Goal: Task Accomplishment & Management: Use online tool/utility

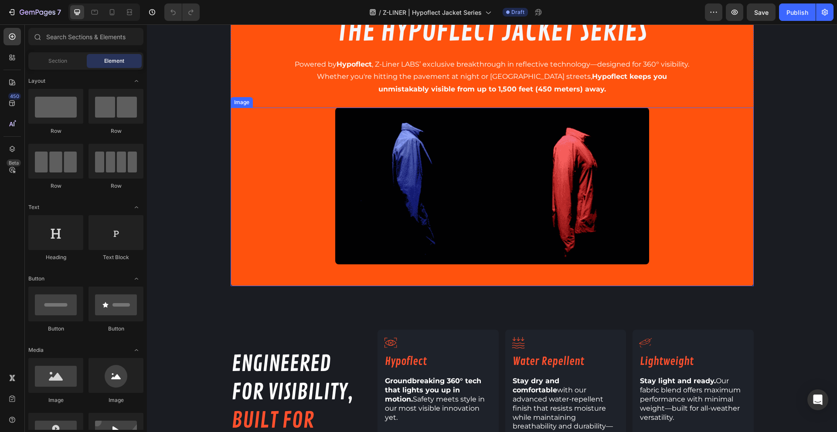
scroll to position [397, 0]
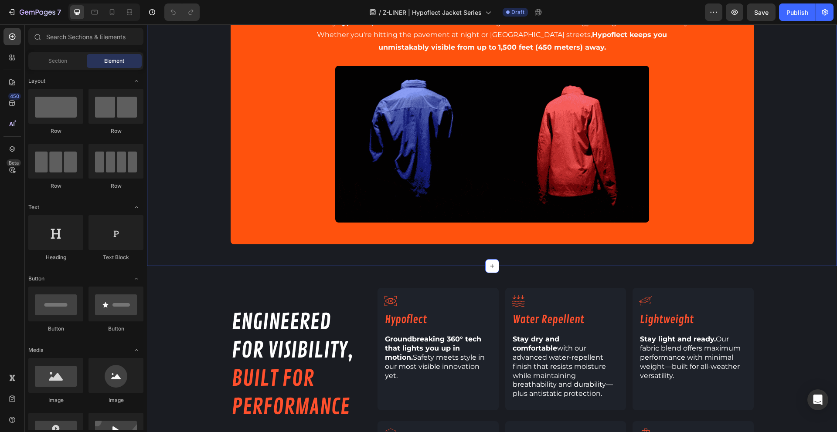
click at [168, 128] on div "INTRODUCING: Text Block THE HYPOFLECT JACKET SERIES Heading Powered by Hypoflec…" at bounding box center [492, 116] width 690 height 257
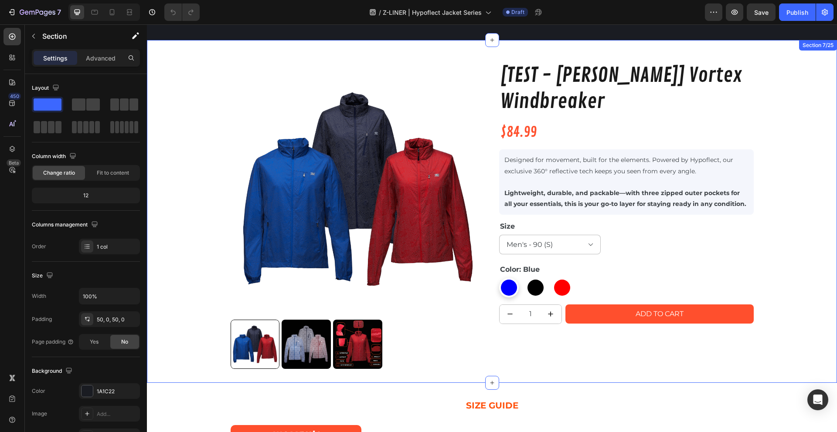
scroll to position [909, 0]
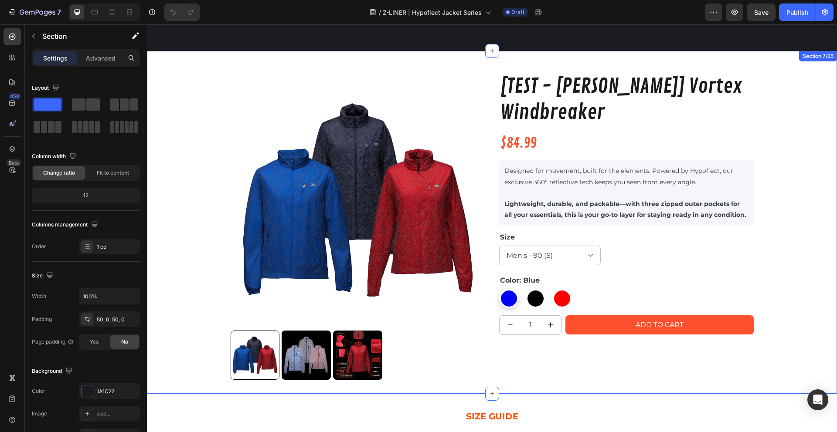
click at [205, 142] on div "Product Images [TEST - [PERSON_NAME]] Vortex Windbreaker Product Title $84.99 P…" at bounding box center [492, 233] width 690 height 321
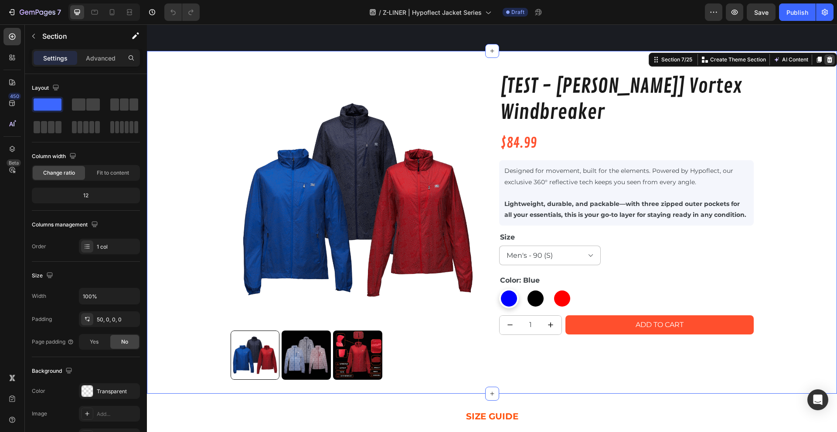
click at [826, 56] on icon at bounding box center [829, 59] width 7 height 7
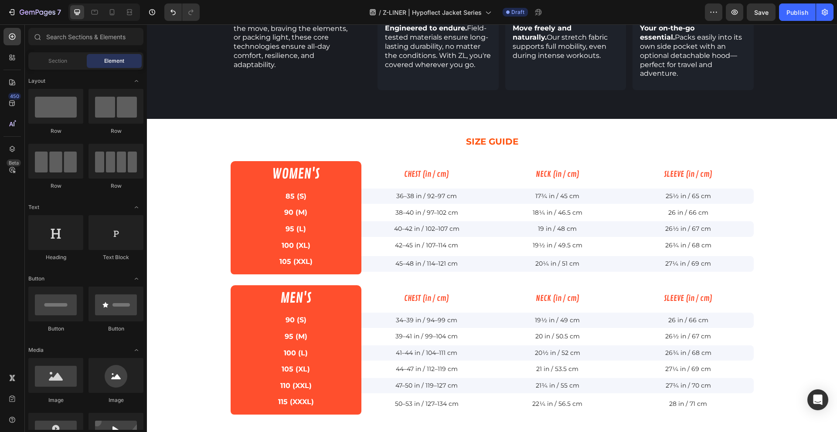
scroll to position [841, 0]
click at [52, 62] on span "Section" at bounding box center [57, 61] width 19 height 8
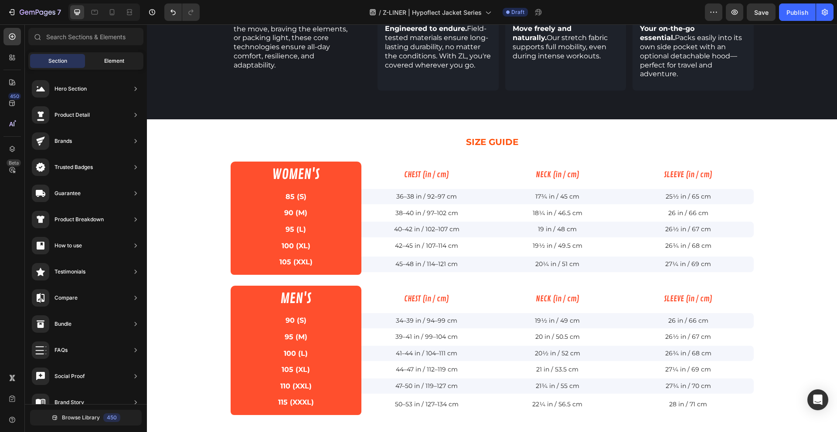
click at [105, 54] on div "Element" at bounding box center [114, 61] width 55 height 14
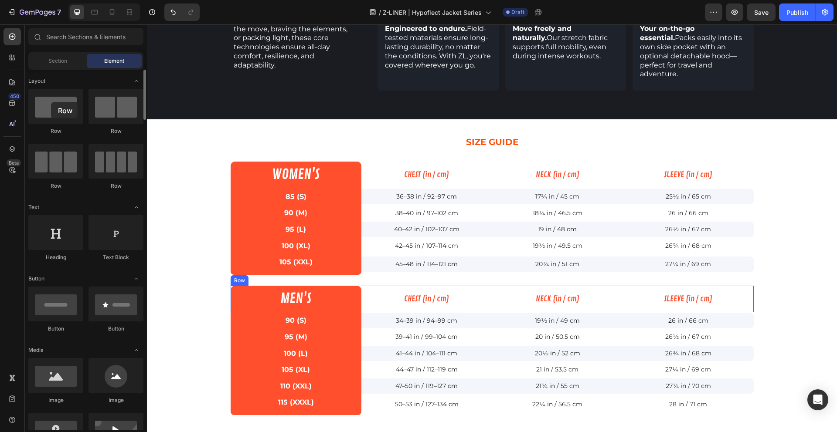
drag, startPoint x: 48, startPoint y: 112, endPoint x: 25, endPoint y: 104, distance: 24.3
click at [493, 112] on div at bounding box center [492, 119] width 14 height 14
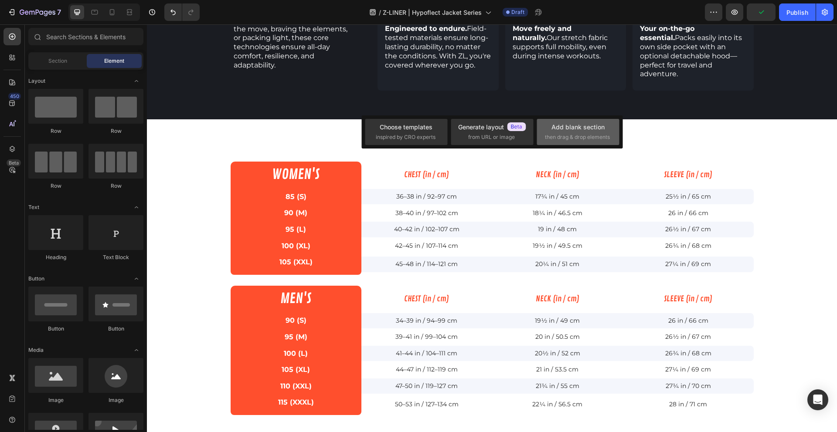
click at [583, 133] on span "then drag & drop elements" at bounding box center [577, 137] width 65 height 8
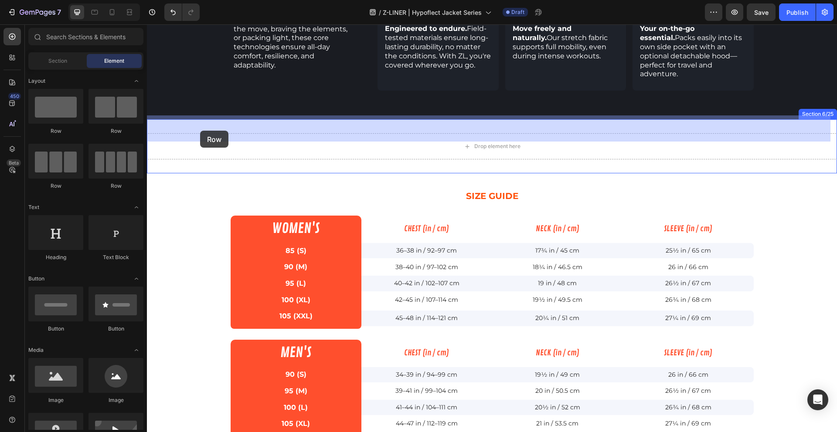
drag, startPoint x: 210, startPoint y: 139, endPoint x: 202, endPoint y: 127, distance: 15.1
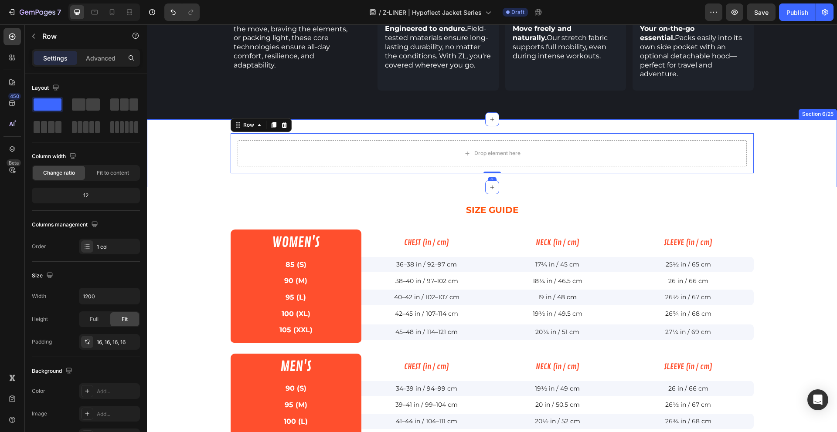
click at [169, 135] on div "Drop element here Row 0" at bounding box center [492, 153] width 690 height 40
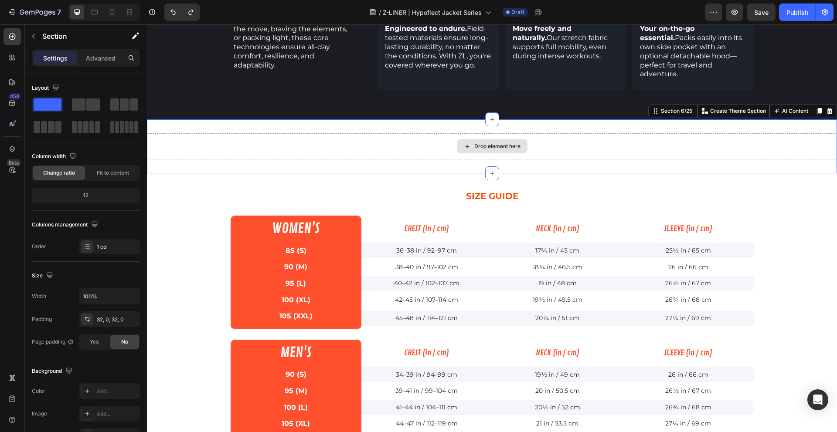
click at [189, 133] on div "Drop element here" at bounding box center [492, 146] width 690 height 26
click at [87, 102] on span at bounding box center [93, 104] width 14 height 12
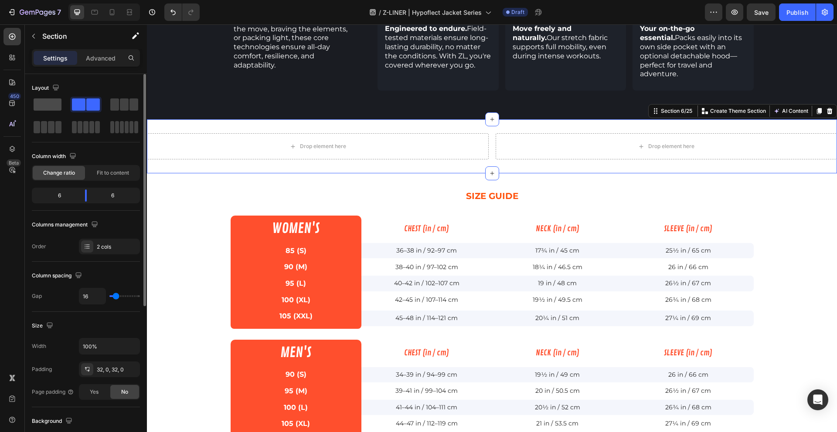
click at [51, 105] on span at bounding box center [48, 104] width 28 height 12
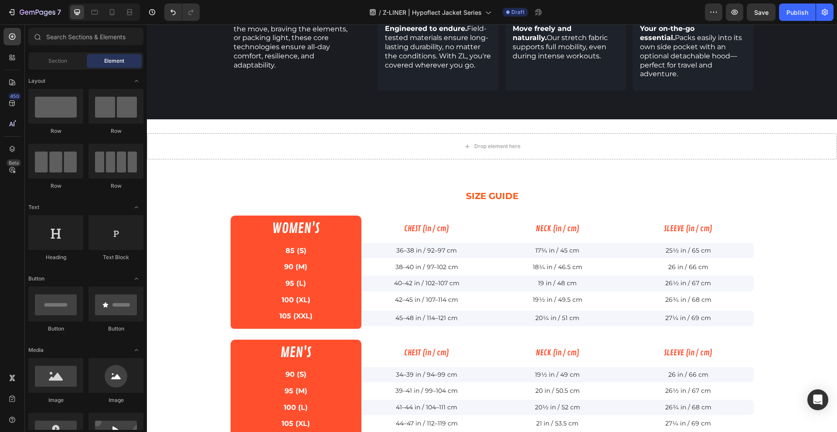
click at [189, 172] on div "INTRODUCING: Text Block THE HYPOFLECT JACKET SERIES Heading Powered by Hypoflec…" at bounding box center [492, 17] width 690 height 1631
click at [200, 162] on div "INTRODUCING: Text Block THE HYPOFLECT JACKET SERIES Heading Powered by Hypoflec…" at bounding box center [492, 17] width 690 height 1631
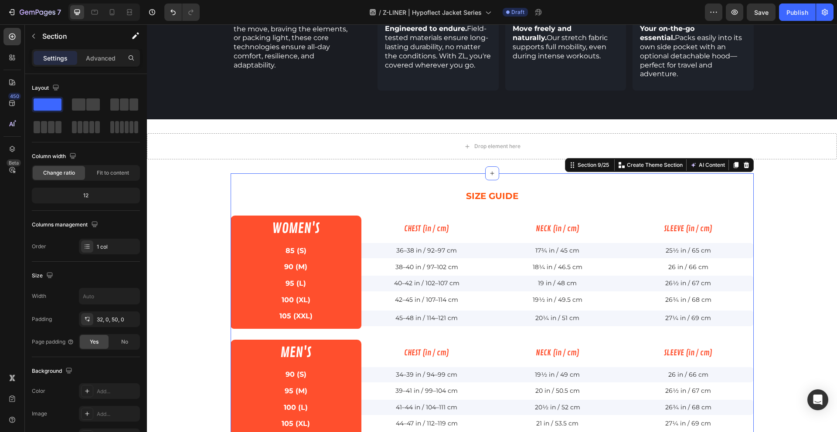
click at [296, 173] on div "SIZE GUIDE Text Block WOMEN'S Text Block CHEST (in / cm) Heading NECK (in / cm)…" at bounding box center [491, 335] width 523 height 325
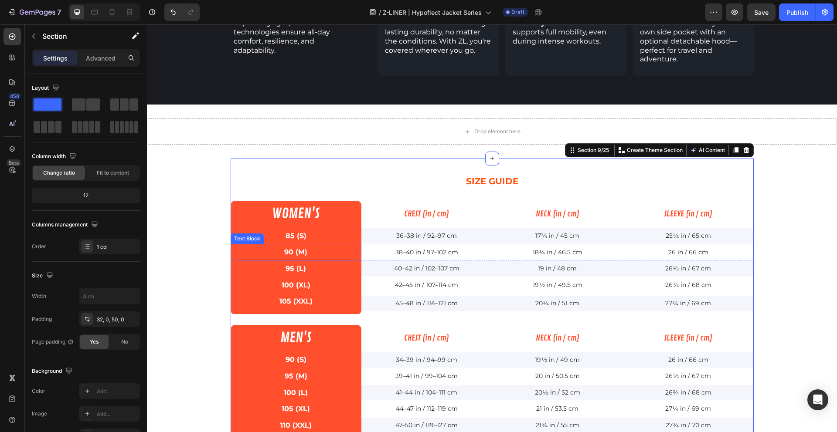
scroll to position [874, 0]
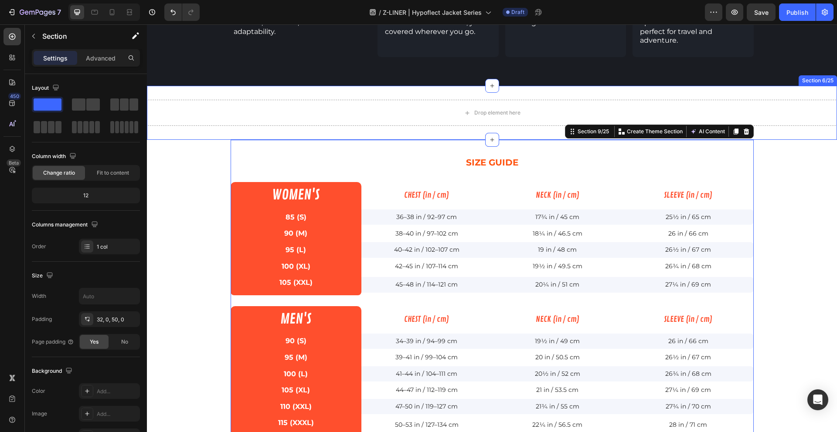
click at [200, 111] on div "Drop element here Section 6/25" at bounding box center [492, 113] width 690 height 54
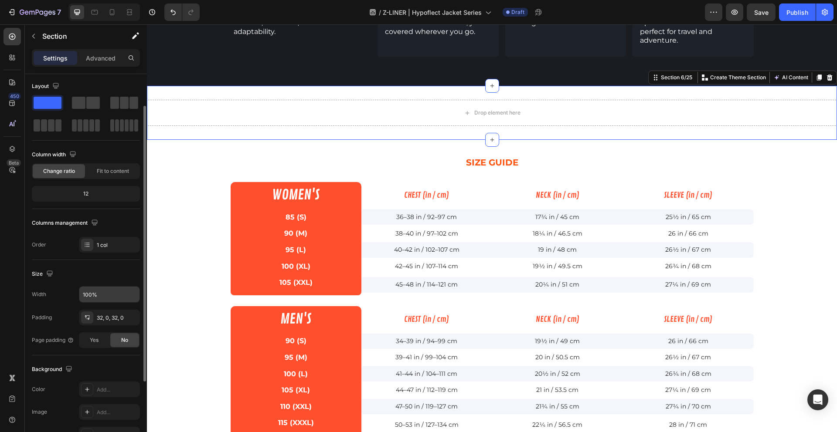
scroll to position [20, 0]
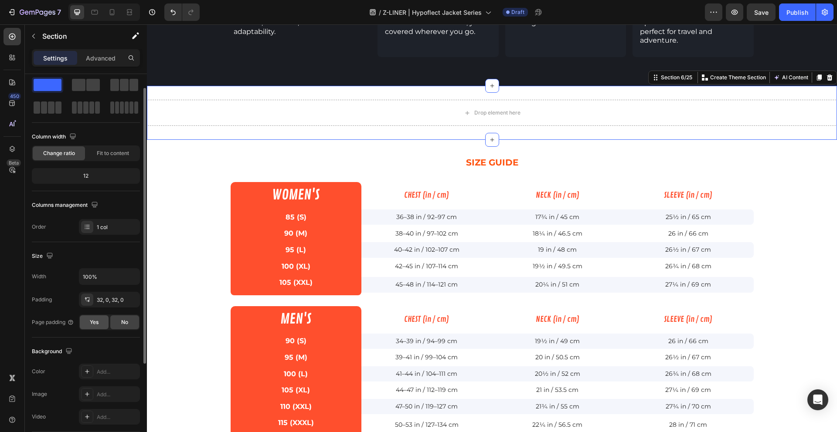
click at [102, 319] on div "Yes" at bounding box center [94, 322] width 29 height 14
click at [122, 318] on div "No" at bounding box center [124, 322] width 29 height 14
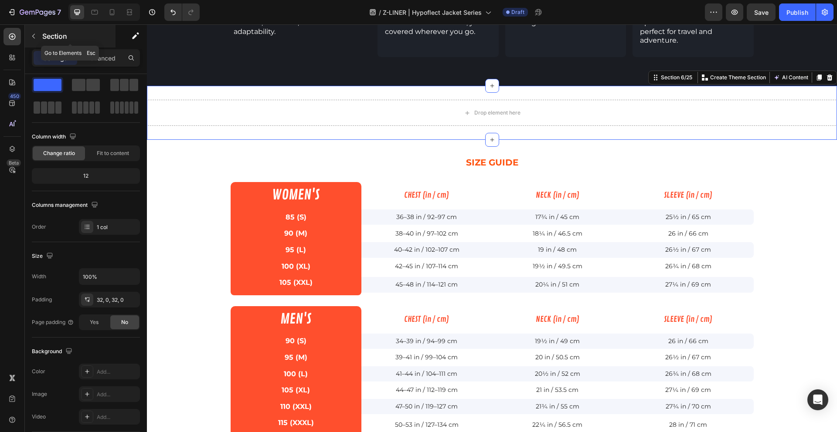
click at [41, 37] on div "Section" at bounding box center [70, 36] width 91 height 23
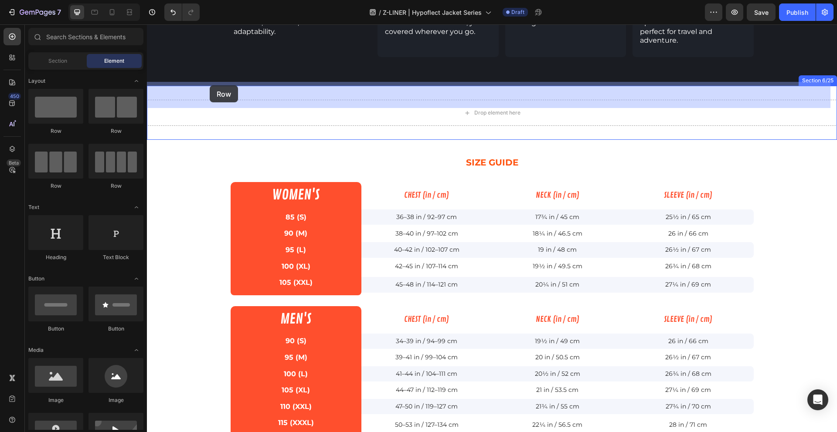
drag, startPoint x: 227, startPoint y: 133, endPoint x: 210, endPoint y: 85, distance: 50.6
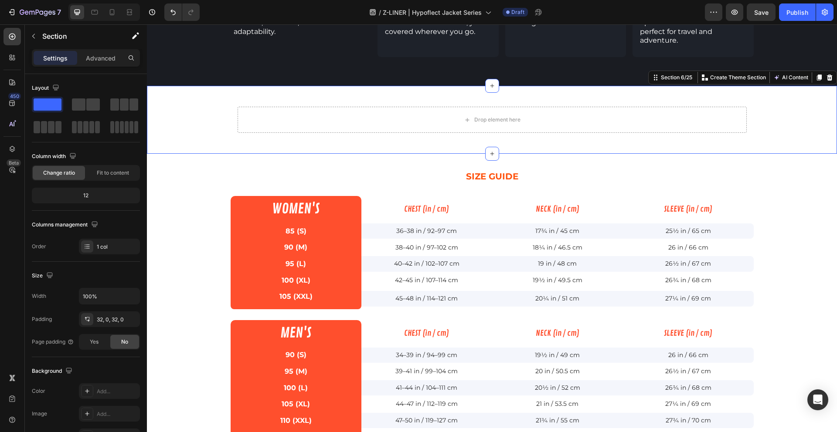
click at [169, 114] on div "Drop element here Row" at bounding box center [492, 120] width 690 height 40
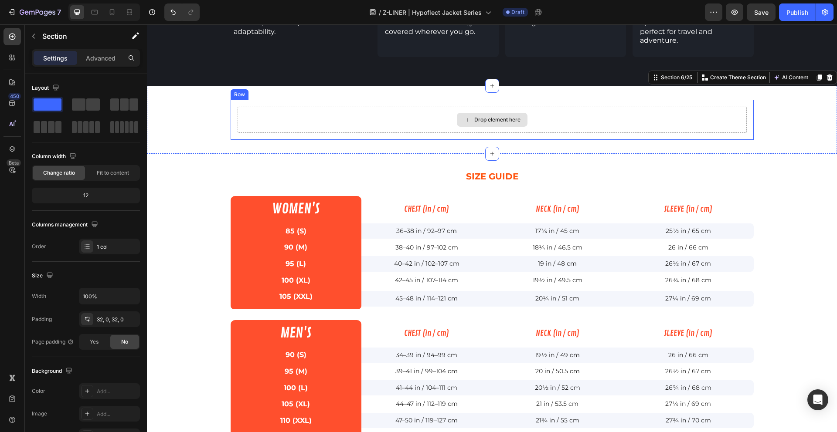
click at [244, 110] on div "Drop element here" at bounding box center [491, 120] width 509 height 26
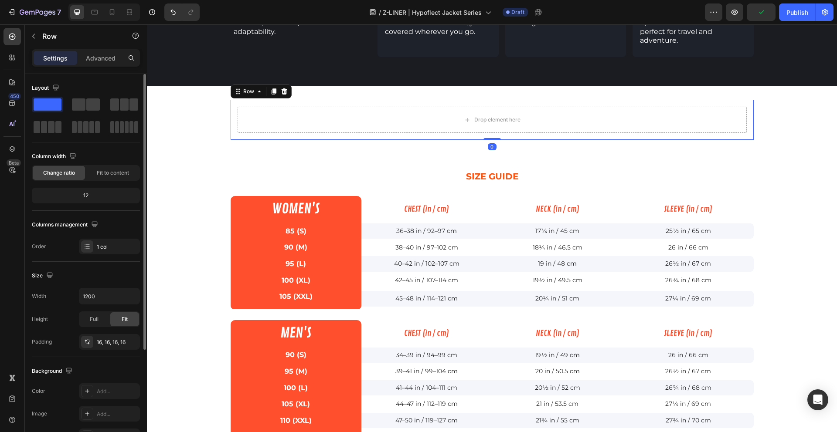
click at [128, 113] on div at bounding box center [86, 116] width 108 height 38
click at [63, 119] on div at bounding box center [47, 127] width 31 height 16
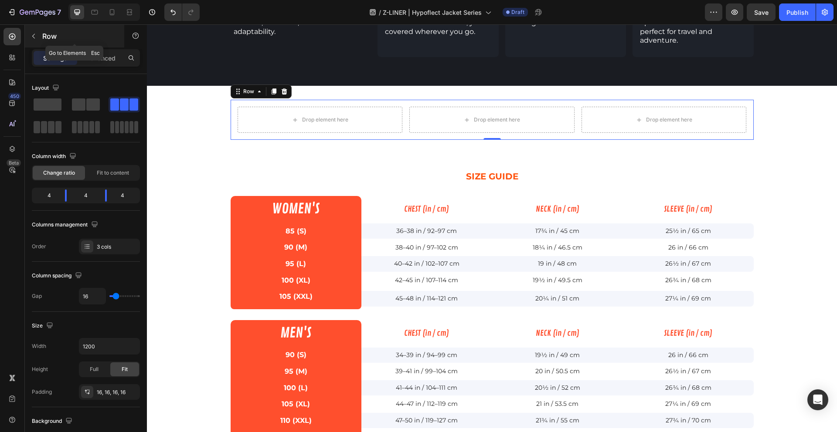
click at [42, 35] on p "Row" at bounding box center [79, 36] width 74 height 10
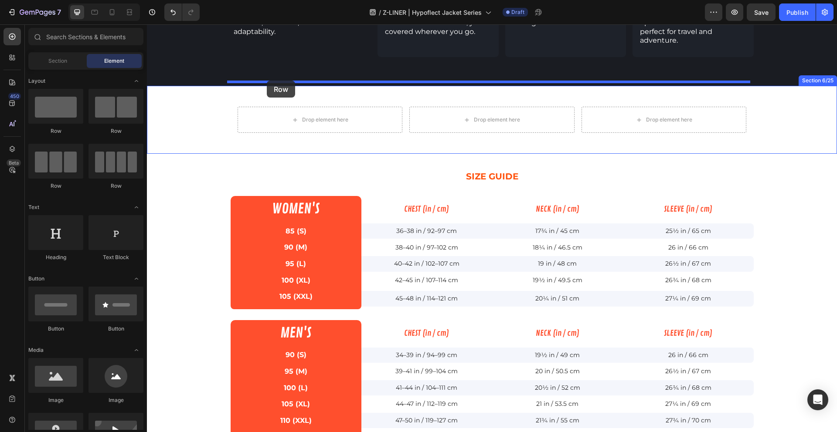
drag, startPoint x: 242, startPoint y: 132, endPoint x: 267, endPoint y: 81, distance: 57.5
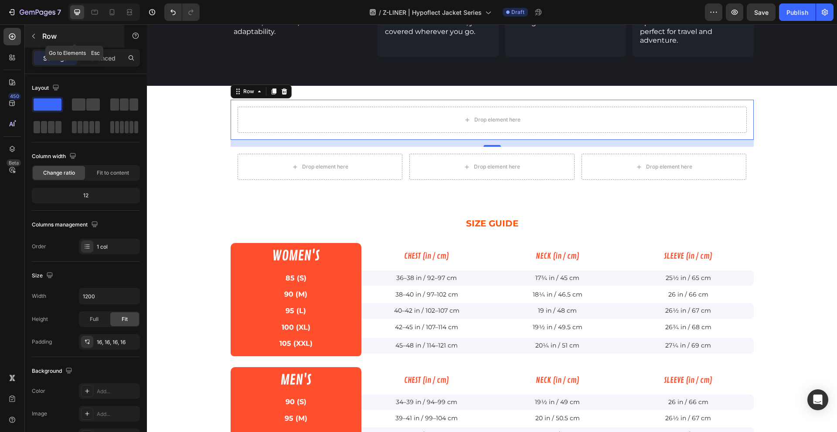
click at [59, 41] on div "Row" at bounding box center [74, 36] width 99 height 23
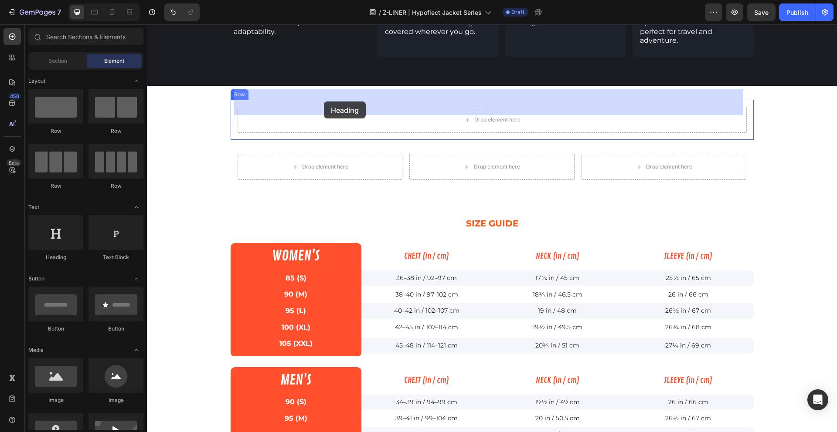
drag, startPoint x: 211, startPoint y: 271, endPoint x: 324, endPoint y: 102, distance: 204.0
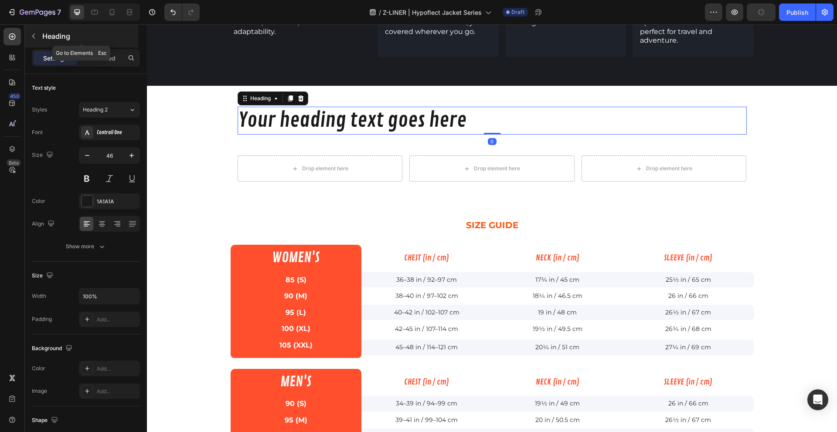
click at [44, 37] on p "Heading" at bounding box center [89, 36] width 94 height 10
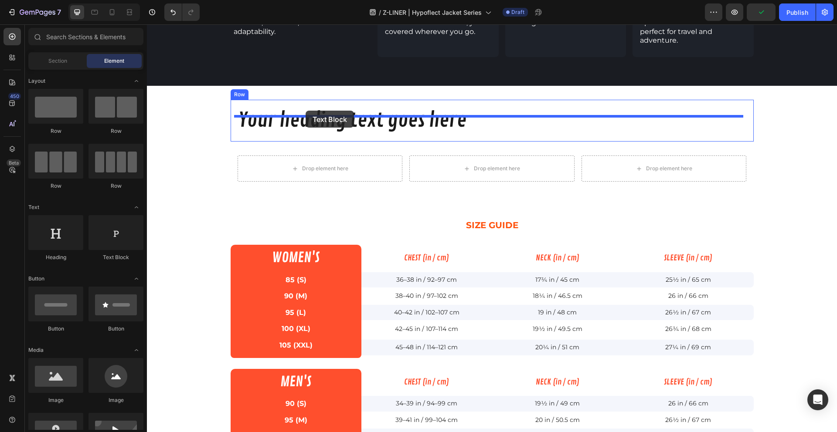
drag, startPoint x: 261, startPoint y: 265, endPoint x: 305, endPoint y: 111, distance: 160.6
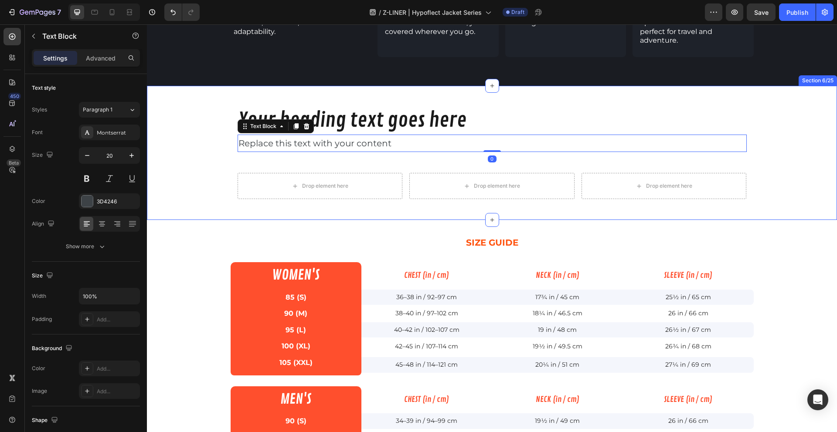
click at [203, 178] on div "Your heading text goes here Heading Replace this text with your content Text Bl…" at bounding box center [492, 153] width 690 height 106
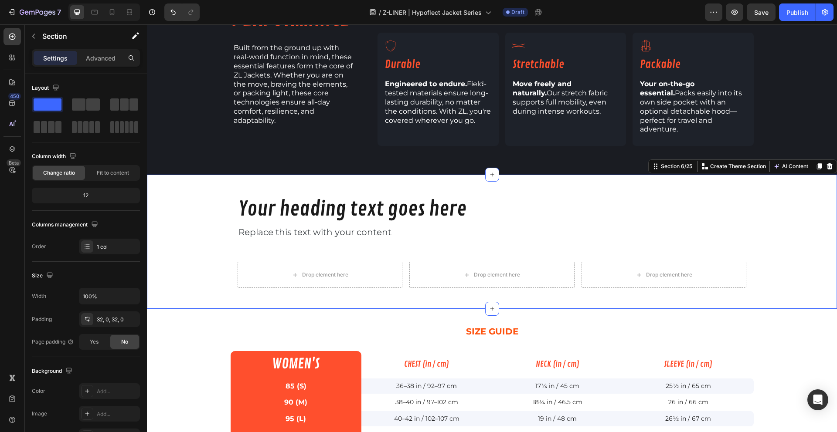
scroll to position [775, 0]
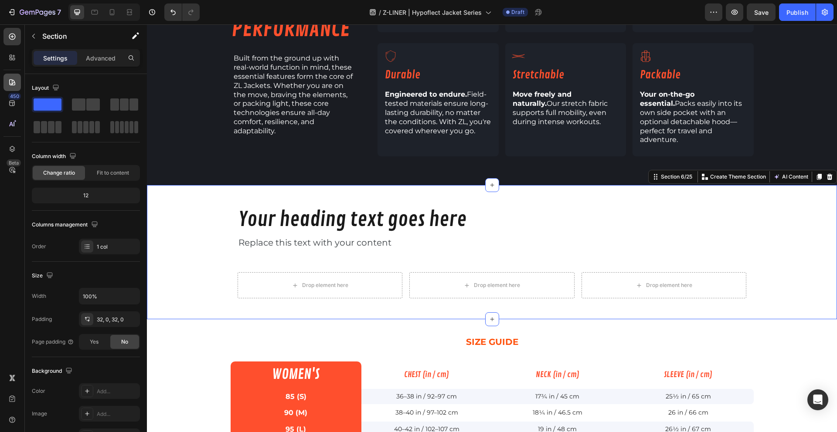
click at [8, 75] on div at bounding box center [11, 82] width 17 height 17
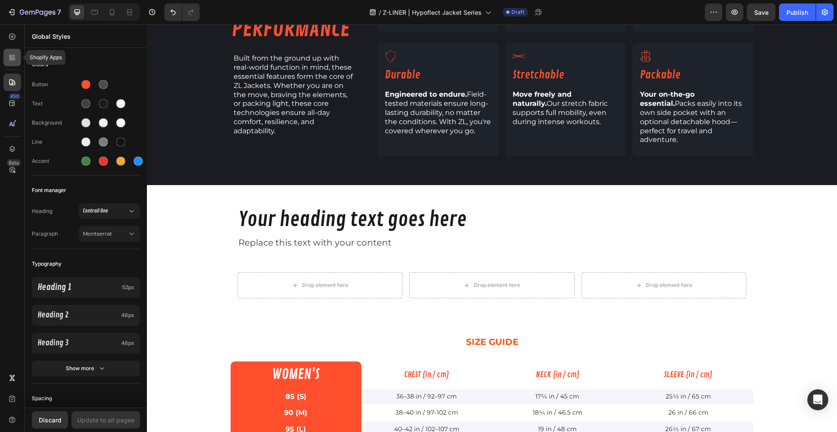
click at [8, 58] on icon at bounding box center [12, 57] width 9 height 9
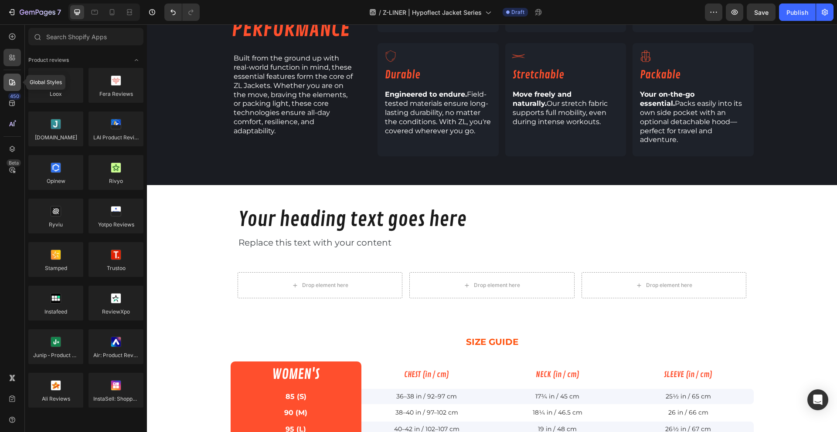
click at [8, 86] on icon at bounding box center [12, 82] width 9 height 9
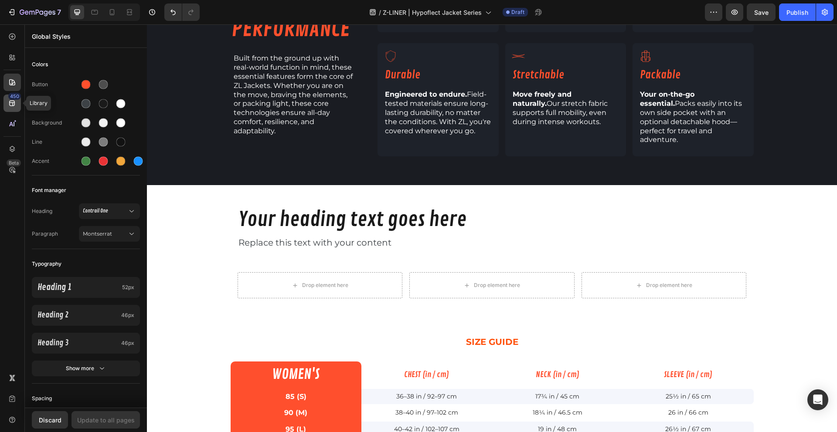
click at [7, 109] on div "450" at bounding box center [11, 103] width 17 height 17
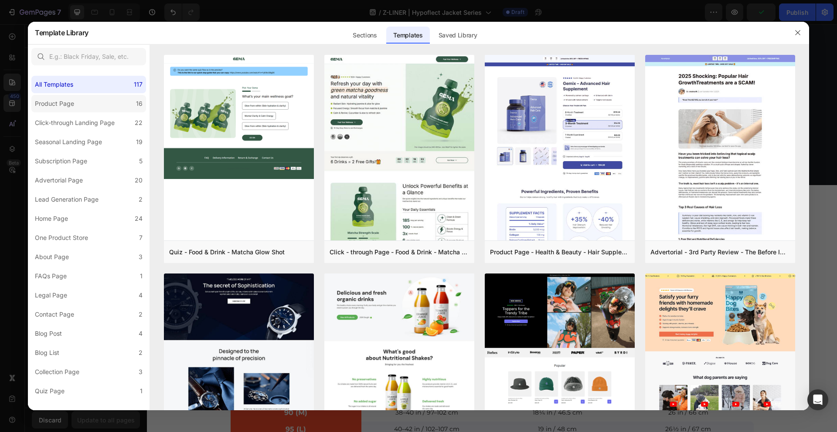
click at [108, 108] on label "Product Page 16" at bounding box center [88, 103] width 115 height 17
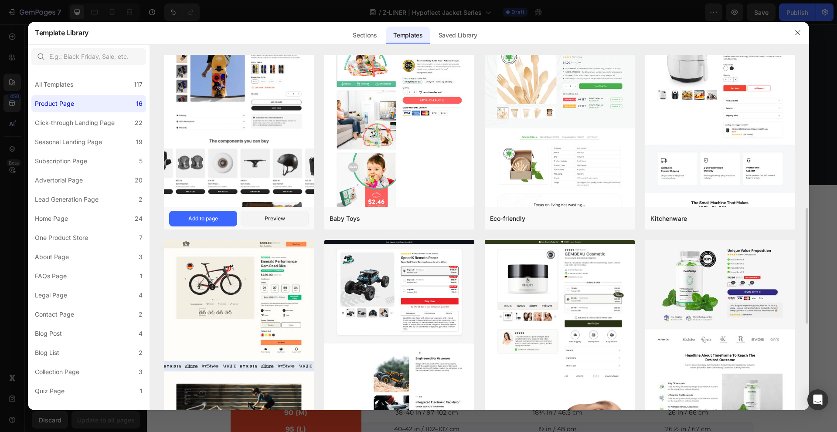
scroll to position [623, 0]
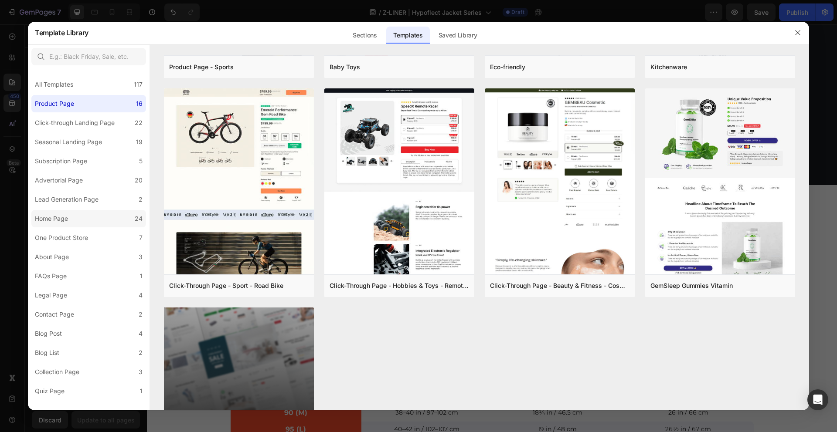
click at [77, 217] on label "Home Page 24" at bounding box center [88, 218] width 115 height 17
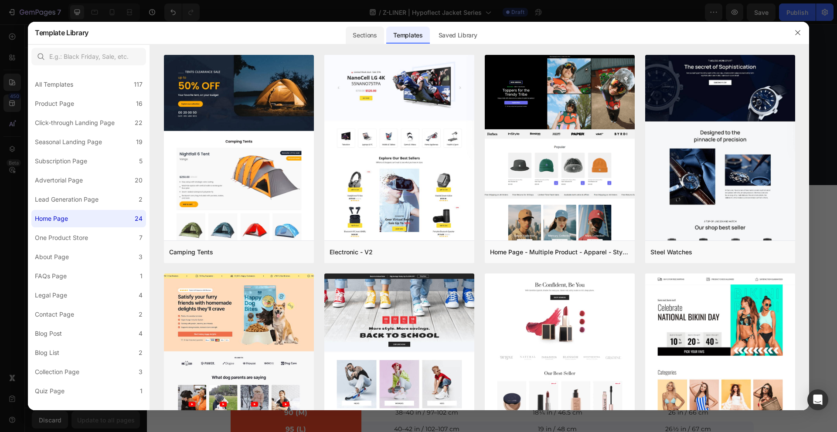
click at [364, 38] on div "Sections" at bounding box center [365, 35] width 38 height 17
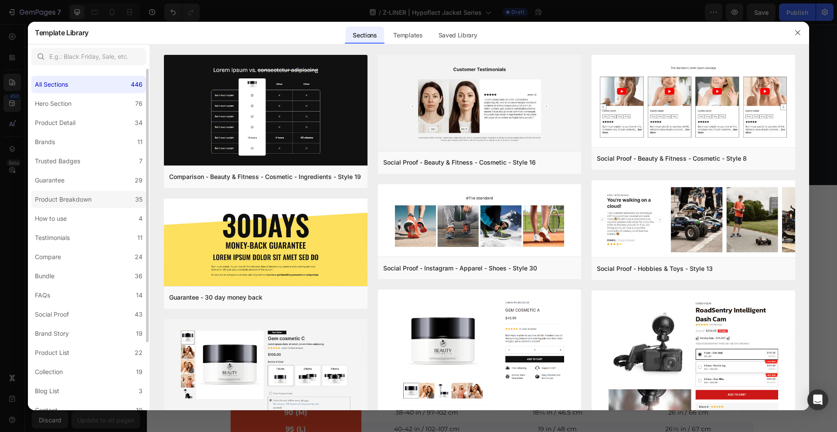
click at [98, 198] on label "Product Breakdown 35" at bounding box center [88, 199] width 115 height 17
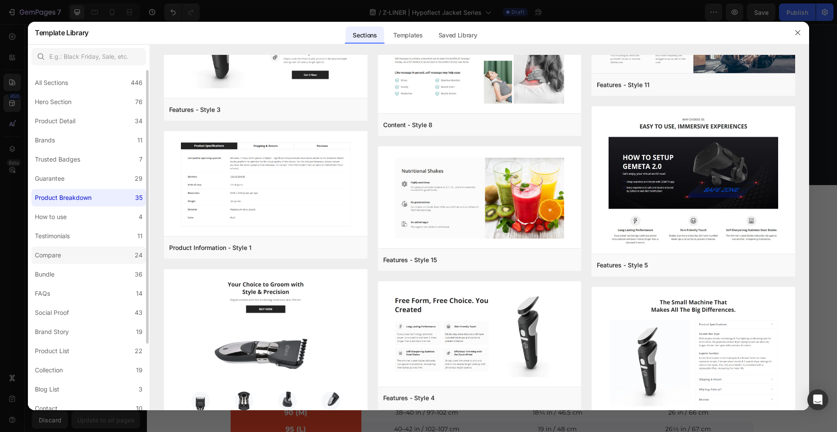
scroll to position [3, 0]
click at [81, 249] on label "Compare 24" at bounding box center [88, 253] width 115 height 17
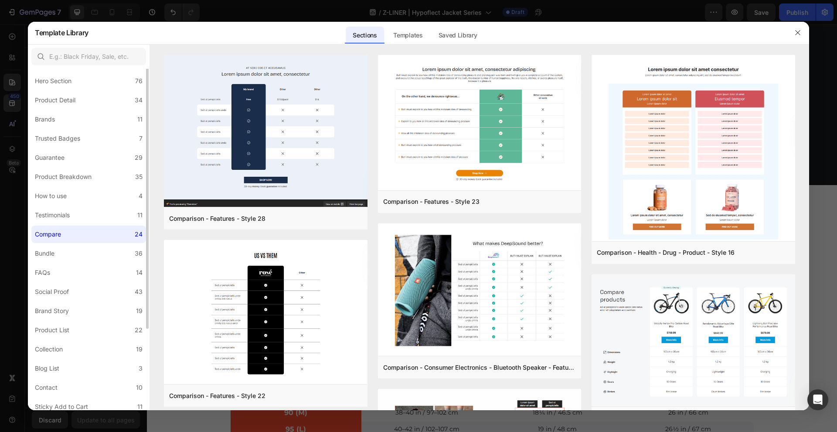
scroll to position [85, 0]
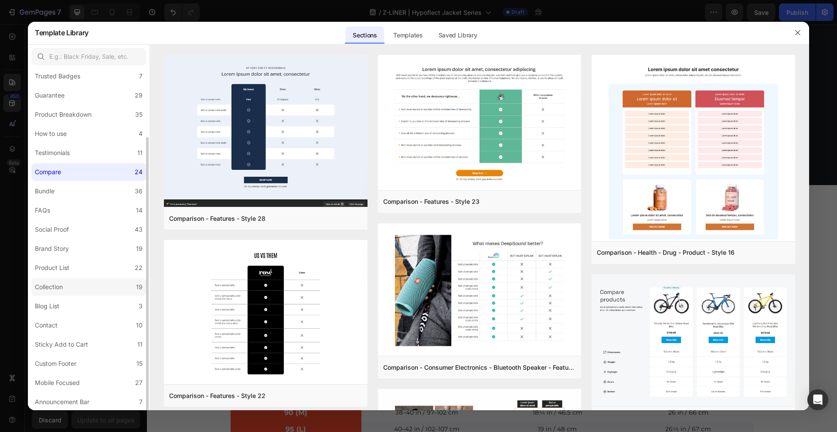
click at [75, 289] on label "Collection 19" at bounding box center [88, 286] width 115 height 17
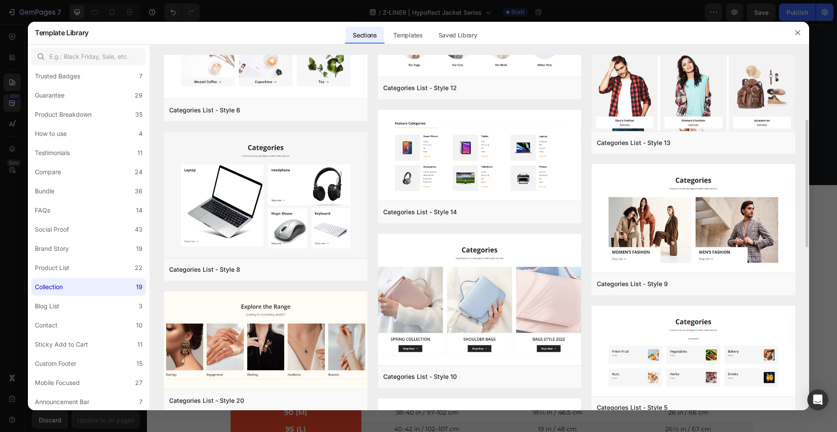
scroll to position [174, 0]
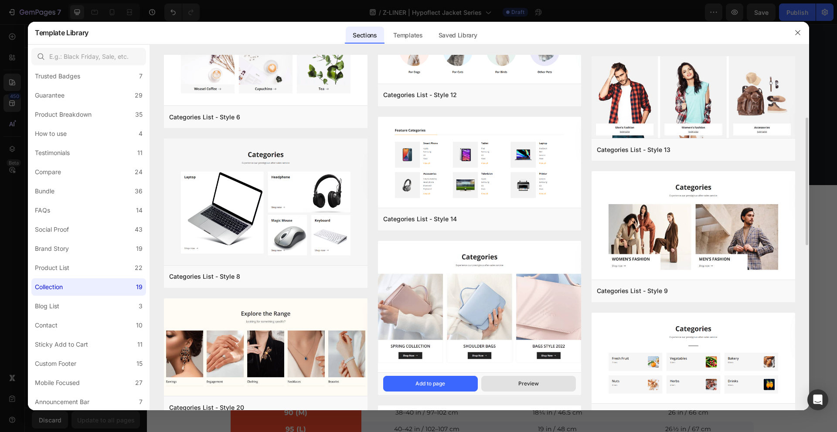
click at [515, 384] on button "Preview" at bounding box center [528, 384] width 95 height 16
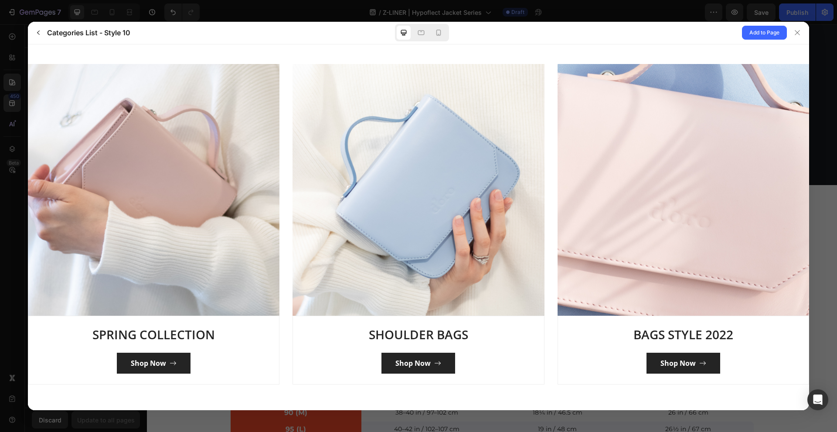
scroll to position [87, 0]
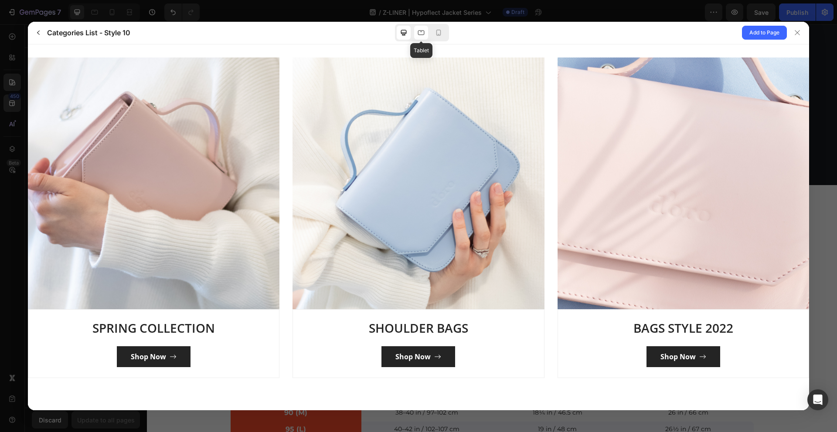
click at [424, 32] on icon at bounding box center [421, 33] width 7 height 5
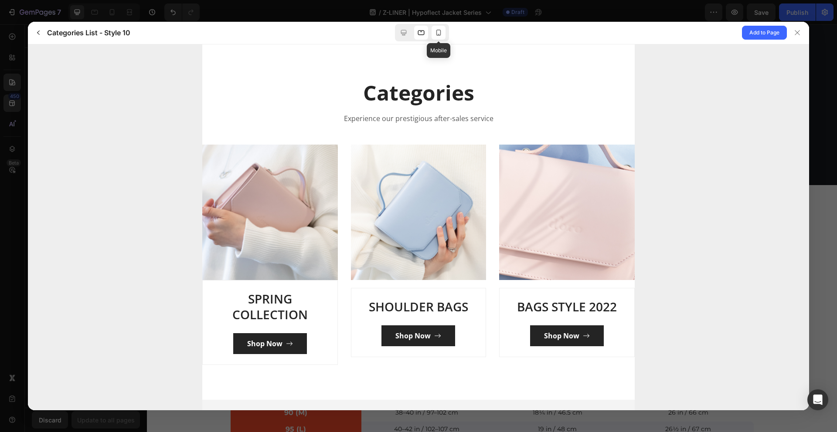
click at [436, 31] on icon at bounding box center [438, 33] width 5 height 6
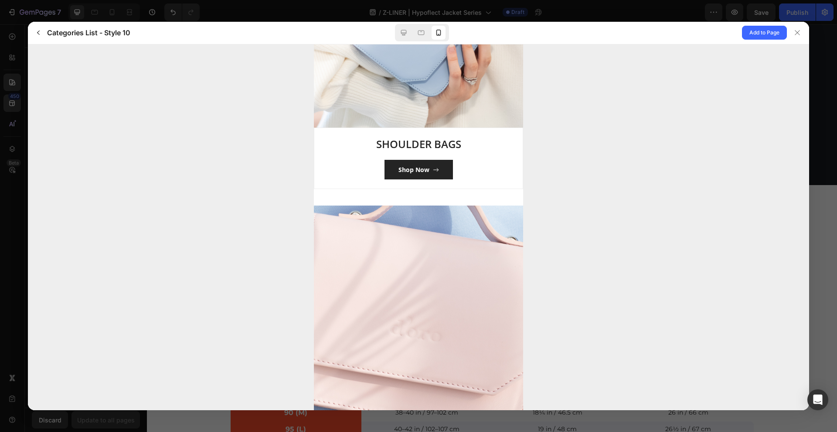
scroll to position [577, 0]
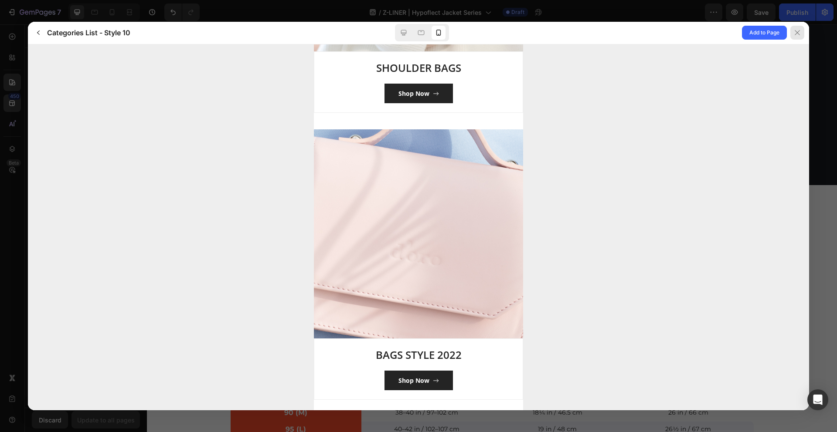
click at [797, 33] on icon at bounding box center [796, 32] width 7 height 7
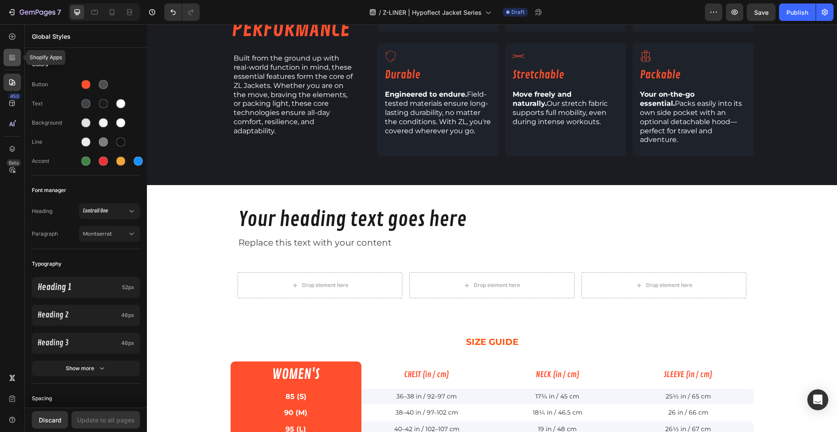
click at [10, 59] on icon at bounding box center [12, 57] width 9 height 9
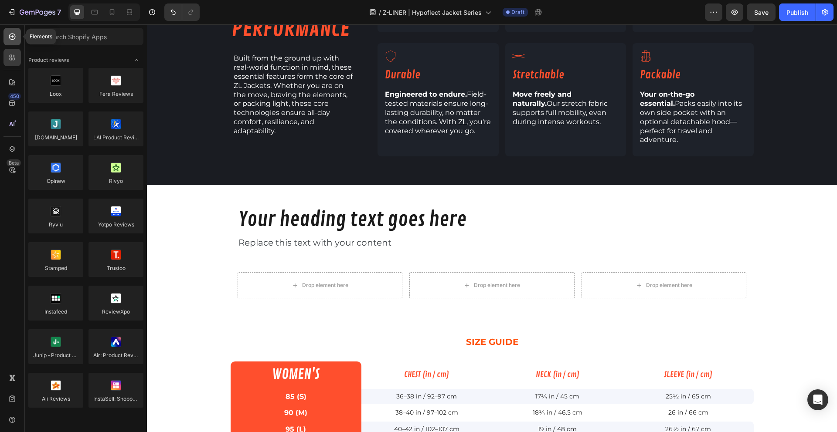
click at [16, 35] on icon at bounding box center [12, 36] width 9 height 9
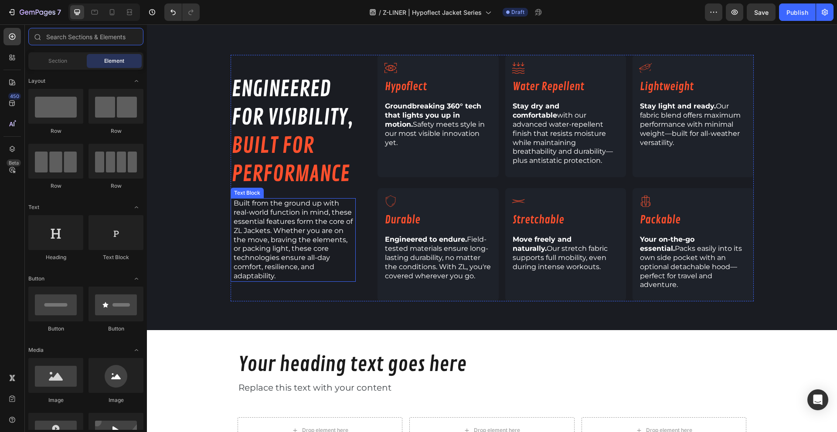
scroll to position [636, 0]
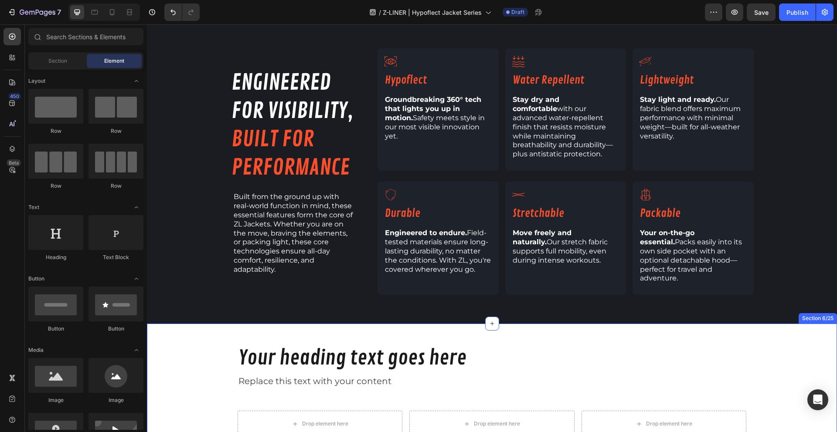
click at [169, 324] on div "Your heading text goes here Heading Replace this text with your content Text Bl…" at bounding box center [492, 391] width 690 height 134
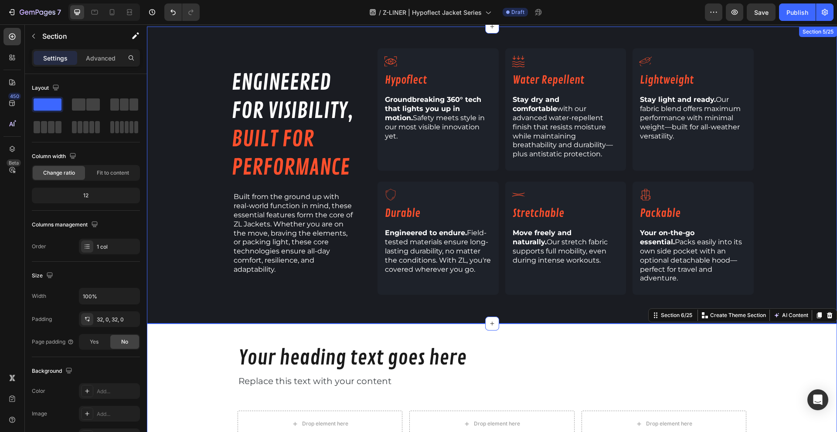
scroll to position [607, 0]
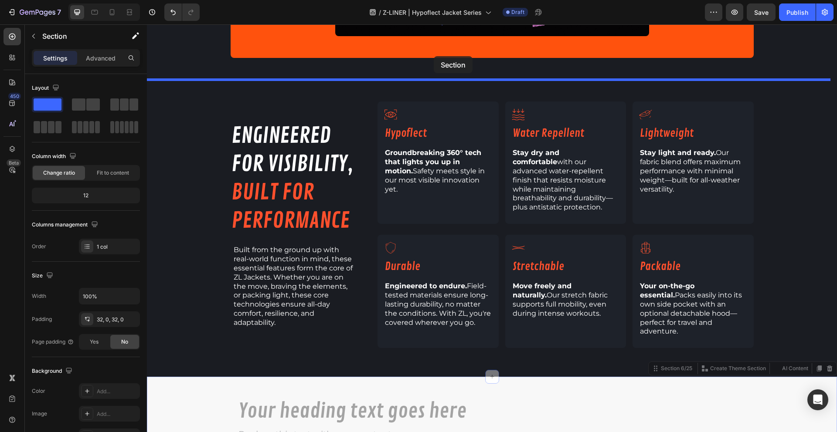
drag, startPoint x: 649, startPoint y: 331, endPoint x: 434, endPoint y: 56, distance: 349.4
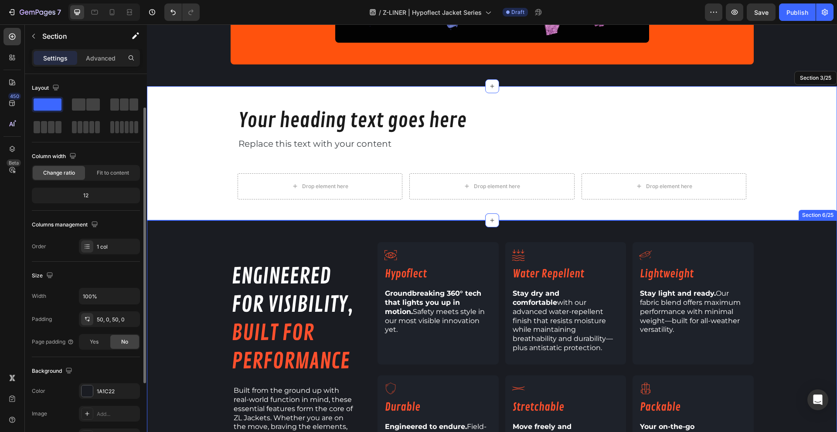
click at [162, 232] on div "engineered for visibility, built for performance Heading Built from the ground …" at bounding box center [492, 368] width 690 height 297
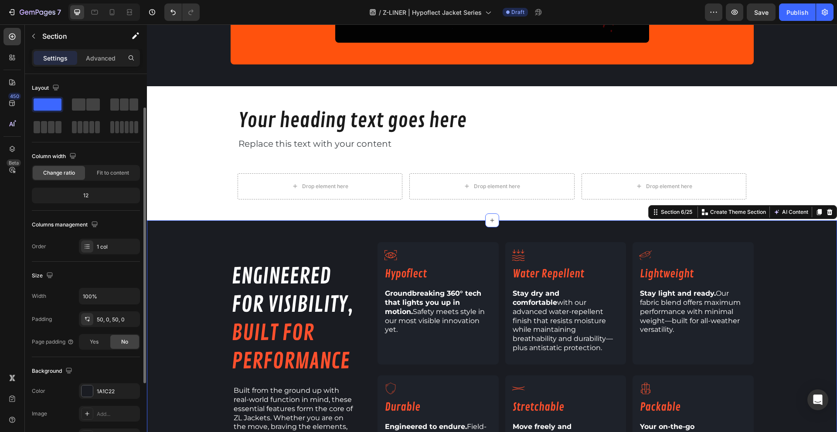
scroll to position [20, 0]
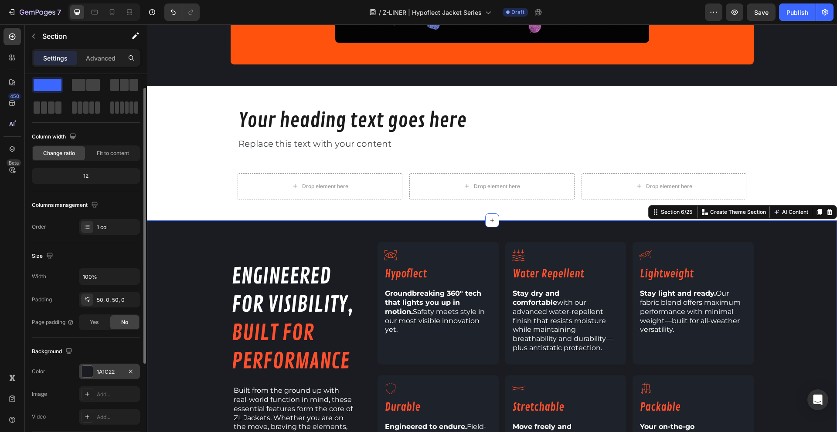
click at [105, 372] on div "1A1C22" at bounding box center [109, 372] width 25 height 8
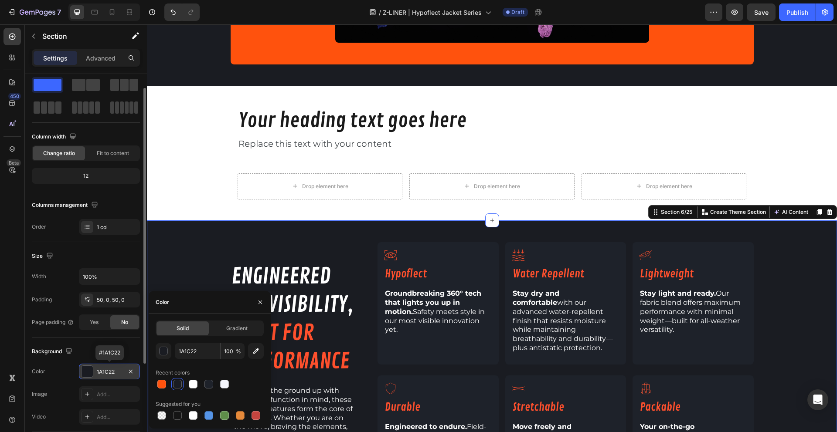
click at [105, 372] on div "1A1C22" at bounding box center [109, 372] width 25 height 8
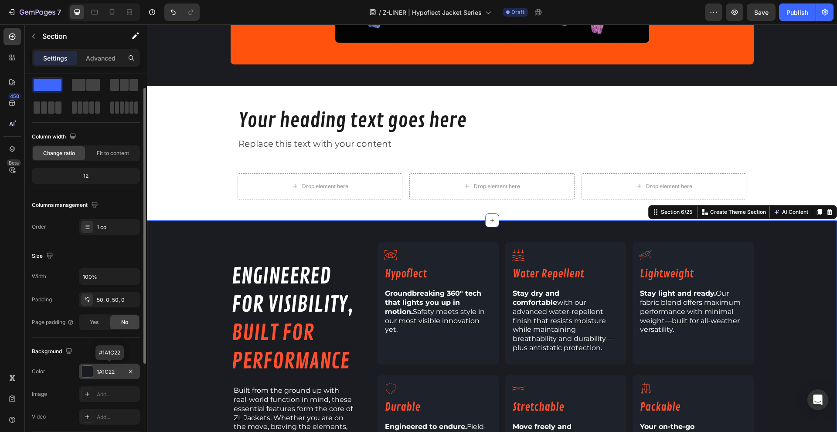
click at [105, 372] on div "1A1C22" at bounding box center [109, 372] width 25 height 8
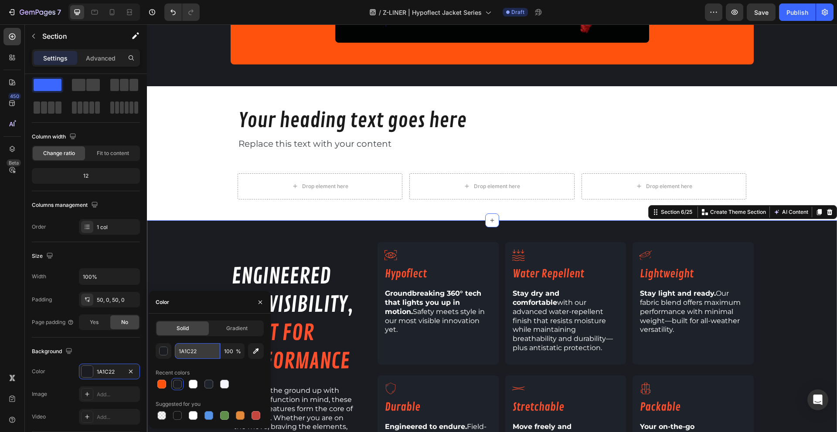
click at [198, 354] on input "1A1C22" at bounding box center [197, 351] width 45 height 16
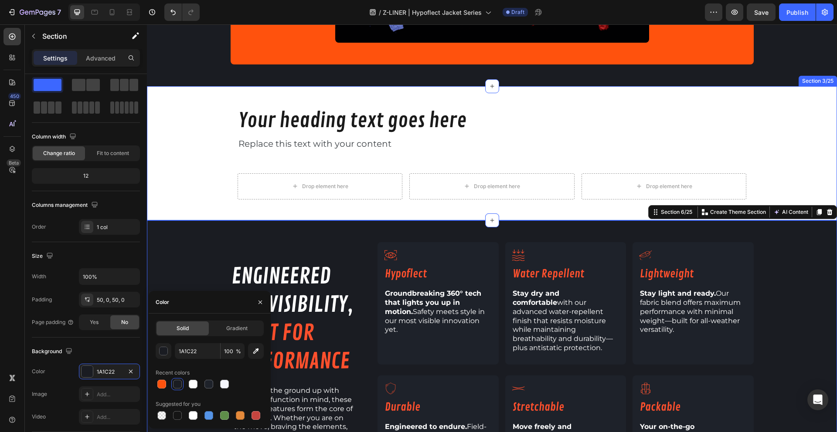
click at [187, 162] on div "Your heading text goes here Heading Replace this text with your content Text Bl…" at bounding box center [492, 153] width 690 height 106
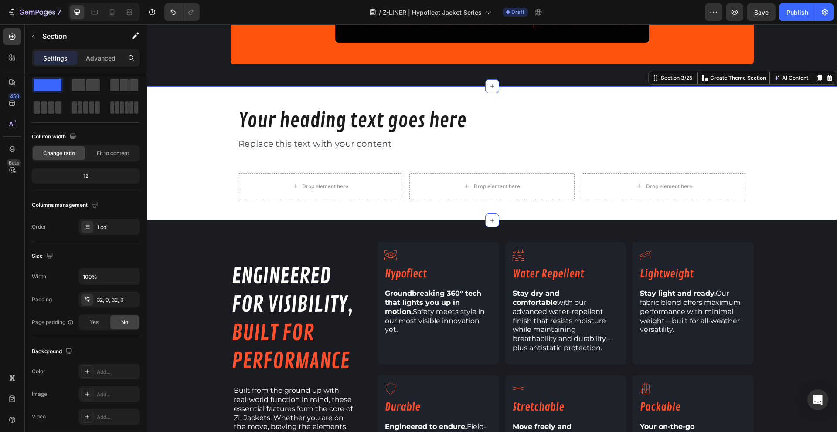
click at [187, 162] on div "Your heading text goes here Heading Replace this text with your content Text Bl…" at bounding box center [492, 153] width 690 height 106
click at [102, 373] on div "Add..." at bounding box center [117, 372] width 41 height 8
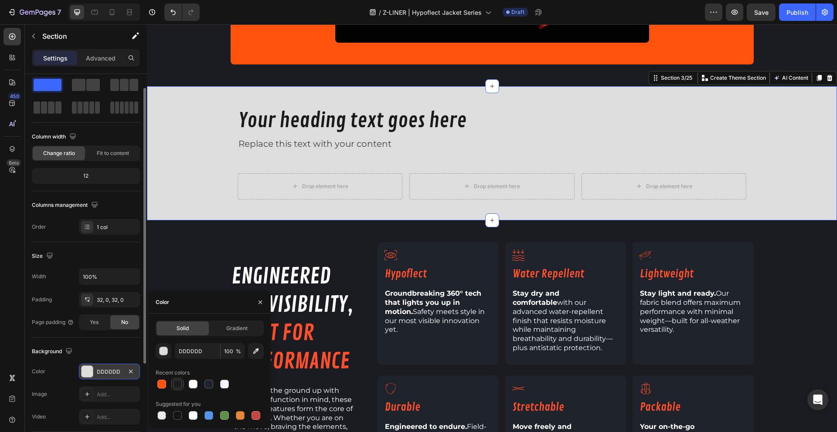
click at [176, 385] on div at bounding box center [177, 384] width 9 height 9
type input "1A1C22"
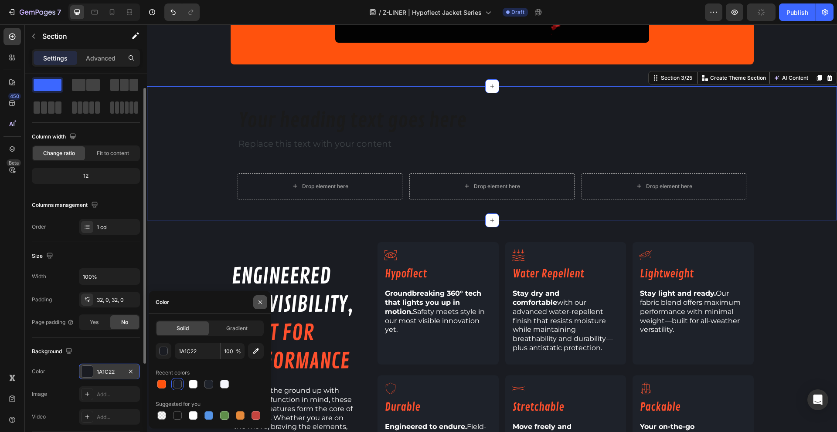
click at [263, 300] on icon "button" at bounding box center [260, 302] width 7 height 7
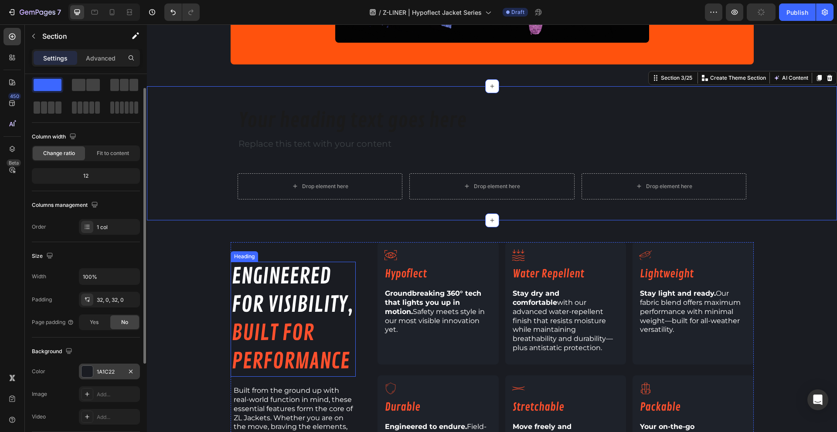
click at [180, 248] on div "engineered for visibility, built for performance Heading Built from the ground …" at bounding box center [492, 369] width 690 height 254
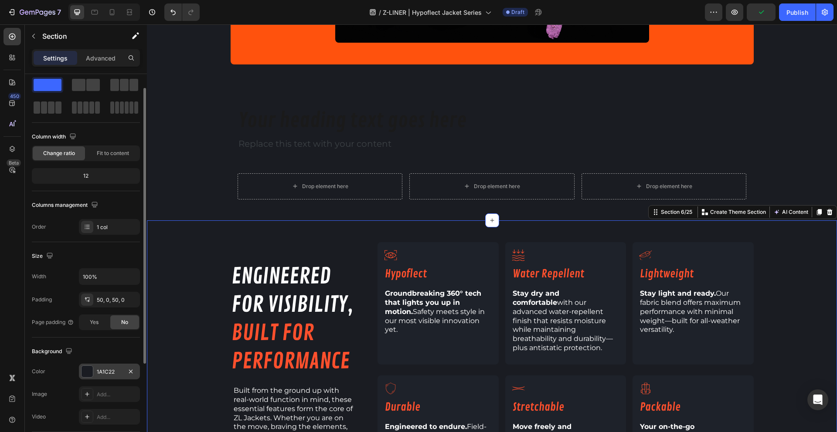
click at [108, 373] on div "1A1C22" at bounding box center [109, 372] width 25 height 8
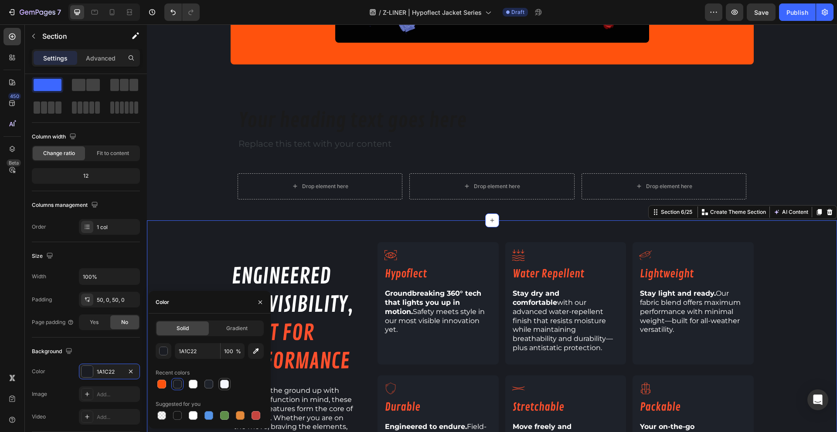
click at [227, 383] on div at bounding box center [224, 384] width 9 height 9
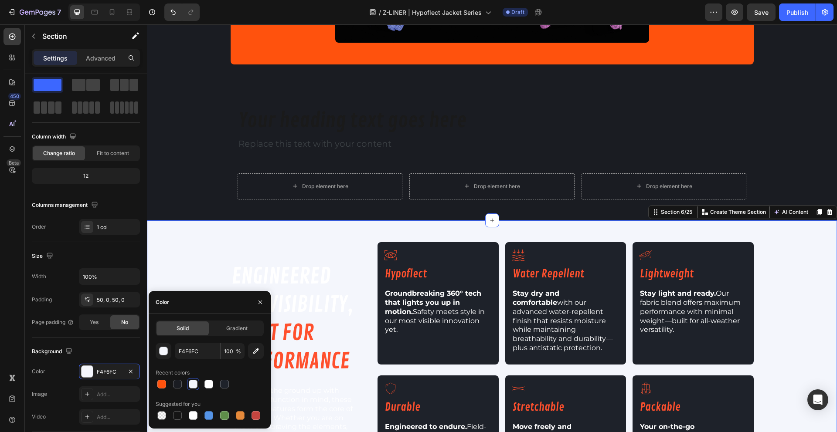
click at [192, 384] on div at bounding box center [193, 384] width 9 height 9
click at [204, 383] on div at bounding box center [208, 384] width 9 height 9
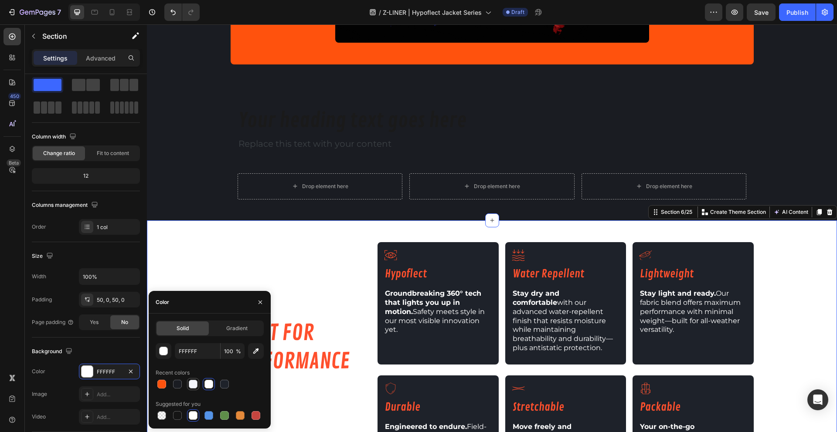
click at [190, 383] on div at bounding box center [193, 384] width 9 height 9
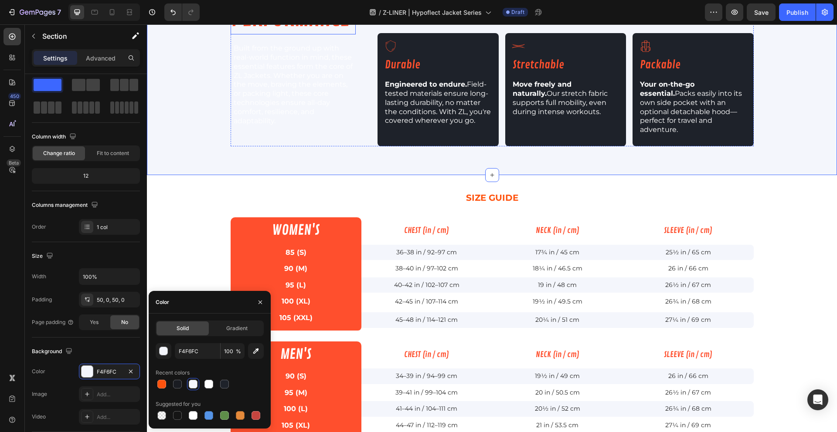
scroll to position [922, 0]
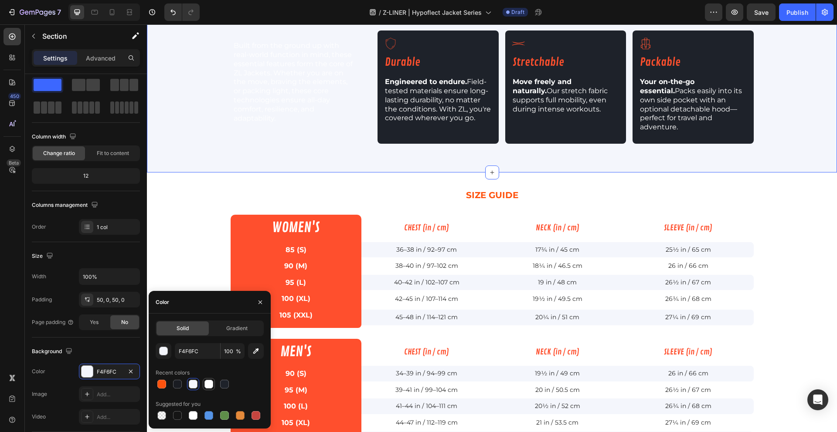
click at [206, 382] on div at bounding box center [208, 384] width 9 height 9
type input "FFFFFF"
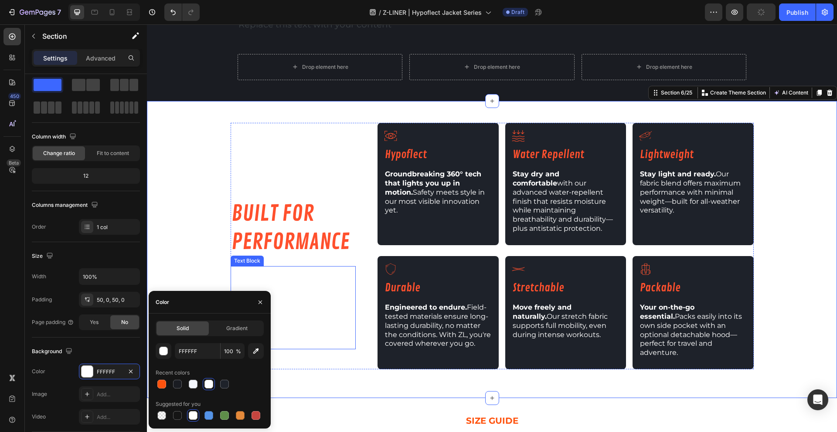
scroll to position [695, 0]
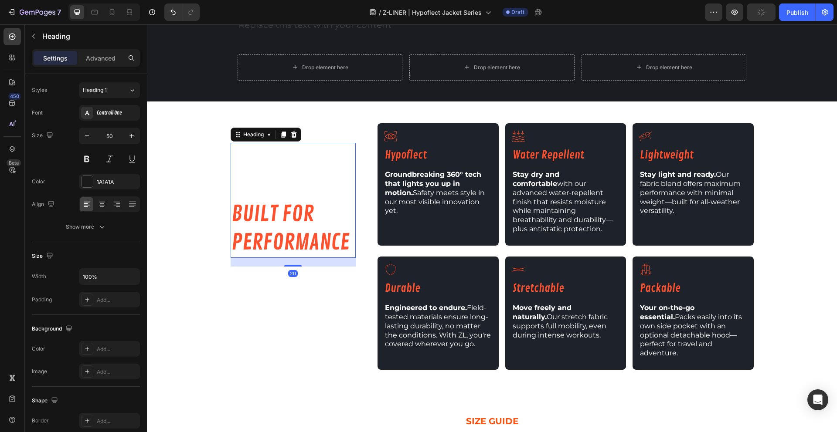
click at [291, 156] on span "engineered" at bounding box center [280, 157] width 99 height 27
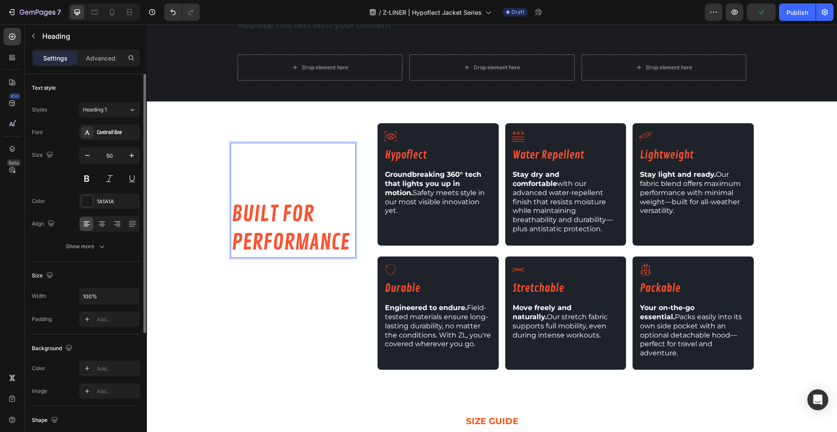
click at [266, 152] on span "engineered" at bounding box center [280, 157] width 99 height 27
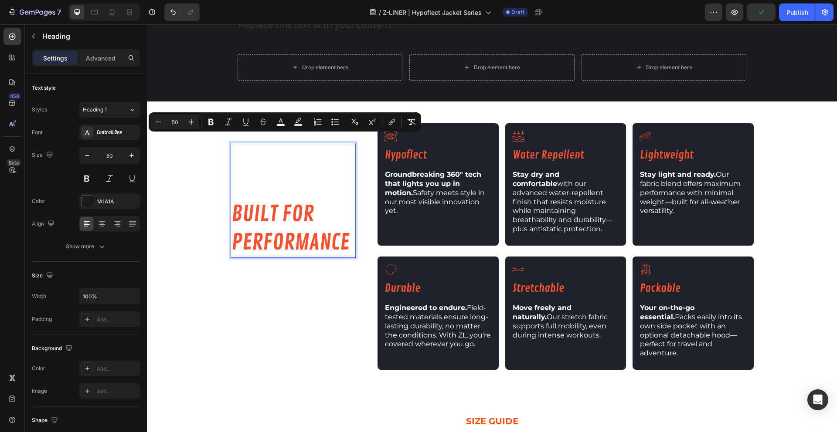
click at [242, 148] on span "engineered" at bounding box center [280, 157] width 99 height 27
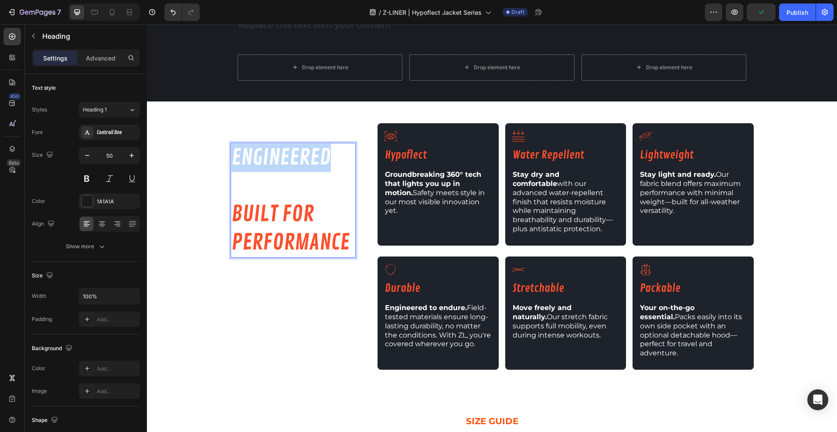
click at [231, 147] on span "engineered" at bounding box center [280, 157] width 99 height 27
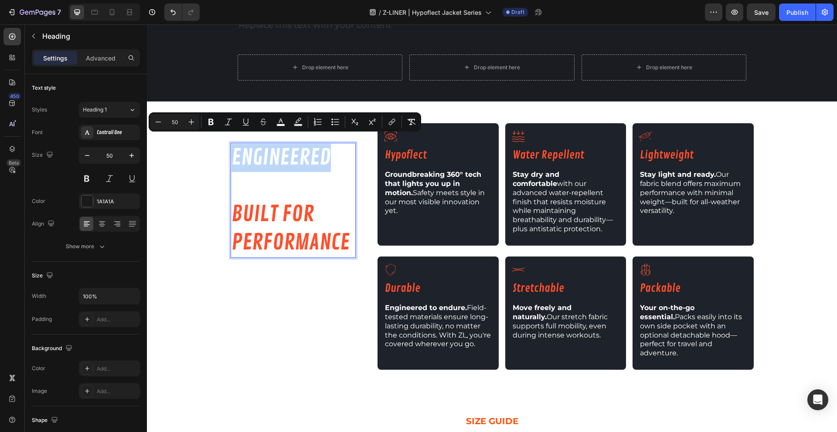
click at [231, 147] on span "engineered" at bounding box center [280, 157] width 99 height 27
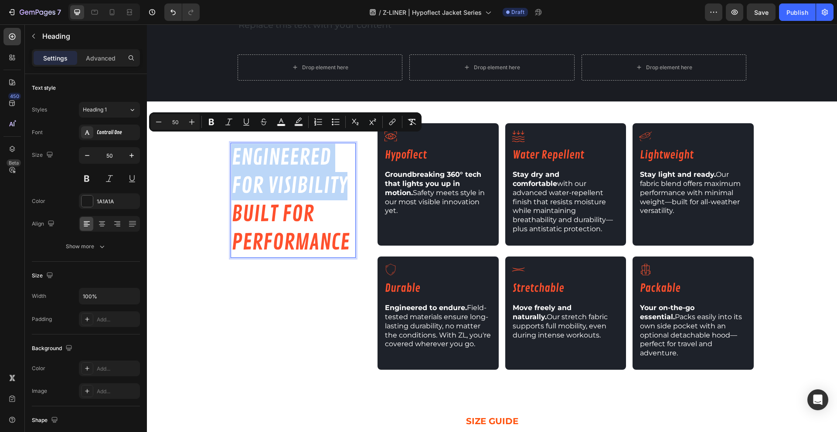
drag, startPoint x: 231, startPoint y: 147, endPoint x: 316, endPoint y: 178, distance: 90.4
click at [316, 178] on p "engineered for visibility, built for performance" at bounding box center [293, 200] width 124 height 113
click at [283, 124] on rect "Editor contextual toolbar" at bounding box center [281, 125] width 8 height 2
type input "FFFFFF"
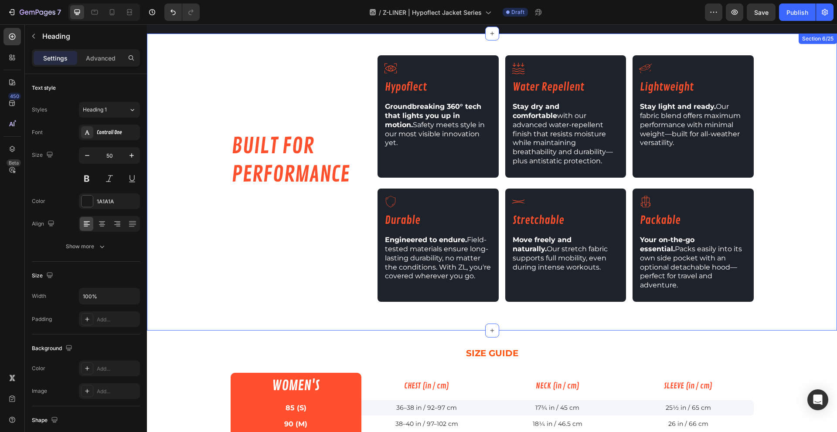
scroll to position [650, 0]
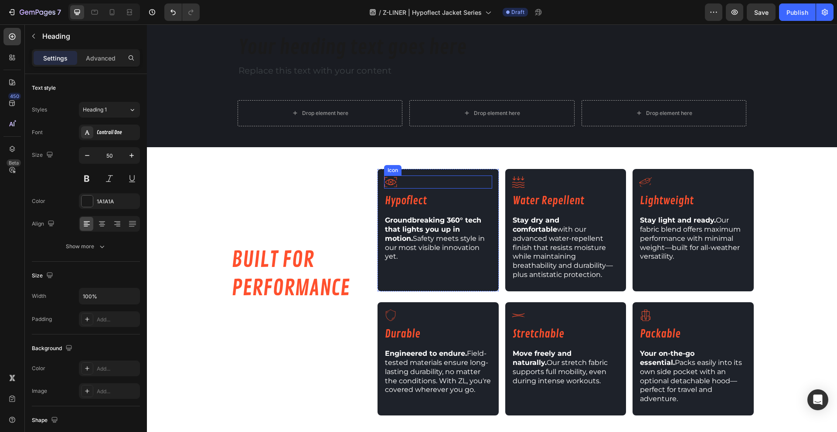
type input "16"
click at [437, 176] on div "Icon" at bounding box center [438, 182] width 108 height 13
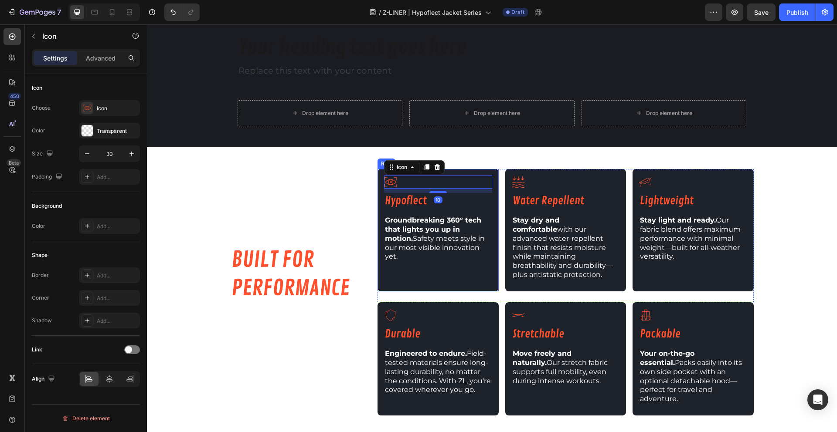
click at [490, 174] on div "Icon 10 Hypoflect Heading Groundbreaking 360° tech that lights you up in motion…" at bounding box center [437, 230] width 121 height 122
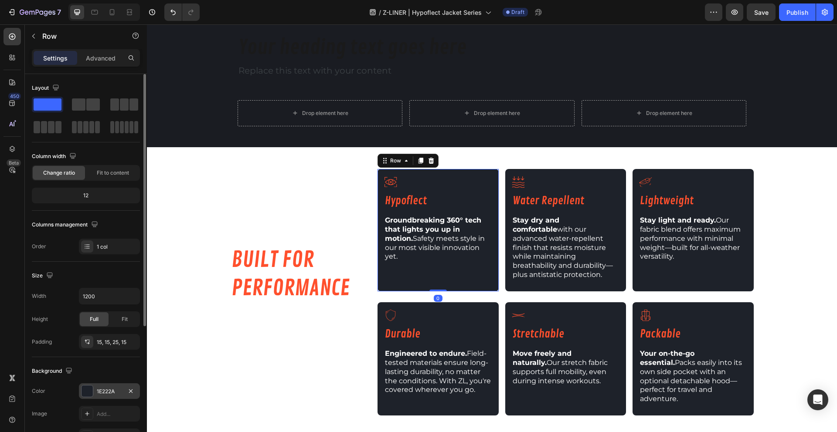
click at [113, 390] on div "1E222A" at bounding box center [109, 392] width 25 height 8
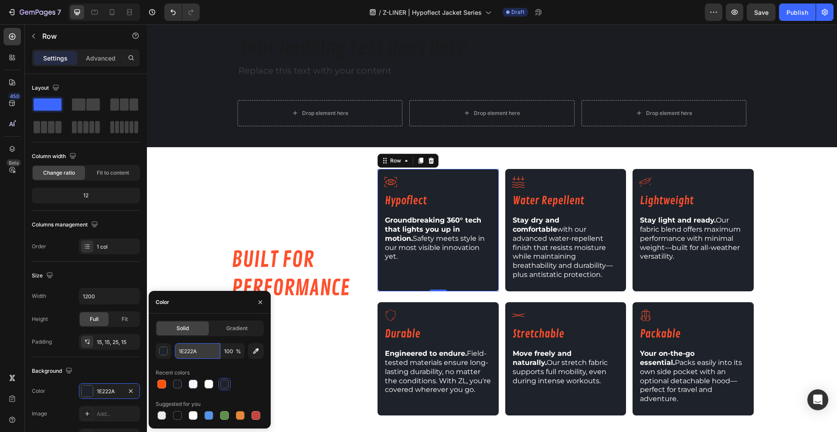
click at [194, 353] on input "1E222A" at bounding box center [197, 351] width 45 height 16
click at [297, 190] on span "engineered" at bounding box center [280, 203] width 99 height 27
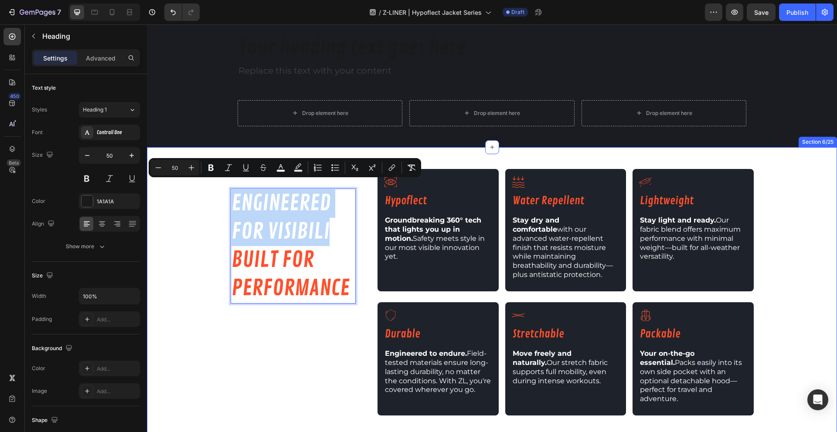
drag, startPoint x: 329, startPoint y: 229, endPoint x: 217, endPoint y: 193, distance: 117.7
click at [217, 193] on div "engineered for visibility, built for performance Heading 20 Built from the grou…" at bounding box center [492, 296] width 690 height 254
drag, startPoint x: 349, startPoint y: 222, endPoint x: 221, endPoint y: 184, distance: 132.9
click at [221, 184] on div "engineered for visibility, built for performance Heading 20 Built from the grou…" at bounding box center [492, 296] width 690 height 254
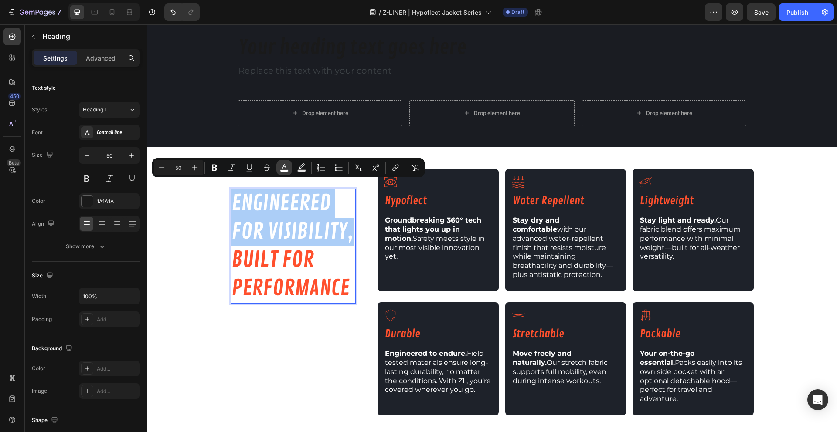
click at [283, 168] on icon "Editor contextual toolbar" at bounding box center [284, 167] width 9 height 9
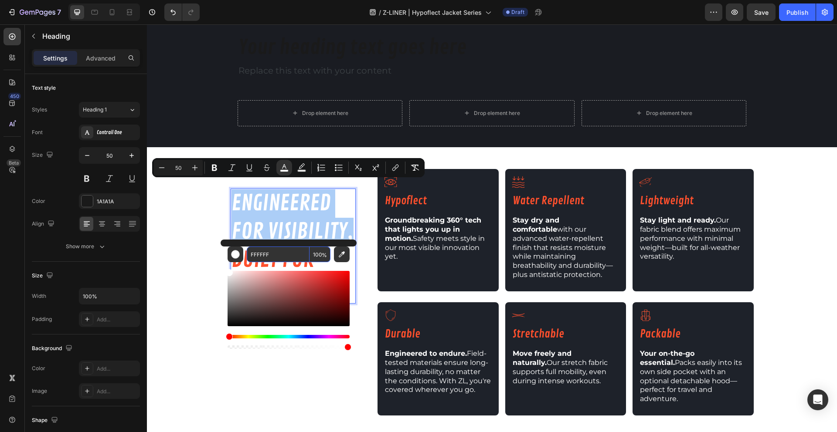
click at [281, 251] on input "FFFFFF" at bounding box center [278, 255] width 63 height 16
paste input "1E222A"
type input "1E222A"
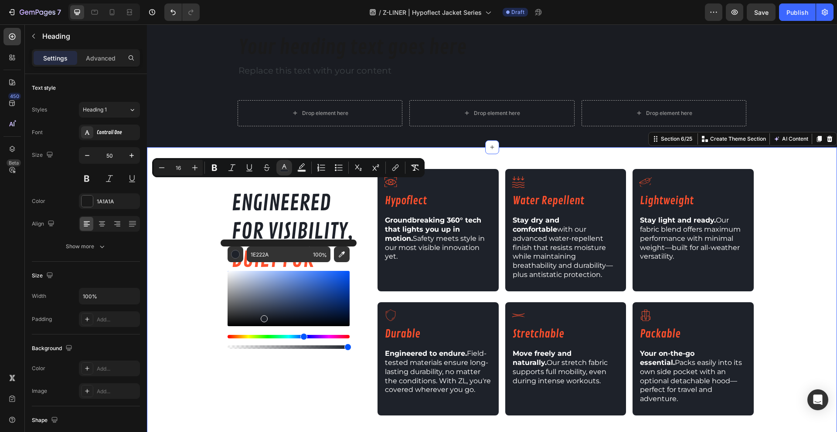
click at [181, 232] on div "⁠⁠⁠⁠⁠⁠⁠ engineered for visibility, built for performance Heading Built from the…" at bounding box center [492, 296] width 690 height 254
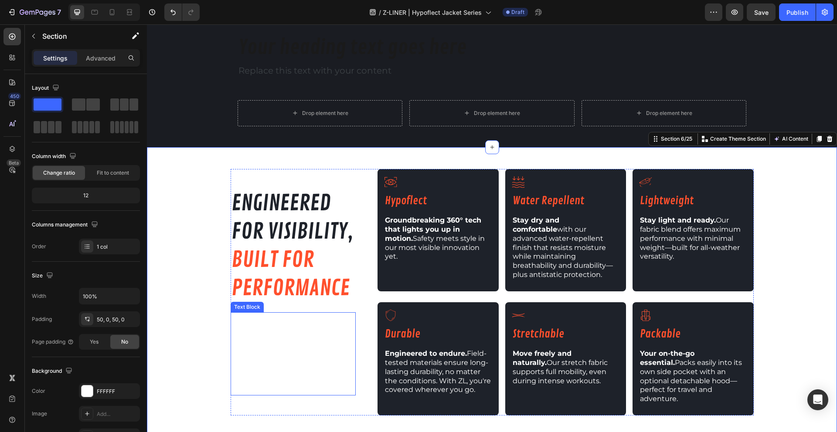
click at [284, 342] on span "Built from the ground up with real-world function in mind, these essential feat…" at bounding box center [293, 353] width 119 height 81
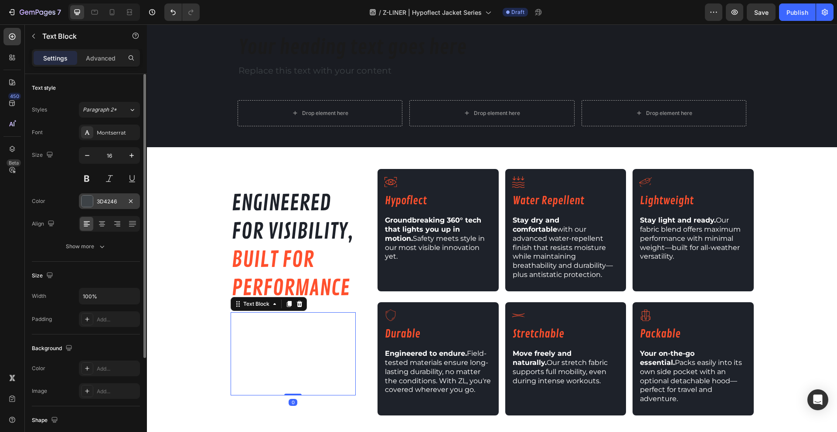
click at [103, 200] on div "3D4246" at bounding box center [109, 202] width 25 height 8
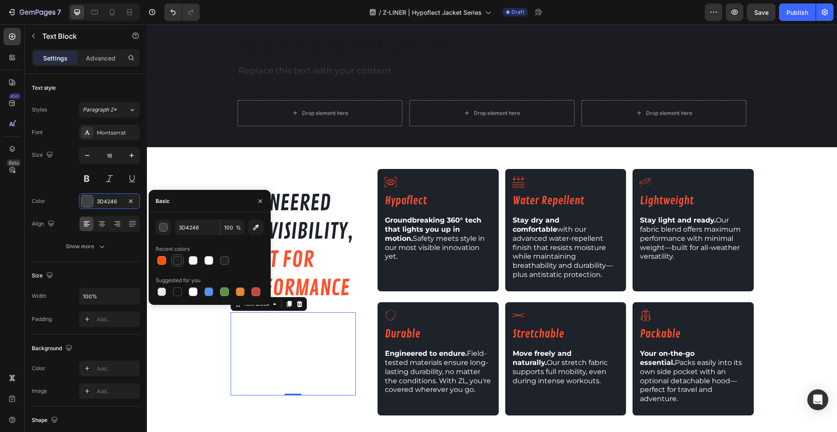
click at [173, 258] on div at bounding box center [177, 260] width 9 height 9
type input "1A1C22"
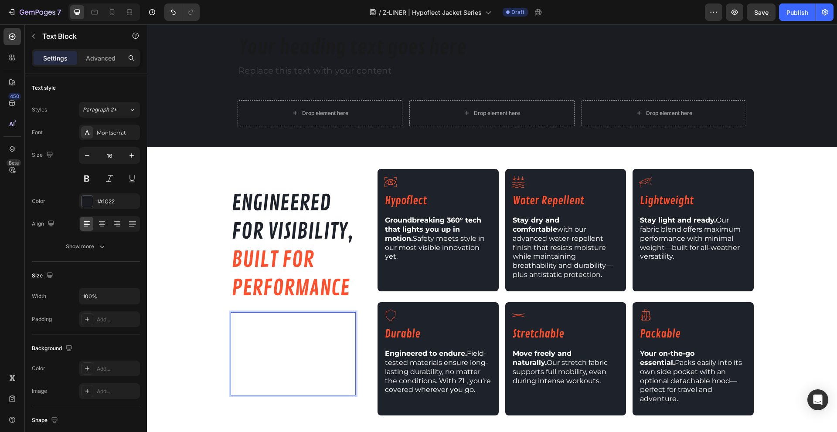
click at [313, 355] on span "Built from the ground up with real-world function in mind, these essential feat…" at bounding box center [293, 353] width 119 height 81
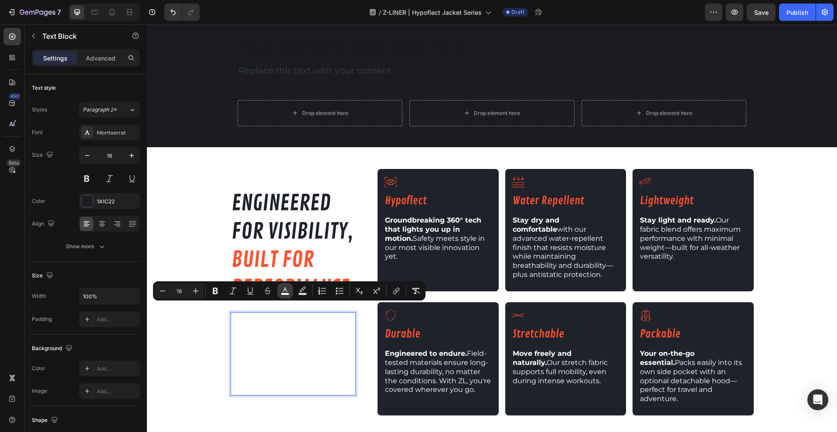
click at [280, 294] on button "color" at bounding box center [285, 291] width 16 height 16
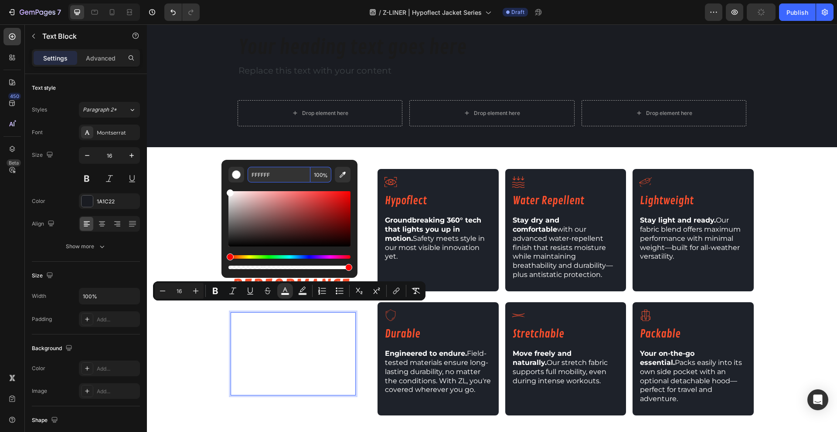
click at [271, 178] on input "FFFFFF" at bounding box center [278, 175] width 63 height 16
paste input "1E222A"
type input "1E222A"
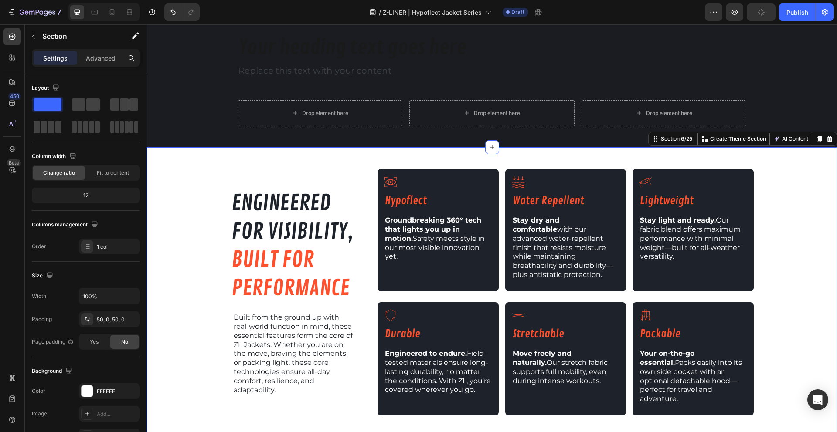
click at [186, 366] on div "⁠⁠⁠⁠⁠⁠⁠ engineered for visibility, built for performance Heading Built from the…" at bounding box center [492, 296] width 690 height 254
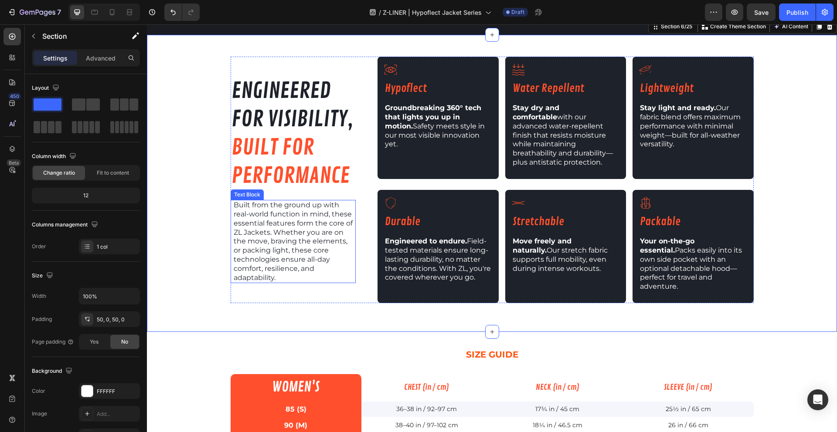
scroll to position [693, 0]
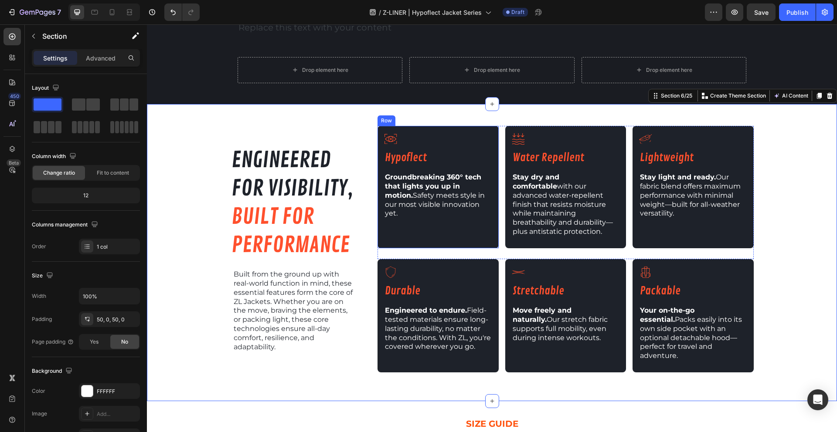
click at [477, 230] on div "Icon Hypoflect Heading Groundbreaking 360° tech that lights you up in motion. S…" at bounding box center [437, 187] width 121 height 122
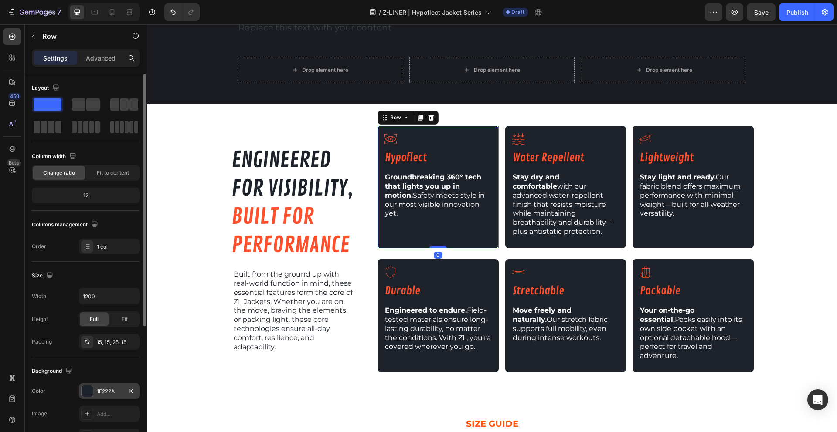
click at [88, 388] on div at bounding box center [86, 391] width 11 height 11
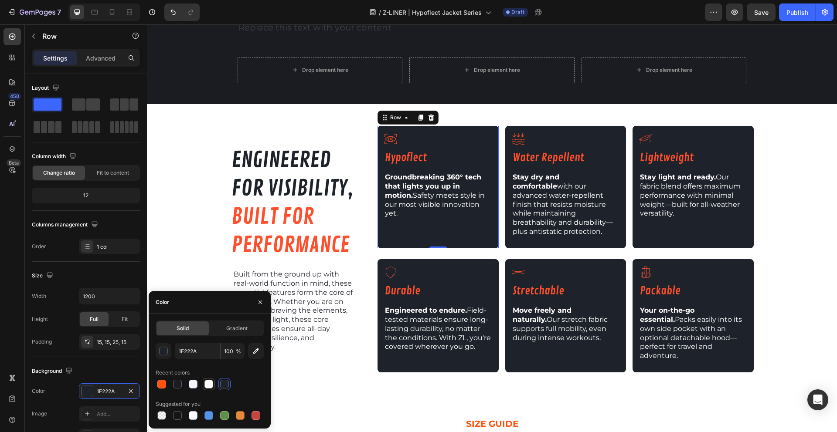
click at [207, 383] on div at bounding box center [208, 384] width 9 height 9
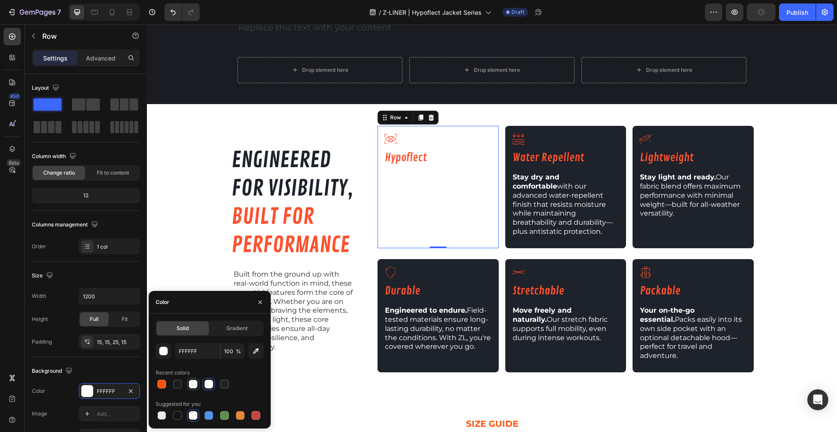
click at [190, 385] on div at bounding box center [193, 384] width 9 height 9
type input "F4F6FC"
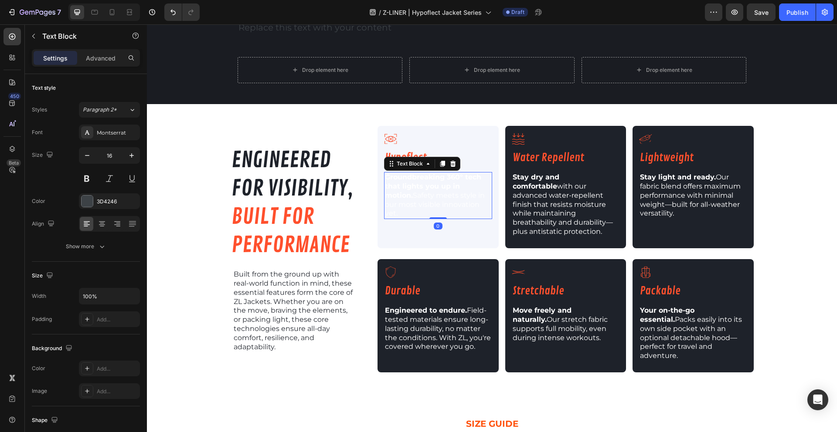
click at [417, 194] on span "Groundbreaking 360° tech that lights you up in motion. Safety meets style in ou…" at bounding box center [435, 195] width 100 height 44
click at [88, 201] on div at bounding box center [86, 201] width 11 height 11
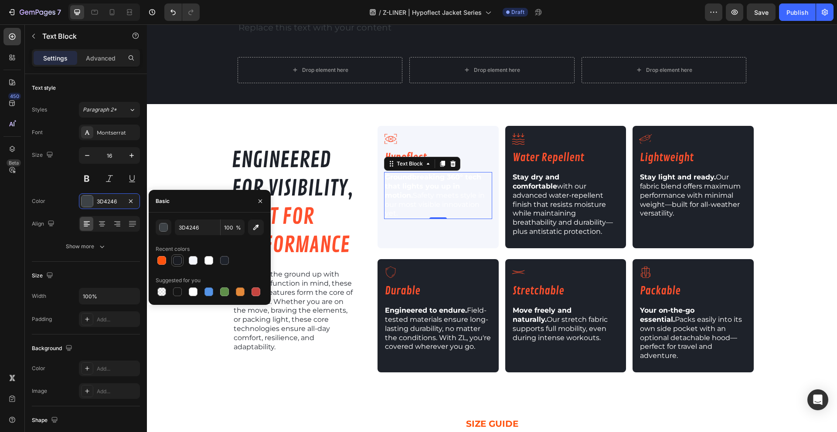
click at [177, 260] on div at bounding box center [177, 260] width 9 height 9
type input "1A1C22"
click at [436, 193] on span "Groundbreaking 360° tech that lights you up in motion. Safety meets style in ou…" at bounding box center [435, 195] width 100 height 44
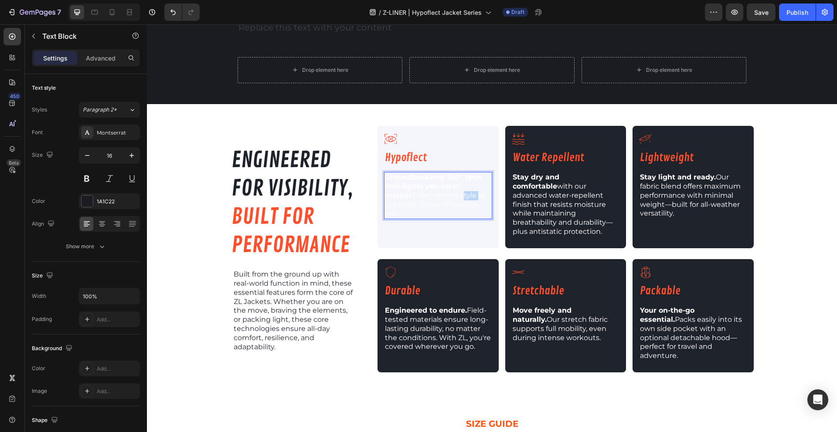
click at [436, 193] on span "Groundbreaking 360° tech that lights you up in motion. Safety meets style in ou…" at bounding box center [435, 195] width 100 height 44
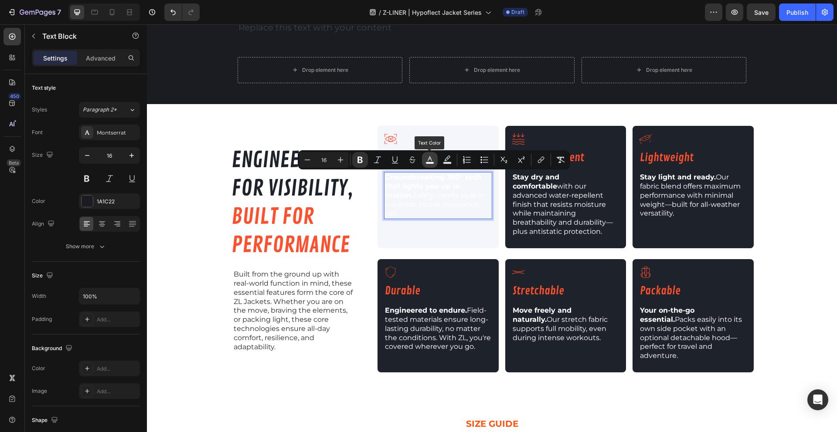
click at [434, 160] on button "color" at bounding box center [430, 160] width 16 height 16
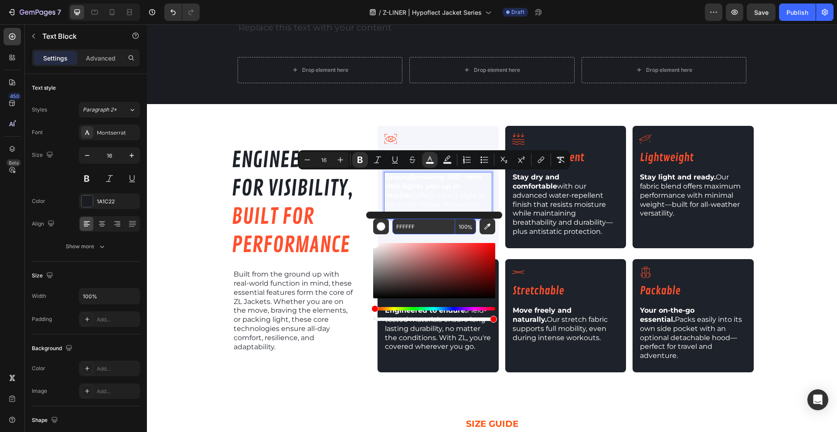
click at [430, 232] on input "FFFFFF" at bounding box center [423, 227] width 63 height 16
paste input "1E222A"
type input "1E222A"
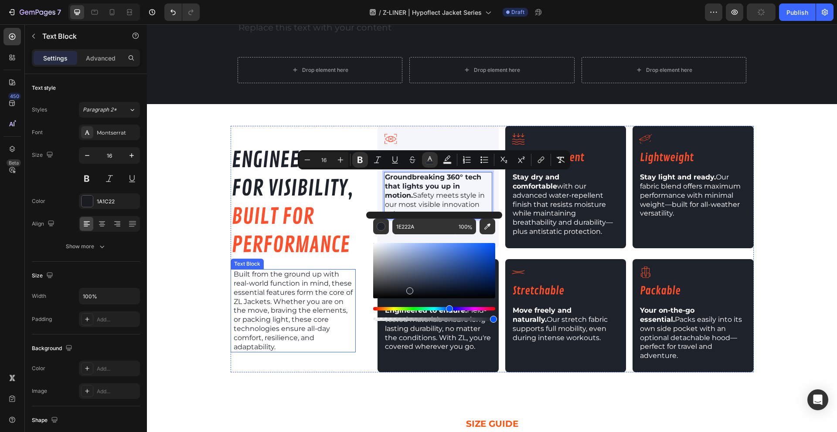
click at [350, 286] on div "Built from the ground up with real-world function in mind, these essential feat…" at bounding box center [292, 310] width 125 height 83
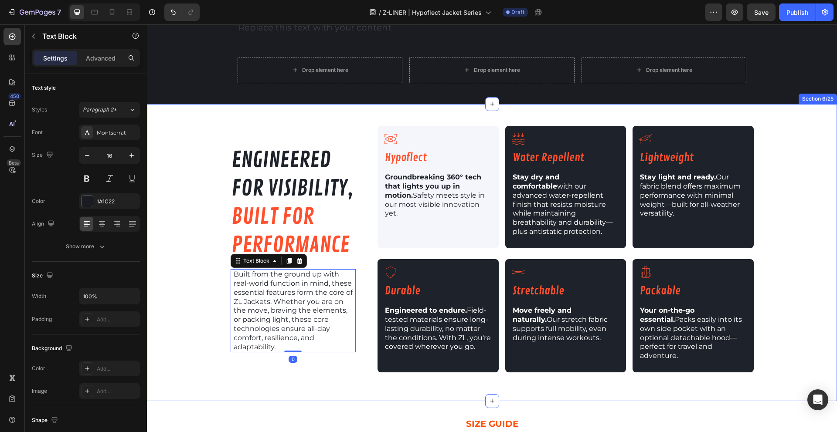
click at [185, 248] on div "⁠⁠⁠⁠⁠⁠⁠ engineered for visibility, built for performance Heading Built from the…" at bounding box center [492, 253] width 690 height 254
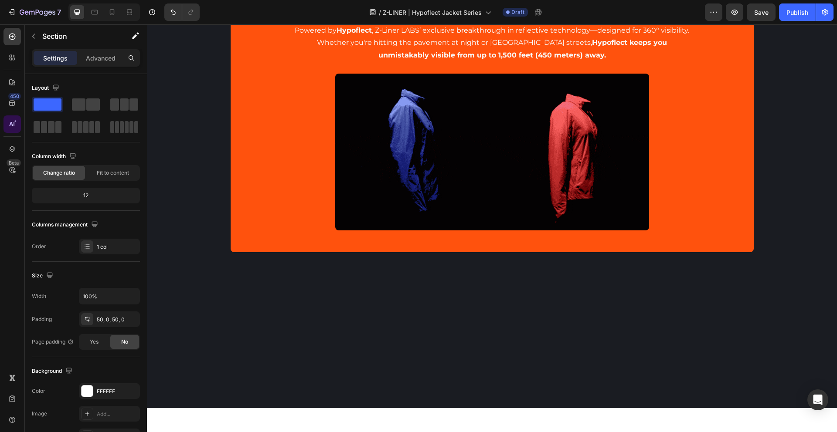
scroll to position [153, 0]
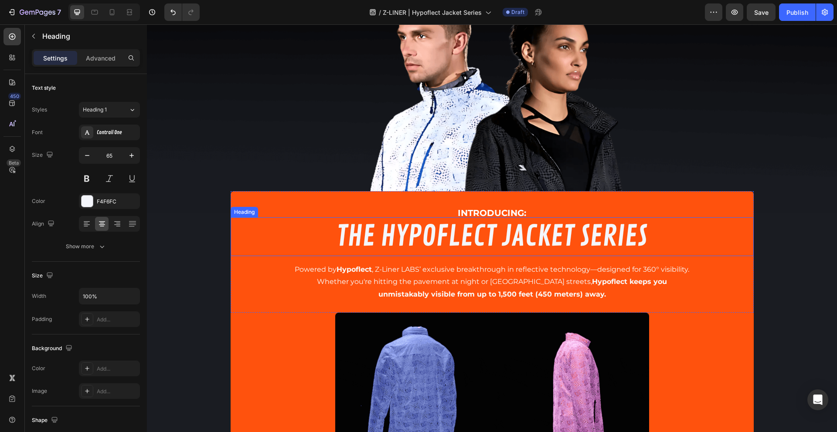
click at [418, 236] on h2 "THE HYPOFLECT JACKET SERIES" at bounding box center [491, 236] width 523 height 39
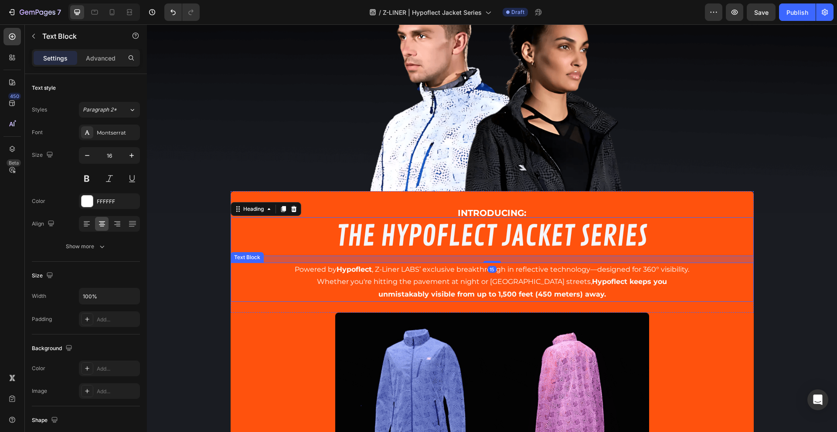
click at [409, 265] on span "Powered by Hypoflect , Z-Liner LABS’ exclusive breakthrough in reflective techn…" at bounding box center [492, 269] width 394 height 8
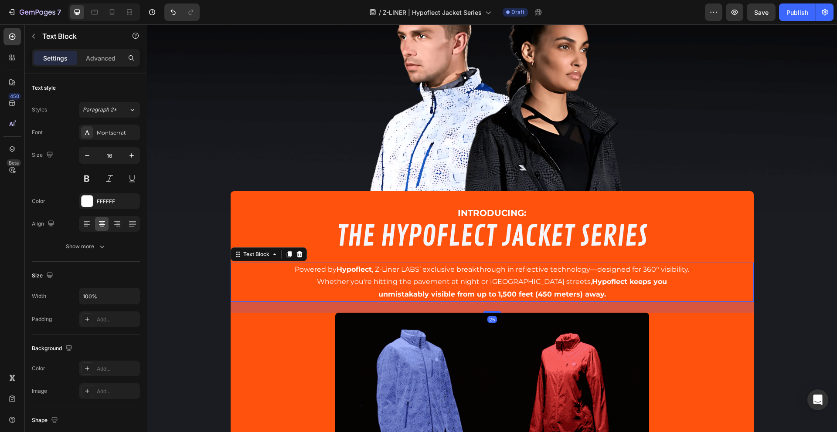
click at [409, 265] on span "Powered by Hypoflect , Z-Liner LABS’ exclusive breakthrough in reflective techn…" at bounding box center [492, 269] width 394 height 8
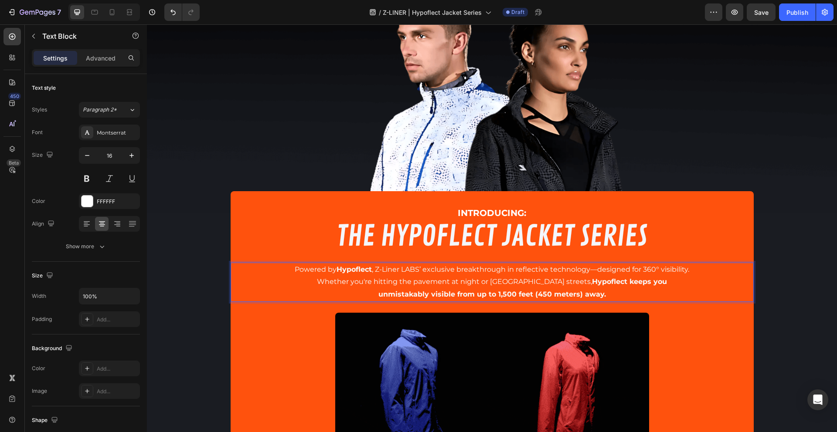
click at [331, 269] on span "Powered by Hypoflect , Z-Liner LABS’ exclusive breakthrough in reflective techn…" at bounding box center [492, 269] width 394 height 8
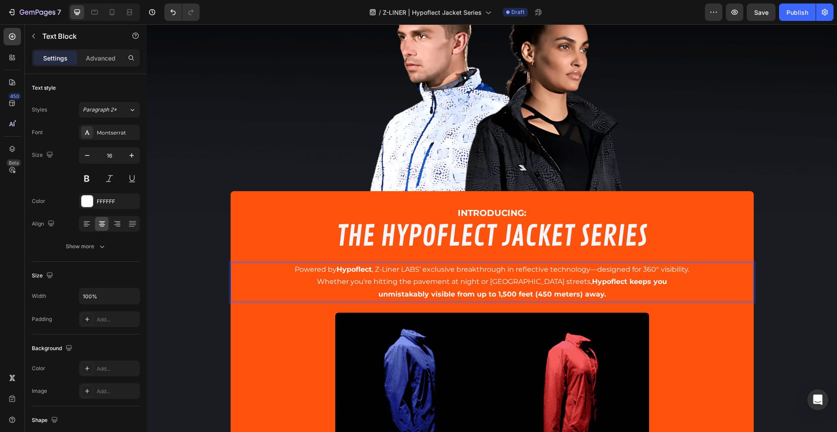
click at [331, 269] on span "Powered by Hypoflect , Z-Liner LABS’ exclusive breakthrough in reflective techn…" at bounding box center [492, 269] width 394 height 8
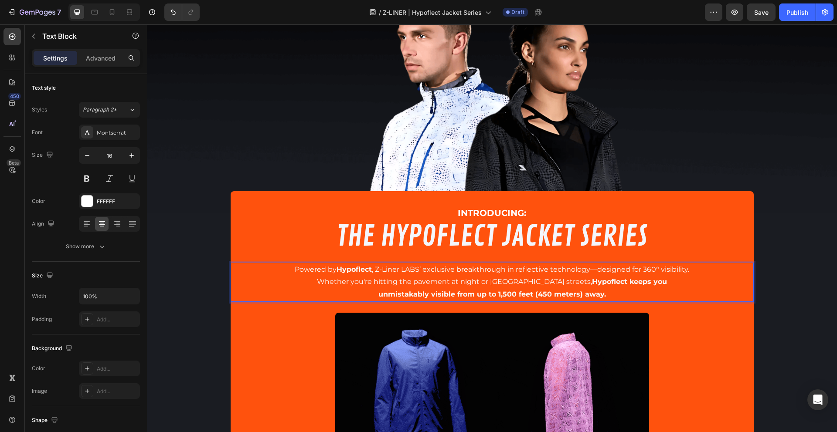
click at [286, 267] on p "Powered by Hypoflect , Z-Liner LABS’ exclusive breakthrough in reflective techn…" at bounding box center [491, 276] width 521 height 25
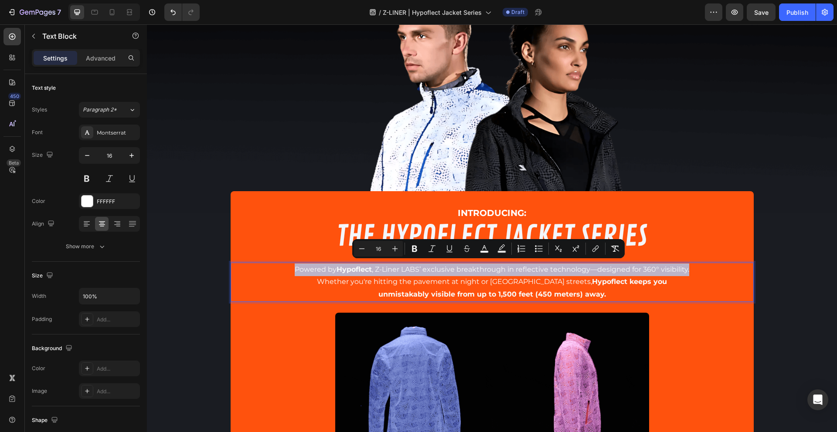
drag, startPoint x: 286, startPoint y: 267, endPoint x: 694, endPoint y: 268, distance: 407.8
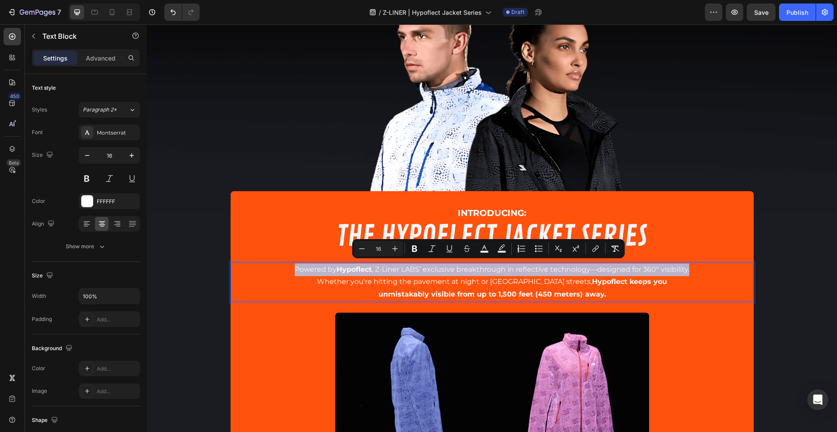
click at [694, 268] on p "Powered by Hypoflect , Z-Liner LABS’ exclusive breakthrough in reflective techn…" at bounding box center [491, 276] width 521 height 25
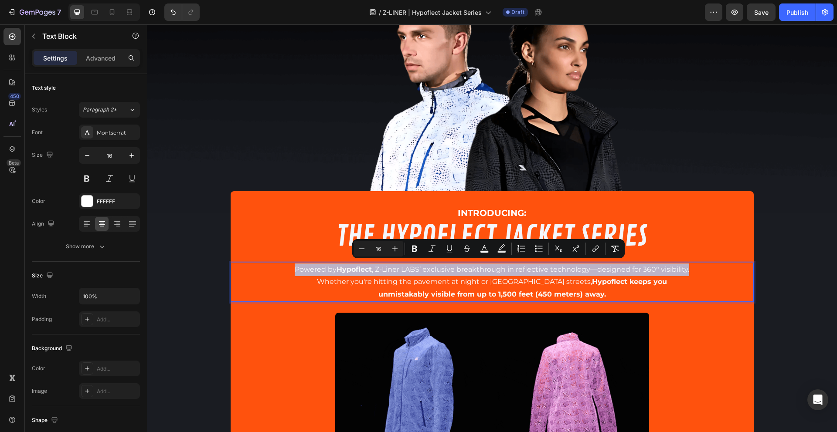
click at [295, 265] on span "Powered by Hypoflect , Z-Liner LABS’ exclusive breakthrough in reflective techn…" at bounding box center [492, 269] width 394 height 8
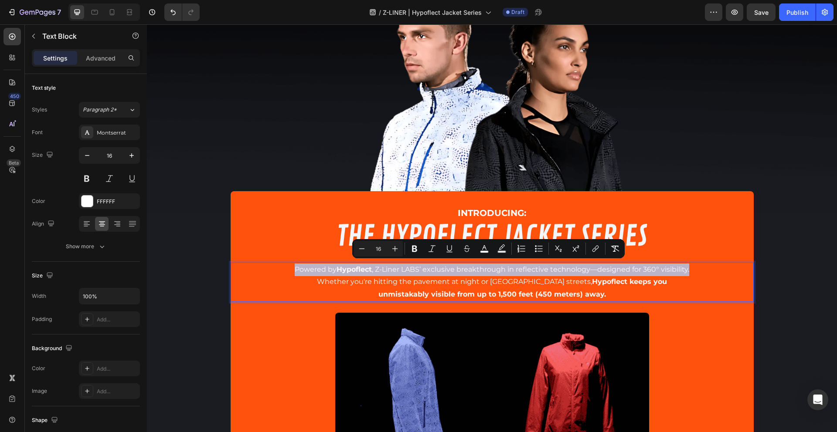
drag, startPoint x: 287, startPoint y: 265, endPoint x: 722, endPoint y: 271, distance: 434.9
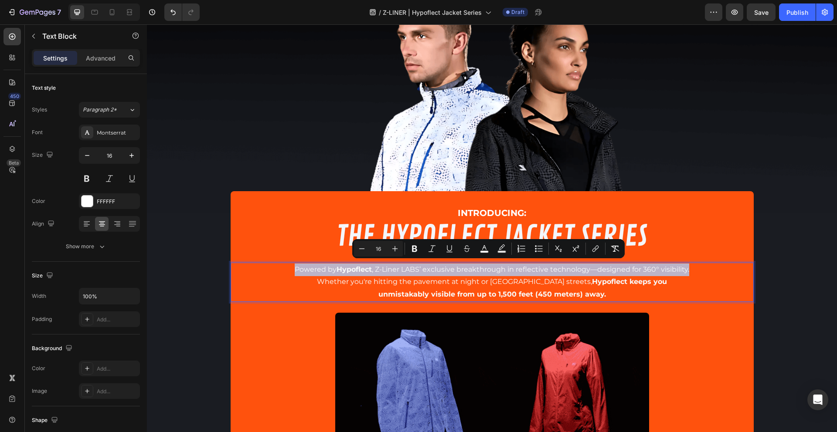
click at [722, 271] on p "Powered by Hypoflect , Z-Liner LABS’ exclusive breakthrough in reflective techn…" at bounding box center [491, 276] width 521 height 25
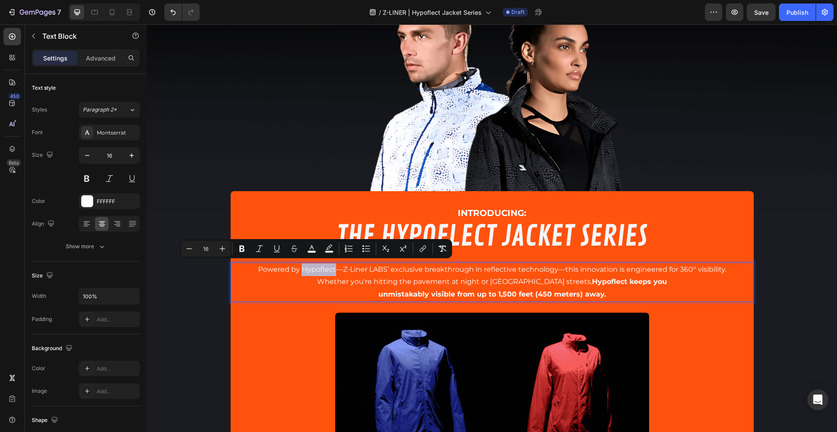
drag, startPoint x: 298, startPoint y: 265, endPoint x: 332, endPoint y: 264, distance: 33.1
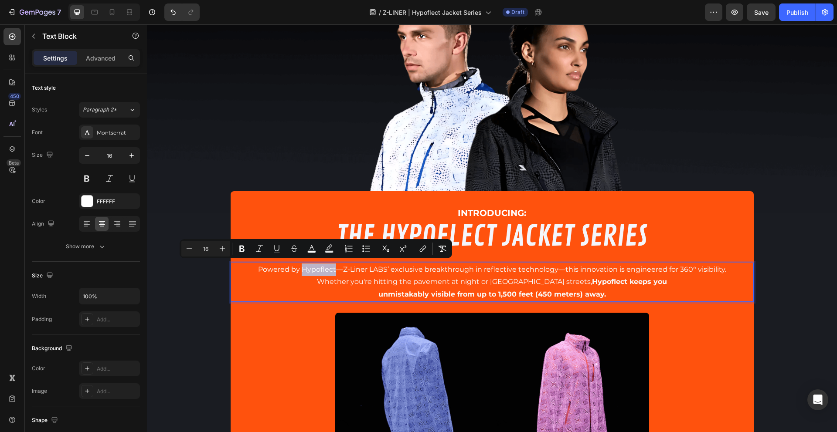
click at [332, 265] on span "Powered by Hypoflect—Z-Liner LABS’ exclusive breakthrough in reflective technol…" at bounding box center [492, 269] width 468 height 8
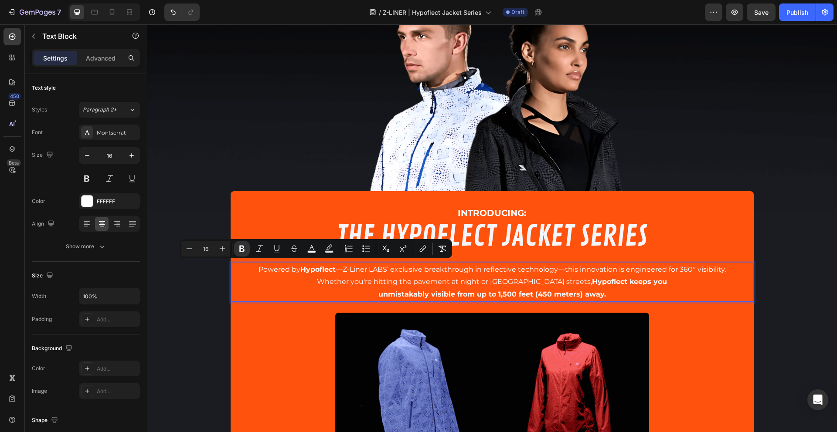
click at [508, 274] on p "Powered by Hypoflect —Z-Liner LABS’ exclusive breakthrough in reflective techno…" at bounding box center [491, 276] width 521 height 25
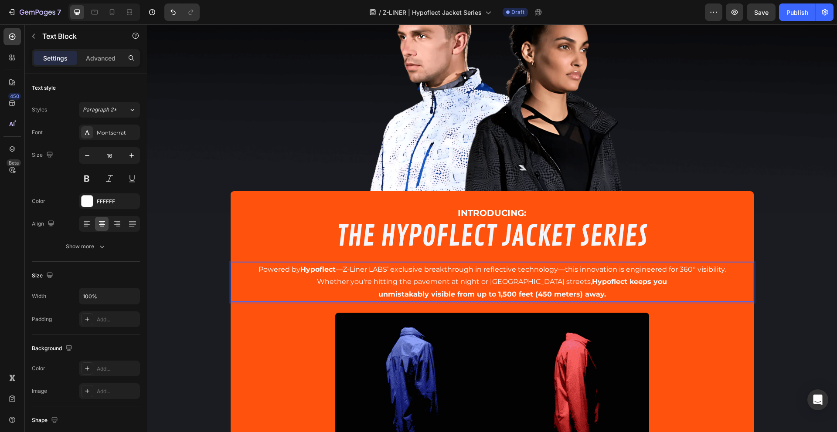
click at [341, 269] on span "Powered by Hypoflect —Z-Liner LABS’ exclusive breakthrough in reflective techno…" at bounding box center [491, 269] width 467 height 8
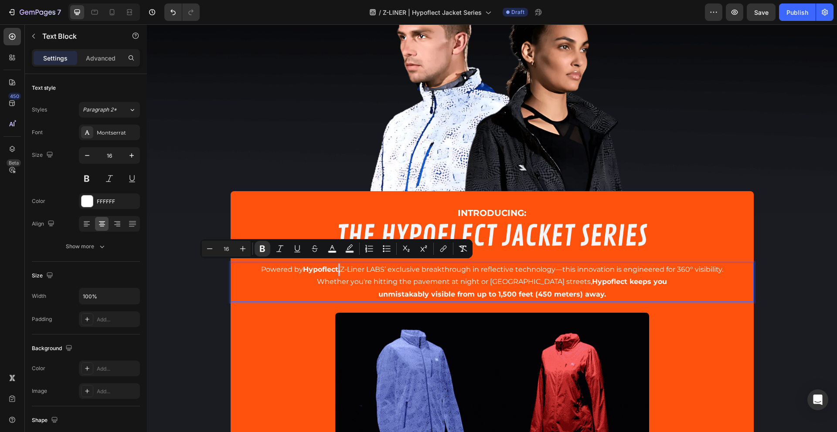
click at [336, 270] on strong "Hypoflect," at bounding box center [321, 269] width 37 height 8
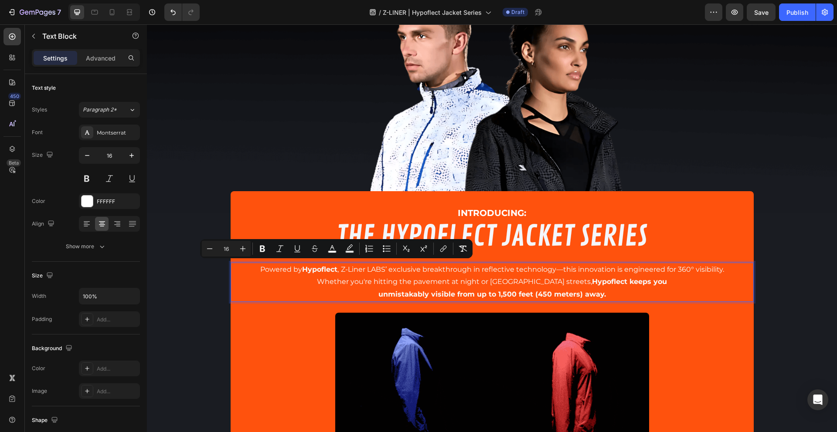
click at [404, 278] on span "Whether you're hitting the pavement at night or navigating city streets, Hypofl…" at bounding box center [492, 282] width 350 height 8
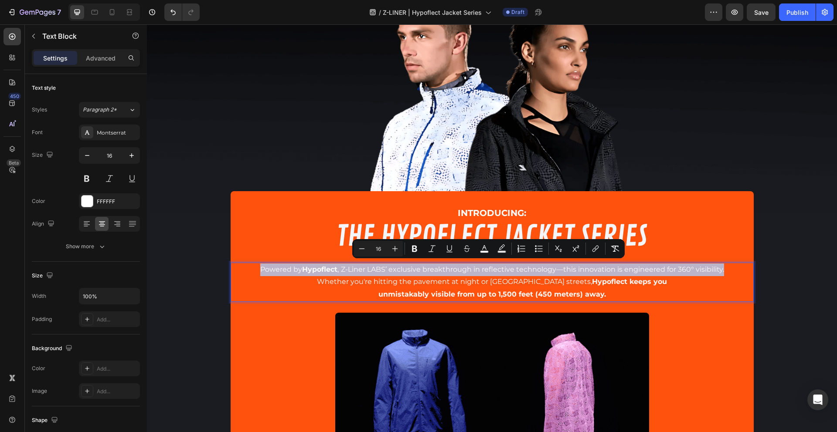
drag, startPoint x: 727, startPoint y: 269, endPoint x: 252, endPoint y: 266, distance: 474.5
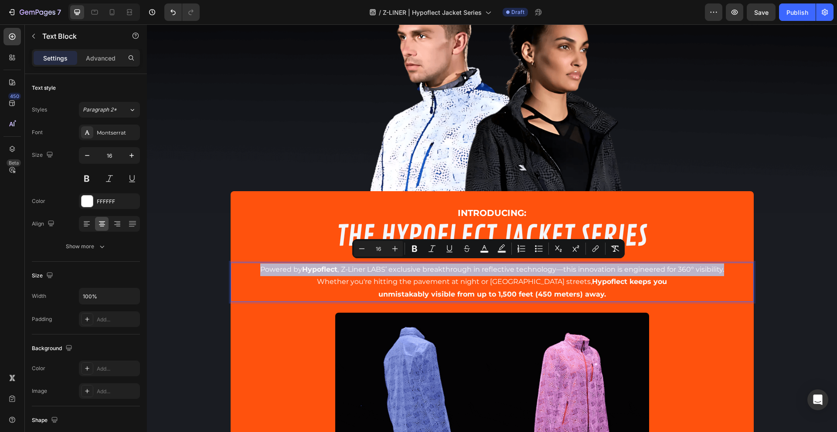
click at [252, 266] on p "Powered by Hypoflect , Z-Liner LABS’ exclusive breakthrough in reflective techn…" at bounding box center [491, 276] width 521 height 25
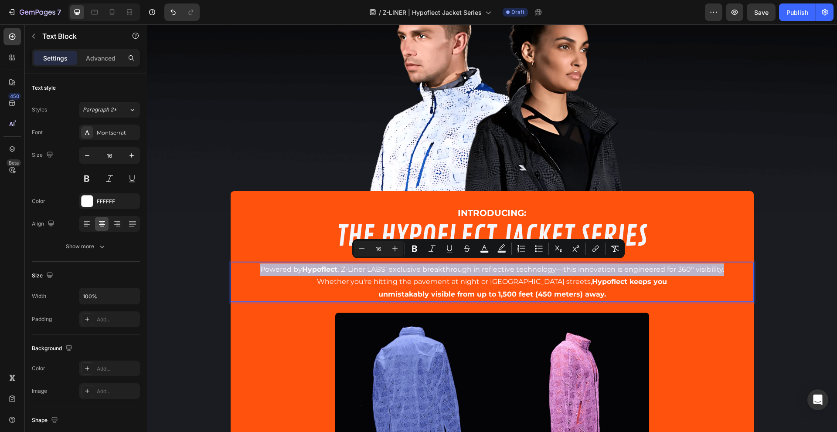
copy span "Powered by Hypoflect , Z-Liner LABS’ exclusive breakthrough in reflective techn…"
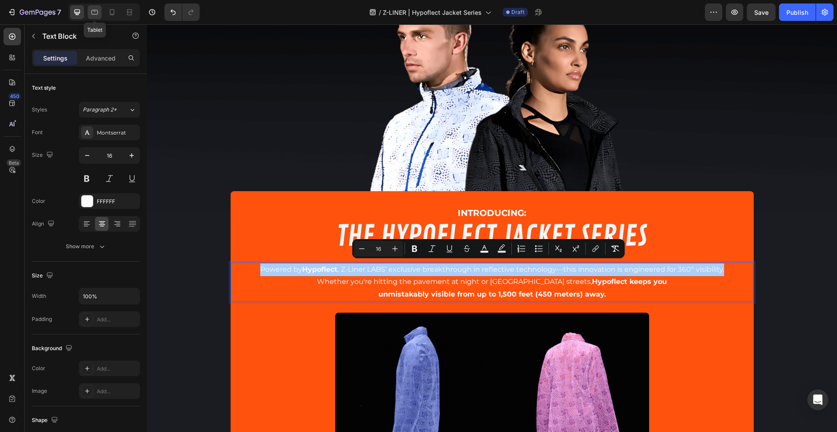
click at [97, 11] on icon at bounding box center [94, 12] width 9 height 9
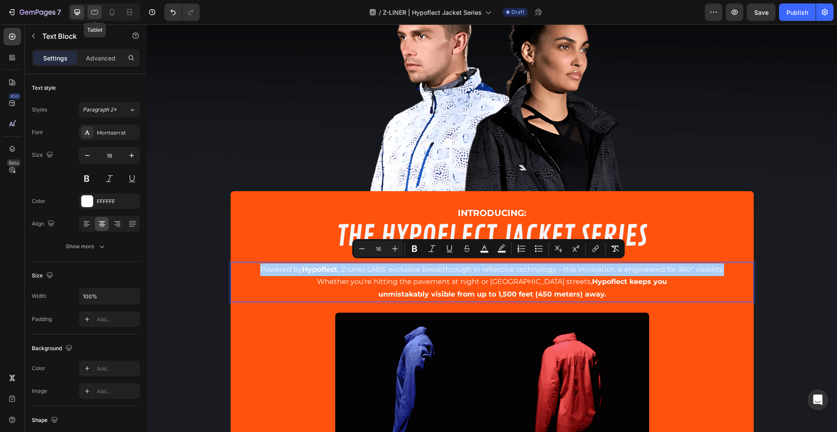
type input "14"
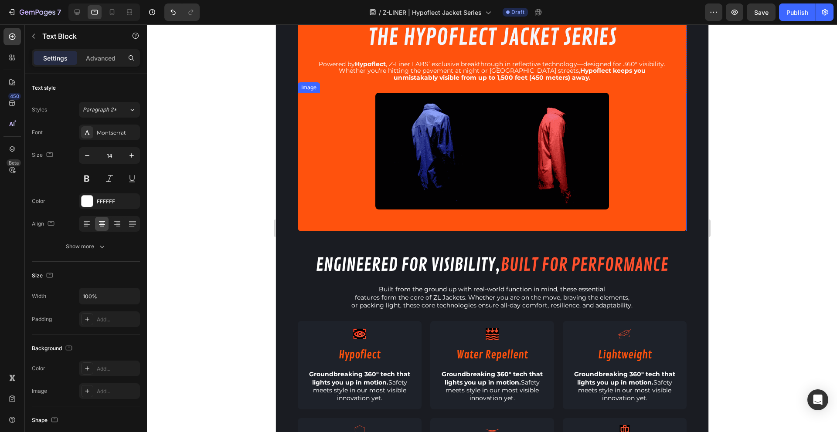
scroll to position [122, 0]
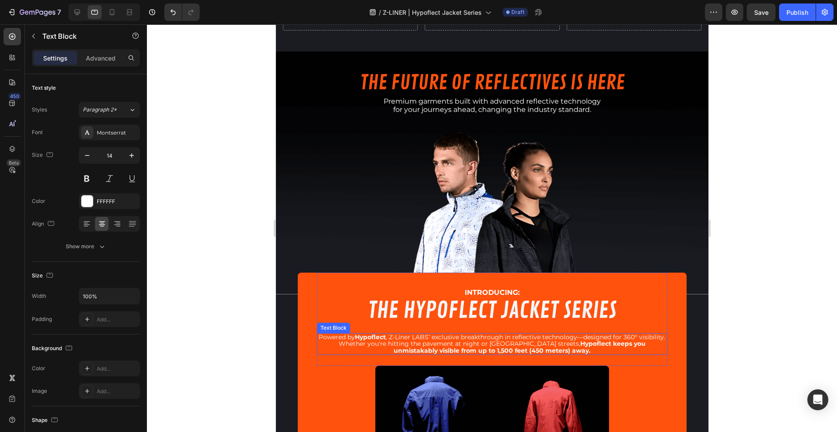
click at [370, 333] on strong "Hypoflect" at bounding box center [369, 337] width 31 height 8
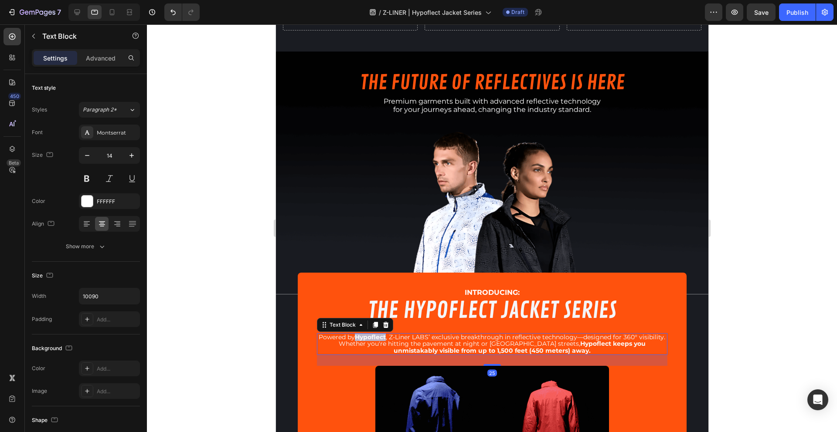
click at [370, 333] on strong "Hypoflect" at bounding box center [369, 337] width 31 height 8
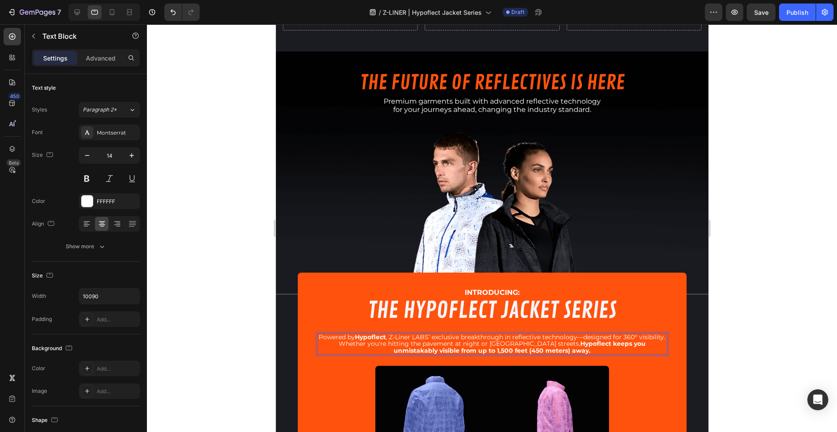
click at [331, 335] on span "Powered by Hypoflect , Z-Liner LABS’ exclusive breakthrough in reflective techn…" at bounding box center [491, 337] width 346 height 8
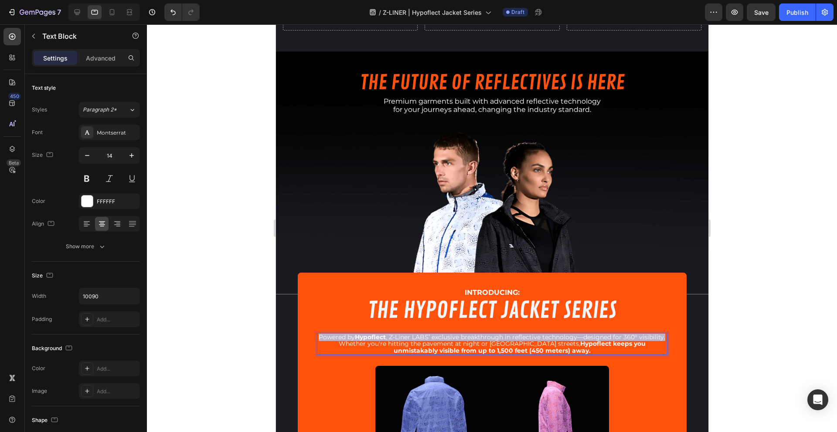
drag, startPoint x: 334, startPoint y: 335, endPoint x: 552, endPoint y: 341, distance: 217.9
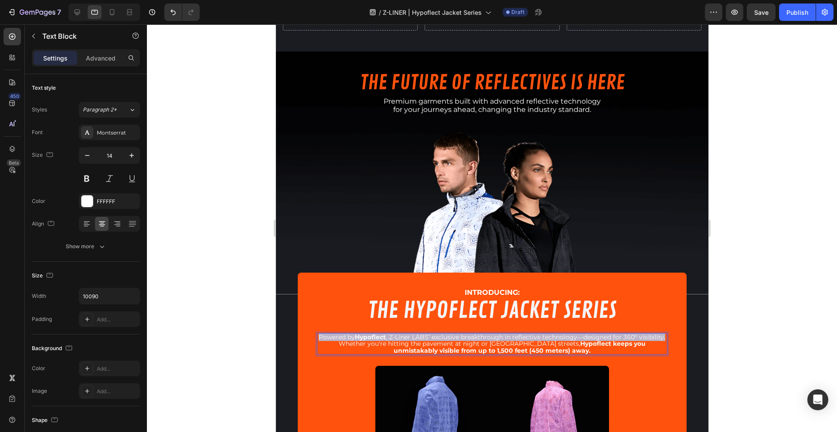
click at [552, 341] on p "Powered by Hypoflect , Z-Liner LABS’ exclusive breakthrough in reflective techn…" at bounding box center [491, 337] width 349 height 7
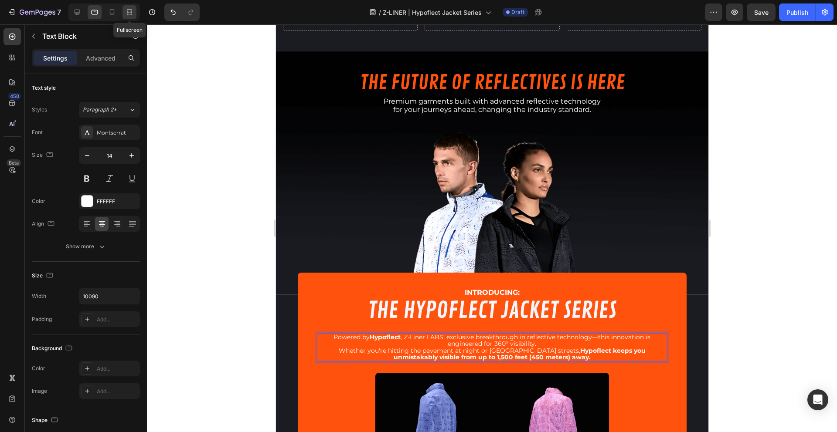
click at [132, 12] on icon at bounding box center [130, 12] width 3 height 2
type input "16"
type input "100%"
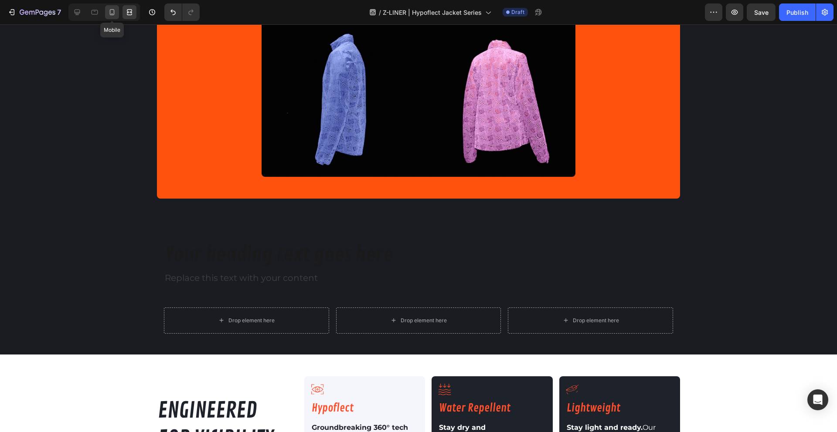
click at [109, 13] on icon at bounding box center [112, 12] width 9 height 9
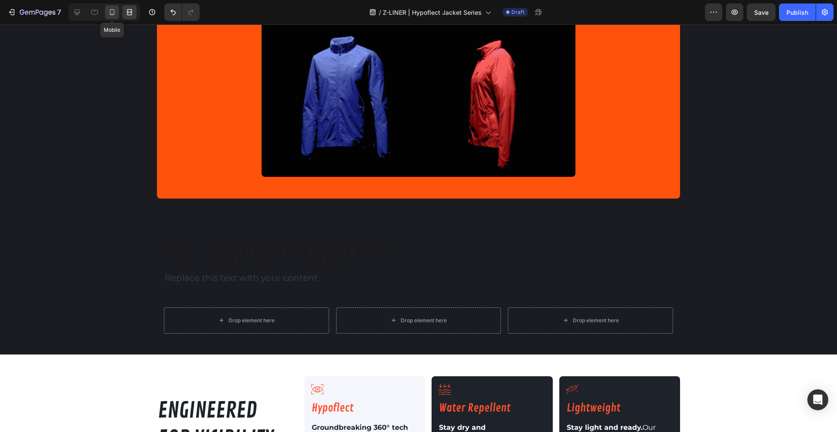
type input "14"
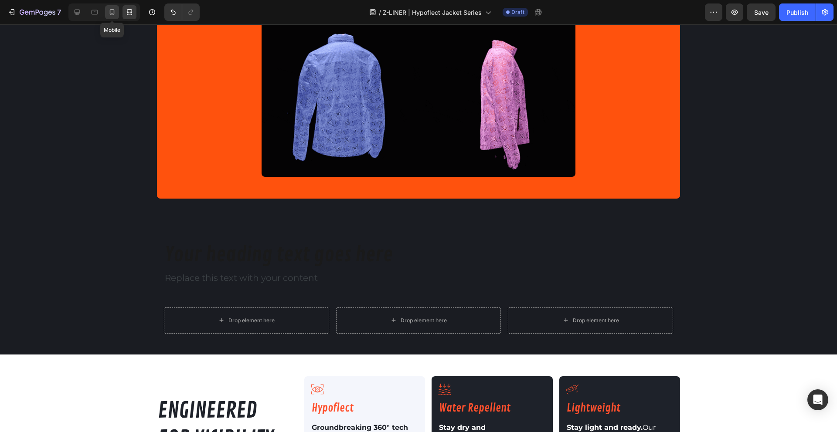
type input "10090"
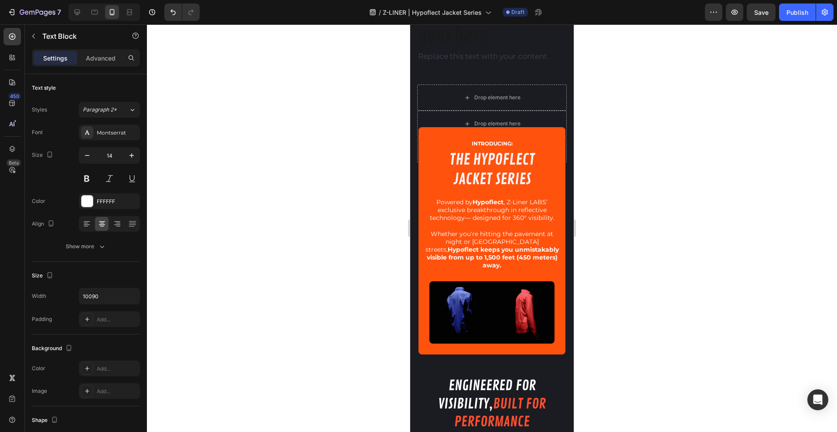
scroll to position [61, 0]
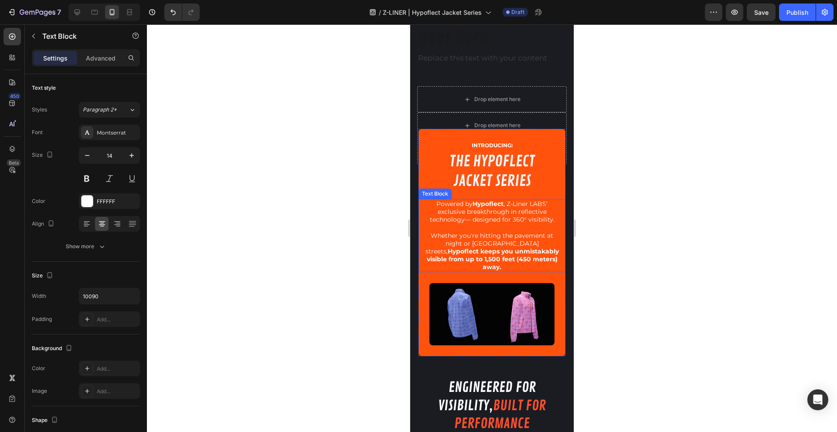
click at [439, 210] on span "Powered by Hypoflect , Z-Liner LABS’ exclusive breakthrough in reflective techn…" at bounding box center [492, 212] width 125 height 24
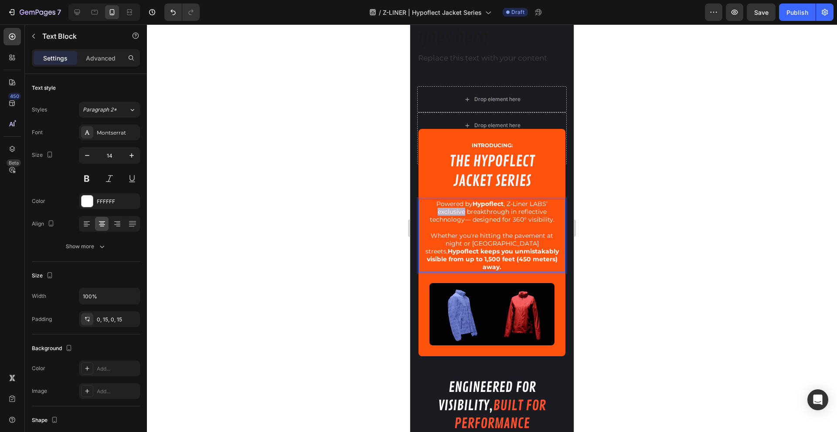
click at [439, 209] on span "Powered by Hypoflect , Z-Liner LABS’ exclusive breakthrough in reflective techn…" at bounding box center [492, 212] width 125 height 24
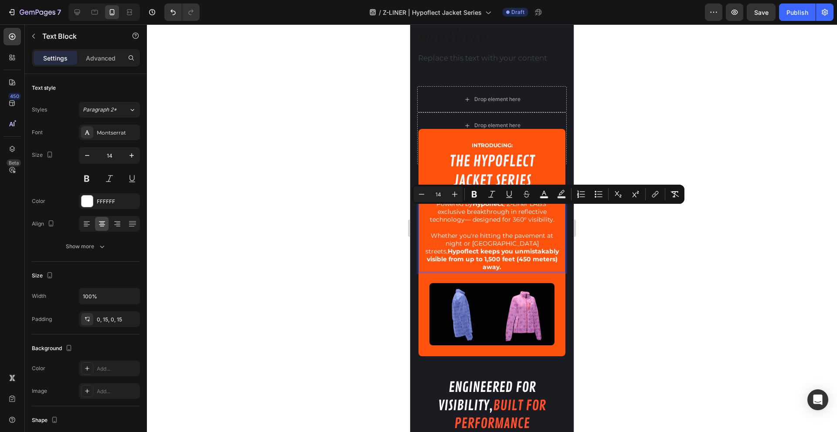
click at [430, 204] on p "Powered by Hypoflect , Z-Liner LABS’ exclusive breakthrough in reflective techn…" at bounding box center [492, 216] width 134 height 32
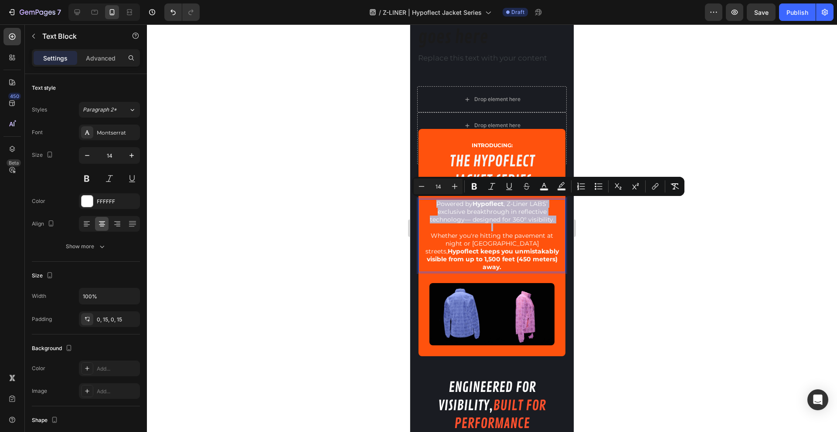
drag, startPoint x: 430, startPoint y: 204, endPoint x: 556, endPoint y: 224, distance: 128.0
click at [556, 224] on div "Powered by Hypoflect , Z-Liner LABS’ exclusive breakthrough in reflective techn…" at bounding box center [491, 235] width 147 height 73
click at [557, 224] on div "Powered by Hypoflect , Z-Liner LABS’ exclusive breakthrough in reflective techn…" at bounding box center [491, 235] width 147 height 73
drag, startPoint x: 555, startPoint y: 220, endPoint x: 422, endPoint y: 199, distance: 135.0
click at [422, 199] on div "Powered by Hypoflect , Z-Liner LABS’ exclusive breakthrough in reflective techn…" at bounding box center [491, 235] width 147 height 73
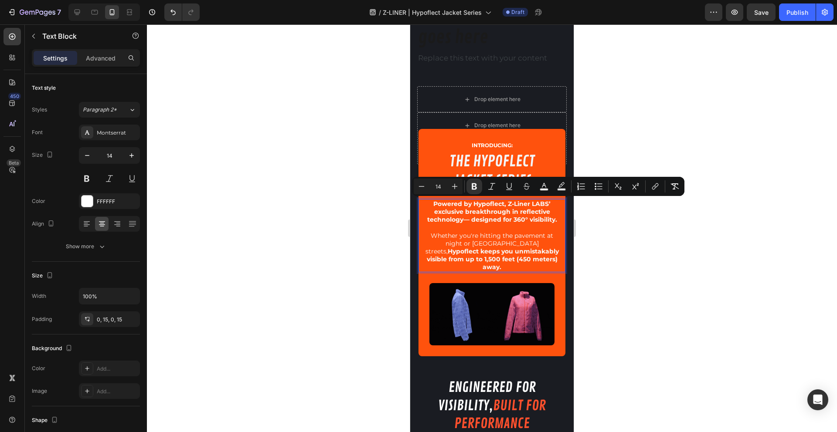
click at [354, 213] on div at bounding box center [492, 228] width 690 height 408
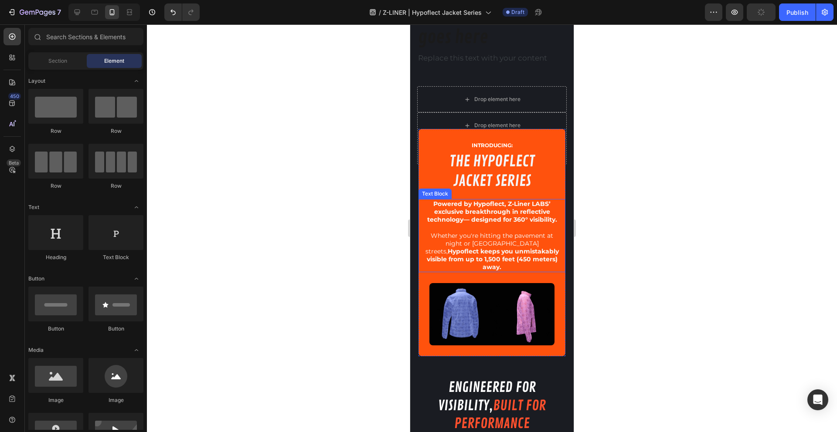
click at [492, 221] on strong "Powered by Hypoflect, Z-Liner LABS’ exclusive breakthrough in reflective techno…" at bounding box center [492, 212] width 130 height 24
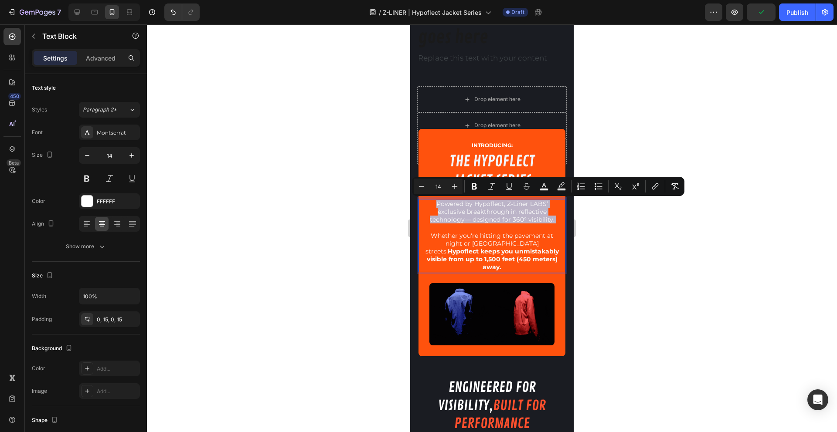
click at [479, 205] on span "Powered by Hypoflect, Z-Liner LABS’ exclusive breakthrough in reflective techno…" at bounding box center [492, 212] width 125 height 24
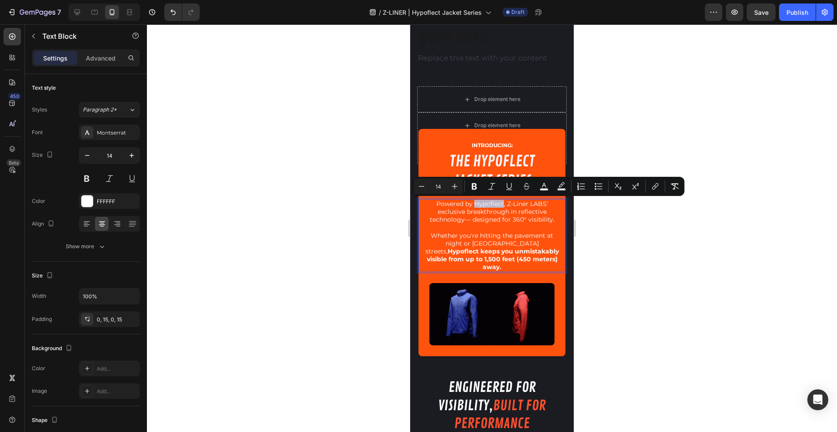
drag, startPoint x: 472, startPoint y: 203, endPoint x: 500, endPoint y: 204, distance: 28.3
click at [500, 204] on span "Powered by Hypoflect, Z-Liner LABS’ exclusive breakthrough in reflective techno…" at bounding box center [492, 212] width 125 height 24
click at [92, 12] on icon at bounding box center [94, 12] width 9 height 9
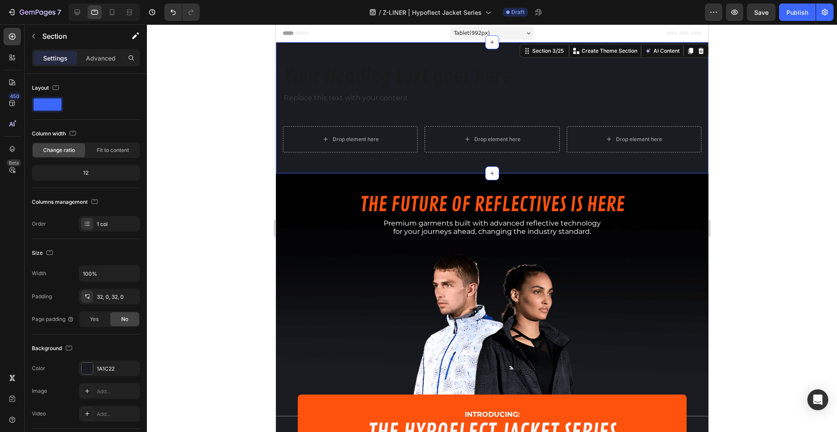
click at [320, 44] on div "Your heading text goes here Heading Replace this text with your content Text Bl…" at bounding box center [491, 107] width 432 height 131
click at [74, 15] on icon at bounding box center [77, 12] width 9 height 9
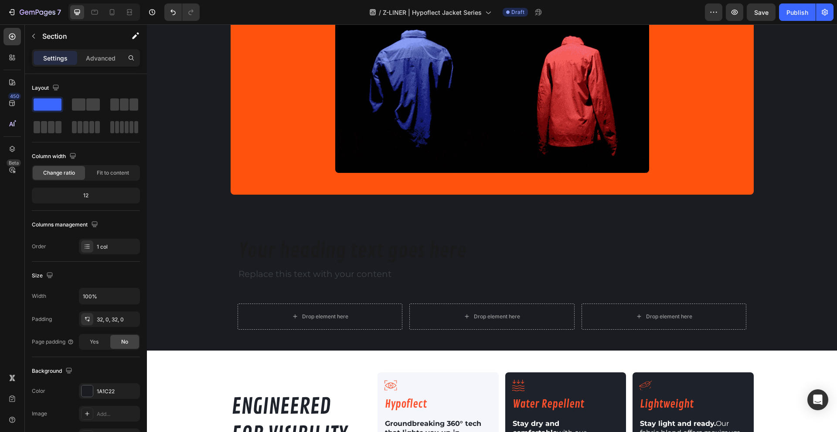
scroll to position [504, 0]
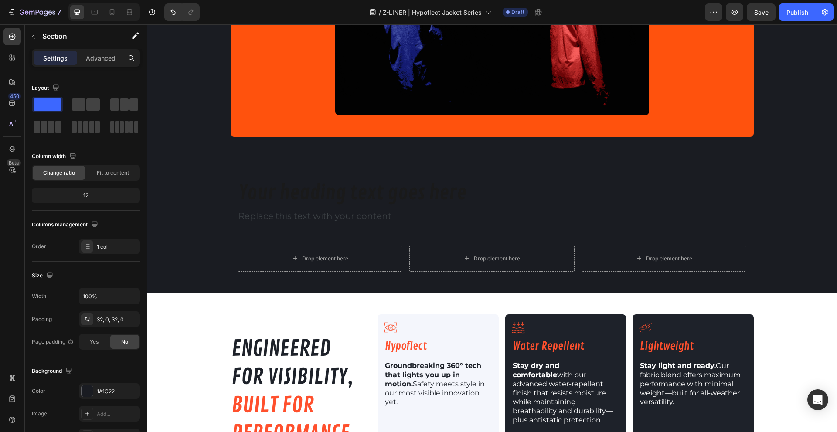
click at [197, 168] on div "Your heading text goes here Heading Replace this text with your content Text Bl…" at bounding box center [492, 226] width 690 height 134
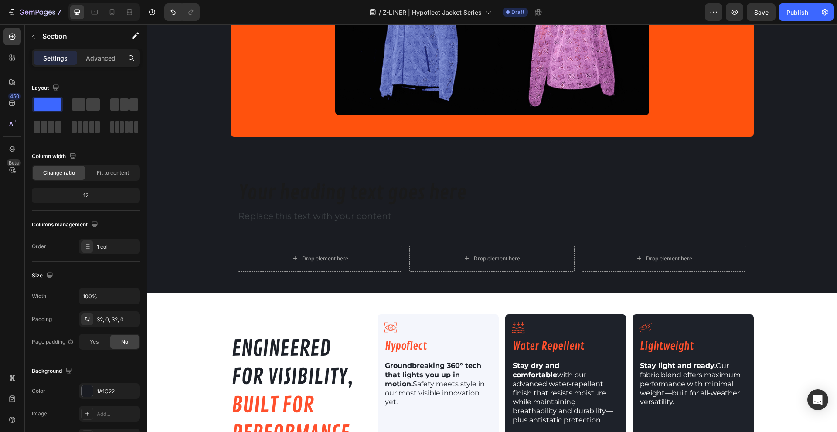
click at [280, 169] on div "Your heading text goes here Heading Replace this text with your content Text Bl…" at bounding box center [492, 226] width 690 height 134
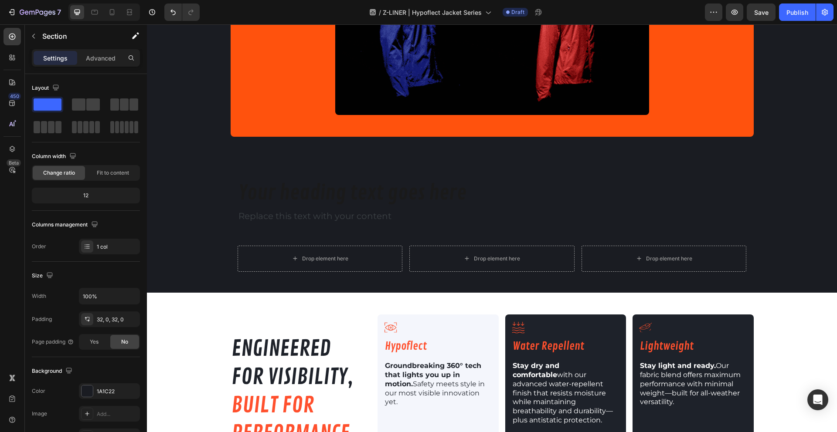
click at [203, 209] on div "Your heading text goes here Heading Replace this text with your content Text Bl…" at bounding box center [492, 226] width 690 height 106
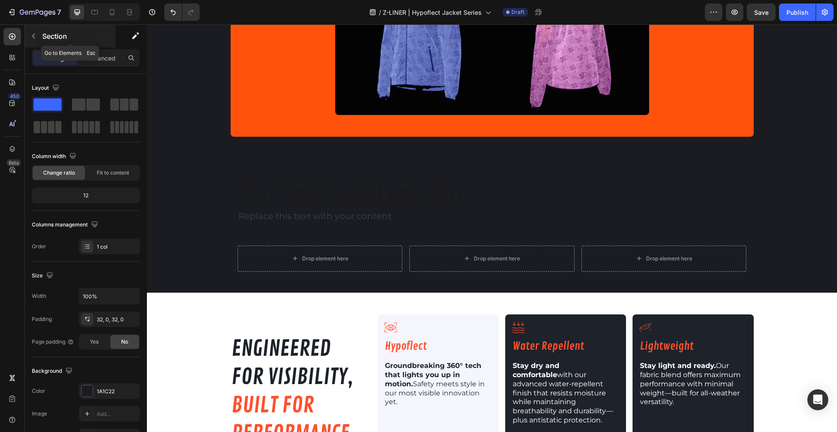
click at [43, 34] on p "Section" at bounding box center [77, 36] width 71 height 10
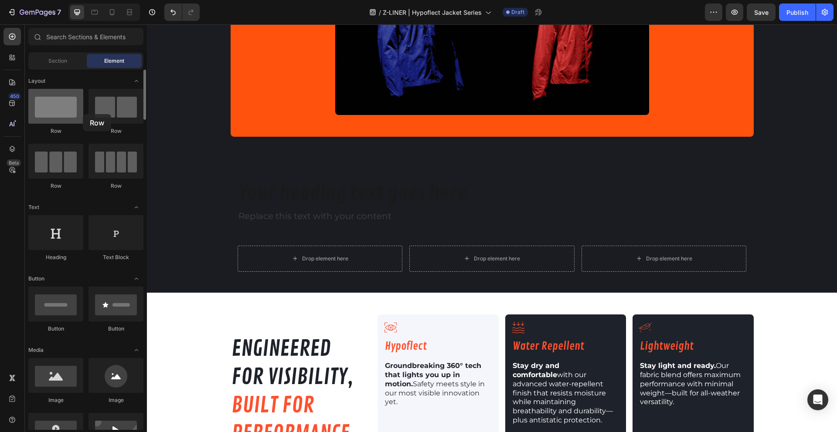
drag, startPoint x: 70, startPoint y: 110, endPoint x: 60, endPoint y: 104, distance: 11.5
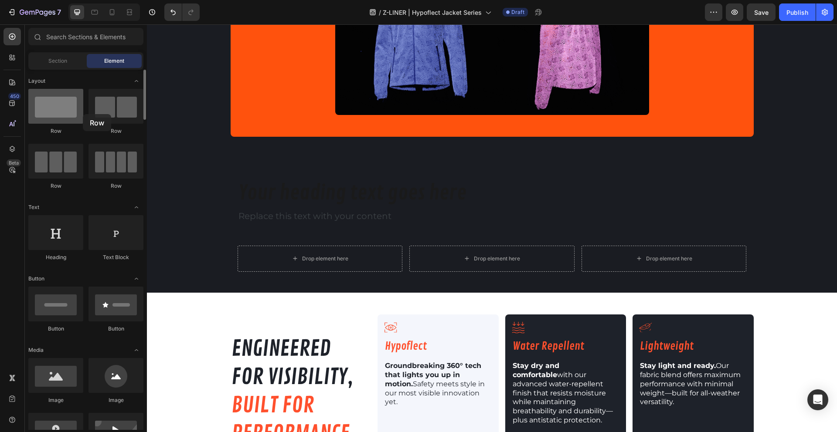
click at [60, 104] on div at bounding box center [55, 106] width 55 height 35
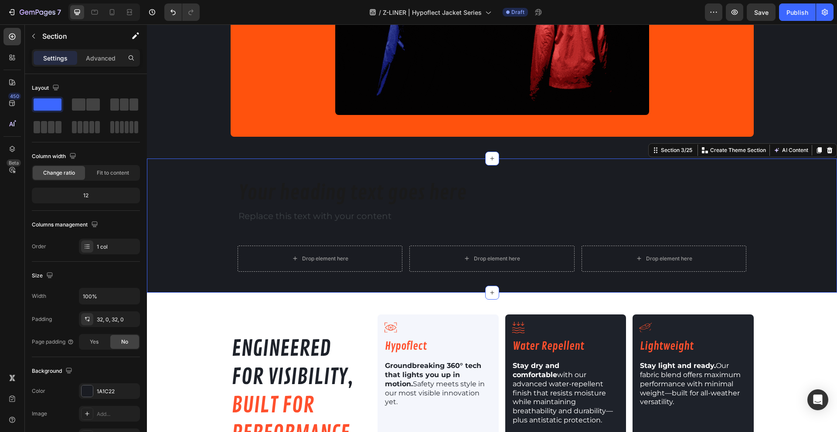
click at [178, 162] on div "Your heading text goes here Heading Replace this text with your content Text Bl…" at bounding box center [492, 226] width 690 height 134
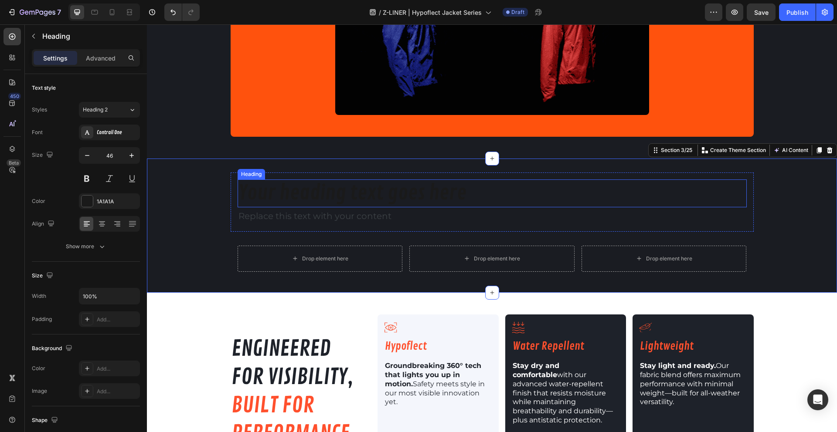
click at [361, 193] on h2 "Your heading text goes here" at bounding box center [491, 194] width 509 height 28
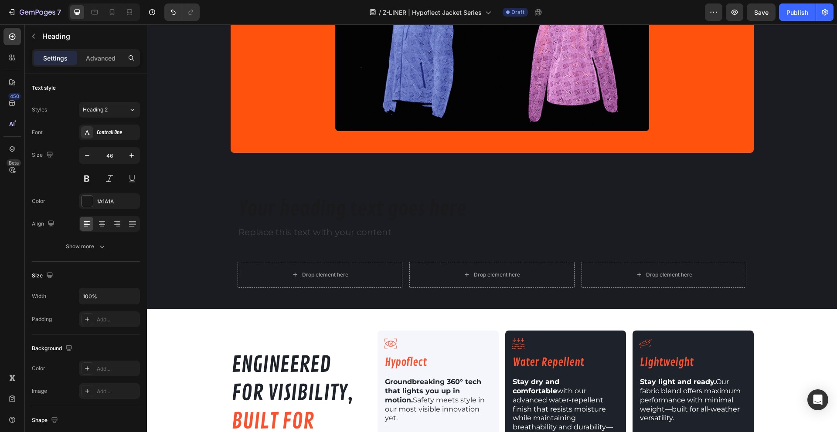
scroll to position [509, 0]
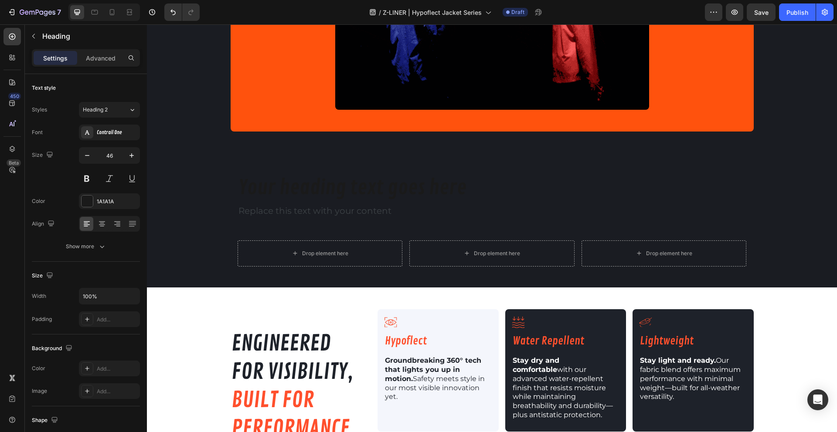
click at [301, 191] on h2 "Your heading text goes here" at bounding box center [491, 188] width 509 height 28
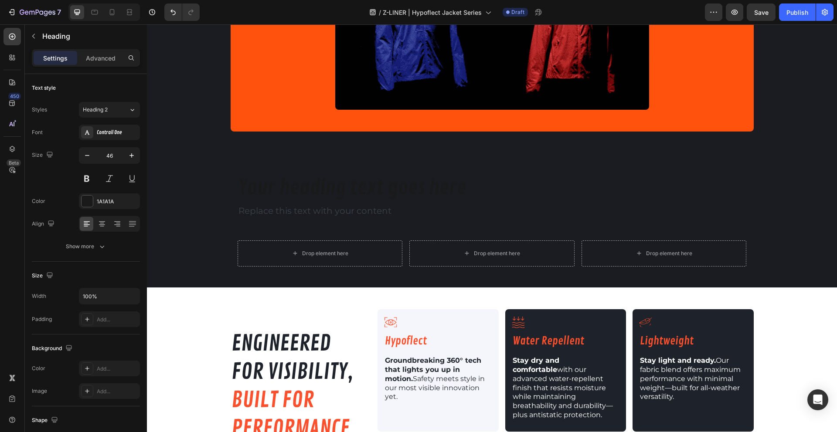
click at [261, 189] on p "Your heading text goes here" at bounding box center [491, 188] width 507 height 26
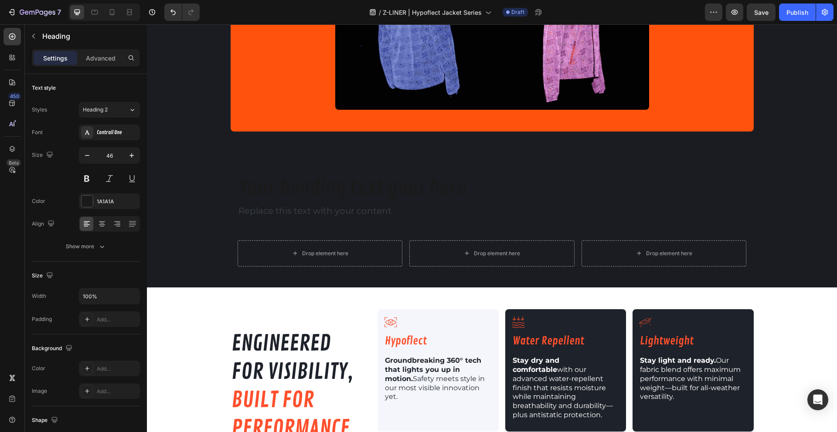
click at [363, 197] on p "Your heading text goes here" at bounding box center [491, 188] width 507 height 26
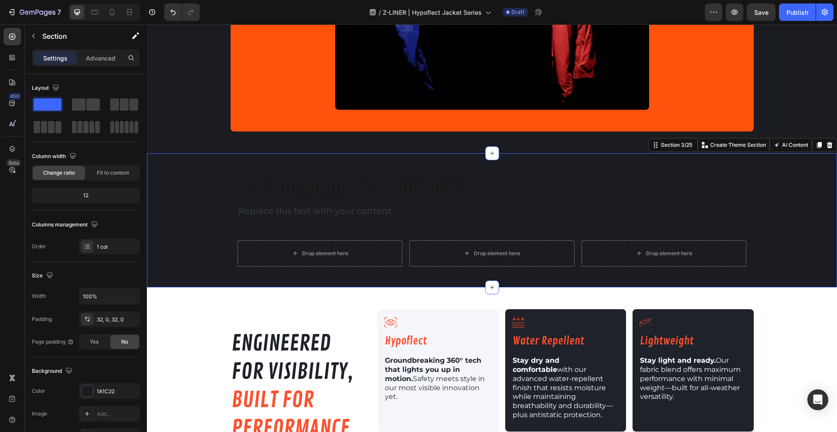
click at [333, 155] on div "Your heading text goes here Heading Replace this text with your content Text Bl…" at bounding box center [492, 220] width 690 height 134
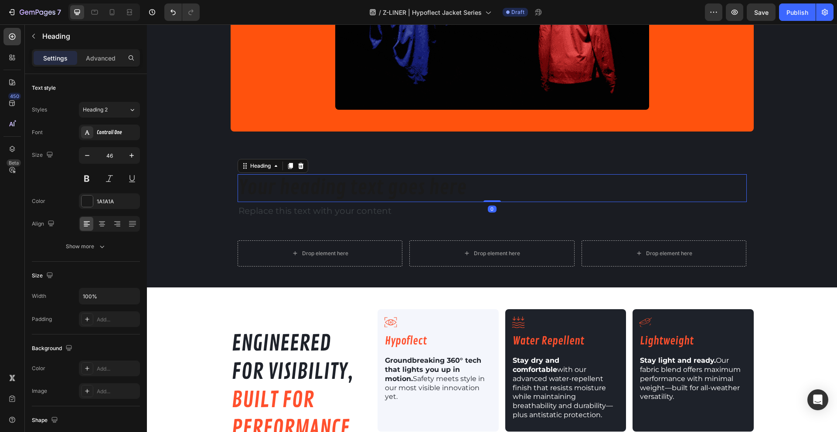
click at [329, 187] on p "Your heading text goes here" at bounding box center [491, 188] width 507 height 26
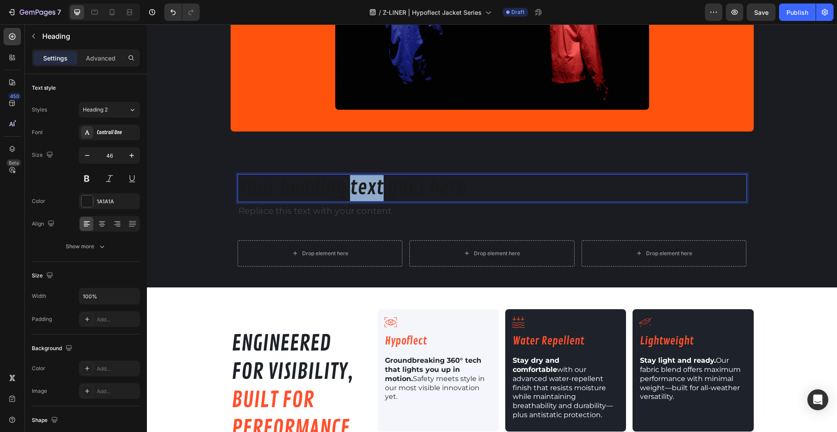
click at [373, 186] on p "Your heading text goes here" at bounding box center [491, 188] width 507 height 26
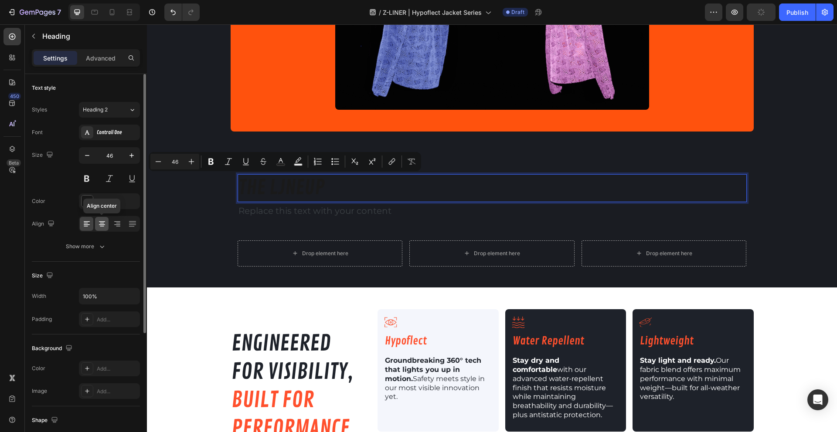
click at [99, 225] on icon at bounding box center [102, 224] width 9 height 9
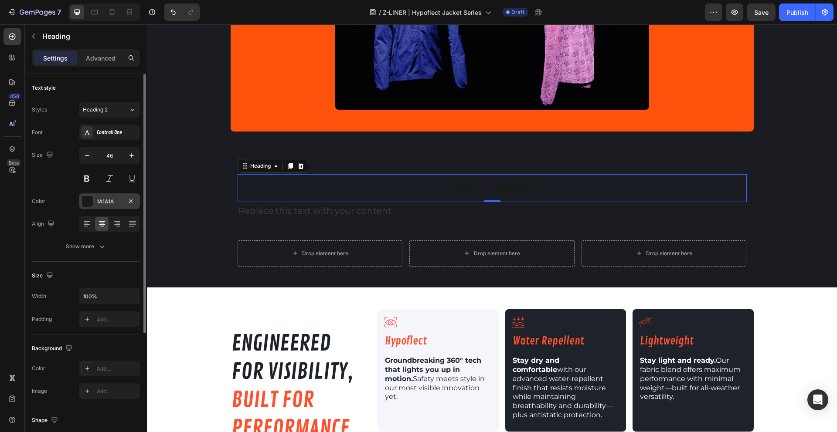
click at [102, 202] on div "1A1A1A" at bounding box center [109, 202] width 25 height 8
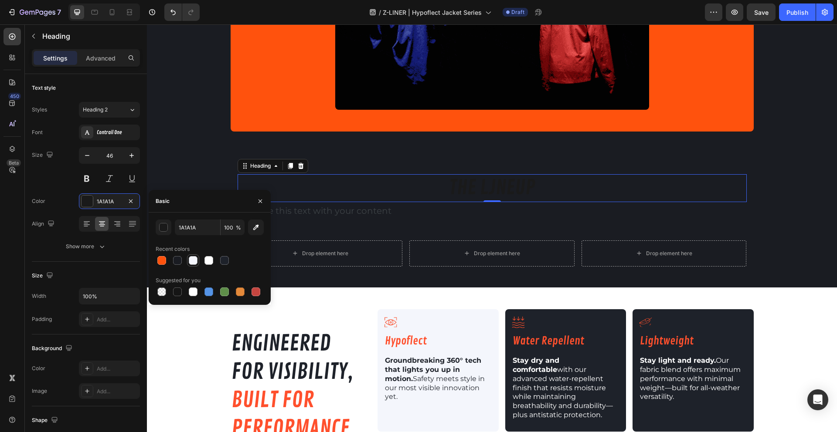
click at [193, 261] on div at bounding box center [193, 260] width 9 height 9
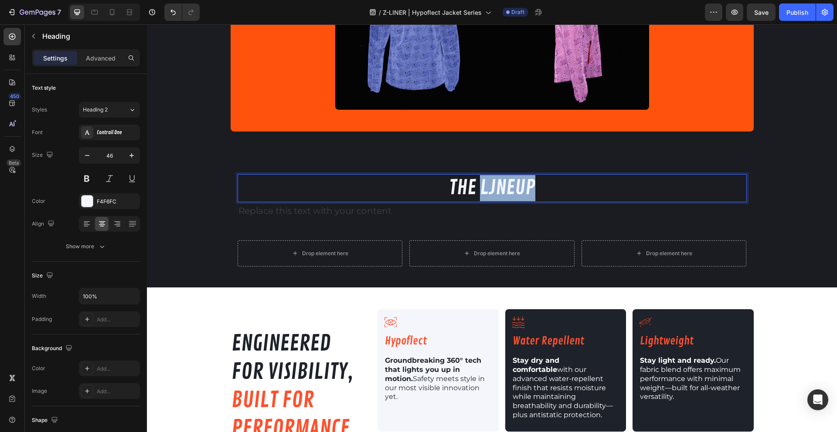
click at [493, 188] on p "THE LJNEUP" at bounding box center [491, 188] width 507 height 26
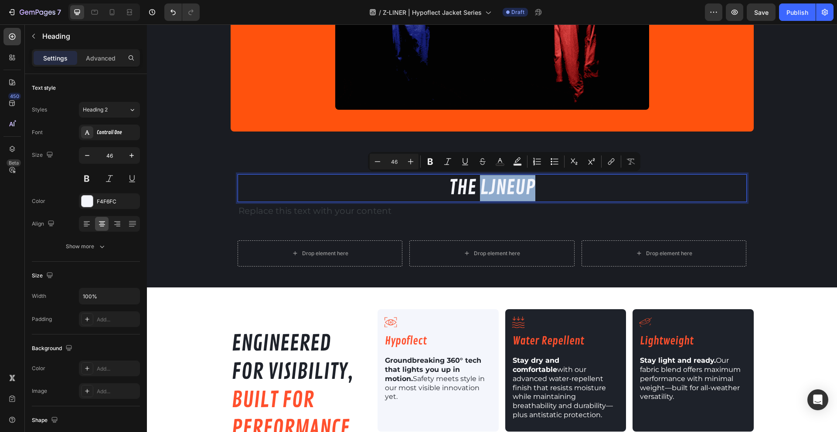
click at [493, 188] on p "THE LJNEUP" at bounding box center [491, 188] width 507 height 26
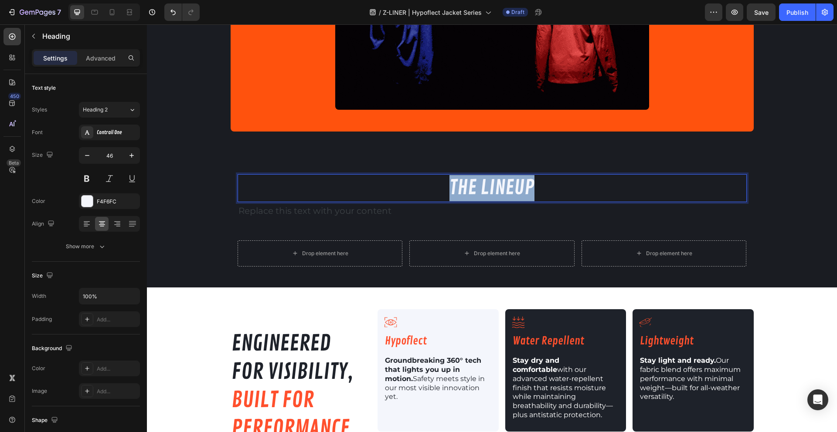
drag, startPoint x: 442, startPoint y: 187, endPoint x: 548, endPoint y: 185, distance: 105.9
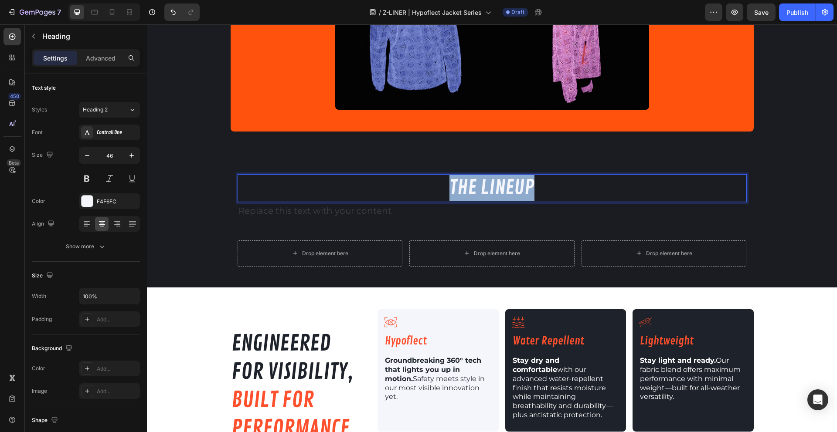
click at [548, 185] on p "THE LINEUP" at bounding box center [491, 188] width 507 height 26
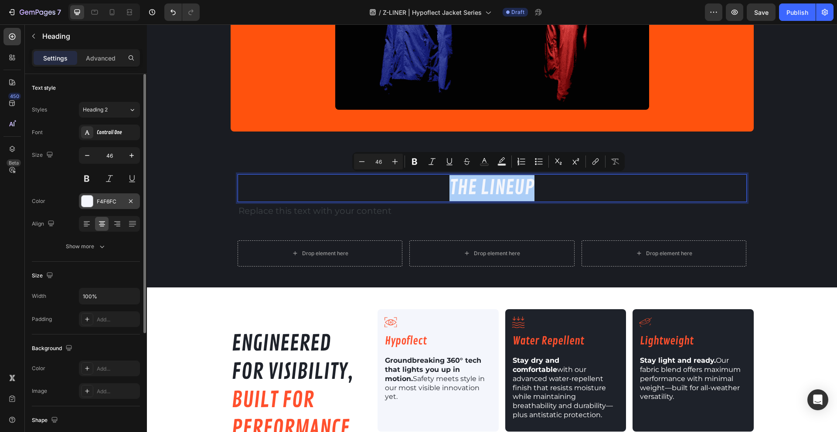
click at [82, 202] on div at bounding box center [86, 201] width 11 height 11
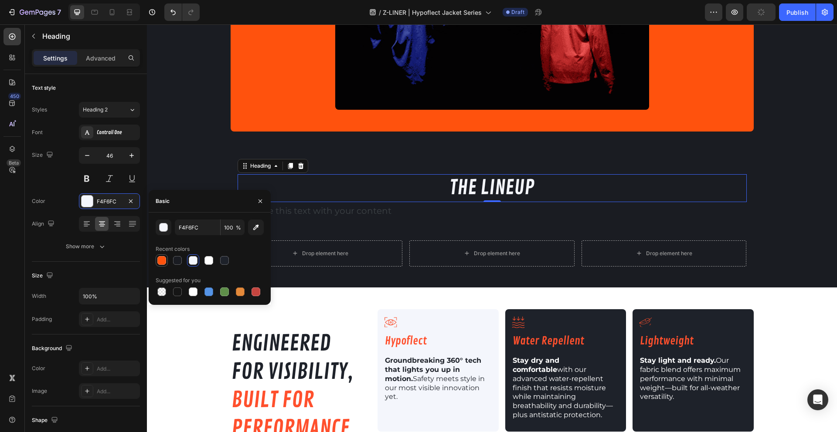
click at [167, 262] on div at bounding box center [162, 260] width 12 height 12
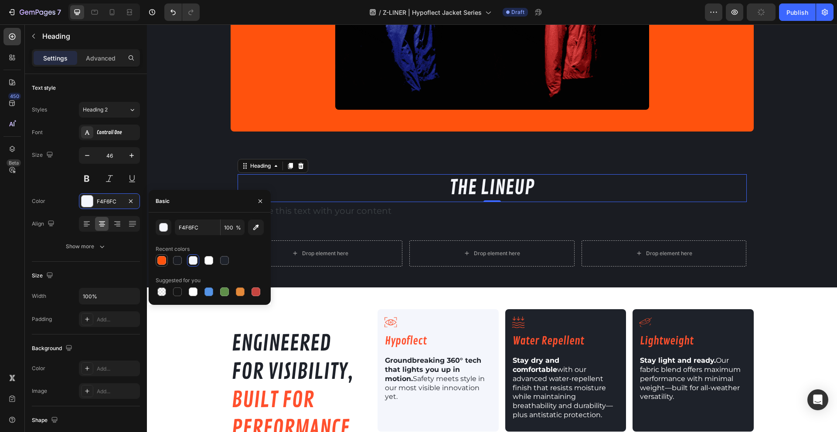
type input "FF520D"
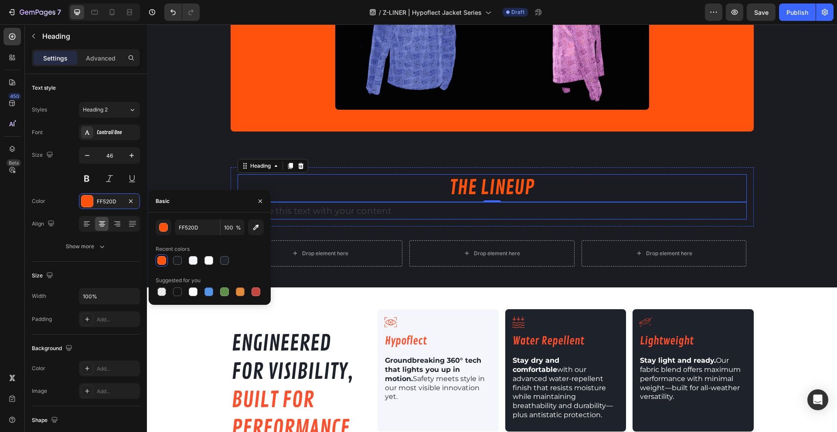
click at [342, 209] on div "Replace this text with your content" at bounding box center [491, 210] width 509 height 17
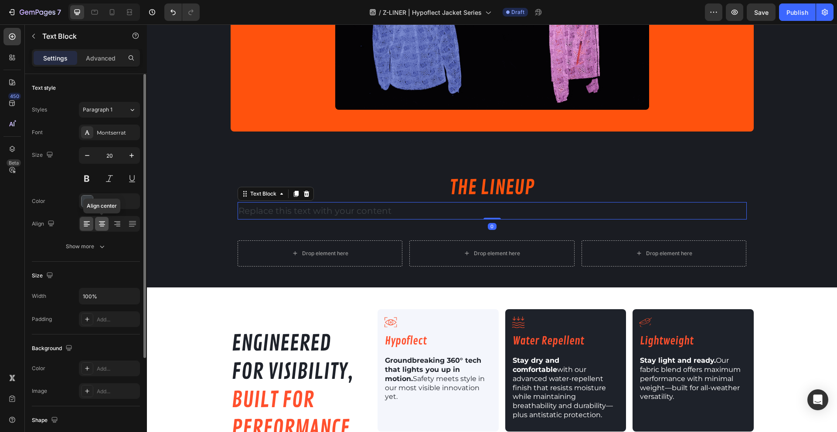
click at [104, 224] on icon at bounding box center [102, 224] width 9 height 9
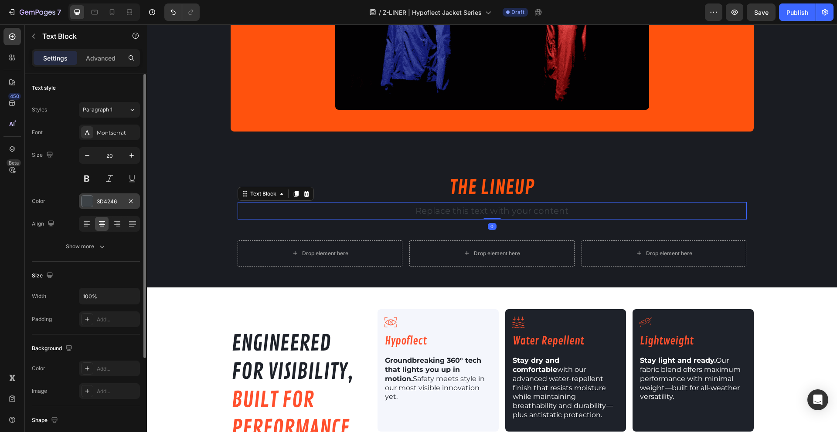
click at [104, 200] on div "3D4246" at bounding box center [109, 202] width 25 height 8
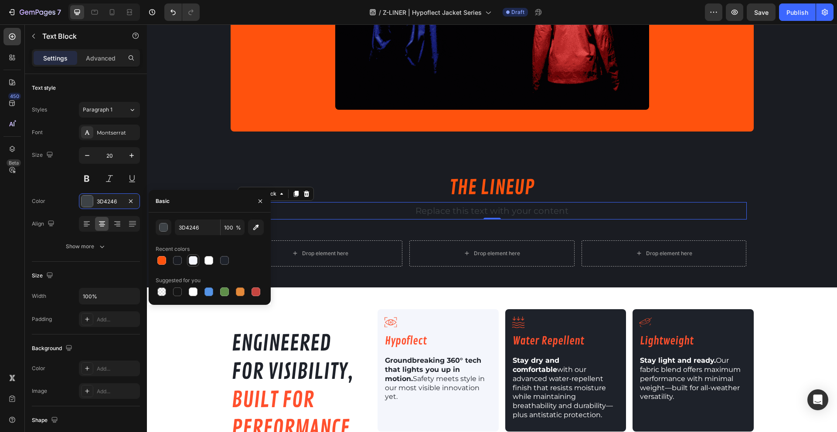
click at [196, 262] on div at bounding box center [193, 260] width 9 height 9
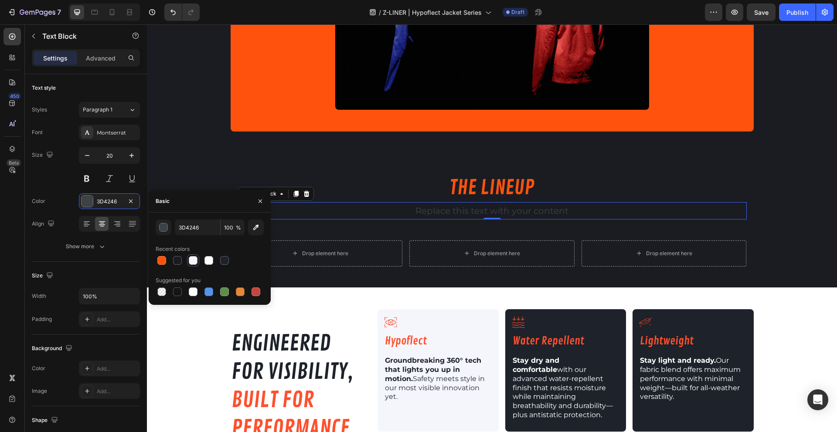
type input "F4F6FC"
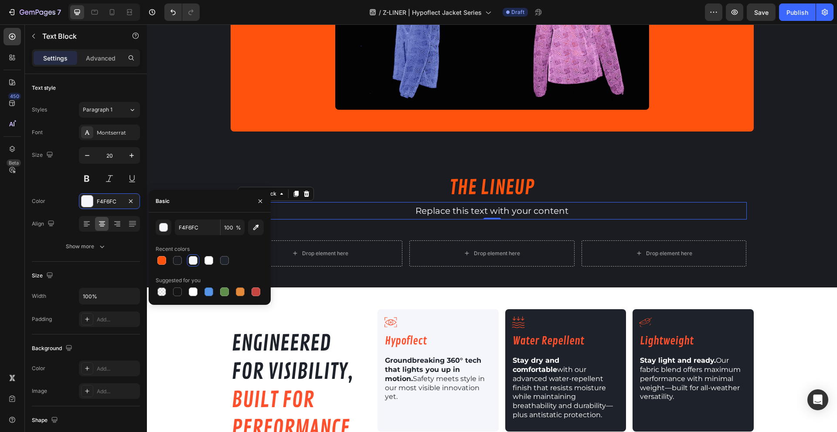
click at [480, 215] on div "Replace this text with your content" at bounding box center [491, 210] width 509 height 17
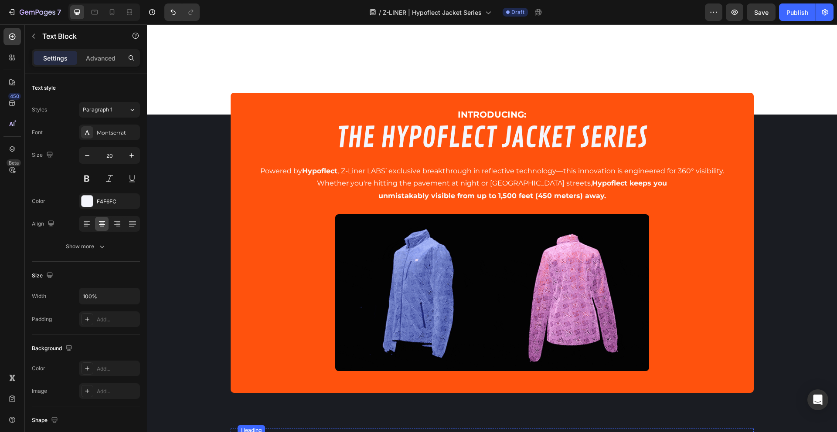
scroll to position [197, 0]
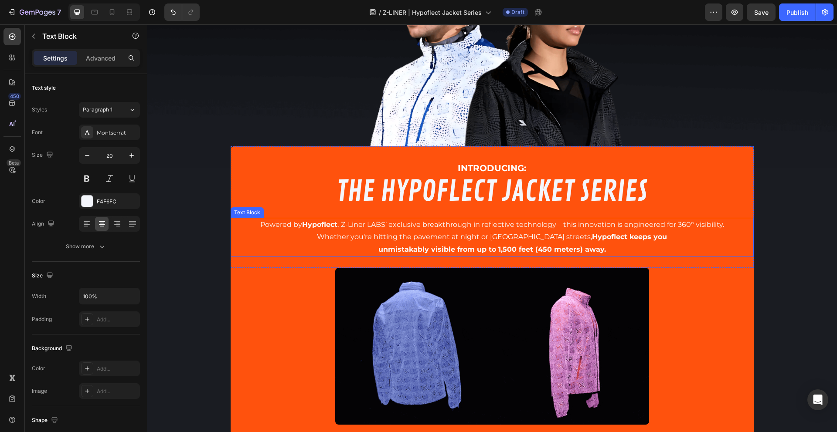
click at [337, 234] on span "Whether you're hitting the pavement at night or navigating city streets, Hypofl…" at bounding box center [492, 237] width 350 height 8
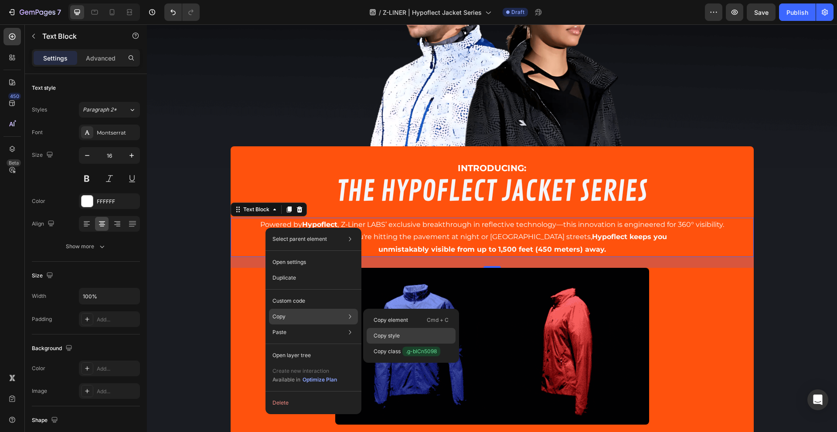
click at [385, 336] on p "Copy style" at bounding box center [386, 336] width 26 height 8
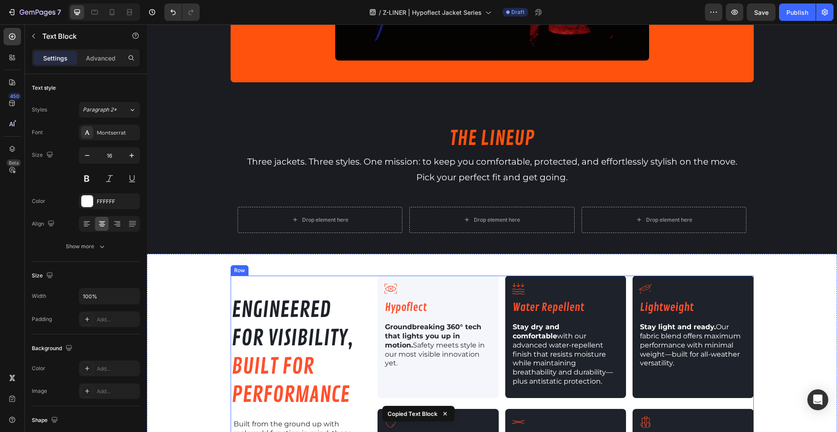
scroll to position [560, 0]
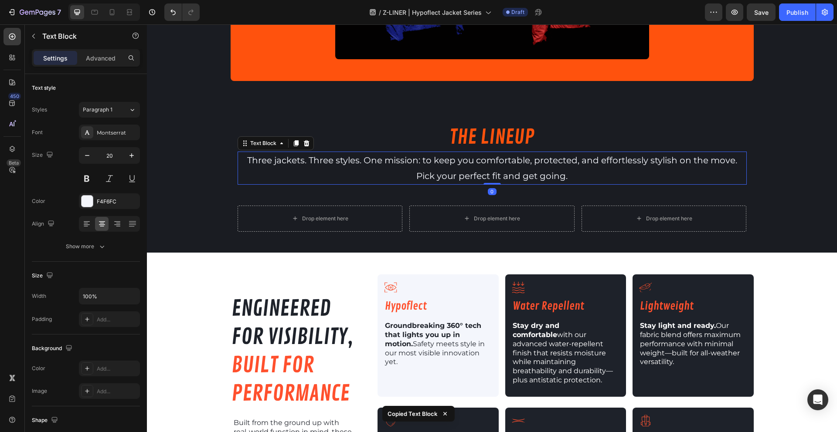
click at [376, 167] on p "Three jackets. Three styles. One mission: to keep you comfortable, protected, a…" at bounding box center [491, 168] width 507 height 31
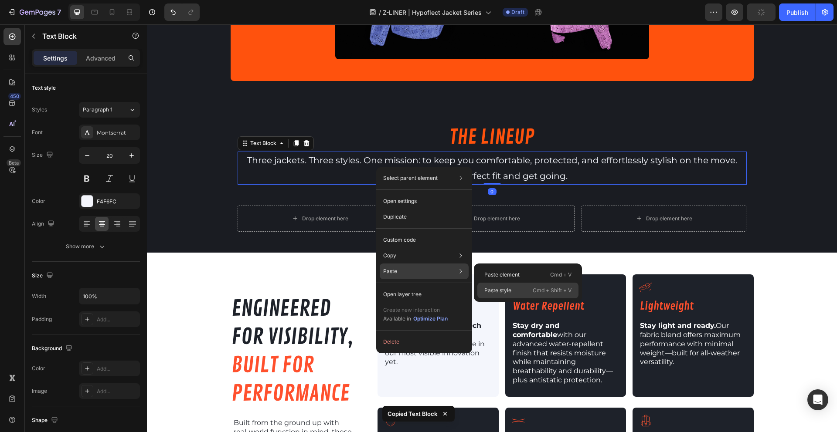
click at [498, 291] on p "Paste style" at bounding box center [497, 291] width 27 height 8
type input "16"
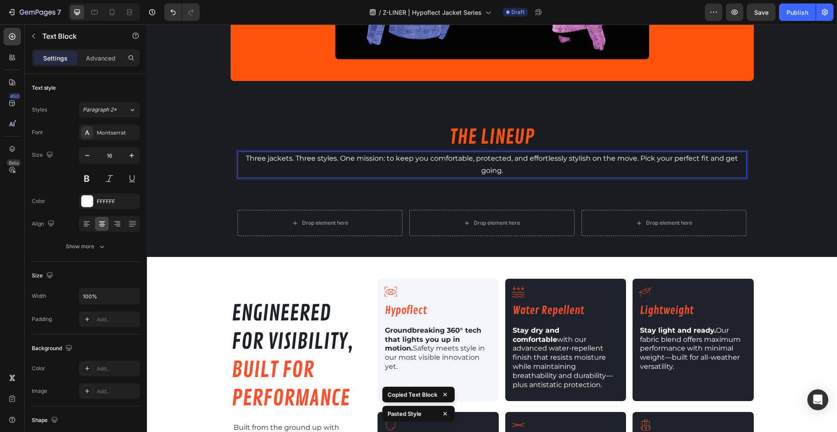
click at [328, 165] on p "Three jackets. Three styles. One mission: to keep you comfortable, protected, a…" at bounding box center [491, 165] width 507 height 25
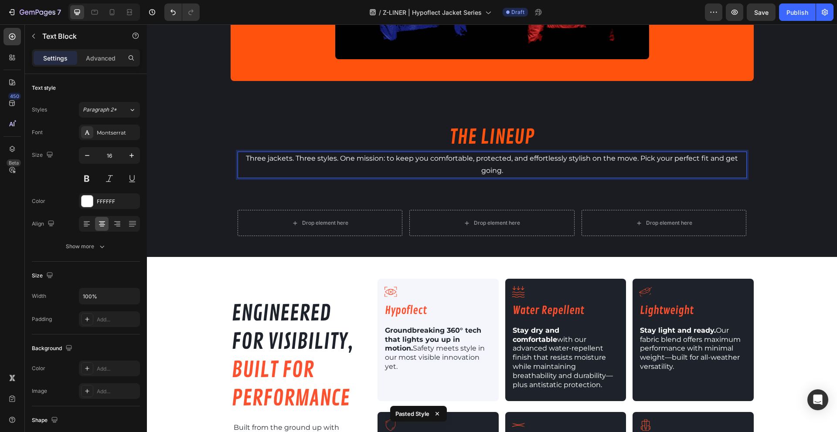
click at [338, 162] on p "Three jackets. Three styles. One mission: to keep you comfortable, protected, a…" at bounding box center [491, 165] width 507 height 25
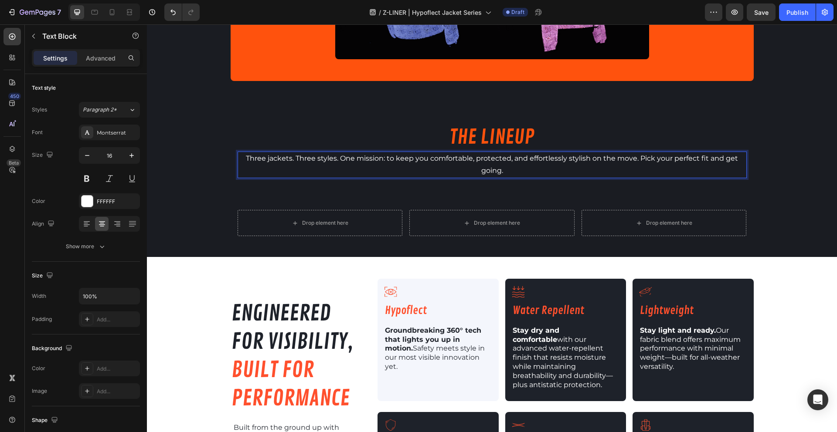
click at [385, 160] on p "Three jackets. Three styles. One mission: to keep you comfortable, protected, a…" at bounding box center [491, 165] width 507 height 25
click at [337, 161] on p "Three jackets. Three styles. One mission: to keep you comfortable, protected, a…" at bounding box center [491, 165] width 507 height 25
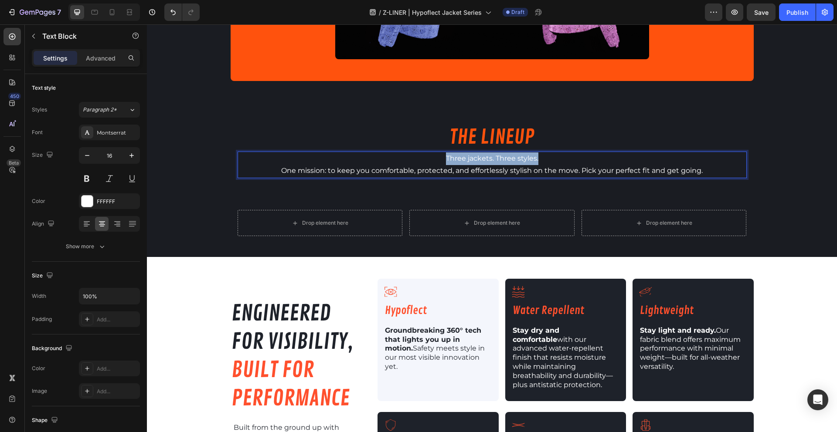
drag, startPoint x: 429, startPoint y: 157, endPoint x: 549, endPoint y: 158, distance: 120.7
click at [549, 158] on p "Three jackets. Three styles. One mission: to keep you comfortable, protected, a…" at bounding box center [491, 165] width 507 height 25
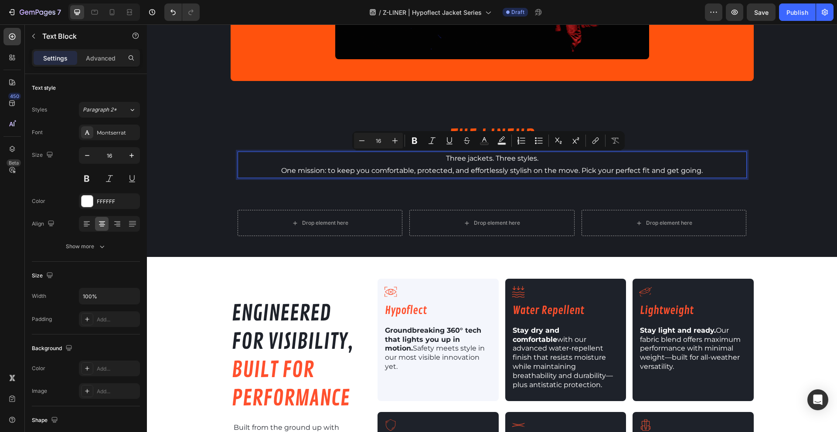
click at [277, 171] on p "Three jackets. Three styles. One mission: to keep you comfortable, protected, a…" at bounding box center [491, 165] width 507 height 25
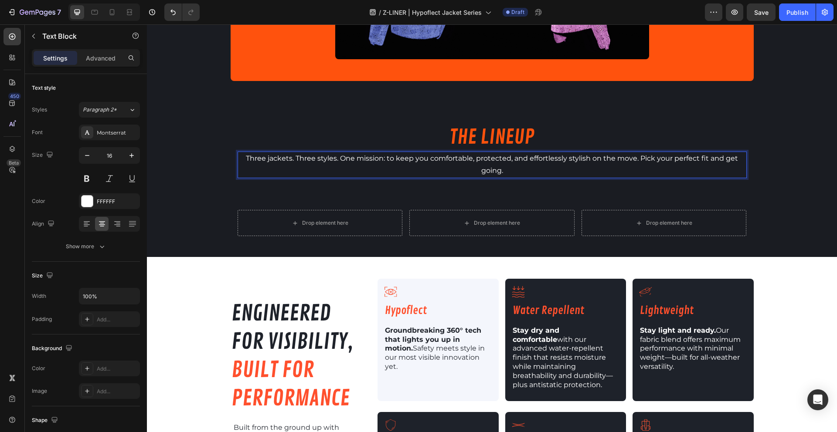
click at [383, 159] on p "Three jackets. Three styles. One mission: to keep you comfortable, protected, a…" at bounding box center [491, 165] width 507 height 25
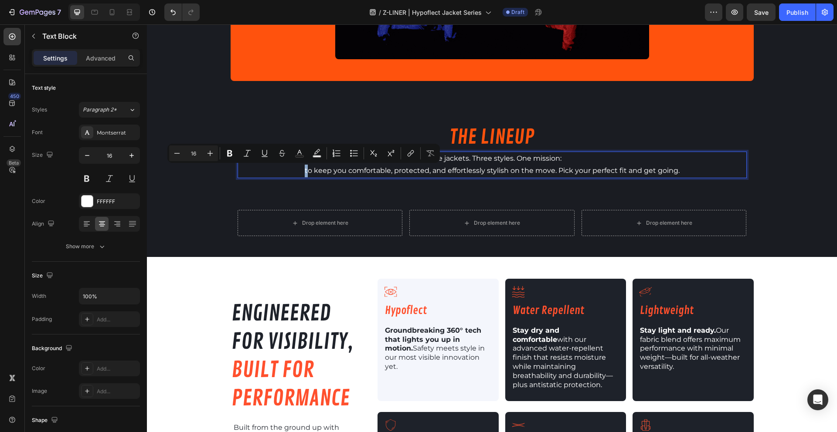
drag, startPoint x: 306, startPoint y: 172, endPoint x: 292, endPoint y: 173, distance: 14.4
click at [292, 173] on p "Three jackets. Three styles. One mission: to keep you comfortable, protected, a…" at bounding box center [491, 165] width 507 height 25
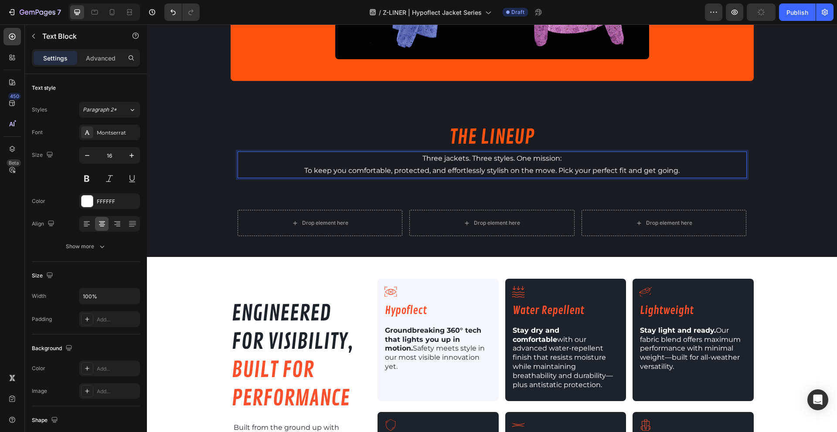
click at [374, 174] on p "Three jackets. Three styles. One mission: To keep you comfortable, protected, a…" at bounding box center [491, 165] width 507 height 25
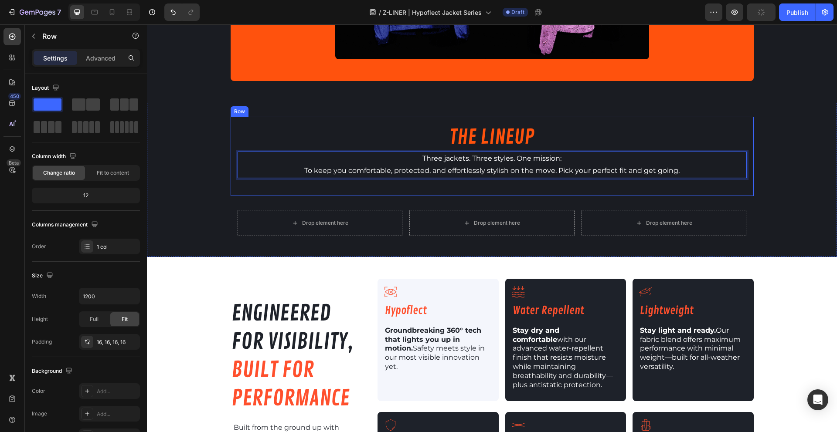
click at [413, 189] on div "THE LINEUP Heading Three jackets. Three styles. One mission: To keep you comfor…" at bounding box center [491, 156] width 523 height 79
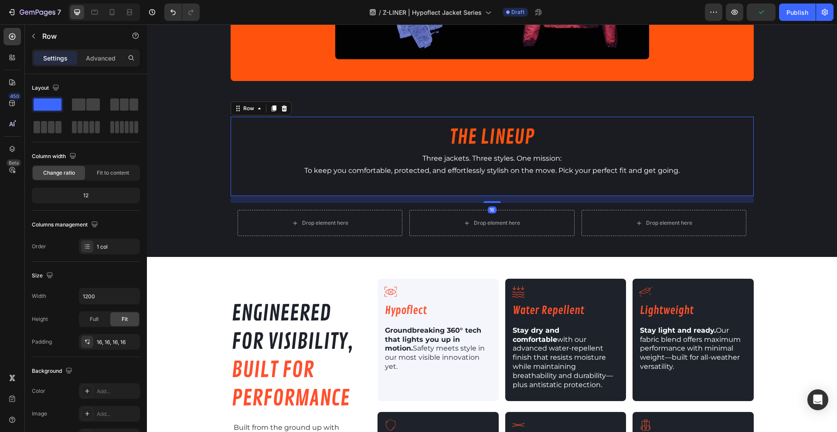
click at [423, 189] on div "THE LINEUP Heading Three jackets. Three styles. One mission: To keep you comfor…" at bounding box center [491, 156] width 509 height 65
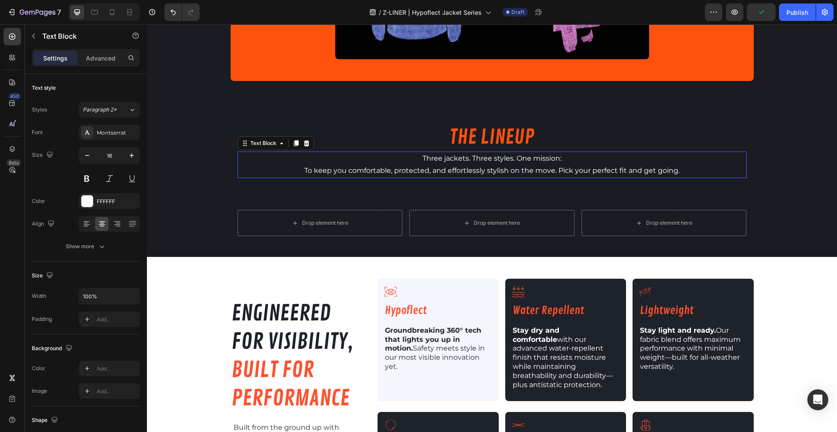
click at [666, 171] on p "Three jackets. Three styles. One mission: To keep you comfortable, protected, a…" at bounding box center [491, 165] width 507 height 25
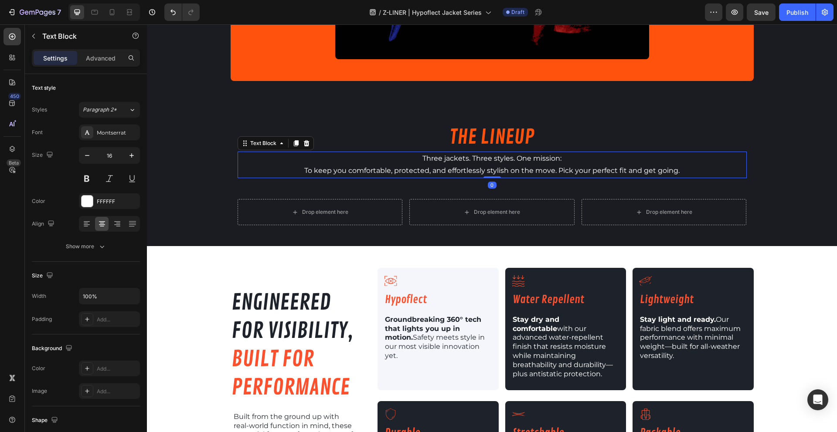
drag, startPoint x: 490, startPoint y: 188, endPoint x: 502, endPoint y: 166, distance: 24.8
click at [491, 169] on div "Three jackets. Three styles. One mission: To keep you comfortable, protected, a…" at bounding box center [491, 165] width 509 height 27
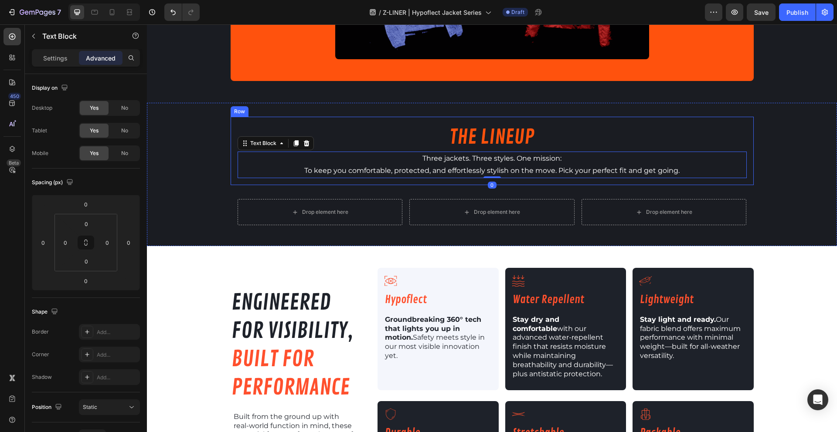
click at [529, 181] on div "THE LINEUP Heading Three jackets. Three styles. One mission: To keep you comfor…" at bounding box center [491, 151] width 523 height 68
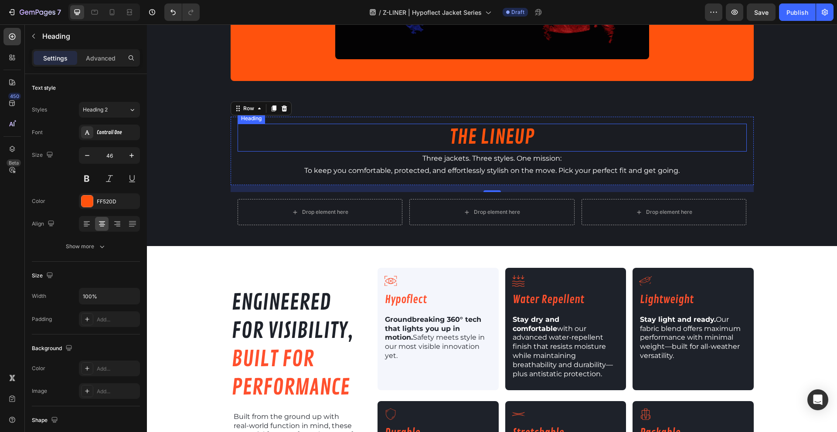
click at [491, 127] on h2 "THE LINEUP" at bounding box center [491, 138] width 509 height 28
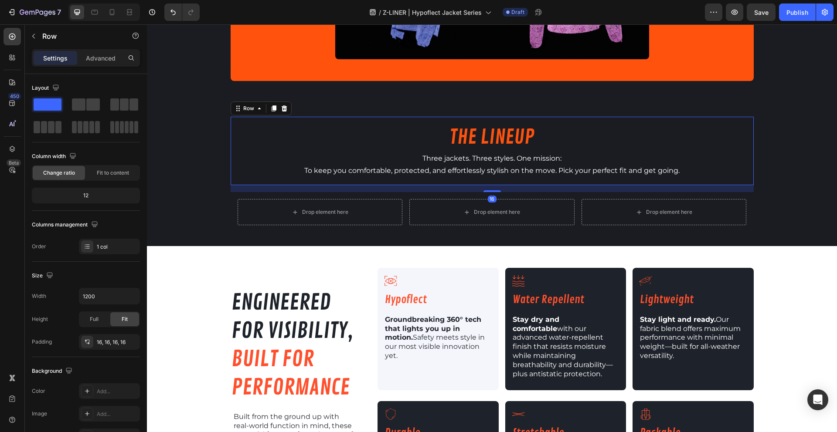
click at [482, 117] on div "THE LINEUP Heading Three jackets. Three styles. One mission: To keep you comfor…" at bounding box center [491, 151] width 523 height 68
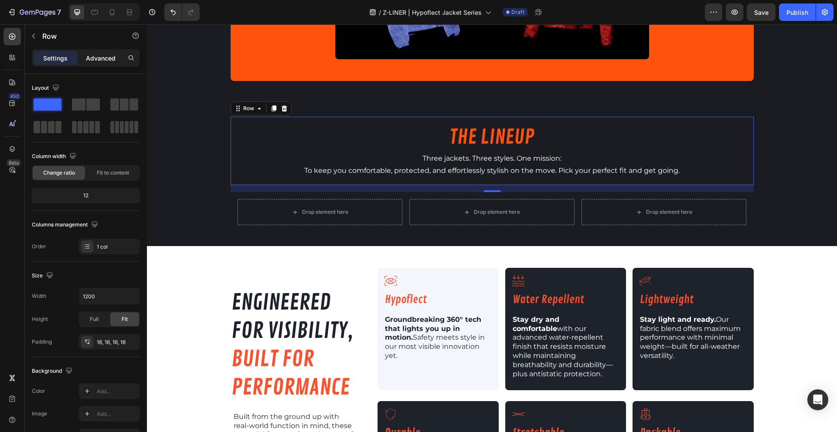
click at [100, 52] on div "Advanced" at bounding box center [101, 58] width 44 height 14
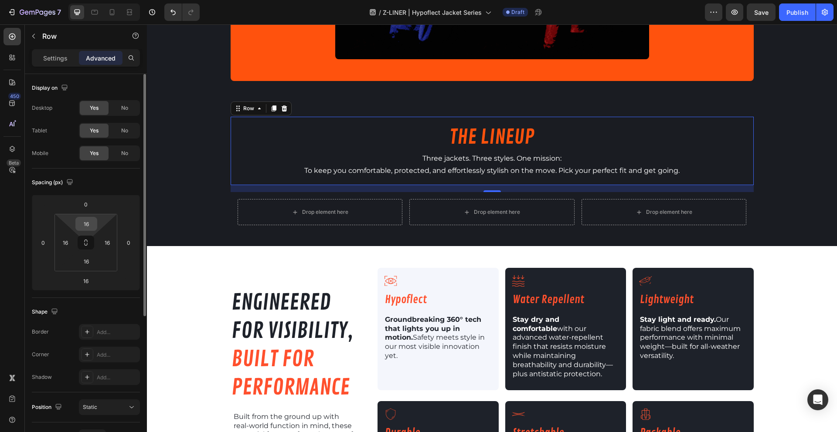
click at [88, 220] on input "16" at bounding box center [86, 223] width 17 height 13
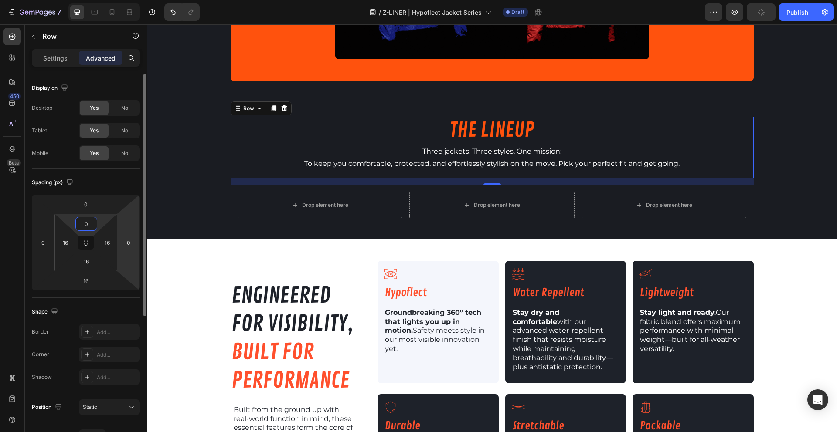
type input "0"
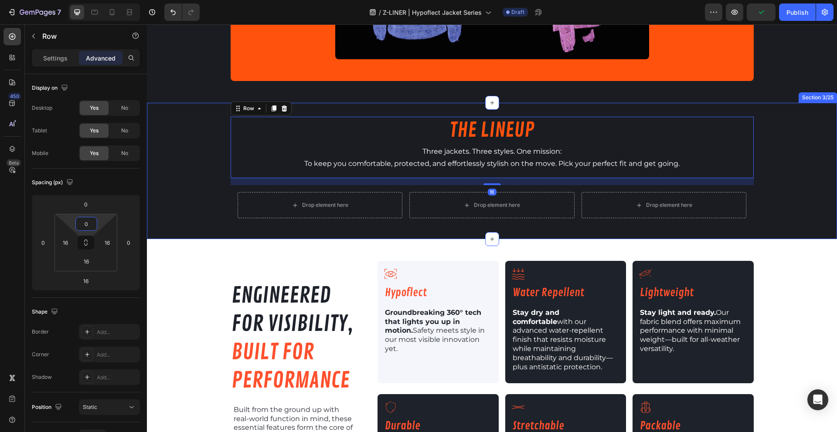
click at [163, 192] on div "THE LINEUP Heading Three jackets. Three styles. One mission: To keep you comfor…" at bounding box center [492, 171] width 690 height 108
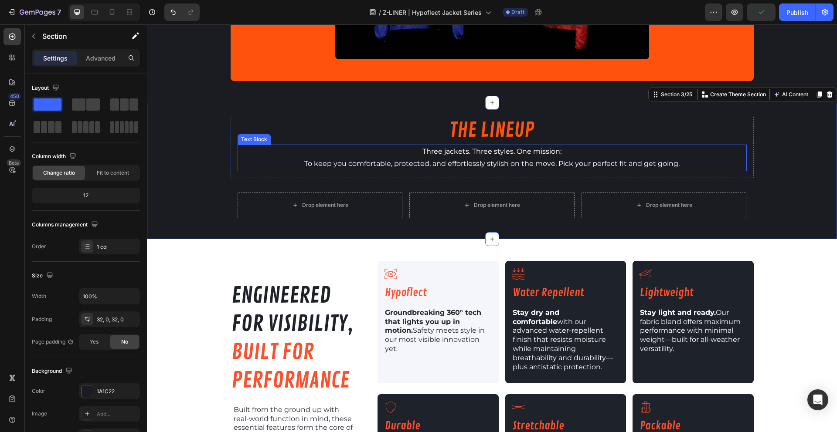
click at [475, 156] on p "Three jackets. Three styles. One mission: To keep you comfortable, protected, a…" at bounding box center [491, 158] width 507 height 25
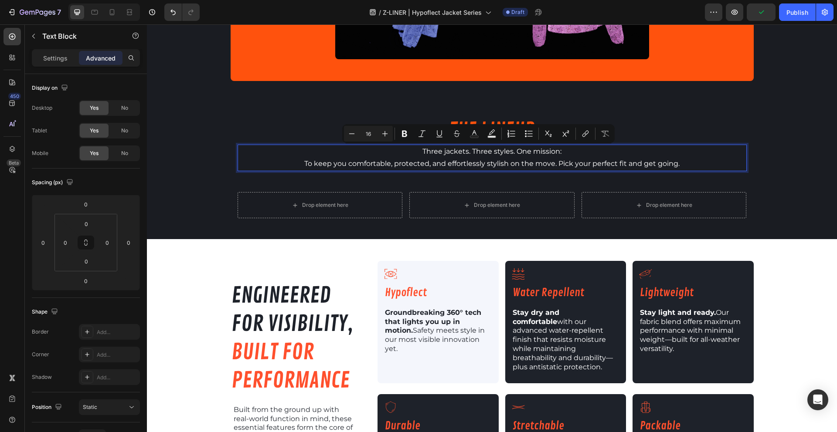
click at [401, 154] on p "Three jackets. Three styles. One mission: To keep you comfortable, protected, a…" at bounding box center [491, 158] width 507 height 25
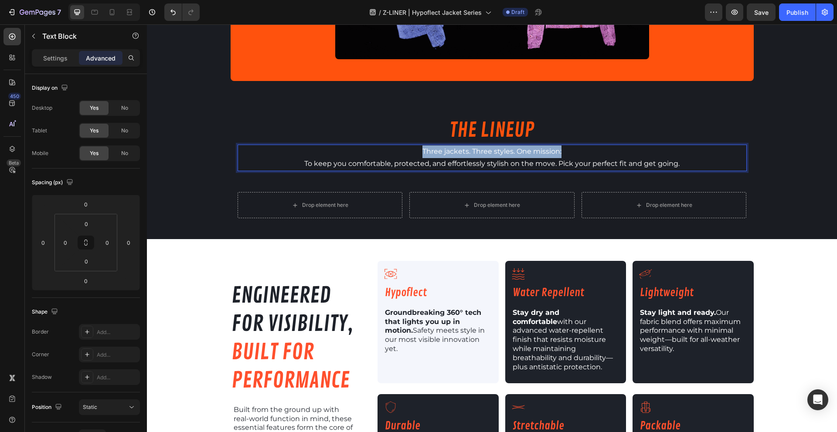
drag, startPoint x: 401, startPoint y: 154, endPoint x: 583, endPoint y: 151, distance: 181.7
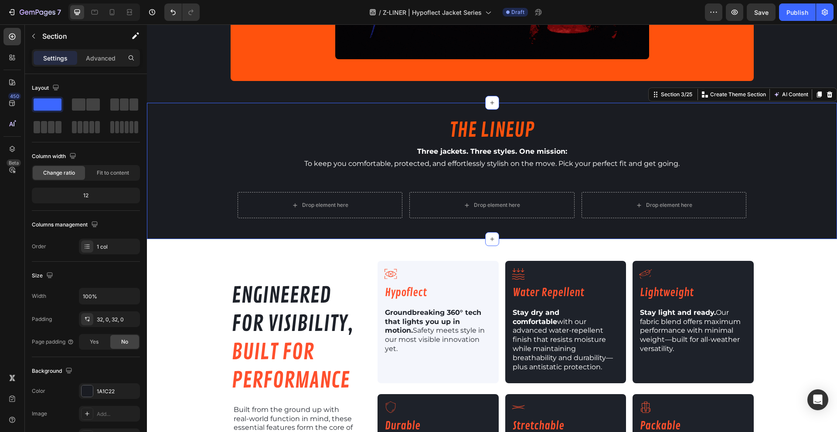
click at [809, 164] on div "THE LINEUP Heading Three jackets. Three styles. One mission: To keep you comfor…" at bounding box center [492, 171] width 690 height 108
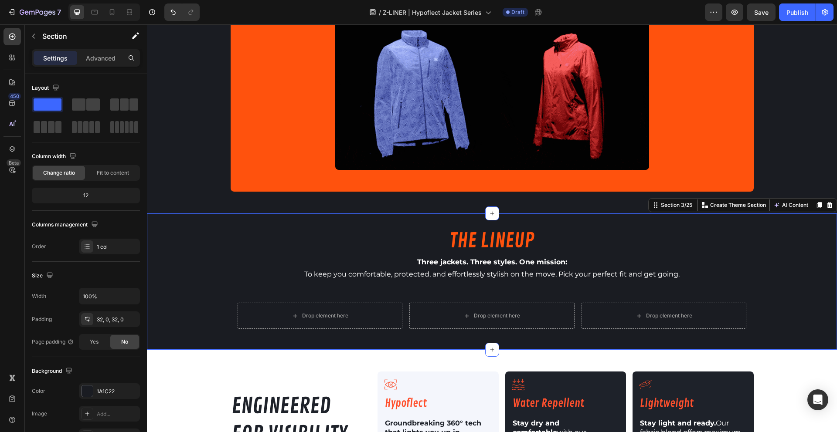
scroll to position [464, 0]
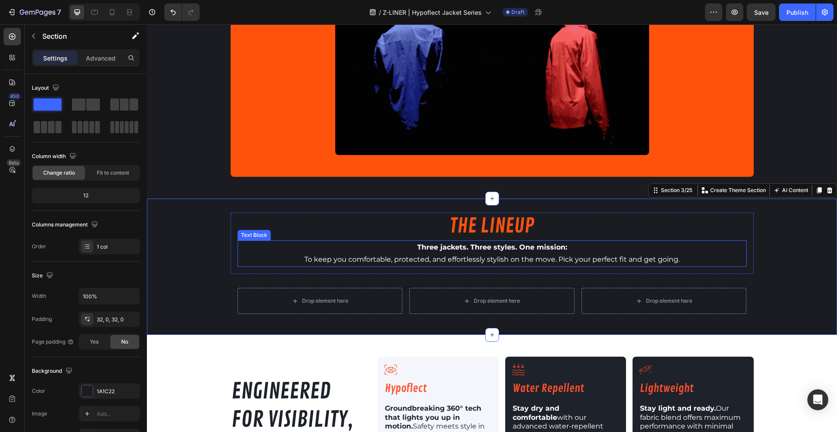
click at [471, 246] on strong "Three jackets. Three styles. One mission:" at bounding box center [492, 247] width 150 height 8
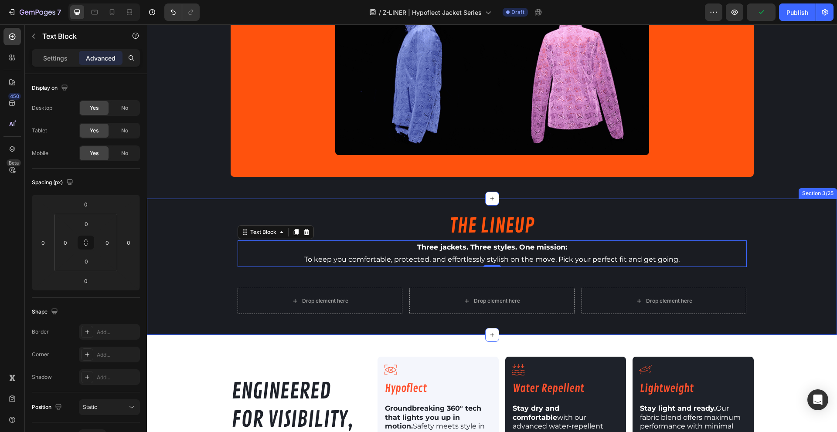
click at [775, 233] on div "THE LINEUP Heading Three jackets. Three styles. One mission: To keep you comfor…" at bounding box center [492, 267] width 690 height 108
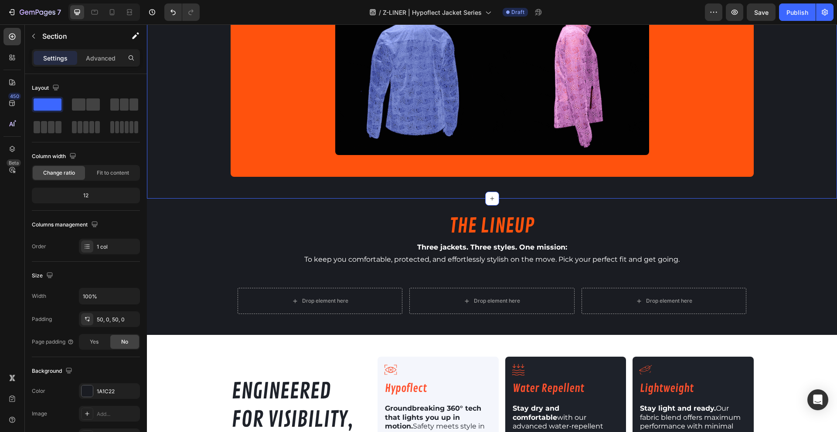
click at [788, 166] on div "INTRODUCING: Text Block THE HYPOFLECT JACKET SERIES Heading Powered by Hypoflec…" at bounding box center [492, 48] width 690 height 257
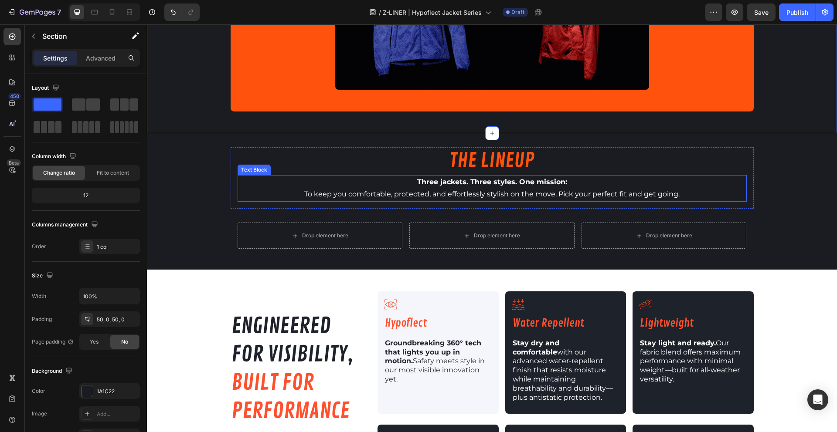
scroll to position [532, 0]
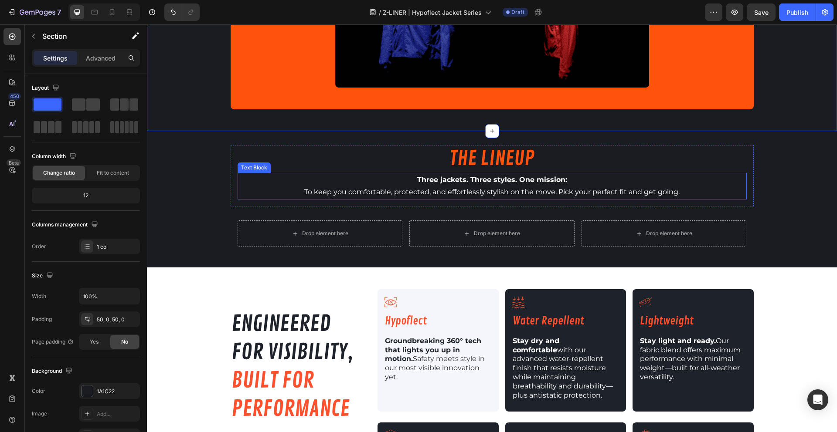
click at [509, 194] on p "Three jackets. Three styles. One mission: To keep you comfortable, protected, a…" at bounding box center [491, 186] width 507 height 25
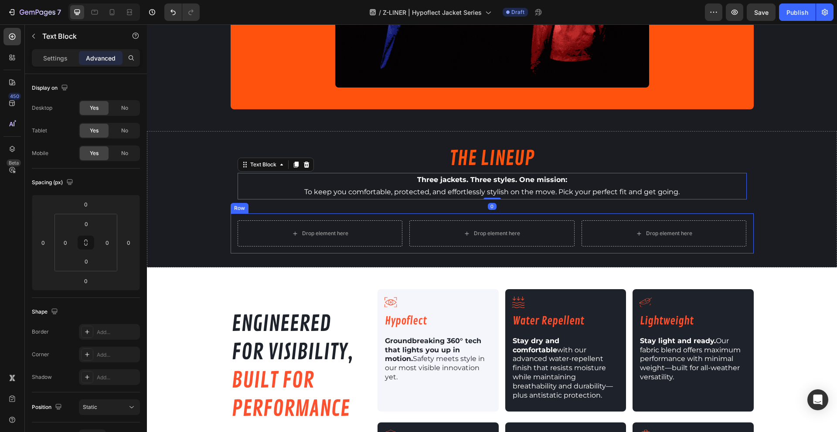
click at [505, 211] on div "THE LINEUP Heading Three jackets. Three styles. One mission: To keep you comfor…" at bounding box center [492, 199] width 690 height 108
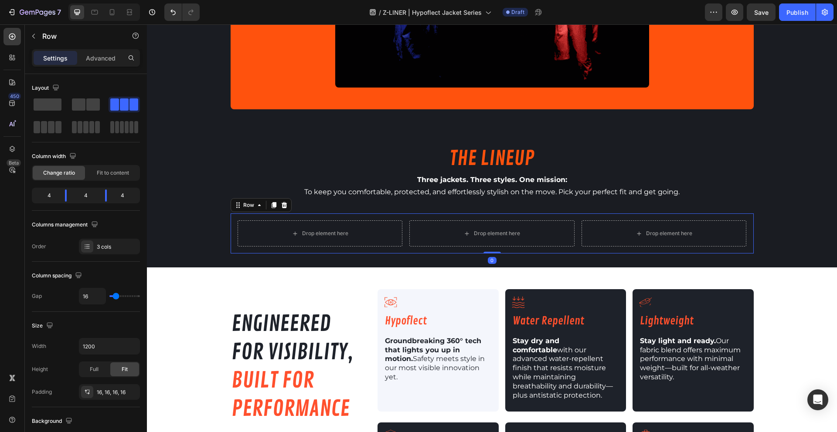
click at [502, 215] on div "Drop element here Drop element here Drop element here Row 0" at bounding box center [491, 234] width 523 height 40
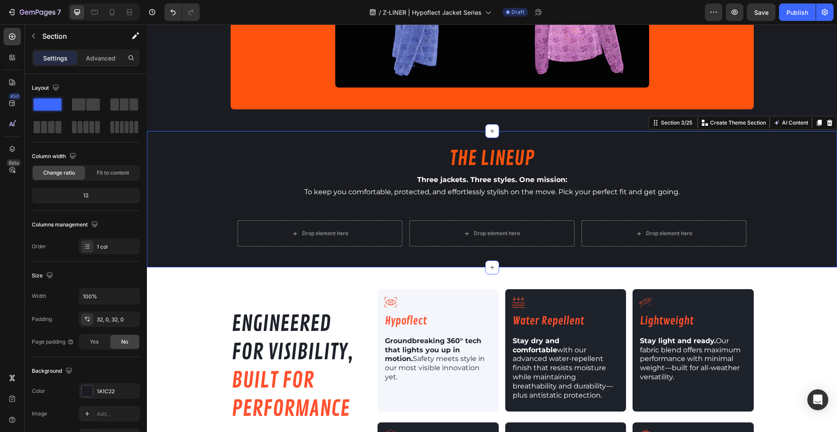
click at [186, 240] on div "THE LINEUP Heading Three jackets. Three styles. One mission: To keep you comfor…" at bounding box center [492, 199] width 690 height 108
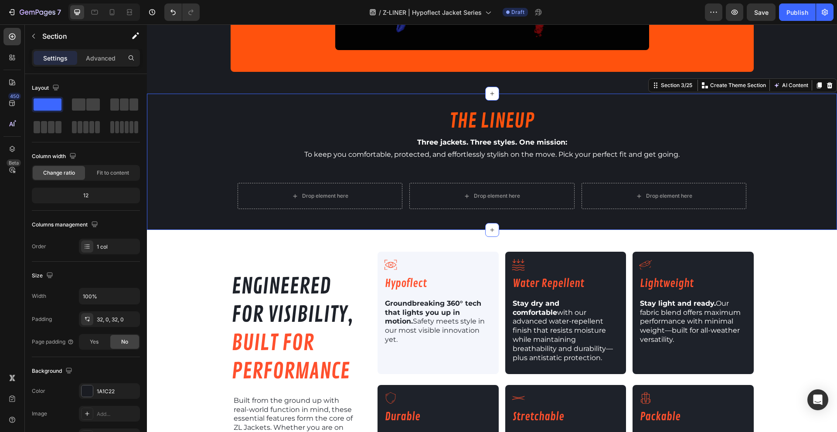
scroll to position [624, 0]
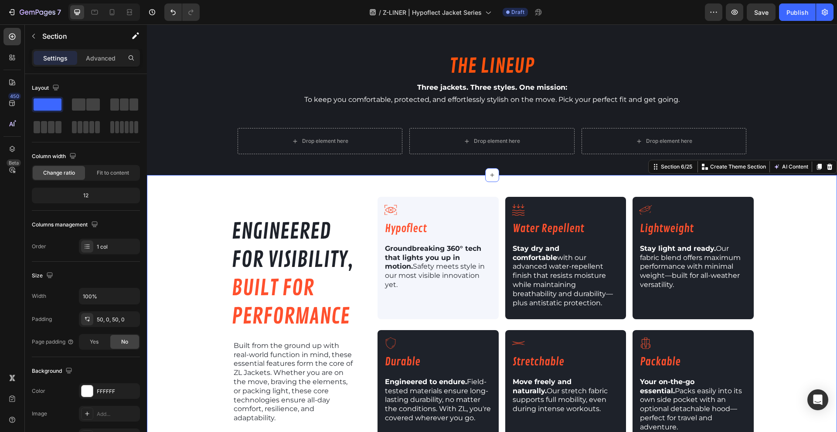
click at [192, 197] on div "engineered for visibility, built for performance Heading Built from the ground …" at bounding box center [492, 323] width 690 height 297
click at [817, 166] on icon at bounding box center [819, 167] width 5 height 6
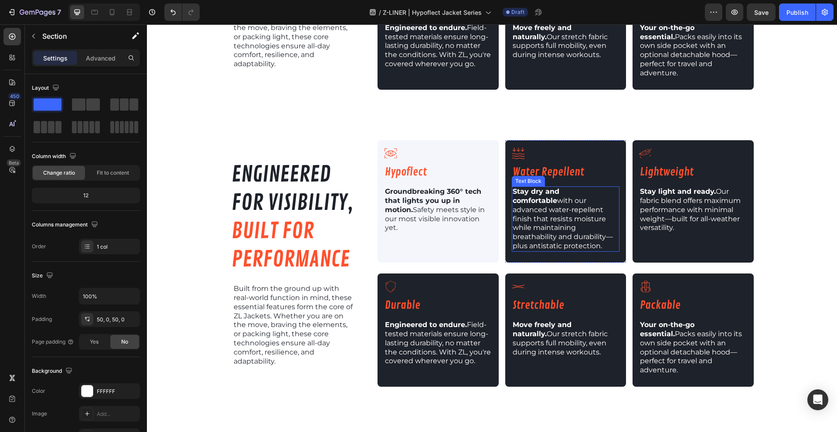
scroll to position [976, 0]
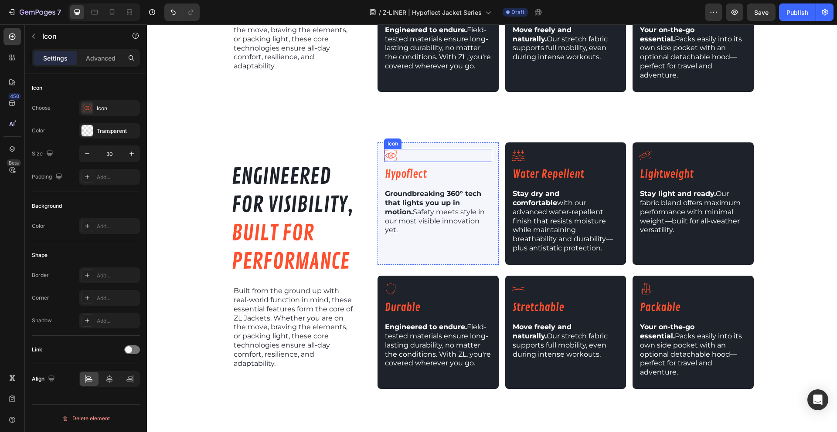
click at [454, 149] on div "Icon" at bounding box center [438, 155] width 108 height 13
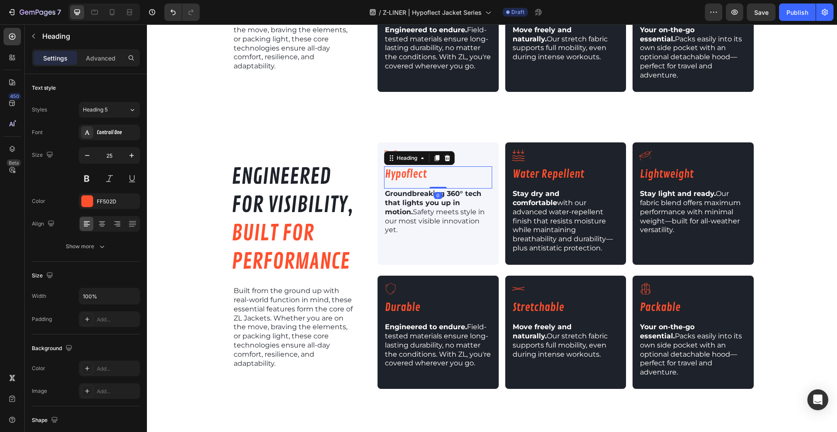
click at [471, 166] on h2 "Hypoflect" at bounding box center [438, 174] width 108 height 16
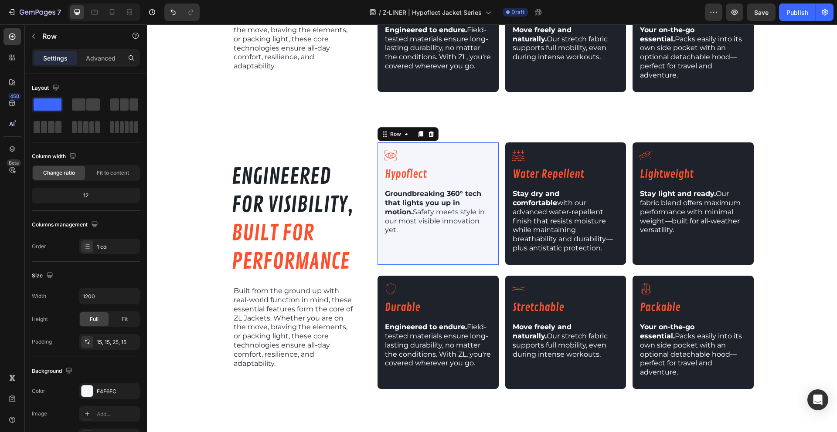
click at [493, 187] on div "Icon Hypoflect Heading Groundbreaking 360° tech that lights you up in motion. S…" at bounding box center [437, 203] width 121 height 122
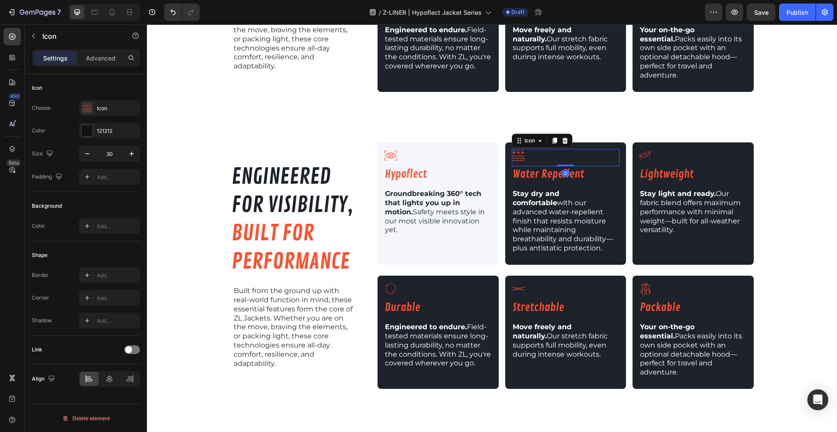
click at [591, 149] on div "Icon 0" at bounding box center [566, 157] width 108 height 17
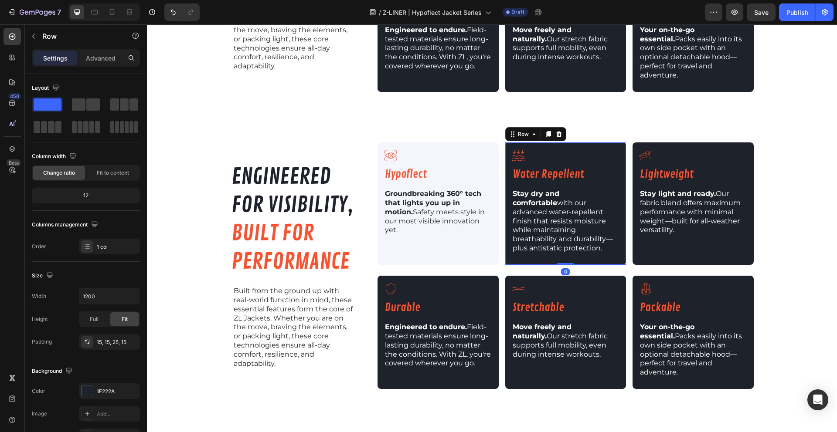
click at [598, 142] on div "Icon Water Repellent Heading Stay dry and comfortable with our advanced water-r…" at bounding box center [565, 203] width 121 height 122
click at [103, 388] on div "1E222A" at bounding box center [109, 392] width 25 height 8
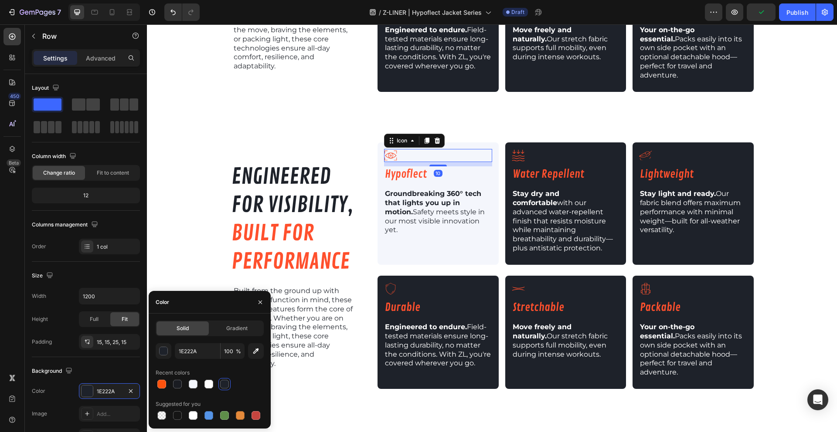
click at [483, 149] on div "Icon 10" at bounding box center [438, 155] width 108 height 13
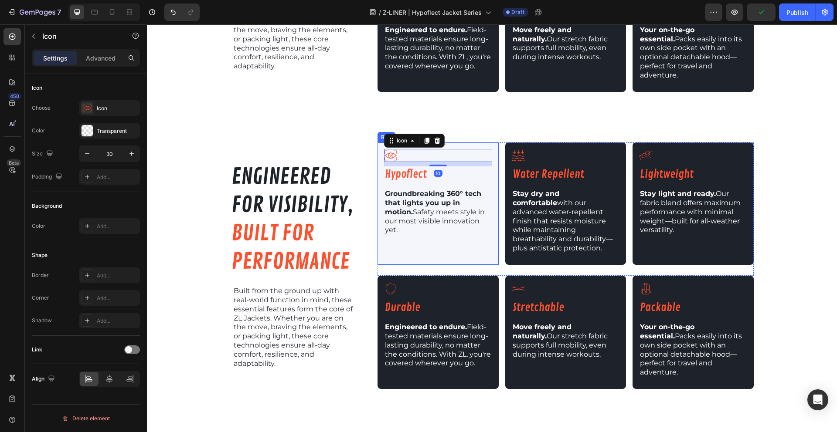
click at [488, 142] on div "Icon 10 Hypoflect Heading Groundbreaking 360° tech that lights you up in motion…" at bounding box center [437, 203] width 121 height 122
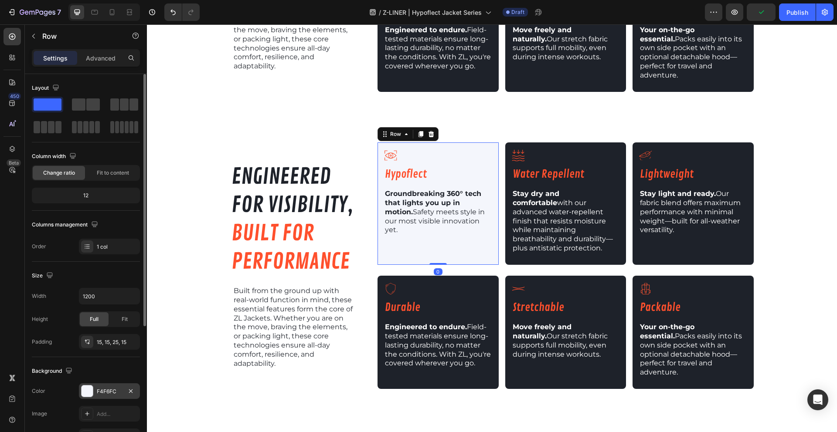
click at [93, 395] on div at bounding box center [87, 391] width 12 height 12
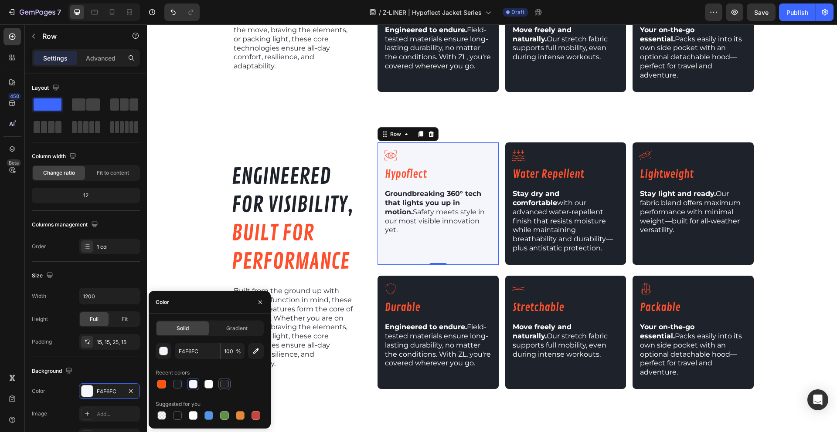
click at [228, 386] on div at bounding box center [224, 384] width 9 height 9
type input "1E222A"
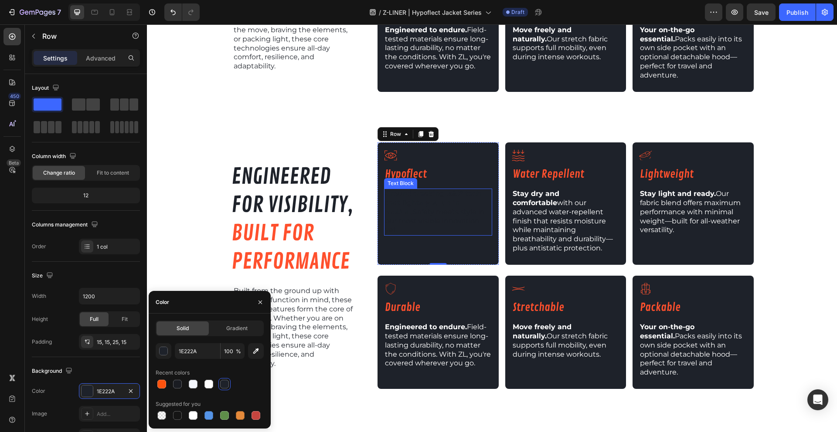
click at [430, 190] on strong "Groundbreaking 360° tech that lights you up in motion." at bounding box center [433, 203] width 96 height 27
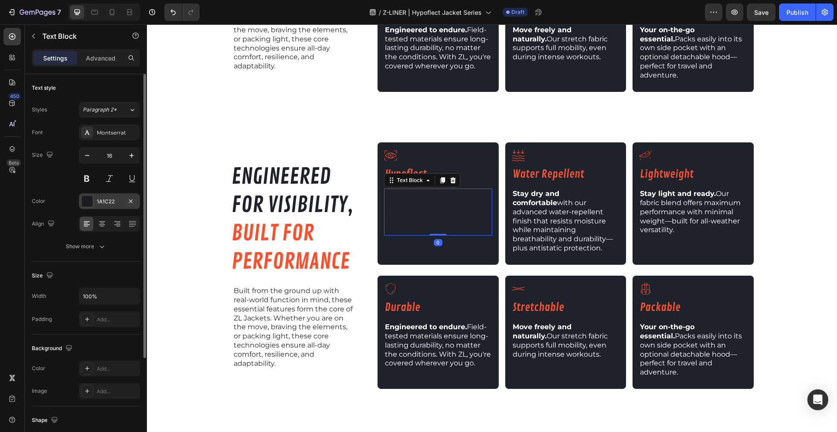
click at [98, 199] on div "1A1C22" at bounding box center [109, 202] width 25 height 8
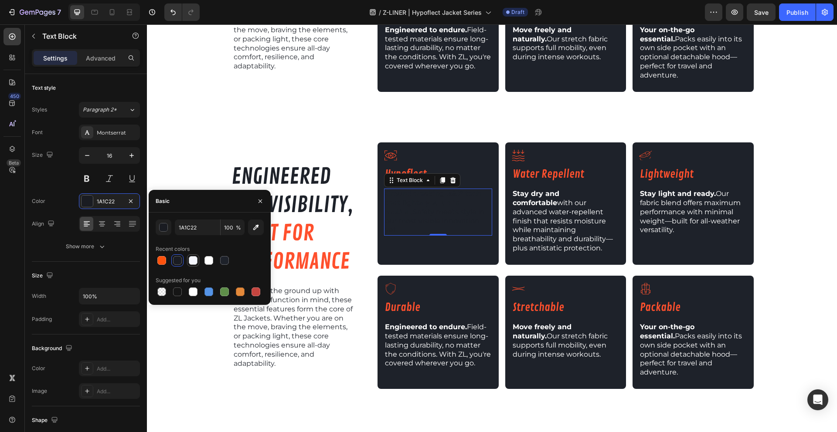
click at [194, 259] on div at bounding box center [193, 260] width 9 height 9
type input "F4F6FC"
click at [463, 190] on span "Groundbreaking 360° tech that lights you up in motion. Safety meets style in ou…" at bounding box center [435, 212] width 100 height 44
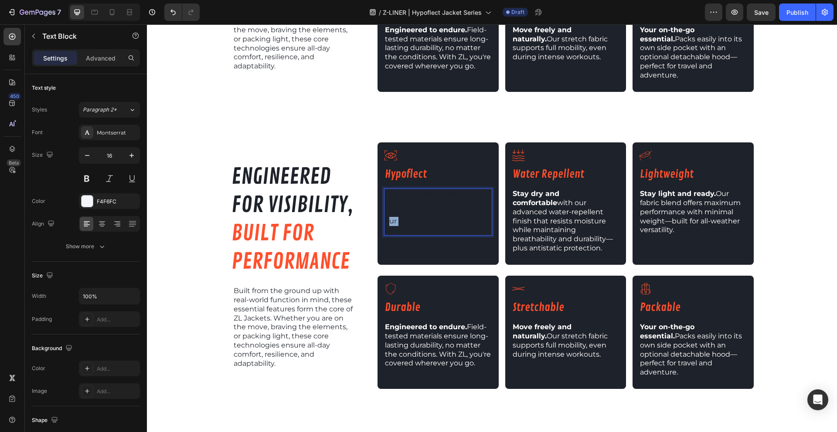
click at [463, 190] on span "Groundbreaking 360° tech that lights you up in motion. Safety meets style in ou…" at bounding box center [435, 212] width 100 height 44
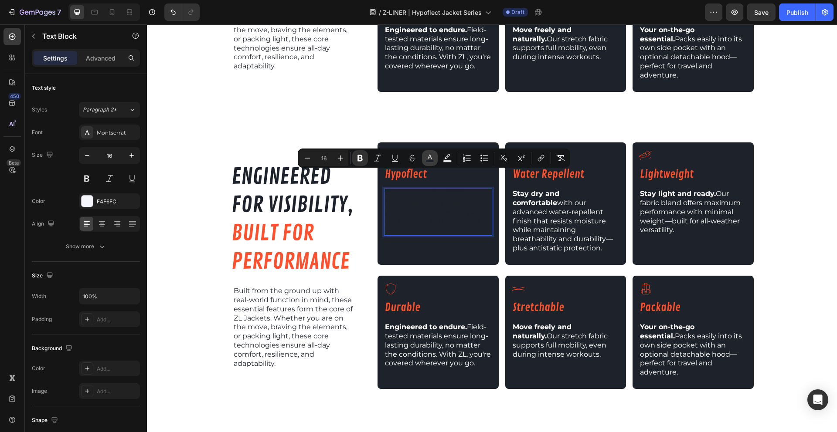
click at [435, 161] on button "color" at bounding box center [430, 158] width 16 height 16
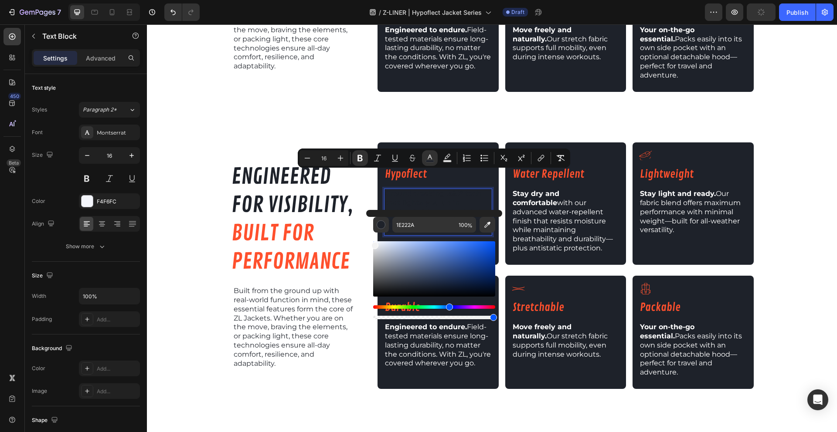
type input "FFFFFF"
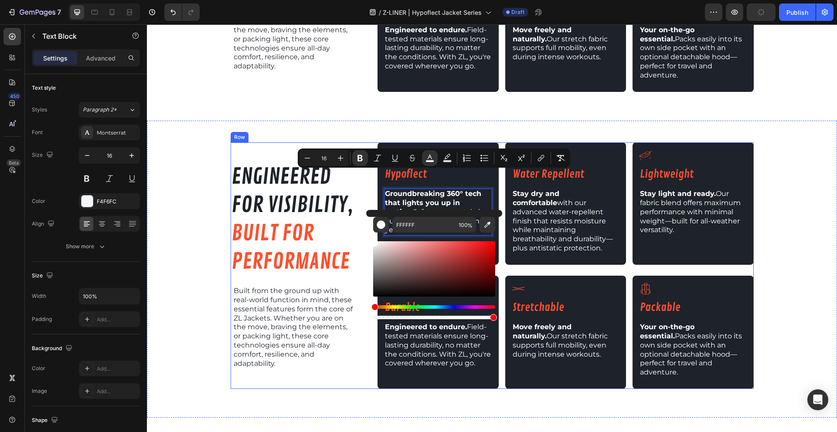
drag, startPoint x: 519, startPoint y: 268, endPoint x: 359, endPoint y: 227, distance: 164.4
click at [348, 213] on h2 "engineered for visibility, built for performance" at bounding box center [292, 219] width 125 height 115
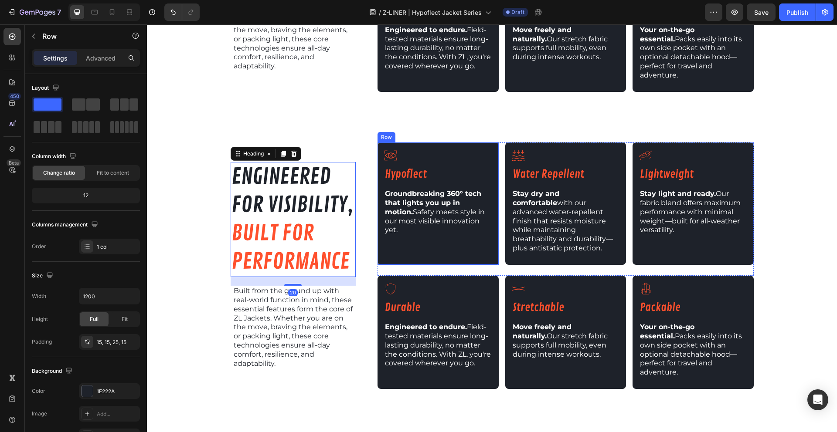
click at [408, 216] on div "Icon Hypoflect Heading Groundbreaking 360° tech that lights you up in motion. S…" at bounding box center [438, 201] width 108 height 105
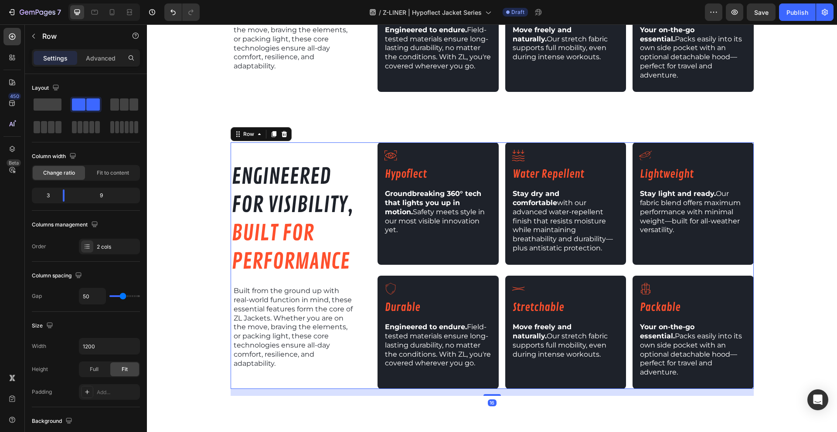
click at [366, 256] on div "engineered for visibility, built for performance Heading Built from the ground …" at bounding box center [491, 265] width 523 height 247
click at [198, 266] on div "engineered for visibility, built for performance Heading Built from the ground …" at bounding box center [492, 269] width 690 height 254
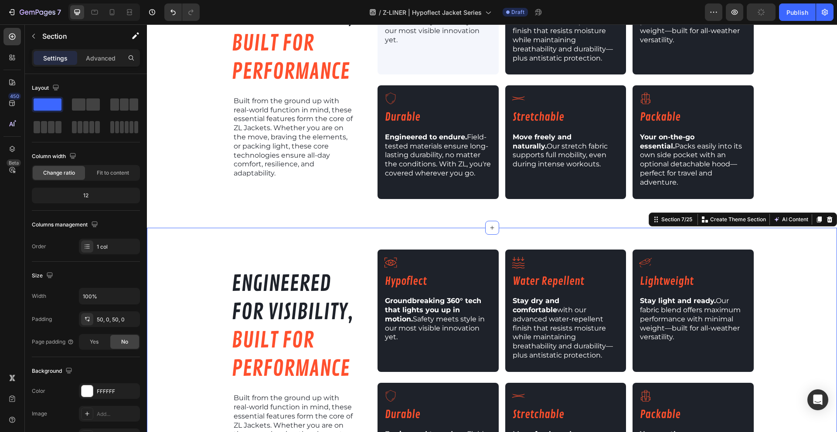
scroll to position [885, 0]
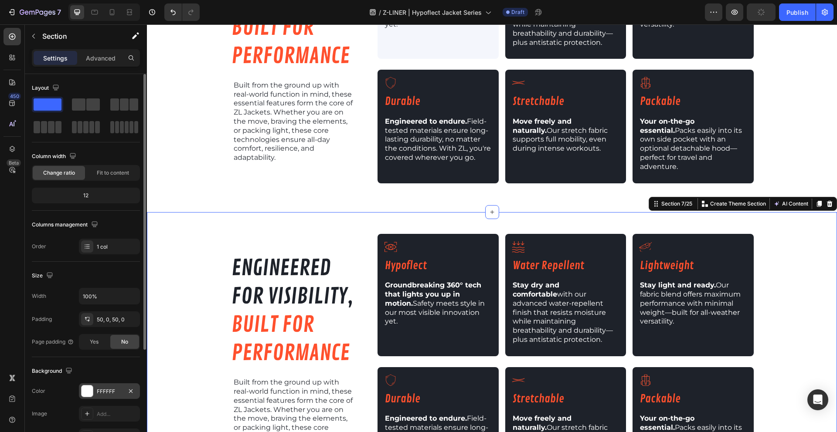
click at [85, 391] on div at bounding box center [86, 391] width 11 height 11
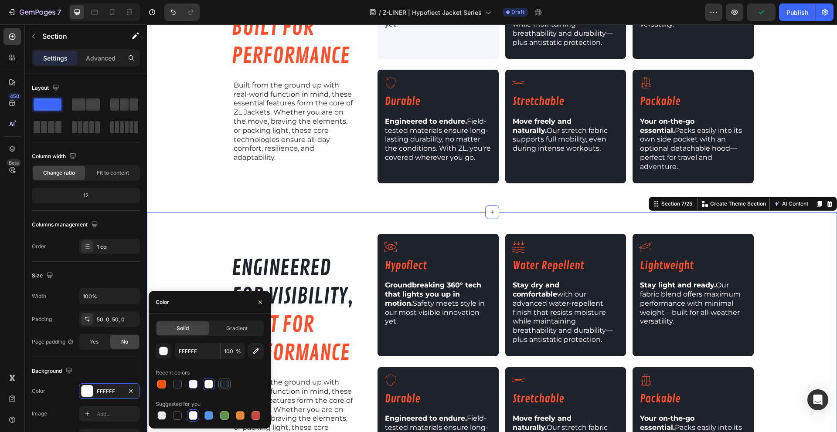
click at [227, 388] on div at bounding box center [224, 384] width 9 height 9
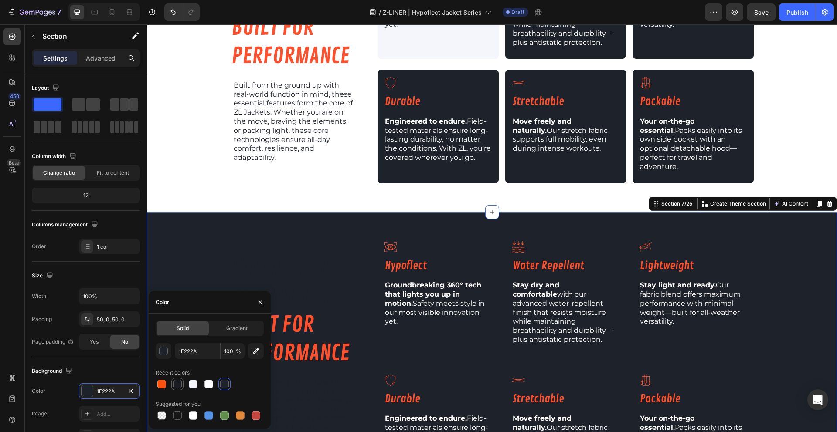
click at [178, 386] on div at bounding box center [177, 384] width 9 height 9
type input "1A1C22"
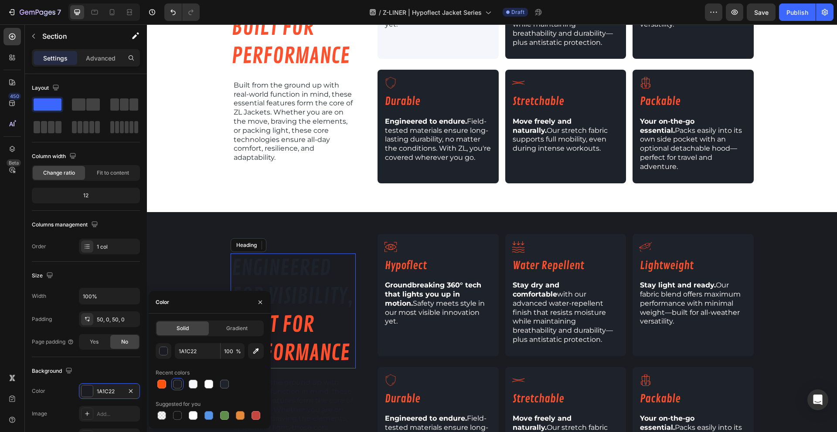
click at [288, 255] on h2 "engineered for visibility, built for performance" at bounding box center [292, 311] width 125 height 115
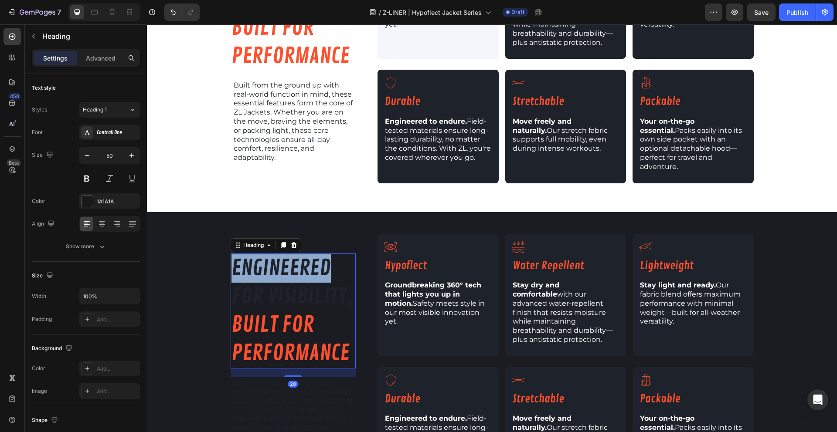
click at [288, 255] on h2 "engineered for visibility, built for performance" at bounding box center [292, 311] width 125 height 115
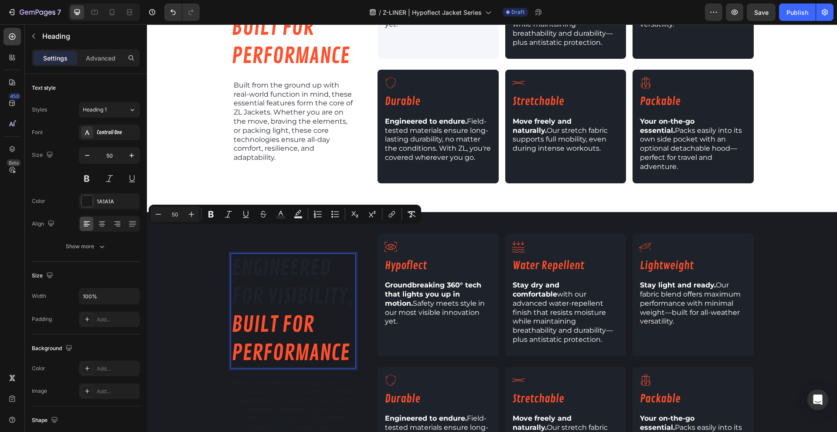
click at [350, 273] on p "engineered for visibility, built for performance" at bounding box center [293, 310] width 124 height 113
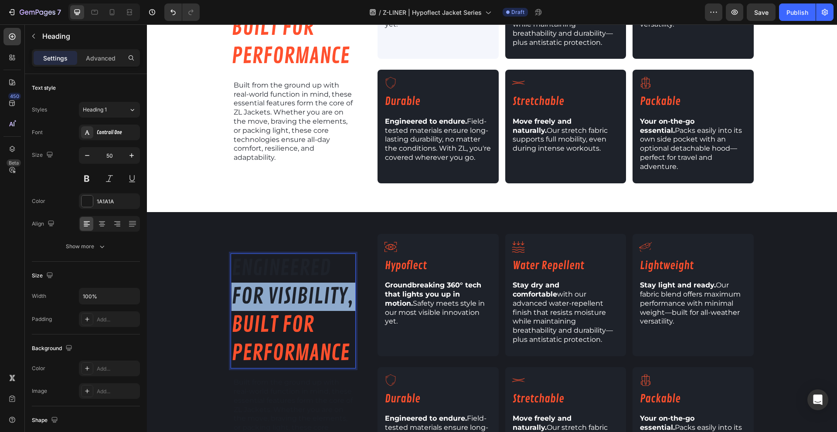
click at [350, 273] on p "engineered for visibility, built for performance" at bounding box center [293, 310] width 124 height 113
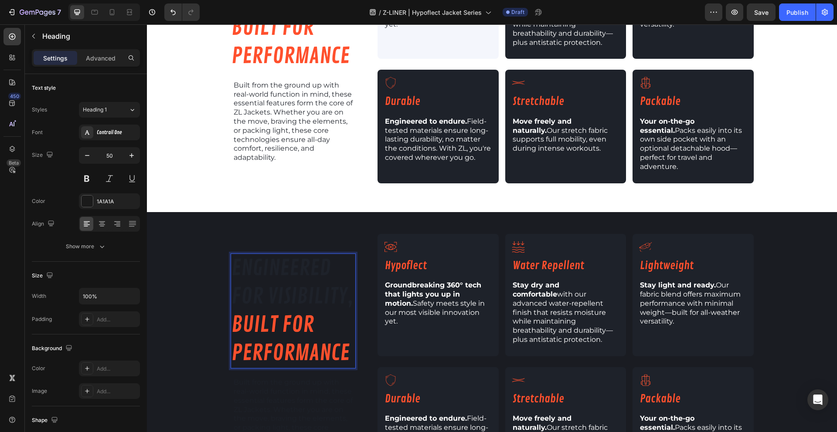
drag, startPoint x: 350, startPoint y: 273, endPoint x: 312, endPoint y: 269, distance: 37.6
click at [312, 269] on p "engineered for visibility, built for performance" at bounding box center [293, 310] width 124 height 113
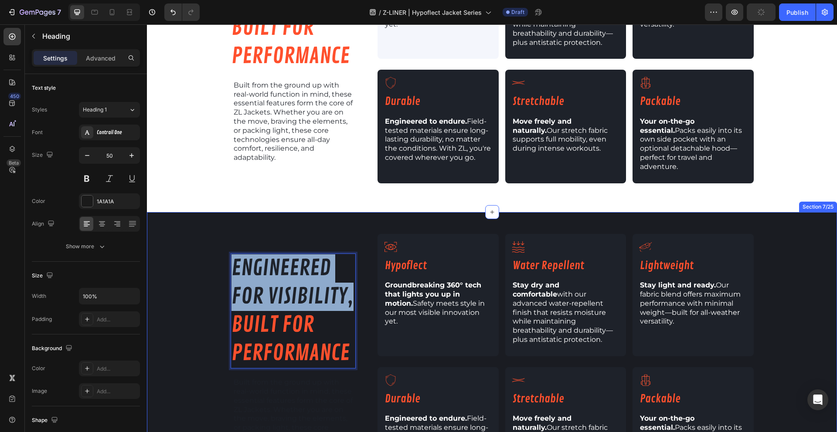
drag, startPoint x: 347, startPoint y: 270, endPoint x: 221, endPoint y: 234, distance: 131.0
click at [221, 234] on div "engineered for visibility, built for performance Heading 20 Built from the grou…" at bounding box center [492, 361] width 690 height 254
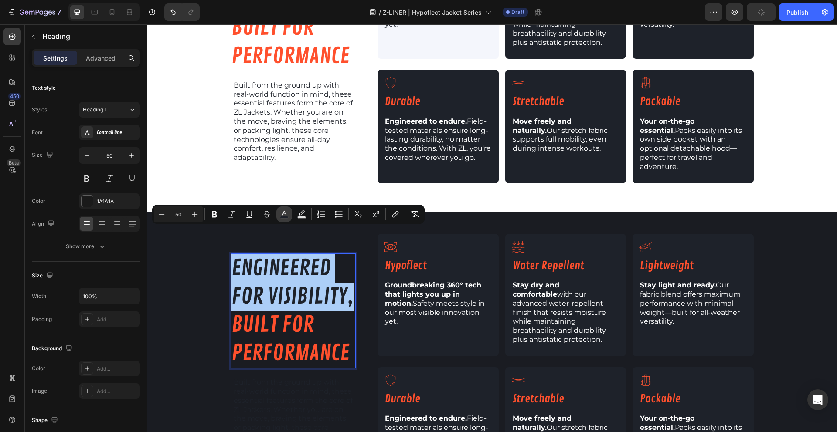
click at [286, 214] on icon "Editor contextual toolbar" at bounding box center [284, 214] width 9 height 9
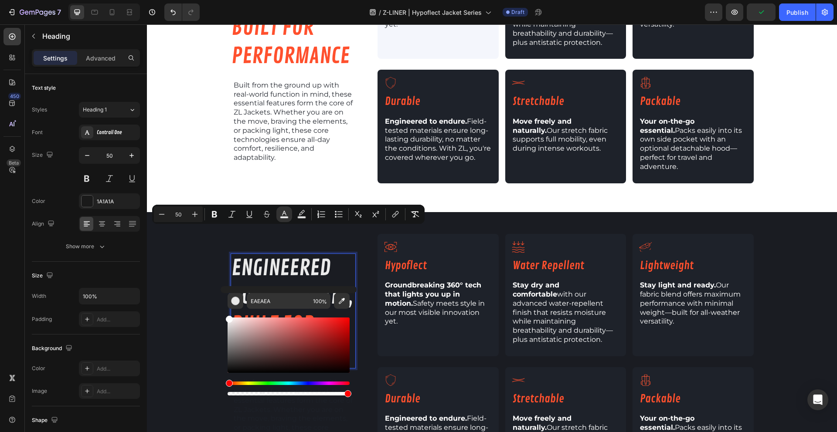
drag, startPoint x: 243, startPoint y: 334, endPoint x: 225, endPoint y: 298, distance: 39.9
click at [225, 298] on div "EAEAEA 100 %" at bounding box center [288, 341] width 136 height 111
type input "FFFFFF"
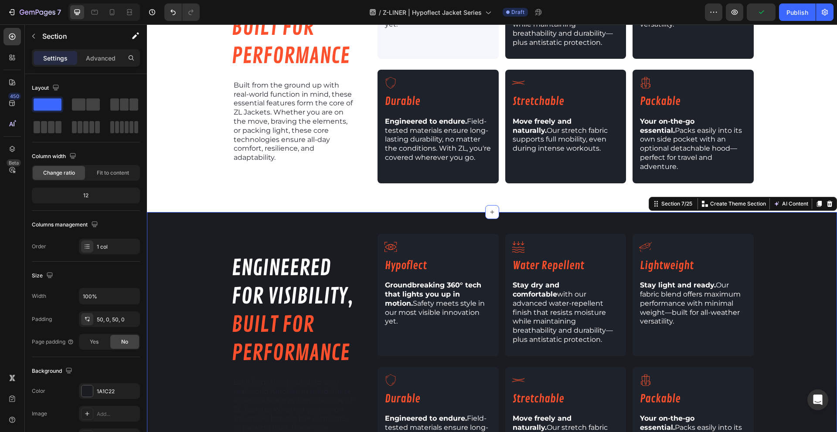
click at [185, 308] on div "⁠⁠⁠⁠⁠⁠⁠ engineered for visibility, built for performance Heading Built from the…" at bounding box center [492, 361] width 690 height 254
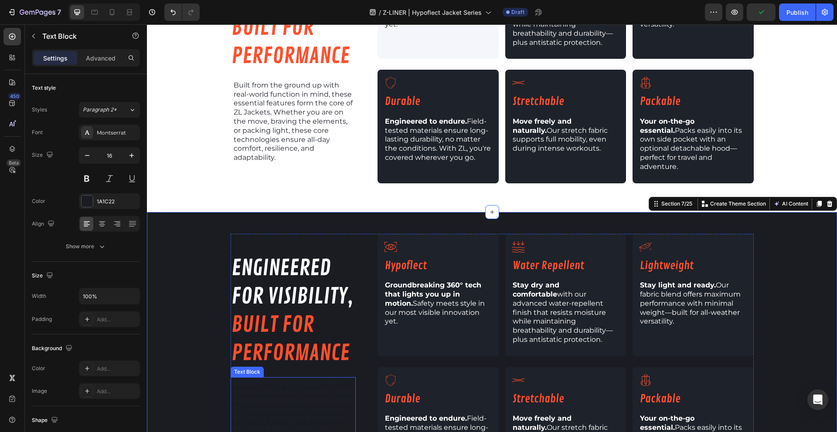
click at [288, 378] on span "Built from the ground up with real-world function in mind, these essential feat…" at bounding box center [293, 418] width 119 height 81
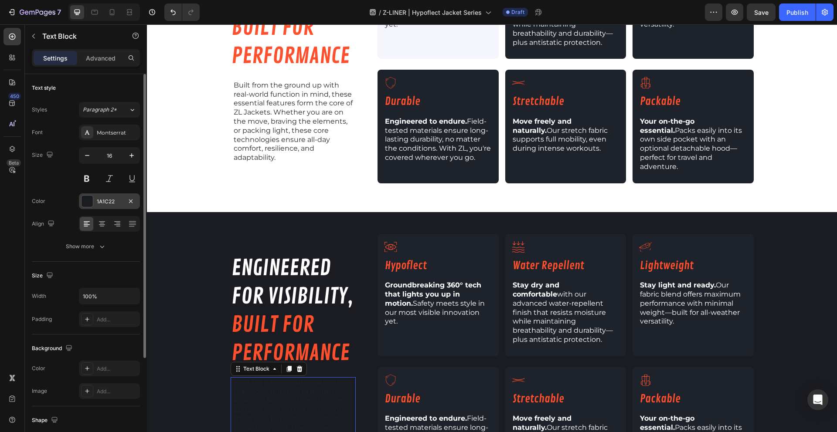
click at [89, 200] on div at bounding box center [86, 201] width 11 height 11
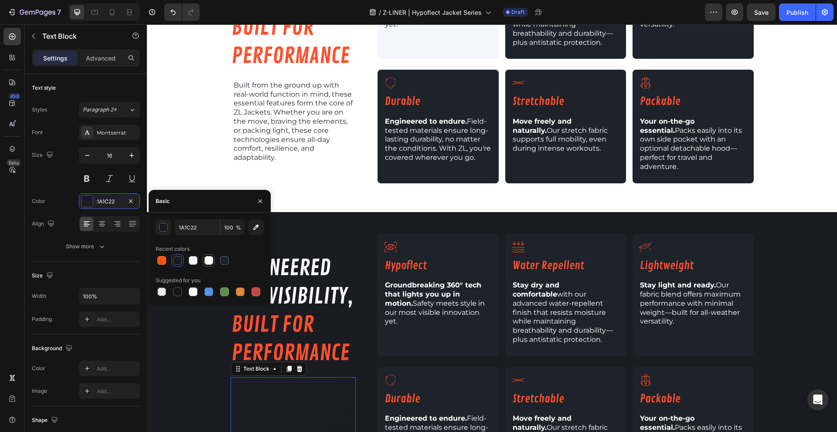
click at [211, 260] on div at bounding box center [208, 260] width 9 height 9
click at [198, 261] on div at bounding box center [193, 260] width 12 height 12
click at [207, 263] on div at bounding box center [208, 260] width 9 height 9
type input "FFFFFF"
click at [282, 407] on span "Built from the ground up with real-world function in mind, these essential feat…" at bounding box center [293, 418] width 119 height 81
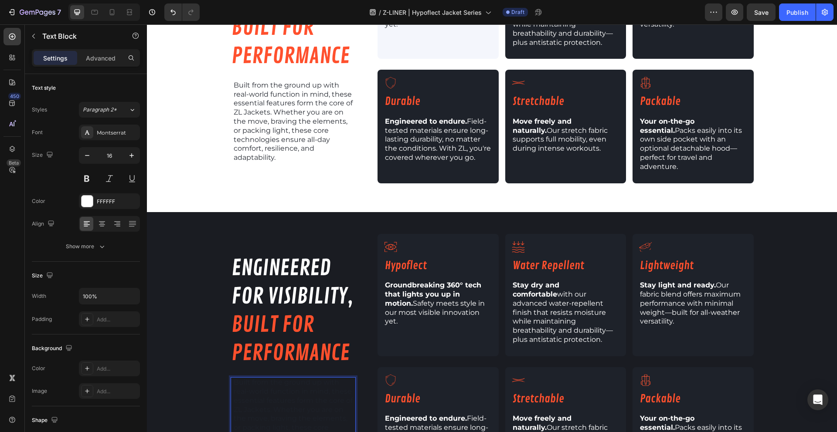
click at [282, 407] on span "Built from the ground up with real-world function in mind, these essential feat…" at bounding box center [293, 418] width 119 height 81
click at [279, 335] on button "color" at bounding box center [285, 338] width 16 height 16
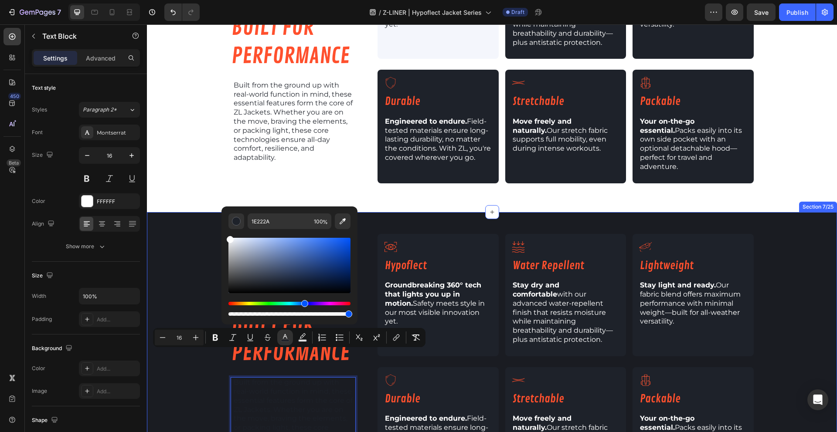
type input "FFFFFF"
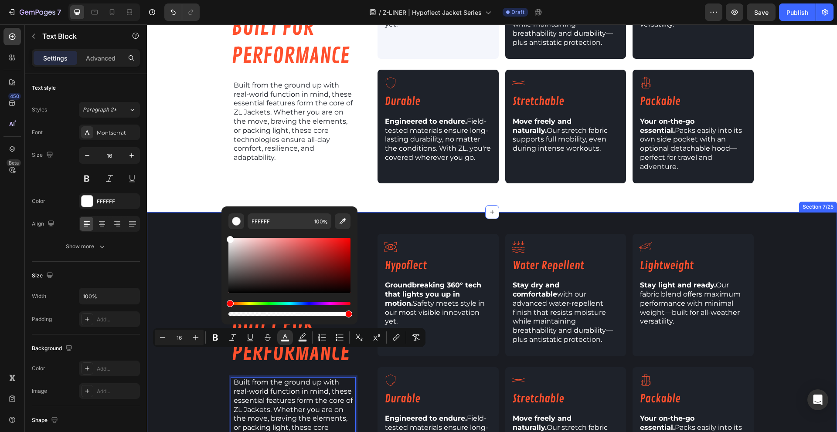
drag, startPoint x: 405, startPoint y: 286, endPoint x: 214, endPoint y: 227, distance: 200.3
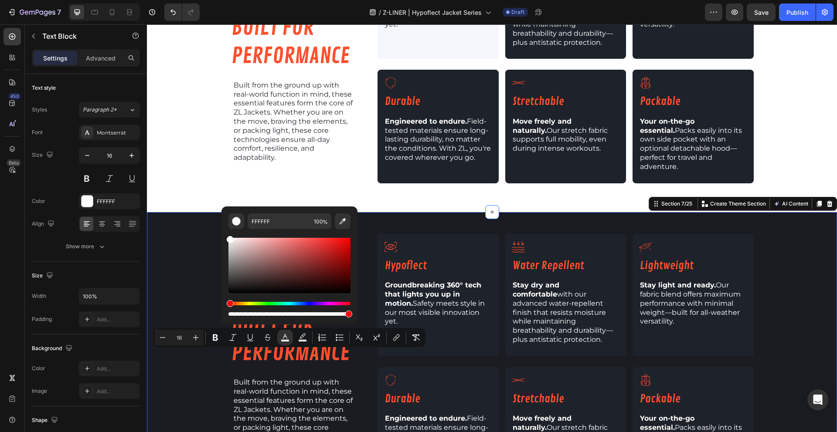
click at [208, 234] on div "⁠⁠⁠⁠⁠⁠⁠ engineered for visibility, built for performance Heading Built from the…" at bounding box center [492, 361] width 690 height 254
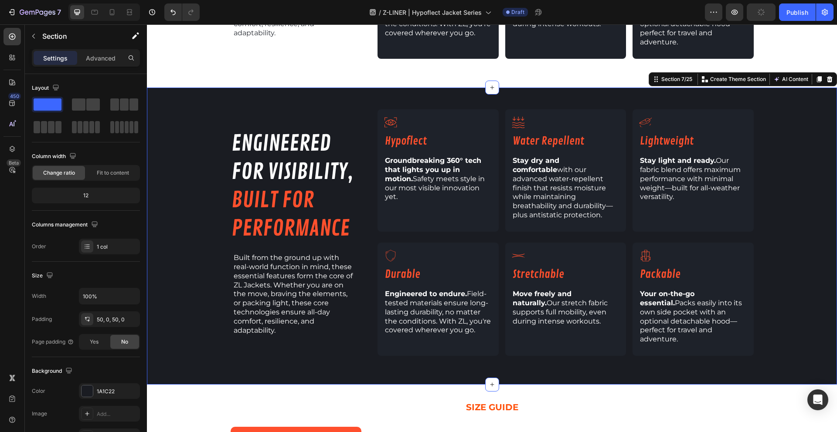
scroll to position [1071, 0]
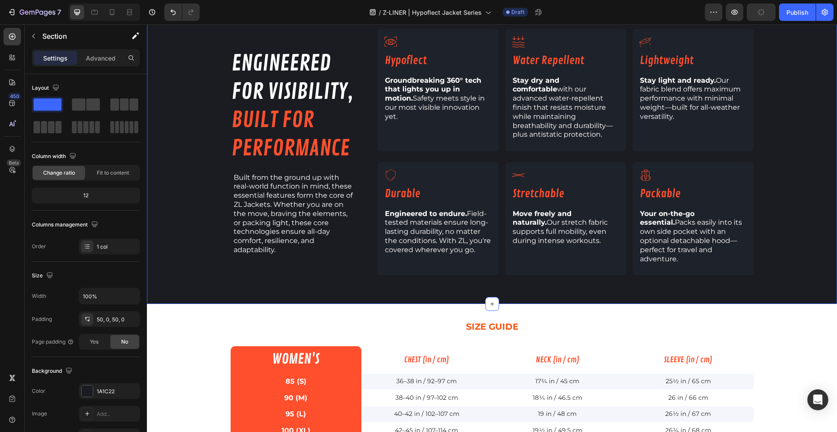
click at [196, 220] on div "⁠⁠⁠⁠⁠⁠⁠ engineered for visibility, built for performance Heading Built from the…" at bounding box center [492, 156] width 690 height 254
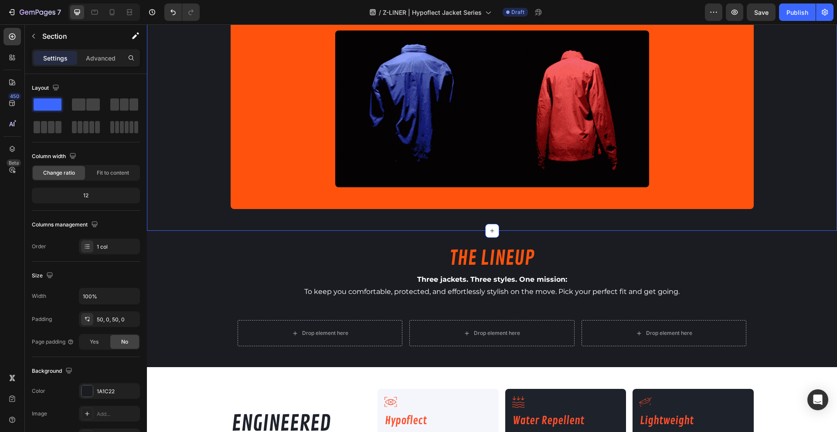
scroll to position [433, 0]
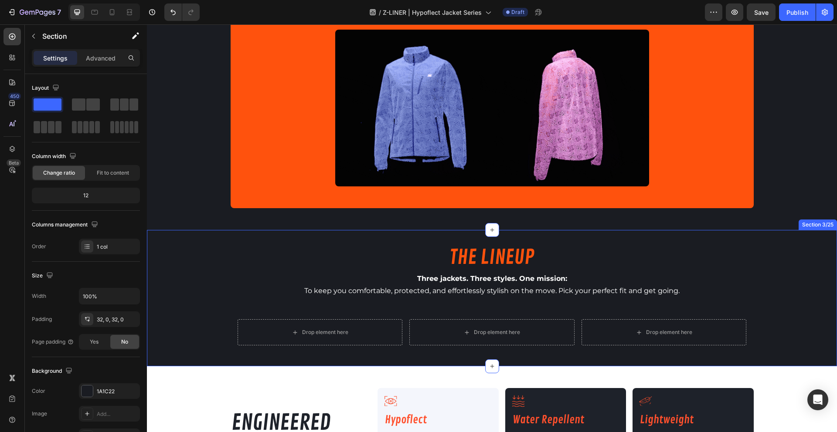
click at [202, 237] on div "THE LINEUP Heading Three jackets. Three styles. One mission: To keep you comfor…" at bounding box center [492, 298] width 690 height 136
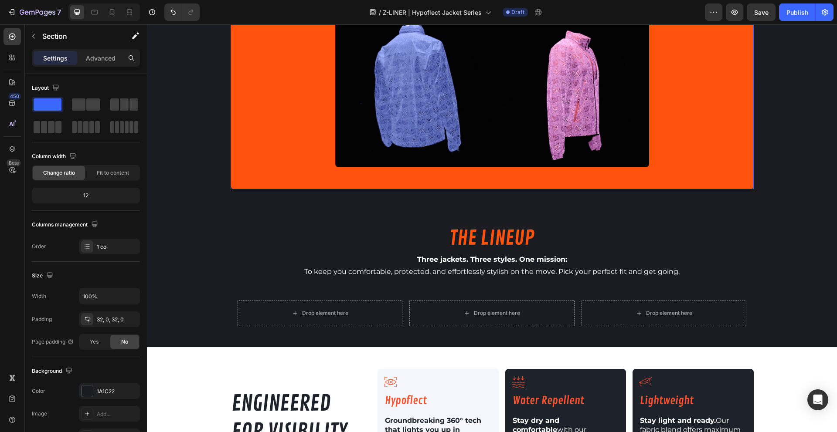
scroll to position [488, 0]
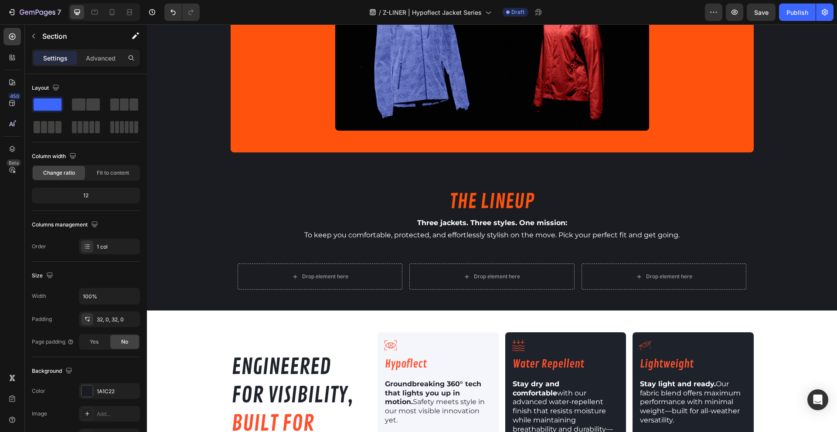
click at [179, 201] on div "THE LINEUP Heading Three jackets. Three styles. One mission: To keep you comfor…" at bounding box center [492, 242] width 690 height 108
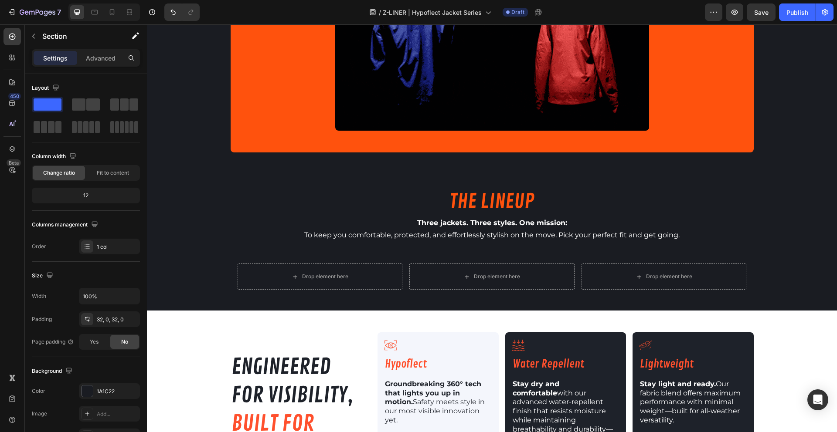
click at [190, 197] on div "THE LINEUP Heading Three jackets. Three styles. One mission: To keep you comfor…" at bounding box center [492, 242] width 690 height 108
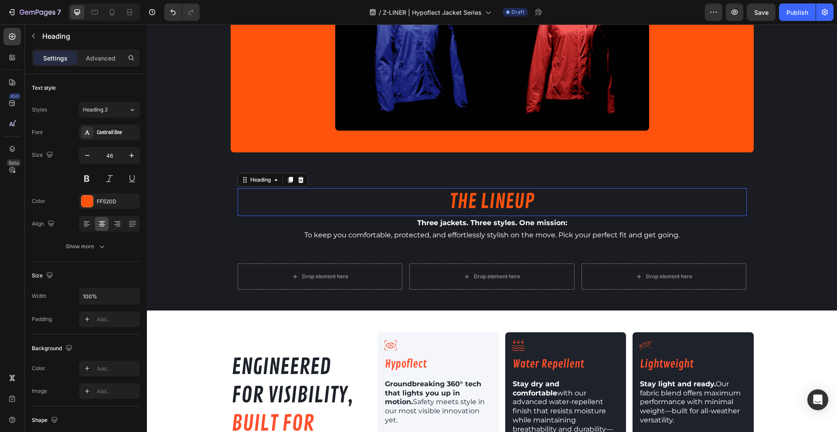
click at [380, 192] on h2 "THE LINEUP" at bounding box center [491, 202] width 509 height 28
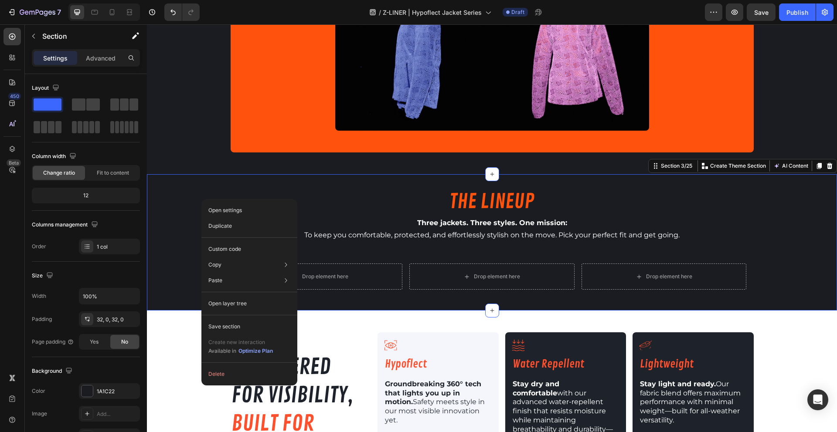
click at [201, 199] on div "Open settings Duplicate Custom code Copy Copy section Cmd + C Copy style Copy c…" at bounding box center [249, 292] width 96 height 186
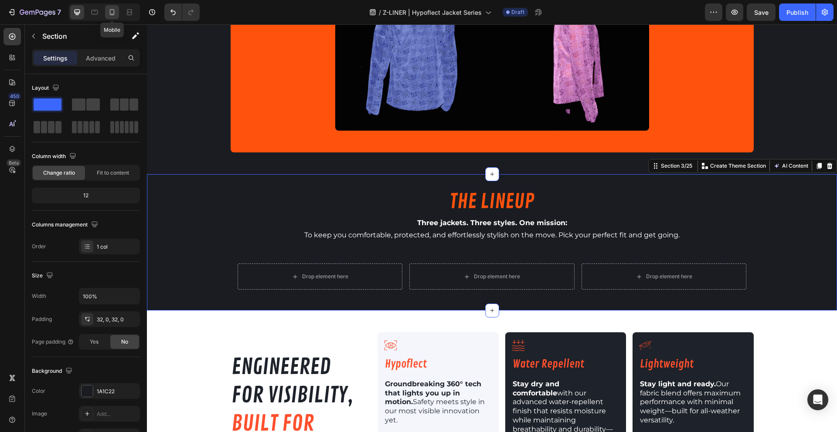
click at [115, 12] on icon at bounding box center [112, 12] width 9 height 9
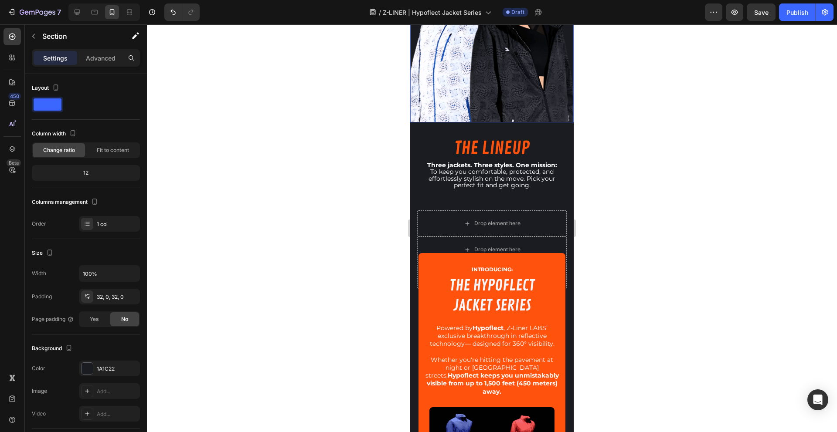
scroll to position [265, 0]
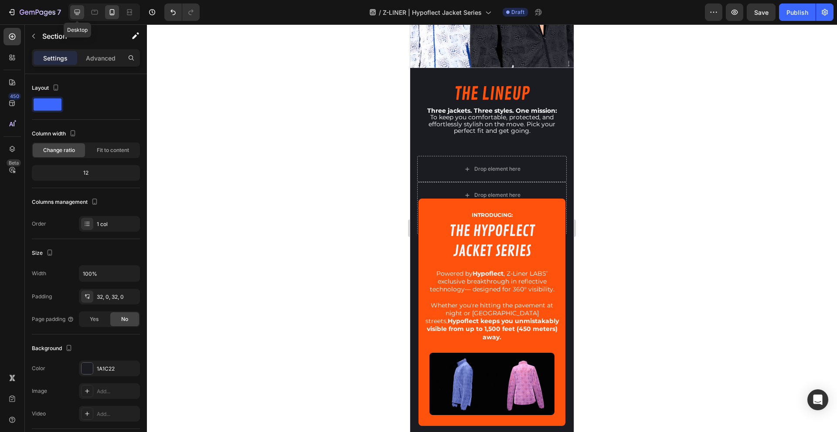
click at [76, 6] on div at bounding box center [77, 12] width 14 height 14
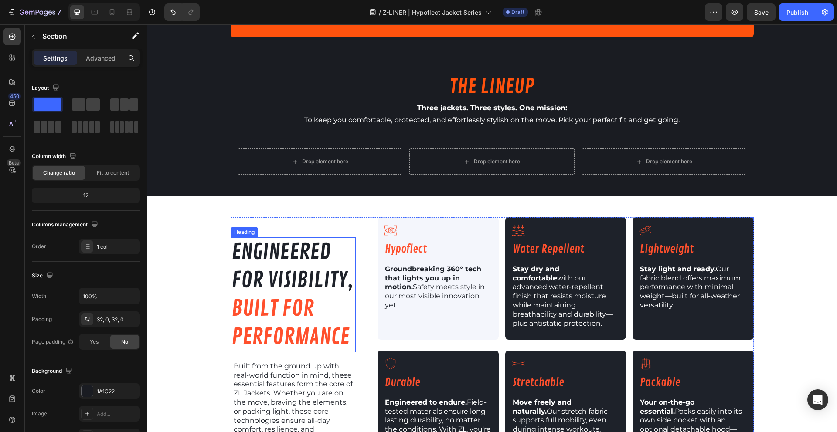
scroll to position [608, 0]
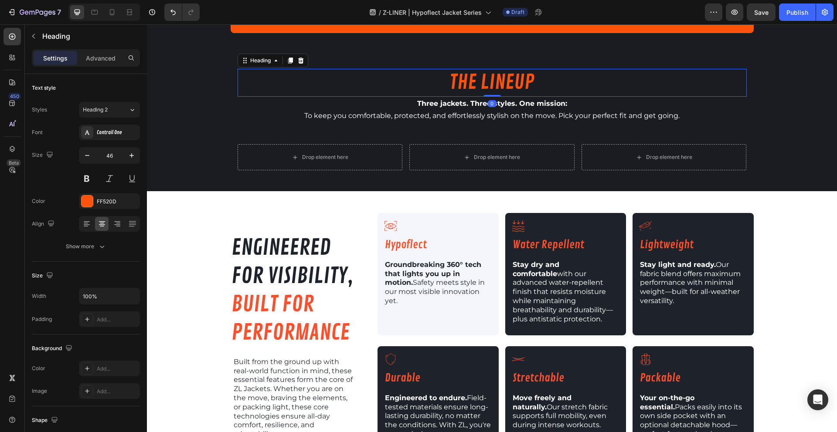
click at [264, 76] on h2 "THE LINEUP" at bounding box center [491, 83] width 509 height 28
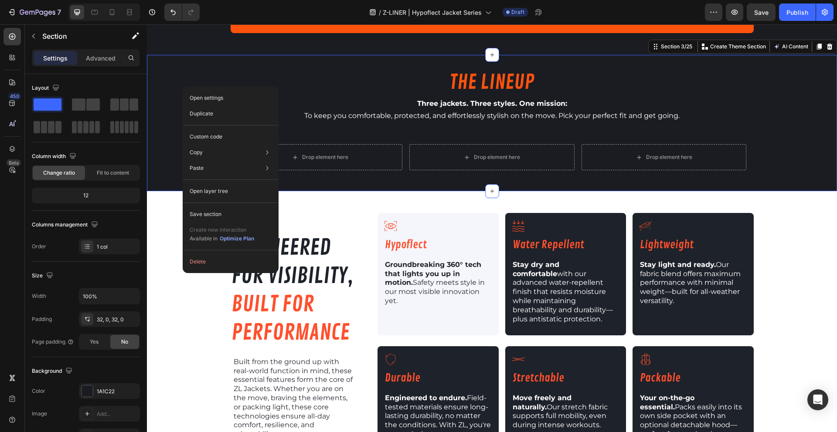
click at [183, 87] on div "Open settings Duplicate Custom code Copy Copy section Cmd + C Copy style Copy c…" at bounding box center [231, 180] width 96 height 186
click at [102, 54] on p "Advanced" at bounding box center [101, 58] width 30 height 9
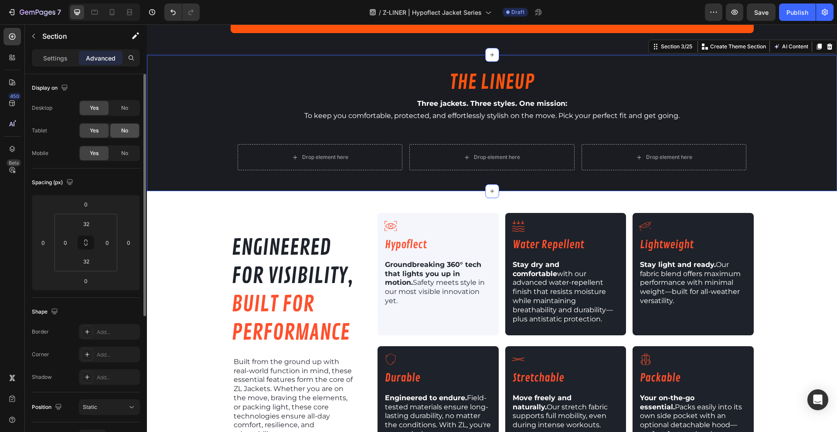
click at [119, 131] on div "No" at bounding box center [124, 131] width 29 height 14
click at [124, 156] on span "No" at bounding box center [124, 153] width 7 height 8
click at [116, 15] on div at bounding box center [112, 12] width 14 height 14
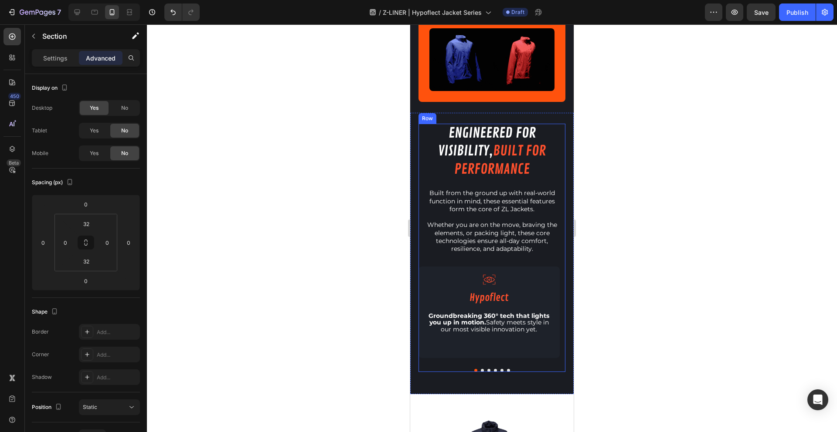
scroll to position [395, 0]
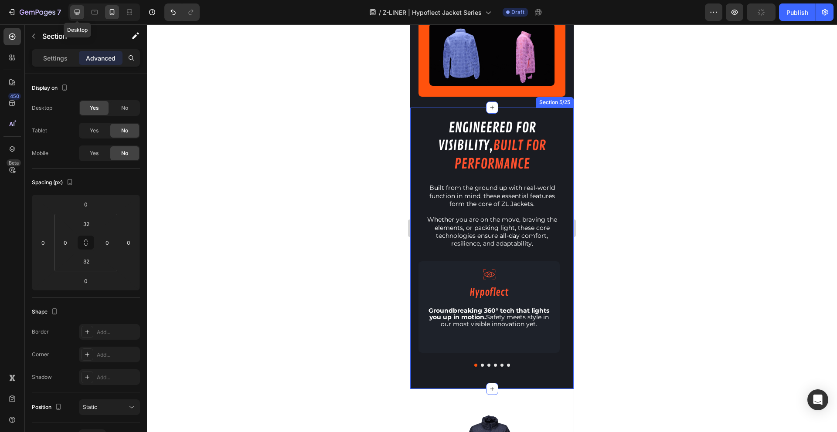
click at [72, 13] on div at bounding box center [77, 12] width 14 height 14
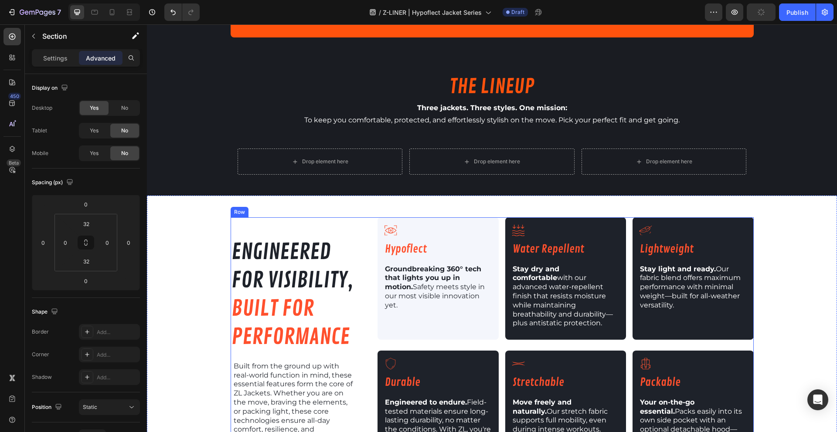
scroll to position [560, 0]
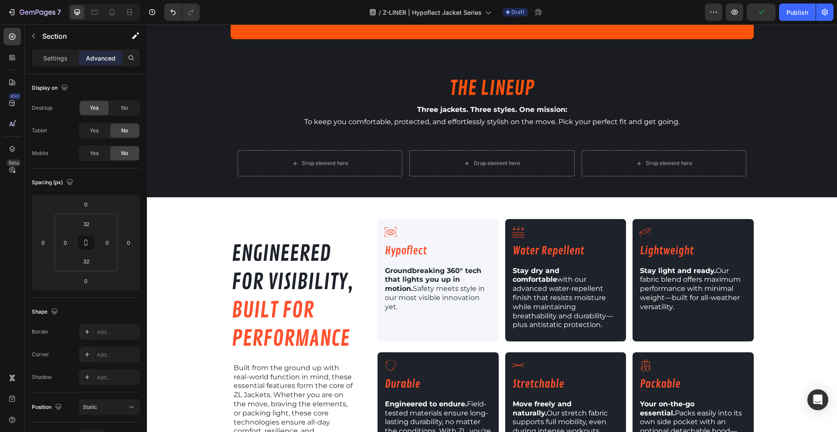
click at [162, 7] on div at bounding box center [180, 11] width 39 height 17
click at [171, 13] on icon "Undo/Redo" at bounding box center [173, 12] width 9 height 9
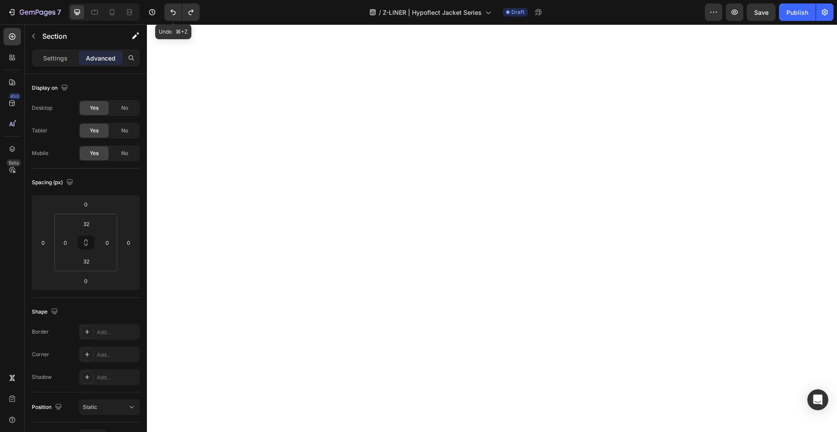
click at [171, 13] on icon "Undo/Redo" at bounding box center [173, 12] width 9 height 9
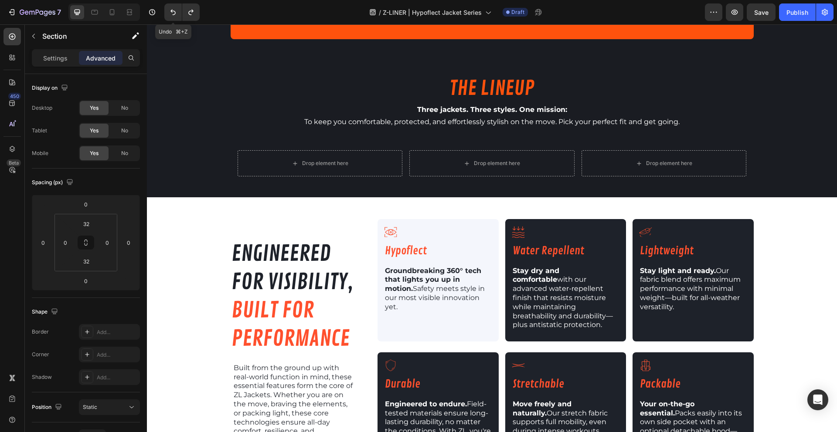
click at [171, 13] on icon "Undo/Redo" at bounding box center [173, 12] width 9 height 9
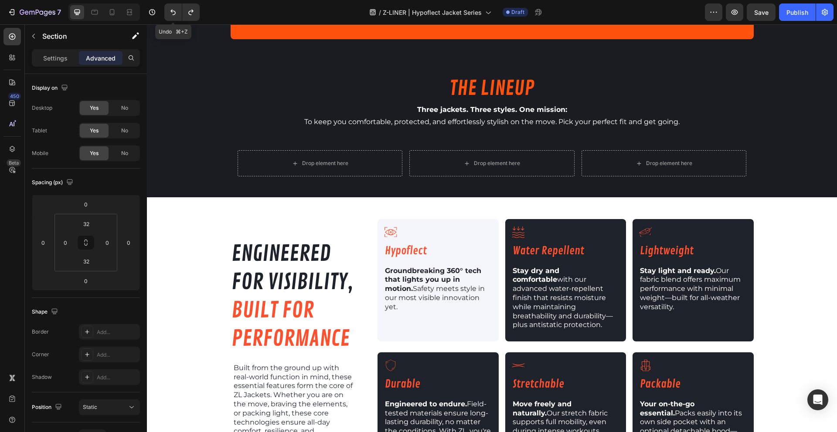
click at [171, 13] on icon "Undo/Redo" at bounding box center [173, 12] width 9 height 9
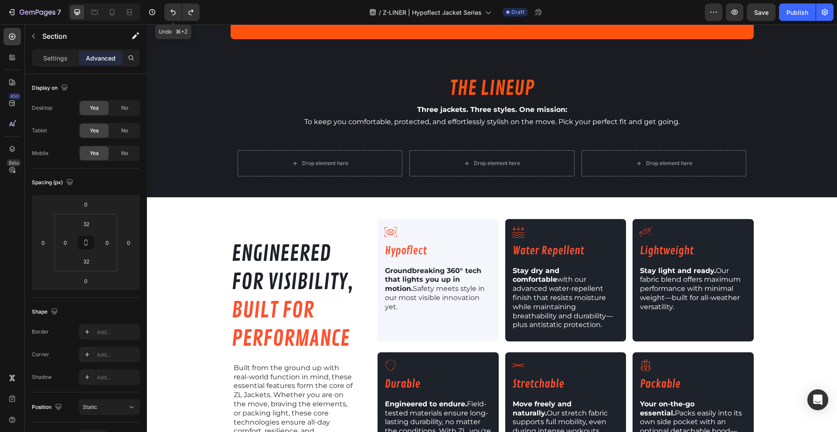
click at [171, 13] on icon "Undo/Redo" at bounding box center [173, 12] width 9 height 9
click at [168, 12] on button "Undo/Redo" at bounding box center [172, 11] width 17 height 17
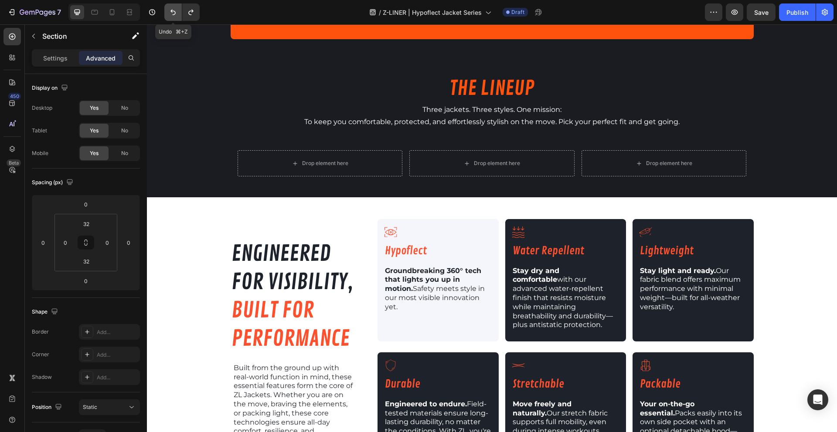
click at [169, 11] on icon "Undo/Redo" at bounding box center [173, 12] width 9 height 9
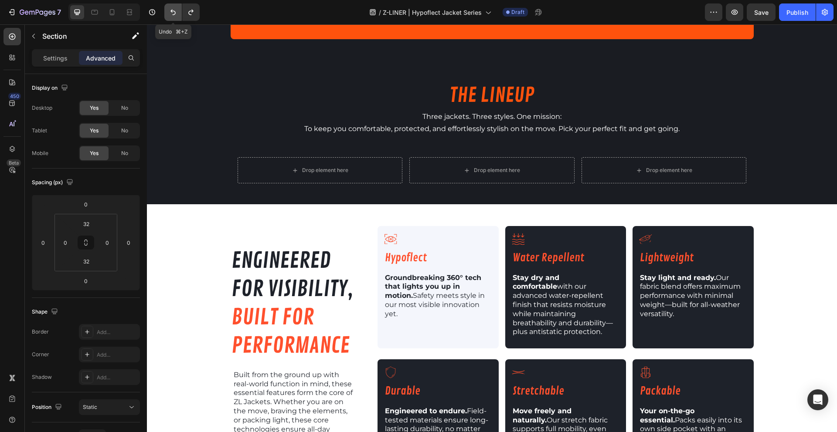
click at [169, 11] on icon "Undo/Redo" at bounding box center [173, 12] width 9 height 9
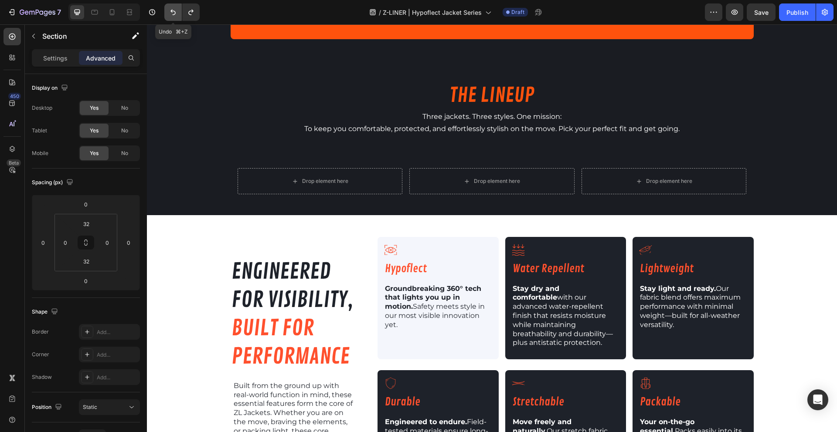
click at [169, 11] on icon "Undo/Redo" at bounding box center [173, 12] width 9 height 9
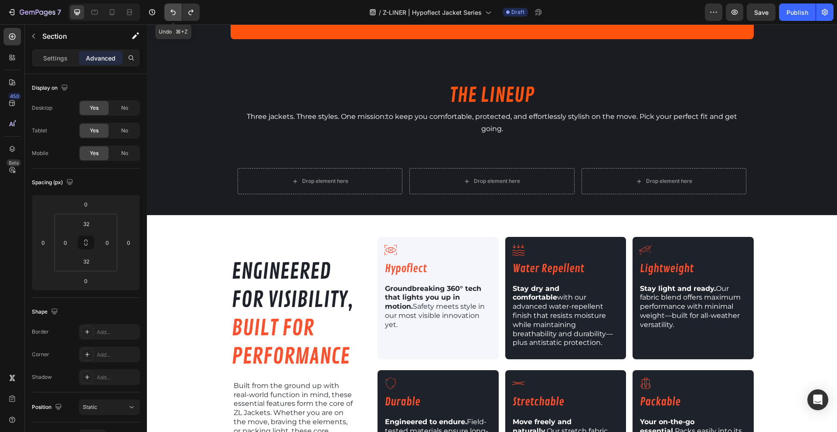
click at [169, 11] on icon "Undo/Redo" at bounding box center [173, 12] width 9 height 9
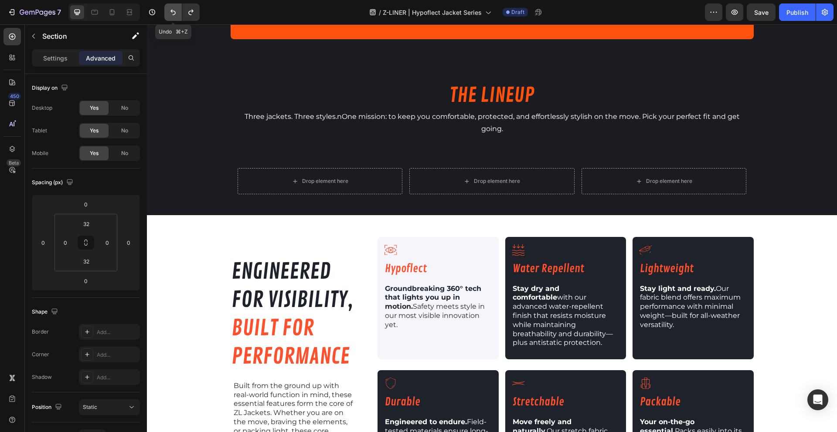
click at [169, 11] on icon "Undo/Redo" at bounding box center [173, 12] width 9 height 9
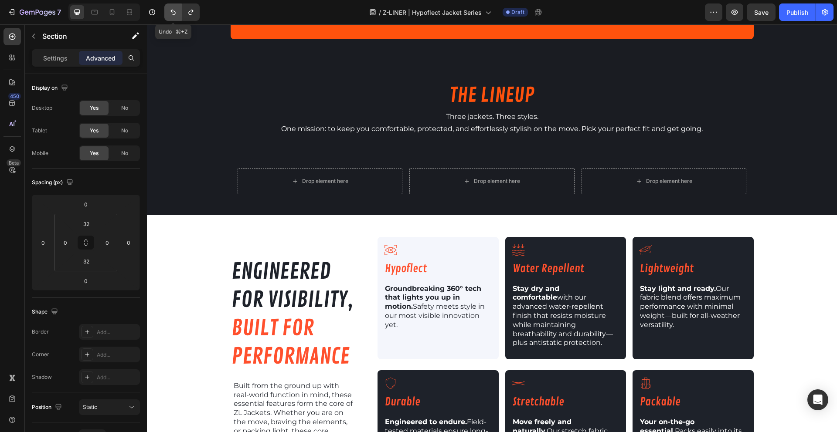
click at [169, 11] on icon "Undo/Redo" at bounding box center [173, 12] width 9 height 9
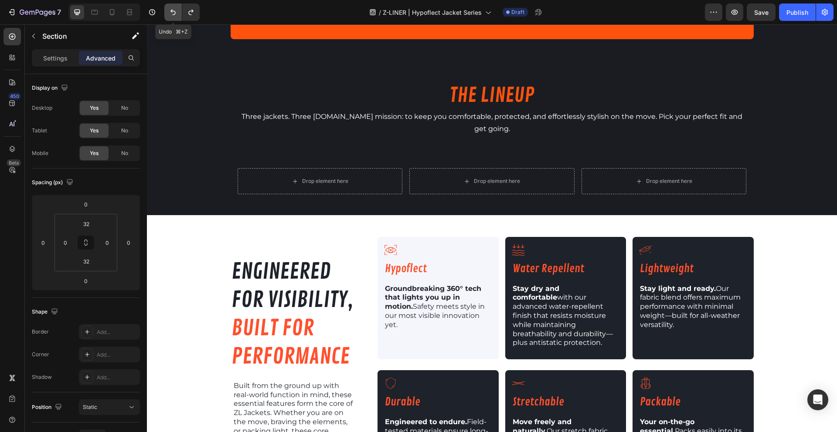
click at [169, 11] on icon "Undo/Redo" at bounding box center [173, 12] width 9 height 9
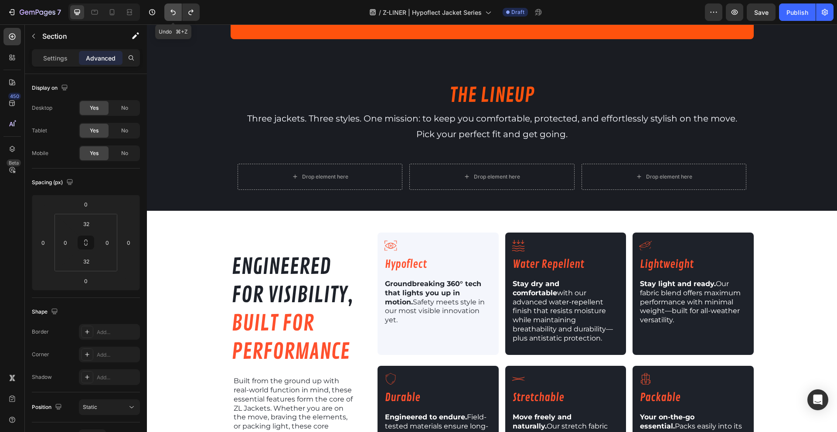
click at [169, 11] on icon "Undo/Redo" at bounding box center [173, 12] width 9 height 9
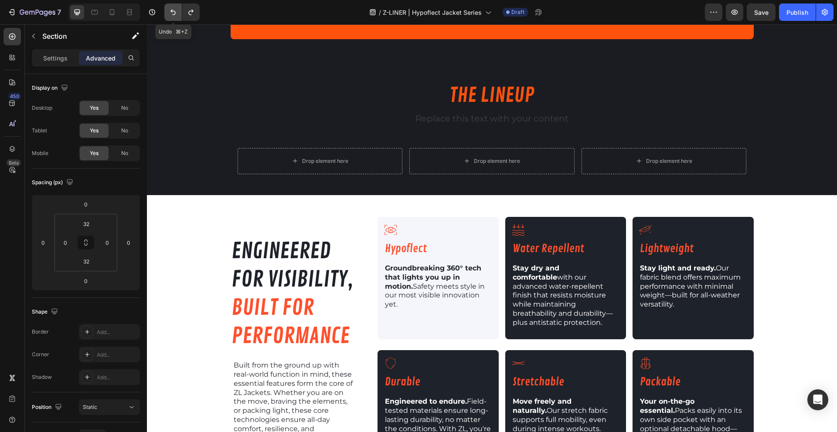
click at [169, 11] on icon "Undo/Redo" at bounding box center [173, 12] width 9 height 9
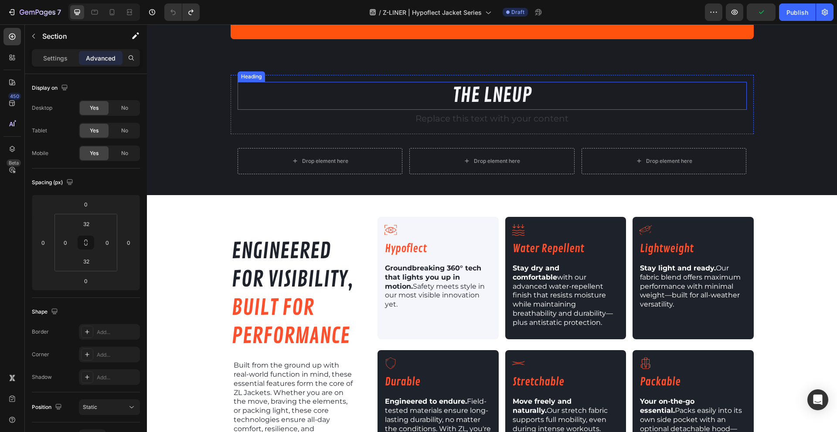
click at [331, 86] on h2 "THE LNEUP" at bounding box center [491, 96] width 509 height 28
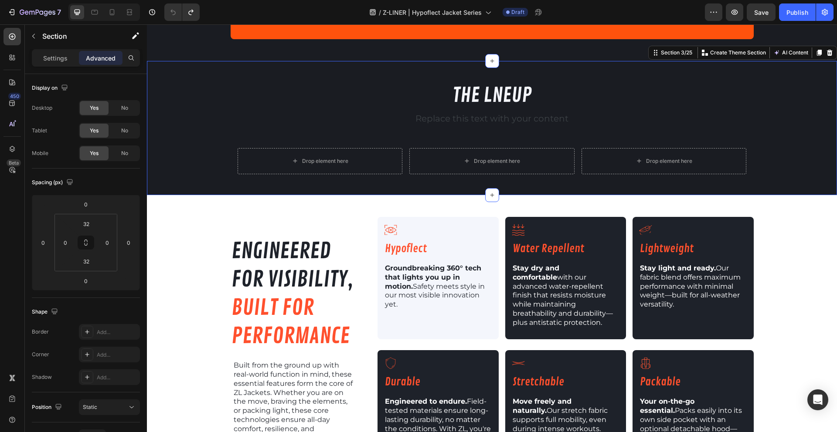
click at [219, 84] on div "THE LNEUP Heading Replace this text with your content Text Block Row Drop eleme…" at bounding box center [492, 128] width 690 height 106
click at [826, 54] on icon at bounding box center [829, 52] width 7 height 7
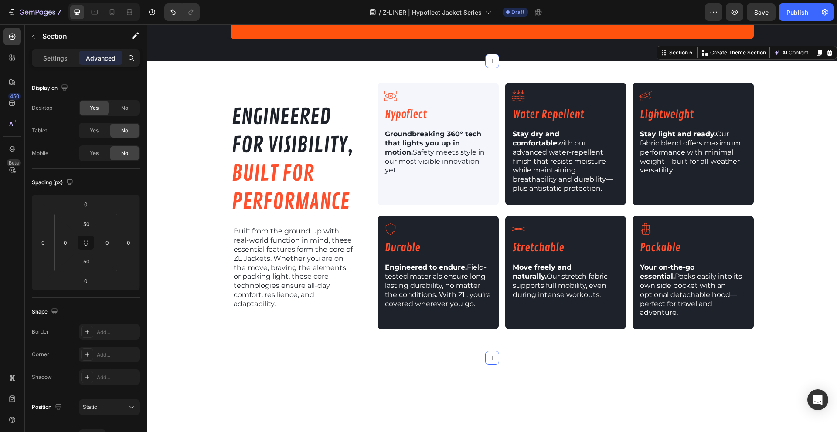
click at [769, 73] on div "engineered for visibility, built for performance Heading Built from the ground …" at bounding box center [492, 209] width 690 height 297
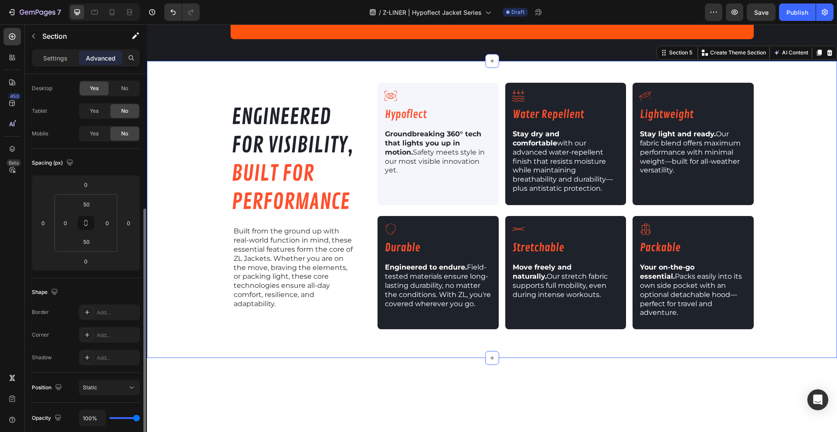
scroll to position [95, 0]
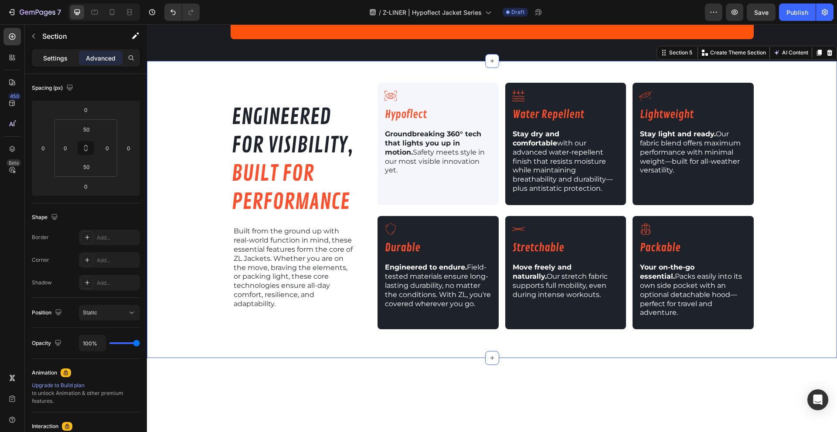
click at [59, 56] on p "Settings" at bounding box center [55, 58] width 24 height 9
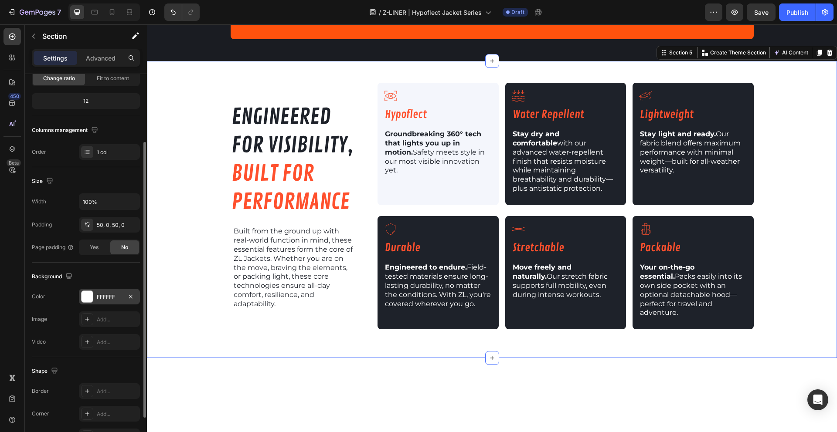
click at [94, 296] on div "FFFFFF" at bounding box center [109, 297] width 61 height 16
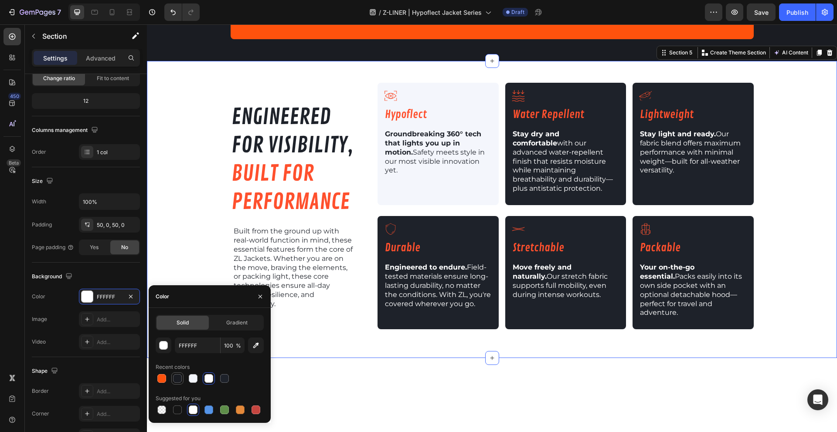
click at [172, 380] on div at bounding box center [177, 378] width 10 height 10
type input "1A1C22"
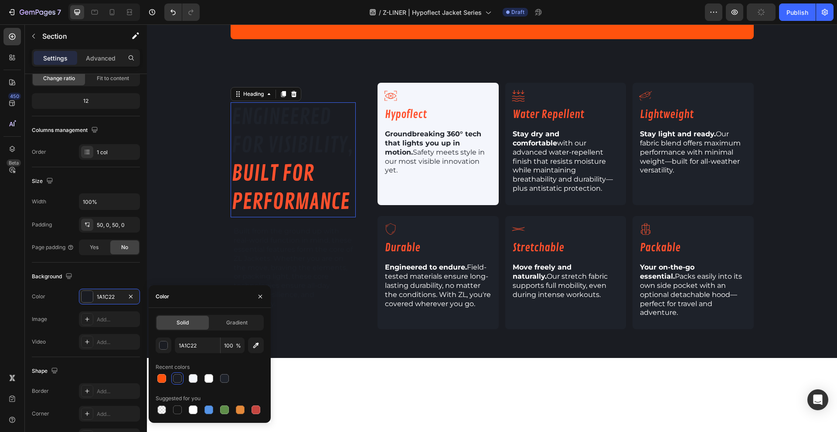
click at [307, 109] on span "engineered" at bounding box center [280, 117] width 99 height 27
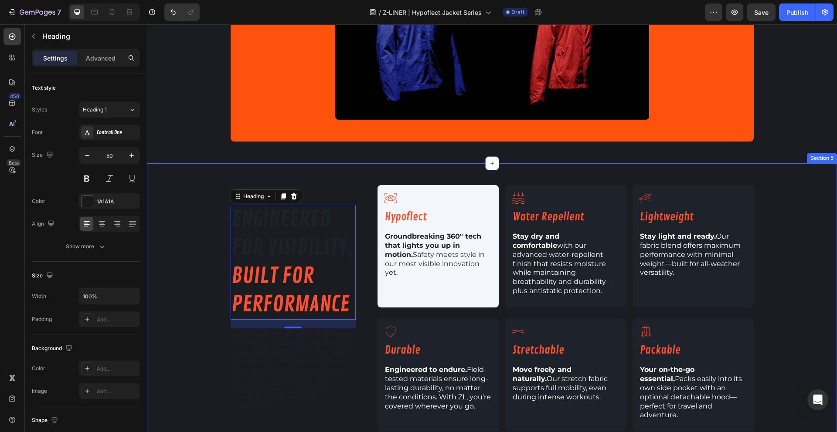
scroll to position [484, 0]
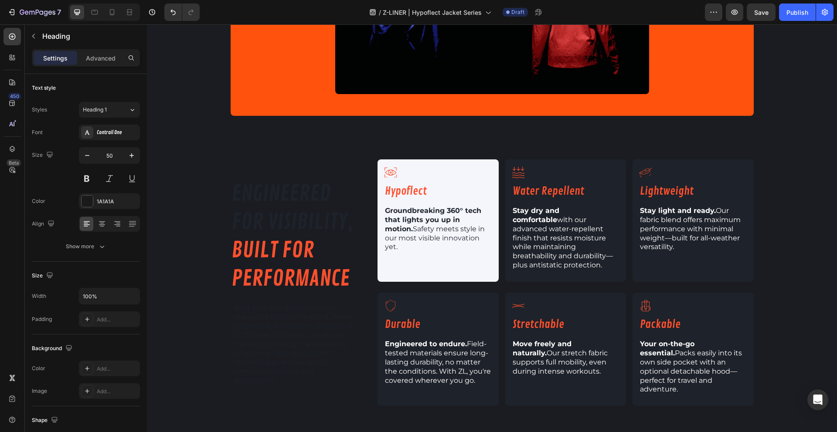
click at [213, 425] on div "INTRODUCING: Text Block THE HYPOFLECT JACKET SERIES Heading Powered by Hypoflec…" at bounding box center [492, 421] width 690 height 1725
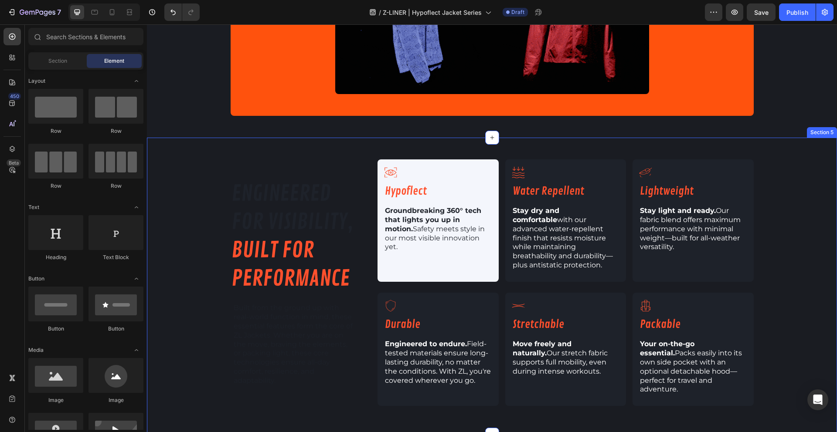
click at [199, 272] on div "engineered for visibility, built for performance Heading Built from the ground …" at bounding box center [492, 286] width 690 height 254
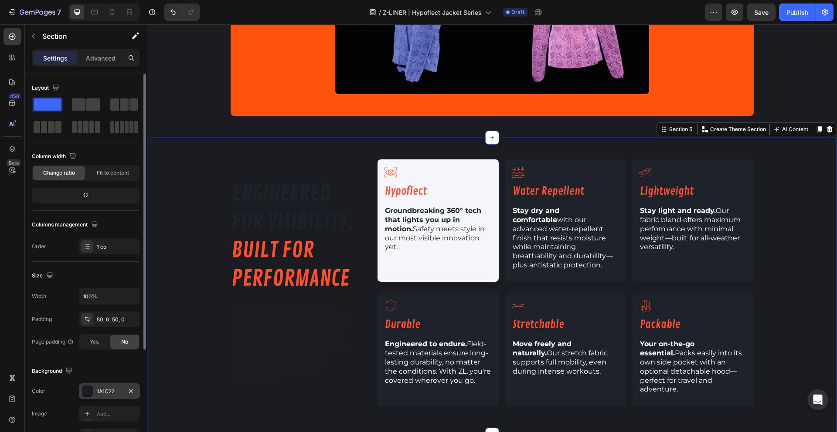
click at [91, 390] on div at bounding box center [86, 391] width 11 height 11
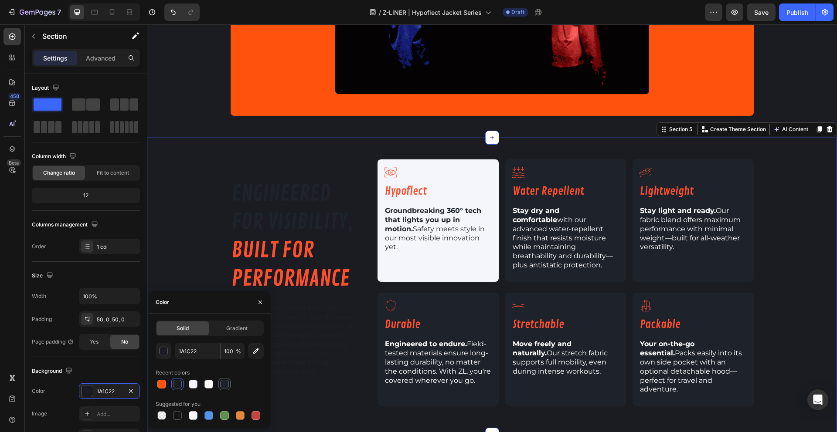
click at [229, 388] on div at bounding box center [224, 384] width 12 height 12
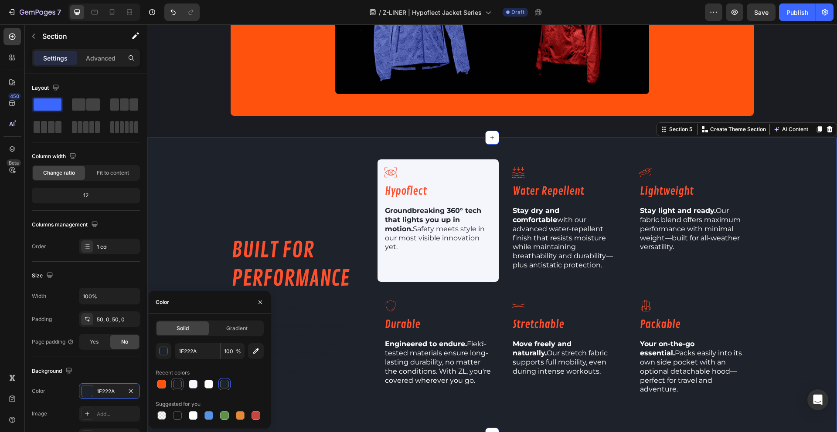
click at [173, 384] on div at bounding box center [177, 384] width 9 height 9
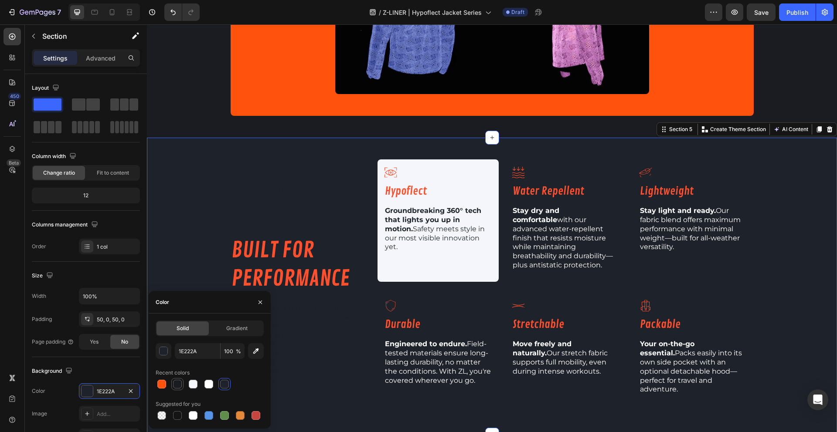
type input "1A1C22"
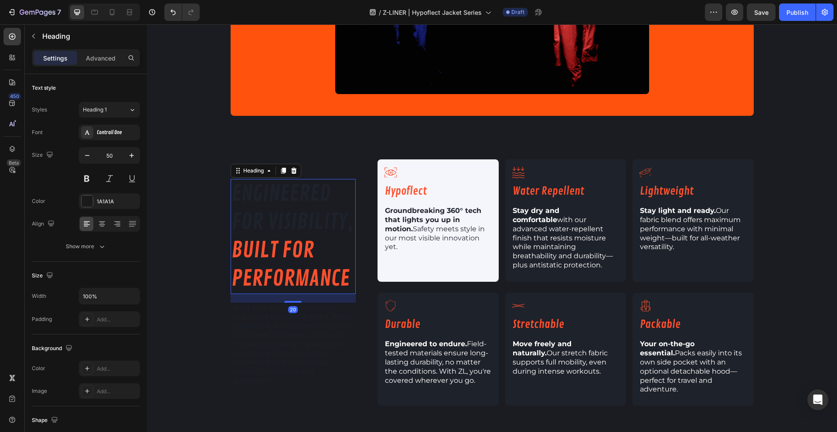
click at [251, 168] on div "Heading" at bounding box center [265, 171] width 71 height 14
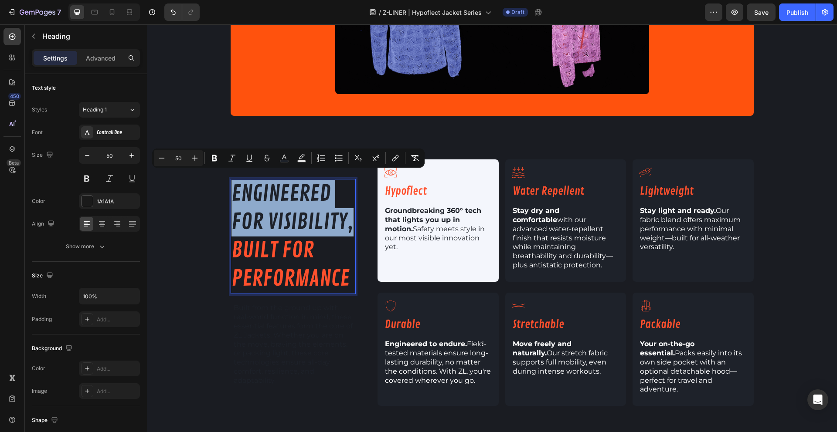
drag, startPoint x: 350, startPoint y: 218, endPoint x: 227, endPoint y: 185, distance: 127.8
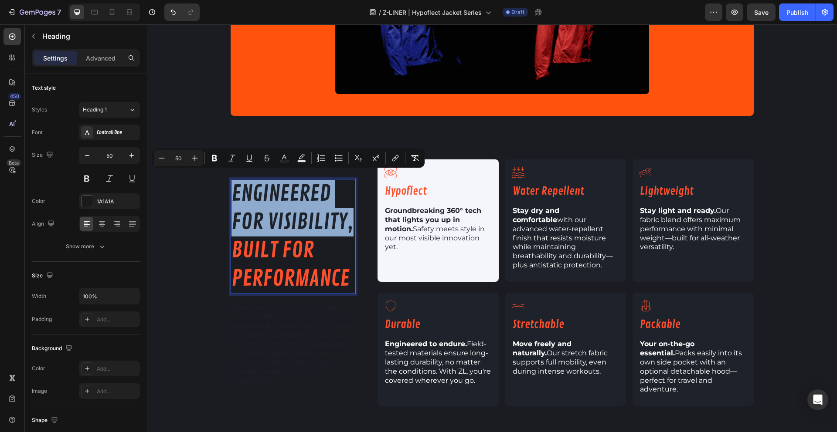
click at [230, 185] on h2 "engineered for visibility, built for performance" at bounding box center [292, 236] width 125 height 115
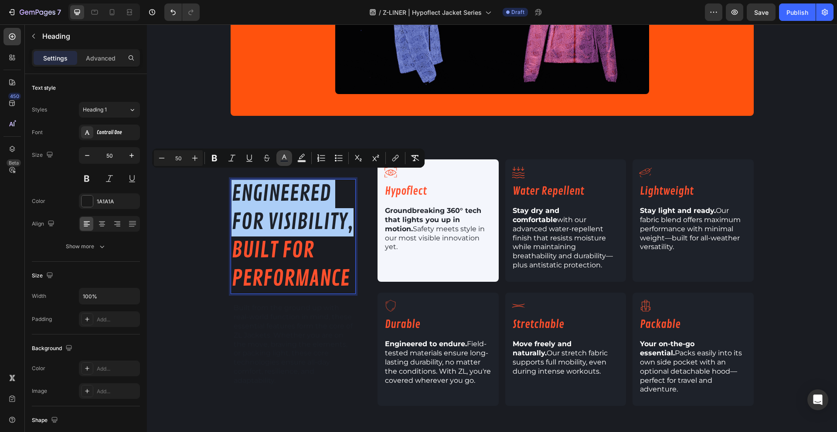
click at [287, 159] on icon "Editor contextual toolbar" at bounding box center [284, 158] width 9 height 9
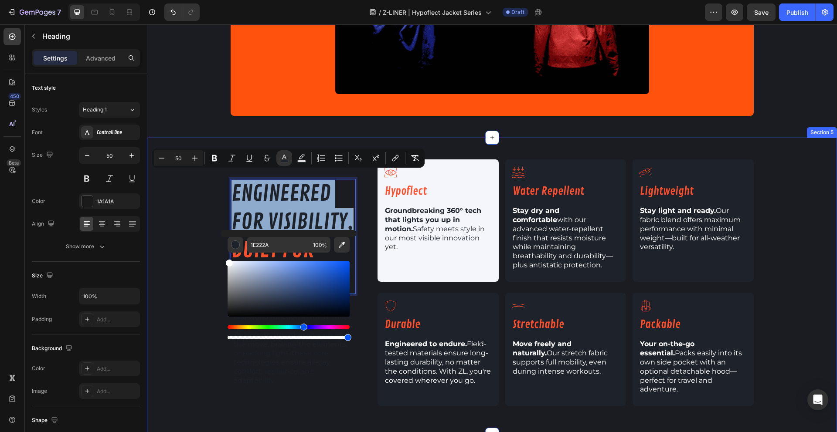
type input "FFFFFF"
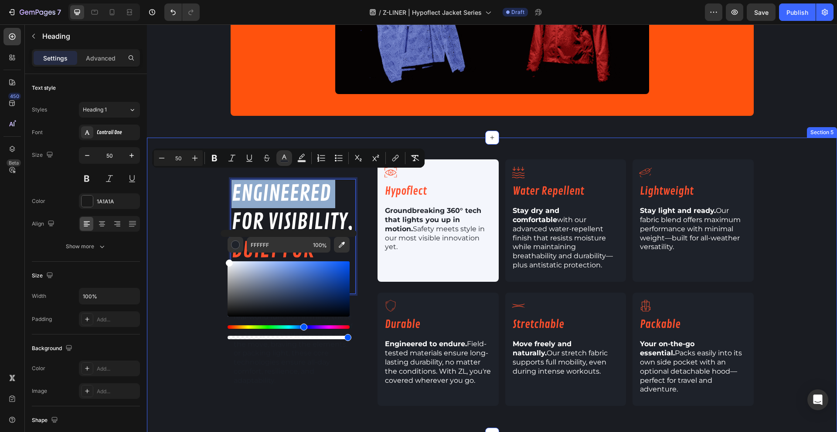
drag, startPoint x: 392, startPoint y: 295, endPoint x: 216, endPoint y: 256, distance: 180.4
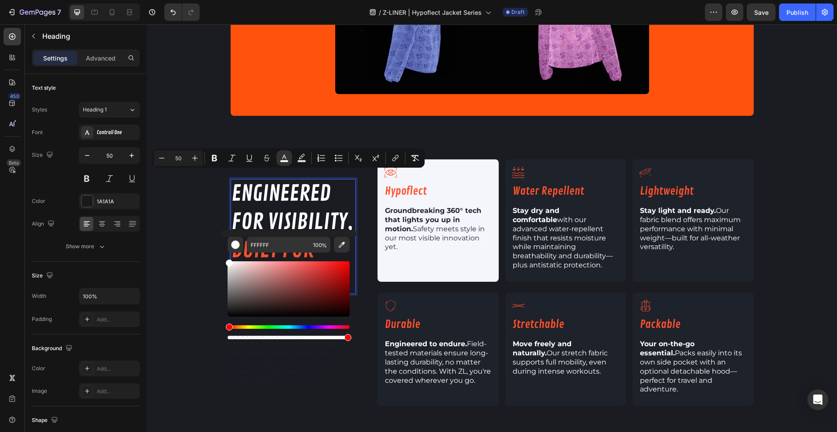
click at [210, 311] on div "engineered for visibility, built for performance Heading 20 Built from the grou…" at bounding box center [492, 286] width 690 height 254
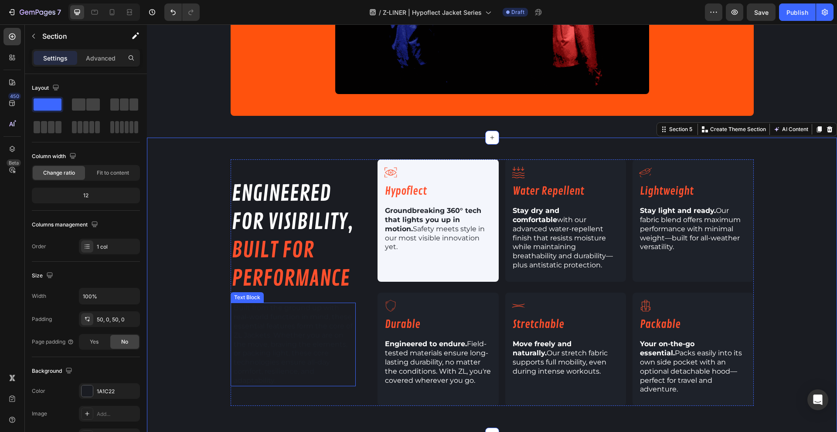
click at [271, 343] on span "Built from the ground up with real-world function in mind, these essential feat…" at bounding box center [293, 344] width 119 height 81
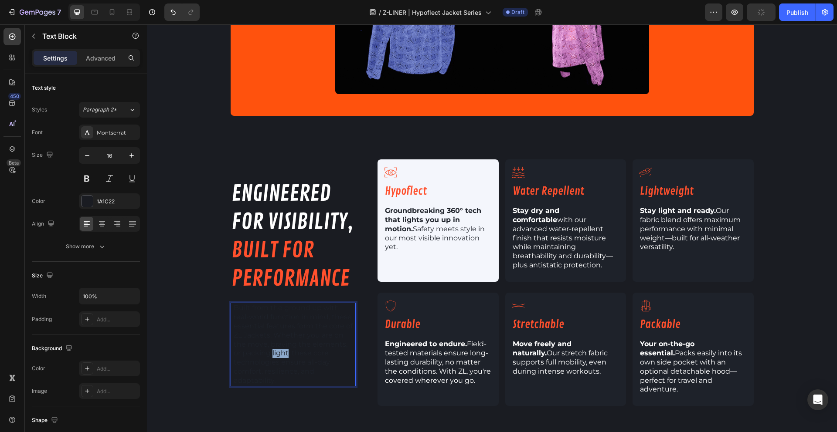
click at [271, 343] on span "Built from the ground up with real-world function in mind, these essential feat…" at bounding box center [293, 344] width 119 height 81
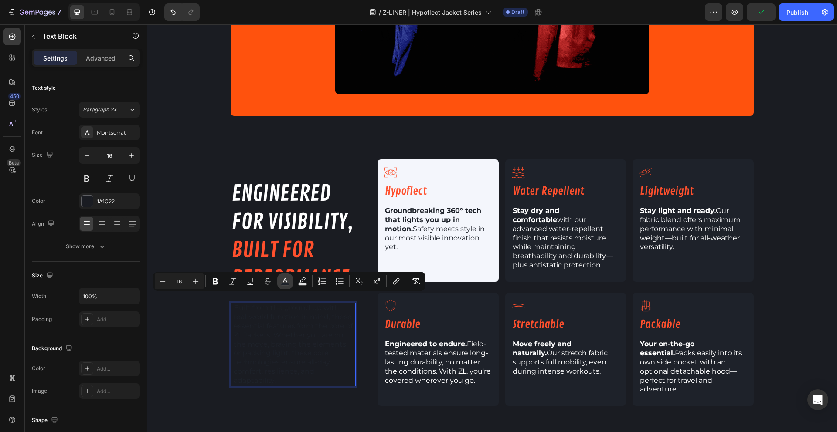
click at [290, 277] on button "color" at bounding box center [285, 282] width 16 height 16
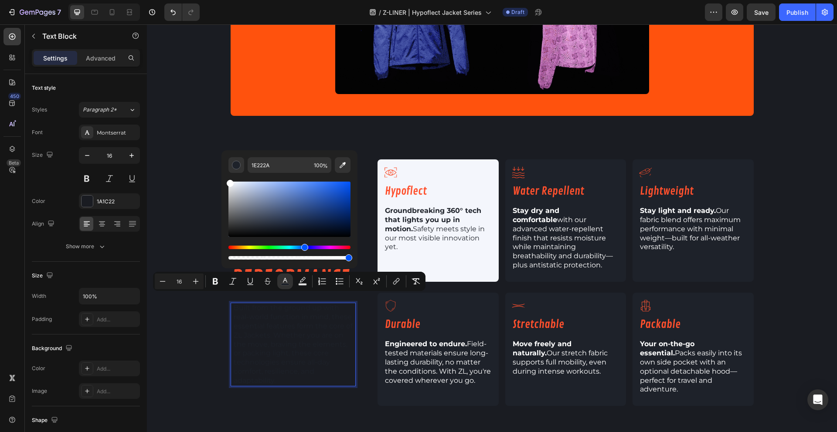
drag, startPoint x: 234, startPoint y: 191, endPoint x: 222, endPoint y: 167, distance: 27.1
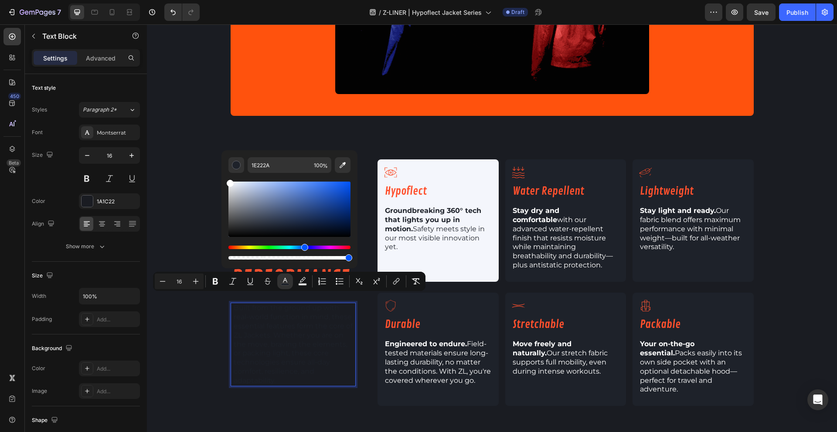
click at [222, 167] on div "1E222A 100 %" at bounding box center [289, 205] width 136 height 111
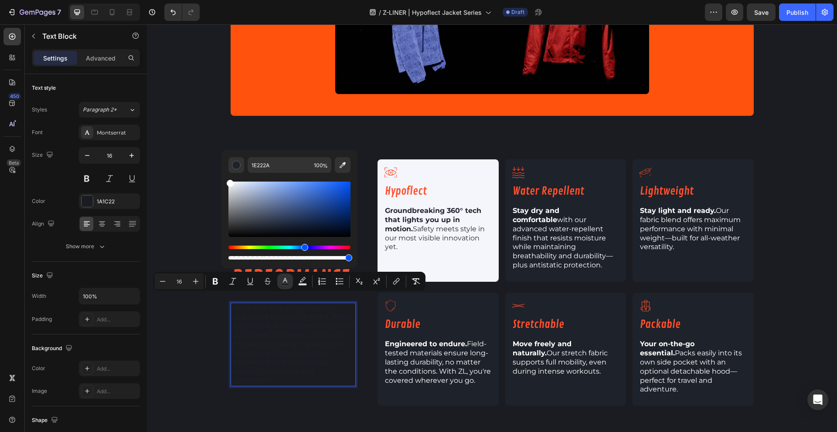
type input "FFFFFF"
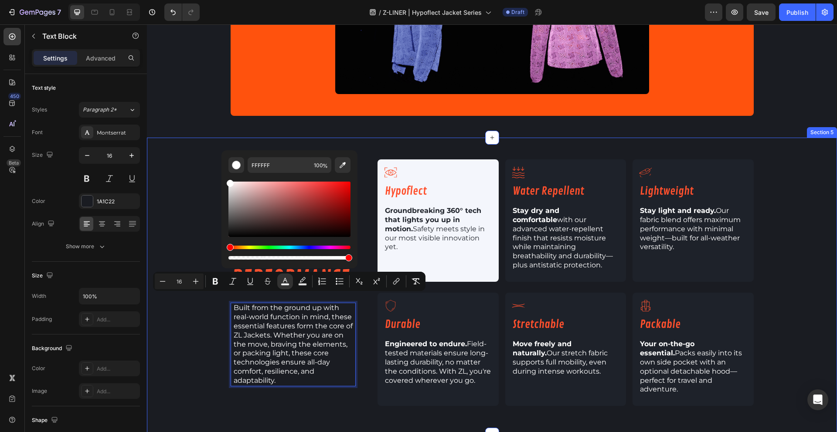
click at [210, 331] on div "⁠⁠⁠⁠⁠⁠⁠ engineered for visibility, built for performance Heading Built from the…" at bounding box center [492, 286] width 690 height 254
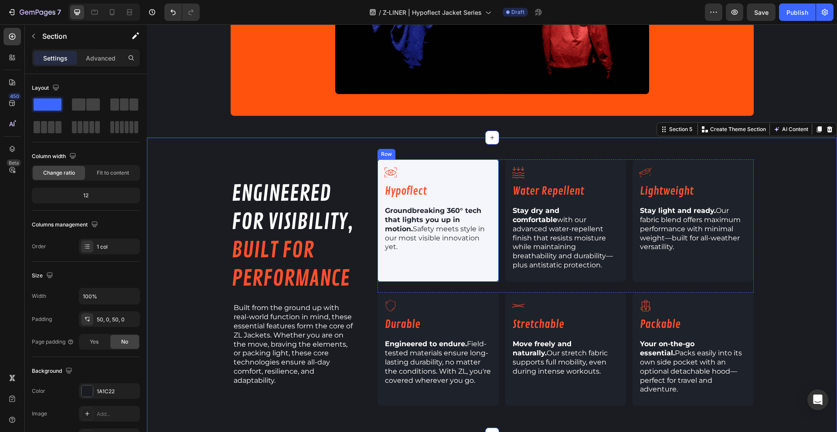
click at [413, 262] on div "Icon Hypoflect Heading Groundbreaking 360° tech that lights you up in motion. S…" at bounding box center [437, 220] width 121 height 122
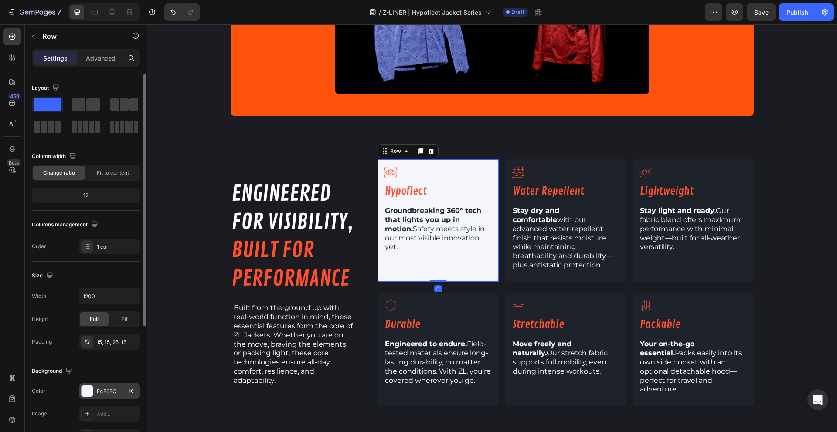
click at [88, 389] on div at bounding box center [86, 391] width 11 height 11
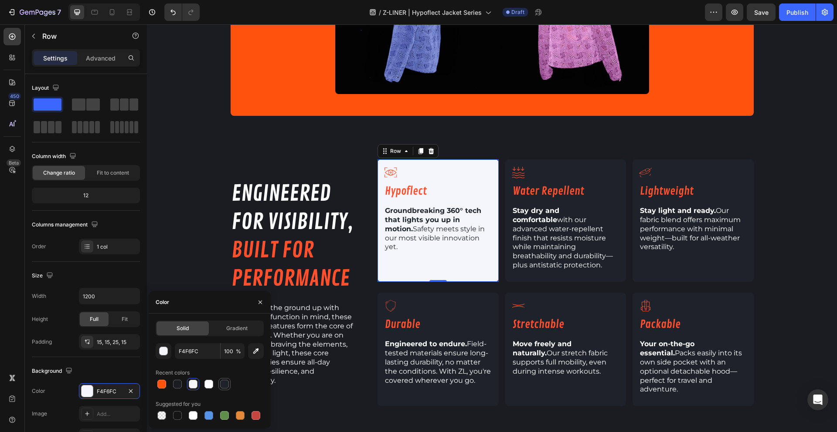
click at [228, 383] on div at bounding box center [224, 384] width 9 height 9
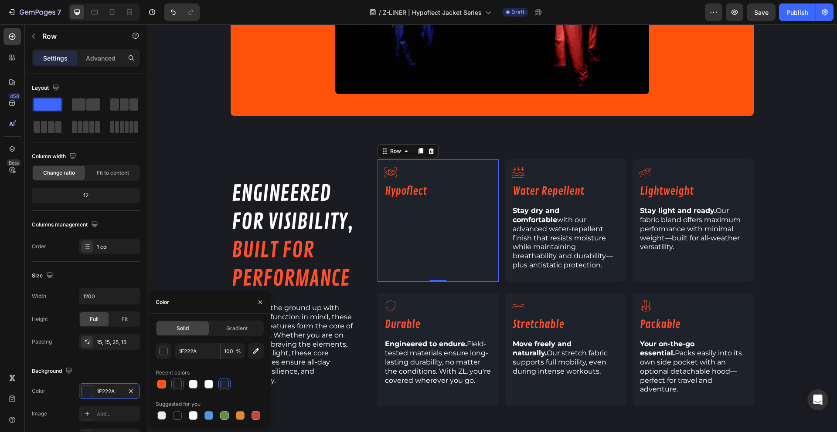
click at [177, 385] on div at bounding box center [177, 384] width 9 height 9
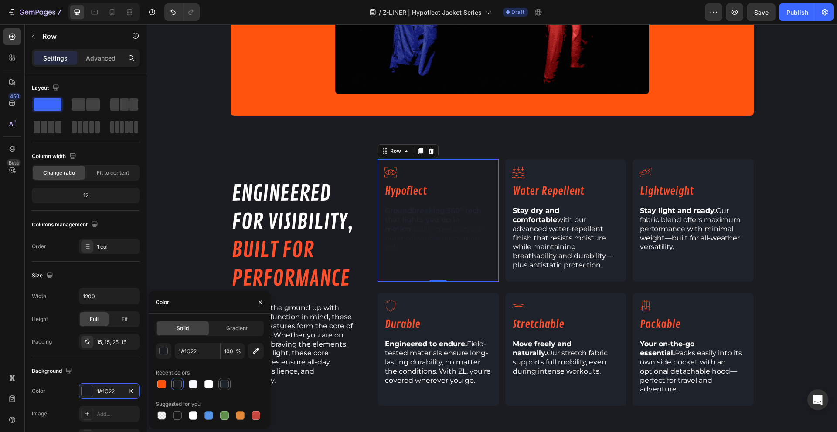
click at [226, 384] on div at bounding box center [224, 384] width 9 height 9
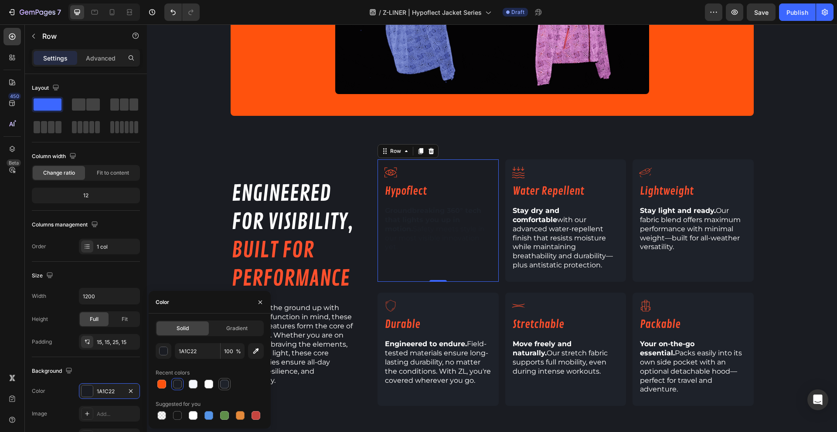
type input "1E222A"
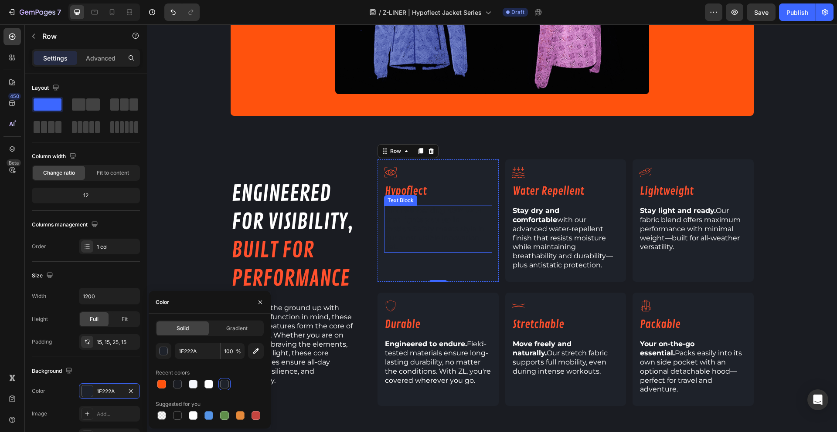
click at [415, 241] on span "Groundbreaking 360° tech that lights you up in motion. Safety meets style in ou…" at bounding box center [435, 229] width 100 height 44
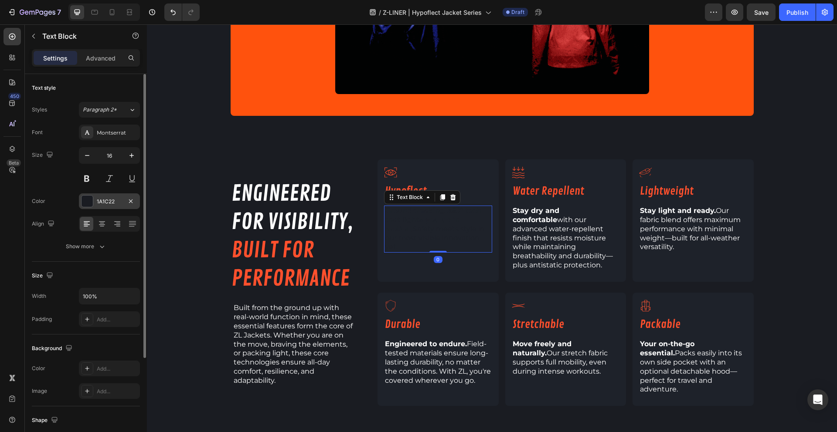
click at [89, 205] on div at bounding box center [86, 201] width 11 height 11
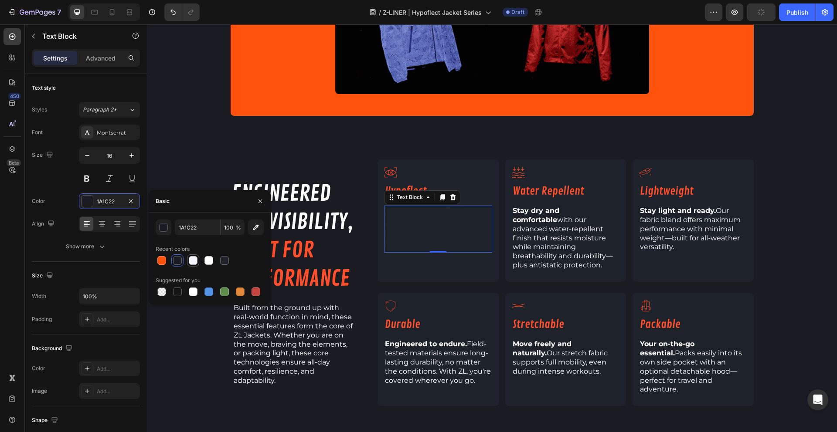
click at [197, 261] on div at bounding box center [193, 260] width 10 height 10
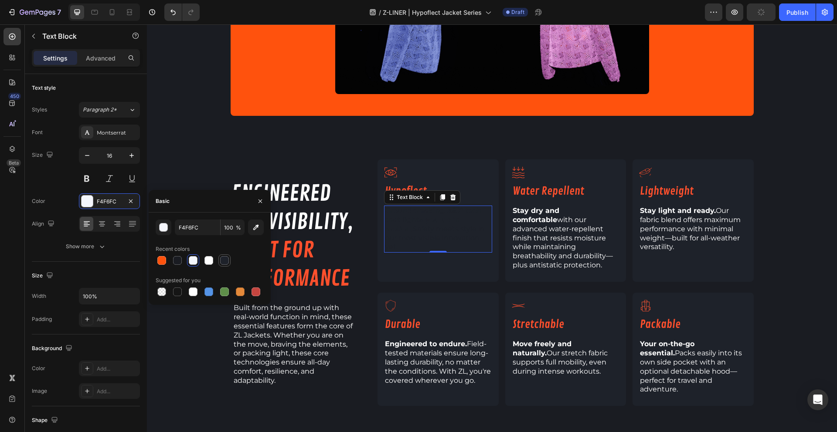
click at [219, 265] on div at bounding box center [224, 260] width 12 height 12
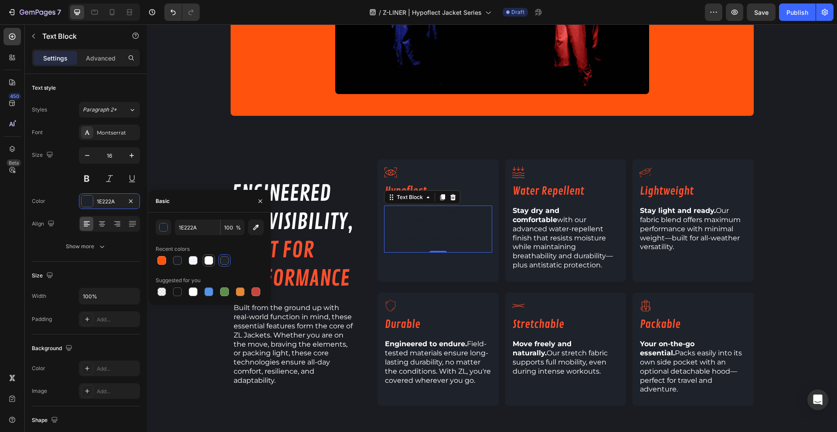
click at [208, 263] on div at bounding box center [208, 260] width 9 height 9
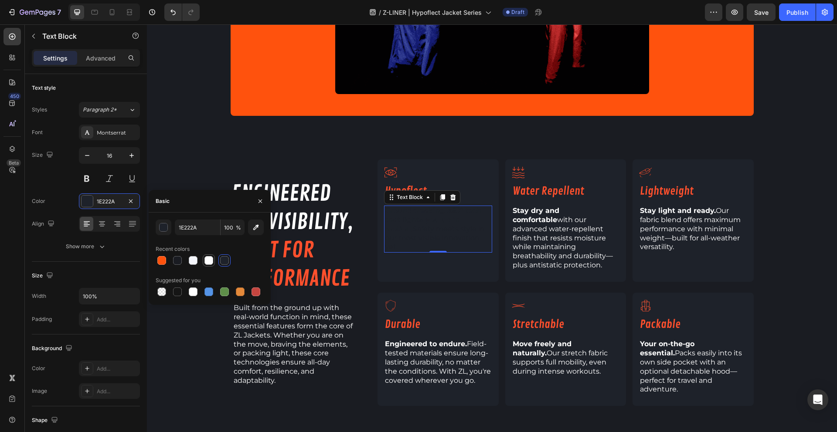
type input "FFFFFF"
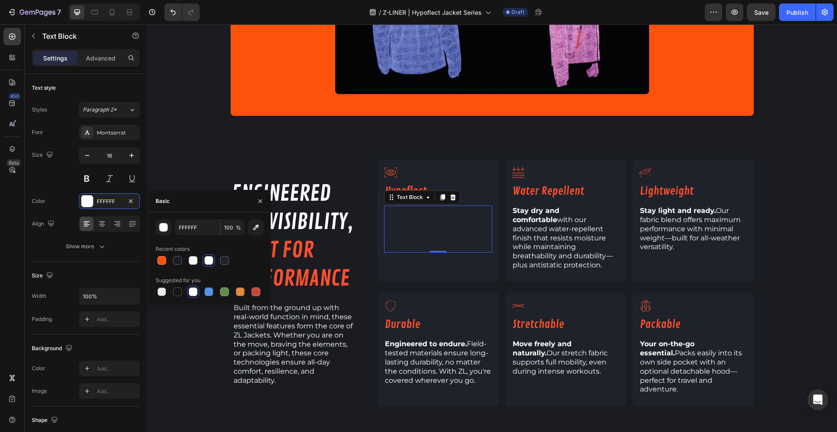
click at [434, 256] on div "0" at bounding box center [438, 259] width 9 height 7
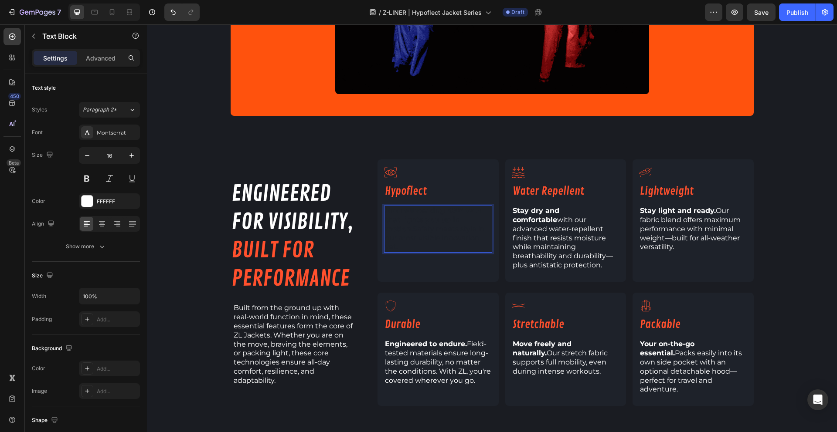
click at [434, 225] on span "Groundbreaking 360° tech that lights you up in motion. Safety meets style in ou…" at bounding box center [435, 229] width 100 height 44
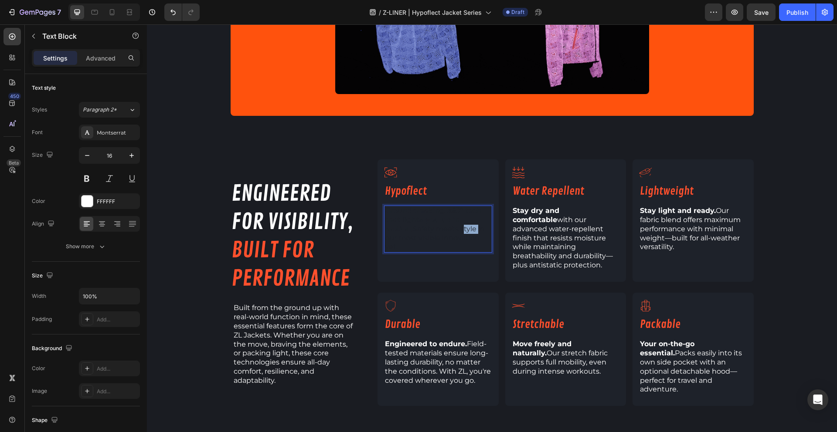
click at [434, 225] on span "Groundbreaking 360° tech that lights you up in motion. Safety meets style in ou…" at bounding box center [435, 229] width 100 height 44
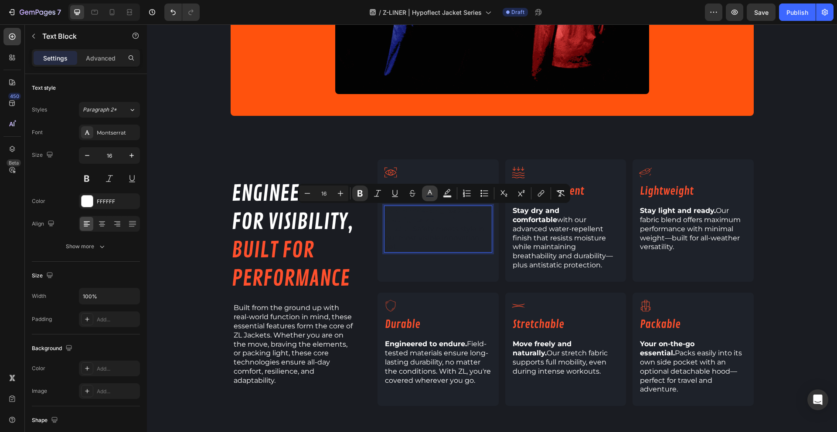
click at [431, 196] on rect "Editor contextual toolbar" at bounding box center [430, 197] width 8 height 2
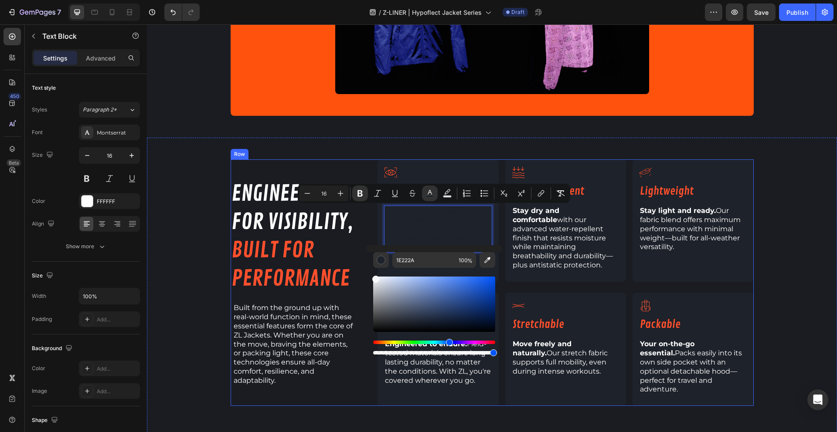
type input "FFFFFF"
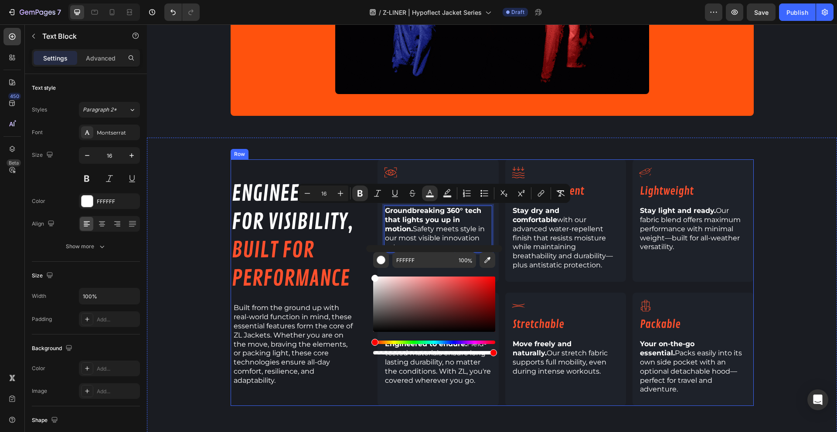
drag, startPoint x: 522, startPoint y: 302, endPoint x: 314, endPoint y: 265, distance: 211.5
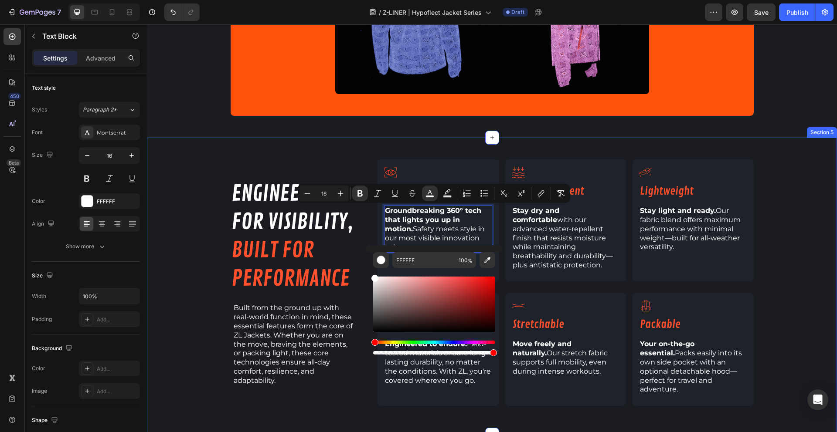
click at [194, 251] on div "⁠⁠⁠⁠⁠⁠⁠ engineered for visibility, built for performance Heading Built from the…" at bounding box center [492, 286] width 690 height 254
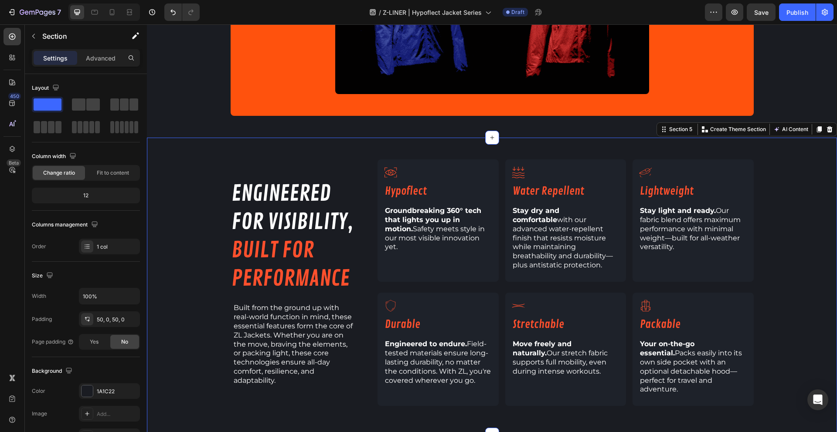
click at [197, 251] on div "⁠⁠⁠⁠⁠⁠⁠ engineered for visibility, built for performance Heading Built from the…" at bounding box center [492, 286] width 690 height 254
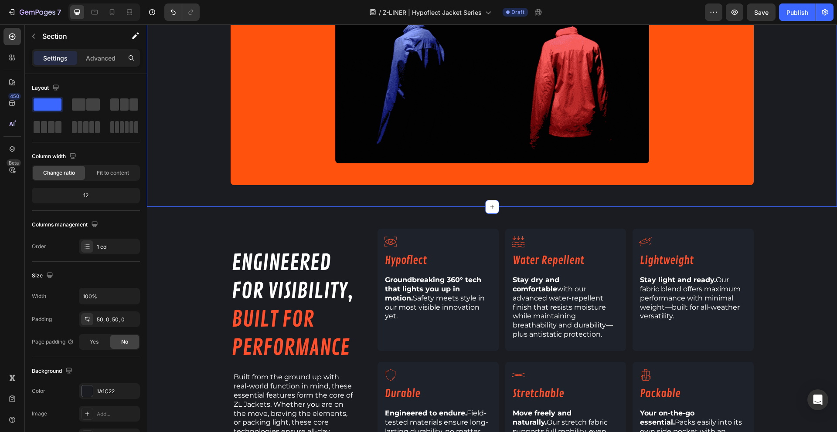
scroll to position [176, 0]
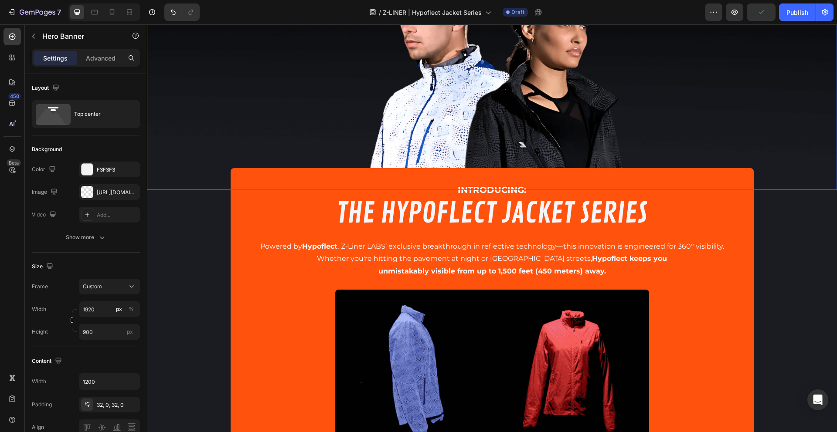
click at [176, 182] on div "Background Image" at bounding box center [492, 28] width 690 height 323
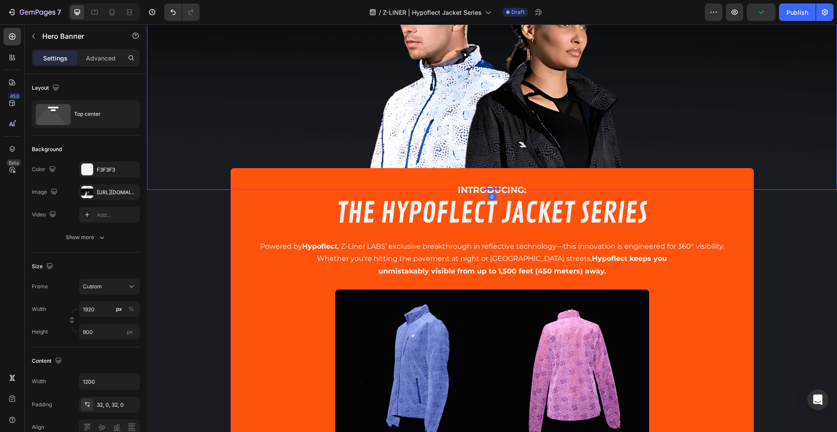
click at [166, 180] on div "Background Image" at bounding box center [492, 28] width 690 height 323
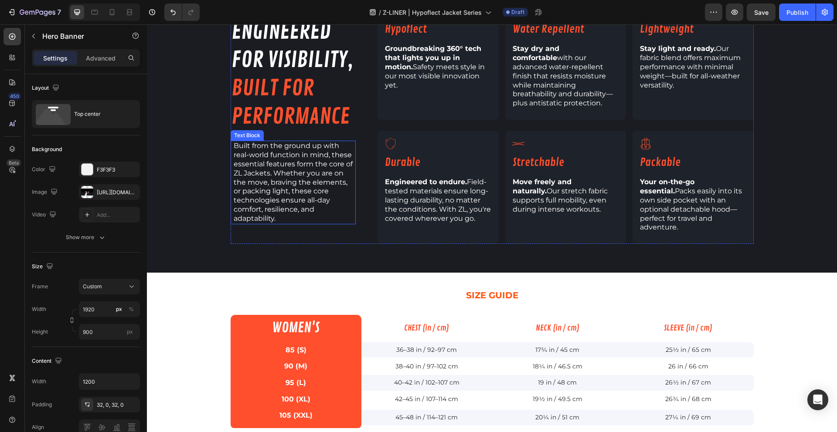
scroll to position [689, 0]
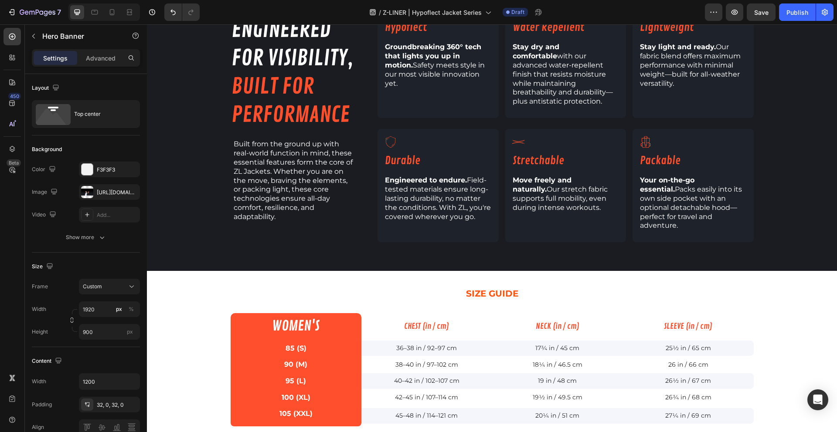
click at [172, 285] on div "INTRODUCING: Text Block THE HYPOFLECT JACKET SERIES Heading Powered by Hypoflec…" at bounding box center [492, 248] width 690 height 1790
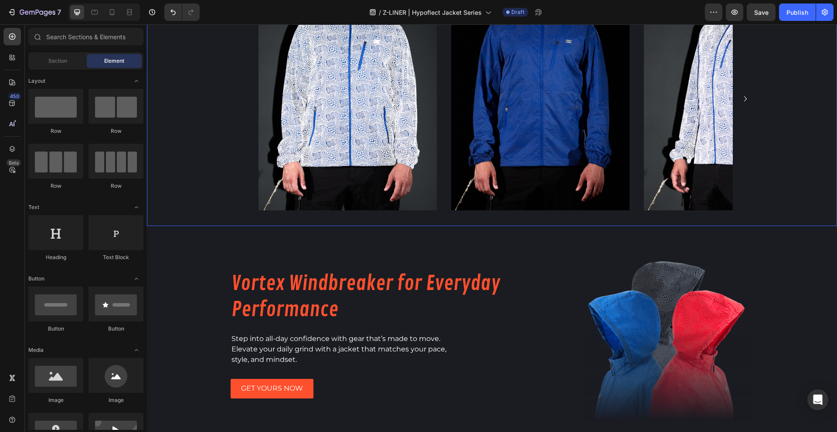
scroll to position [1004, 0]
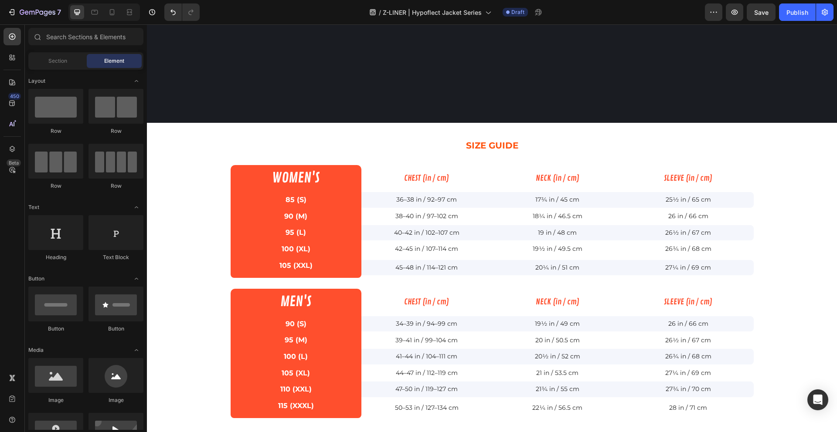
scroll to position [747, 0]
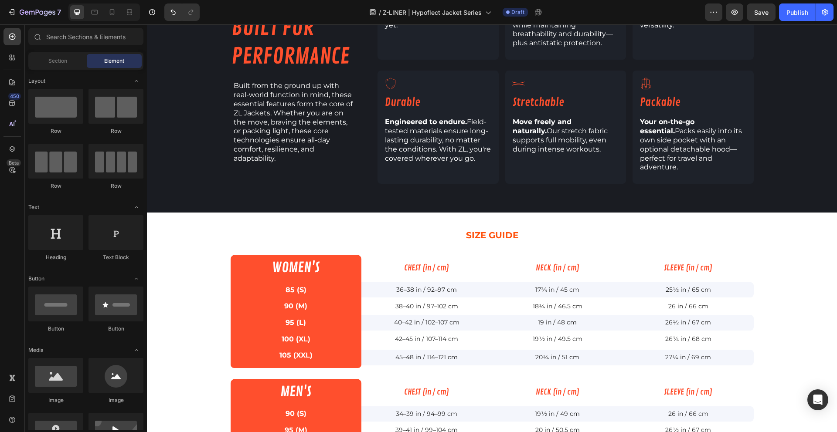
click at [172, 204] on div "INTRODUCING: Text Block THE HYPOFLECT JACKET SERIES Heading Powered by Hypoflec…" at bounding box center [492, 190] width 690 height 1790
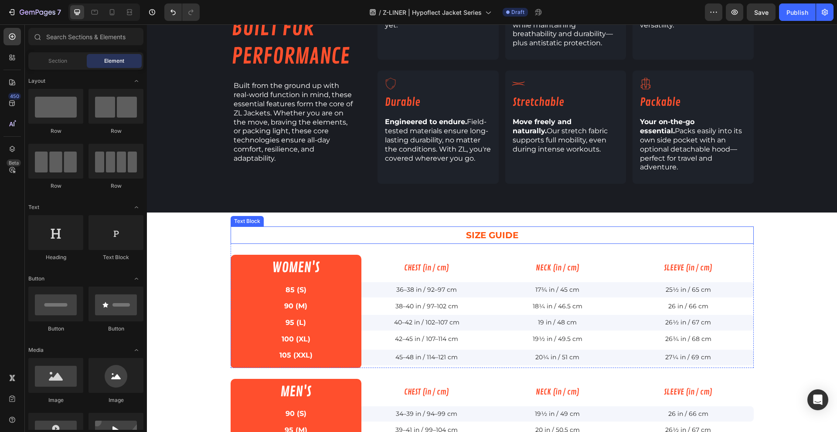
click at [326, 227] on p "SIZE GUIDE" at bounding box center [491, 235] width 521 height 16
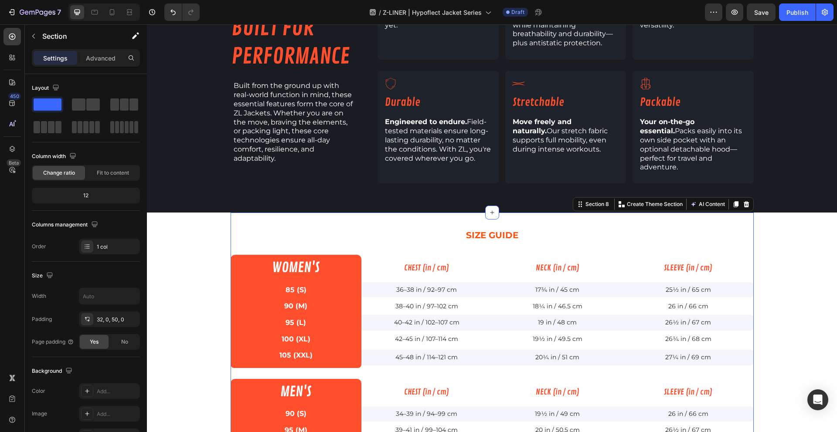
click at [584, 197] on div "Section 8 You can create reusable sections Create Theme Section AI Content Writ…" at bounding box center [663, 204] width 181 height 14
click at [576, 201] on icon at bounding box center [579, 204] width 7 height 7
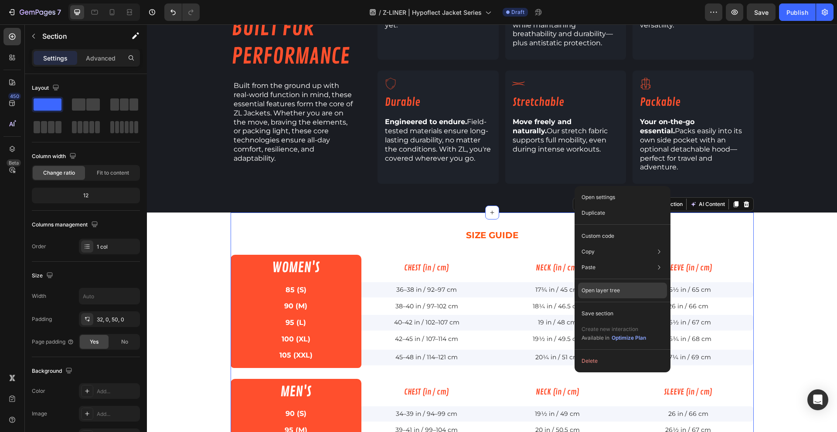
click at [630, 322] on div "Open layer tree" at bounding box center [622, 334] width 89 height 24
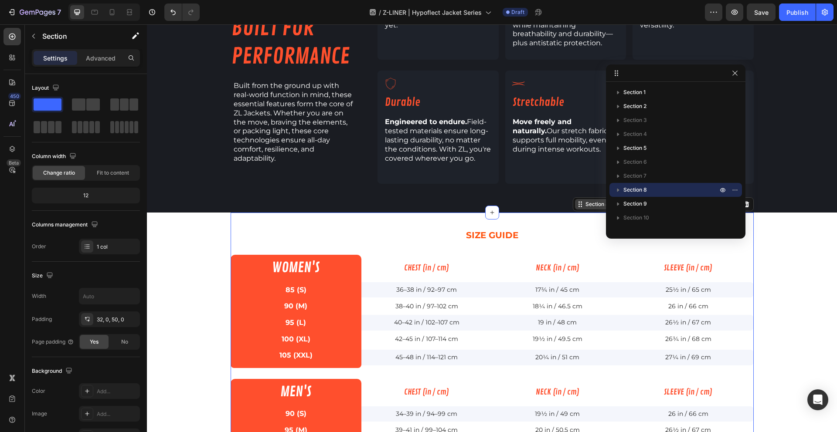
click at [583, 200] on div "Section 8" at bounding box center [596, 204] width 27 height 8
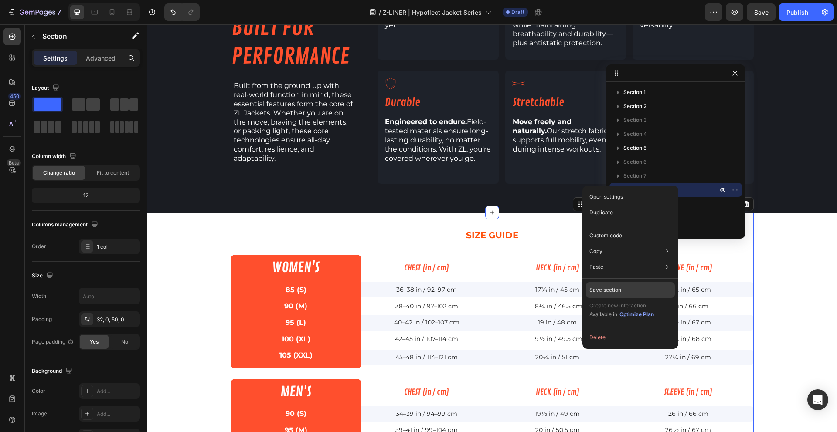
click at [609, 291] on p "Save section" at bounding box center [605, 290] width 32 height 8
click at [724, 193] on button "button" at bounding box center [722, 190] width 10 height 10
click at [795, 258] on div "INTRODUCING: Text Block THE HYPOFLECT JACKET SERIES Heading Powered by Hypoflec…" at bounding box center [492, 190] width 690 height 1790
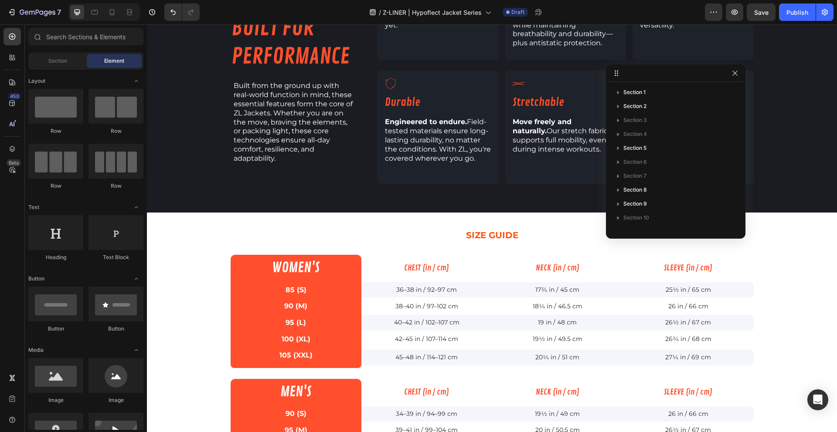
click at [795, 258] on div "INTRODUCING: Text Block THE HYPOFLECT JACKET SERIES Heading Powered by Hypoflec…" at bounding box center [492, 190] width 690 height 1790
click at [734, 75] on icon "button" at bounding box center [734, 73] width 7 height 7
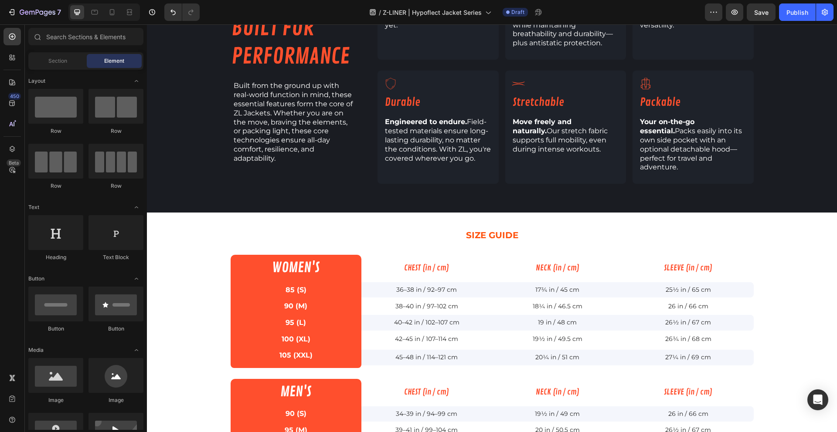
click at [200, 212] on div "INTRODUCING: Text Block THE HYPOFLECT JACKET SERIES Heading Powered by Hypoflec…" at bounding box center [492, 190] width 690 height 1790
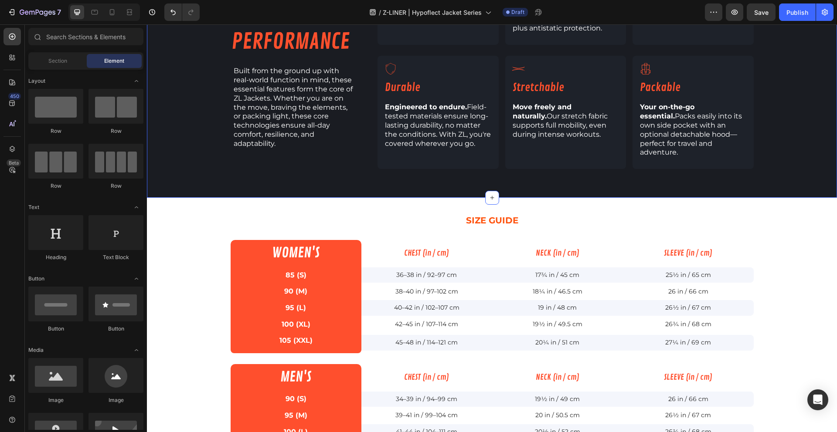
scroll to position [763, 0]
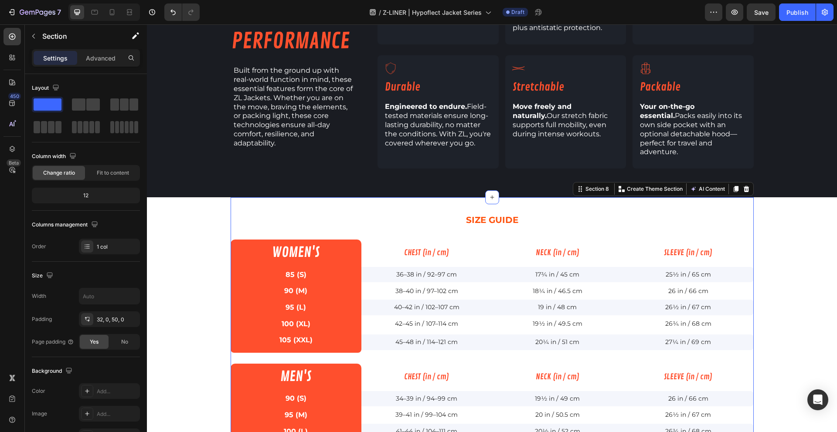
click at [265, 197] on div "SIZE GUIDE Text Block WOMEN'S Text Block CHEST (in / cm) Heading NECK (in / cm)…" at bounding box center [491, 359] width 523 height 325
click at [744, 186] on icon at bounding box center [745, 189] width 7 height 7
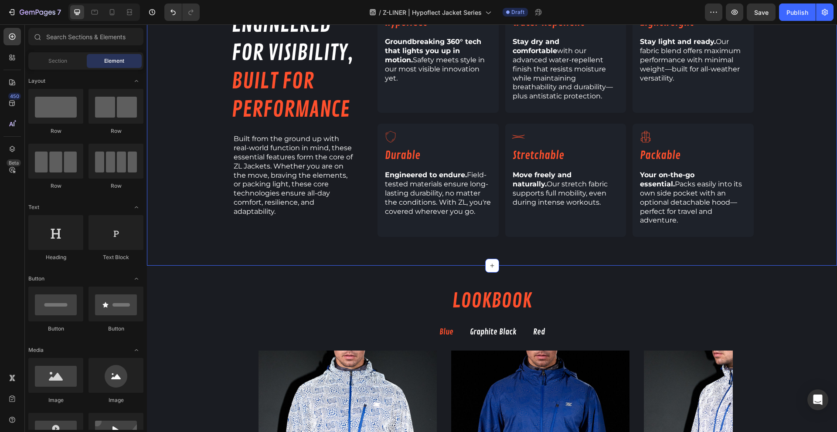
scroll to position [708, 0]
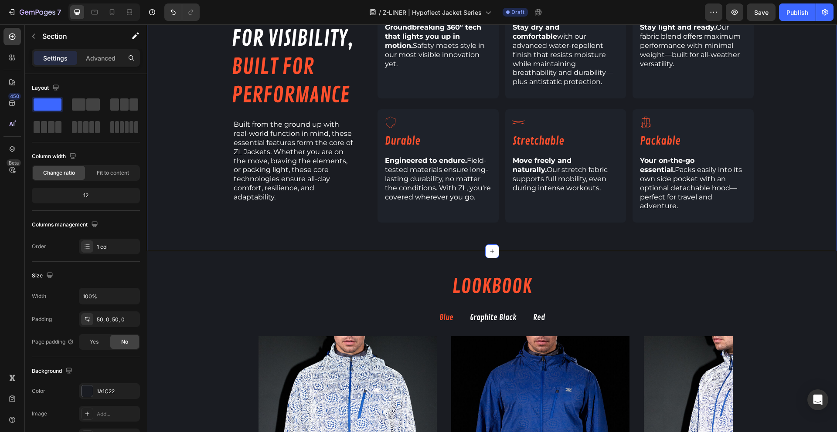
click at [171, 228] on div "engineered for visibility, built for performance Heading Built from the ground …" at bounding box center [492, 102] width 690 height 297
click at [35, 38] on icon "button" at bounding box center [33, 36] width 7 height 7
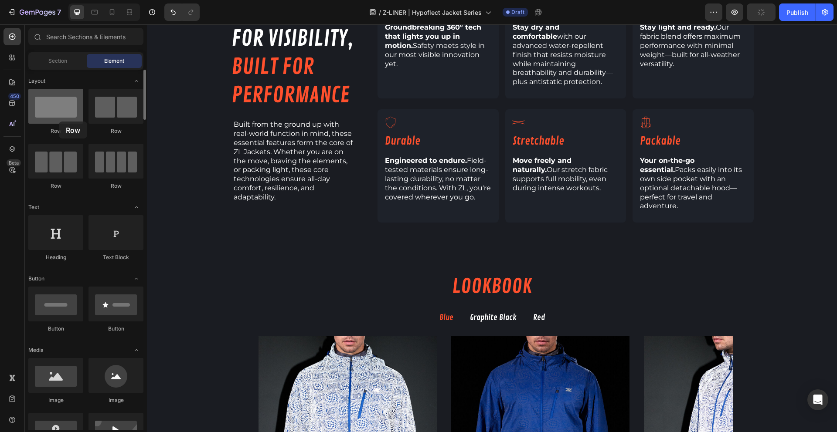
drag, startPoint x: 51, startPoint y: 111, endPoint x: 81, endPoint y: 112, distance: 29.2
click at [55, 109] on div at bounding box center [55, 106] width 55 height 35
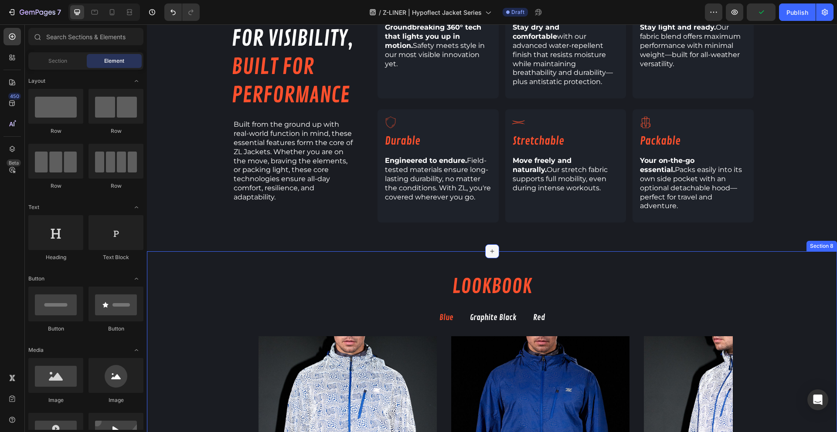
click at [494, 244] on div at bounding box center [492, 251] width 14 height 14
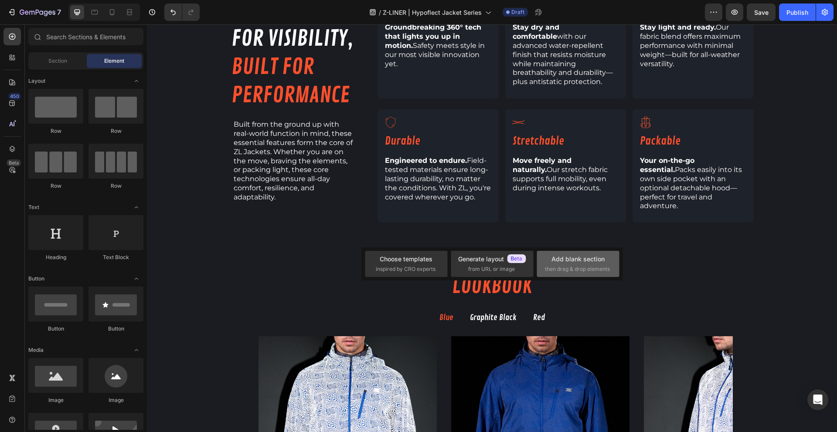
click at [568, 266] on span "then drag & drop elements" at bounding box center [577, 269] width 65 height 8
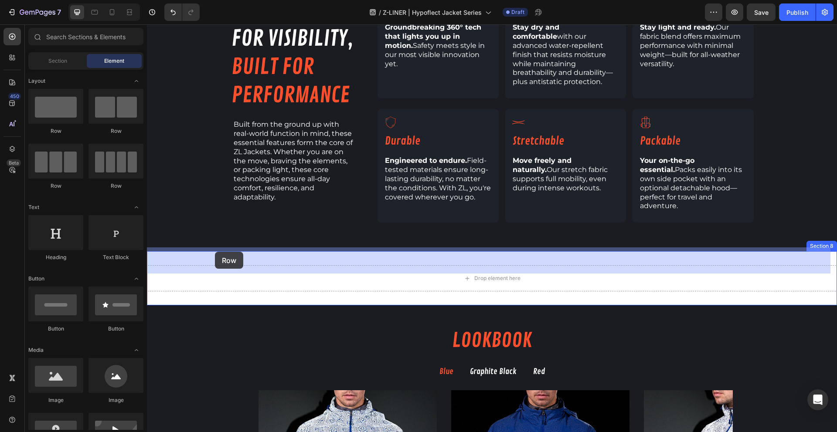
drag, startPoint x: 199, startPoint y: 130, endPoint x: 215, endPoint y: 252, distance: 122.6
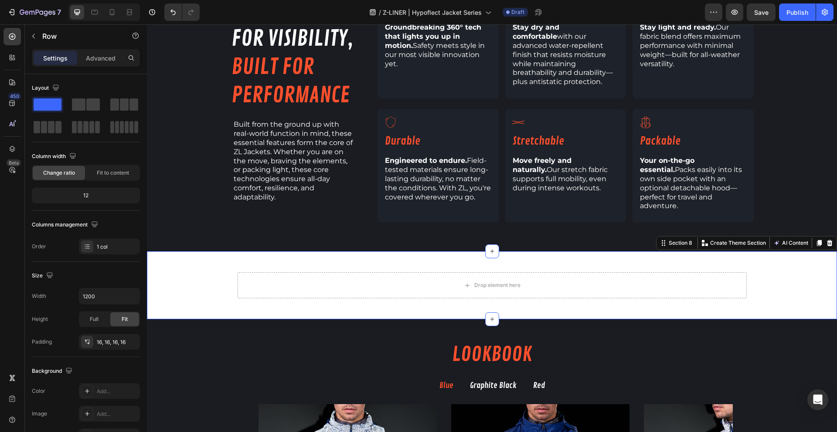
click at [211, 265] on div "Drop element here Row" at bounding box center [492, 285] width 690 height 40
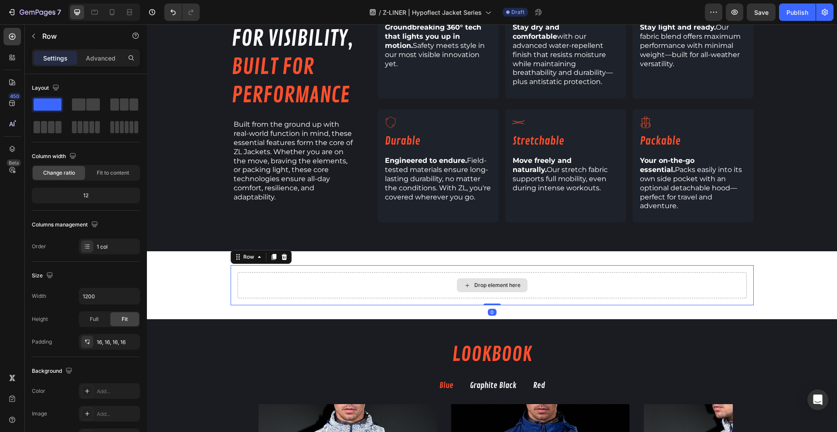
click at [285, 272] on div "Drop element here" at bounding box center [491, 285] width 509 height 26
click at [287, 265] on div "Drop element here Row 0" at bounding box center [491, 285] width 523 height 40
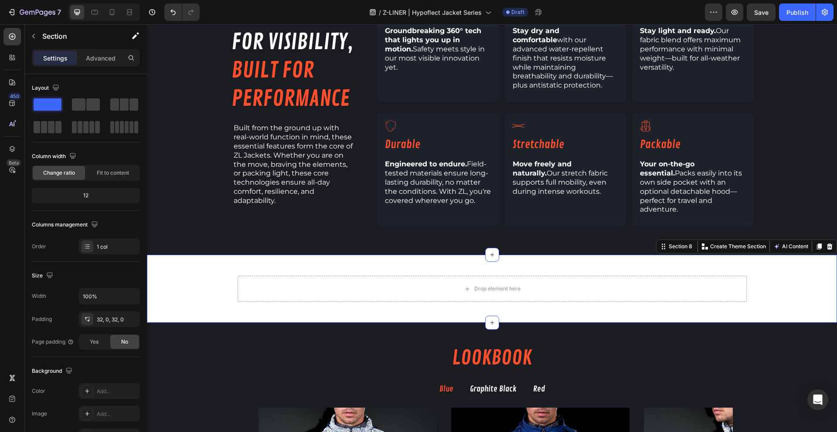
click at [190, 271] on div "Drop element here Row" at bounding box center [492, 289] width 690 height 40
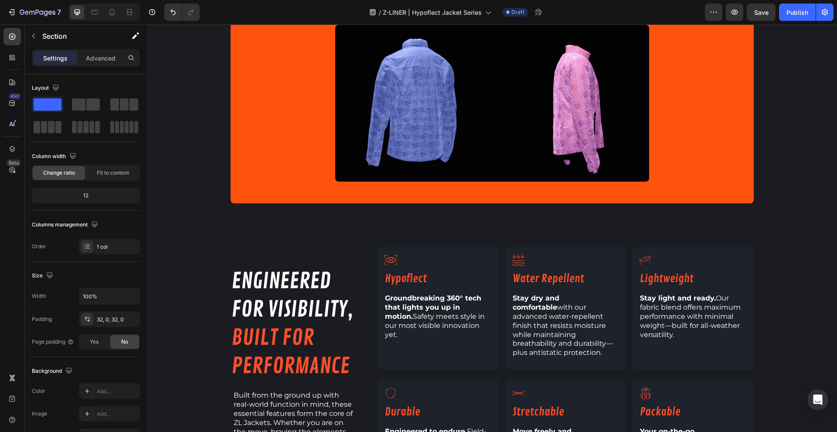
scroll to position [466, 0]
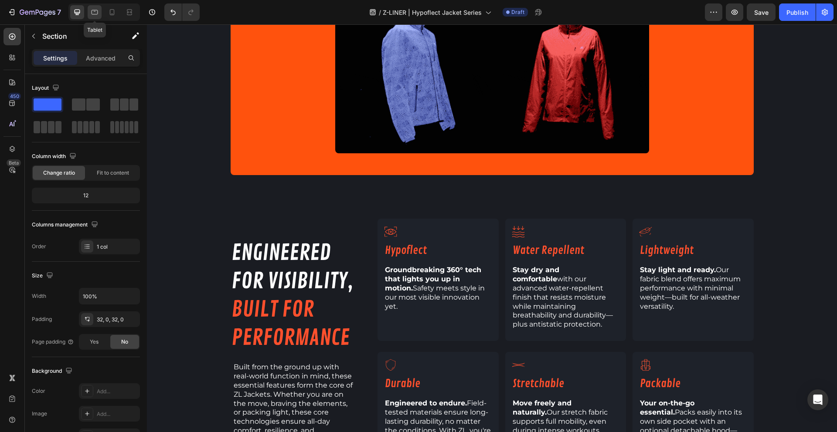
click at [95, 15] on icon at bounding box center [94, 12] width 9 height 9
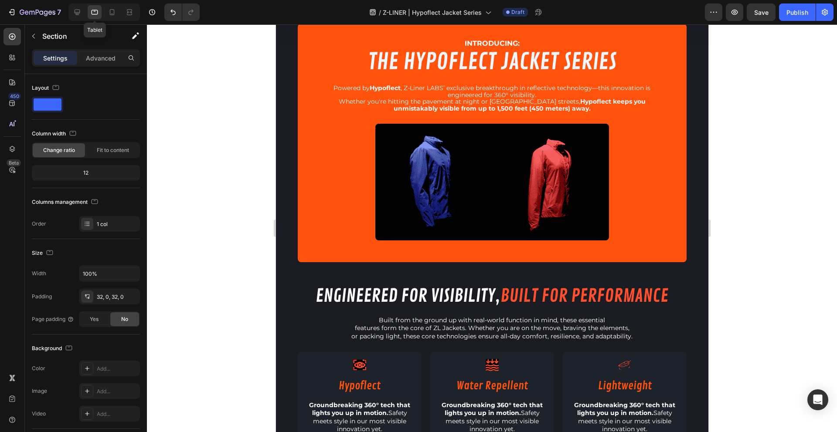
scroll to position [308, 0]
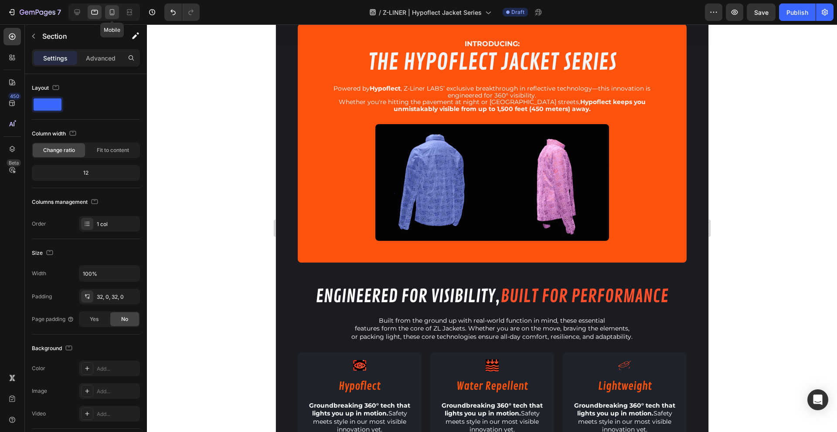
click at [112, 15] on icon at bounding box center [112, 12] width 5 height 6
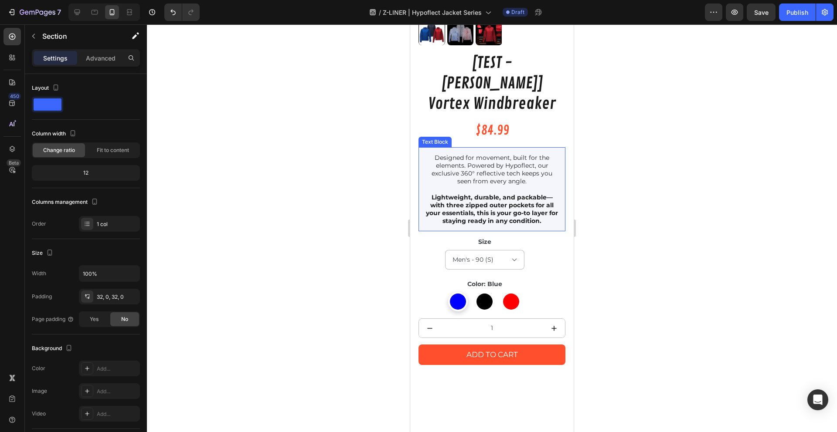
scroll to position [705, 0]
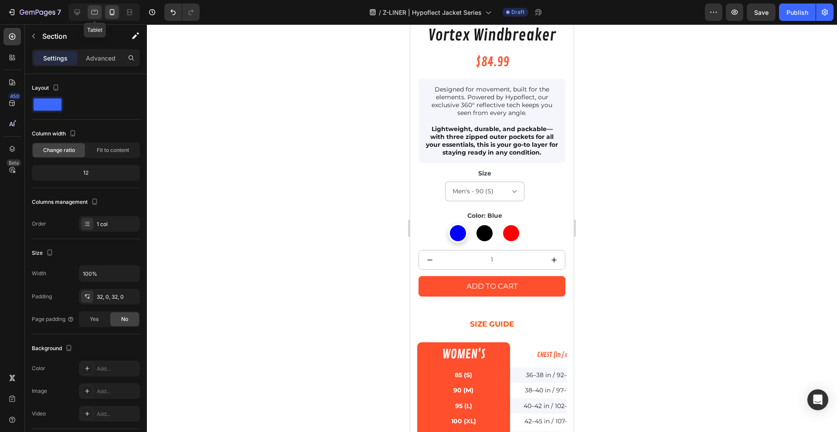
click at [92, 15] on icon at bounding box center [94, 12] width 9 height 9
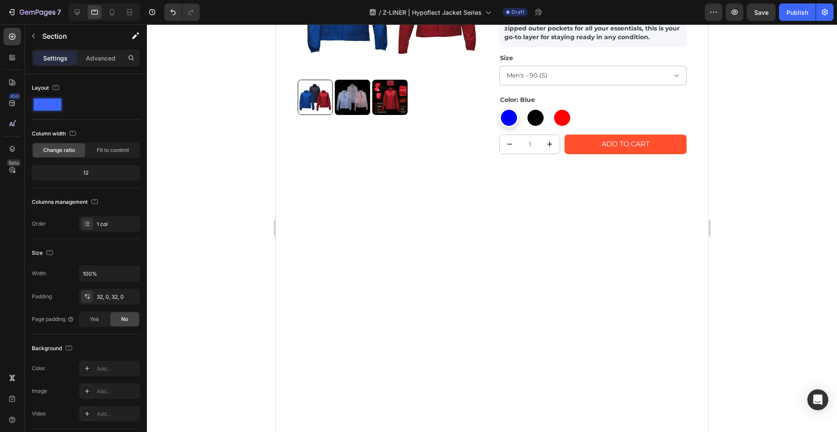
scroll to position [715, 0]
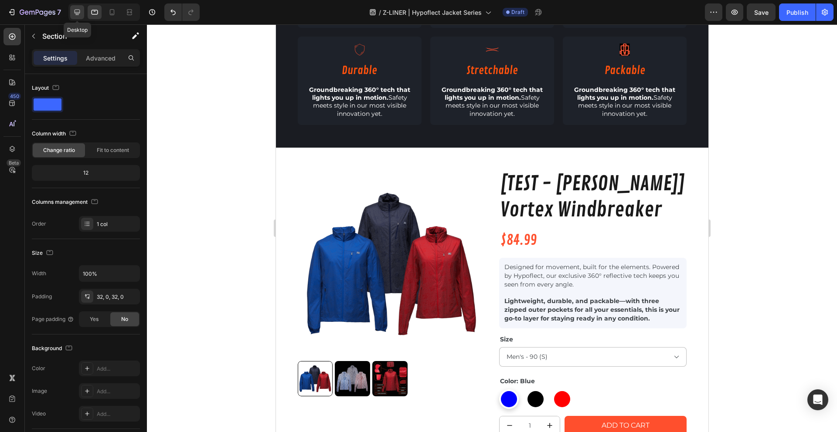
click at [77, 12] on icon at bounding box center [78, 13] width 6 height 6
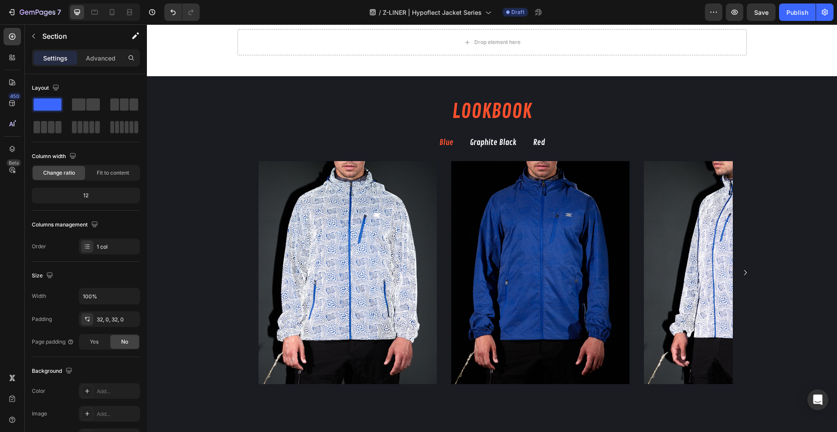
scroll to position [602, 0]
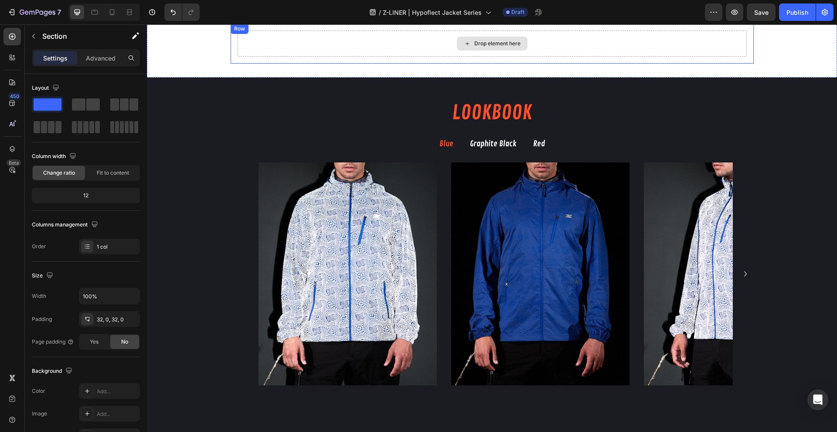
click at [268, 46] on div "Drop element here" at bounding box center [491, 44] width 509 height 26
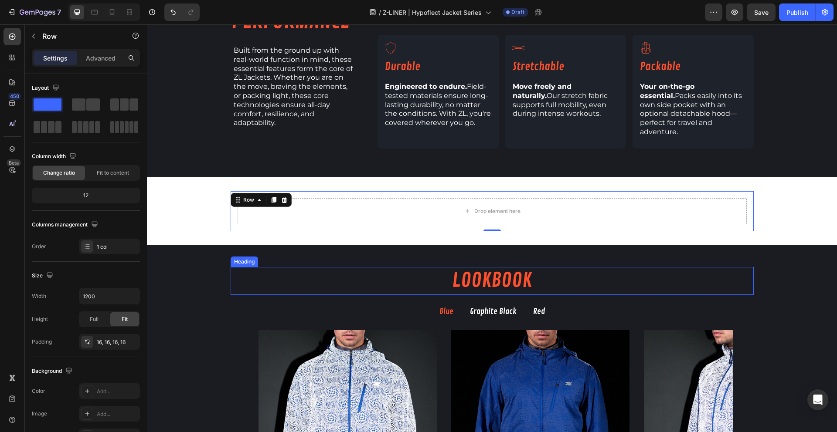
scroll to position [450, 0]
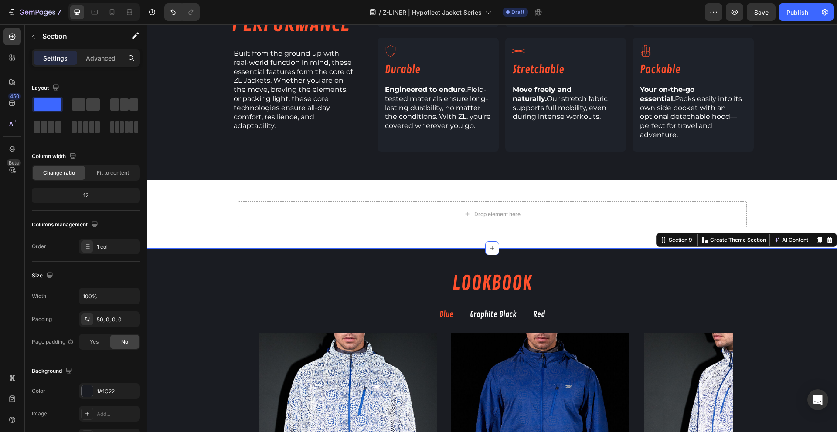
click at [184, 249] on div "LOOKBOOK Heading Row Blue Graphite Black Red Image Image Image Image Image Imag…" at bounding box center [492, 409] width 690 height 323
drag, startPoint x: 118, startPoint y: 105, endPoint x: 116, endPoint y: 116, distance: 11.4
click at [116, 116] on div at bounding box center [86, 116] width 108 height 38
click at [115, 90] on div "Layout" at bounding box center [86, 88] width 108 height 14
click at [51, 36] on p "Section" at bounding box center [77, 36] width 71 height 10
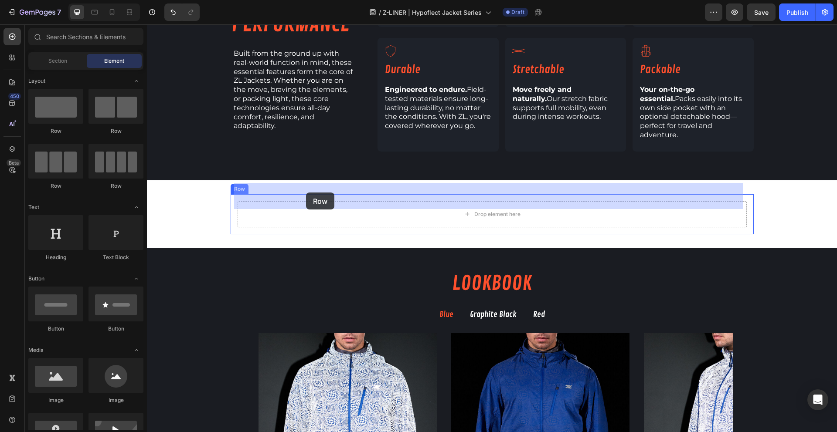
drag, startPoint x: 214, startPoint y: 184, endPoint x: 306, endPoint y: 193, distance: 92.7
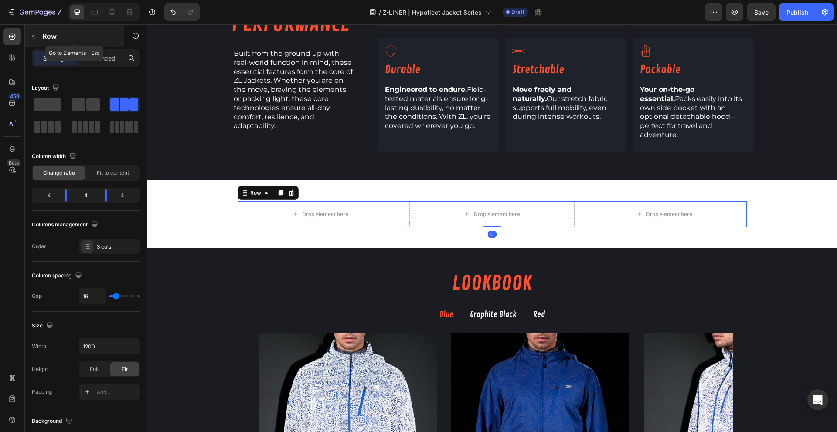
click at [41, 37] on div "Row" at bounding box center [74, 36] width 99 height 23
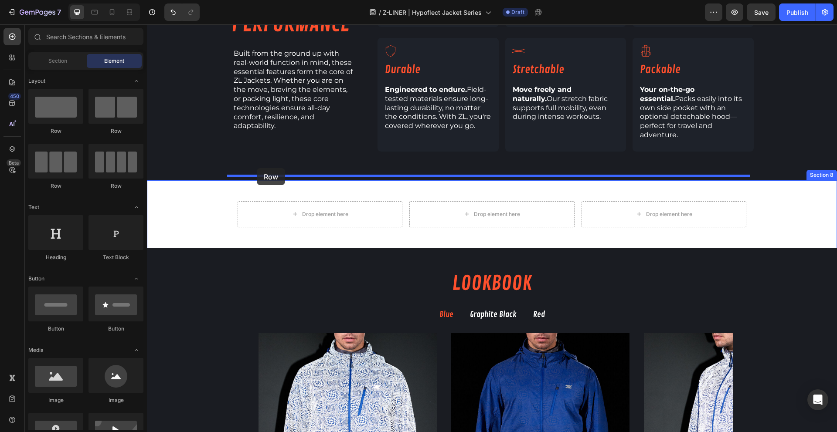
drag, startPoint x: 213, startPoint y: 144, endPoint x: 257, endPoint y: 168, distance: 50.1
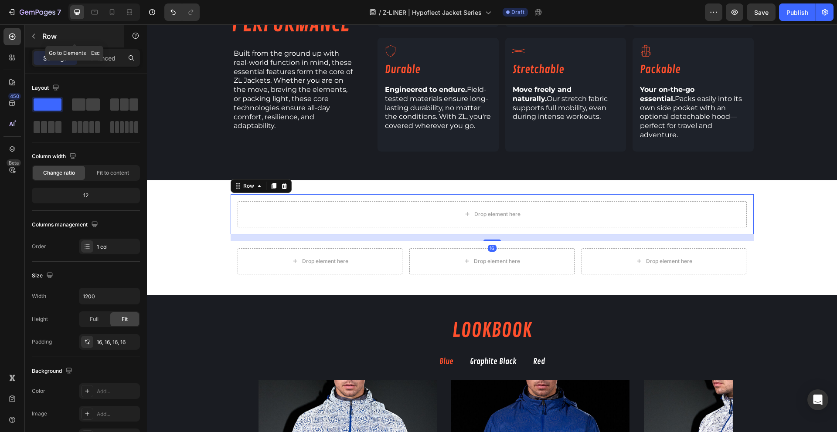
click at [35, 40] on button "button" at bounding box center [34, 36] width 14 height 14
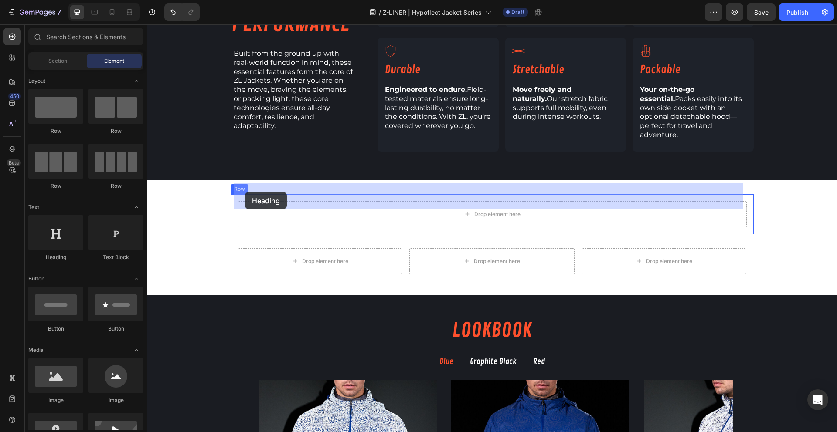
drag, startPoint x: 198, startPoint y: 267, endPoint x: 245, endPoint y: 192, distance: 88.1
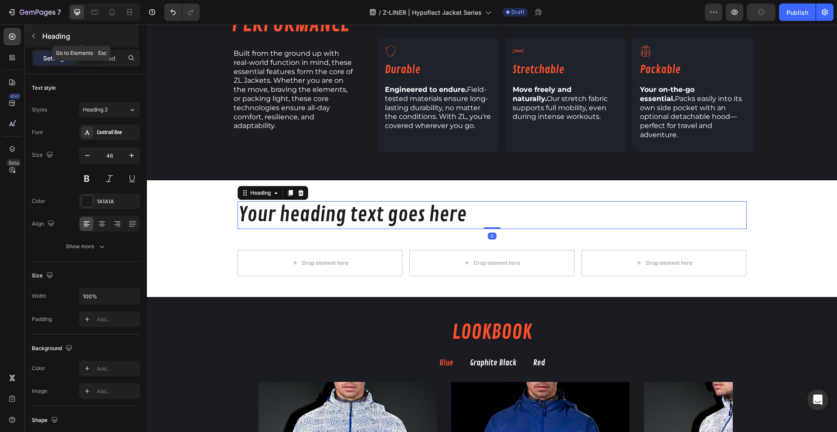
click at [53, 36] on p "Heading" at bounding box center [89, 36] width 94 height 10
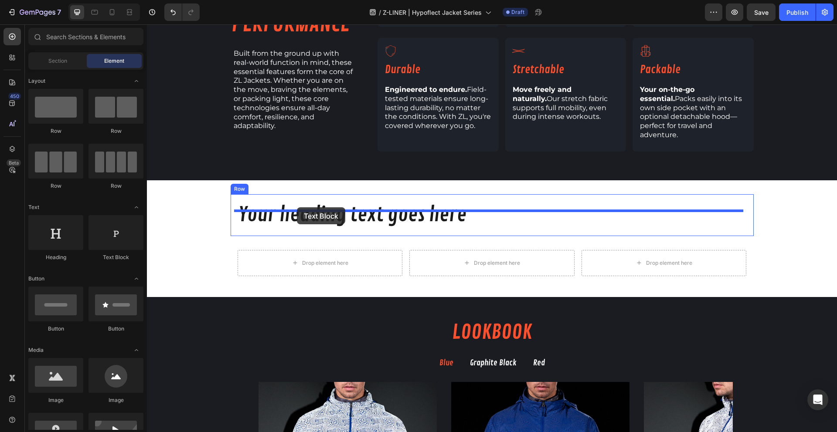
drag, startPoint x: 258, startPoint y: 259, endPoint x: 297, endPoint y: 207, distance: 64.1
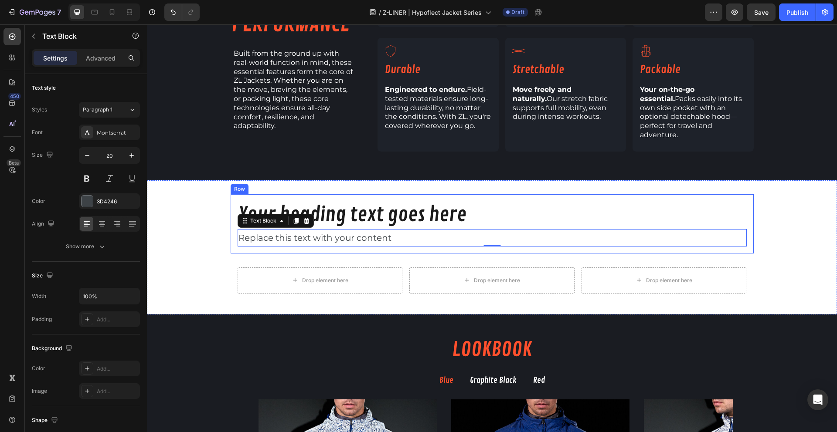
click at [461, 234] on div "Your heading text goes here Heading Replace this text with your content Text Bl…" at bounding box center [491, 223] width 523 height 59
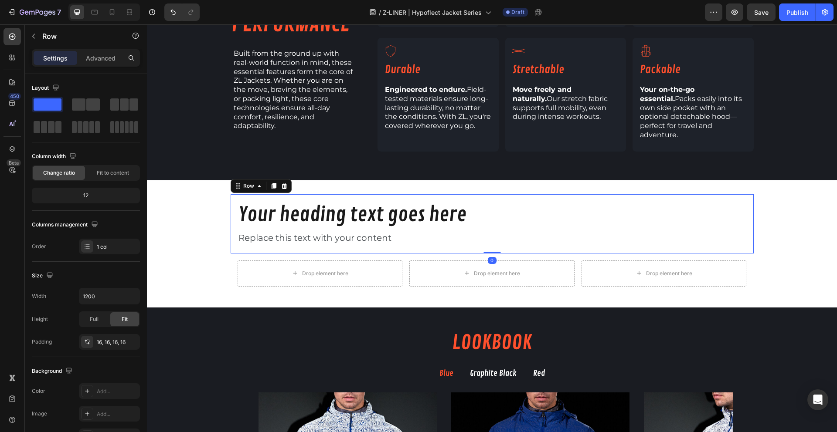
drag, startPoint x: 491, startPoint y: 241, endPoint x: 496, endPoint y: 226, distance: 16.0
click at [496, 226] on div "Your heading text goes here Heading Replace this text with your content Text Bl…" at bounding box center [491, 223] width 523 height 59
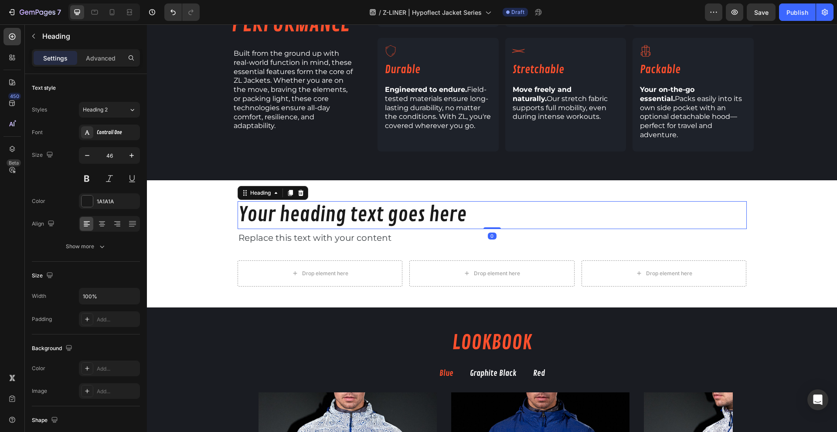
click at [450, 203] on h2 "Your heading text goes here" at bounding box center [491, 215] width 509 height 28
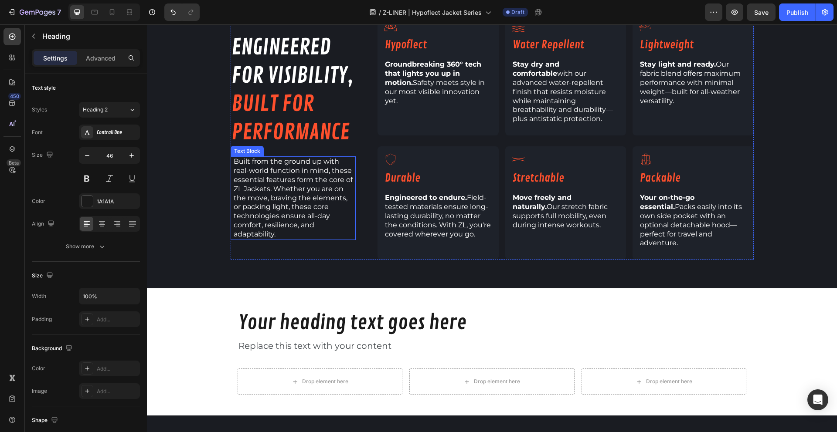
scroll to position [653, 0]
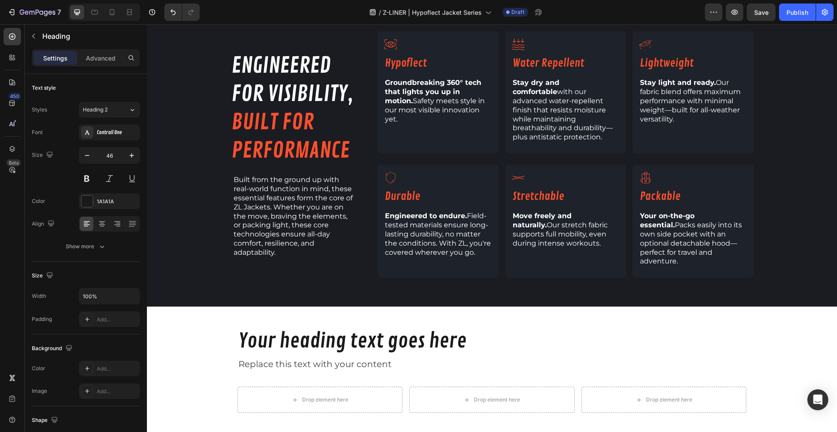
click at [414, 328] on h2 "Your heading text goes here" at bounding box center [491, 342] width 509 height 28
click at [499, 329] on p "Your heading text goes here" at bounding box center [491, 342] width 507 height 26
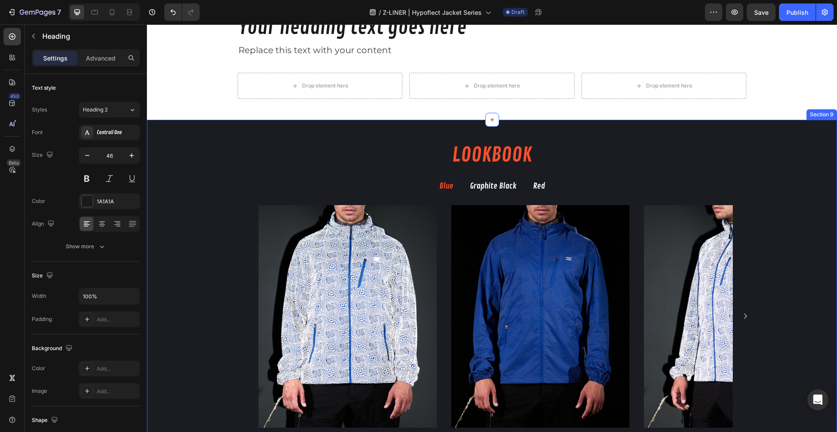
scroll to position [810, 0]
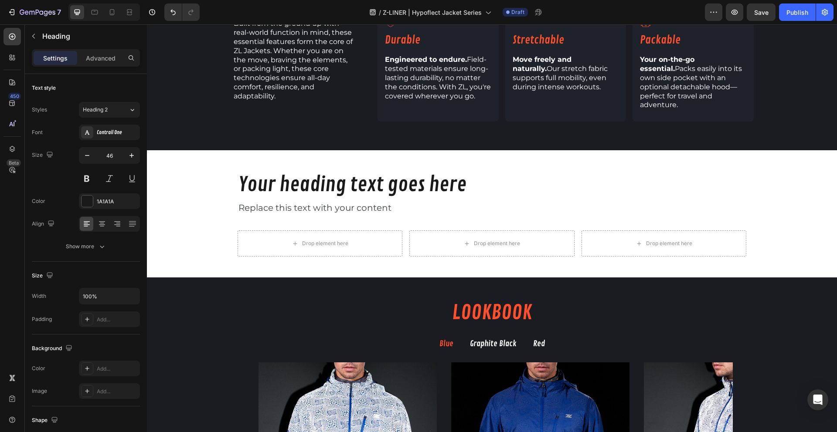
drag, startPoint x: 393, startPoint y: 166, endPoint x: 483, endPoint y: 161, distance: 89.5
click at [398, 172] on p "Your heading text goes here" at bounding box center [491, 185] width 507 height 26
click at [485, 172] on p "Your heading text goes here" at bounding box center [491, 185] width 507 height 26
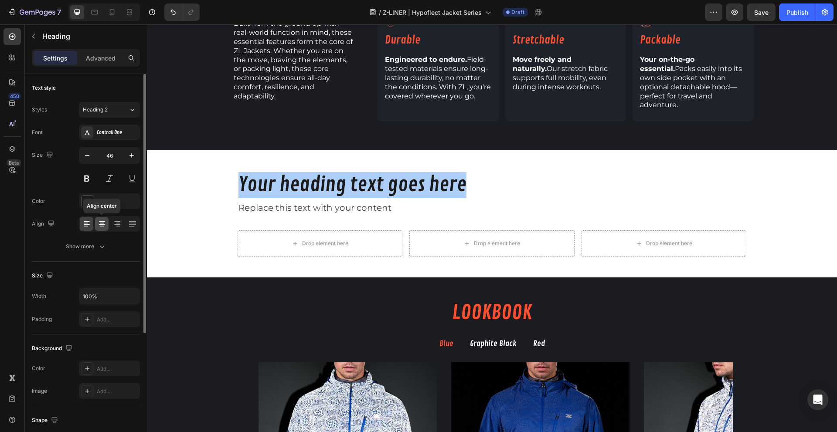
click at [104, 222] on icon at bounding box center [102, 224] width 9 height 9
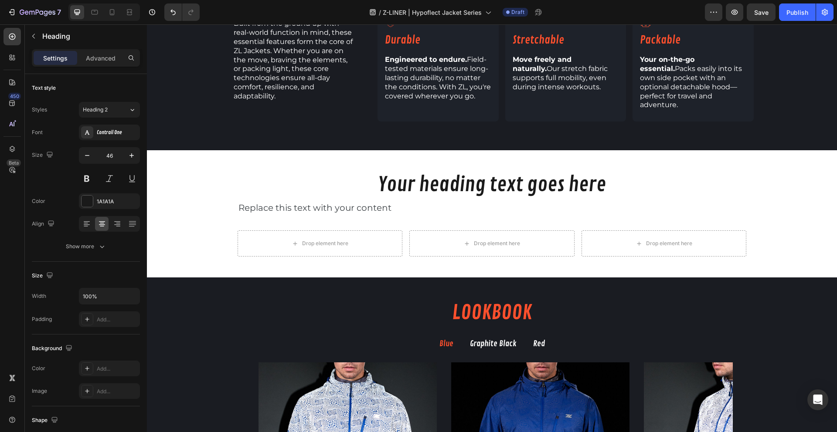
click at [398, 172] on p "Your heading text goes here" at bounding box center [491, 185] width 507 height 26
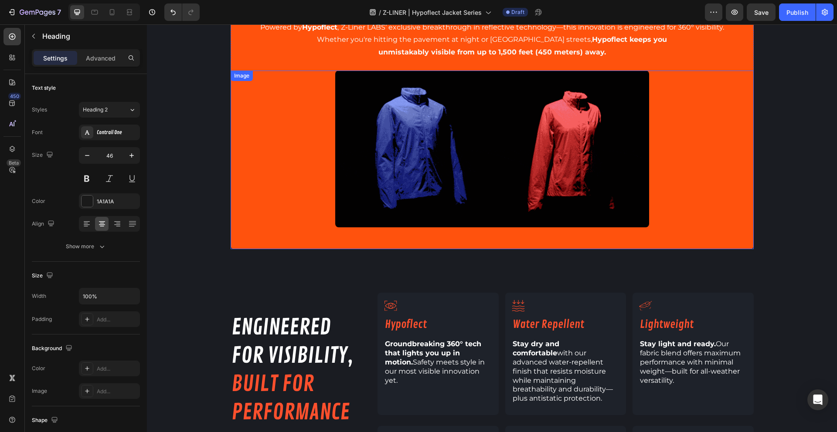
scroll to position [300, 0]
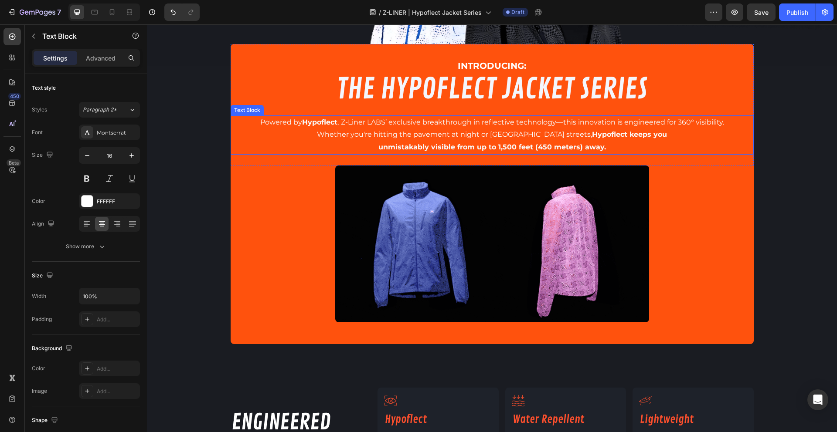
click at [412, 125] on p "Powered by Hypoflect , Z-Liner LABS’ exclusive breakthrough in reflective techn…" at bounding box center [491, 128] width 521 height 25
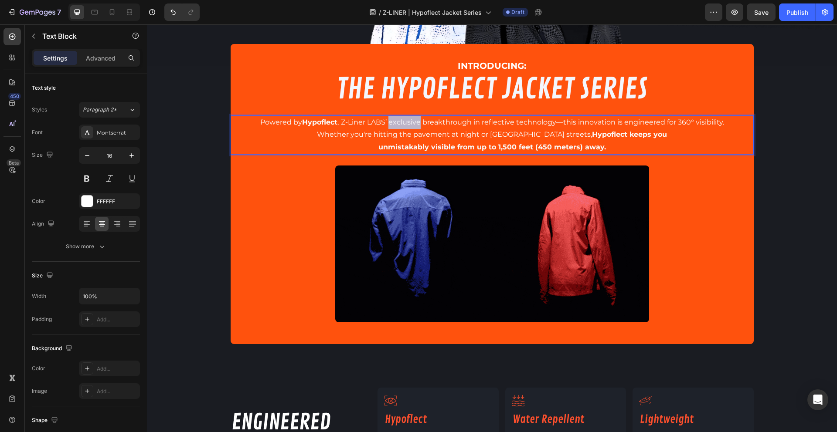
click at [412, 125] on p "Powered by Hypoflect , Z-Liner LABS’ exclusive breakthrough in reflective techn…" at bounding box center [491, 128] width 521 height 25
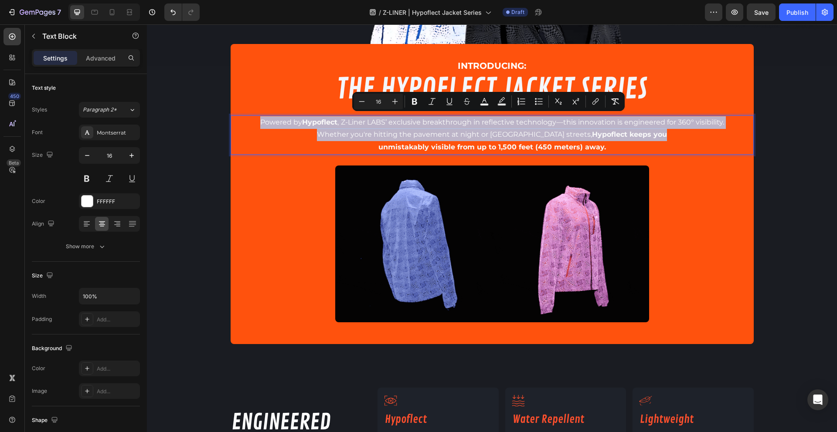
copy p "Powered by Hypoflect , Z-Liner LABS’ exclusive breakthrough in reflective techn…"
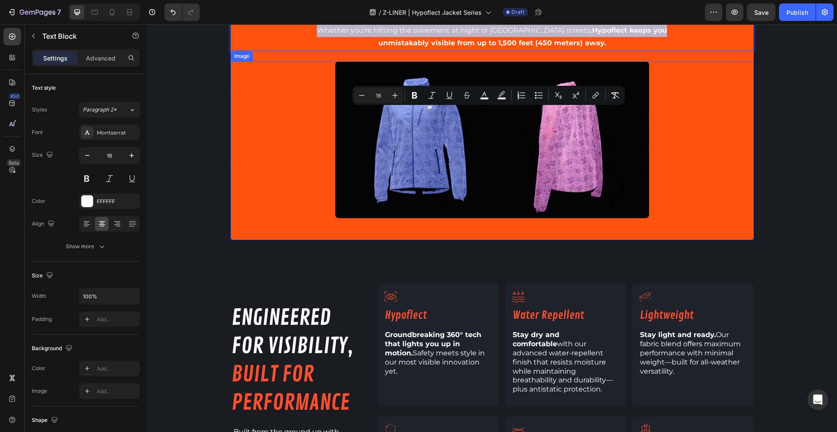
scroll to position [679, 0]
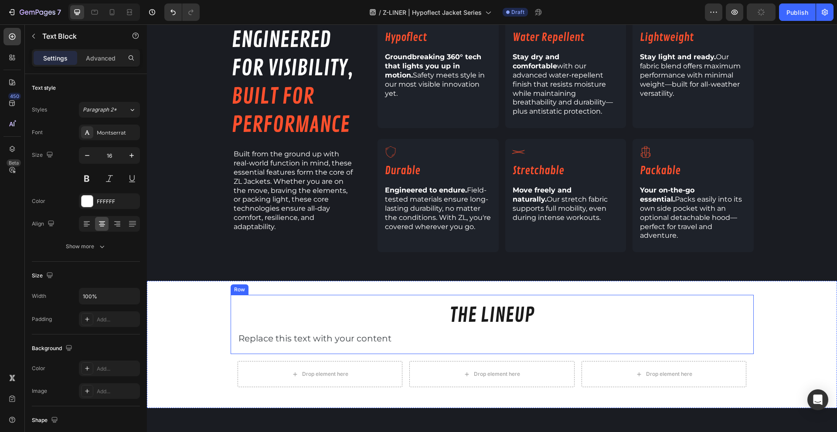
click at [336, 330] on div "Replace this text with your content" at bounding box center [491, 338] width 509 height 17
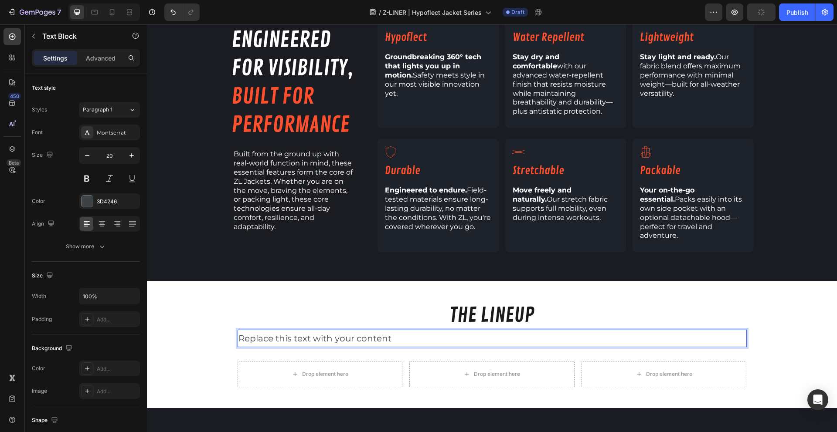
click at [336, 330] on div "Replace this text with your content" at bounding box center [491, 338] width 509 height 17
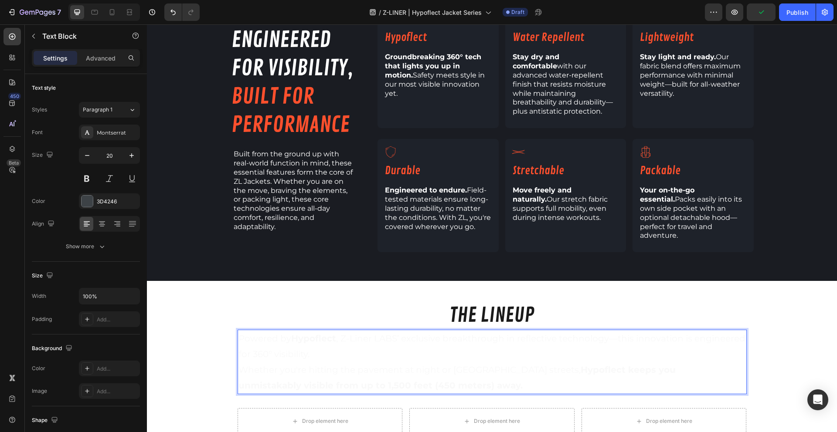
click at [356, 331] on p "Powered by Hypoflect , Z-Liner LABS’ exclusive breakthrough in reflective techn…" at bounding box center [491, 354] width 507 height 47
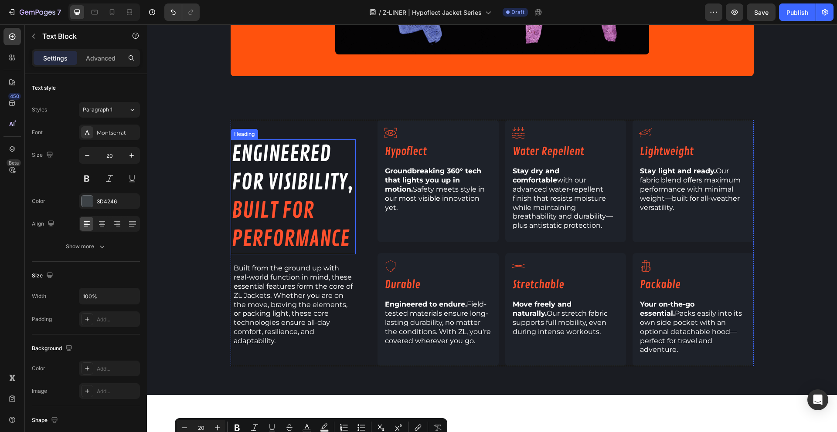
scroll to position [481, 0]
type input "16"
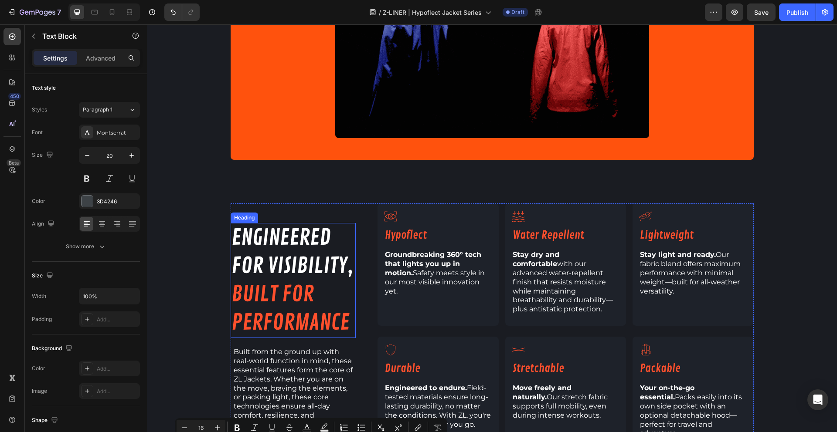
scroll to position [0, 0]
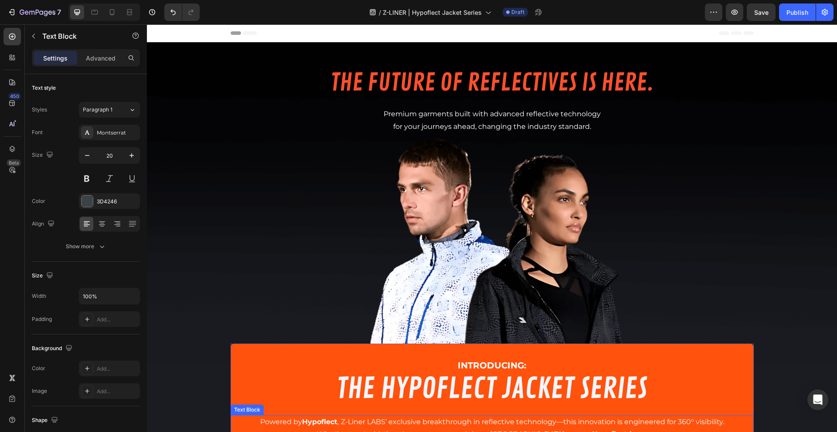
click at [372, 423] on p "Powered by Hypoflect , Z-Liner LABS’ exclusive breakthrough in reflective techn…" at bounding box center [491, 428] width 521 height 25
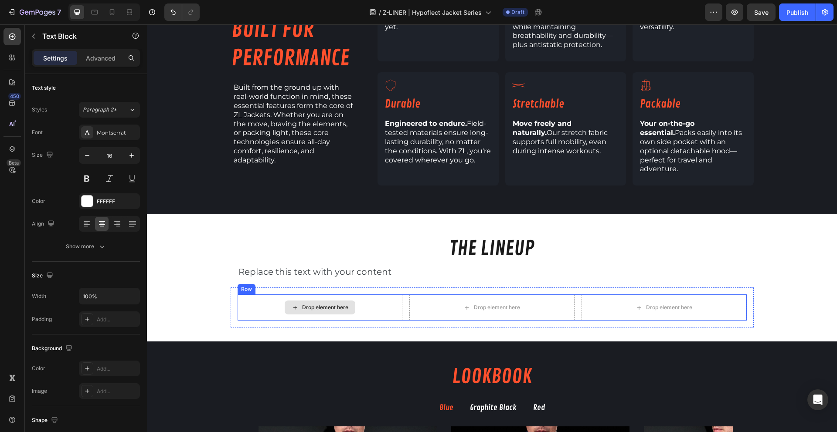
scroll to position [765, 0]
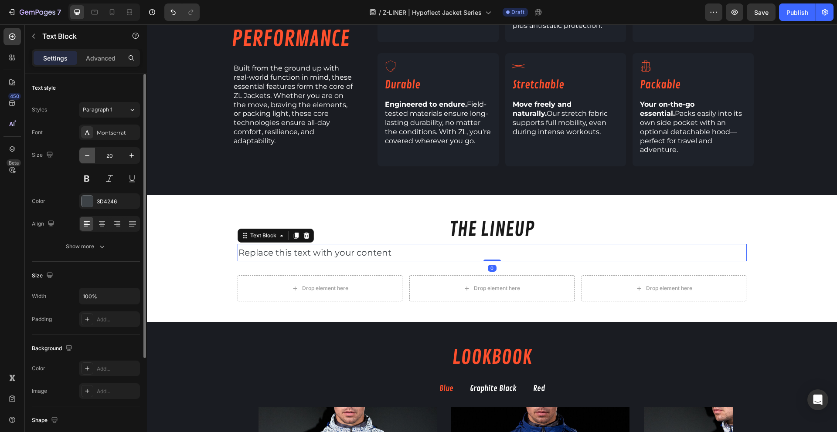
click at [86, 157] on icon "button" at bounding box center [87, 155] width 9 height 9
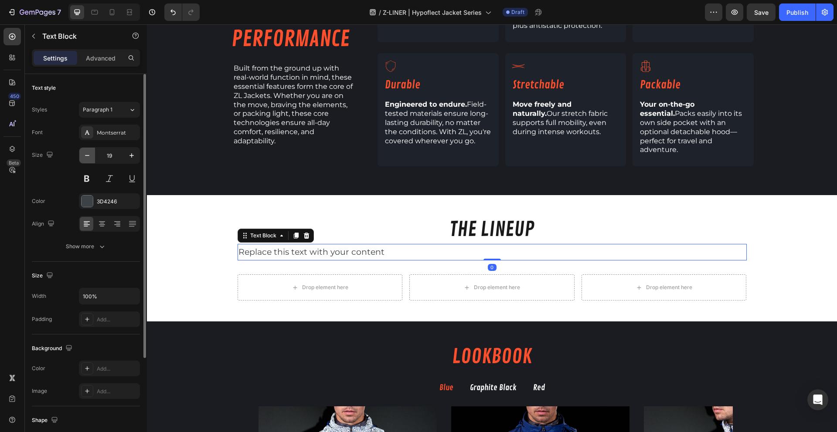
click at [86, 157] on icon "button" at bounding box center [87, 155] width 9 height 9
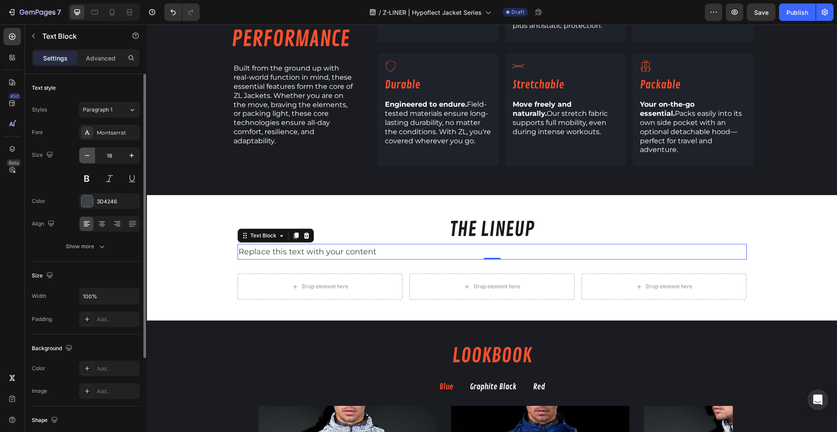
click at [86, 157] on icon "button" at bounding box center [87, 155] width 9 height 9
click at [104, 110] on span "Paragraph 1" at bounding box center [98, 110] width 30 height 8
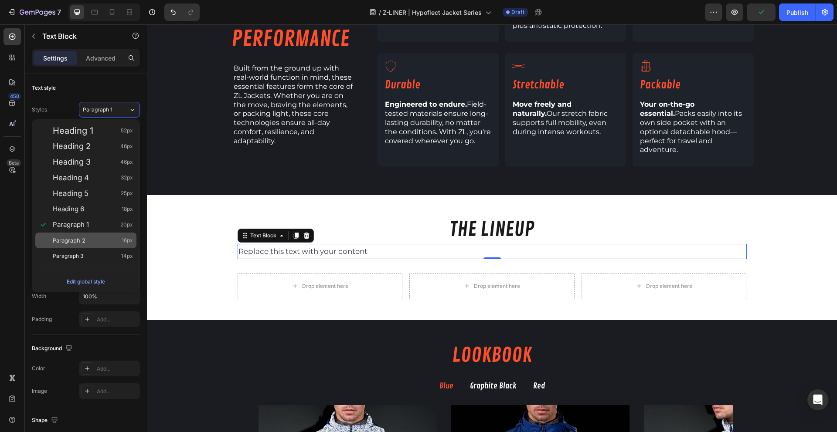
click at [106, 243] on div "Paragraph 2 16px" at bounding box center [93, 240] width 80 height 9
type input "16"
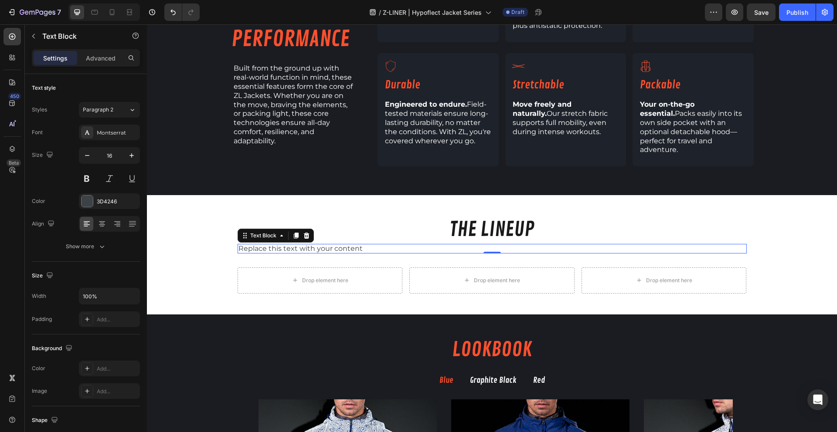
click at [336, 245] on p "Replace this text with your content" at bounding box center [491, 249] width 507 height 8
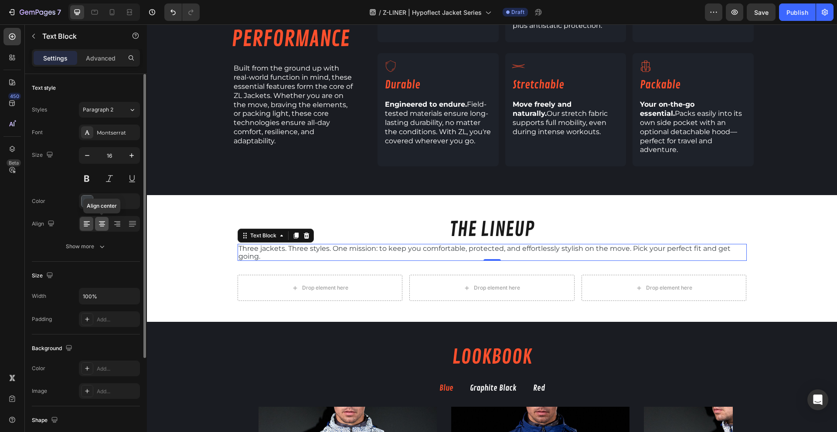
click at [103, 224] on icon at bounding box center [102, 224] width 9 height 9
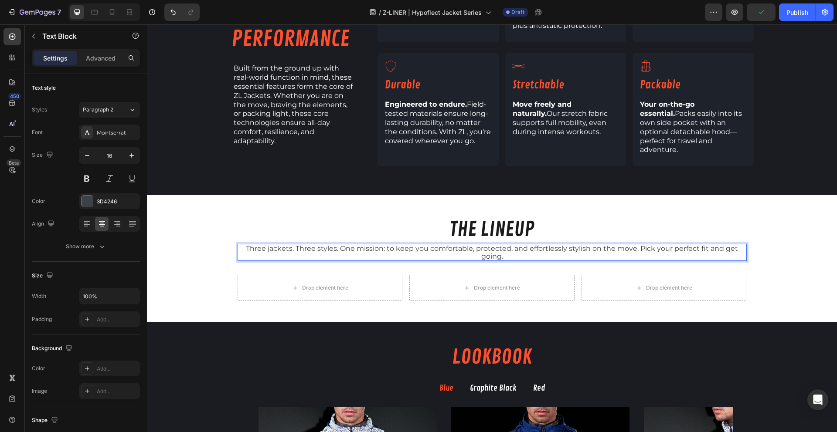
click at [384, 245] on p "Three jackets. Three styles. One mission: to keep you comfortable, protected, a…" at bounding box center [491, 252] width 507 height 15
click at [268, 245] on p "Three jackets. Three styles. One mission: to keep you comfortable, protected, a…" at bounding box center [491, 252] width 507 height 15
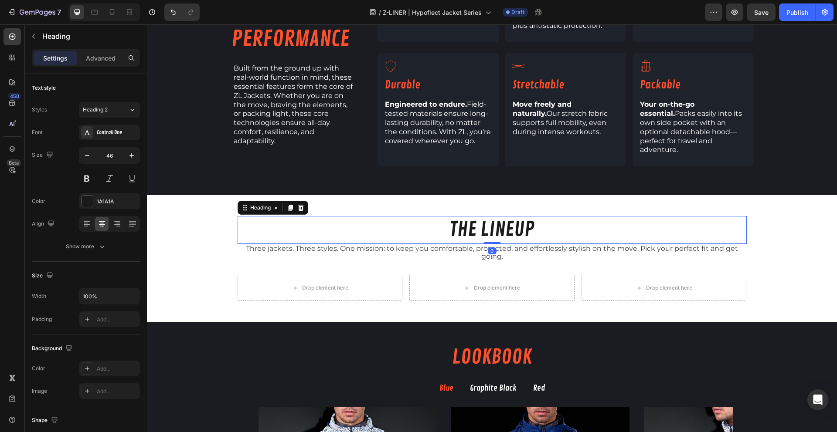
click at [505, 216] on h2 "THE LINEUP" at bounding box center [491, 230] width 509 height 28
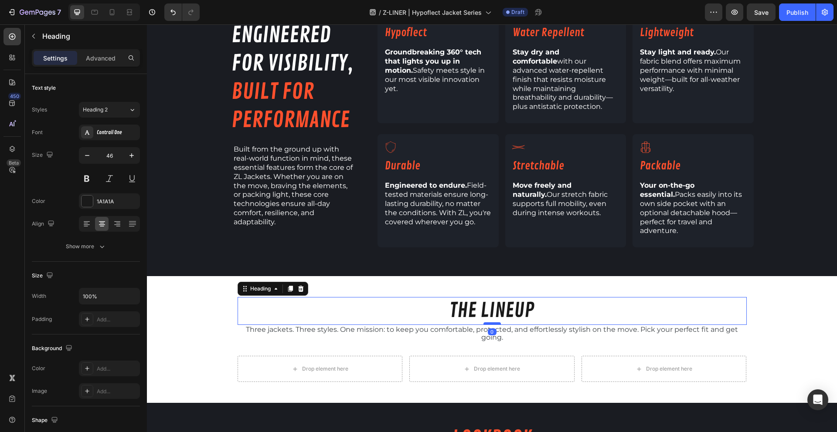
scroll to position [289, 0]
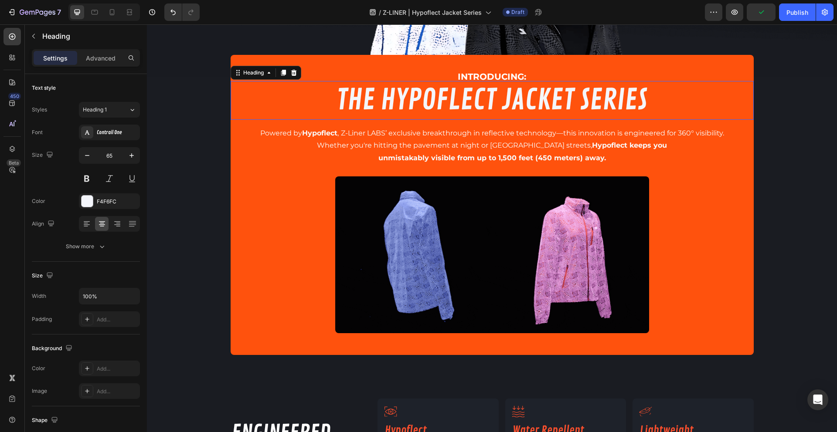
click at [470, 93] on h2 "THE HYPOFLECT JACKET SERIES" at bounding box center [491, 100] width 523 height 39
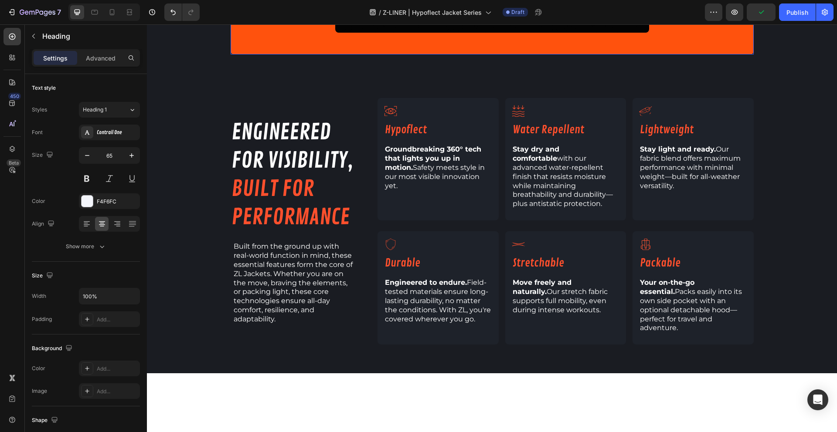
scroll to position [664, 0]
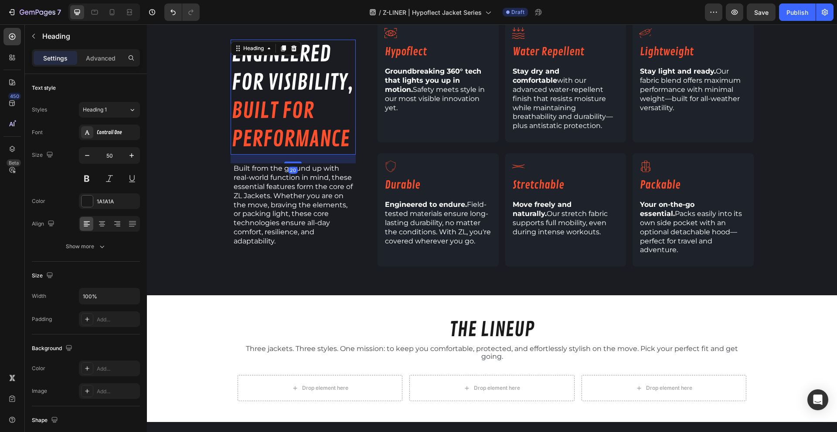
click at [309, 126] on span "performance" at bounding box center [290, 139] width 118 height 27
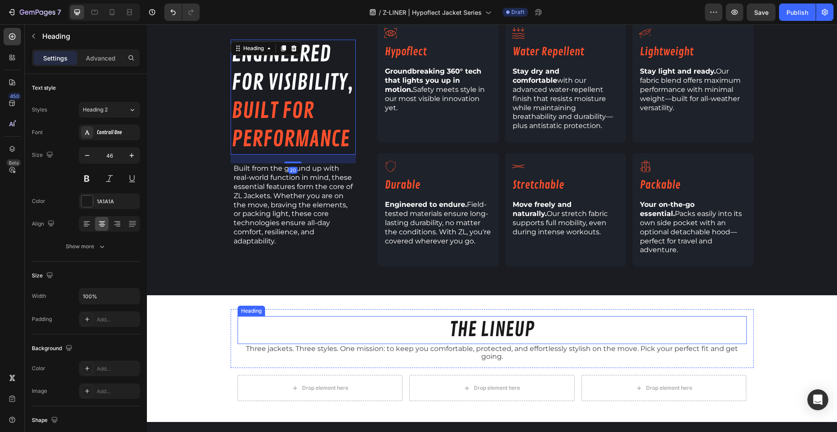
click at [481, 320] on h2 "THE LINEUP" at bounding box center [491, 330] width 509 height 28
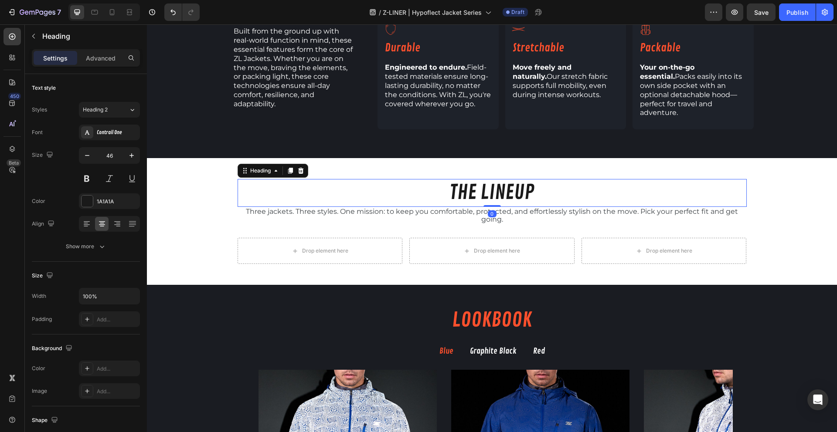
scroll to position [894, 0]
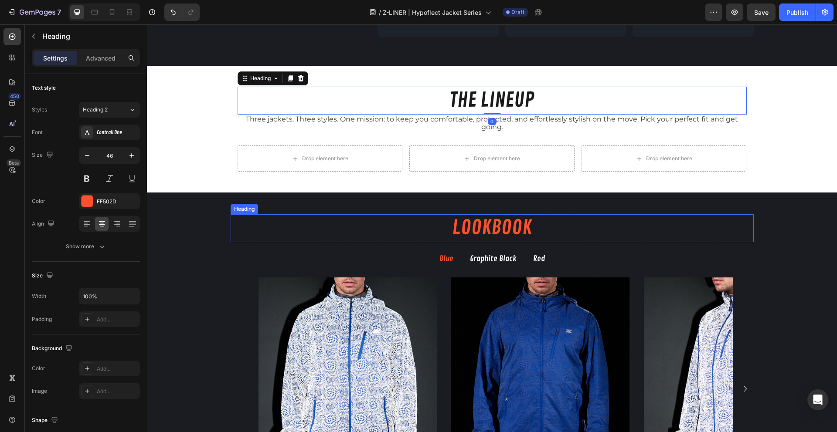
click at [455, 214] on h2 "LOOKBOOK" at bounding box center [491, 228] width 523 height 28
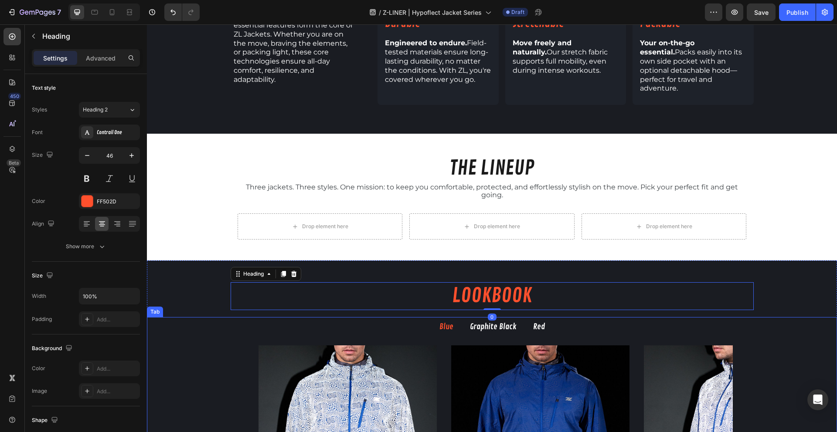
scroll to position [759, 0]
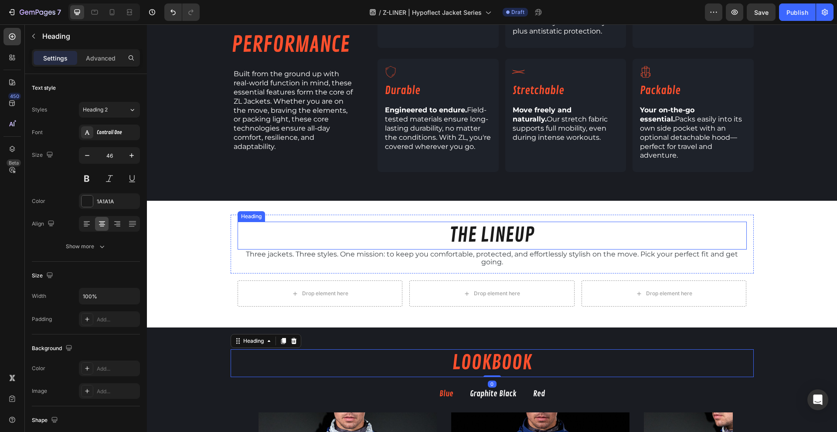
click at [471, 222] on h2 "THE LINEUP" at bounding box center [491, 236] width 509 height 28
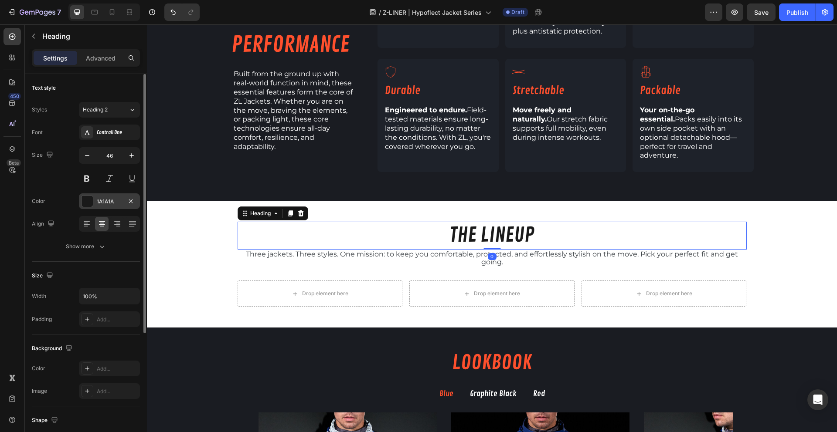
click at [85, 202] on div at bounding box center [86, 201] width 11 height 11
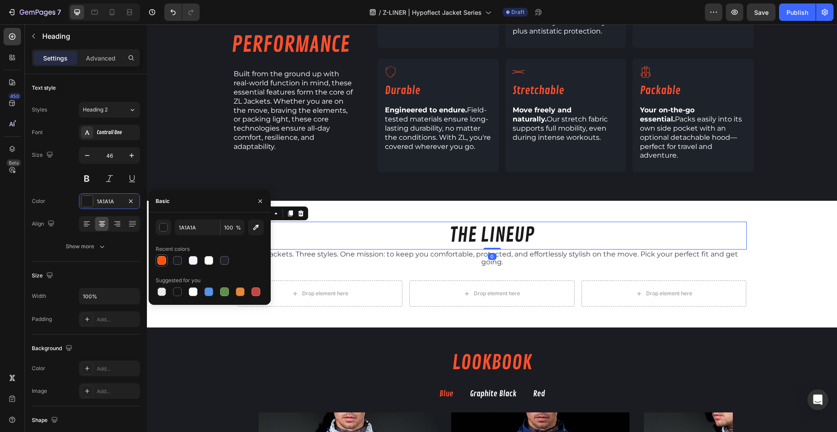
click at [157, 258] on div at bounding box center [161, 260] width 9 height 9
type input "FF520D"
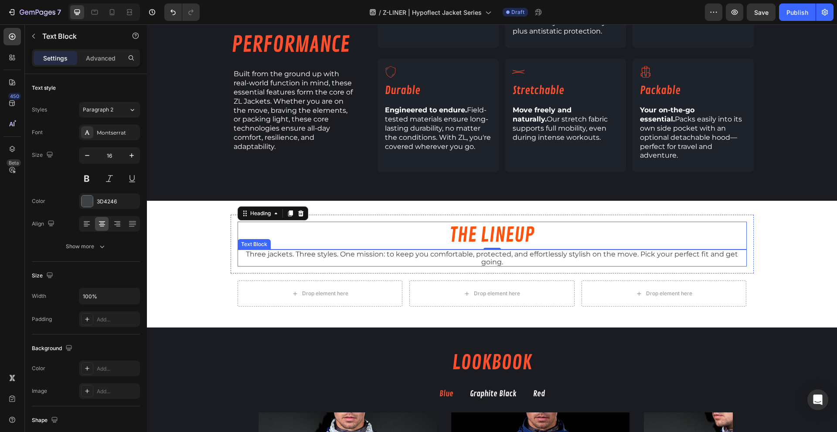
click at [393, 251] on p "Three jackets. Three styles. One mission: to keep you comfortable, protected, a…" at bounding box center [491, 258] width 507 height 15
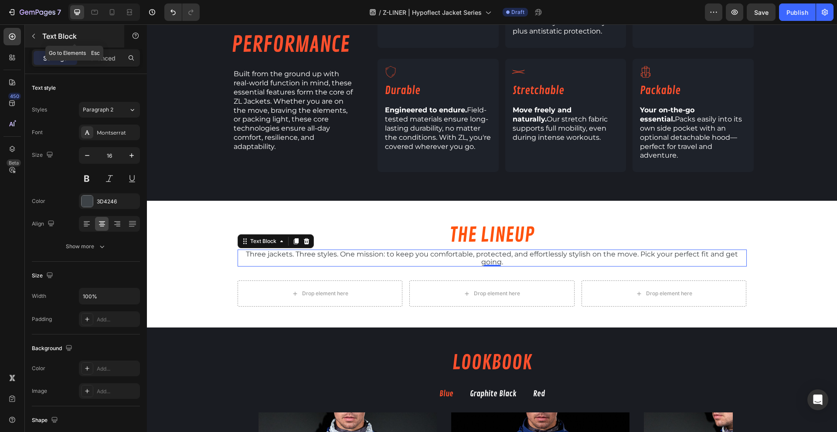
click at [40, 40] on button "button" at bounding box center [34, 36] width 14 height 14
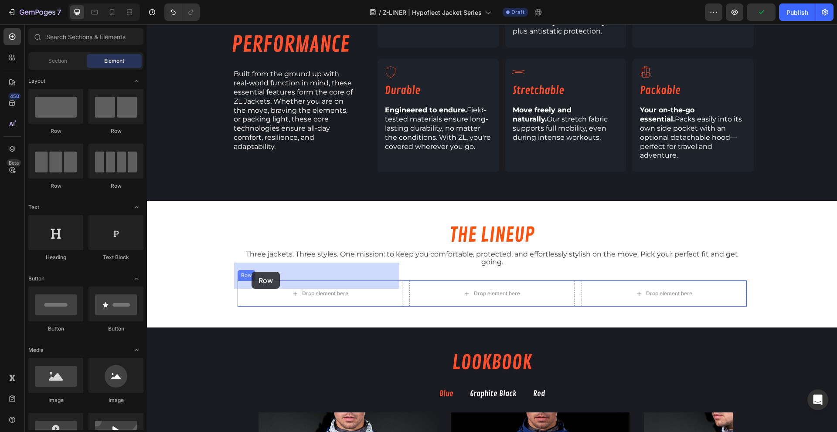
drag, startPoint x: 204, startPoint y: 132, endPoint x: 251, endPoint y: 272, distance: 148.1
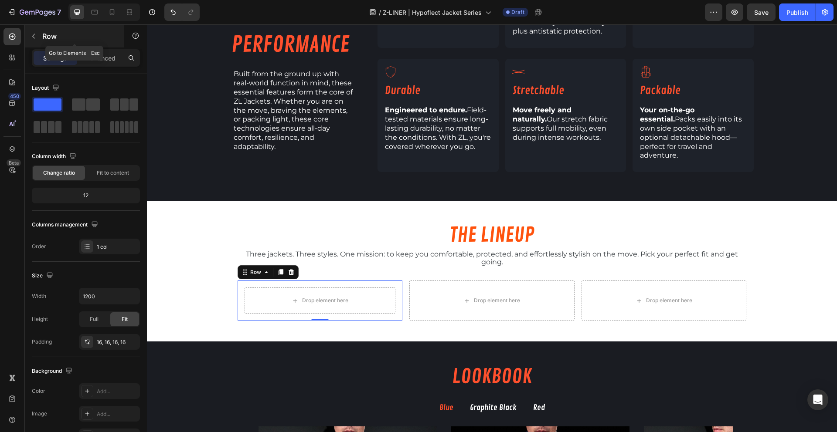
click at [39, 36] on button "button" at bounding box center [34, 36] width 14 height 14
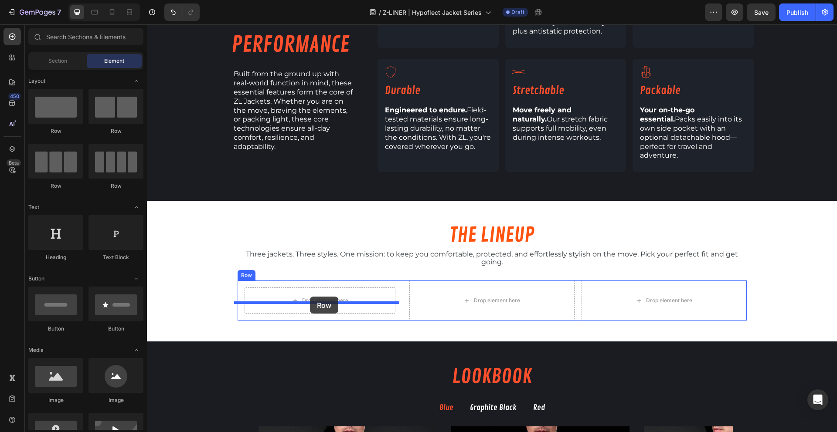
drag, startPoint x: 200, startPoint y: 142, endPoint x: 310, endPoint y: 297, distance: 190.3
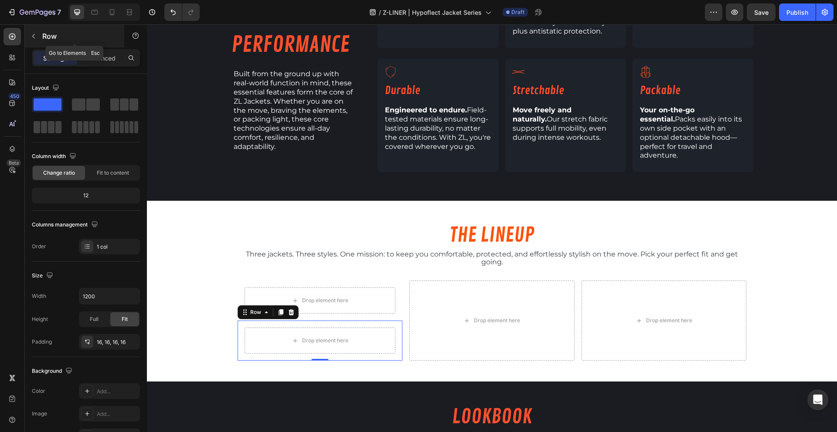
click at [47, 38] on p "Row" at bounding box center [79, 36] width 74 height 10
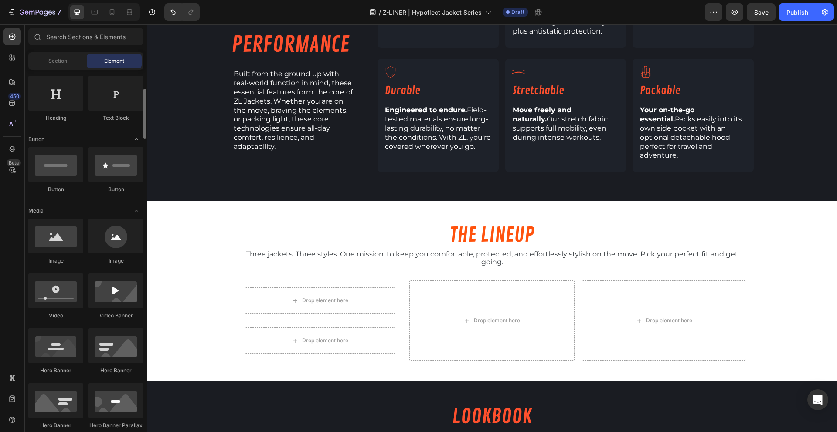
scroll to position [156, 0]
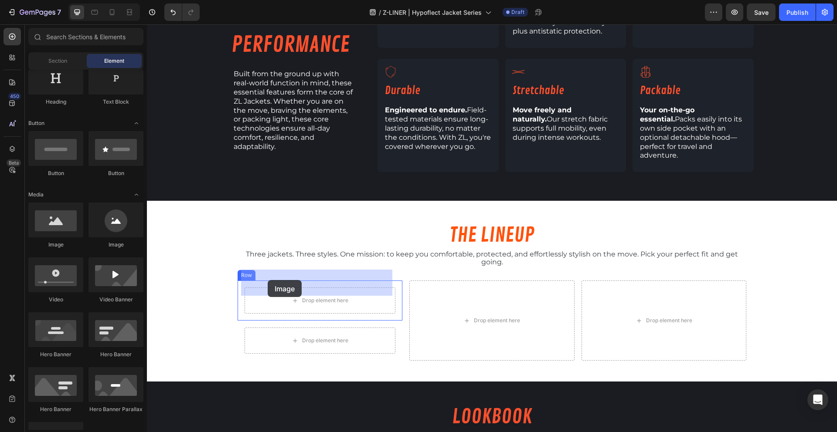
drag, startPoint x: 193, startPoint y: 243, endPoint x: 268, endPoint y: 280, distance: 83.0
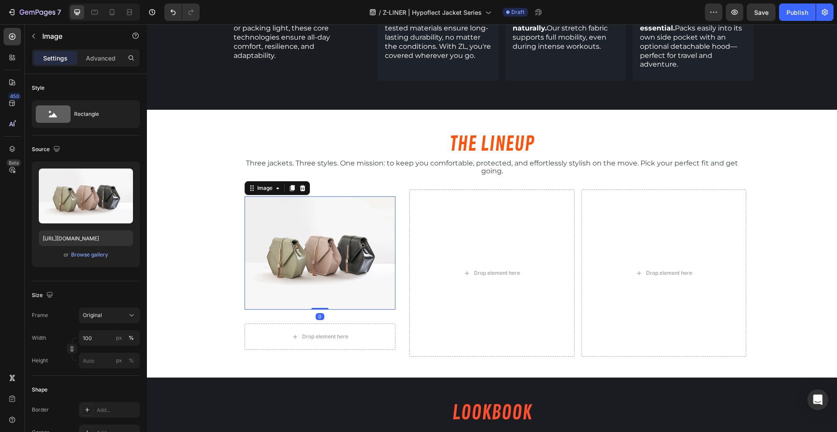
scroll to position [864, 0]
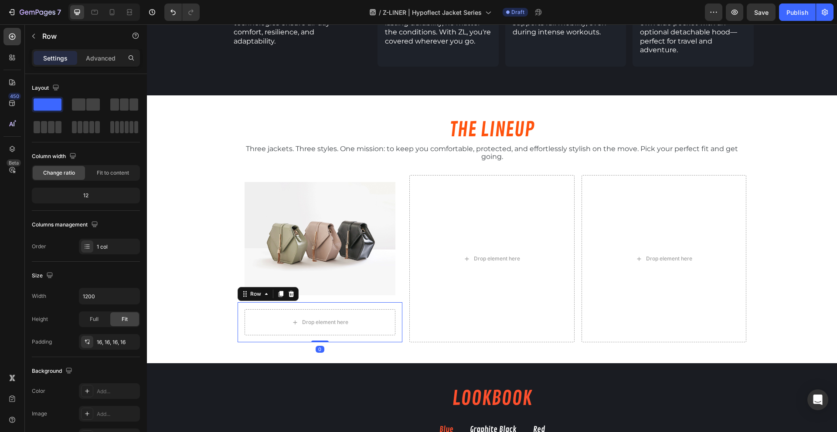
click at [264, 302] on div "Drop element here Row 0" at bounding box center [319, 322] width 165 height 40
click at [34, 35] on icon "button" at bounding box center [33, 36] width 7 height 7
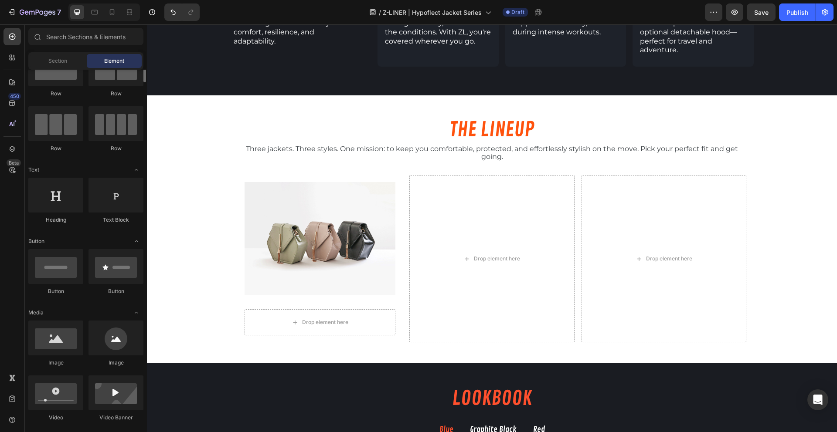
scroll to position [0, 0]
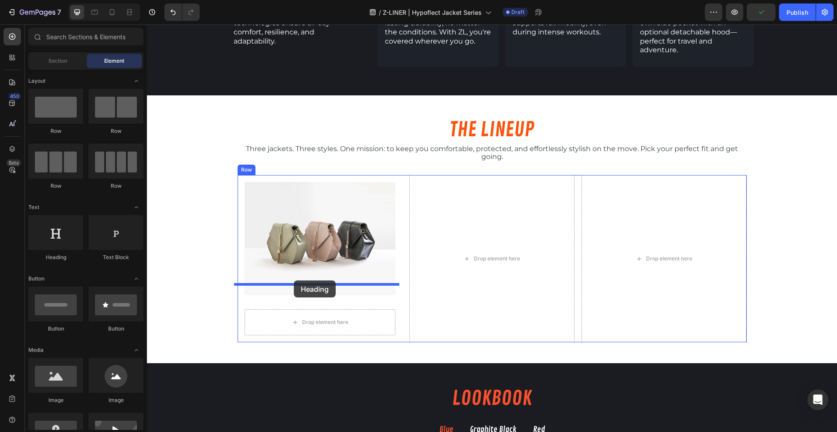
drag, startPoint x: 215, startPoint y: 276, endPoint x: 294, endPoint y: 281, distance: 79.0
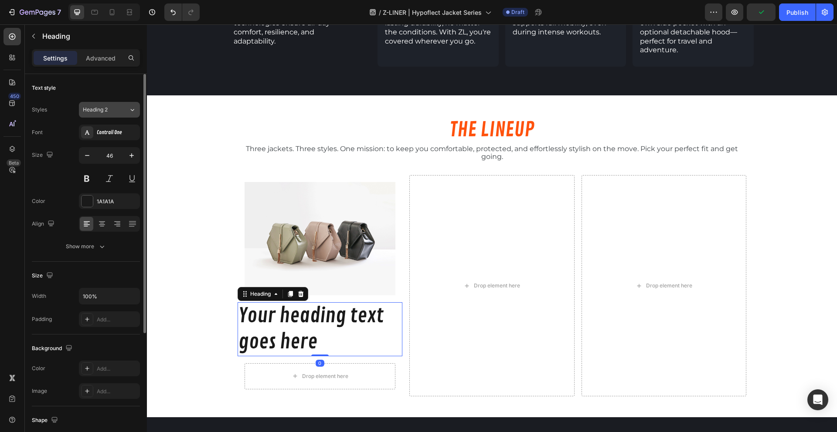
click at [98, 112] on span "Heading 2" at bounding box center [95, 110] width 25 height 8
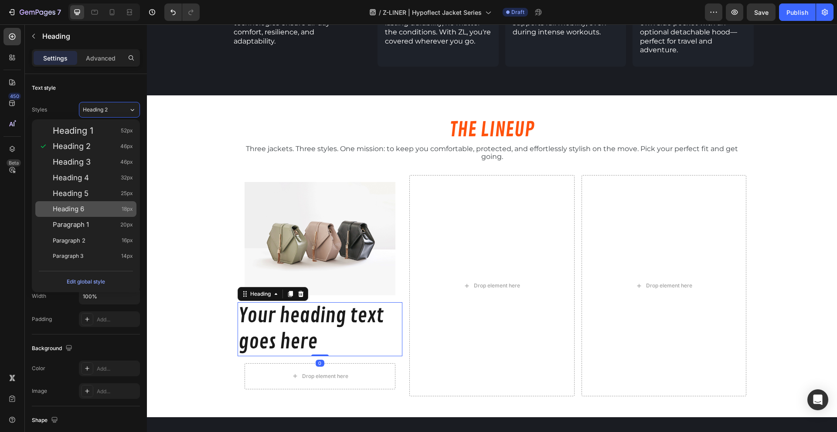
click at [81, 209] on span "Heading 6" at bounding box center [68, 209] width 31 height 9
type input "18"
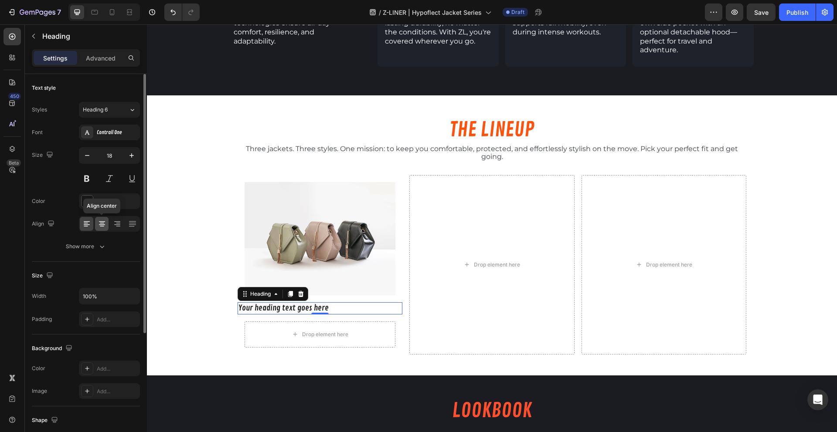
click at [102, 221] on icon at bounding box center [102, 224] width 9 height 9
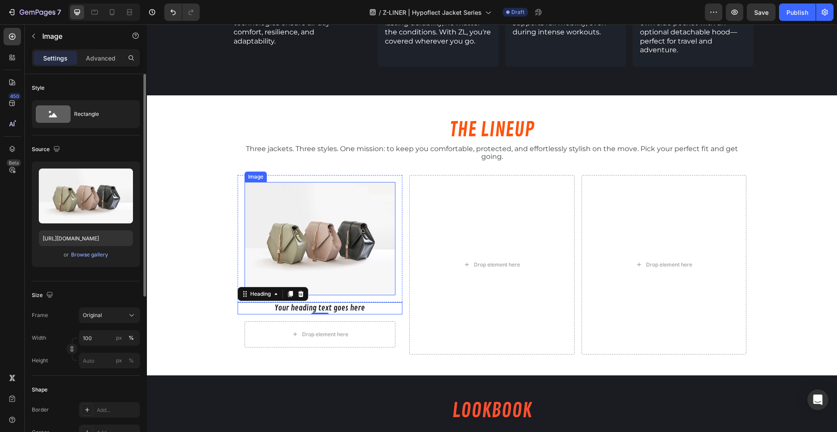
click at [251, 244] on img at bounding box center [319, 238] width 151 height 113
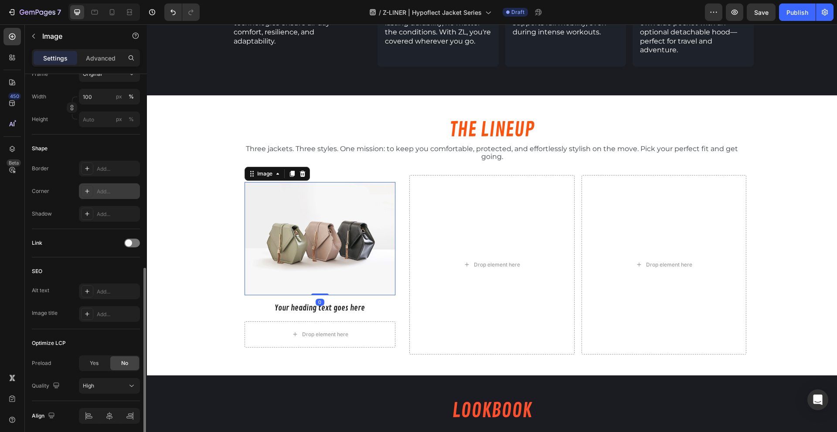
scroll to position [275, 0]
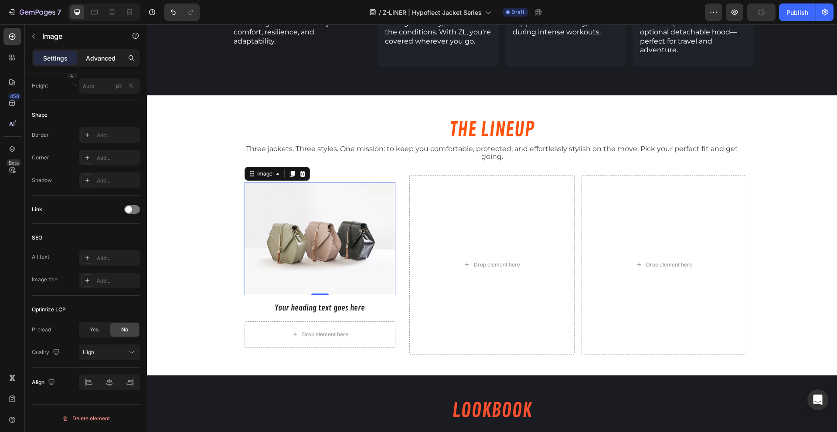
click at [102, 62] on p "Advanced" at bounding box center [101, 58] width 30 height 9
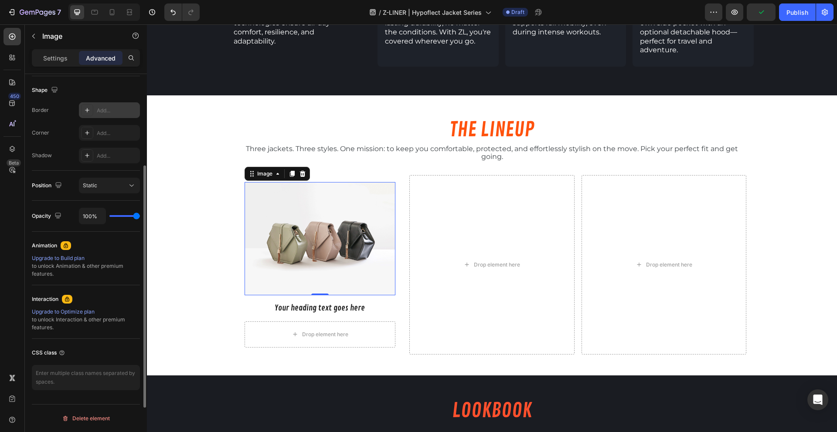
scroll to position [0, 0]
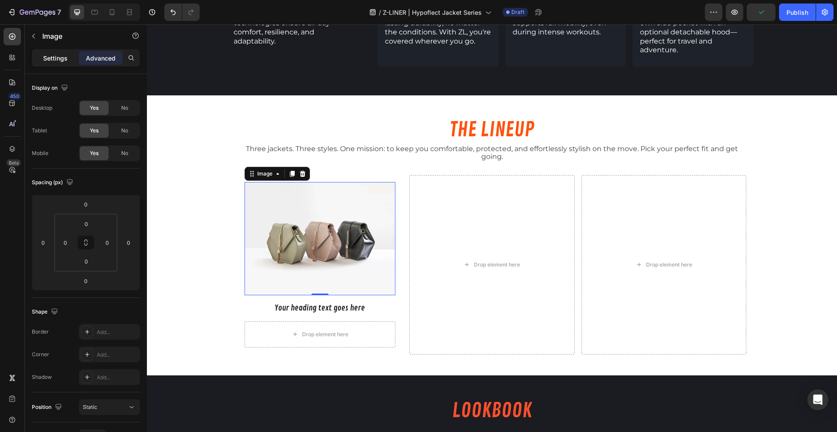
click at [47, 54] on p "Settings" at bounding box center [55, 58] width 24 height 9
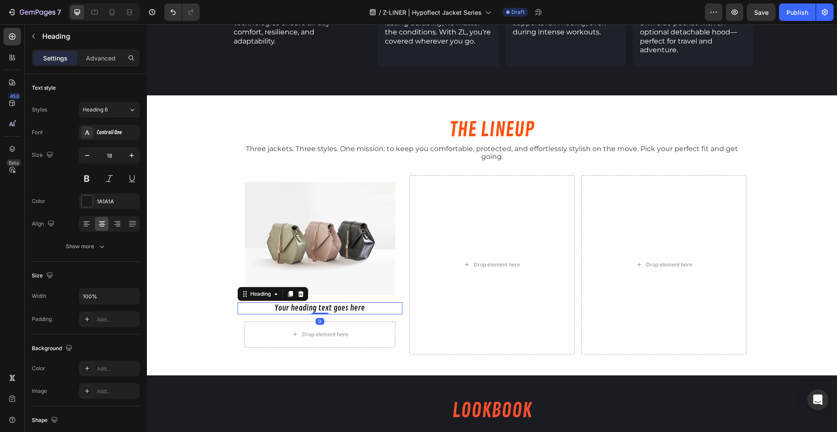
click at [256, 302] on h2 "Your heading text goes here" at bounding box center [319, 308] width 165 height 12
click at [33, 41] on button "button" at bounding box center [34, 36] width 14 height 14
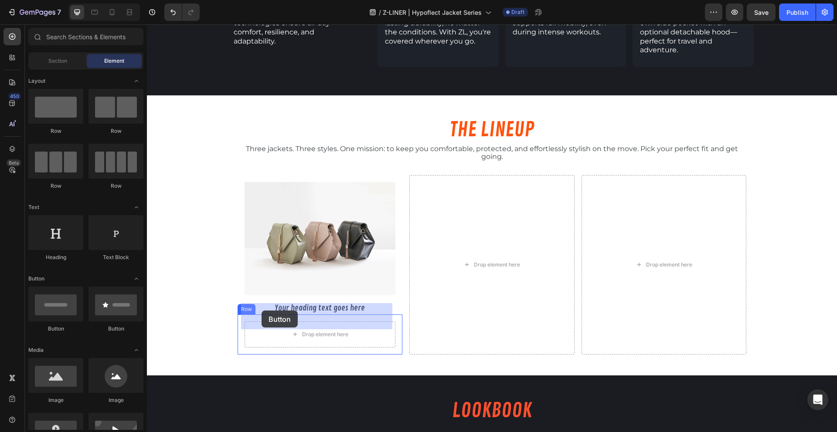
drag, startPoint x: 207, startPoint y: 327, endPoint x: 259, endPoint y: 312, distance: 54.2
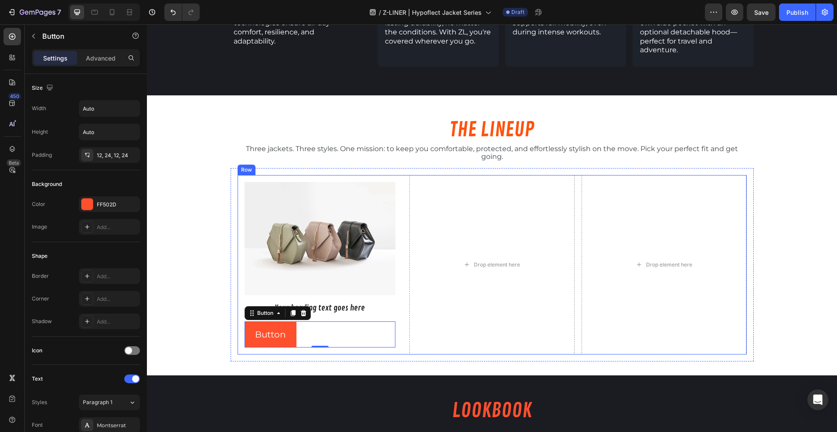
click at [402, 284] on div "Image Row Your heading text goes here Heading Button Button 0 Row Drop element …" at bounding box center [491, 264] width 509 height 179
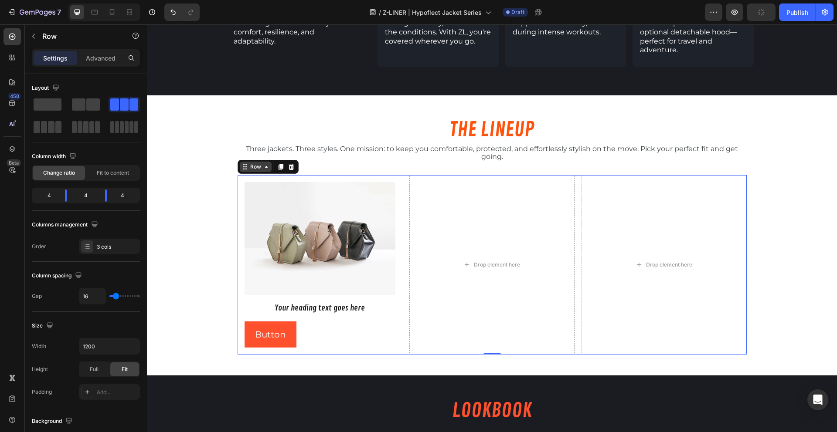
click at [251, 163] on div "Row" at bounding box center [255, 167] width 14 height 8
click at [237, 193] on div "Image Row 0" at bounding box center [319, 238] width 165 height 127
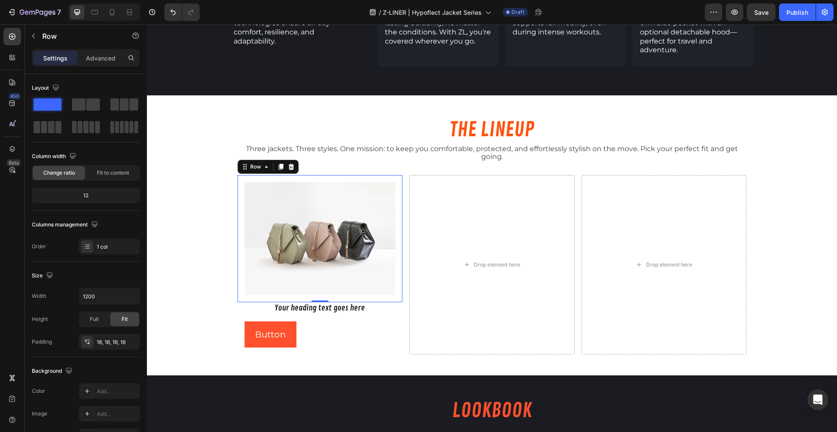
click at [278, 164] on icon at bounding box center [280, 167] width 5 height 6
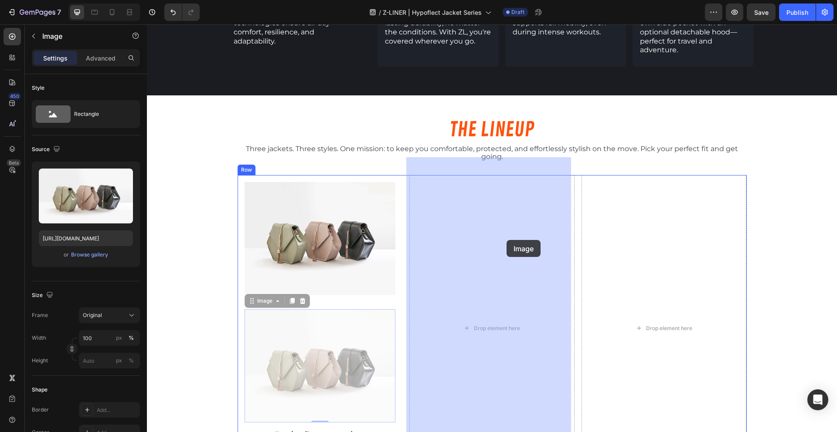
drag, startPoint x: 320, startPoint y: 328, endPoint x: 506, endPoint y: 240, distance: 205.6
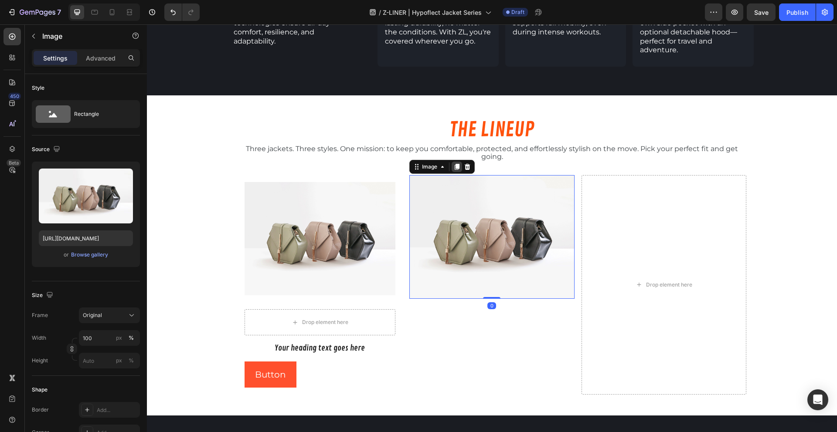
click at [454, 164] on icon at bounding box center [456, 167] width 5 height 6
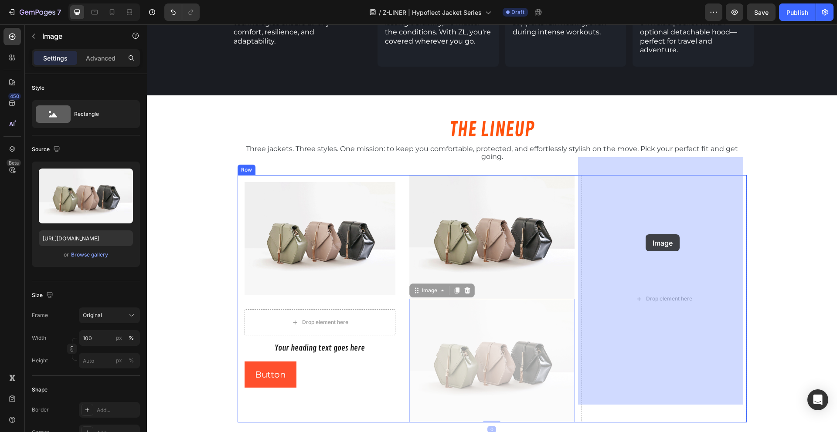
drag, startPoint x: 468, startPoint y: 329, endPoint x: 646, endPoint y: 234, distance: 201.0
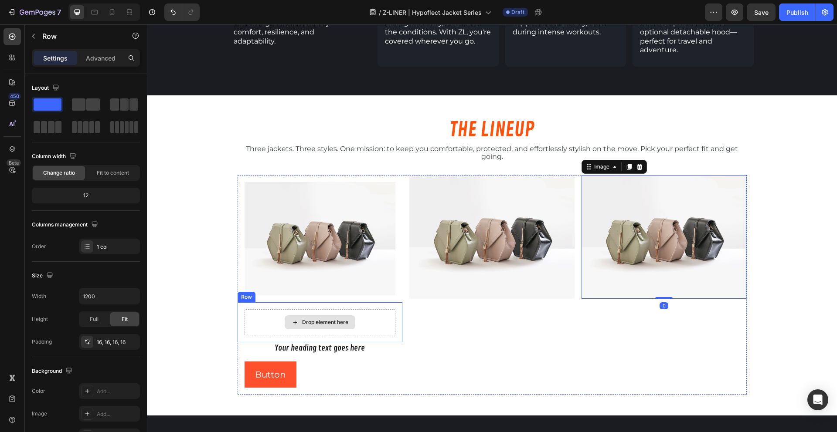
click at [389, 309] on div "Drop element here" at bounding box center [319, 322] width 151 height 26
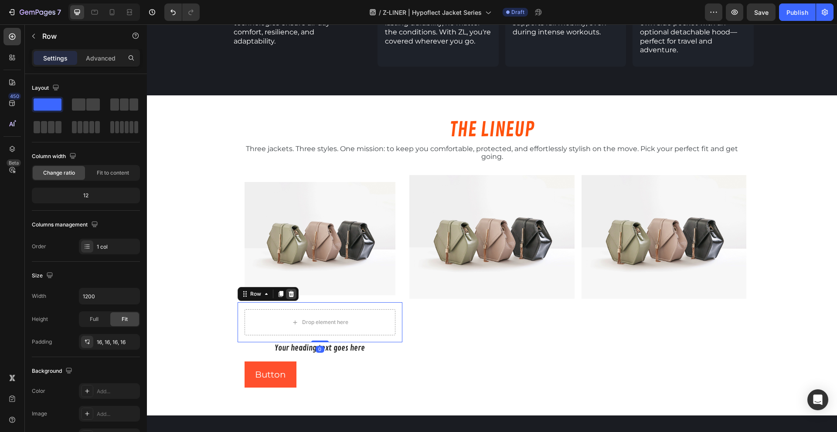
click at [289, 291] on icon at bounding box center [291, 294] width 7 height 7
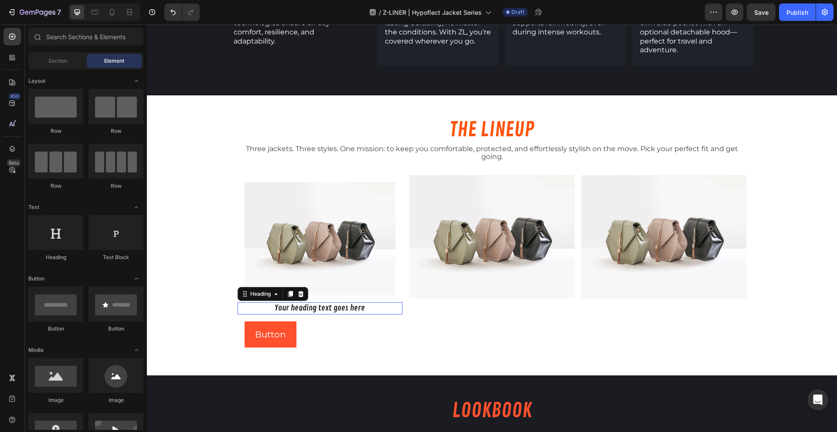
click at [366, 302] on h2 "Your heading text goes here" at bounding box center [319, 308] width 165 height 12
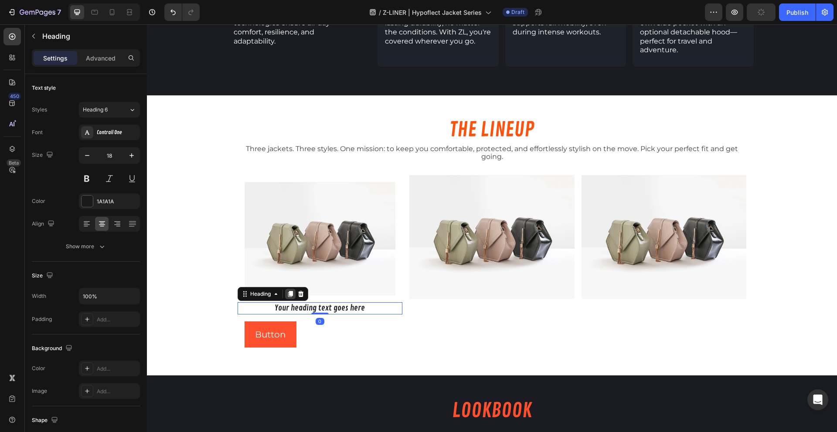
click at [288, 291] on icon at bounding box center [290, 294] width 5 height 6
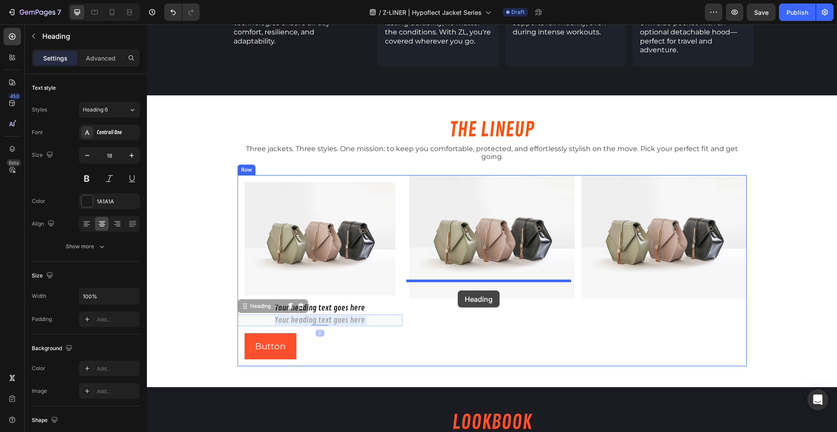
drag, startPoint x: 358, startPoint y: 299, endPoint x: 458, endPoint y: 291, distance: 99.7
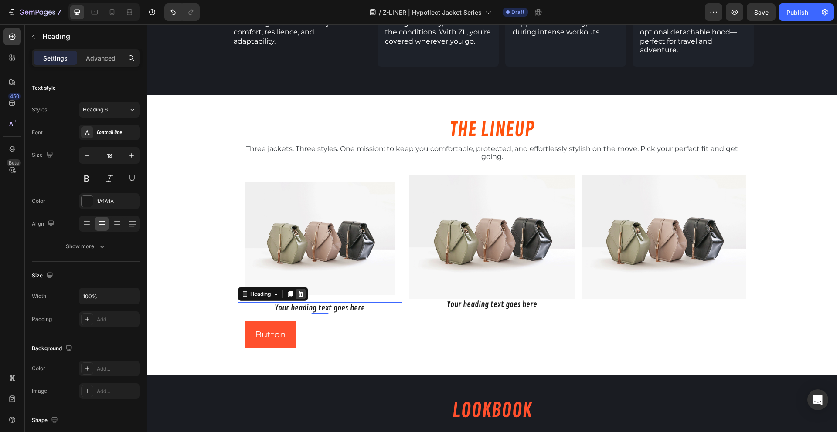
click at [299, 291] on icon at bounding box center [301, 294] width 6 height 6
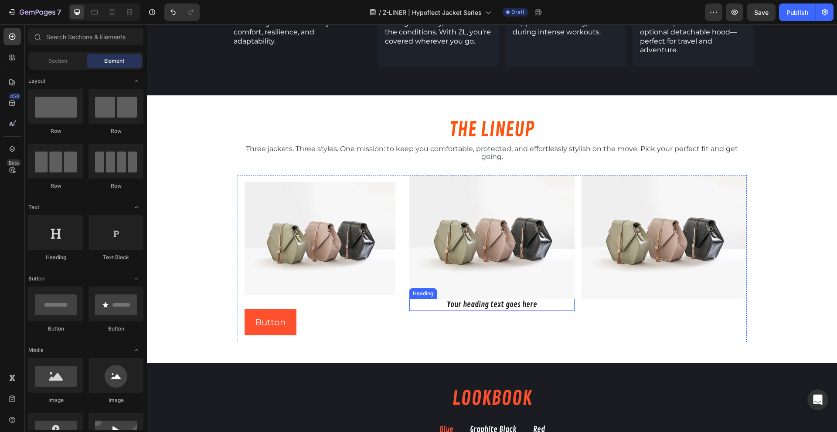
click at [471, 299] on h2 "Your heading text goes here" at bounding box center [491, 305] width 165 height 12
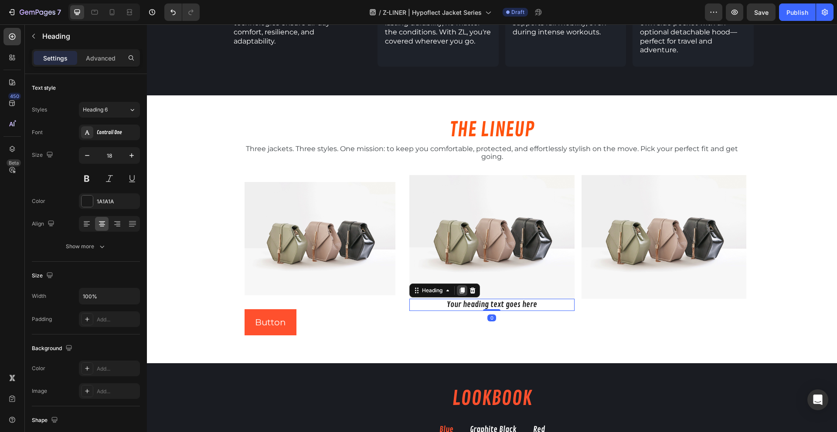
click at [460, 288] on icon at bounding box center [462, 291] width 5 height 6
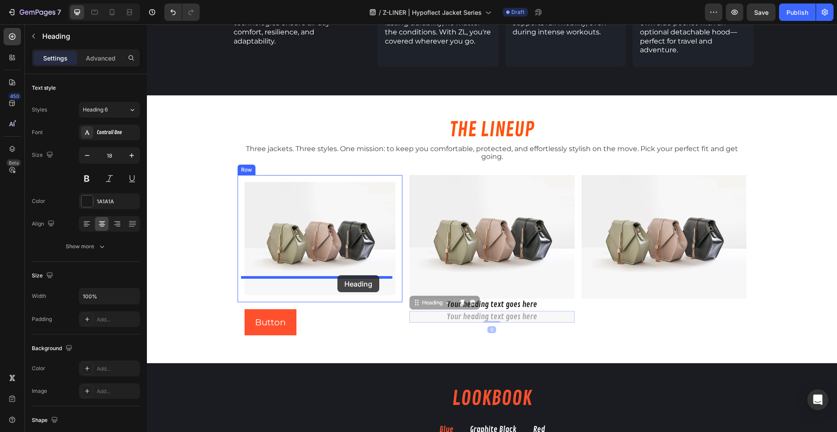
drag, startPoint x: 421, startPoint y: 285, endPoint x: 337, endPoint y: 275, distance: 84.6
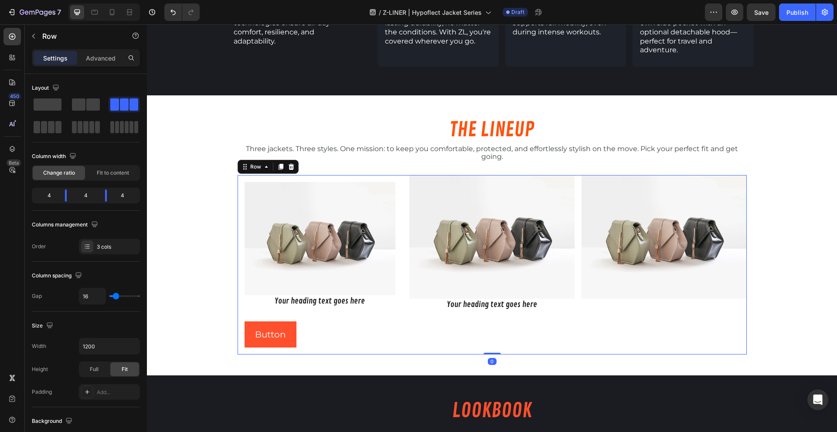
click at [441, 311] on div "Image Your heading text goes here Heading" at bounding box center [491, 264] width 165 height 179
click at [369, 225] on img at bounding box center [319, 238] width 151 height 113
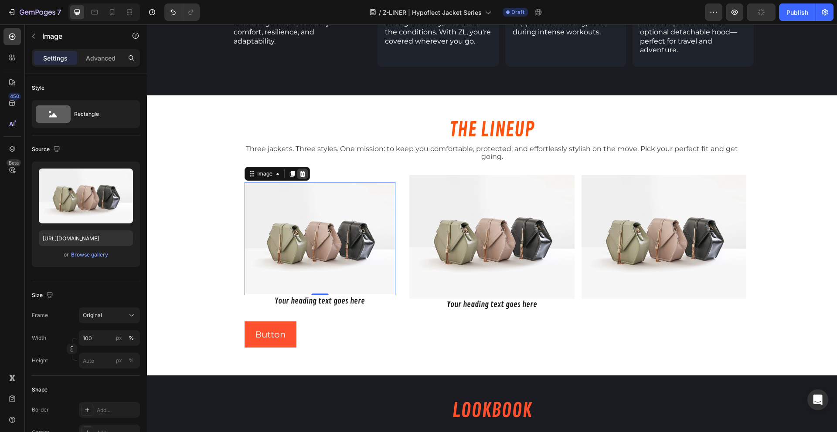
click at [297, 169] on div at bounding box center [302, 174] width 10 height 10
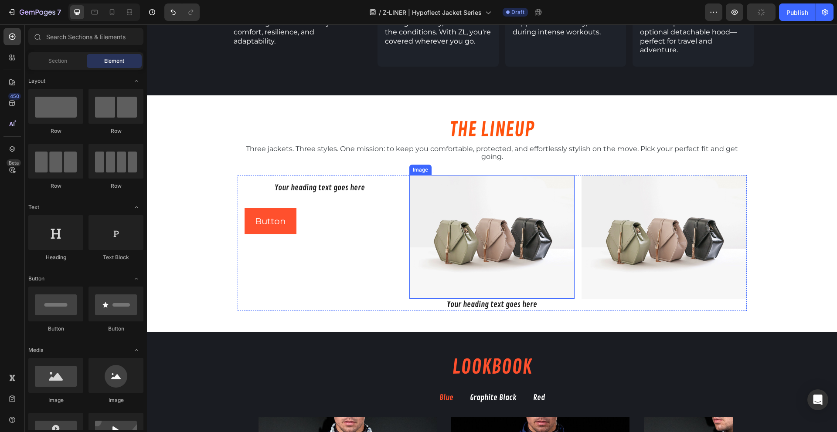
click at [455, 175] on img at bounding box center [491, 237] width 165 height 124
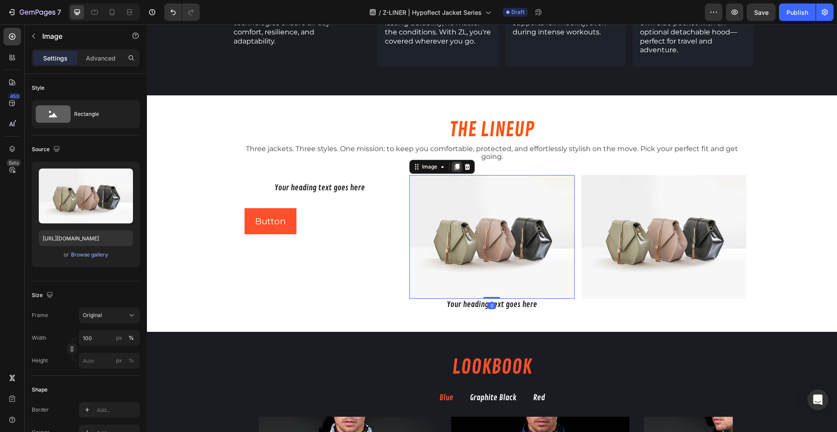
click at [453, 163] on icon at bounding box center [456, 166] width 7 height 7
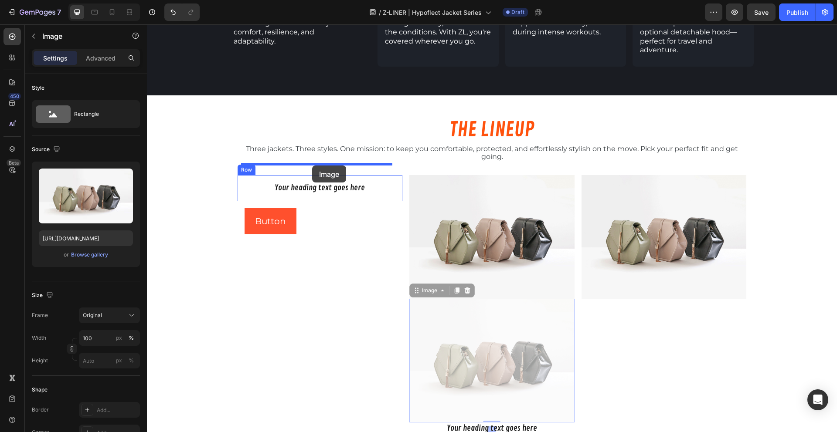
drag, startPoint x: 430, startPoint y: 269, endPoint x: 312, endPoint y: 166, distance: 157.2
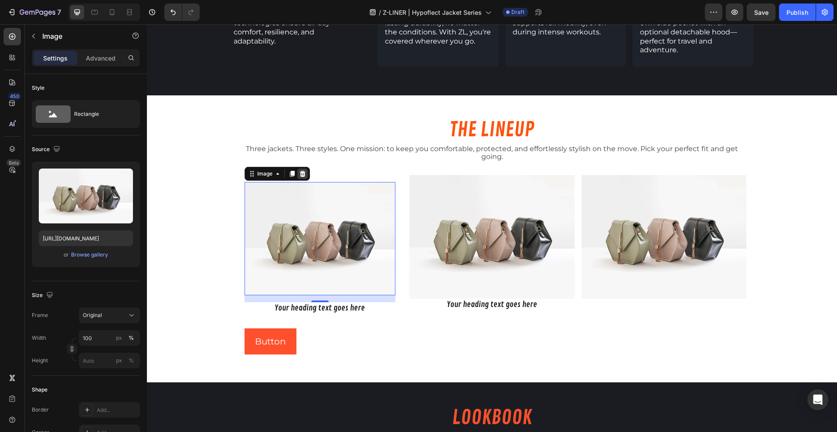
click at [299, 171] on icon at bounding box center [302, 174] width 6 height 6
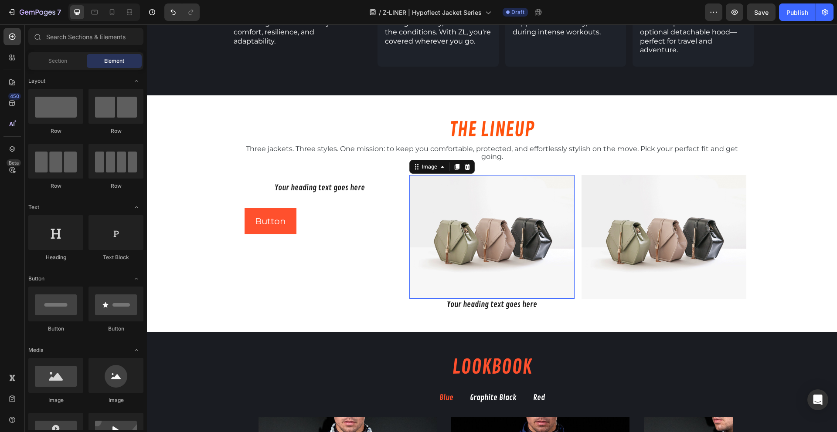
click at [425, 180] on img at bounding box center [491, 237] width 165 height 124
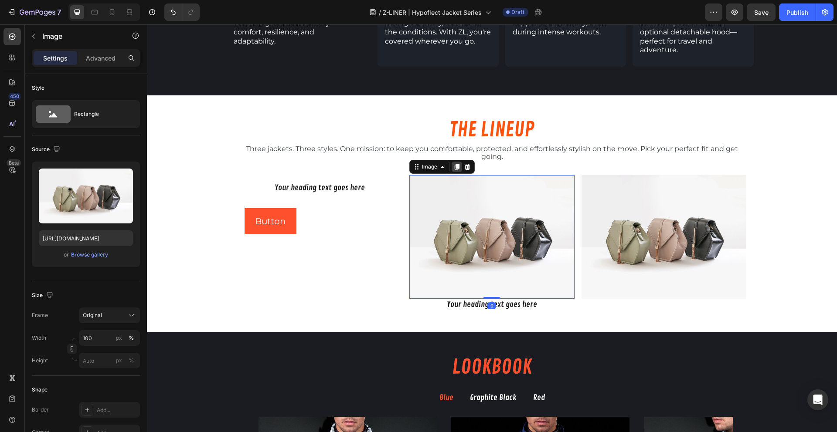
click at [454, 164] on icon at bounding box center [456, 167] width 5 height 6
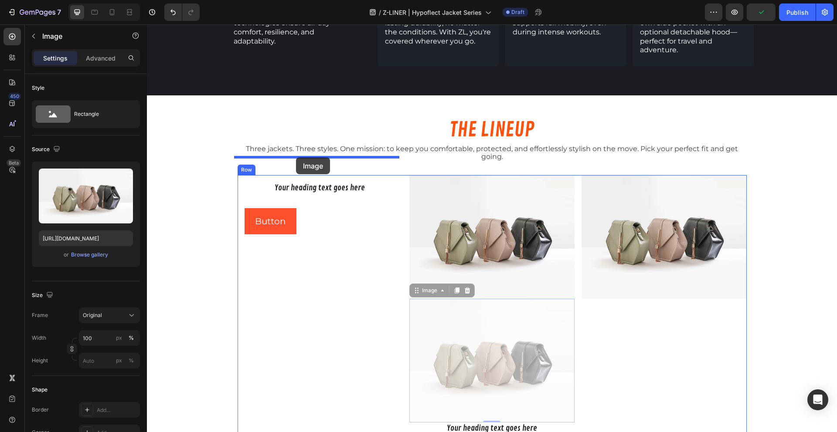
drag, startPoint x: 407, startPoint y: 249, endPoint x: 296, endPoint y: 157, distance: 144.2
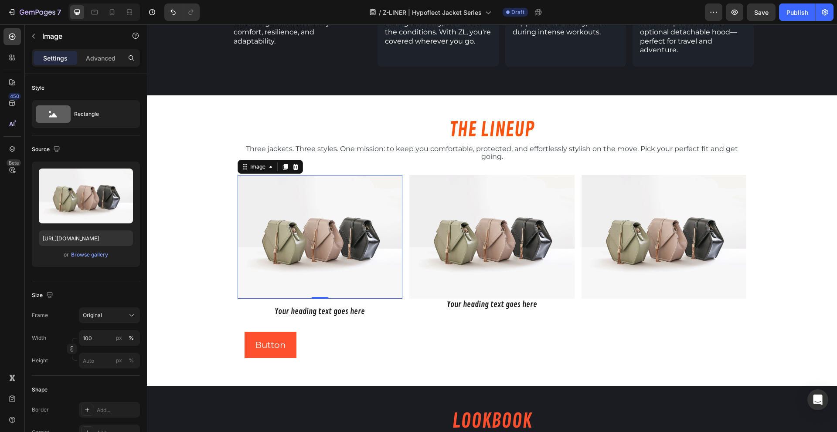
click at [371, 262] on img at bounding box center [319, 237] width 165 height 124
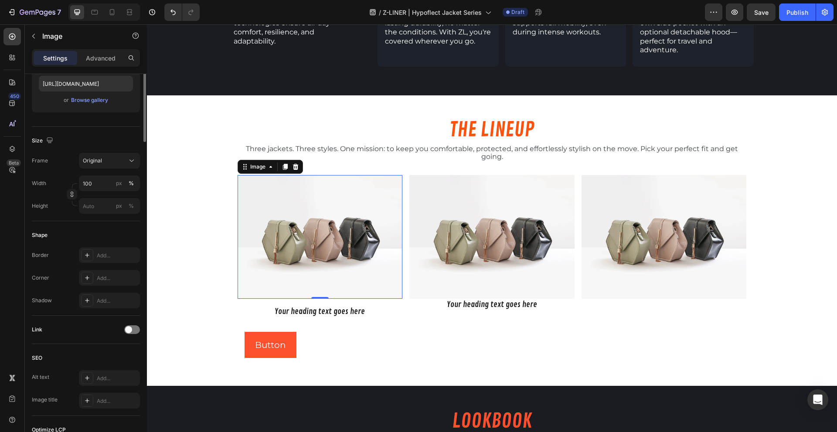
scroll to position [275, 0]
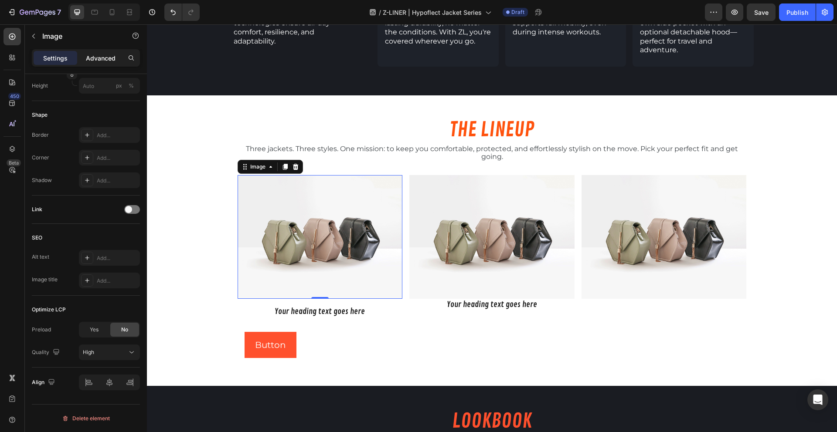
click at [99, 60] on p "Advanced" at bounding box center [101, 58] width 30 height 9
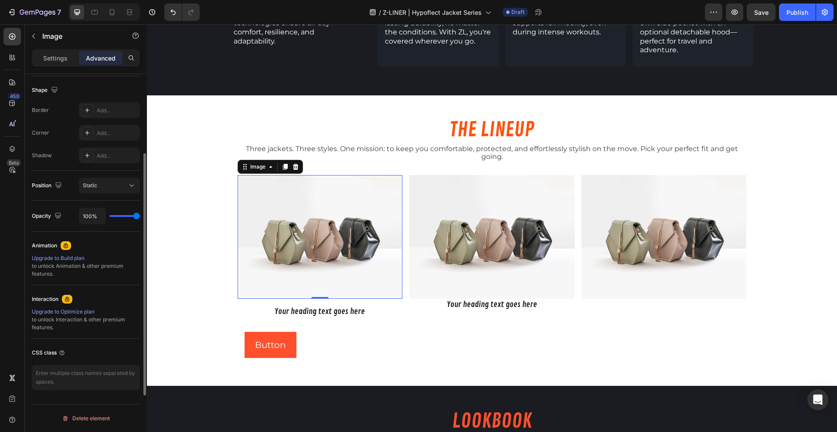
scroll to position [0, 0]
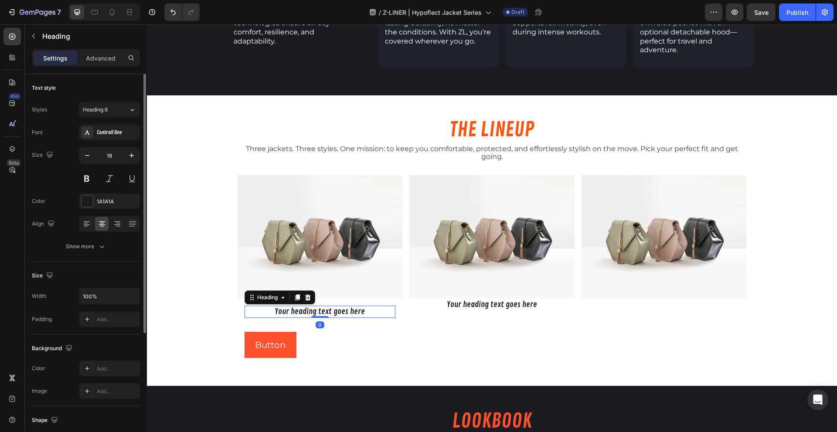
click at [322, 306] on h2 "Your heading text goes here" at bounding box center [319, 312] width 151 height 12
click at [393, 269] on img at bounding box center [319, 237] width 165 height 124
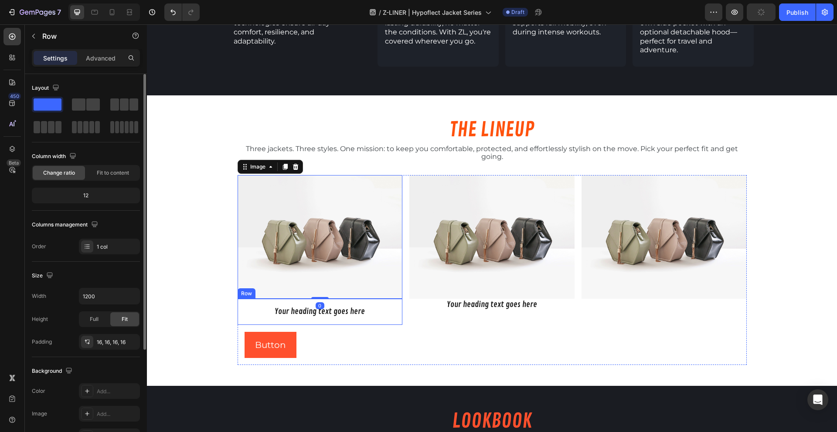
click at [393, 299] on div "Your heading text goes here Heading Row" at bounding box center [319, 312] width 165 height 26
click at [279, 287] on icon at bounding box center [280, 290] width 7 height 7
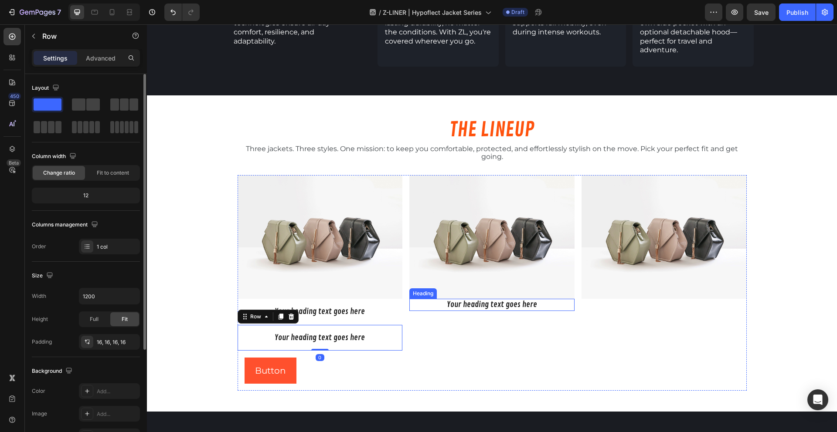
click at [476, 299] on h2 "Your heading text goes here" at bounding box center [491, 305] width 165 height 12
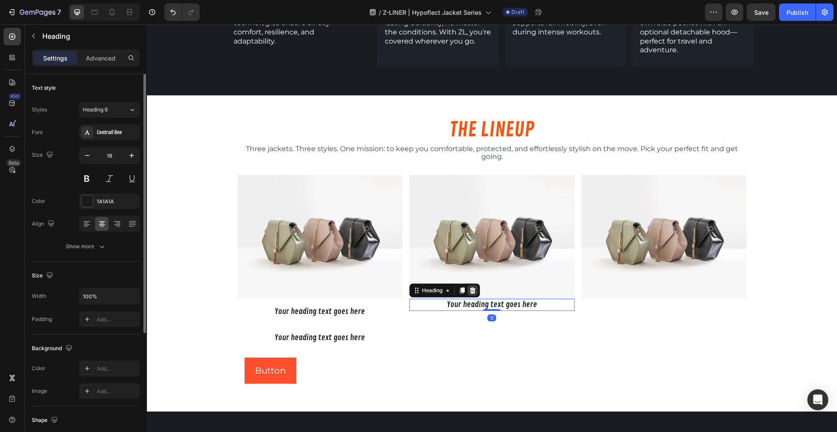
click at [470, 288] on icon at bounding box center [473, 291] width 6 height 6
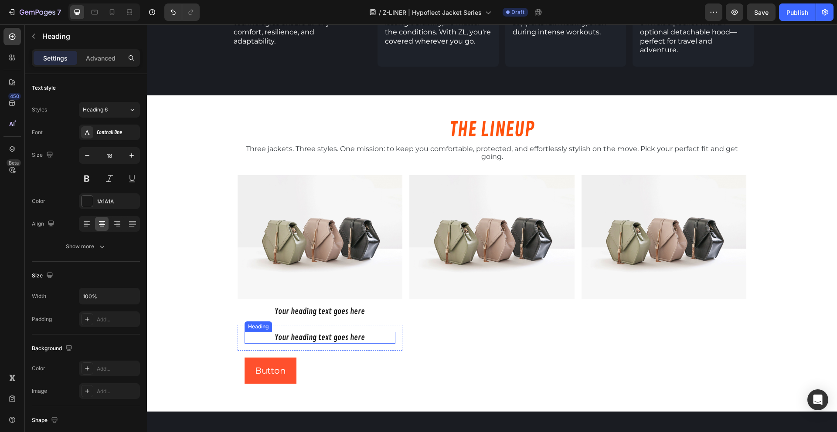
click at [351, 332] on h2 "Your heading text goes here" at bounding box center [319, 338] width 151 height 12
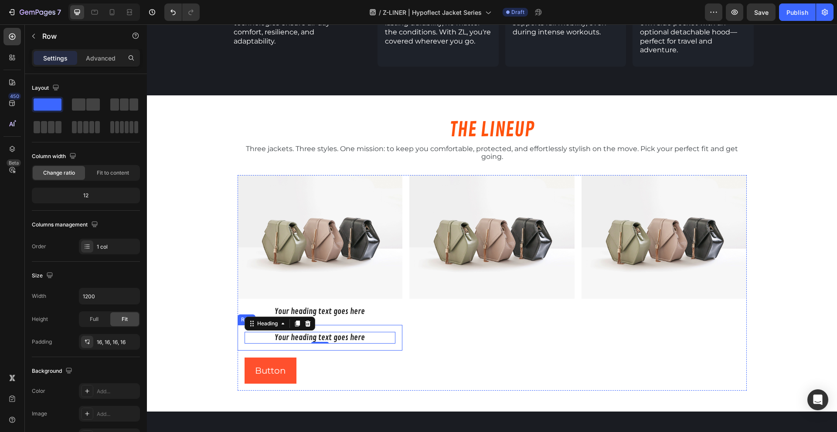
click at [347, 325] on div "Your heading text goes here Heading 0 Row" at bounding box center [319, 338] width 165 height 26
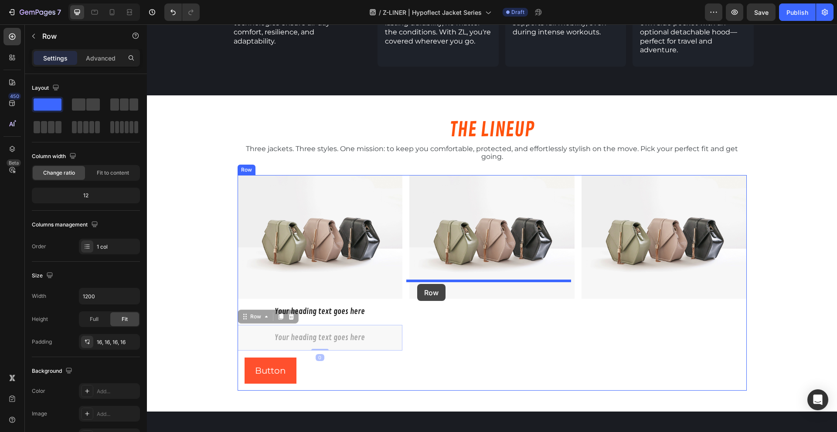
drag, startPoint x: 242, startPoint y: 299, endPoint x: 417, endPoint y: 284, distance: 175.4
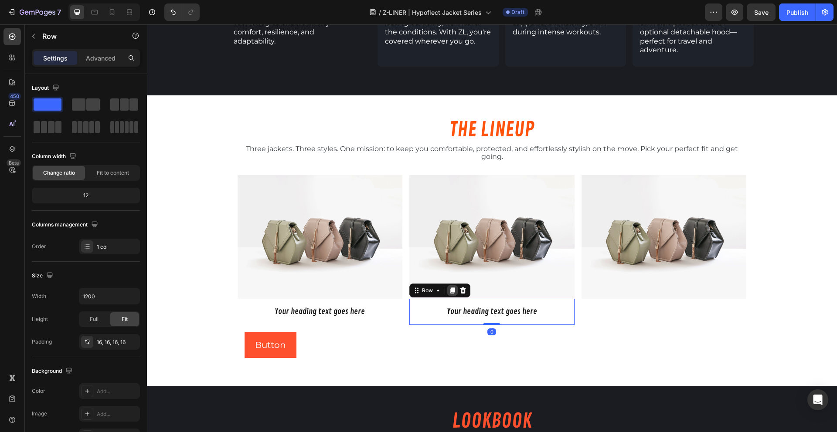
click at [453, 285] on div at bounding box center [452, 290] width 10 height 10
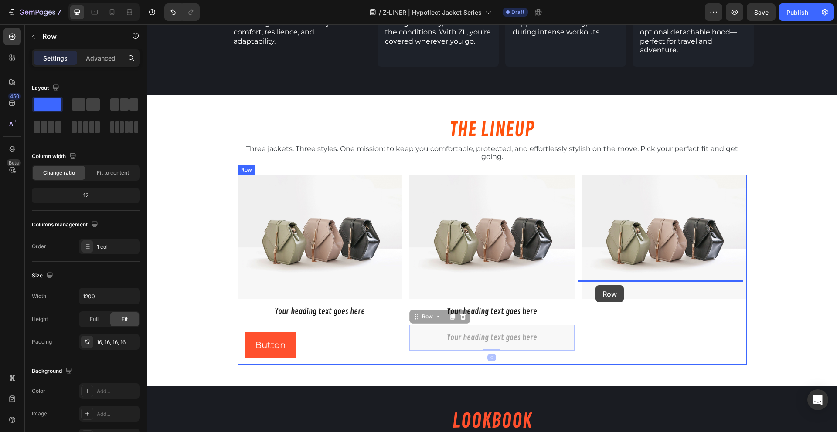
drag, startPoint x: 433, startPoint y: 302, endPoint x: 595, endPoint y: 285, distance: 163.4
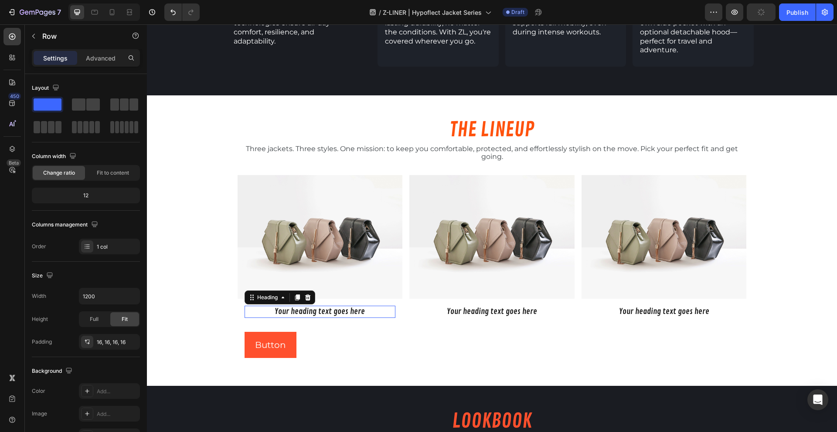
click at [323, 306] on h2 "Your heading text goes here" at bounding box center [319, 312] width 151 height 12
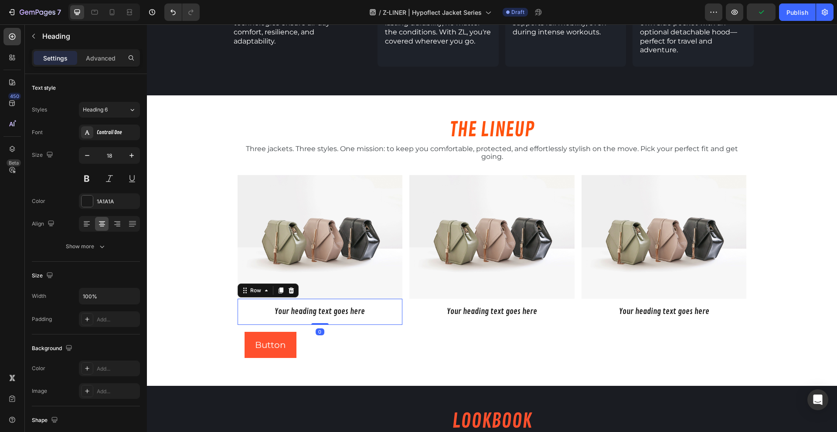
click at [322, 302] on div "Your heading text goes here Heading Row 0" at bounding box center [319, 312] width 165 height 26
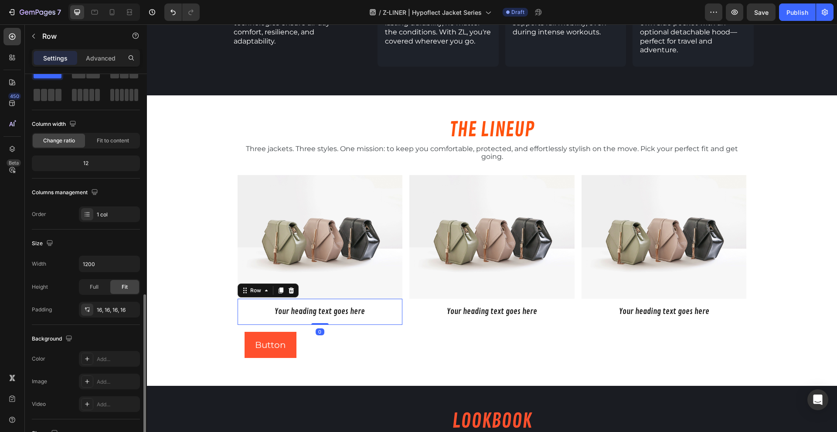
scroll to position [149, 0]
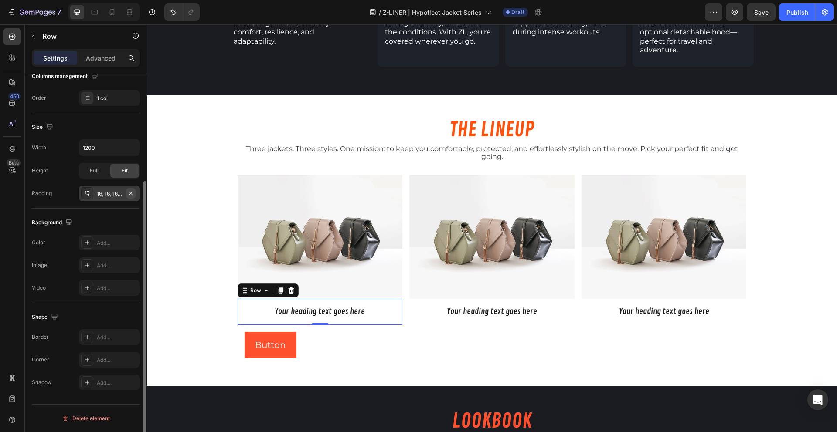
click at [132, 193] on icon "button" at bounding box center [130, 193] width 7 height 7
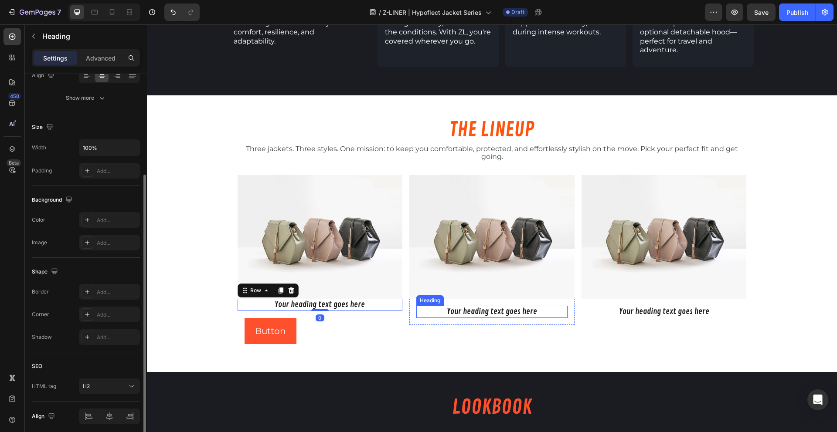
click at [454, 306] on h2 "Your heading text goes here" at bounding box center [491, 312] width 151 height 12
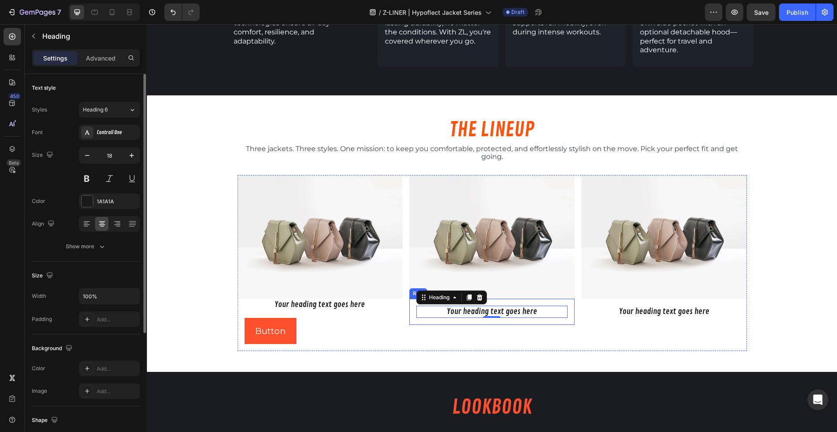
click at [434, 304] on div "Your heading text goes here Heading 0 Row" at bounding box center [491, 312] width 165 height 26
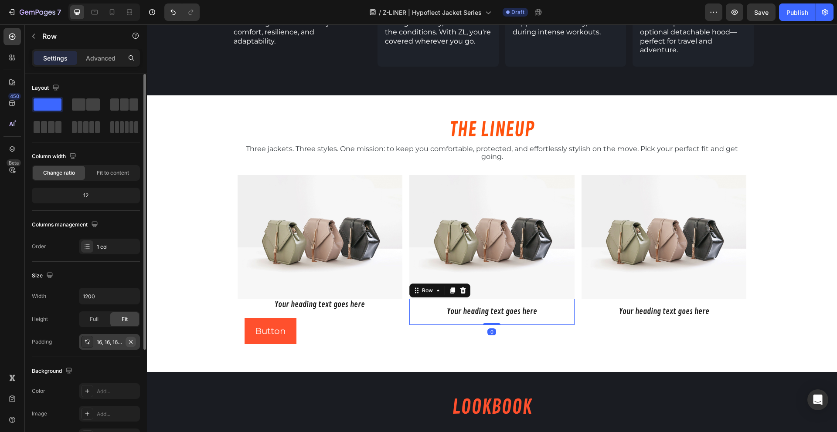
click at [134, 345] on icon "button" at bounding box center [130, 342] width 7 height 7
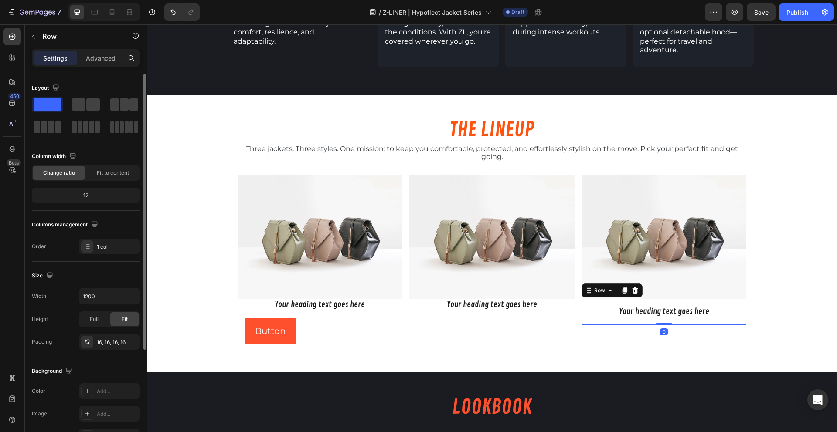
click at [610, 301] on div "Your heading text goes here Heading Row 0" at bounding box center [663, 312] width 165 height 26
click at [133, 343] on icon "button" at bounding box center [130, 342] width 7 height 7
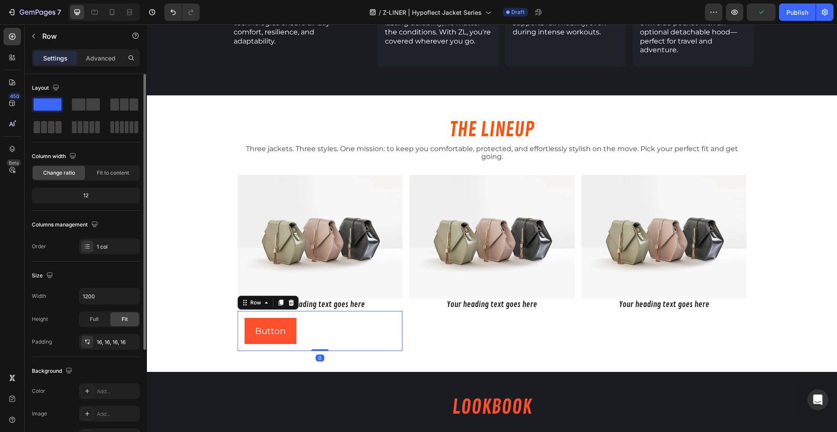
click at [311, 311] on div "Button Button Row 0" at bounding box center [319, 331] width 165 height 40
click at [135, 340] on button "button" at bounding box center [130, 342] width 10 height 10
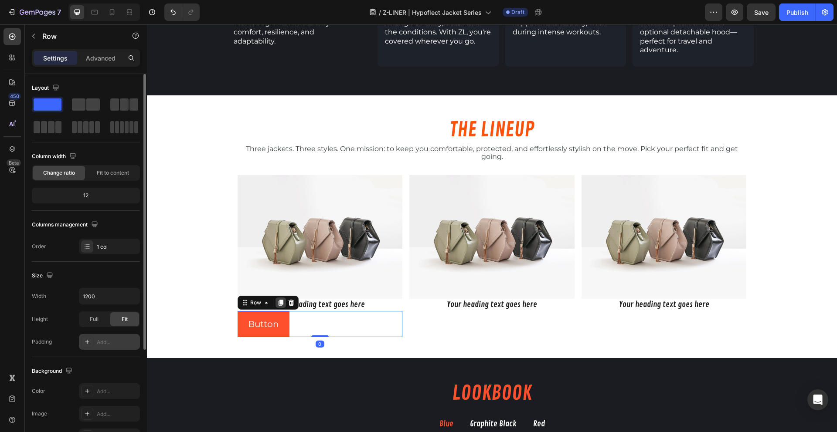
click at [277, 299] on icon at bounding box center [280, 302] width 7 height 7
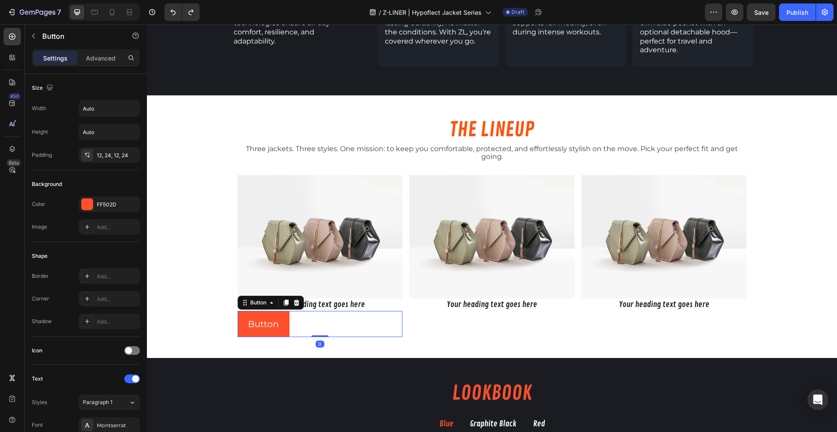
click at [317, 311] on div "Button Button 0" at bounding box center [319, 324] width 165 height 26
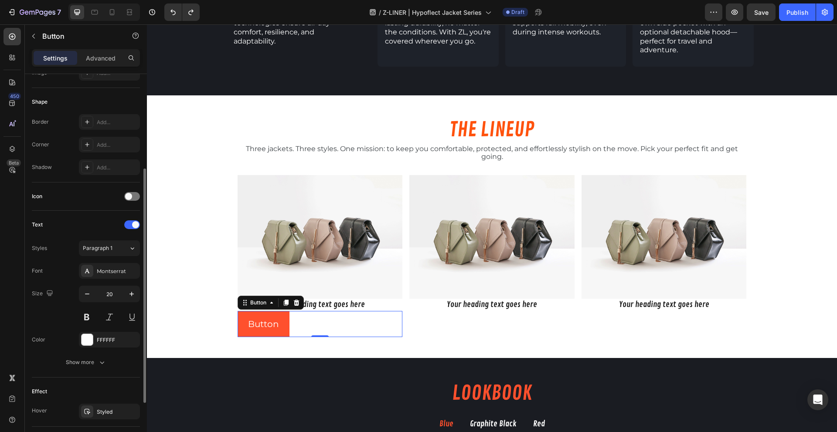
scroll to position [242, 0]
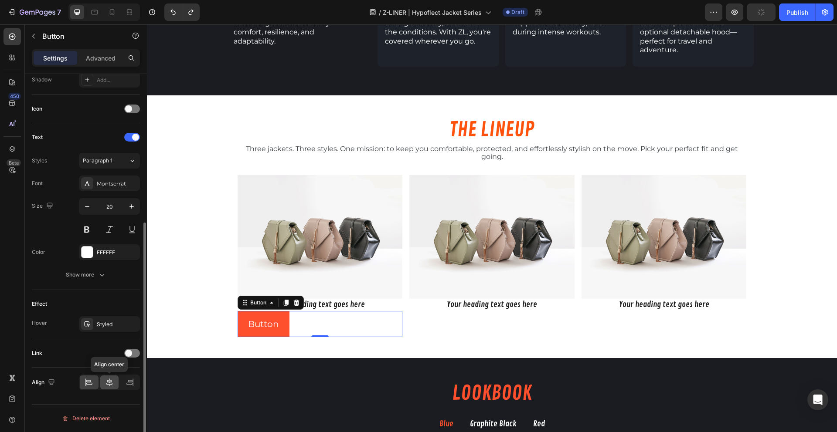
click at [113, 386] on icon at bounding box center [109, 382] width 9 height 9
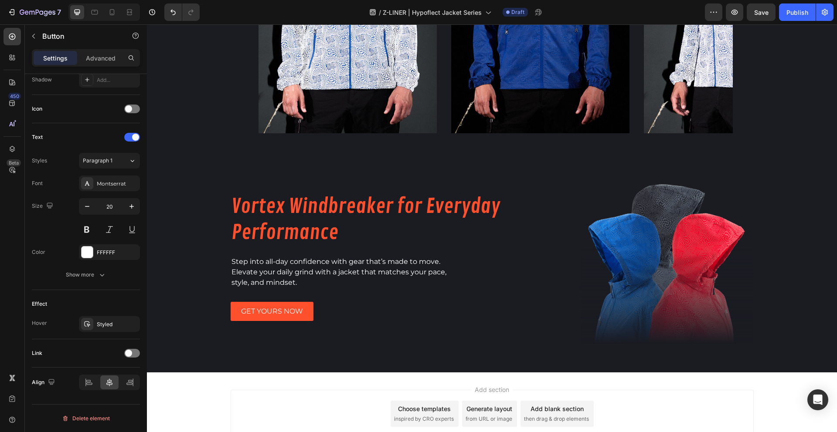
scroll to position [1381, 0]
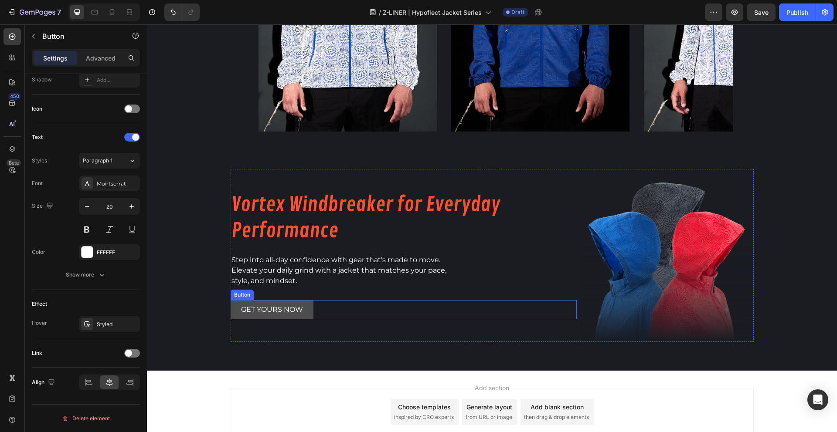
click at [301, 308] on button "GET YOURS NOW" at bounding box center [271, 310] width 83 height 20
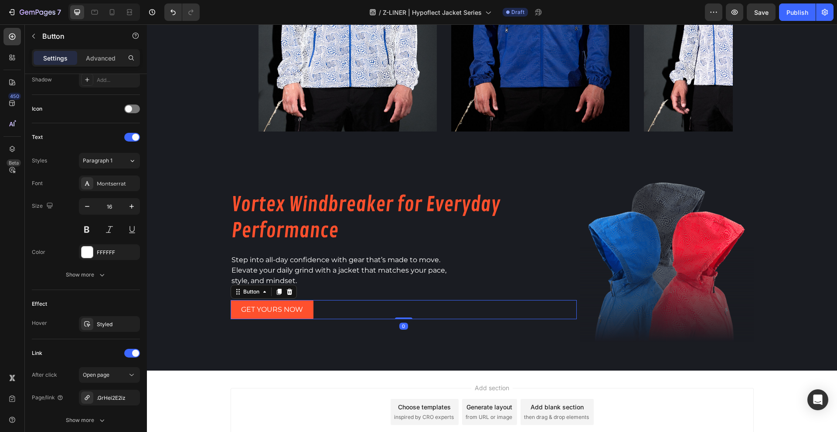
click at [276, 297] on div "Button" at bounding box center [263, 292] width 66 height 14
click at [276, 294] on icon at bounding box center [278, 292] width 5 height 6
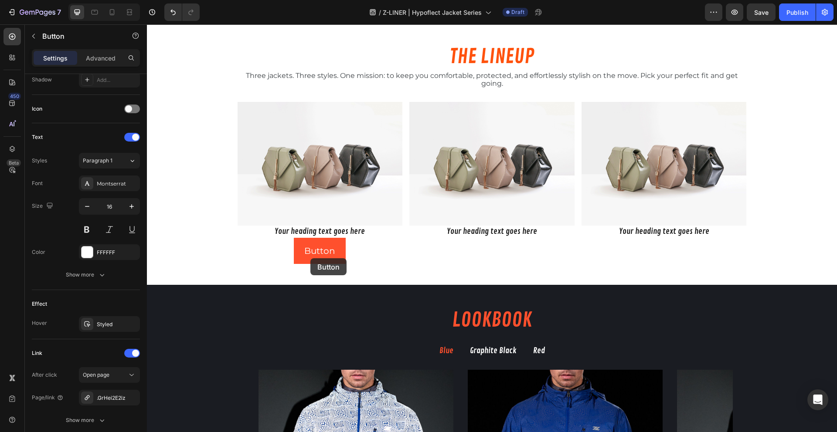
scroll to position [938, 0]
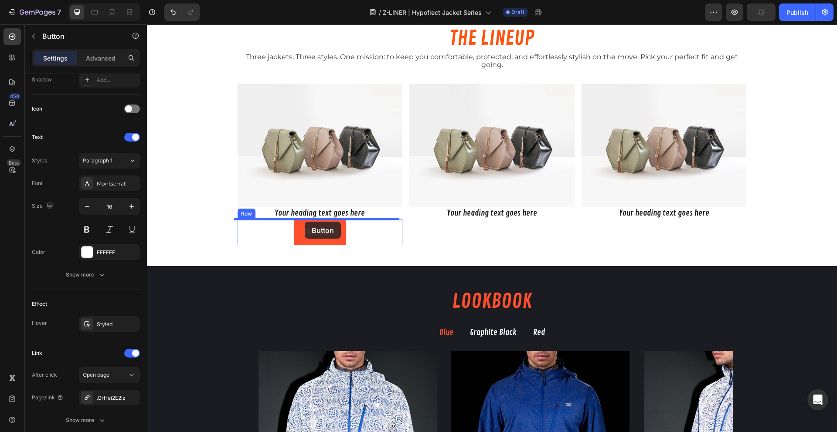
drag, startPoint x: 249, startPoint y: 301, endPoint x: 305, endPoint y: 222, distance: 96.6
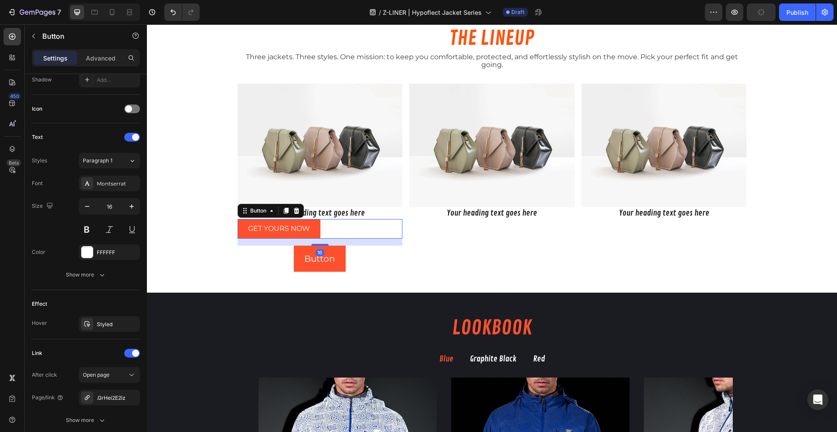
click at [377, 244] on div "16" at bounding box center [319, 242] width 165 height 7
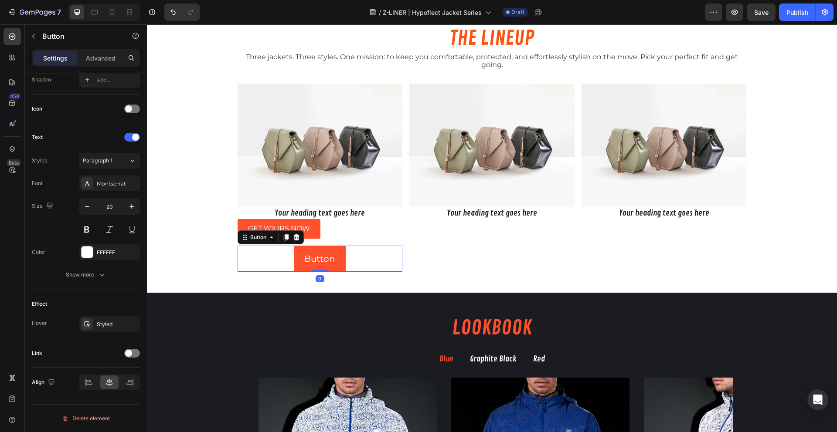
click at [373, 251] on div "Button Button 0" at bounding box center [319, 259] width 165 height 26
click at [294, 240] on icon at bounding box center [296, 237] width 6 height 6
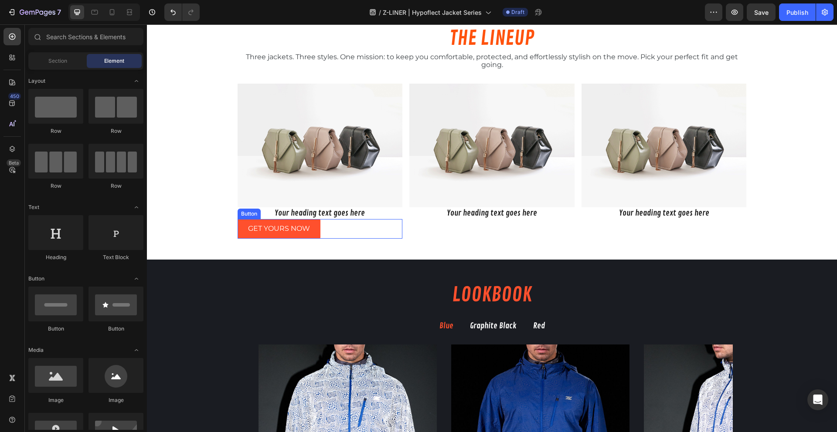
click at [340, 233] on div "GET YOURS NOW Button" at bounding box center [319, 229] width 165 height 20
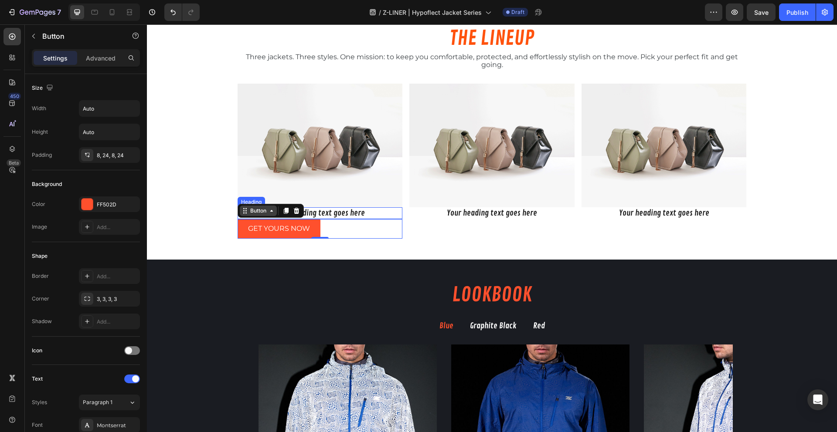
click at [261, 215] on div "Button" at bounding box center [258, 211] width 37 height 10
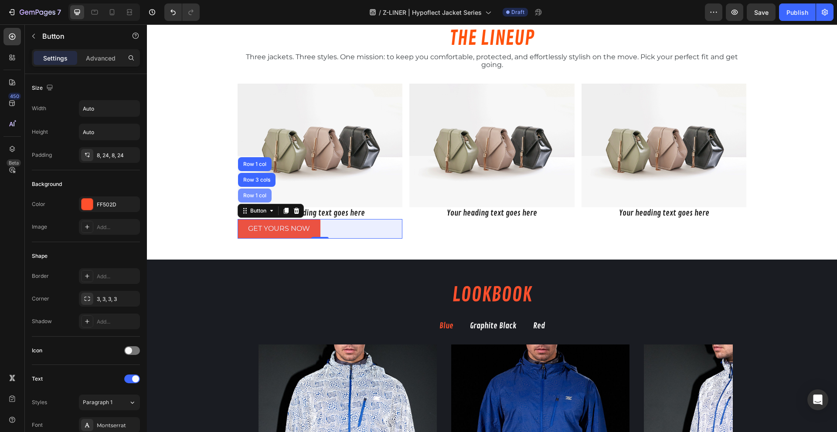
click at [248, 195] on div "Row 1 col" at bounding box center [254, 195] width 27 height 5
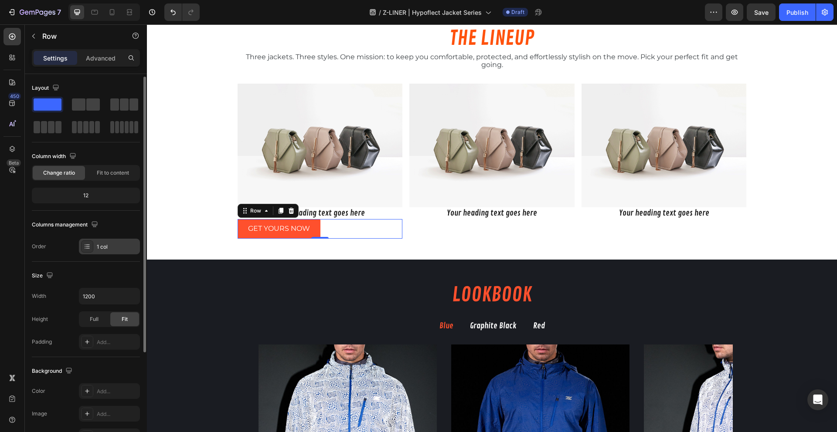
scroll to position [149, 0]
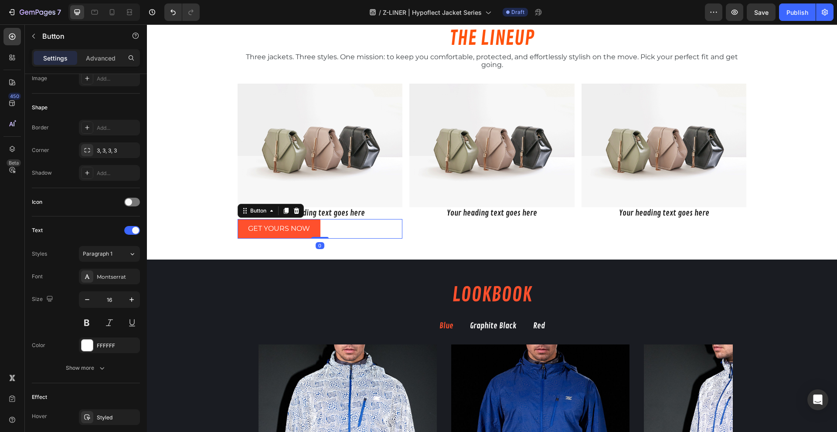
click at [330, 225] on div "GET YOURS NOW Button 0" at bounding box center [319, 229] width 165 height 20
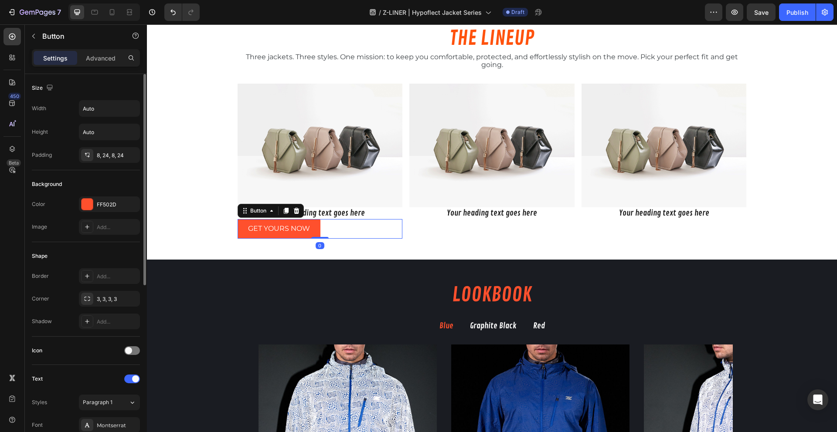
scroll to position [310, 0]
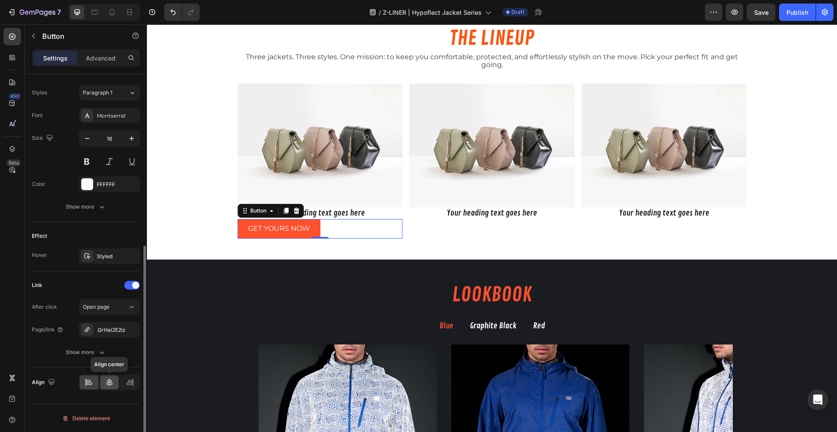
click at [112, 380] on icon at bounding box center [109, 382] width 9 height 9
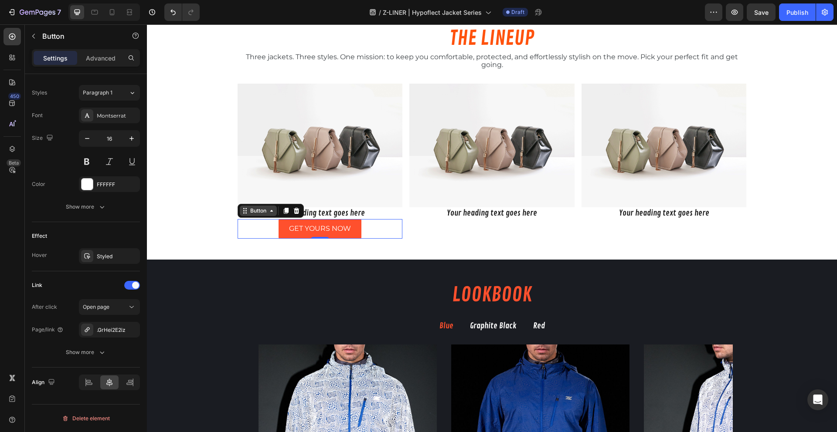
click at [254, 213] on div "Button" at bounding box center [258, 211] width 20 height 8
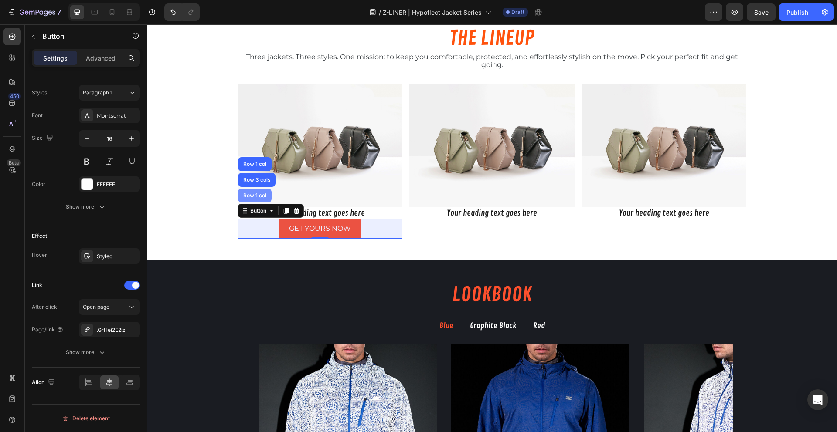
click at [253, 200] on div "Row 1 col" at bounding box center [255, 196] width 34 height 14
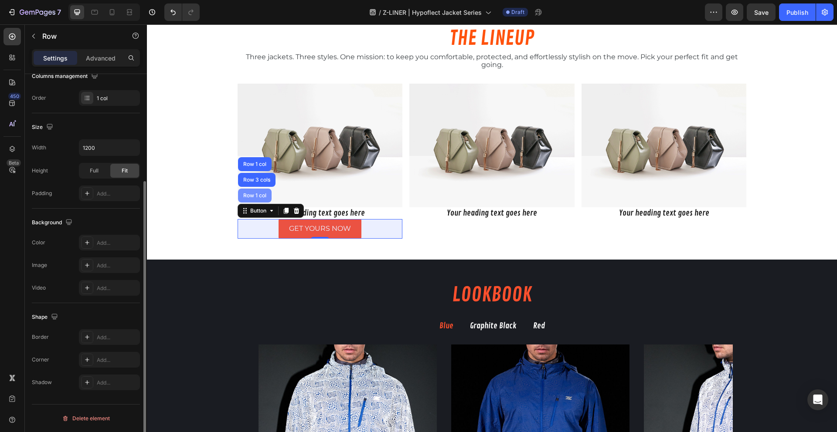
scroll to position [0, 0]
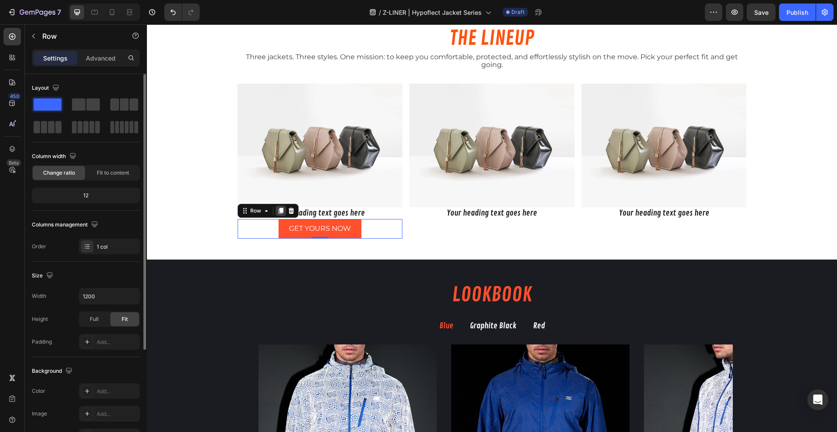
click at [278, 211] on icon at bounding box center [280, 211] width 5 height 6
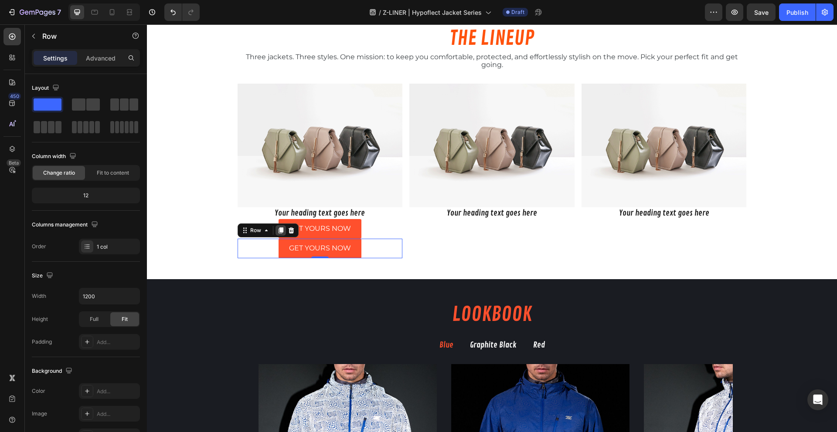
click at [277, 235] on div at bounding box center [280, 230] width 10 height 10
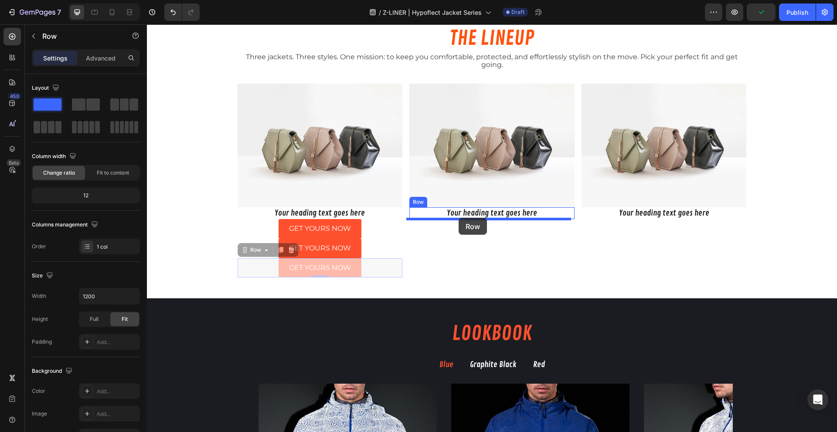
drag, startPoint x: 251, startPoint y: 252, endPoint x: 458, endPoint y: 218, distance: 210.7
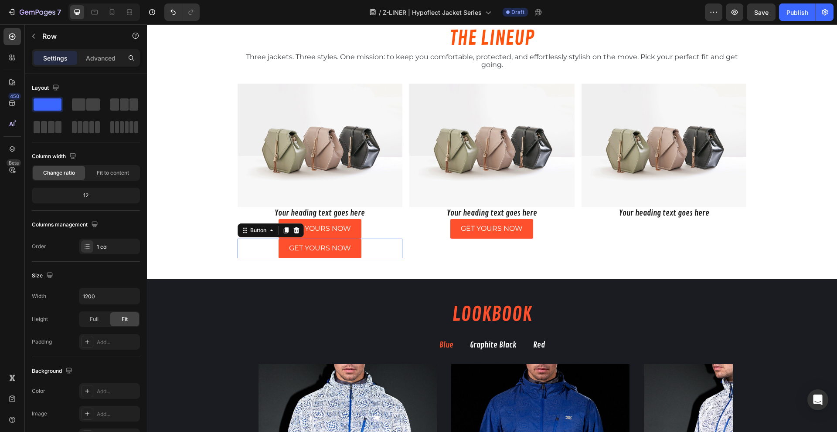
click at [257, 250] on div "GET YOURS NOW Button 0" at bounding box center [319, 249] width 165 height 20
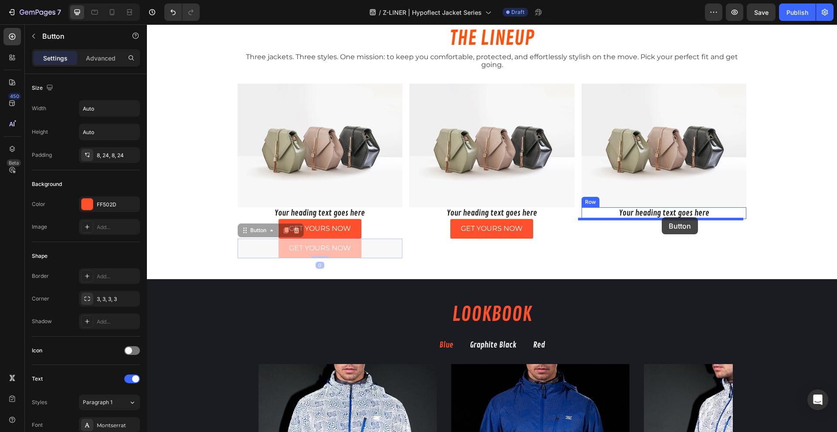
drag, startPoint x: 265, startPoint y: 234, endPoint x: 661, endPoint y: 217, distance: 396.4
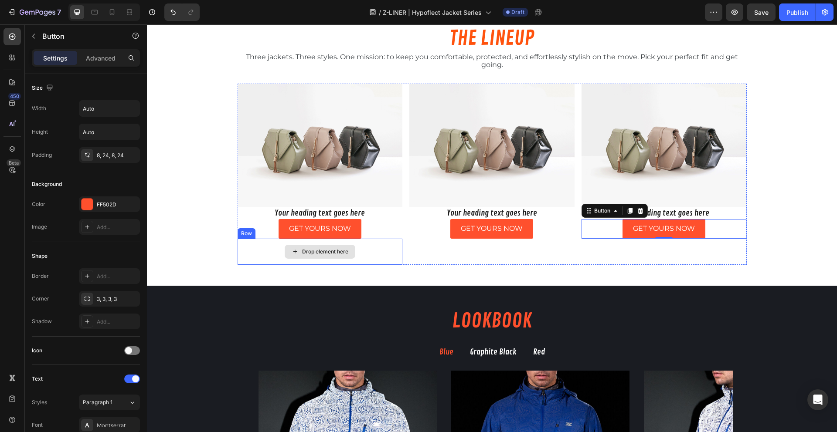
click at [376, 241] on div "Drop element here" at bounding box center [319, 252] width 165 height 26
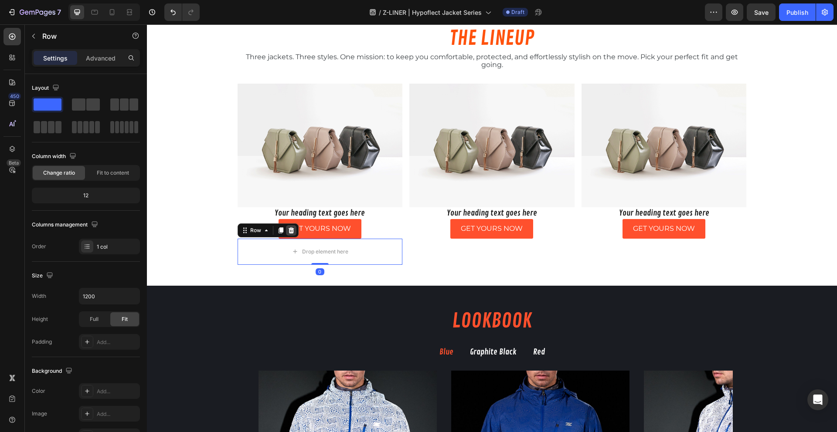
click at [288, 230] on icon at bounding box center [291, 230] width 7 height 7
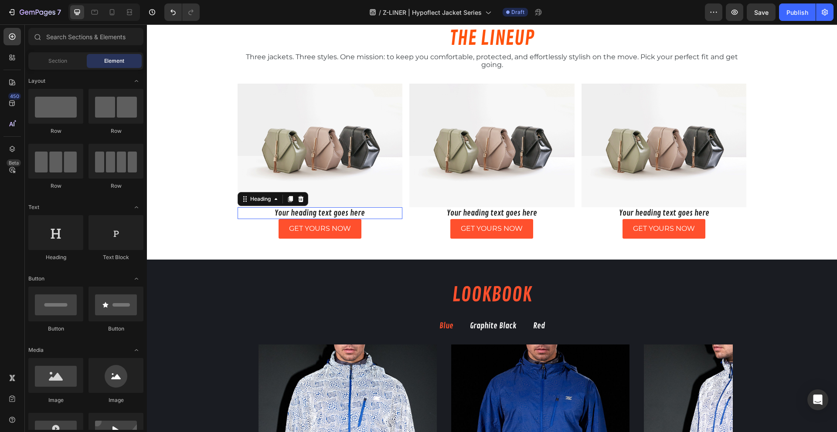
drag, startPoint x: 383, startPoint y: 210, endPoint x: 308, endPoint y: 209, distance: 75.4
click at [383, 210] on h2 "Your heading text goes here" at bounding box center [319, 213] width 165 height 12
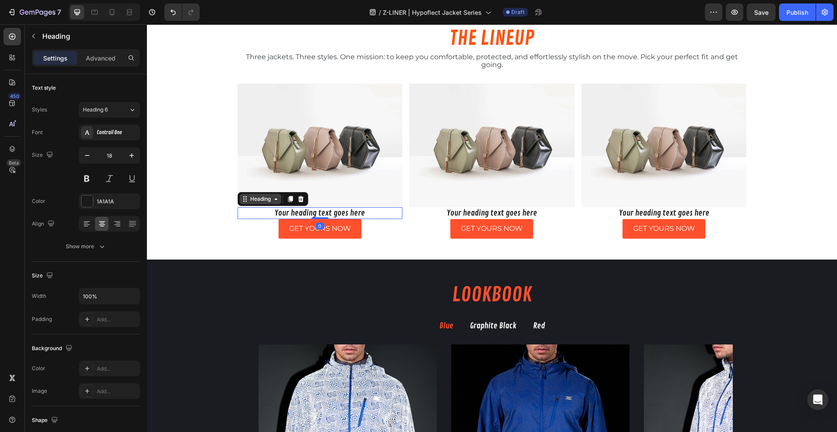
click at [263, 195] on div "Heading" at bounding box center [260, 199] width 24 height 8
click at [260, 189] on div "Row 1 col" at bounding box center [255, 184] width 34 height 14
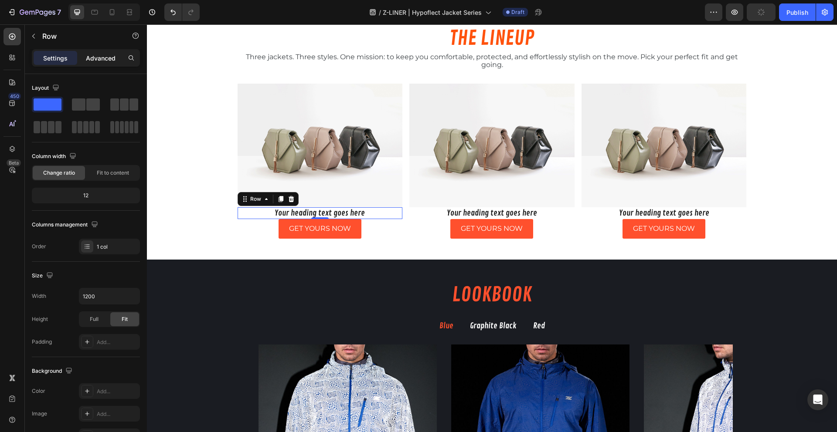
click at [95, 58] on p "Advanced" at bounding box center [101, 58] width 30 height 9
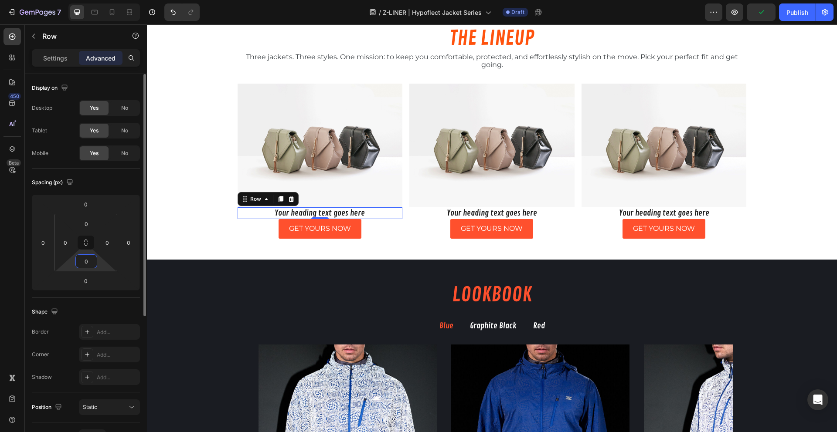
click at [84, 260] on input "0" at bounding box center [86, 261] width 17 height 13
click at [0, 0] on div "Spacing (px) 0 0 0 0 0 0 0 0" at bounding box center [0, 0] width 0 height 0
click at [78, 283] on input "0" at bounding box center [85, 281] width 17 height 13
type input "10"
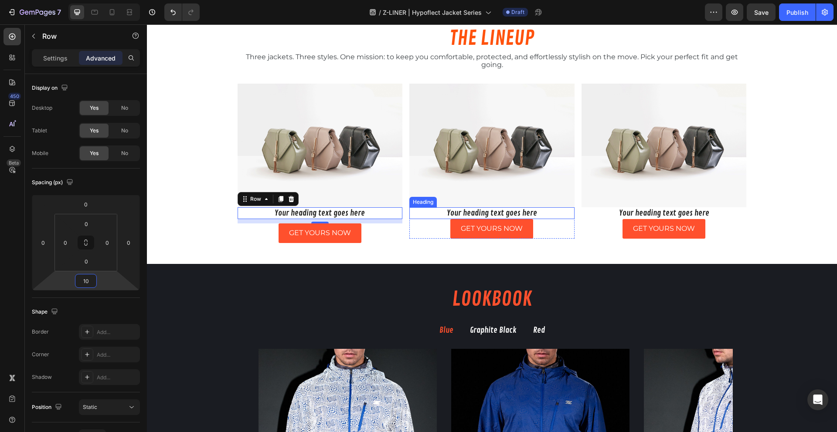
click at [544, 215] on h2 "Your heading text goes here" at bounding box center [491, 213] width 165 height 12
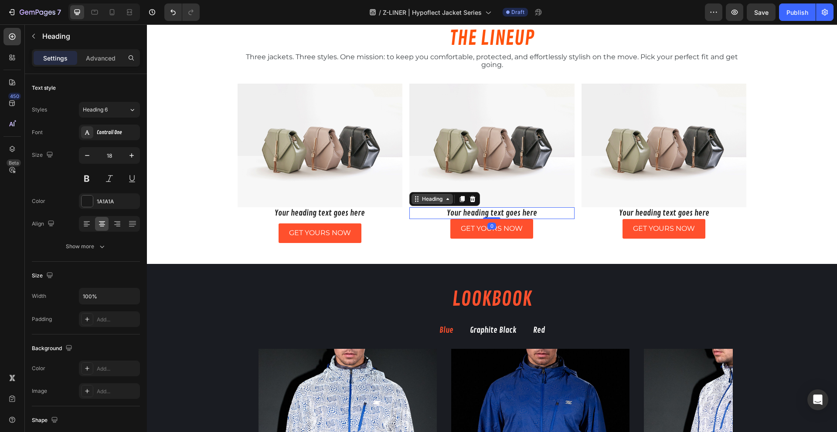
click at [420, 198] on div "Heading" at bounding box center [432, 199] width 24 height 8
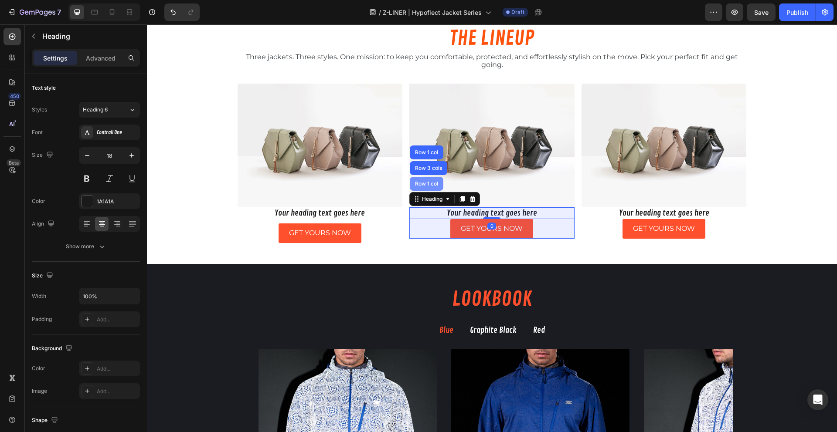
click at [419, 186] on div "Row 1 col" at bounding box center [426, 183] width 27 height 5
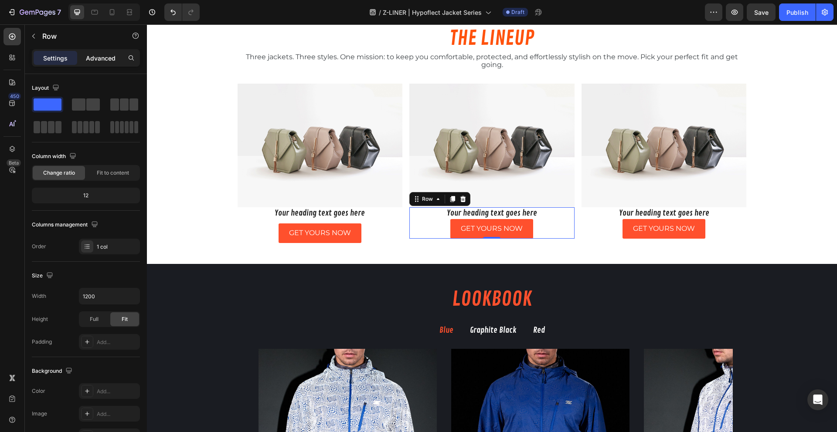
click at [106, 57] on p "Advanced" at bounding box center [101, 58] width 30 height 9
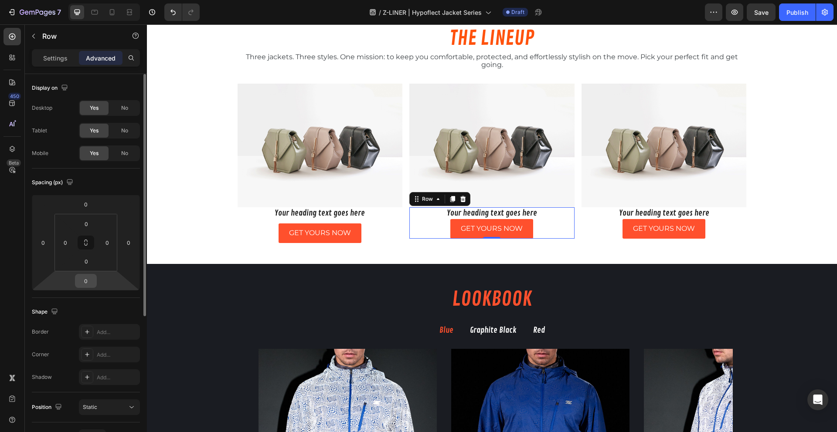
click at [76, 287] on div "0" at bounding box center [86, 281] width 22 height 14
click at [83, 282] on input "0" at bounding box center [85, 281] width 17 height 13
type input "10"
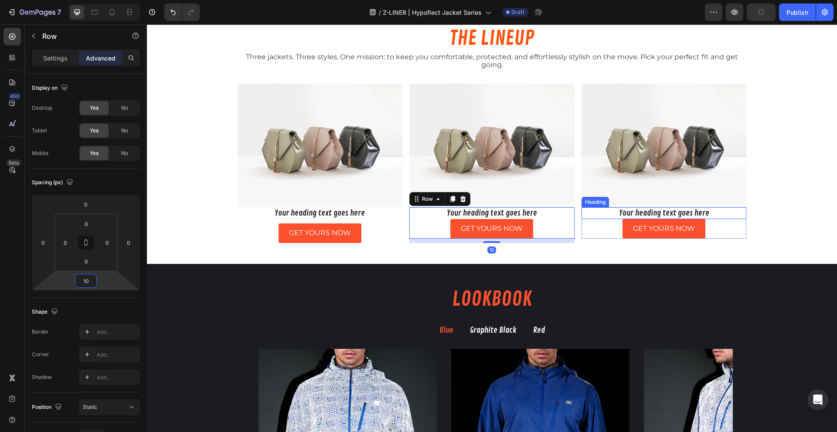
click at [611, 214] on h2 "Your heading text goes here" at bounding box center [663, 213] width 165 height 12
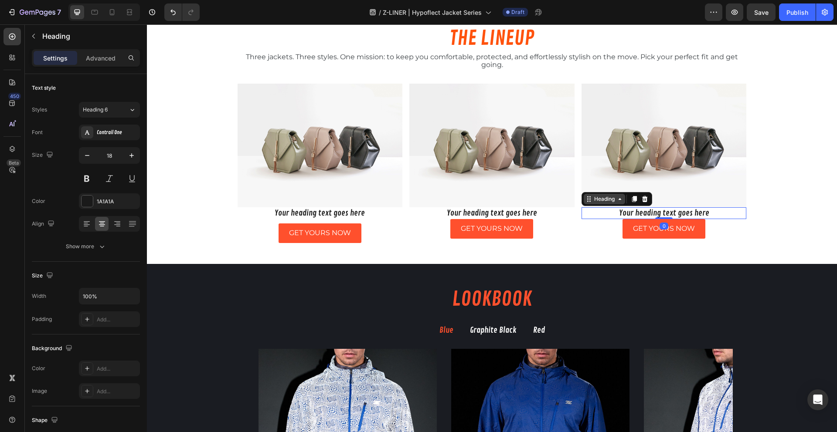
click at [595, 200] on div "Heading" at bounding box center [604, 199] width 24 height 8
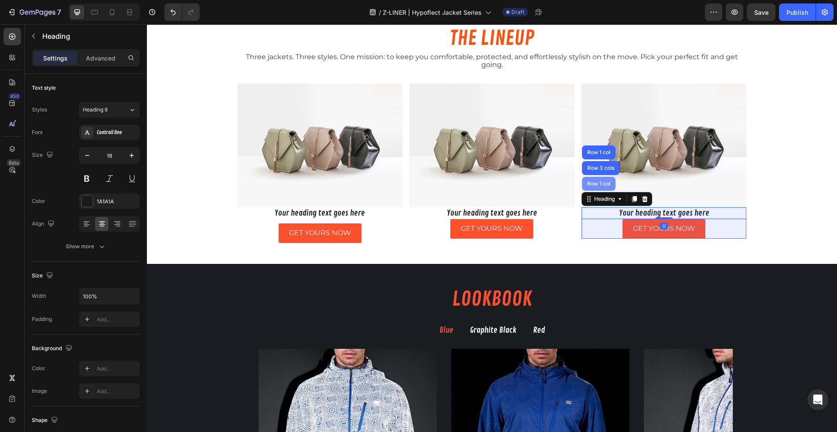
click at [596, 191] on div "Row 1 col" at bounding box center [599, 184] width 34 height 14
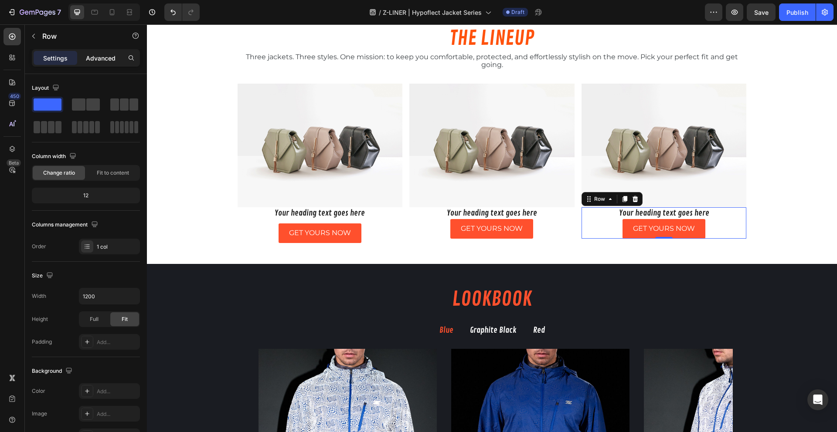
click at [104, 58] on p "Advanced" at bounding box center [101, 58] width 30 height 9
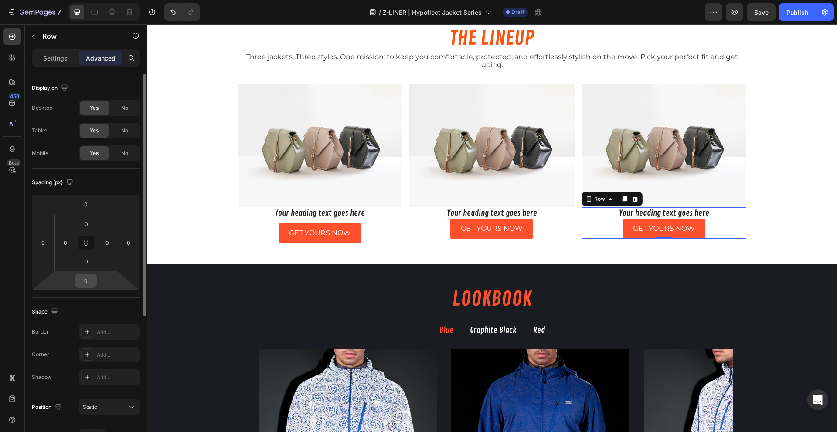
click at [91, 285] on input "0" at bounding box center [85, 281] width 17 height 13
type input "10"
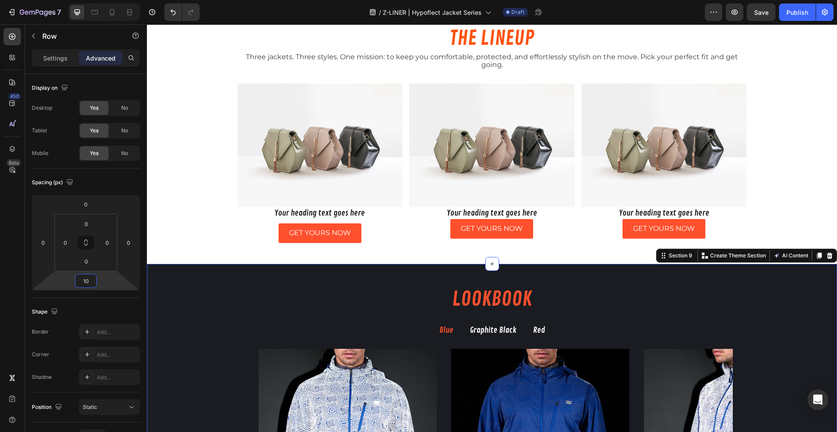
click at [228, 317] on div "LOOKBOOK Heading Row Blue Graphite Black Red Image Image Image Image Image Imag…" at bounding box center [492, 437] width 690 height 302
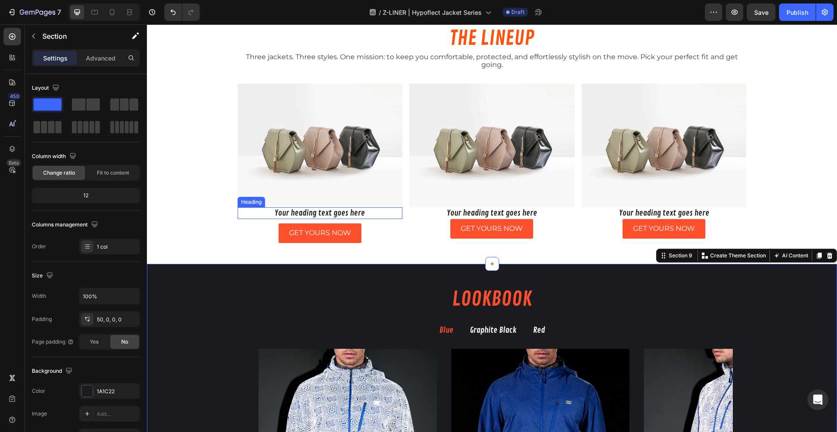
click at [383, 210] on h2 "Your heading text goes here" at bounding box center [319, 213] width 165 height 12
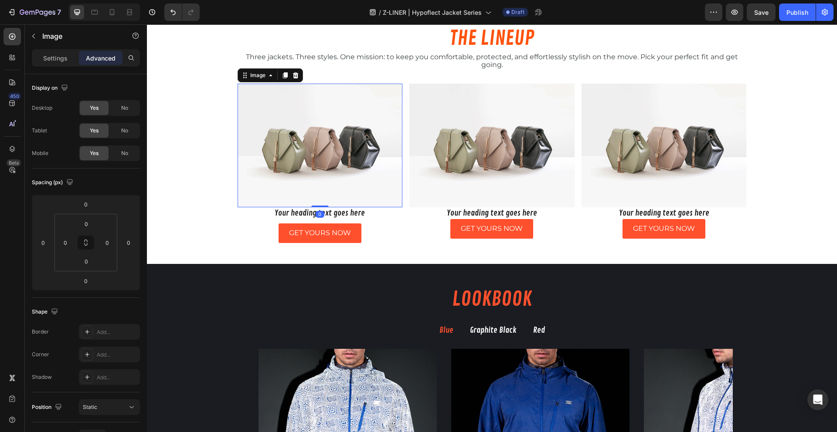
click at [381, 200] on img at bounding box center [319, 146] width 165 height 124
click at [85, 285] on input "0" at bounding box center [85, 281] width 17 height 13
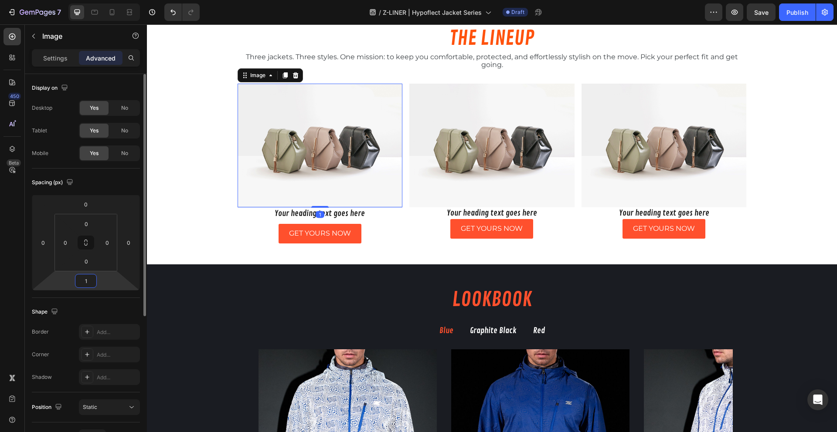
type input "10"
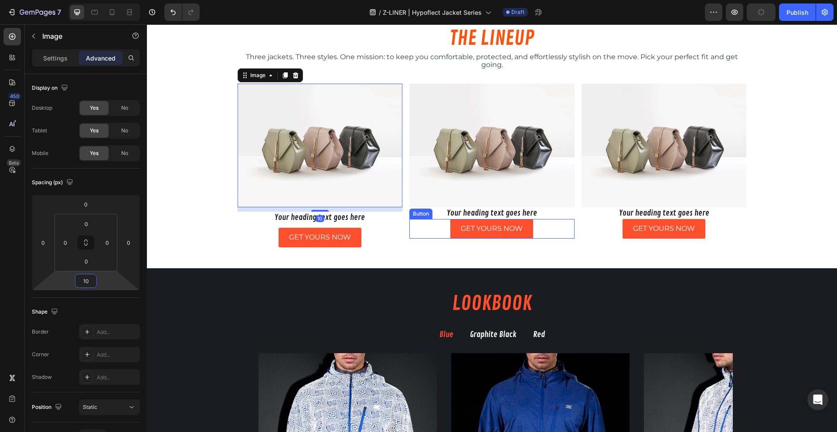
click at [475, 192] on img at bounding box center [491, 146] width 165 height 124
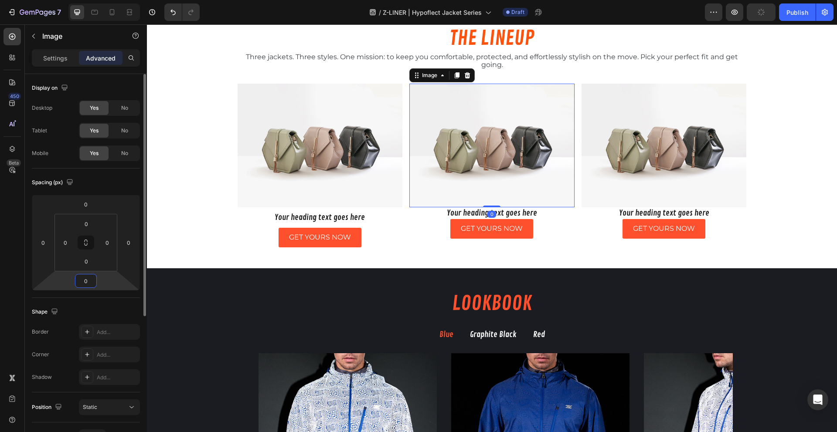
click at [102, 0] on html "7 / Z-LINER | Hypoflect Jacket Series Draft Preview Publish 450 Beta Sections(1…" at bounding box center [418, 0] width 837 height 0
type input "10"
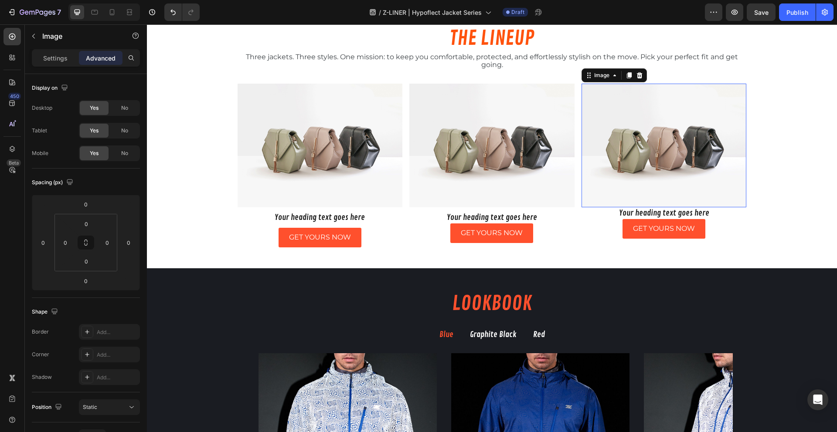
click at [613, 196] on img at bounding box center [663, 146] width 165 height 124
click at [84, 263] on input "0" at bounding box center [86, 261] width 17 height 13
click at [63, 0] on html "7 / Z-LINER | Hypoflect Jacket Series Draft Preview Save Publish 450 Beta Secti…" at bounding box center [418, 0] width 837 height 0
type input "10"
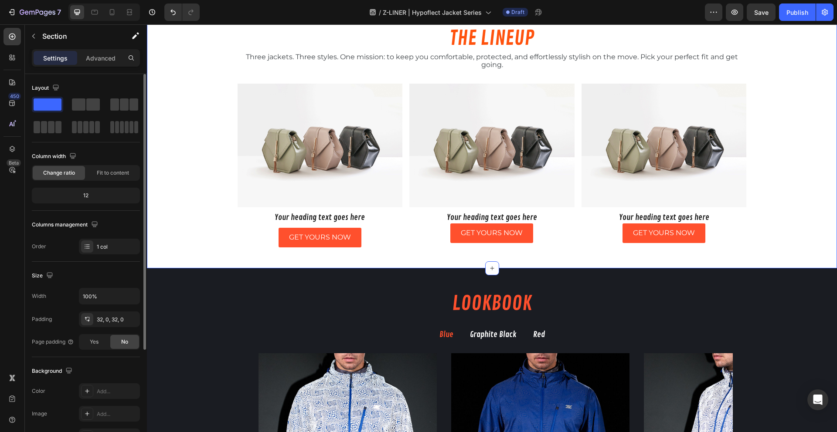
click at [217, 267] on div "THE LINEUP Heading Three jackets. Three styles. One mission: to keep you comfor…" at bounding box center [492, 136] width 690 height 264
click at [338, 200] on img at bounding box center [319, 146] width 165 height 124
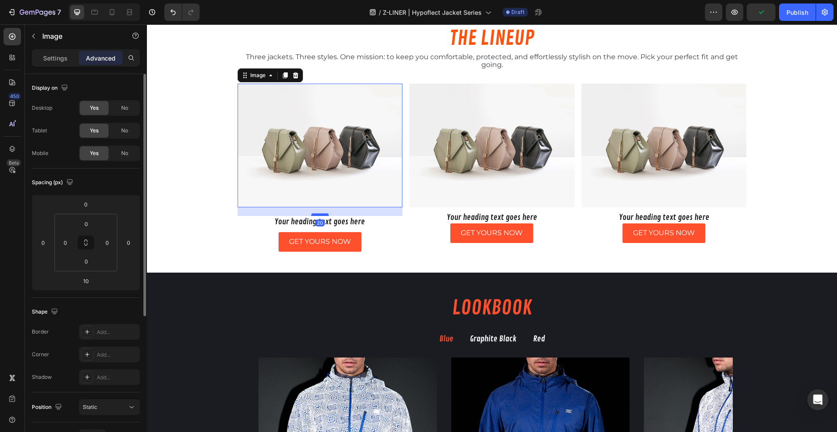
drag, startPoint x: 320, startPoint y: 210, endPoint x: 322, endPoint y: 215, distance: 4.9
click at [322, 215] on div at bounding box center [319, 215] width 17 height 3
type input "20"
click at [476, 203] on img at bounding box center [491, 146] width 165 height 124
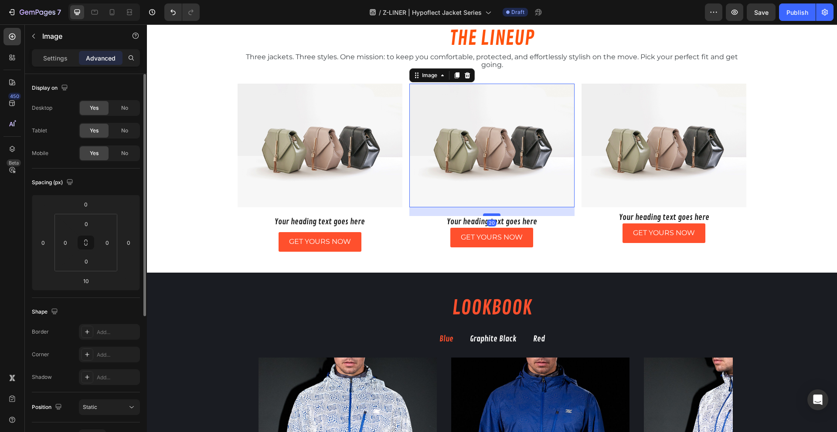
drag, startPoint x: 486, startPoint y: 210, endPoint x: 487, endPoint y: 214, distance: 4.4
click at [487, 214] on div at bounding box center [491, 215] width 17 height 3
type input "20"
click at [672, 186] on img at bounding box center [663, 146] width 165 height 124
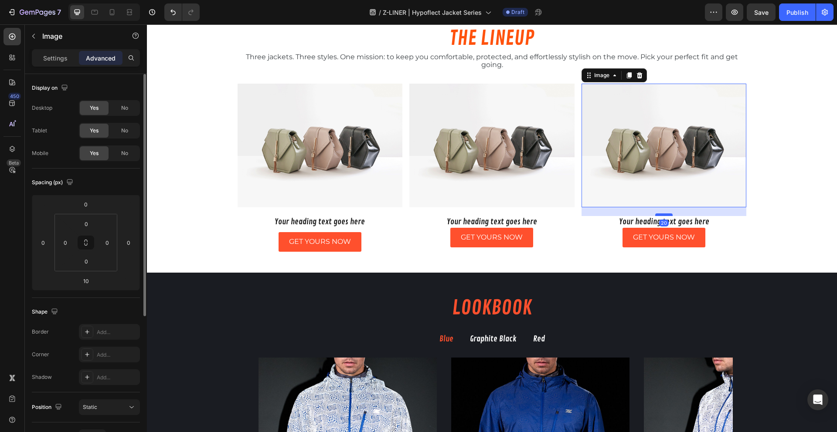
drag, startPoint x: 661, startPoint y: 210, endPoint x: 661, endPoint y: 215, distance: 4.4
click at [661, 215] on div at bounding box center [663, 215] width 17 height 3
type input "20"
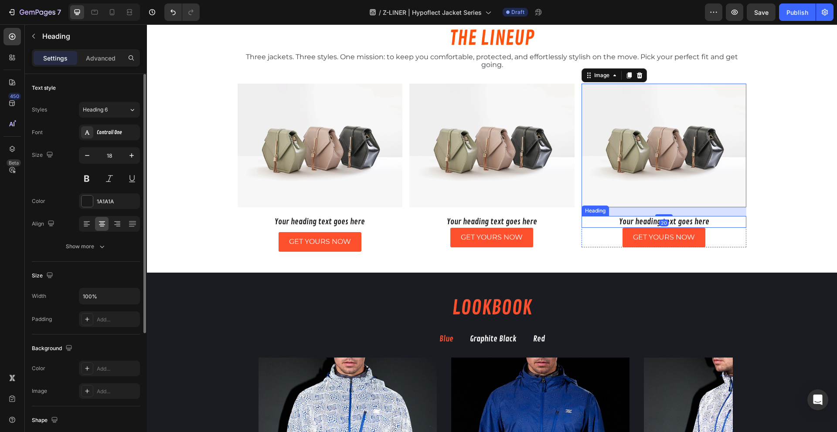
click at [678, 226] on h2 "Your heading text goes here" at bounding box center [663, 222] width 165 height 12
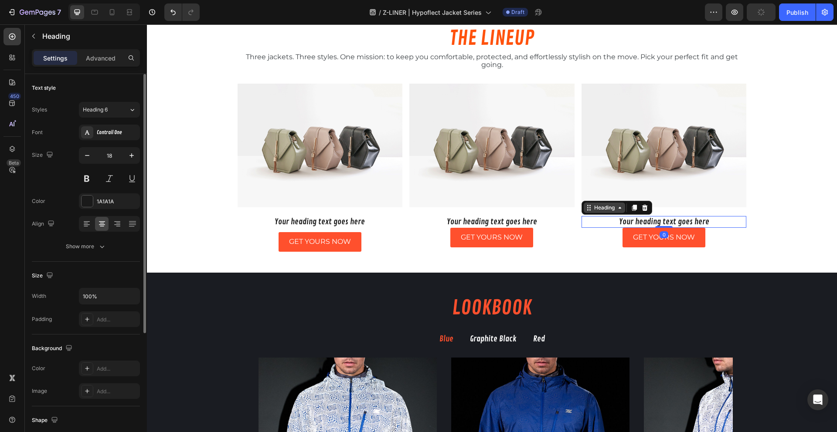
click at [592, 210] on div "Heading" at bounding box center [604, 208] width 24 height 8
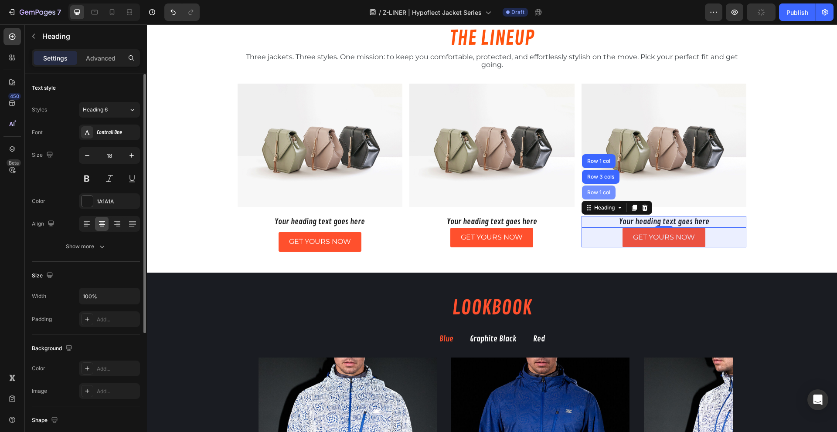
click at [600, 197] on div "Row 1 col" at bounding box center [599, 193] width 34 height 14
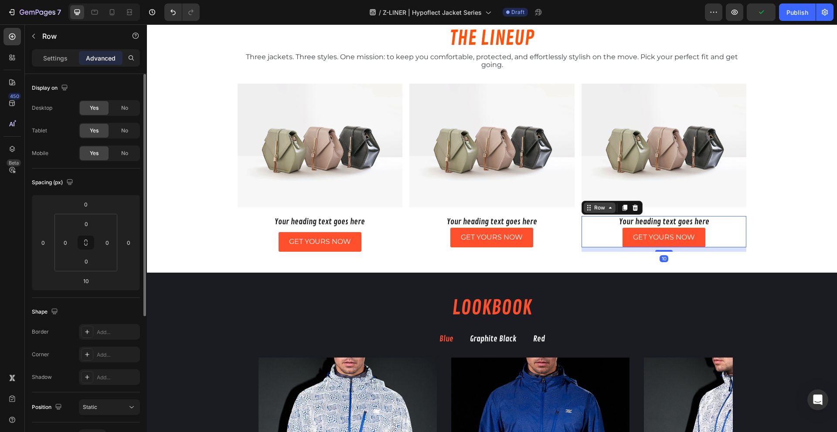
click at [597, 207] on div "Row" at bounding box center [599, 208] width 14 height 8
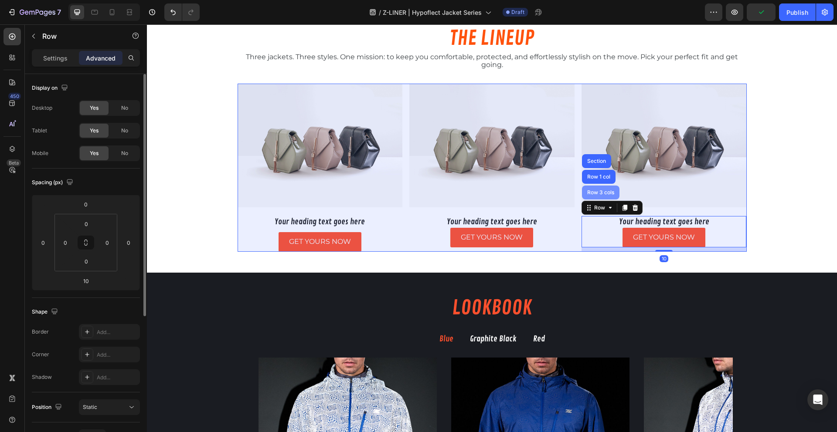
click at [593, 193] on div "Row 3 cols" at bounding box center [600, 192] width 31 height 5
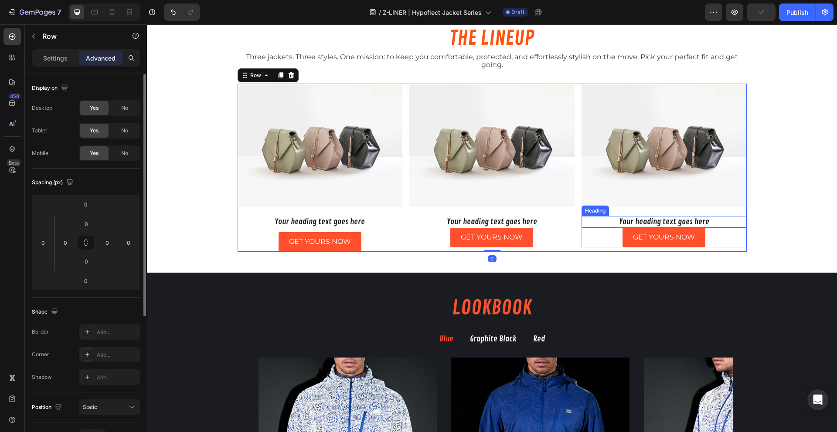
click at [607, 219] on h2 "Your heading text goes here" at bounding box center [663, 222] width 165 height 12
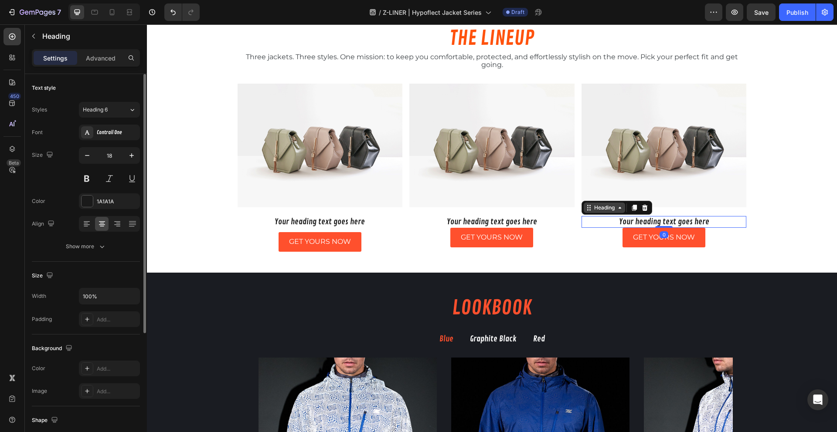
click at [598, 207] on div "Heading" at bounding box center [604, 208] width 24 height 8
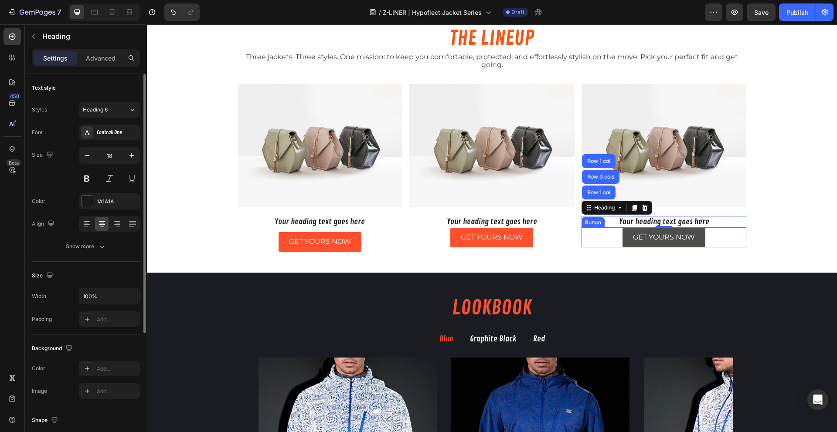
click at [667, 228] on button "GET YOURS NOW" at bounding box center [663, 238] width 83 height 20
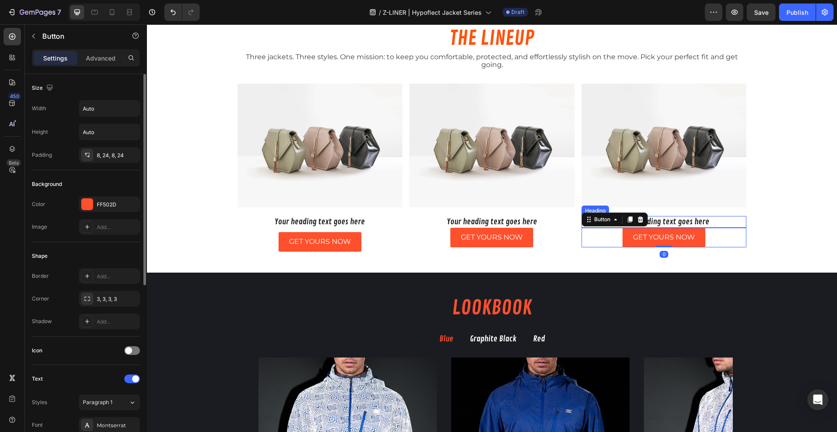
click at [726, 223] on h2 "Your heading text goes here" at bounding box center [663, 222] width 165 height 12
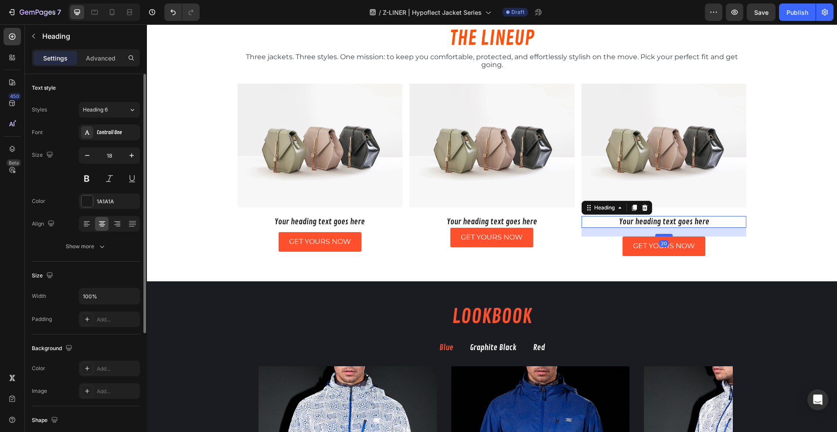
drag, startPoint x: 662, startPoint y: 227, endPoint x: 663, endPoint y: 235, distance: 8.8
click at [663, 235] on div at bounding box center [663, 235] width 17 height 3
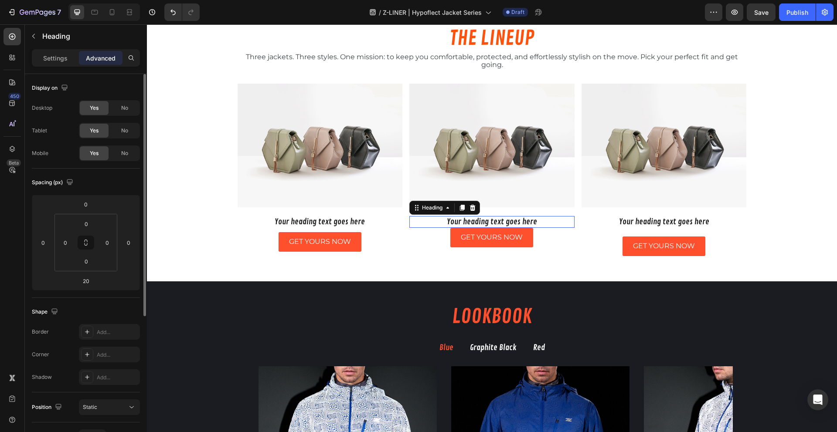
click at [518, 220] on h2 "Your heading text goes here" at bounding box center [491, 222] width 165 height 12
drag, startPoint x: 492, startPoint y: 225, endPoint x: 497, endPoint y: 234, distance: 9.9
click at [497, 228] on div "20" at bounding box center [491, 228] width 165 height 0
type input "20"
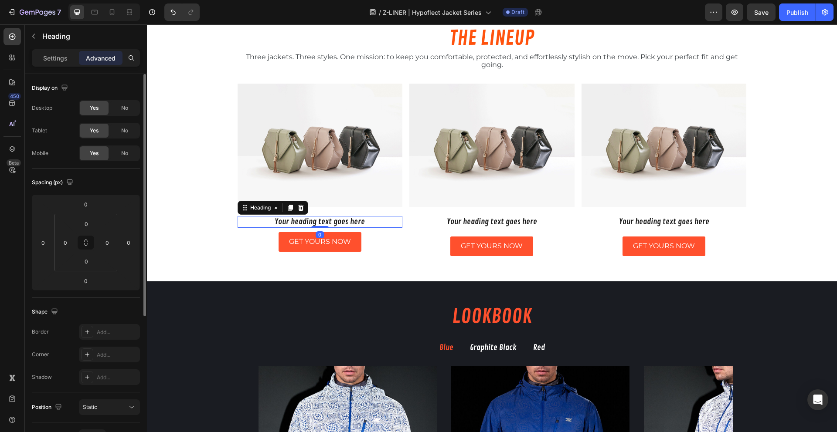
click at [331, 219] on h2 "Your heading text goes here" at bounding box center [319, 222] width 165 height 12
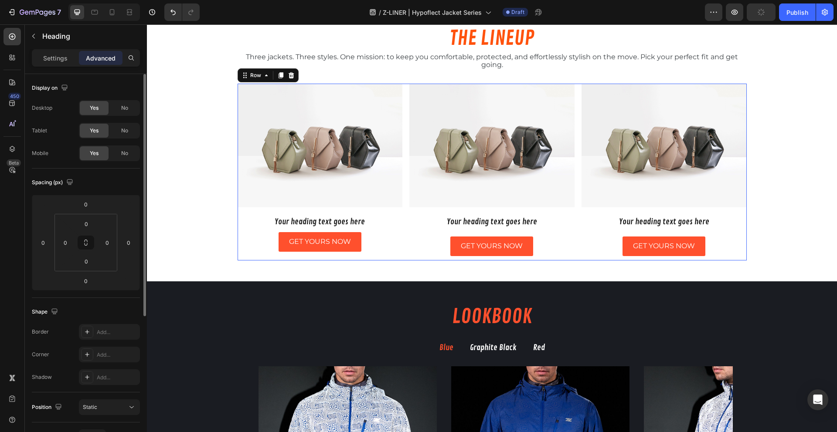
click at [332, 231] on div "Image Your heading text goes here Heading Row GET YOURS NOW Button Row" at bounding box center [319, 172] width 165 height 177
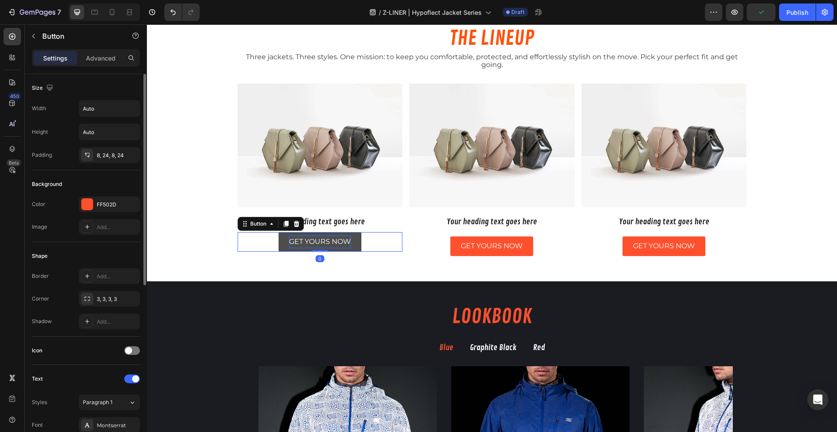
click at [328, 237] on p "GET YOURS NOW" at bounding box center [320, 242] width 62 height 13
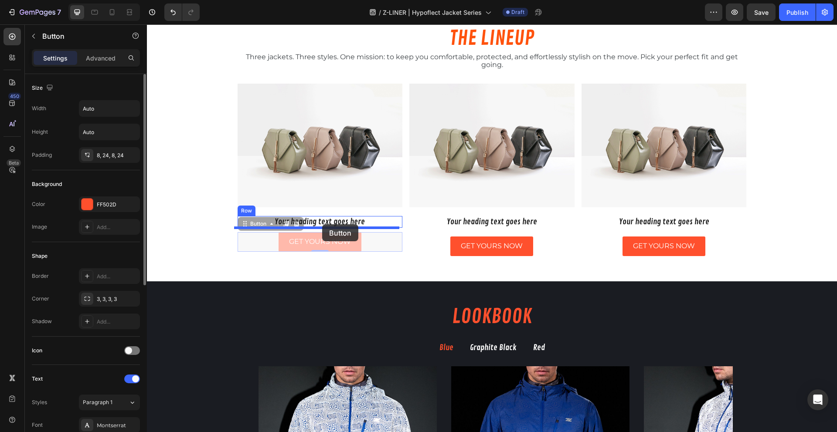
drag, startPoint x: 272, startPoint y: 225, endPoint x: 322, endPoint y: 224, distance: 50.1
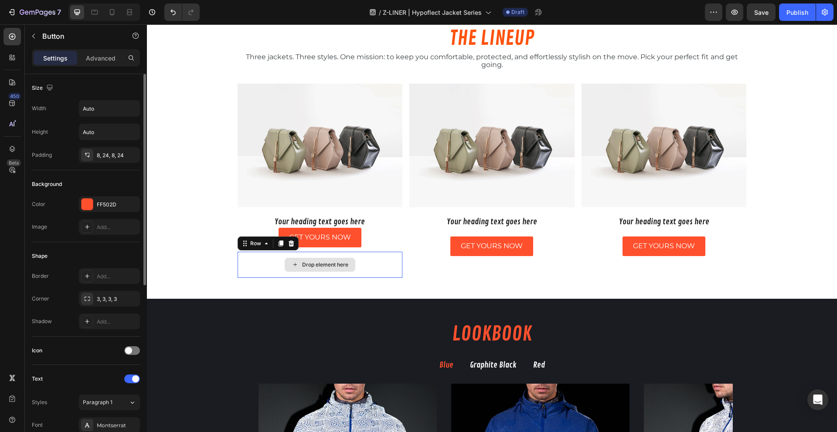
click at [371, 255] on div "Drop element here" at bounding box center [319, 265] width 165 height 26
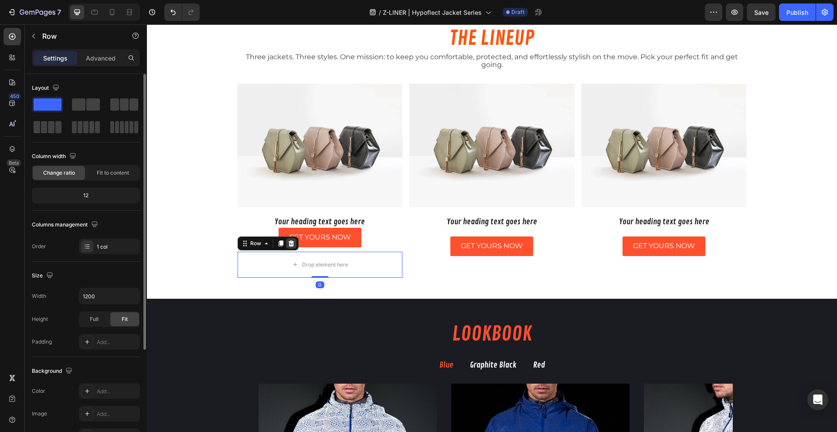
click at [288, 243] on icon at bounding box center [291, 244] width 6 height 6
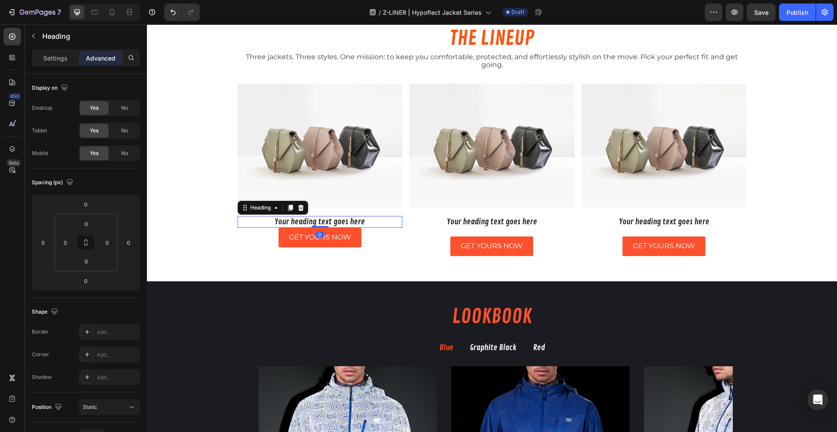
click at [316, 219] on h2 "Your heading text goes here" at bounding box center [319, 222] width 165 height 12
drag, startPoint x: 320, startPoint y: 227, endPoint x: 320, endPoint y: 236, distance: 8.7
click at [320, 236] on div at bounding box center [319, 235] width 17 height 3
type input "20"
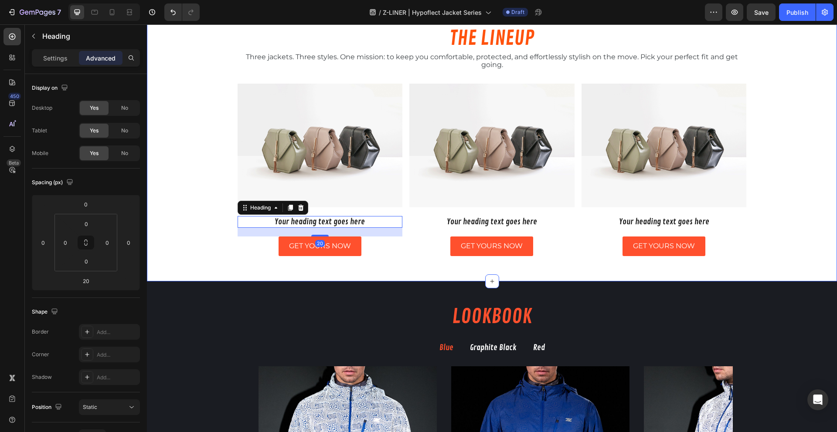
click at [419, 270] on div "THE LINEUP Heading Three jackets. Three styles. One mission: to keep you comfor…" at bounding box center [492, 143] width 690 height 278
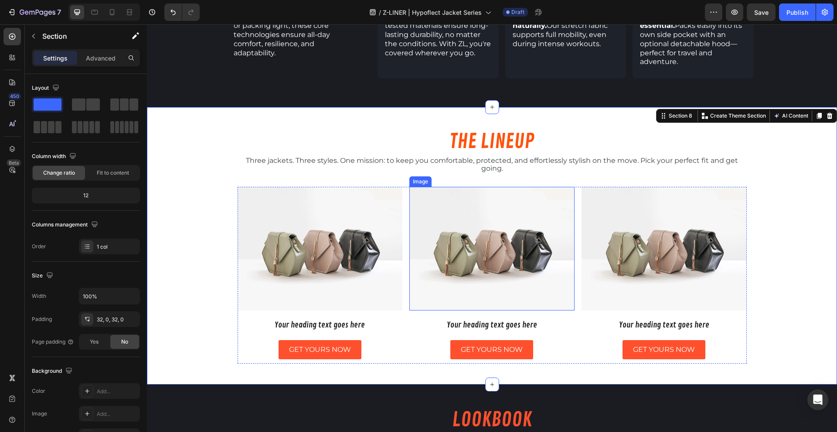
scroll to position [837, 0]
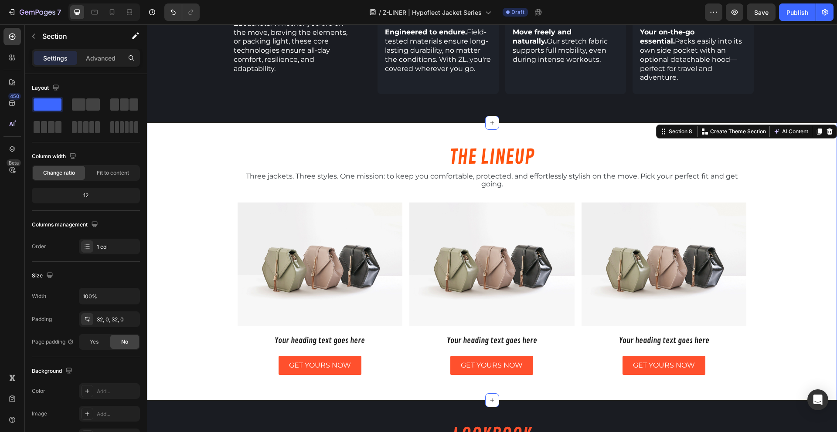
click at [160, 219] on div "THE LINEUP Heading Three jackets. Three styles. One mission: to keep you comfor…" at bounding box center [492, 262] width 690 height 250
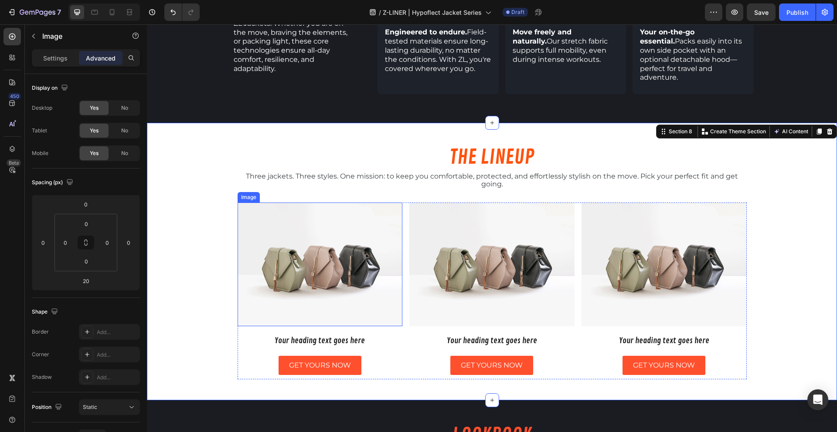
click at [279, 203] on img at bounding box center [319, 265] width 165 height 124
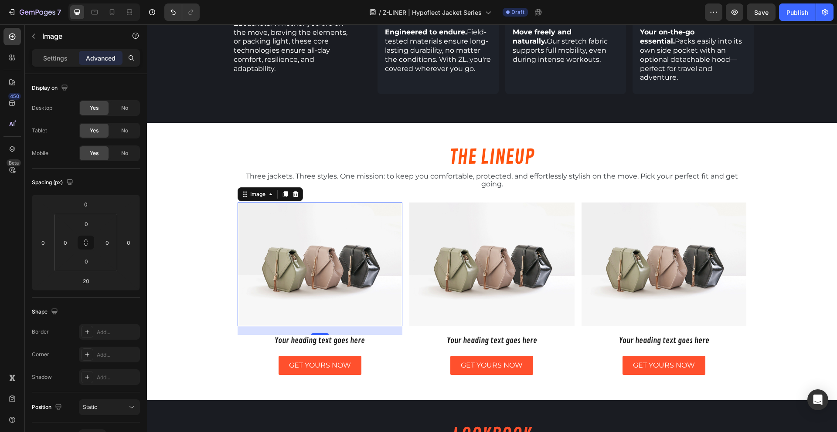
click at [303, 247] on img at bounding box center [319, 265] width 165 height 124
click at [54, 63] on div "Settings" at bounding box center [56, 58] width 44 height 14
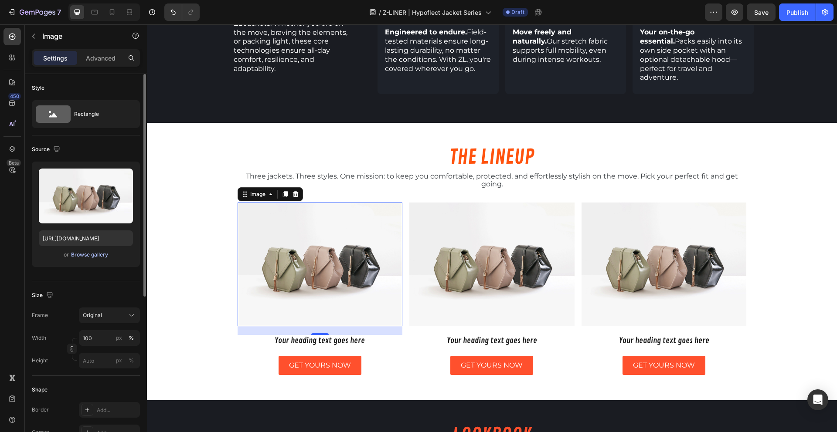
click at [91, 256] on div "Browse gallery" at bounding box center [89, 255] width 37 height 8
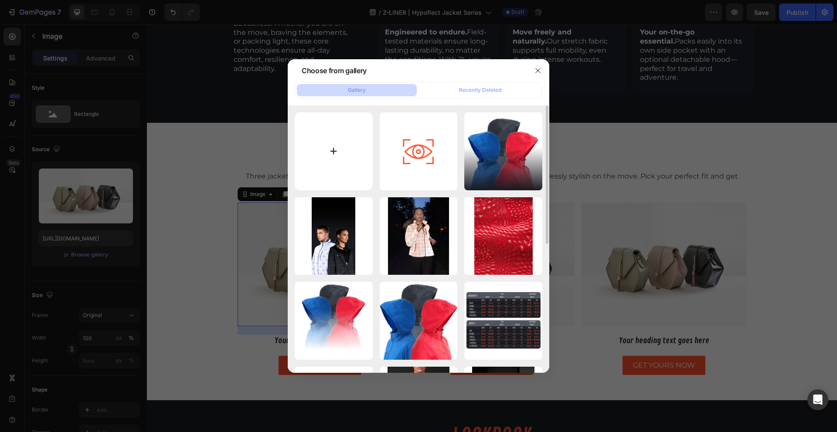
click at [346, 154] on input "file" at bounding box center [334, 151] width 78 height 78
click at [310, 148] on input "file" at bounding box center [334, 151] width 78 height 78
type input "C:\fakepath\Lineup _ Exo.png"
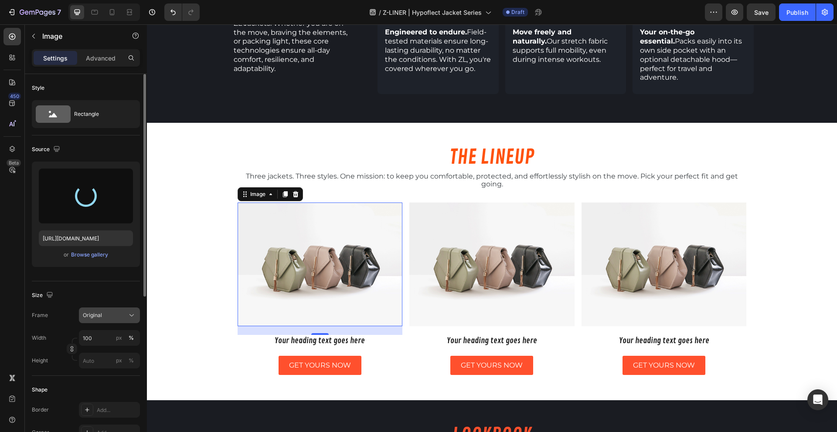
type input "https://cdn.shopify.com/s/files/1/1577/2279/files/gempages_558079350130345040-4…"
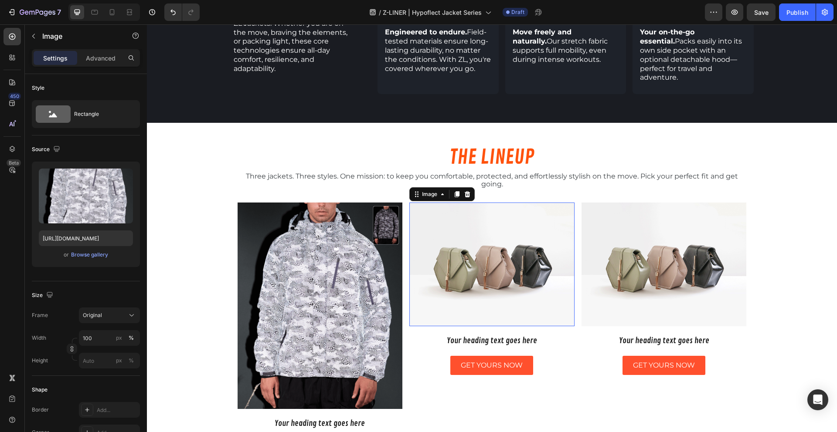
click at [486, 218] on img at bounding box center [491, 265] width 165 height 124
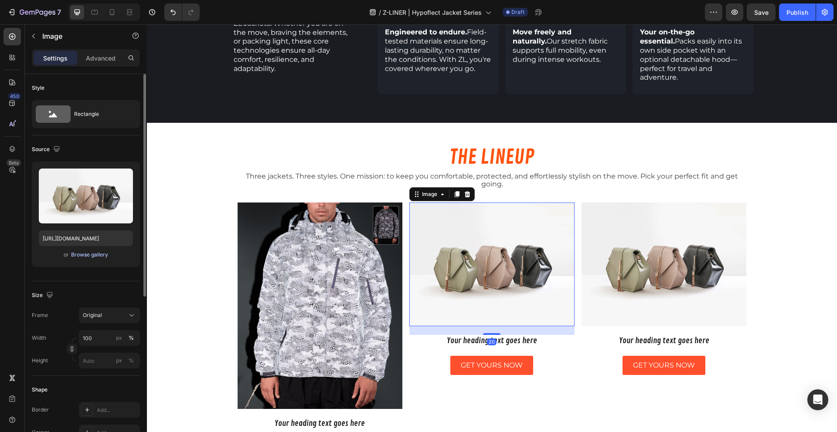
click at [102, 255] on div "Browse gallery" at bounding box center [89, 255] width 37 height 8
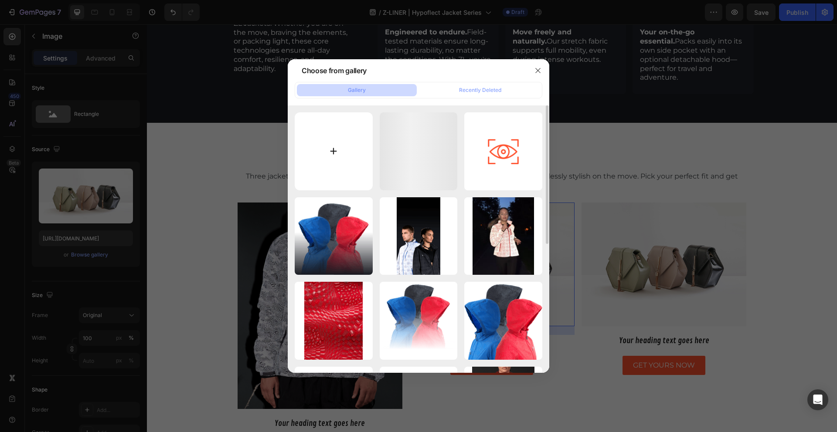
click at [344, 158] on input "file" at bounding box center [334, 151] width 78 height 78
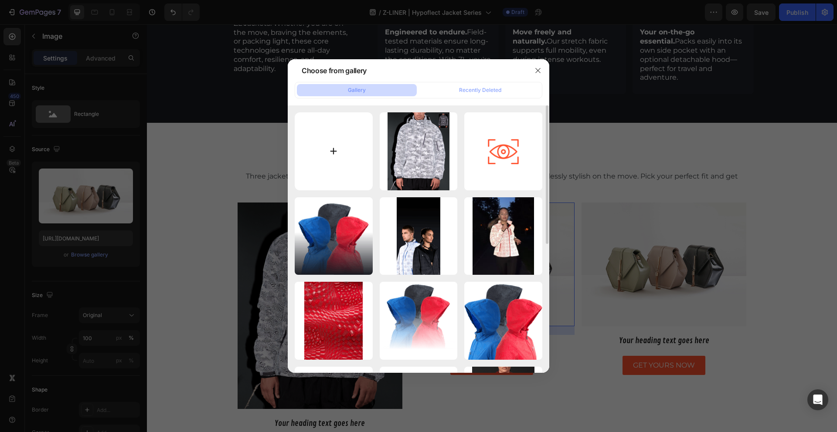
type input "C:\fakepath\Lineup _ Vortex.png"
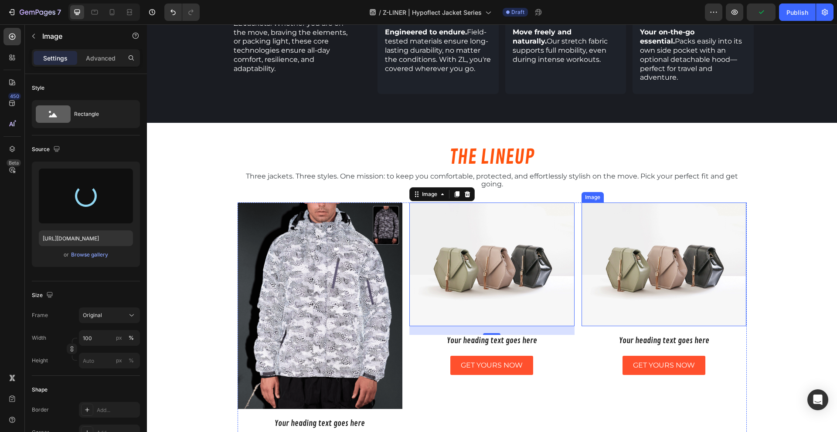
type input "https://cdn.shopify.com/s/files/1/1577/2279/files/gempages_558079350130345040-e…"
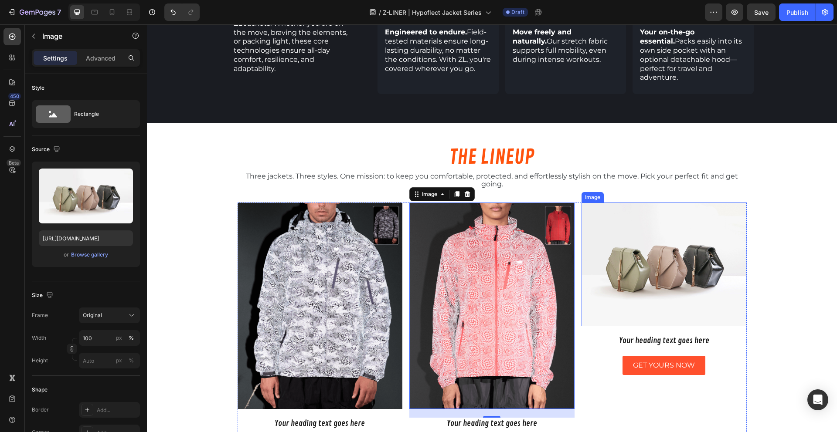
click at [630, 251] on img at bounding box center [663, 265] width 165 height 124
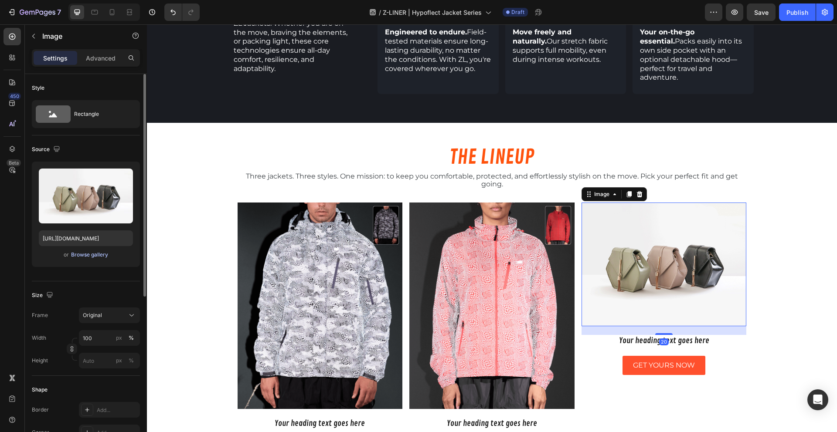
click at [98, 257] on div "Browse gallery" at bounding box center [89, 255] width 37 height 8
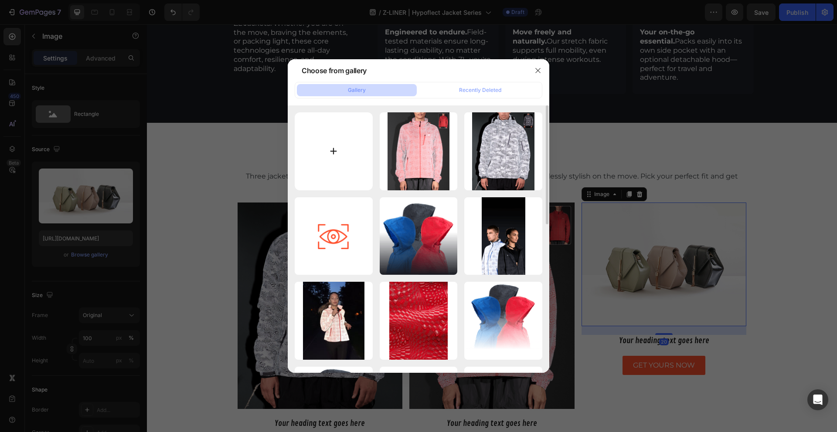
click at [328, 157] on input "file" at bounding box center [334, 151] width 78 height 78
type input "C:\fakepath\Lineup _ Atlas.png"
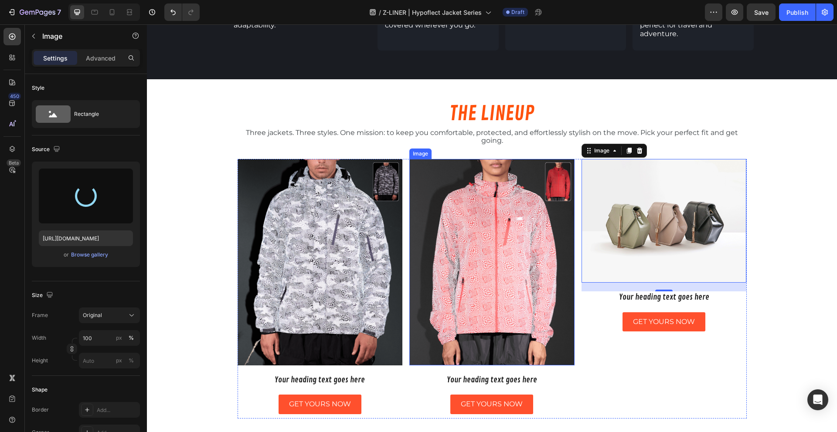
type input "https://cdn.shopify.com/s/files/1/1577/2279/files/gempages_558079350130345040-e…"
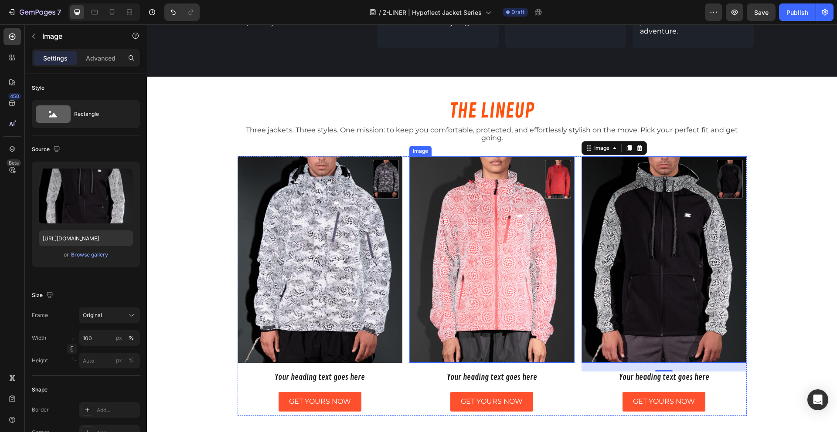
scroll to position [885, 0]
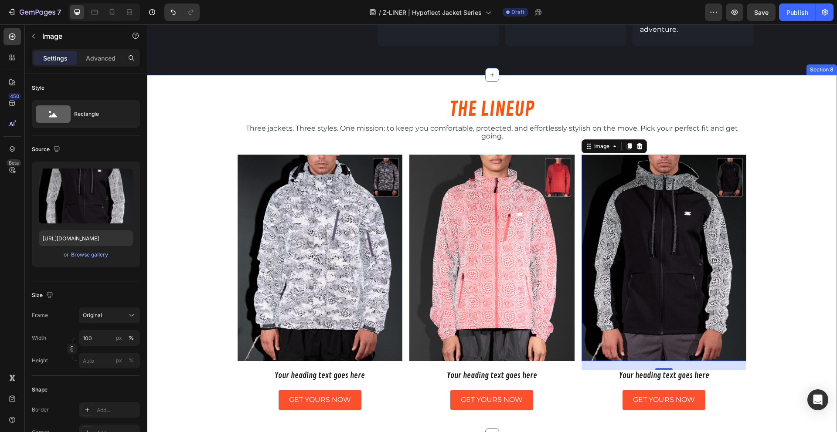
click at [196, 243] on div "THE LINEUP Heading Three jackets. Three styles. One mission: to keep you comfor…" at bounding box center [492, 255] width 690 height 332
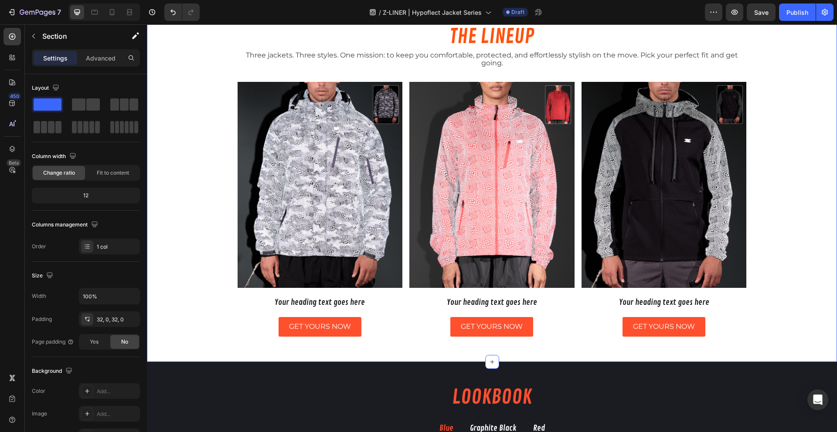
scroll to position [942, 0]
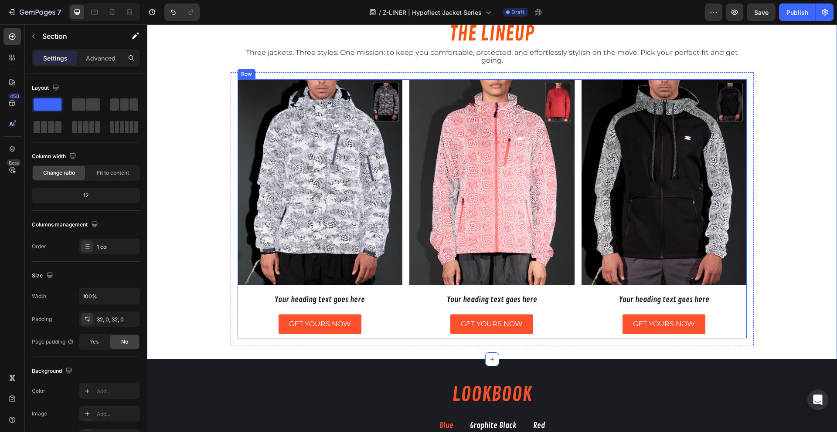
click at [317, 292] on div "Image Your heading text goes here Heading GET YOURS NOW Button Row" at bounding box center [319, 209] width 165 height 260
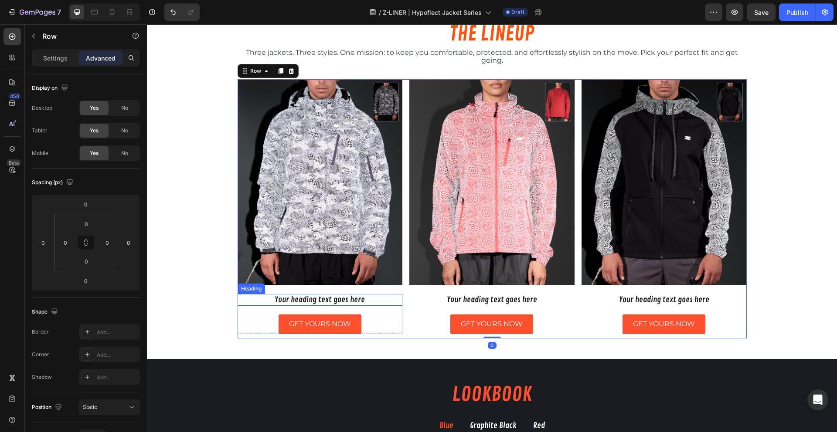
click at [319, 296] on h2 "Your heading text goes here" at bounding box center [319, 300] width 165 height 12
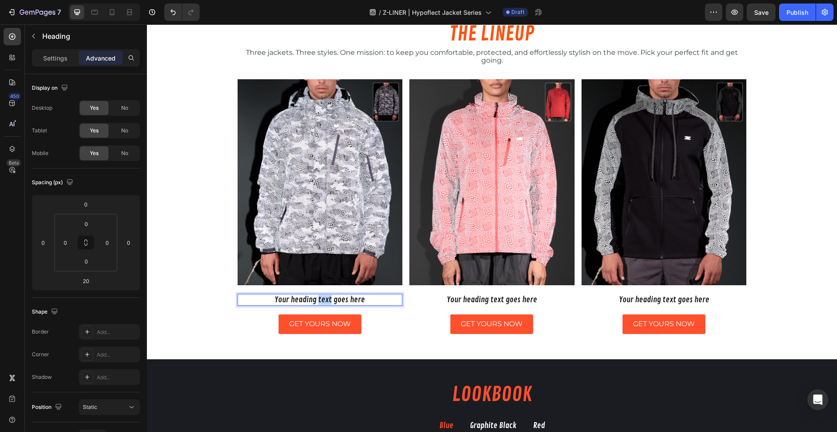
click at [319, 296] on h2 "Your heading text goes here" at bounding box center [319, 300] width 165 height 12
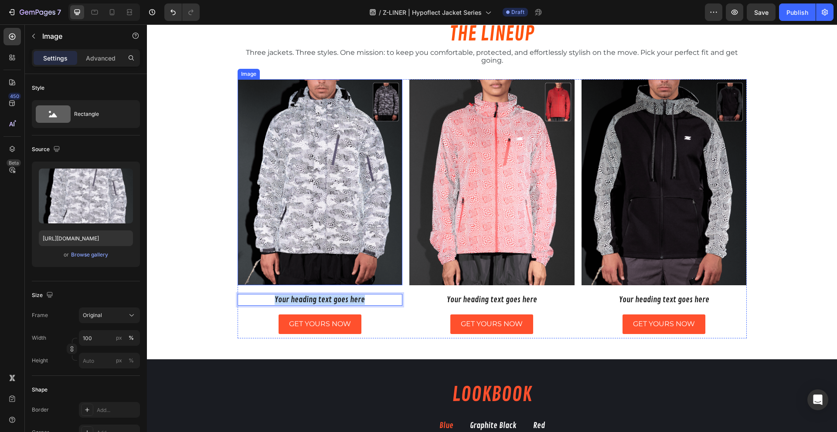
click at [334, 216] on img at bounding box center [319, 182] width 165 height 206
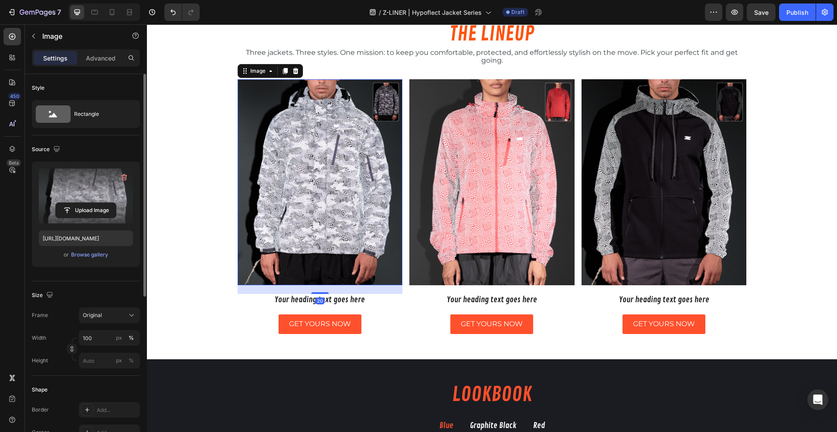
click at [100, 183] on label at bounding box center [86, 196] width 94 height 55
click at [100, 203] on input "file" at bounding box center [86, 210] width 60 height 15
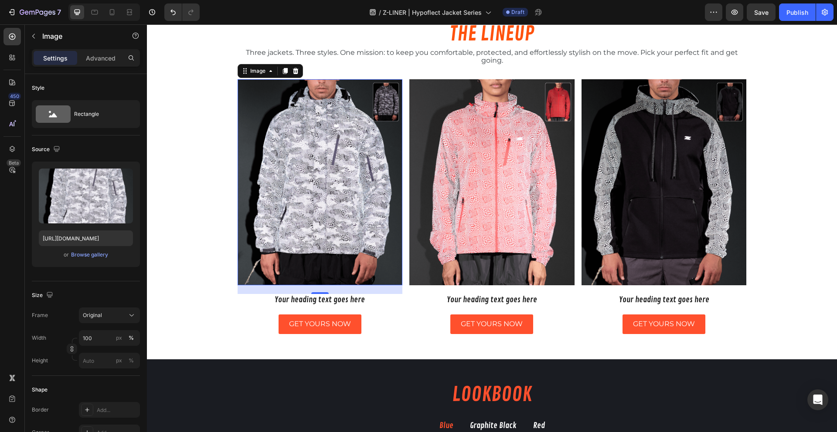
click at [319, 302] on div "20" at bounding box center [320, 301] width 10 height 7
click at [319, 296] on p "Your heading text goes here" at bounding box center [319, 300] width 163 height 10
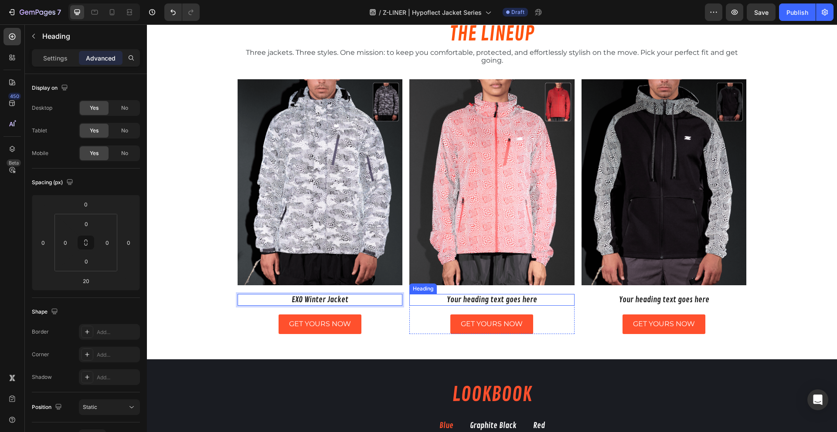
click at [475, 296] on h2 "Your heading text goes here" at bounding box center [491, 300] width 165 height 12
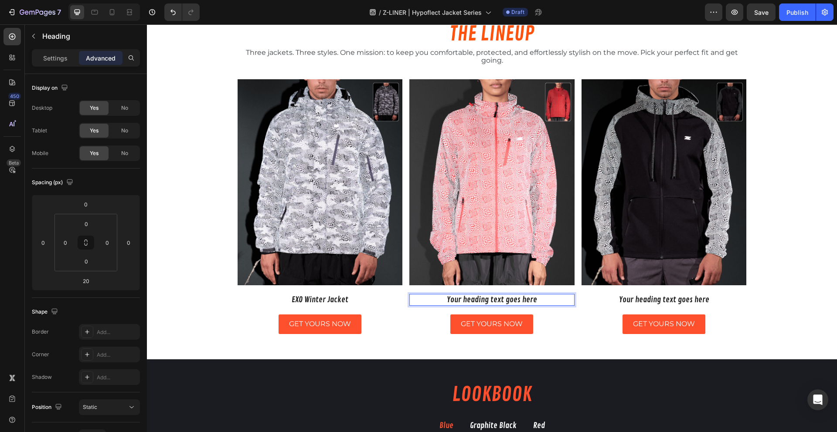
click at [475, 296] on h2 "Your heading text goes here" at bounding box center [491, 300] width 165 height 12
click at [634, 303] on h2 "Your heading text goes here" at bounding box center [663, 300] width 165 height 12
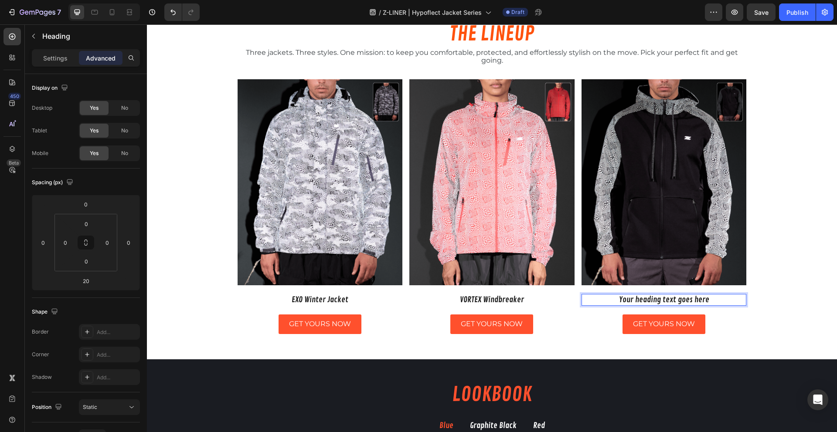
click at [634, 303] on h2 "Your heading text goes here" at bounding box center [663, 300] width 165 height 12
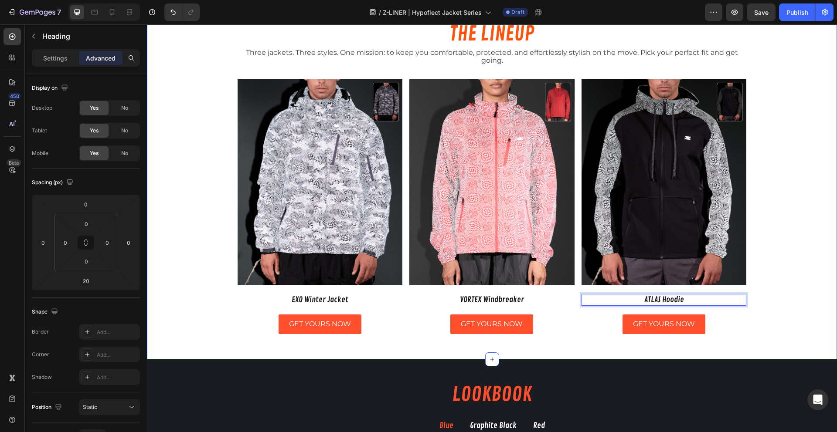
click at [180, 288] on div "THE LINEUP Heading Three jackets. Three styles. One mission: to keep you comfor…" at bounding box center [492, 180] width 690 height 332
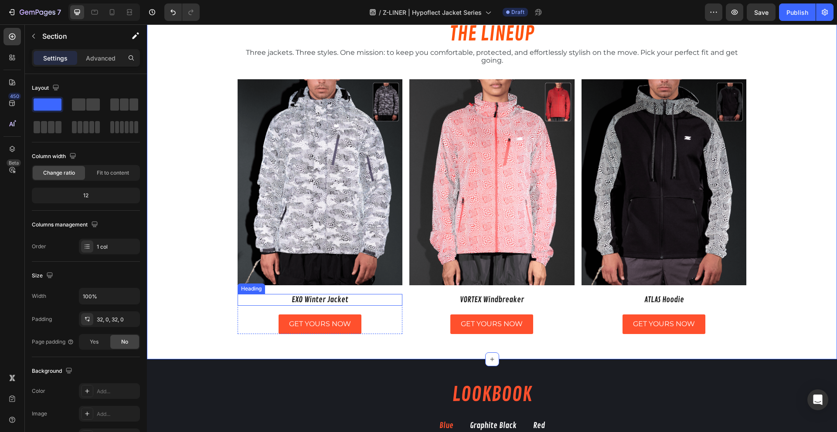
click at [311, 302] on p "EXO Winter Jacket" at bounding box center [319, 300] width 163 height 10
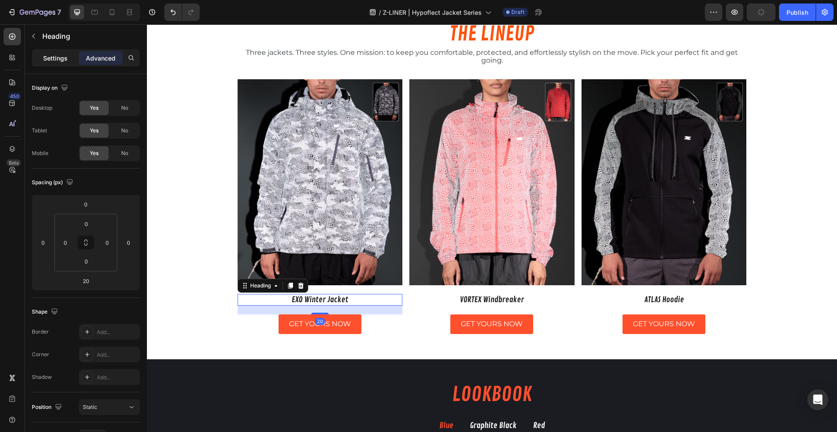
click at [52, 59] on p "Settings" at bounding box center [55, 58] width 24 height 9
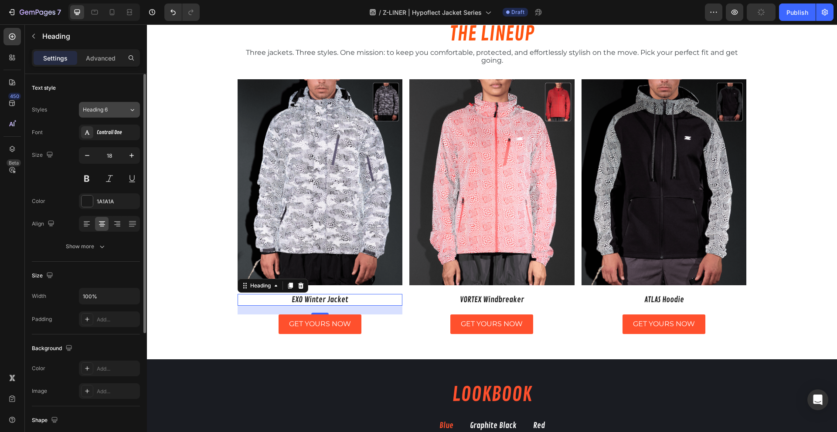
click at [129, 110] on icon at bounding box center [132, 109] width 7 height 9
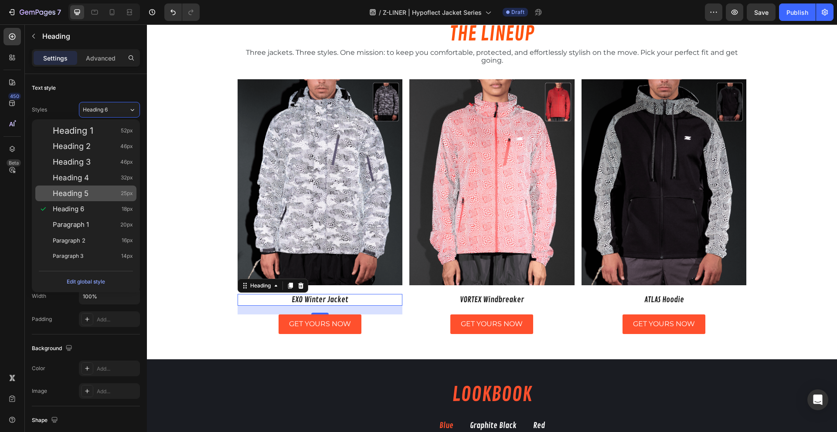
click at [113, 195] on div "Heading 5 25px" at bounding box center [93, 193] width 80 height 9
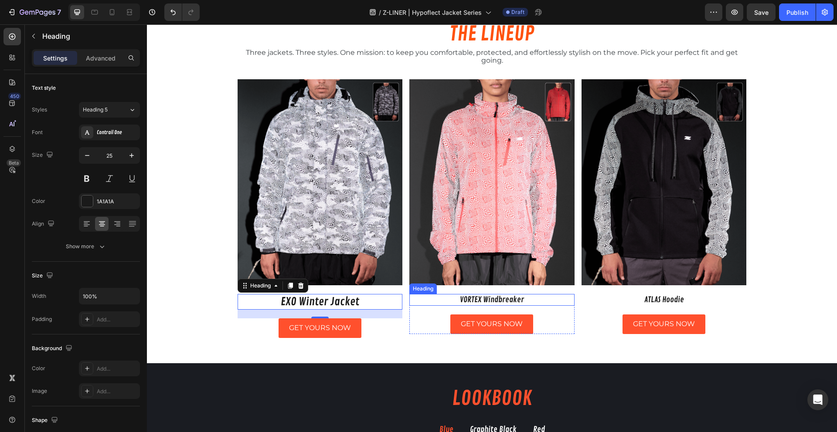
type input "18"
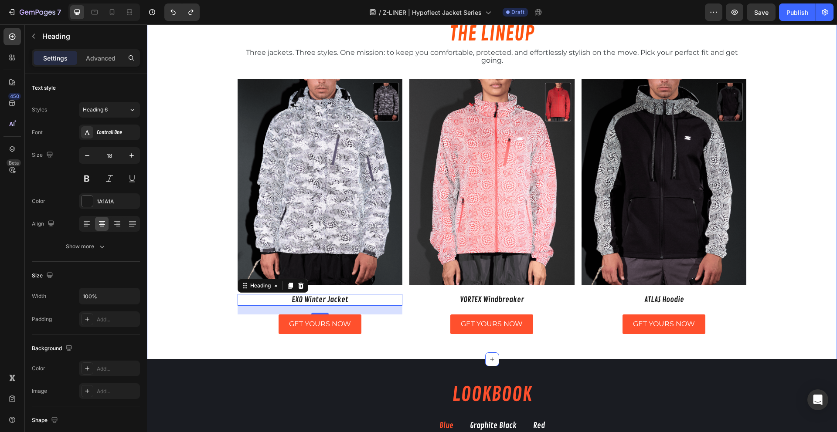
click at [190, 297] on div "THE LINEUP Heading Three jackets. Three styles. One mission: to keep you comfor…" at bounding box center [492, 180] width 690 height 332
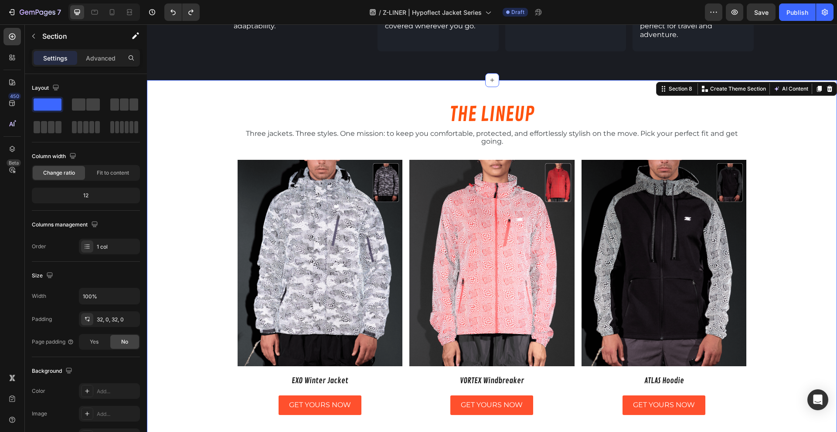
scroll to position [880, 0]
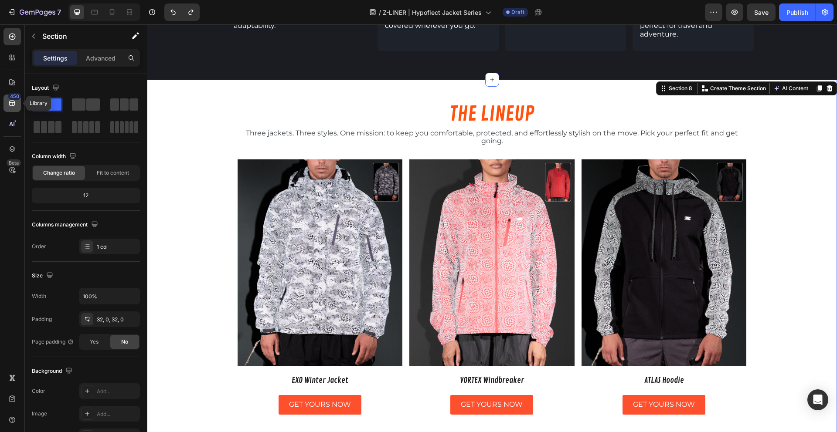
click at [8, 103] on icon at bounding box center [12, 103] width 9 height 9
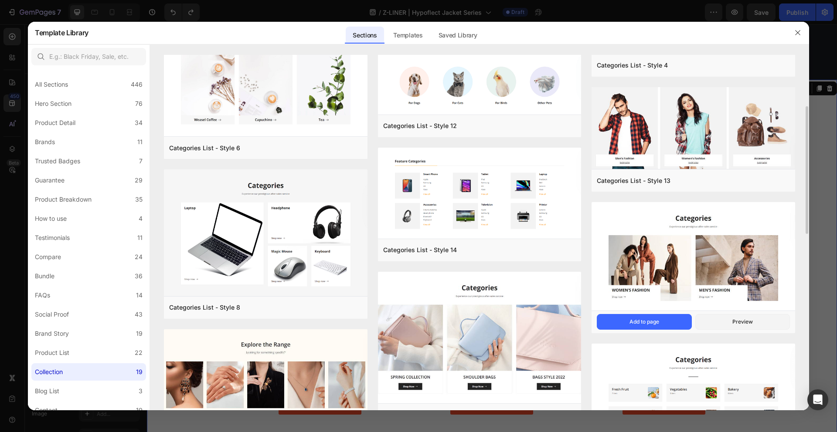
scroll to position [0, 0]
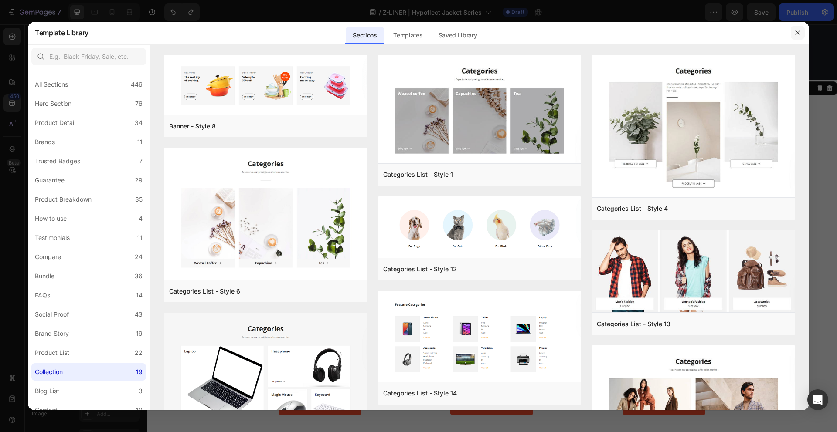
click at [795, 26] on button "button" at bounding box center [797, 33] width 14 height 14
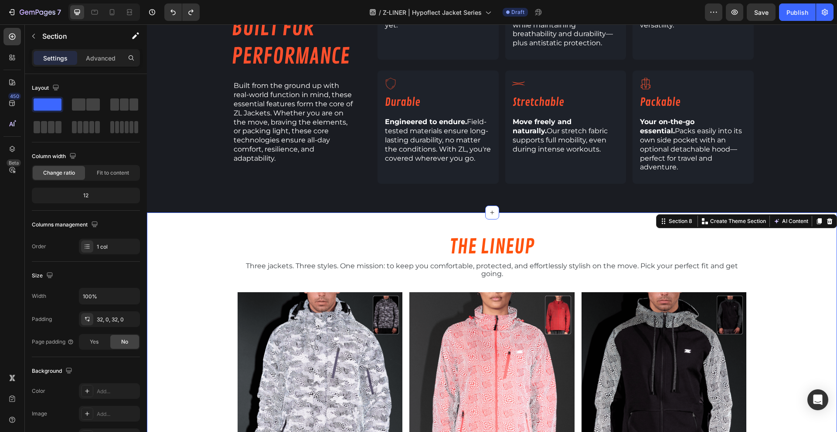
scroll to position [748, 0]
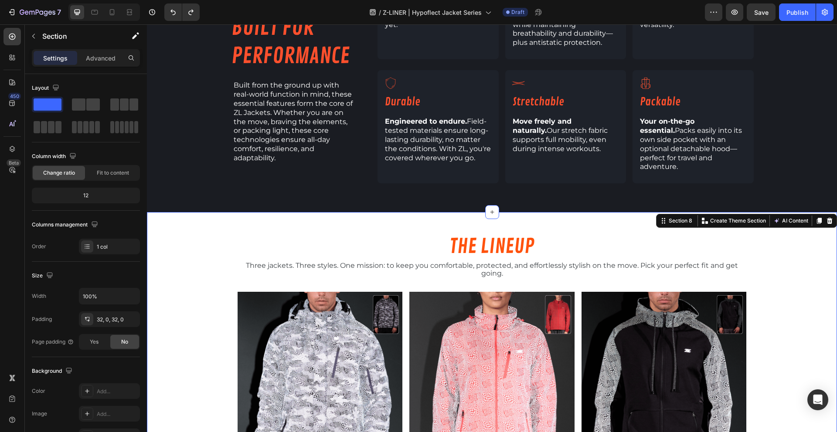
click at [189, 233] on div "THE LINEUP Heading Three jackets. Three styles. One mission: to keep you comfor…" at bounding box center [492, 392] width 690 height 332
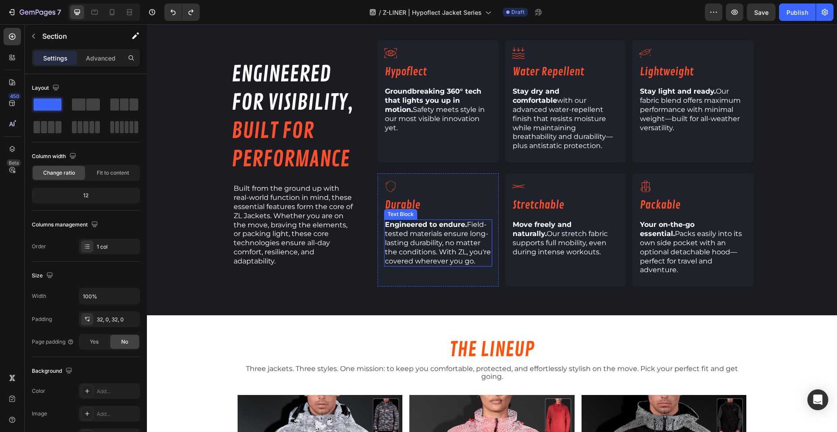
scroll to position [643, 0]
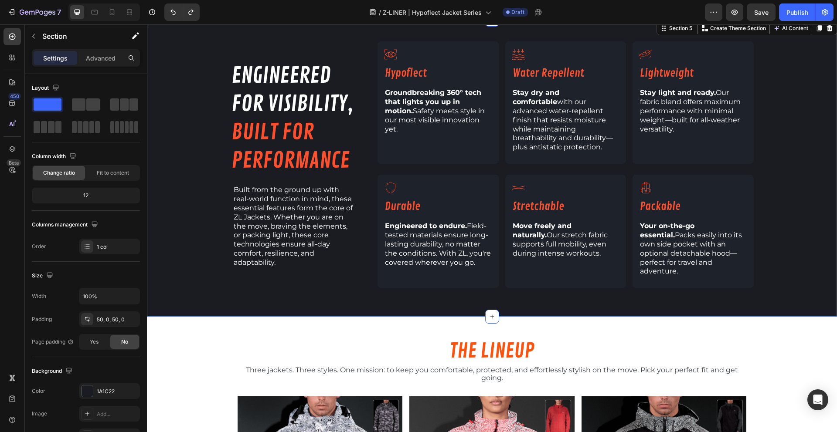
click at [161, 297] on div "engineered for visibility, built for performance Heading Built from the ground …" at bounding box center [492, 168] width 690 height 297
click at [103, 318] on div "50, 0, 50, 0" at bounding box center [109, 320] width 25 height 8
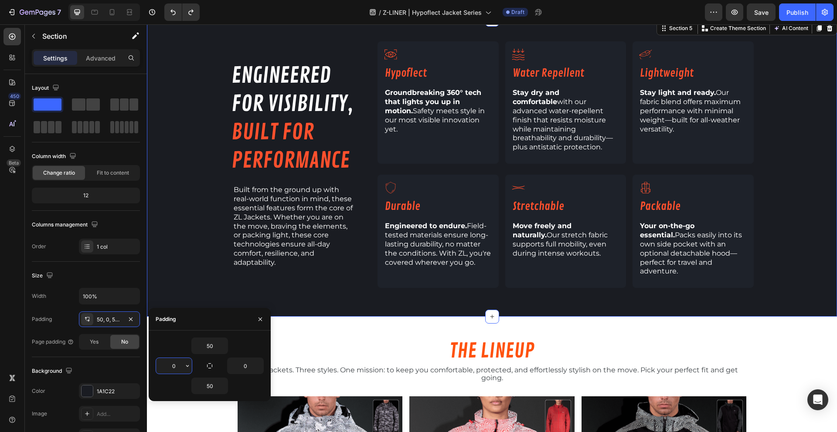
click at [174, 366] on input "0" at bounding box center [174, 366] width 36 height 16
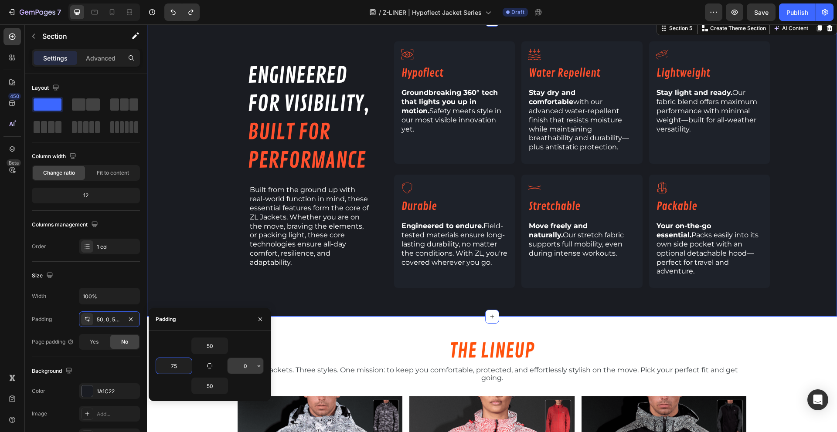
type input "7"
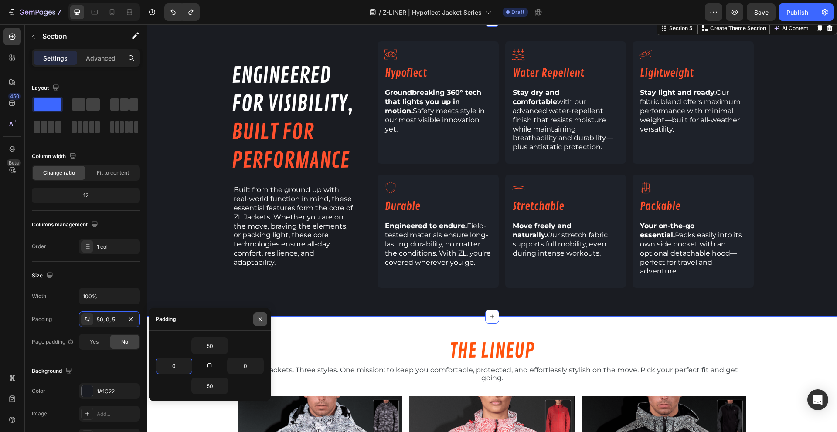
click at [260, 319] on icon "button" at bounding box center [260, 319] width 7 height 7
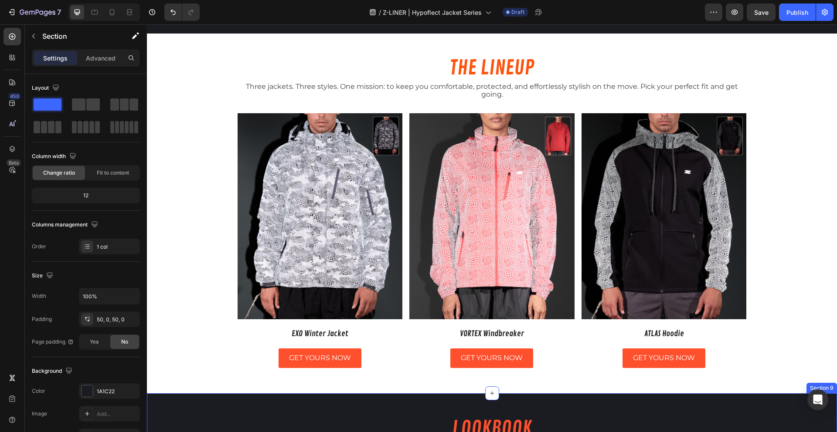
scroll to position [706, 0]
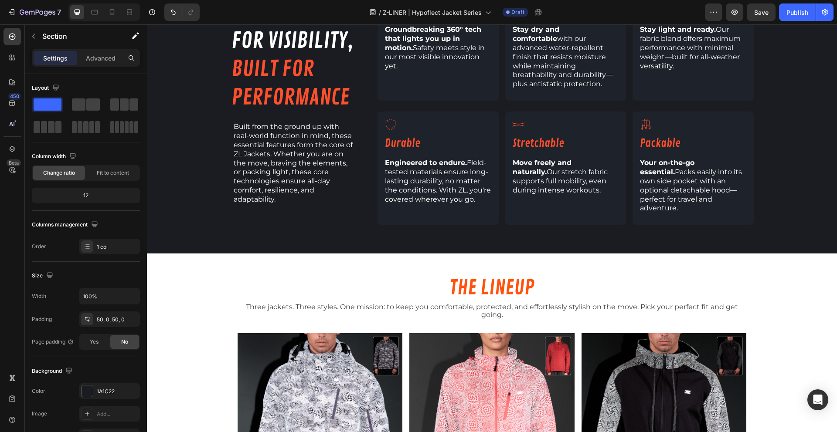
click at [393, 230] on div "engineered for visibility, built for performance Heading Built from the ground …" at bounding box center [492, 104] width 690 height 297
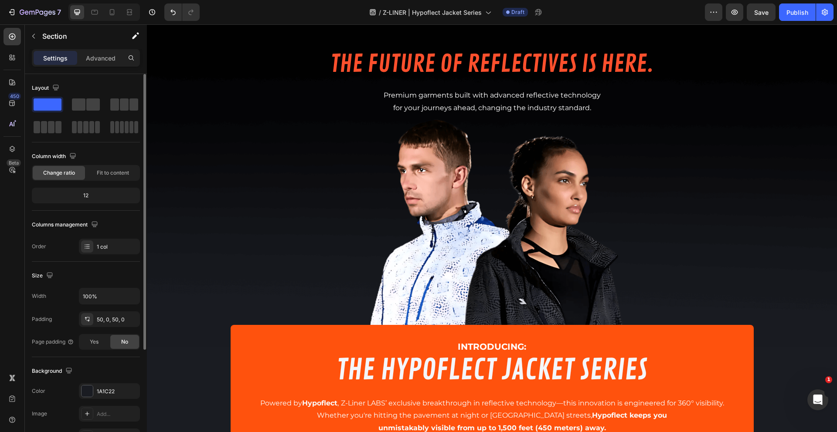
scroll to position [0, 0]
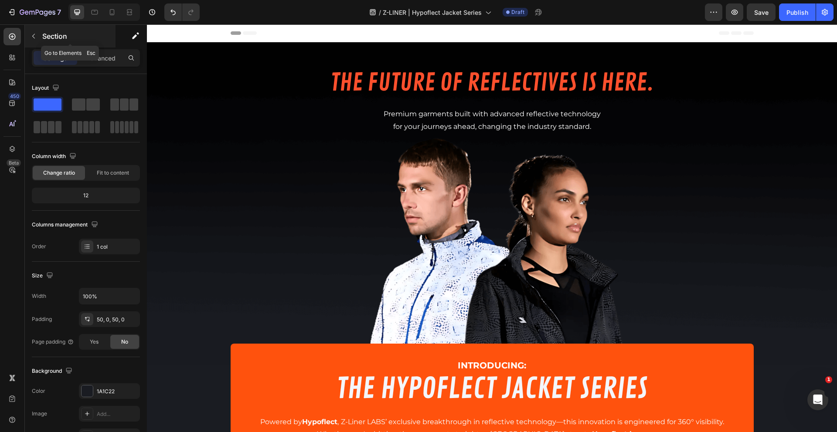
click at [29, 41] on button "button" at bounding box center [34, 36] width 14 height 14
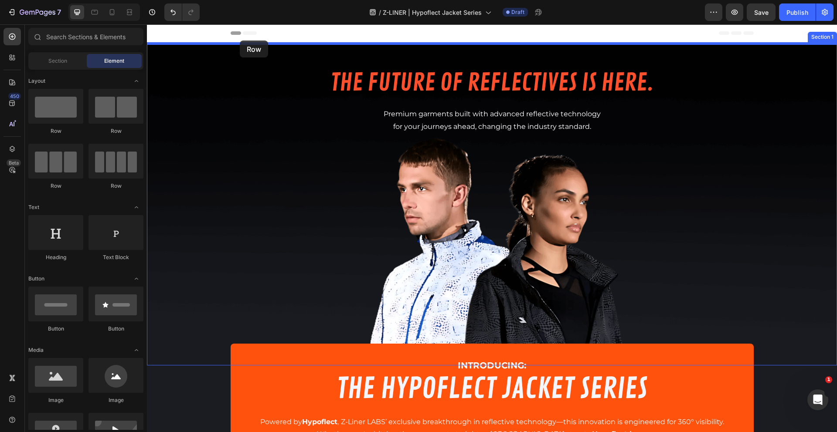
drag, startPoint x: 201, startPoint y: 138, endPoint x: 240, endPoint y: 41, distance: 104.6
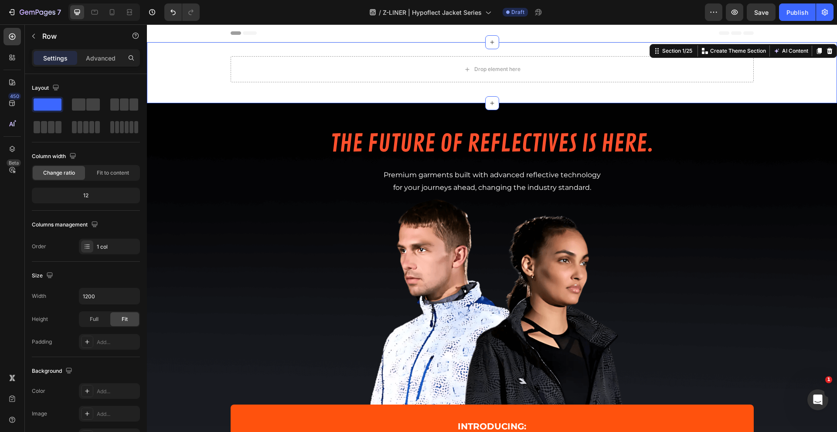
click at [163, 72] on div "Drop element here Row" at bounding box center [492, 72] width 690 height 33
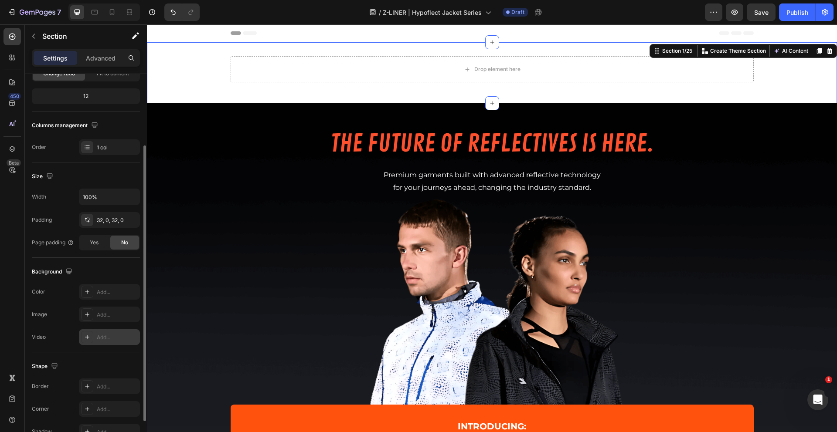
click at [95, 338] on div "Add..." at bounding box center [109, 337] width 61 height 16
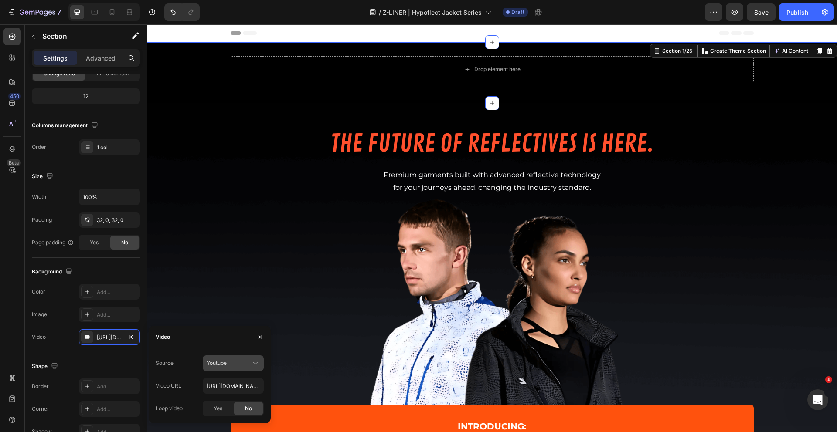
click at [235, 362] on div "Youtube" at bounding box center [229, 363] width 44 height 8
click at [235, 364] on div "Youtube" at bounding box center [229, 363] width 44 height 8
click at [132, 336] on icon "button" at bounding box center [130, 337] width 7 height 7
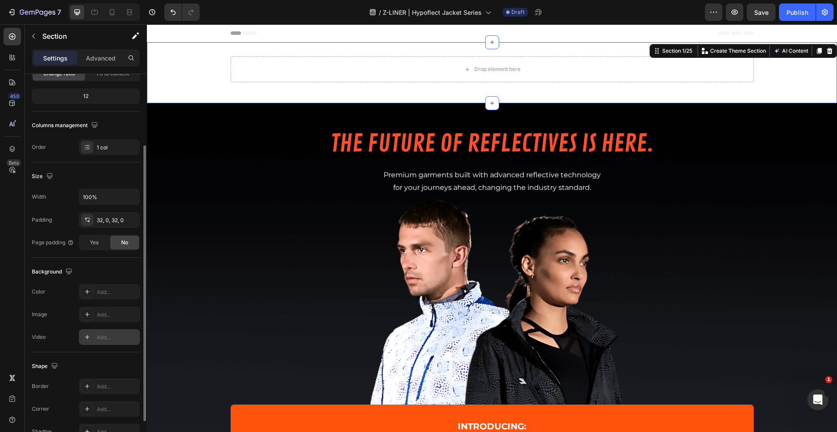
click at [88, 337] on icon at bounding box center [87, 337] width 7 height 7
type input "https://www.youtube.com/watch?v=drIt4RH_kyQ"
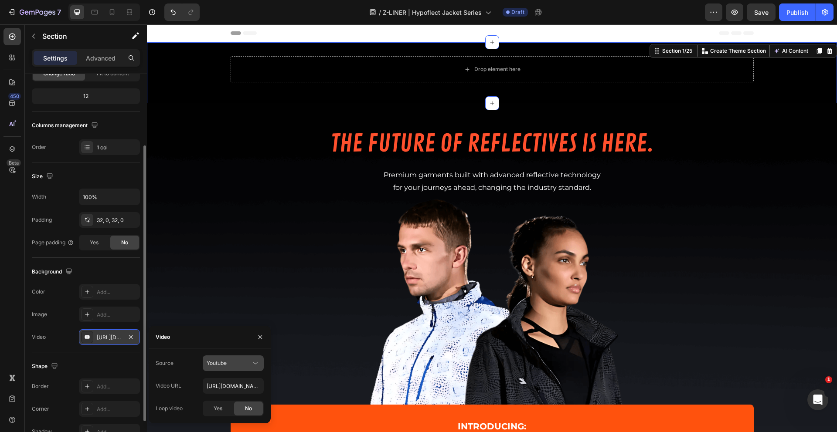
click at [239, 363] on div "Youtube" at bounding box center [229, 363] width 44 height 8
click at [232, 381] on span "Video hosting" at bounding box center [223, 385] width 33 height 8
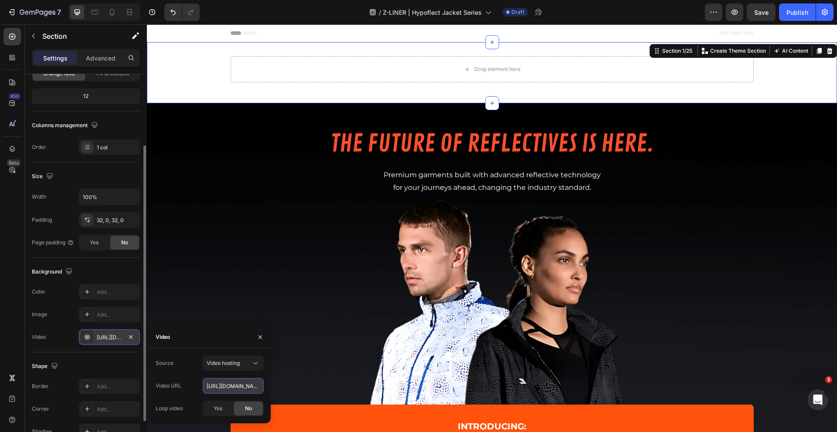
click at [237, 391] on input "https://media.w3.org/2010/05/sintel/trailer.mp4" at bounding box center [233, 386] width 61 height 16
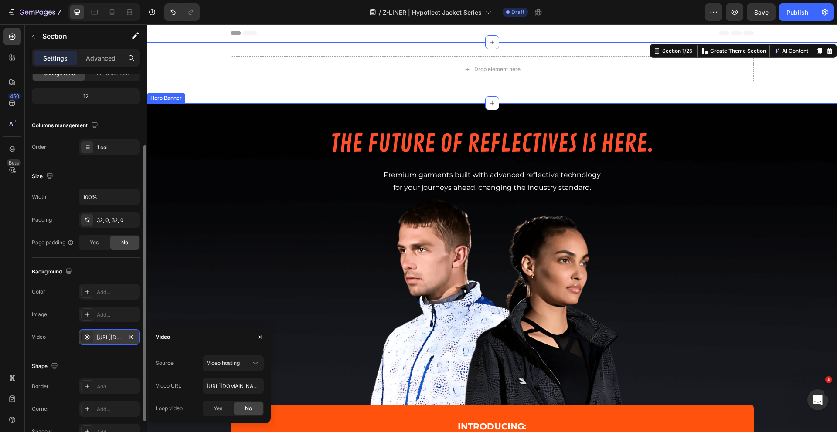
drag, startPoint x: 799, startPoint y: 406, endPoint x: 805, endPoint y: 404, distance: 6.8
click at [800, 405] on div "Background Image" at bounding box center [492, 264] width 690 height 323
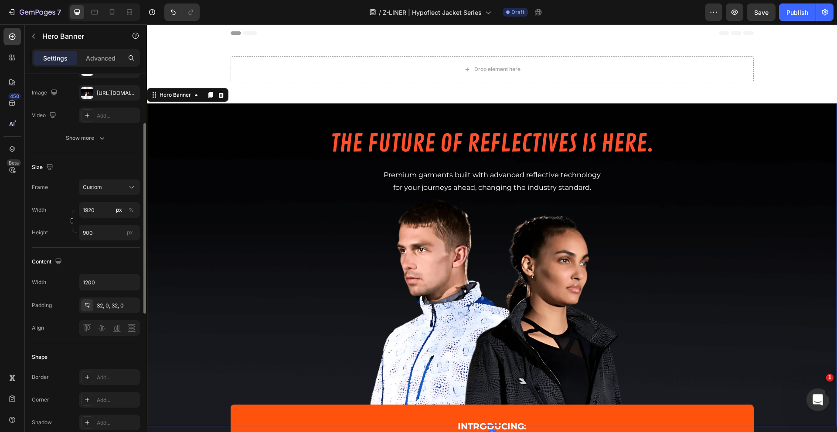
scroll to position [0, 0]
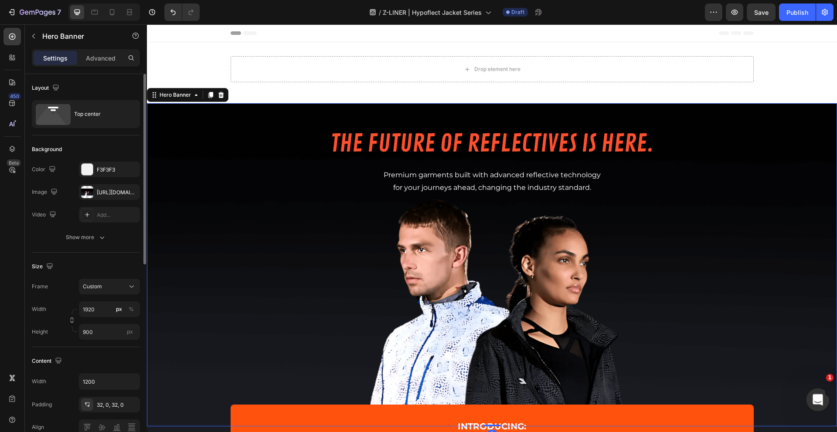
click at [808, 402] on div "Open Intercom Messenger" at bounding box center [816, 398] width 29 height 29
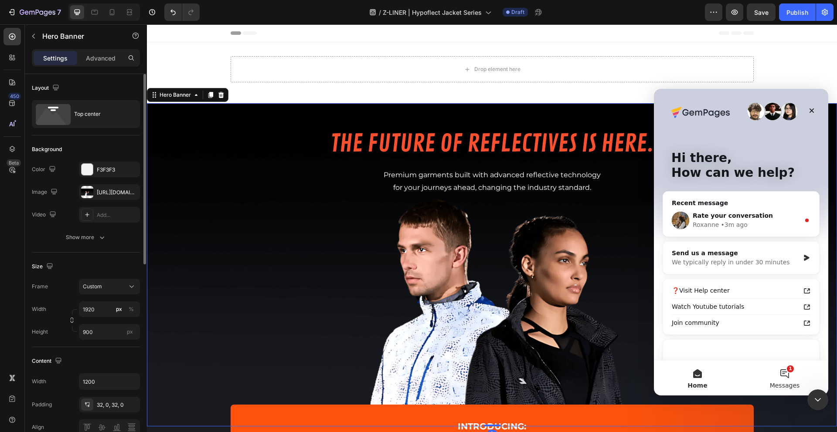
click at [783, 378] on button "1 Messages" at bounding box center [784, 378] width 87 height 35
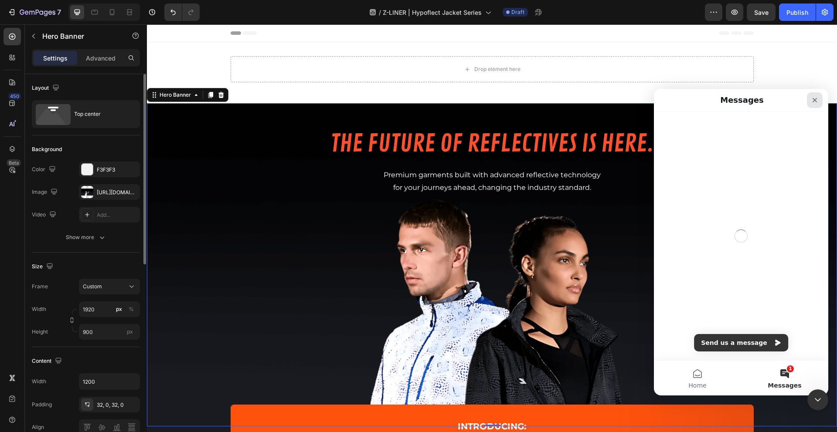
click at [814, 99] on icon "Close" at bounding box center [814, 100] width 5 height 5
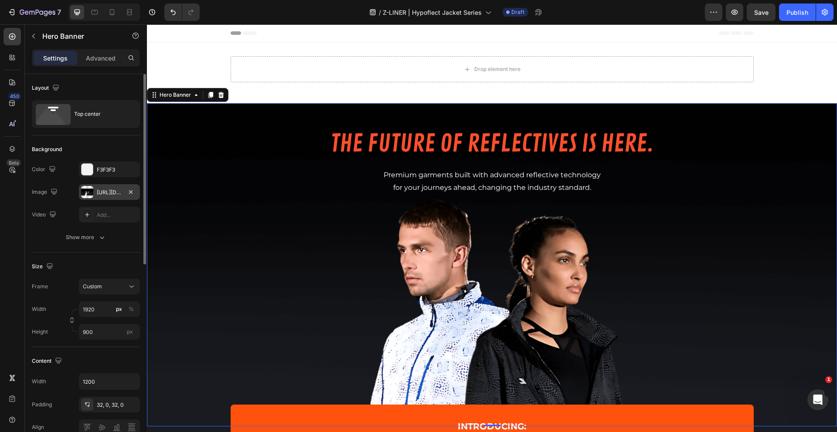
click at [116, 189] on div "https://cdn.shopify.com/s/files/1/1577/2279/files/gempages_558079350130345040-c…" at bounding box center [109, 193] width 25 height 8
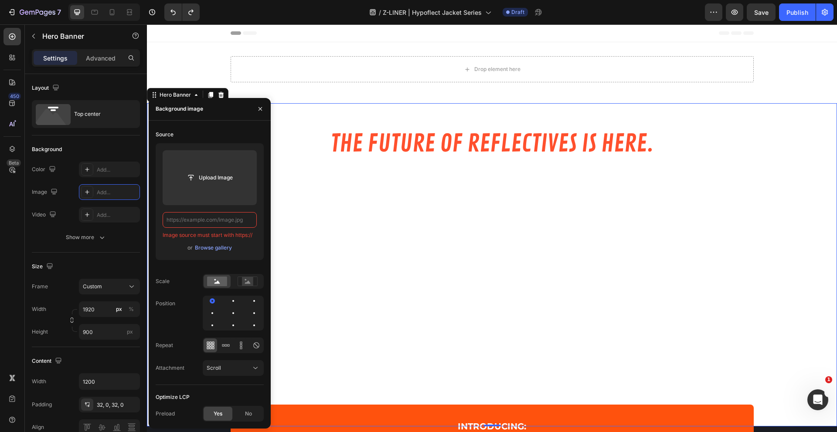
type input "https://cdn.shopify.com/s/files/1/1577/2279/files/gempages_558079350130345040-c…"
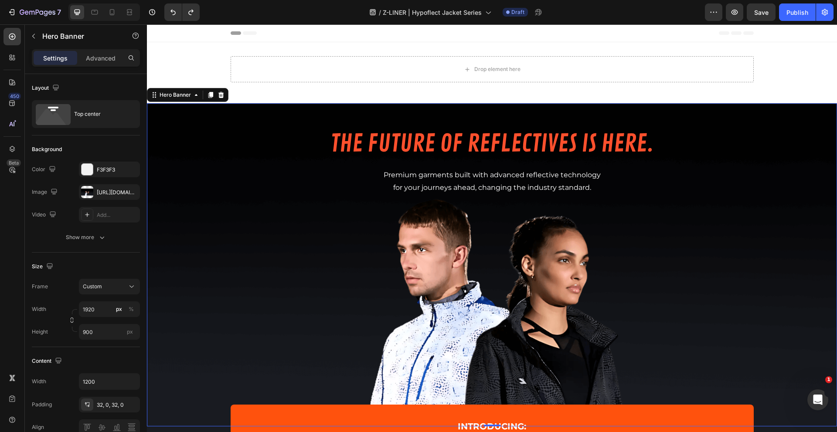
click at [109, 262] on div "Size" at bounding box center [86, 267] width 108 height 14
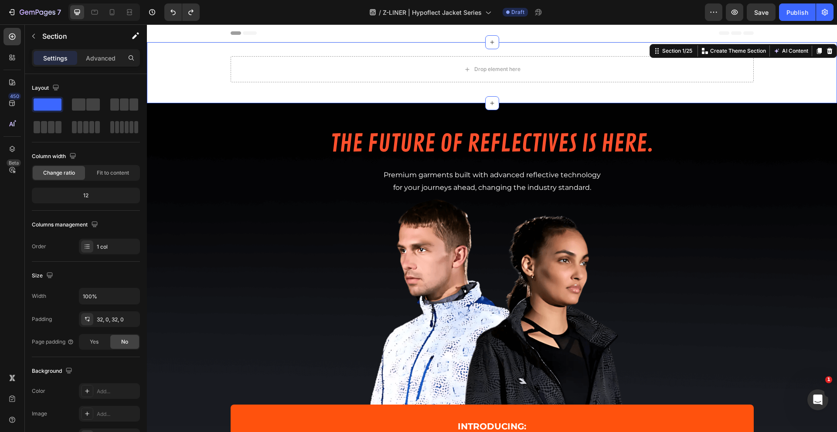
click at [176, 59] on div "Drop element here Row" at bounding box center [492, 72] width 690 height 33
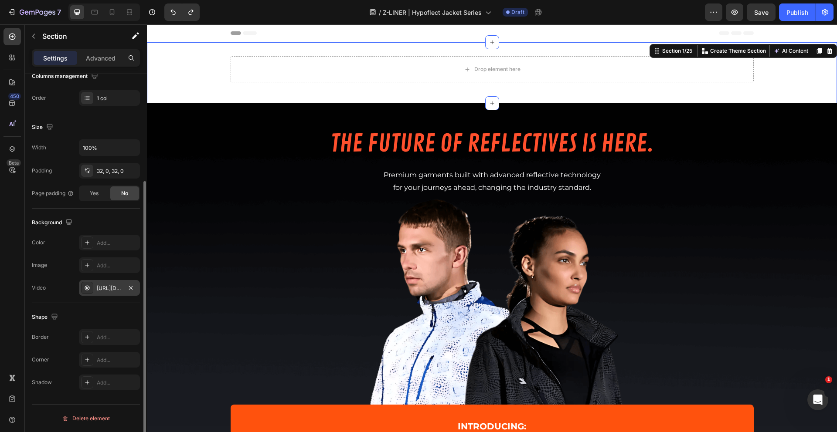
click at [112, 281] on div "https://media.w3.org/2010/05/sintel/trailer.mp4" at bounding box center [109, 288] width 61 height 16
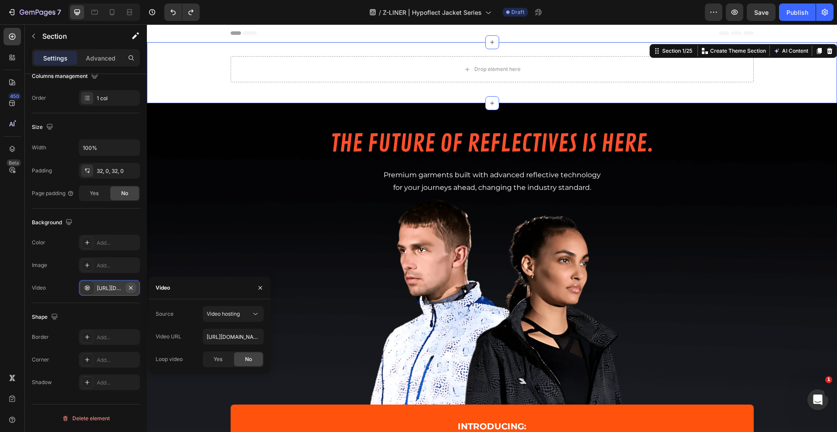
click at [132, 288] on icon "button" at bounding box center [130, 288] width 7 height 7
click at [120, 286] on div "Add..." at bounding box center [117, 289] width 41 height 8
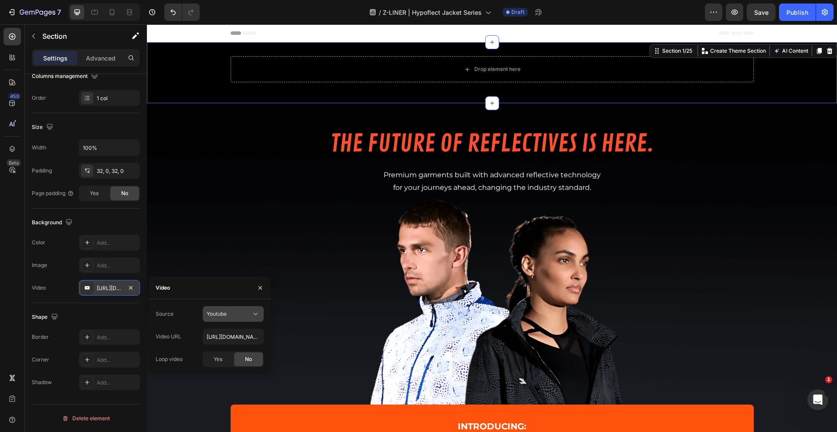
click at [253, 316] on icon at bounding box center [255, 314] width 9 height 9
click at [246, 334] on p "Video hosting" at bounding box center [232, 336] width 50 height 8
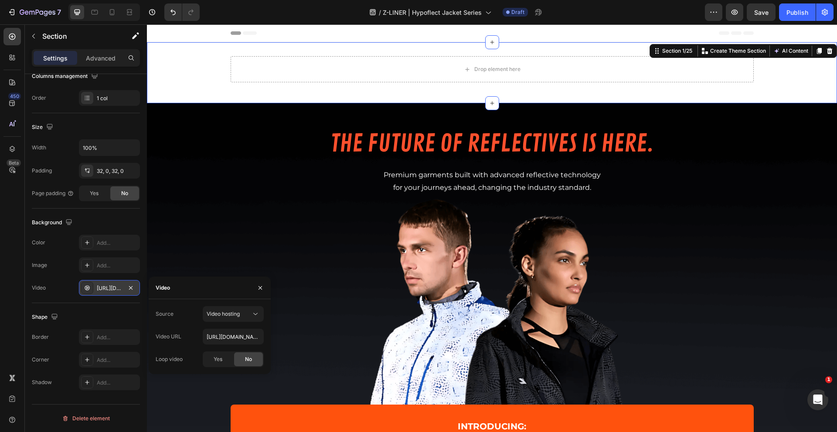
click at [236, 329] on div "Source Video hosting Video URL https://media.w3.org/2010/05/sintel/trailer.mp4 …" at bounding box center [210, 336] width 108 height 61
click at [237, 336] on input "https://media.w3.org/2010/05/sintel/trailer.mp4" at bounding box center [233, 337] width 61 height 16
click at [247, 333] on input "https://media.w3.org/2010/05/sintel/trailer.mp4" at bounding box center [233, 337] width 61 height 16
click at [254, 335] on input "text" at bounding box center [233, 337] width 61 height 16
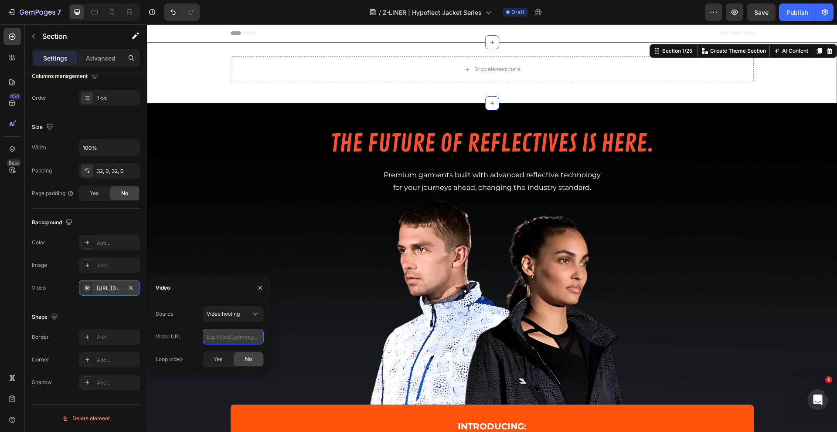
paste input "https://cdn.shopify.com/videos/c/o/v/fd856327029a4cae8c7426c7d0c4da78.mp4"
type input "https://cdn.shopify.com/videos/c/o/v/fd856327029a4cae8c7426c7d0c4da78.mp4"
click at [224, 358] on div "Yes" at bounding box center [217, 359] width 29 height 14
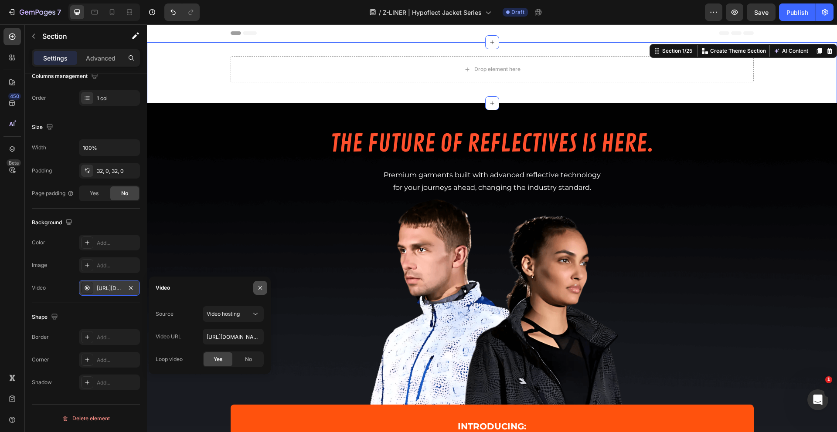
click at [262, 287] on icon "button" at bounding box center [260, 288] width 7 height 7
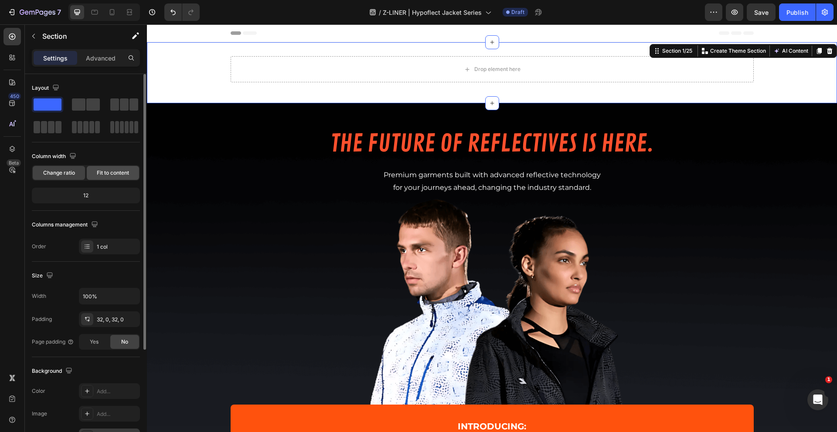
click at [109, 176] on span "Fit to content" at bounding box center [113, 173] width 32 height 8
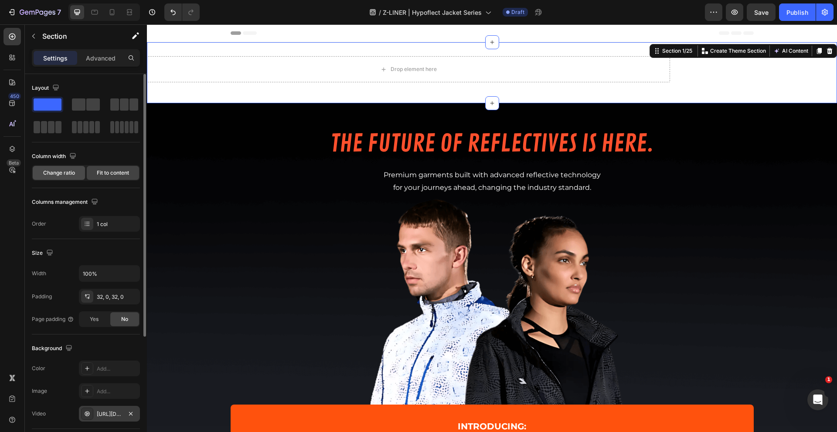
click at [58, 172] on span "Change ratio" at bounding box center [59, 173] width 32 height 8
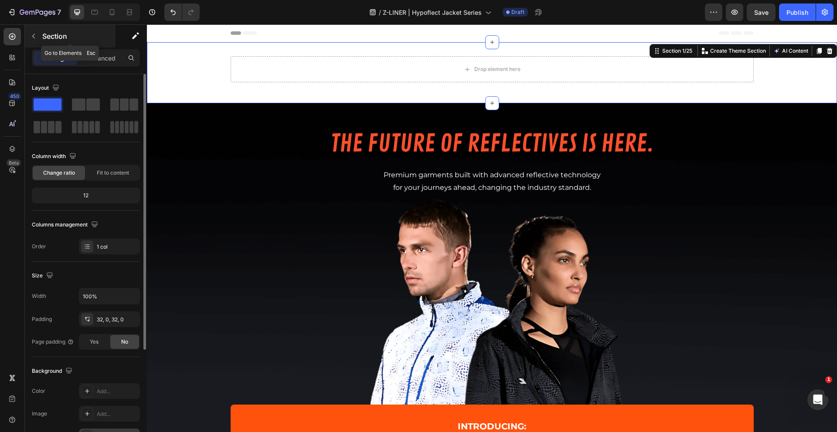
click at [43, 34] on p "Section" at bounding box center [77, 36] width 71 height 10
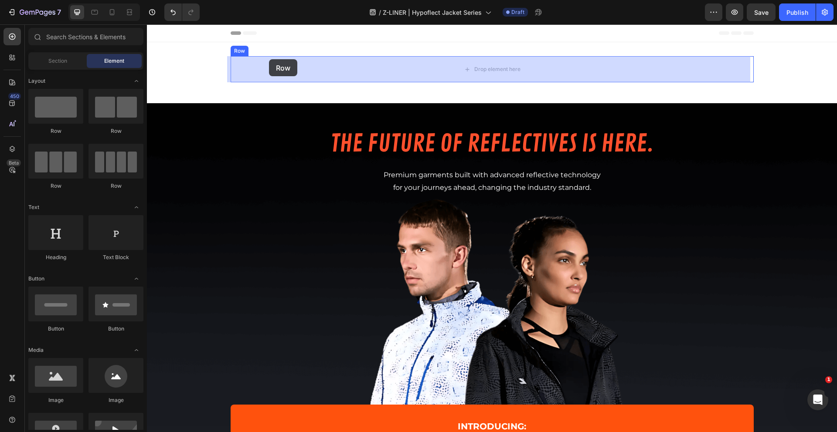
drag, startPoint x: 251, startPoint y: 137, endPoint x: 268, endPoint y: 60, distance: 79.5
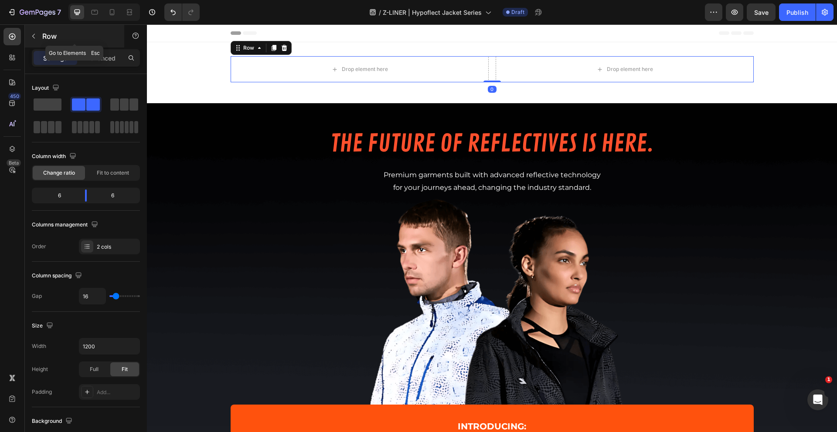
click at [31, 39] on icon "button" at bounding box center [33, 36] width 7 height 7
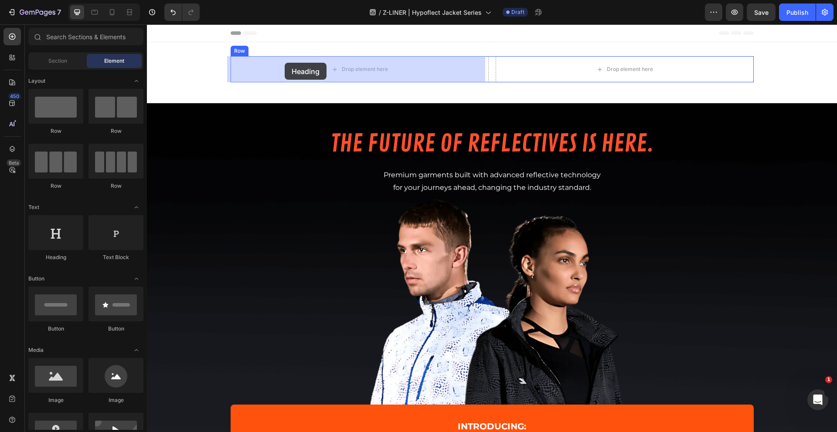
drag, startPoint x: 232, startPoint y: 232, endPoint x: 285, endPoint y: 63, distance: 176.7
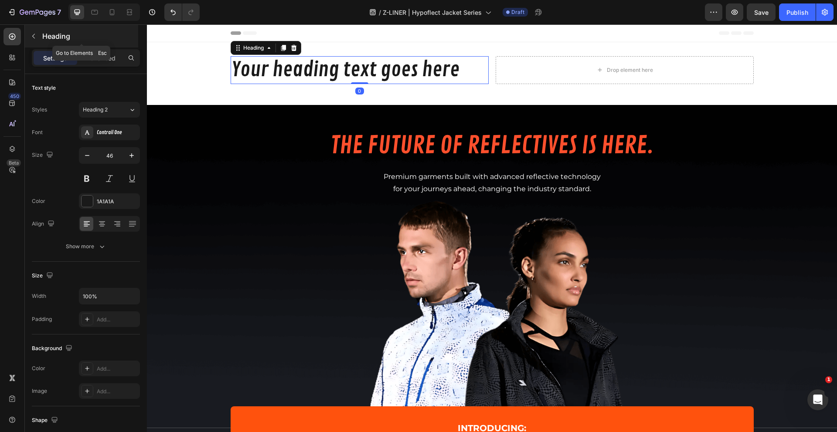
click at [34, 37] on icon "button" at bounding box center [33, 36] width 7 height 7
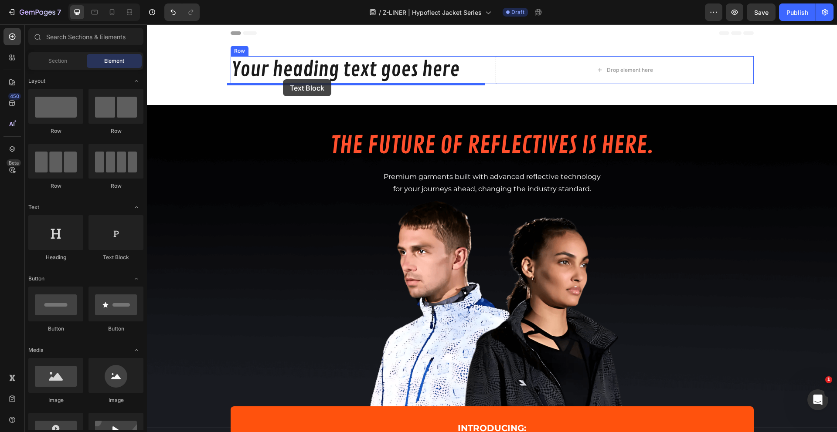
drag, startPoint x: 285, startPoint y: 235, endPoint x: 283, endPoint y: 79, distance: 156.0
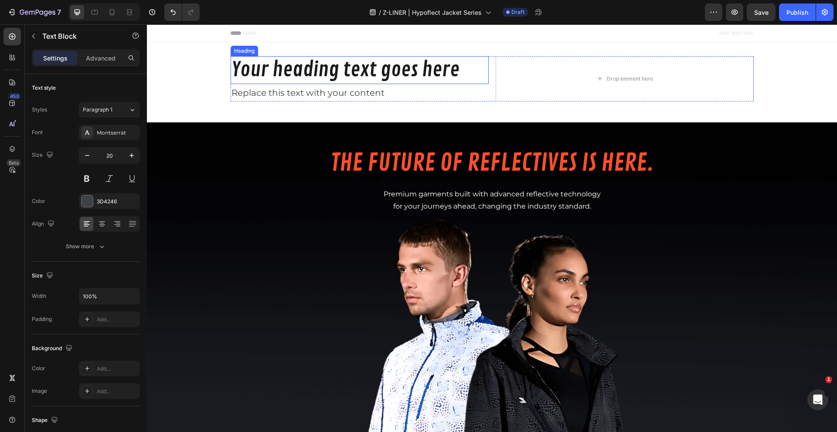
click at [295, 67] on h2 "Your heading text goes here" at bounding box center [359, 70] width 258 height 28
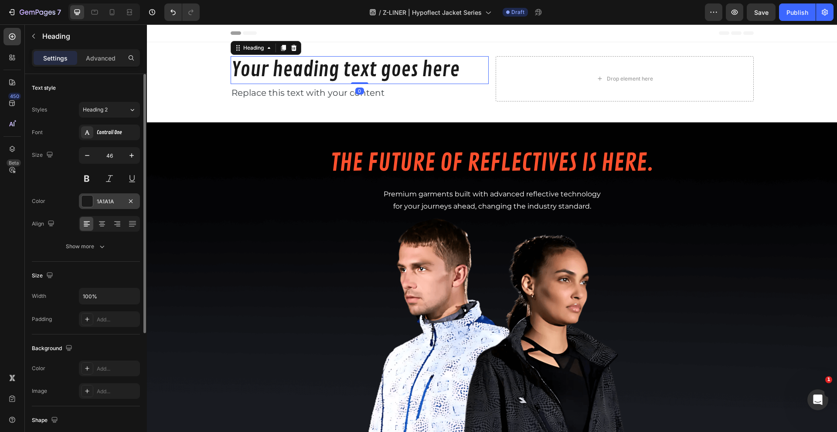
click at [92, 203] on div at bounding box center [86, 201] width 11 height 11
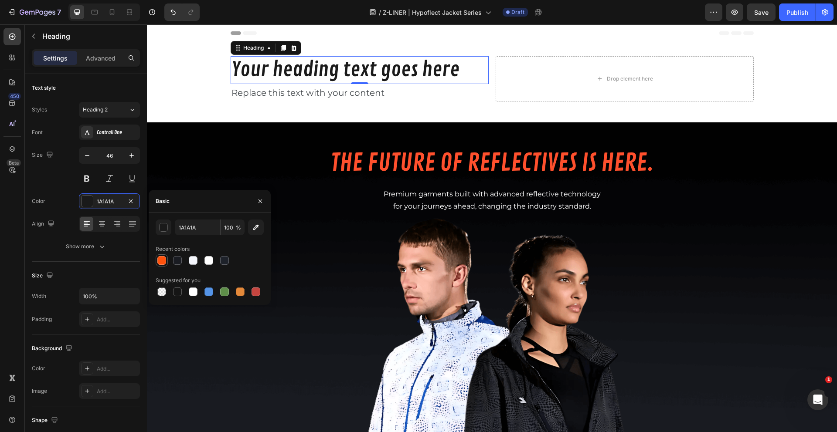
click at [159, 262] on div at bounding box center [161, 260] width 9 height 9
type input "FF520D"
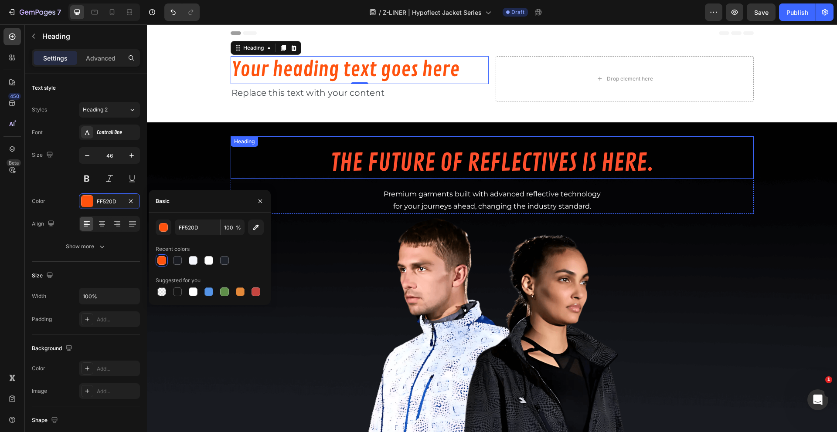
click at [440, 169] on span "The future of reflectives is here." at bounding box center [491, 163] width 323 height 30
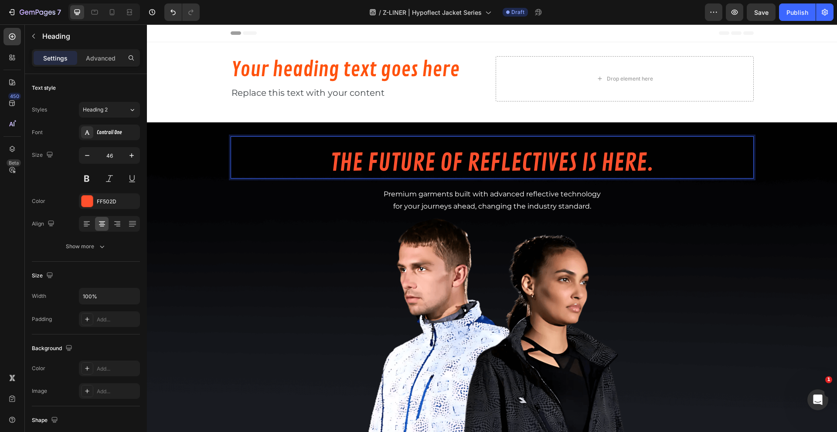
click at [440, 169] on span "The future of reflectives is here." at bounding box center [491, 163] width 323 height 30
click at [356, 66] on h2 "Your heading text goes here" at bounding box center [359, 70] width 258 height 28
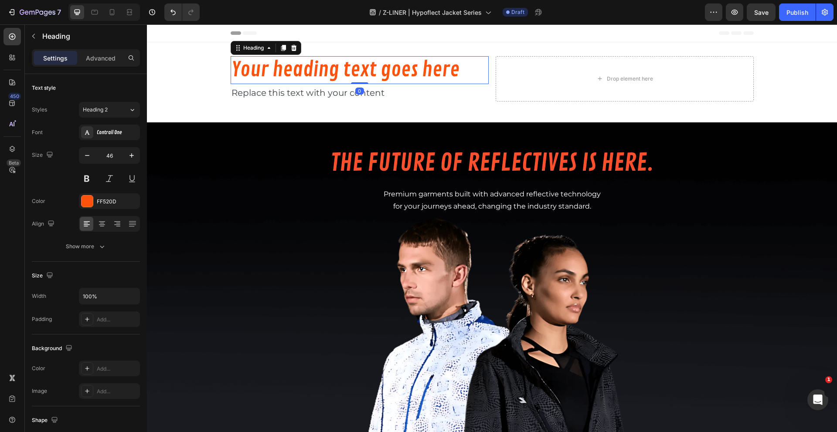
click at [356, 66] on h2 "Your heading text goes here" at bounding box center [359, 70] width 258 height 28
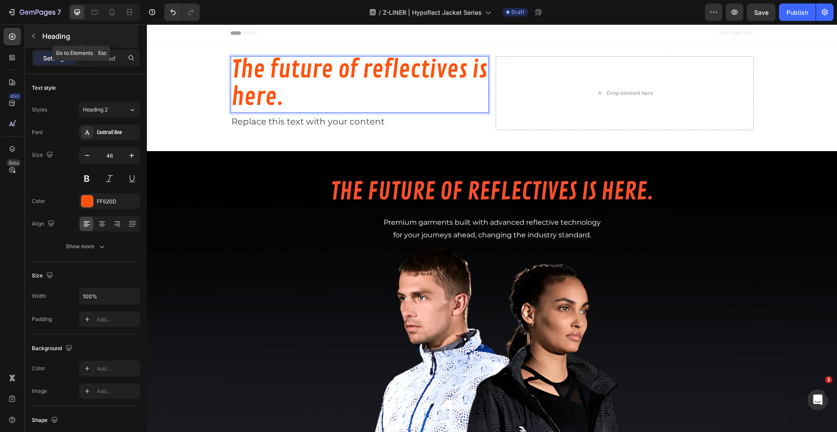
click at [48, 41] on p "Heading" at bounding box center [89, 36] width 94 height 10
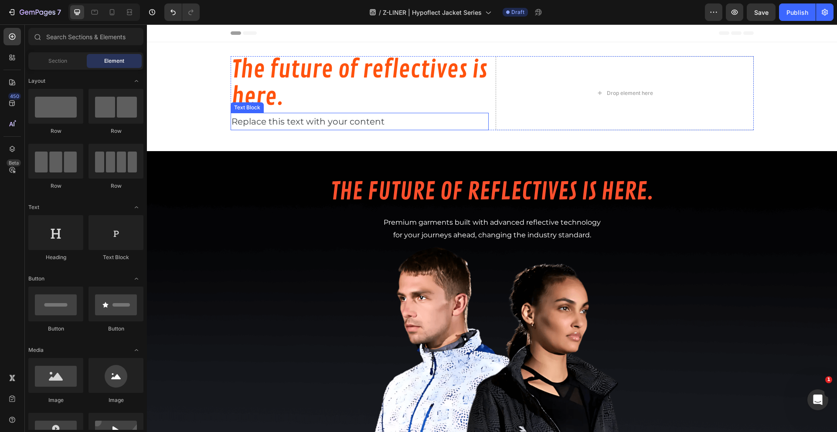
click at [481, 129] on div "Replace this text with your content" at bounding box center [359, 121] width 258 height 17
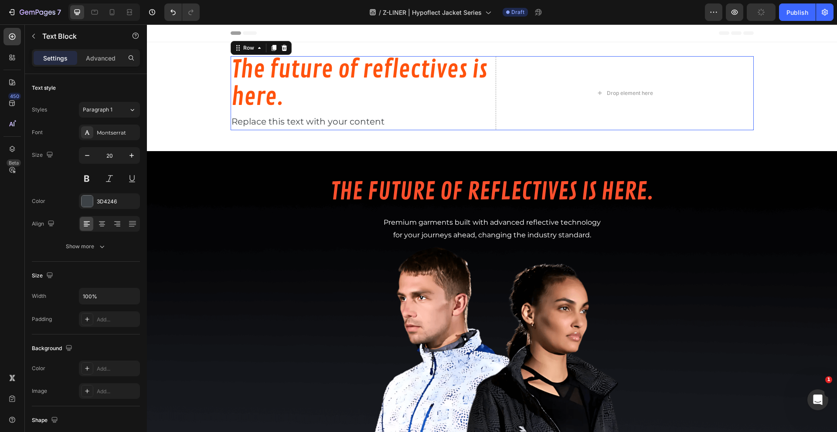
click at [488, 126] on div "⁠⁠⁠⁠⁠⁠⁠ The future of reflectives is here. Heading Replace this text with your …" at bounding box center [491, 93] width 523 height 74
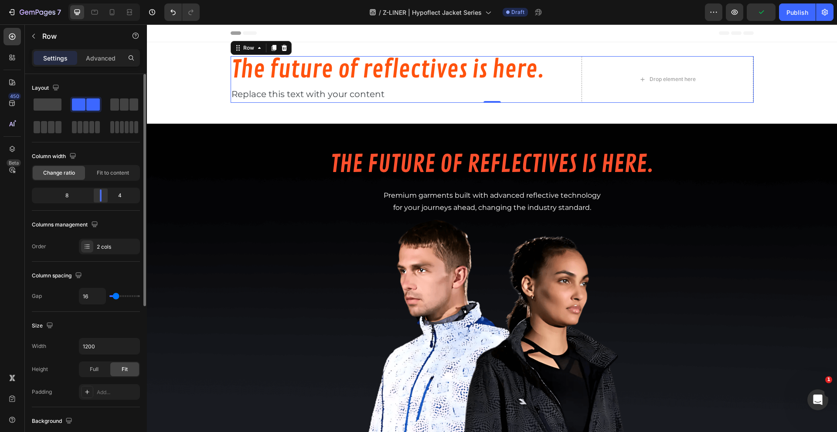
drag, startPoint x: 87, startPoint y: 199, endPoint x: 101, endPoint y: 197, distance: 14.1
click at [101, 197] on div at bounding box center [101, 196] width 16 height 12
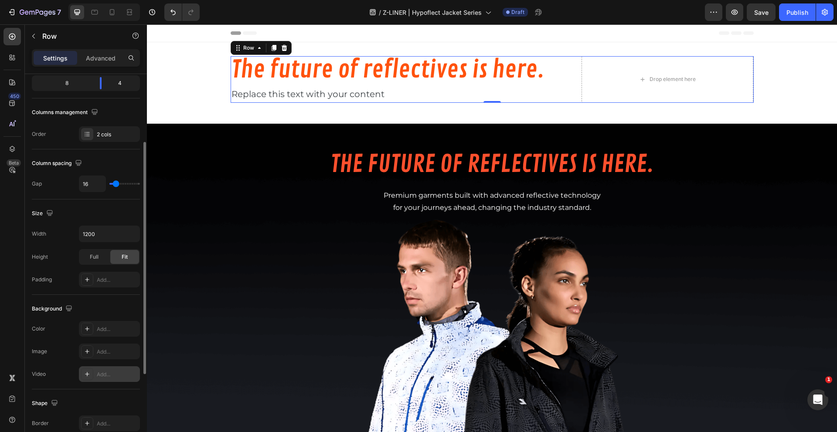
scroll to position [248, 0]
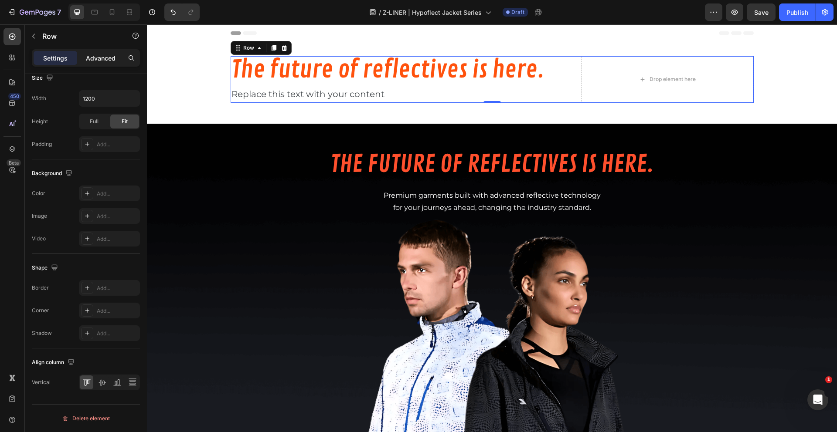
click at [99, 62] on p "Advanced" at bounding box center [101, 58] width 30 height 9
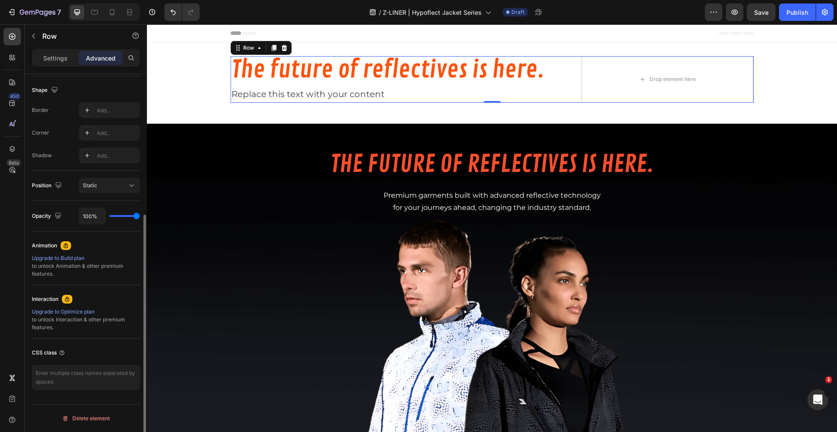
scroll to position [0, 0]
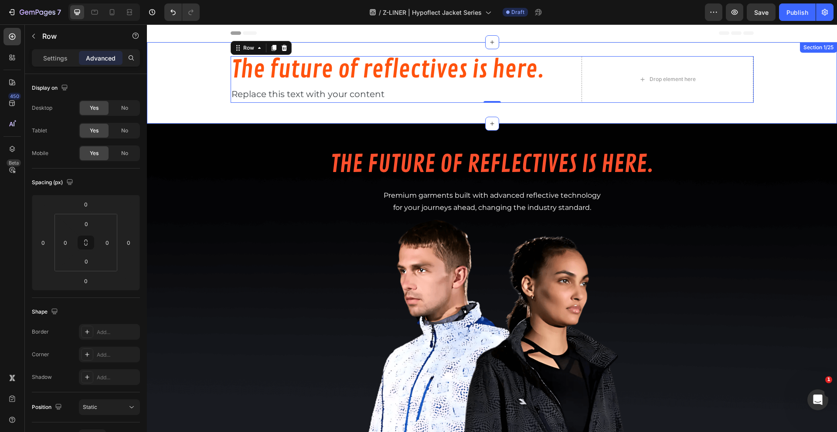
click at [225, 78] on div "⁠⁠⁠⁠⁠⁠⁠ The future of reflectives is here. Heading Replace this text with your …" at bounding box center [492, 83] width 690 height 54
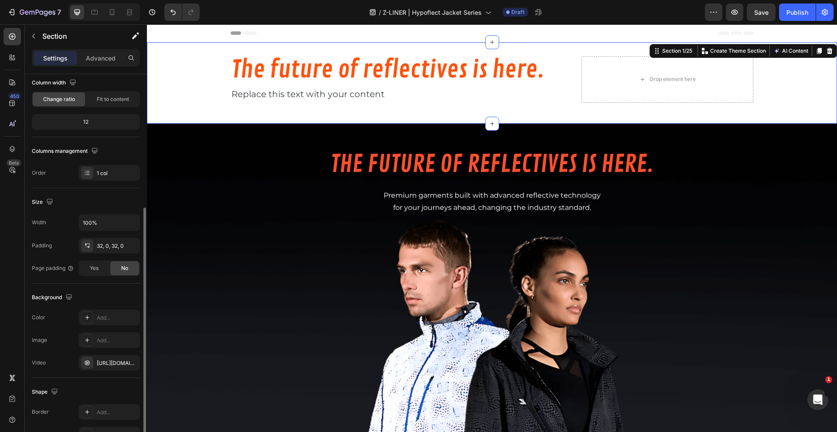
scroll to position [121, 0]
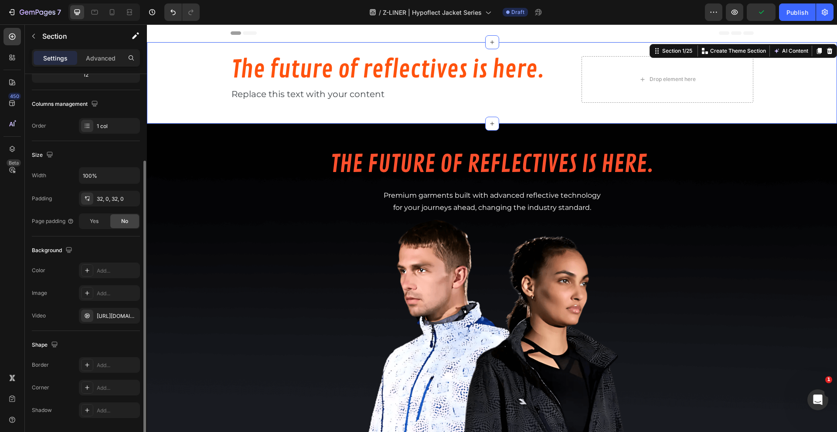
click at [122, 220] on span "No" at bounding box center [124, 221] width 7 height 8
click at [98, 222] on span "Yes" at bounding box center [94, 221] width 9 height 8
click at [125, 223] on span "No" at bounding box center [124, 221] width 7 height 8
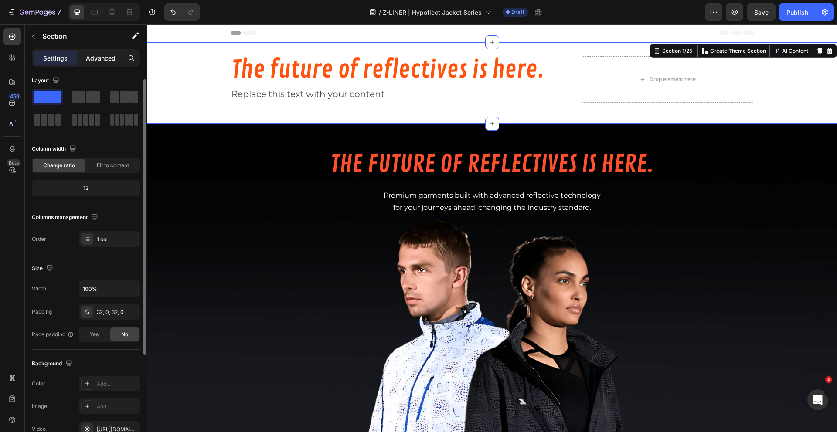
click at [99, 54] on p "Advanced" at bounding box center [101, 58] width 30 height 9
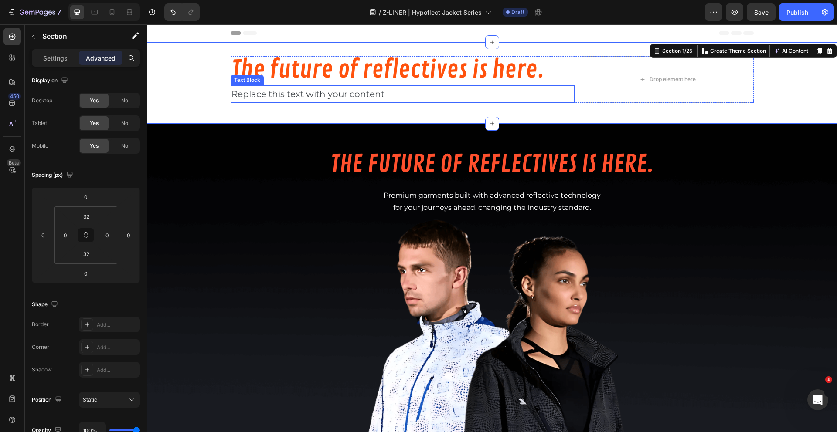
click at [291, 97] on div "Replace this text with your content" at bounding box center [402, 93] width 344 height 17
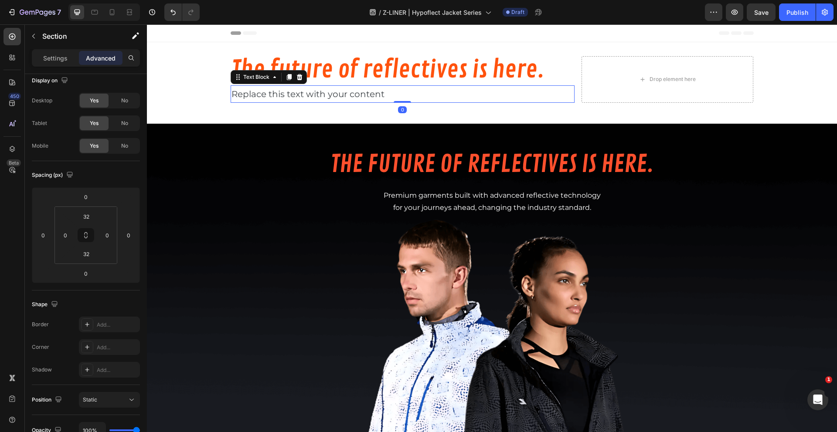
scroll to position [0, 0]
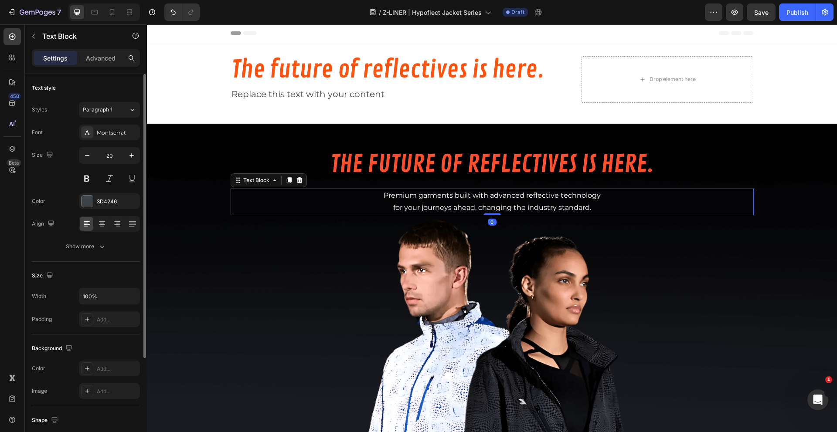
click at [437, 203] on p "for your journeys ahead, changing the industry standard." at bounding box center [491, 208] width 521 height 13
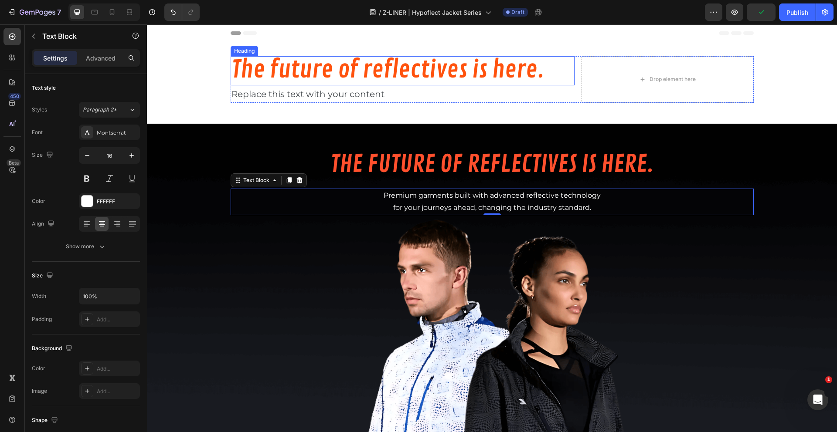
click at [335, 76] on span "The future of reflectives is here." at bounding box center [387, 70] width 313 height 30
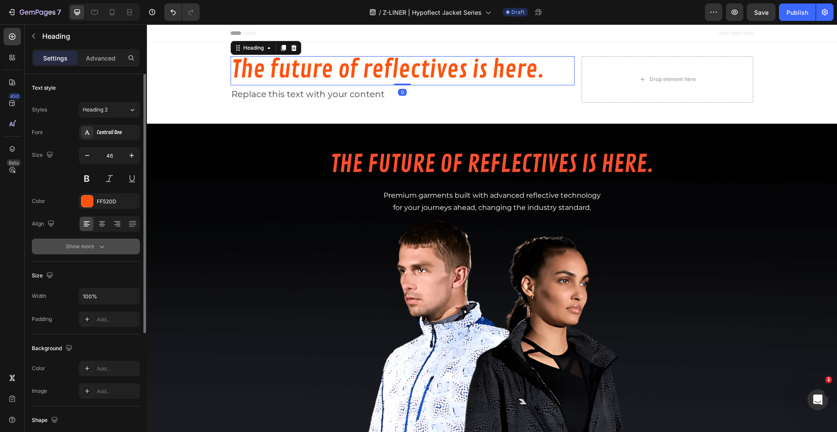
click at [88, 249] on div "Show more" at bounding box center [86, 246] width 41 height 9
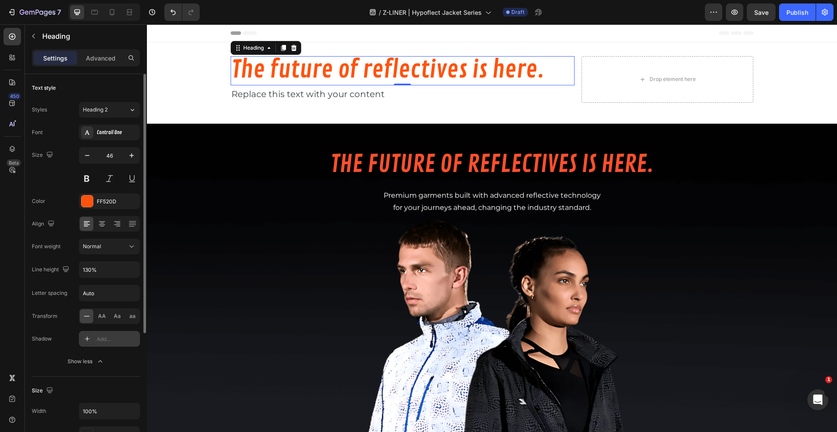
click at [105, 337] on div "Add..." at bounding box center [117, 340] width 41 height 8
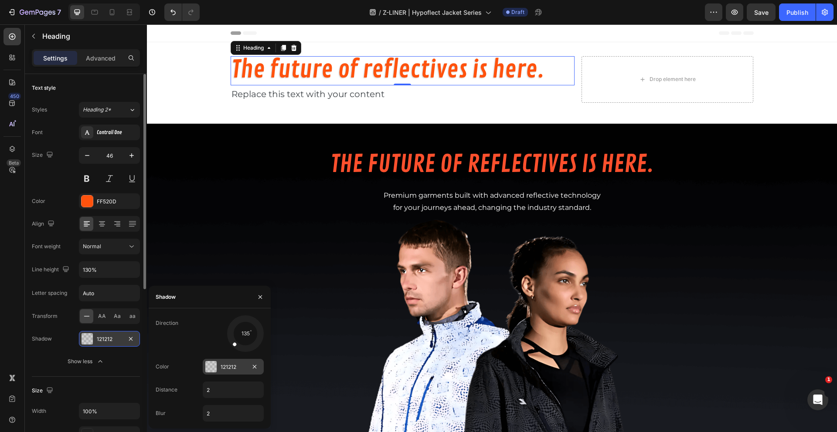
click at [207, 367] on div at bounding box center [210, 366] width 11 height 11
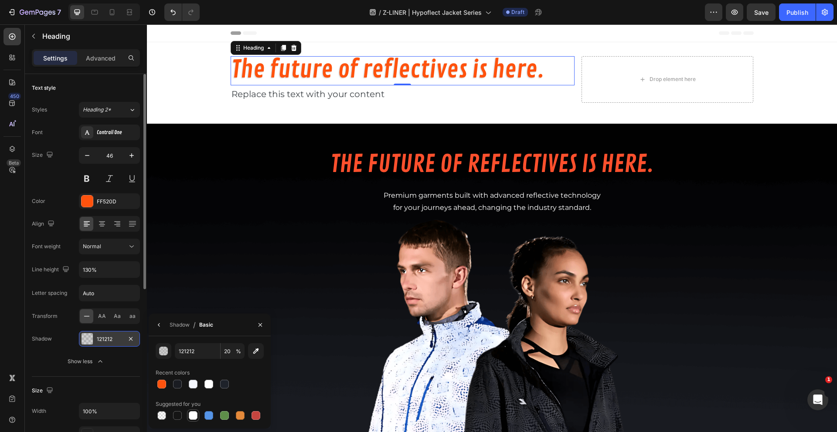
click at [191, 415] on div at bounding box center [193, 415] width 9 height 9
type input "FFFFFF"
type input "100"
click at [159, 325] on icon "button" at bounding box center [159, 325] width 7 height 7
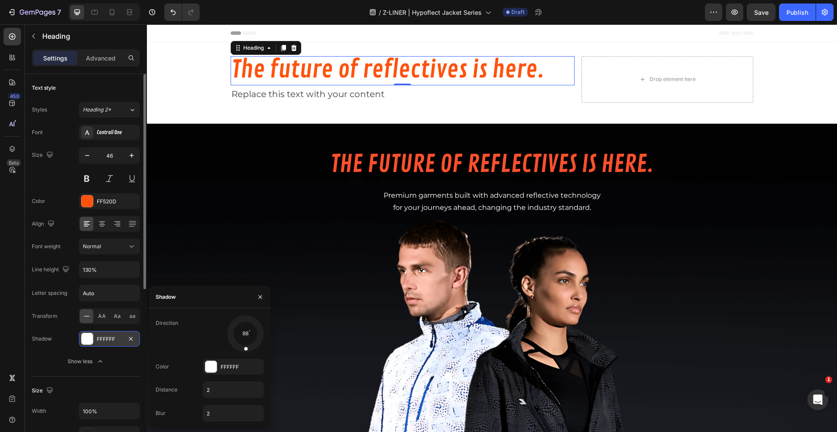
drag, startPoint x: 235, startPoint y: 344, endPoint x: 244, endPoint y: 355, distance: 14.8
click at [244, 355] on div "Direction 88 Color FFFFFF Distance 2 Blur 2" at bounding box center [210, 368] width 122 height 106
click at [207, 368] on div at bounding box center [210, 366] width 11 height 11
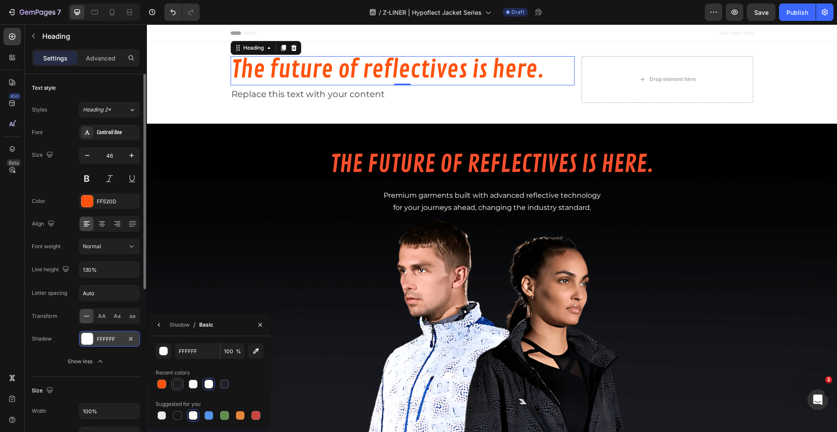
click at [173, 385] on div at bounding box center [177, 384] width 9 height 9
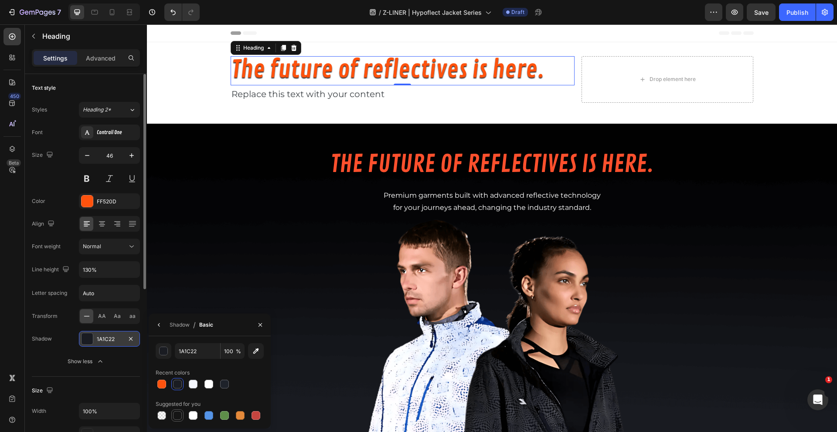
click at [176, 414] on div at bounding box center [177, 415] width 9 height 9
type input "151515"
click at [173, 326] on div "Shadow" at bounding box center [179, 325] width 20 height 8
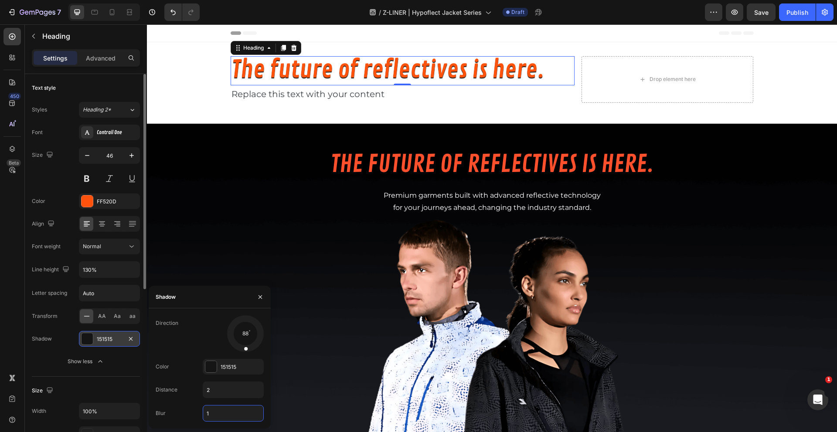
type input "1"
click at [204, 339] on div "88" at bounding box center [233, 333] width 61 height 37
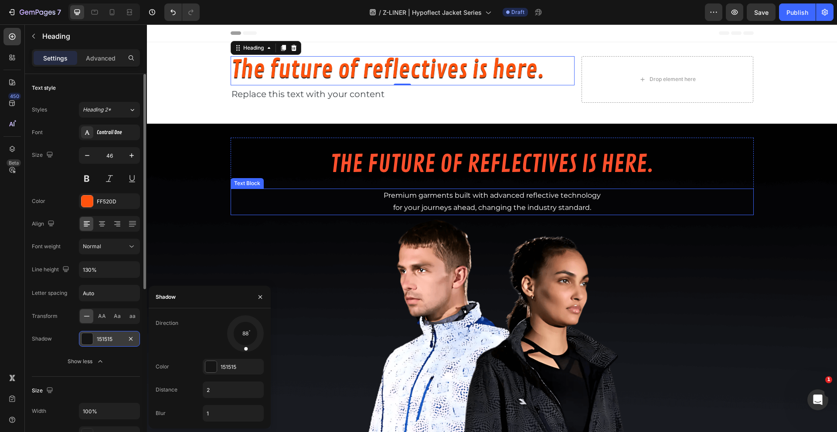
click at [444, 205] on span "for your journeys ahead, changing the industry standard." at bounding box center [492, 207] width 198 height 8
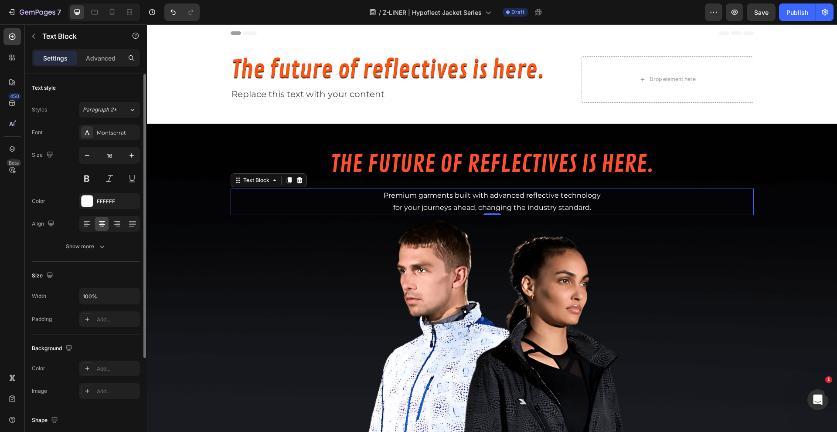
click at [416, 202] on p "for your journeys ahead, changing the industry standard." at bounding box center [491, 208] width 521 height 13
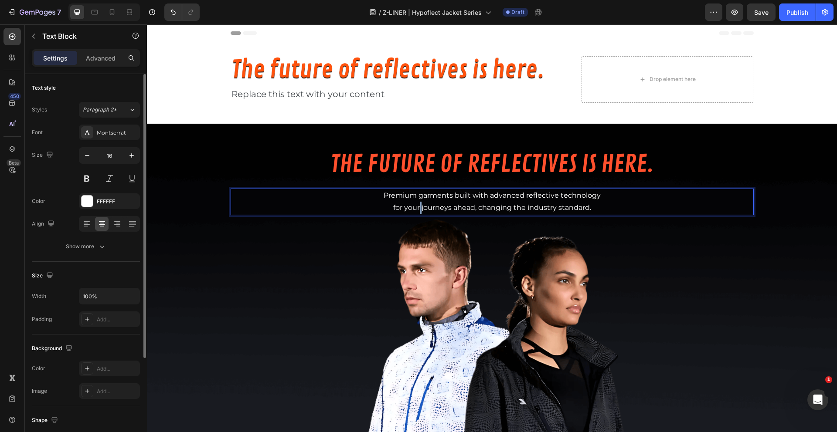
click at [416, 202] on p "for your journeys ahead, changing the industry standard." at bounding box center [491, 208] width 521 height 13
click at [373, 206] on p "for your journeys ahead, changing the industry standard." at bounding box center [491, 208] width 521 height 13
click at [328, 94] on div "Replace this text with your content" at bounding box center [402, 93] width 344 height 17
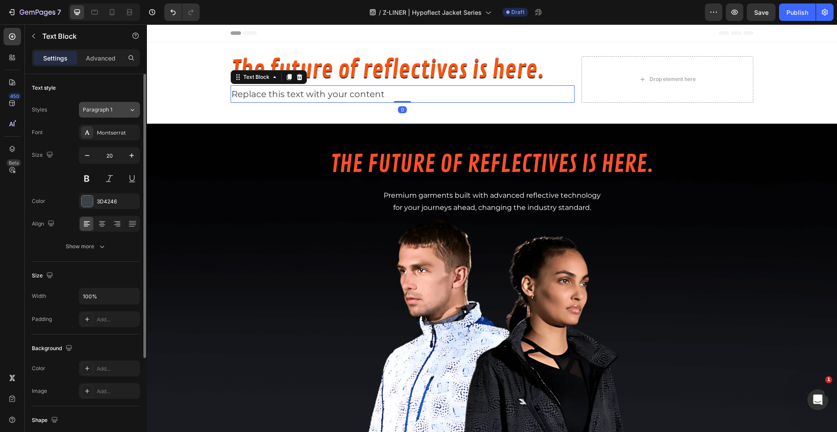
click at [107, 112] on span "Paragraph 1" at bounding box center [98, 110] width 30 height 8
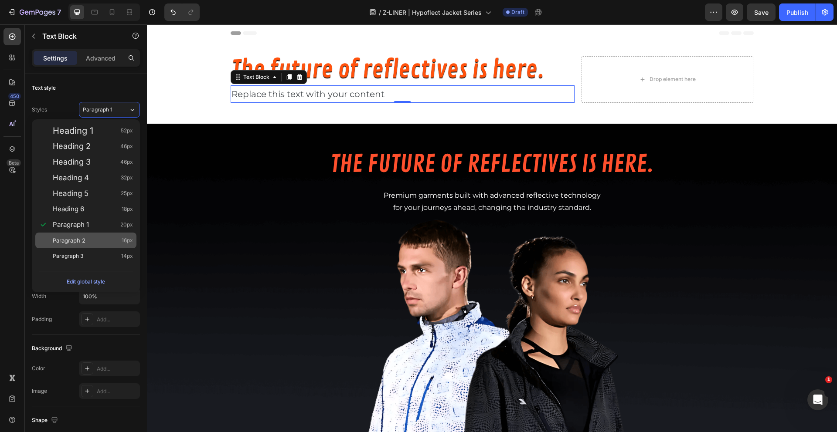
click at [92, 238] on div "Paragraph 2 16px" at bounding box center [93, 240] width 80 height 9
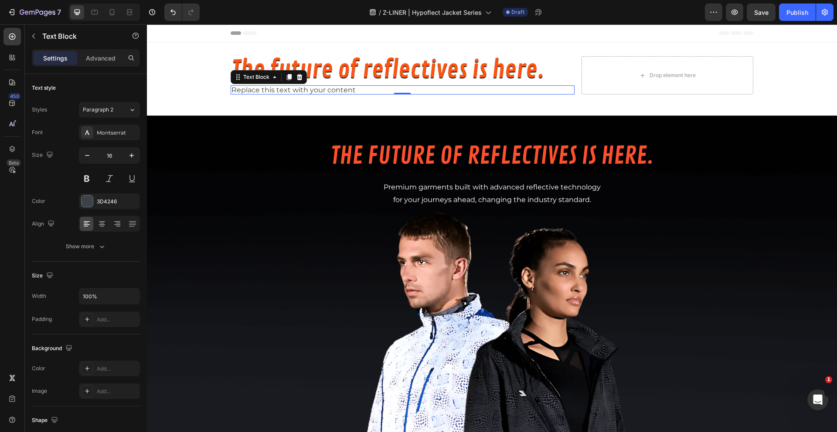
click at [315, 85] on div "Replace this text with your content" at bounding box center [402, 90] width 344 height 10
click at [315, 87] on p "Replace this text with your content" at bounding box center [402, 90] width 342 height 8
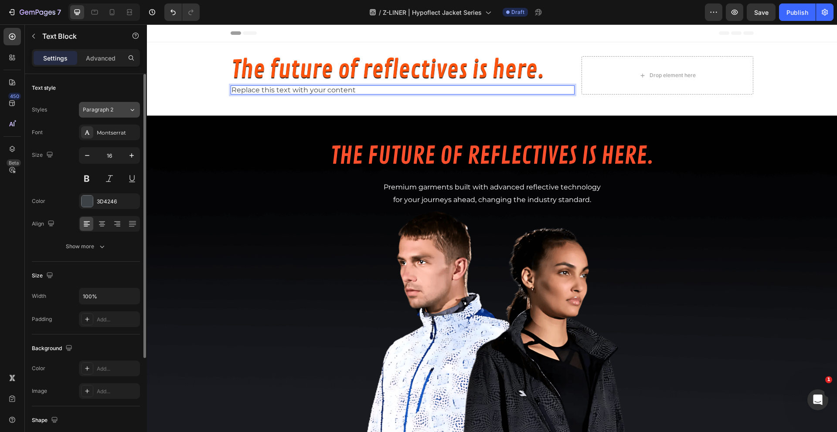
click at [116, 109] on div "Paragraph 2" at bounding box center [100, 110] width 35 height 8
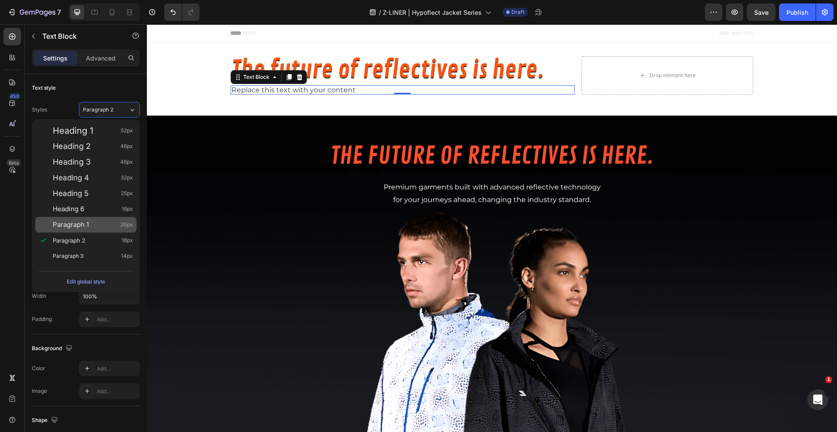
click at [90, 227] on div "Paragraph 1 20px" at bounding box center [93, 224] width 80 height 9
type input "20"
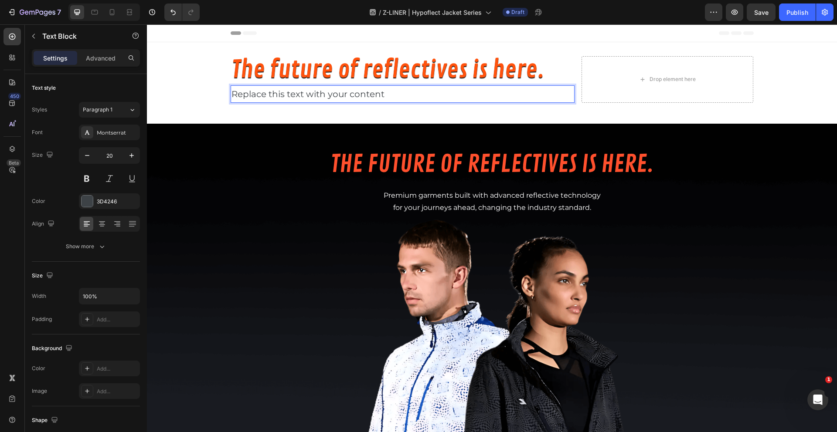
click at [287, 97] on p "Replace this text with your content" at bounding box center [402, 94] width 342 height 16
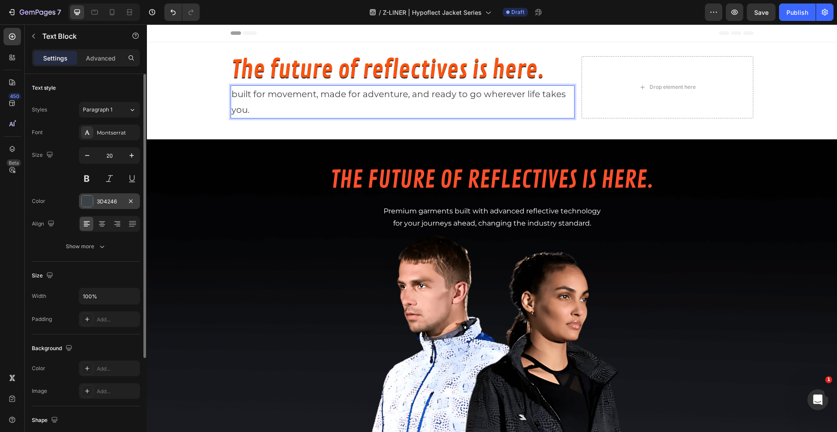
click at [86, 199] on div at bounding box center [86, 201] width 11 height 11
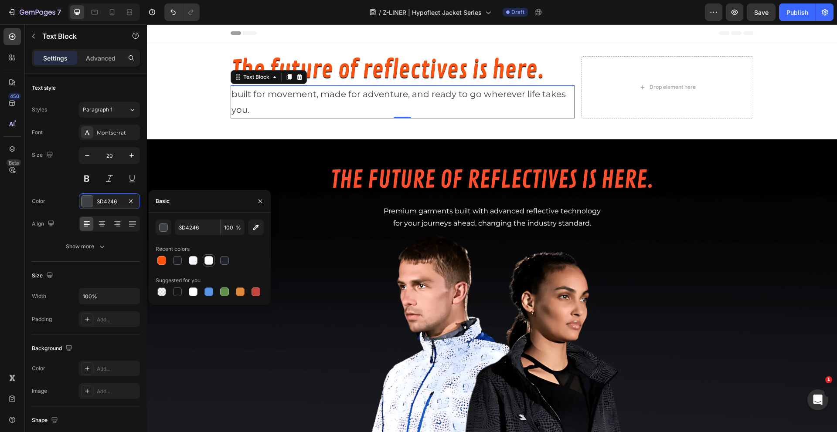
click at [210, 263] on div at bounding box center [208, 260] width 9 height 9
type input "FFFFFF"
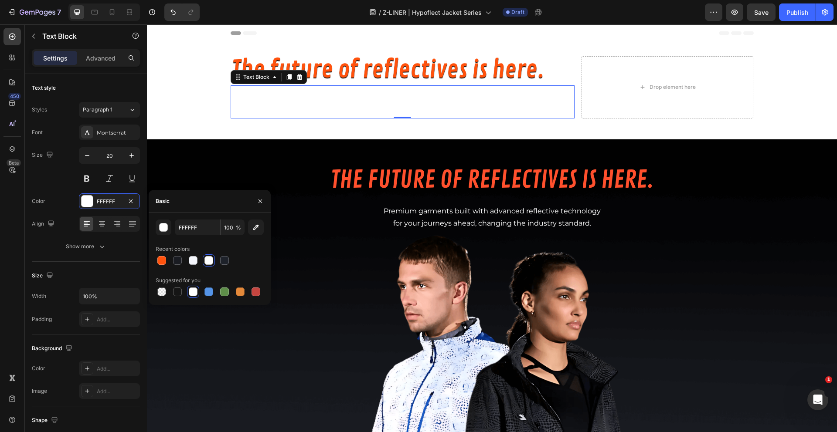
click at [191, 294] on div at bounding box center [193, 292] width 9 height 9
click at [211, 261] on div at bounding box center [208, 260] width 9 height 9
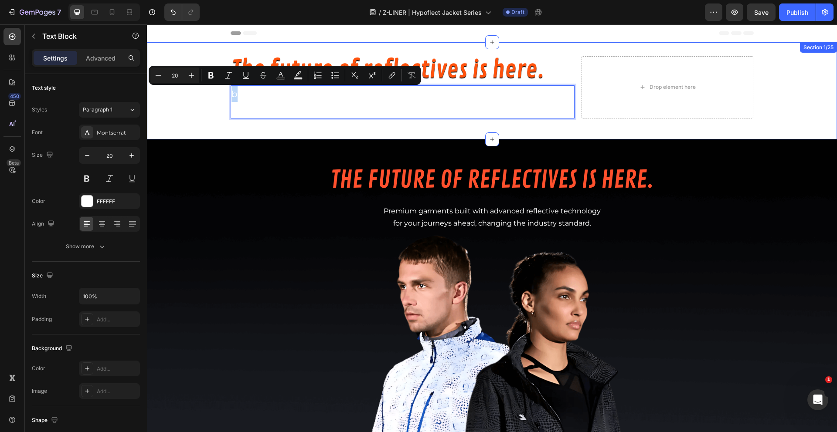
drag, startPoint x: 233, startPoint y: 93, endPoint x: 224, endPoint y: 95, distance: 9.0
click at [224, 95] on div "The future of reflectives is here. Heading built for movement, made for adventu…" at bounding box center [492, 90] width 690 height 69
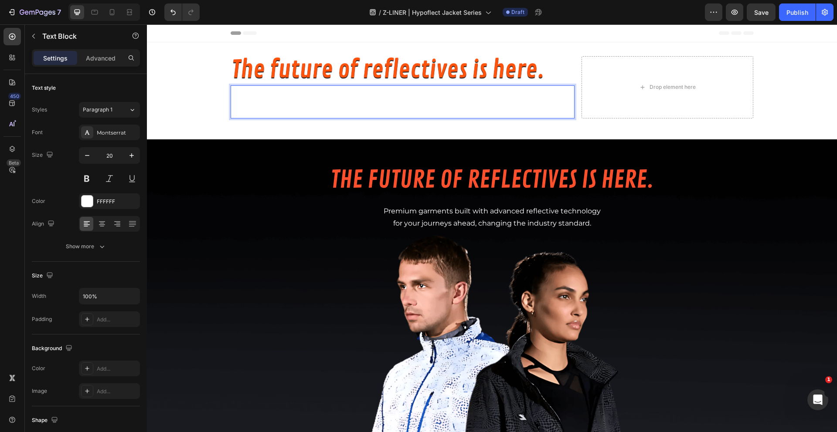
click at [415, 100] on p "Built for movement, made for adventure, and ready to go wherever life takes you." at bounding box center [402, 101] width 342 height 31
click at [92, 244] on div "Show more" at bounding box center [86, 246] width 41 height 9
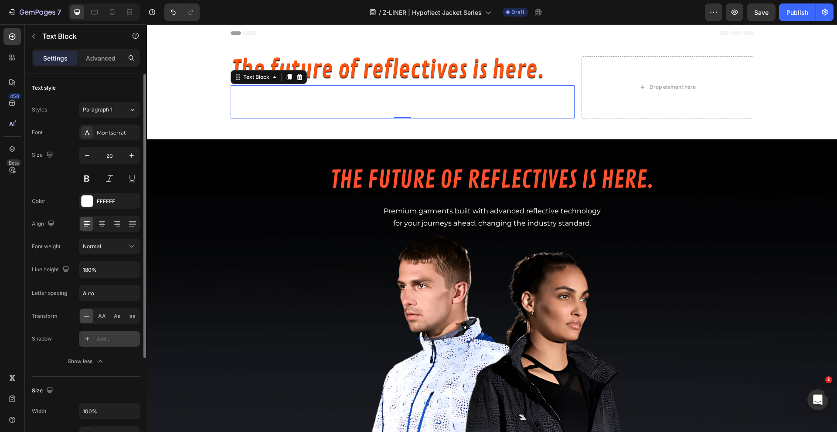
click at [110, 336] on div "Add..." at bounding box center [117, 340] width 41 height 8
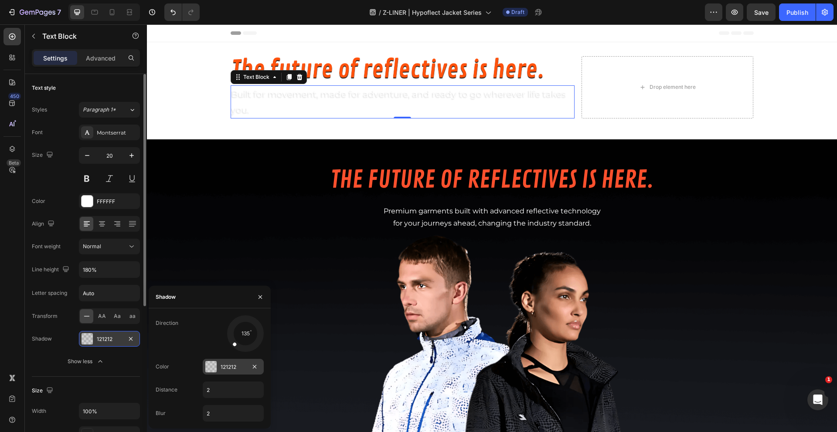
click at [212, 369] on div at bounding box center [210, 366] width 11 height 11
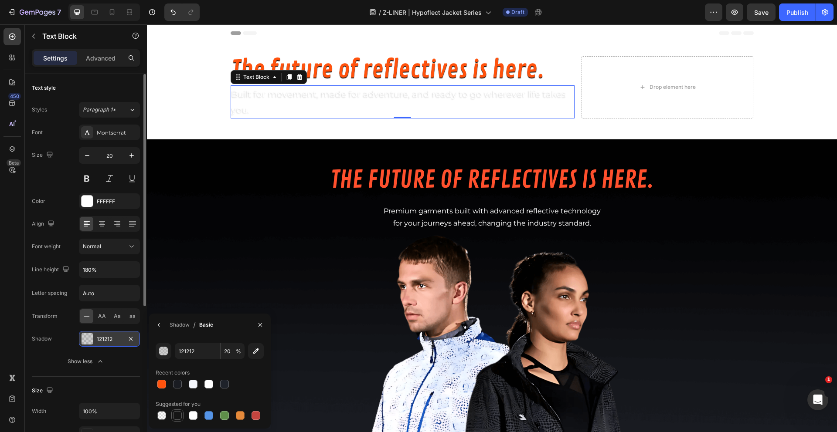
click at [174, 415] on div at bounding box center [177, 415] width 9 height 9
type input "151515"
type input "100"
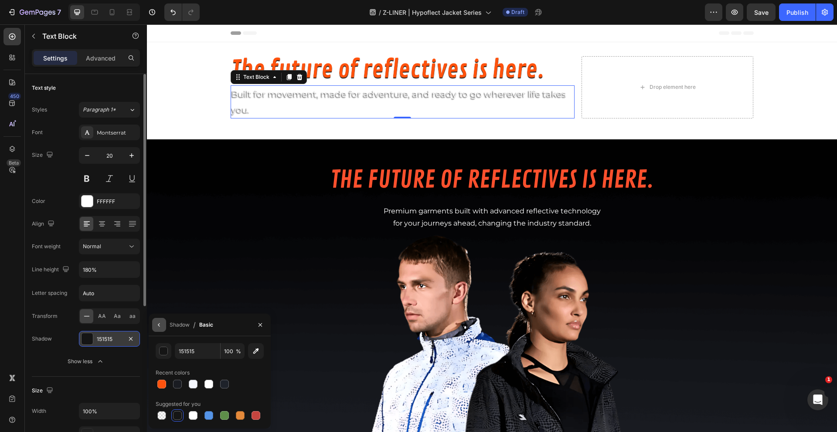
click at [160, 322] on icon "button" at bounding box center [159, 325] width 7 height 7
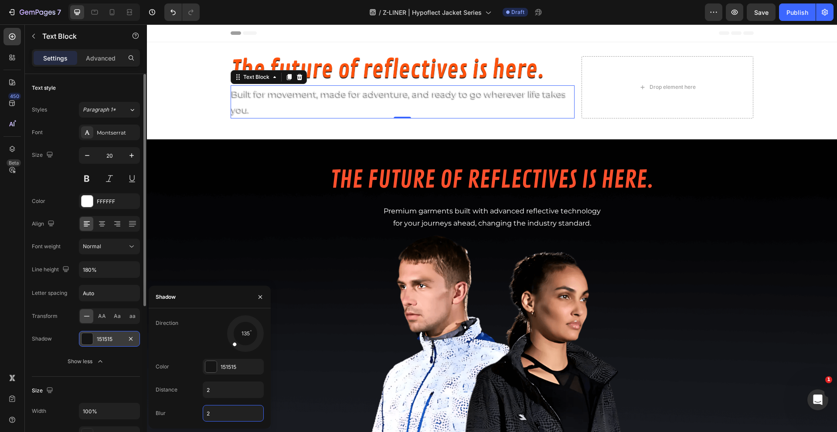
click at [213, 418] on input "2" at bounding box center [233, 414] width 60 height 16
type input "1"
click at [189, 405] on div "Blur 1" at bounding box center [210, 413] width 108 height 17
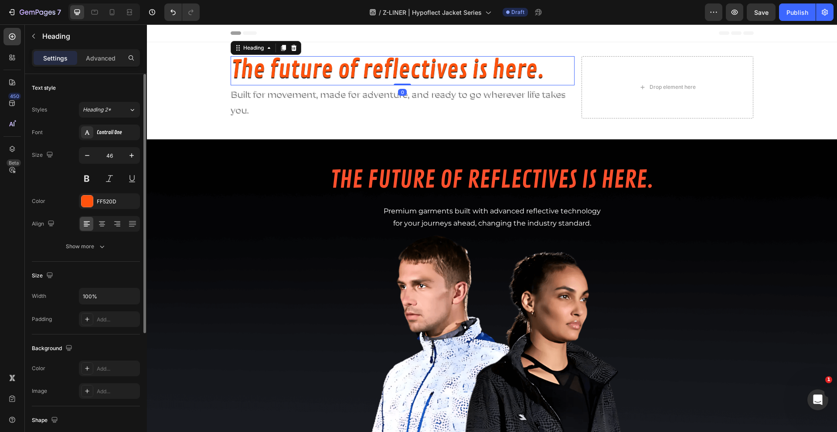
click at [381, 71] on span "The future of reflectives is here." at bounding box center [387, 70] width 313 height 30
click at [86, 246] on div "Show more" at bounding box center [86, 246] width 41 height 9
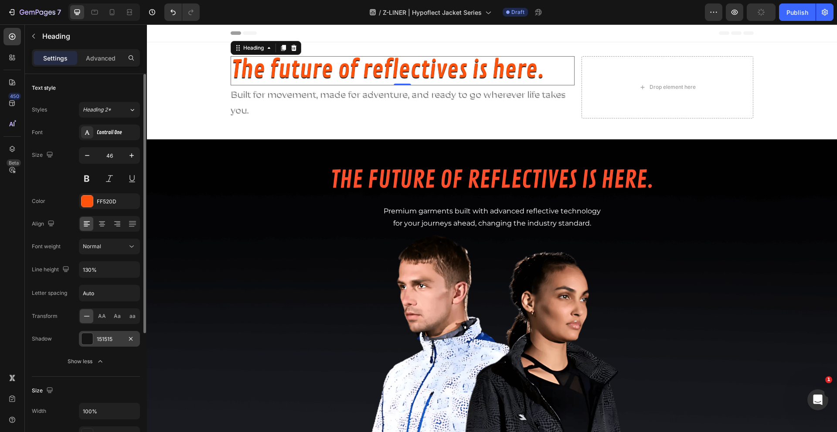
click at [108, 340] on div "151515" at bounding box center [109, 340] width 25 height 8
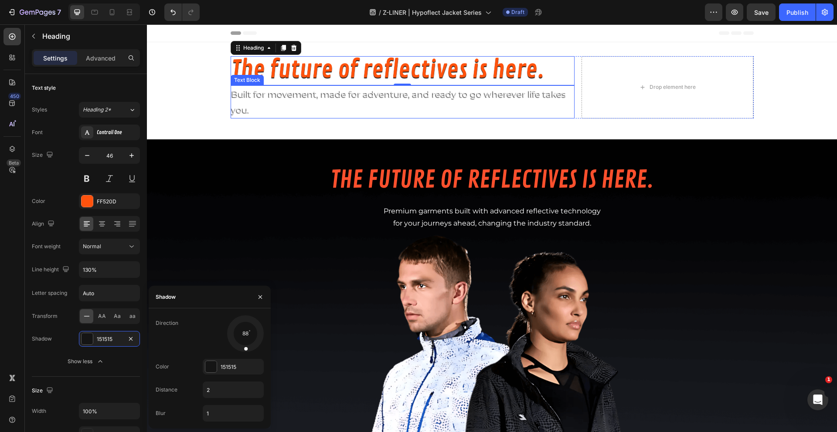
click at [321, 98] on p "Built for movement, made for adventure, and ready to go wherever life takes you." at bounding box center [402, 101] width 342 height 31
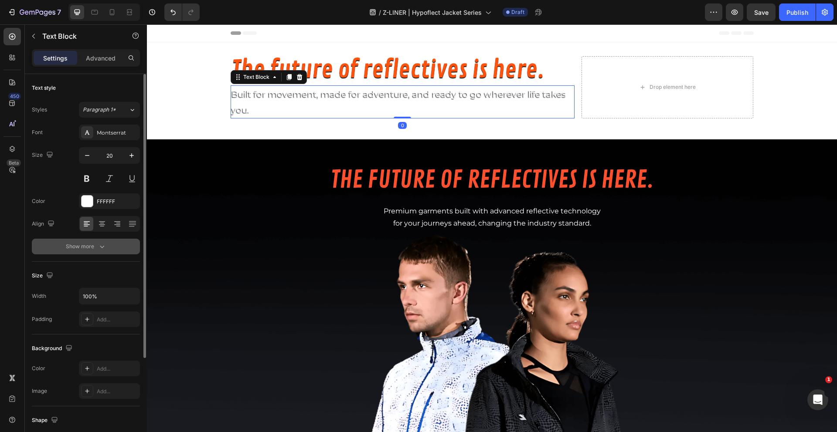
click at [88, 243] on div "Show more" at bounding box center [86, 246] width 41 height 9
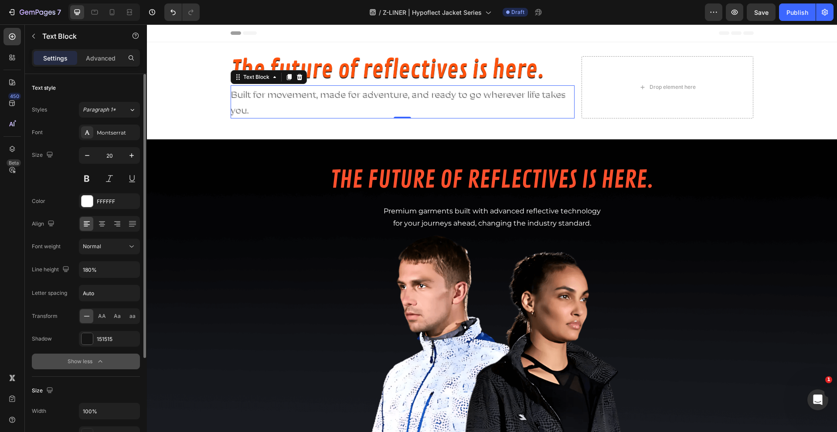
click at [102, 363] on icon "button" at bounding box center [100, 361] width 9 height 9
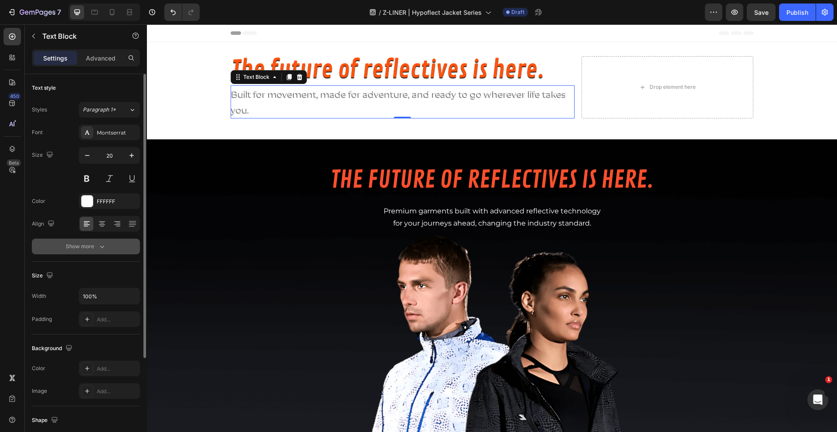
click at [99, 243] on icon "button" at bounding box center [102, 246] width 9 height 9
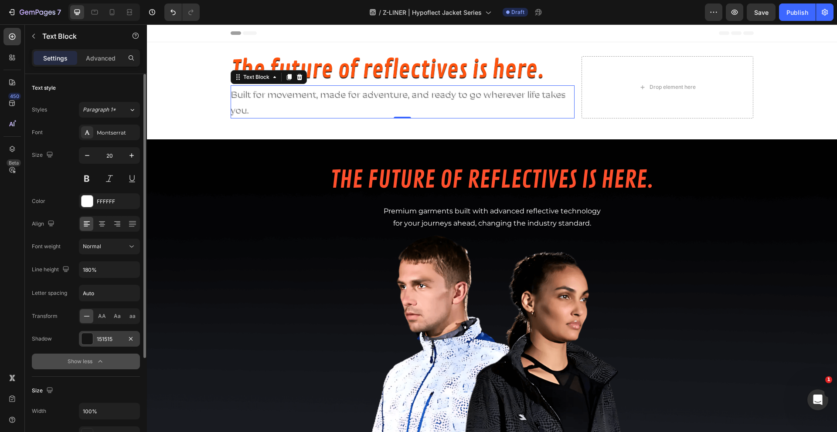
click at [107, 340] on div "151515" at bounding box center [109, 340] width 25 height 8
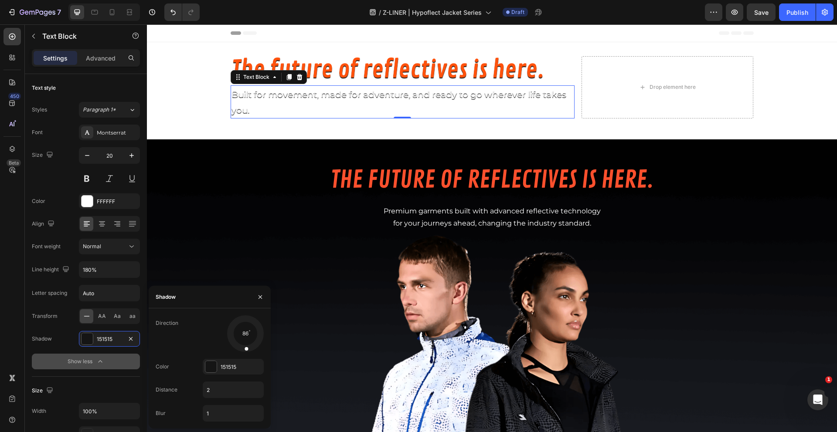
drag, startPoint x: 235, startPoint y: 344, endPoint x: 245, endPoint y: 347, distance: 9.9
click at [245, 347] on div at bounding box center [246, 343] width 7 height 20
click at [247, 330] on div at bounding box center [245, 333] width 39 height 39
click at [244, 335] on div at bounding box center [245, 333] width 39 height 39
click at [244, 335] on div at bounding box center [248, 343] width 10 height 20
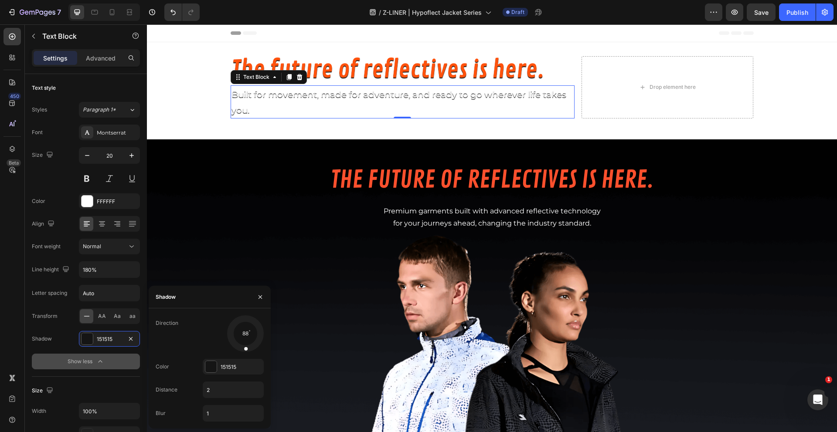
drag, startPoint x: 250, startPoint y: 348, endPoint x: 244, endPoint y: 351, distance: 6.1
click at [244, 351] on div at bounding box center [246, 343] width 6 height 20
click at [264, 298] on button "button" at bounding box center [260, 297] width 14 height 14
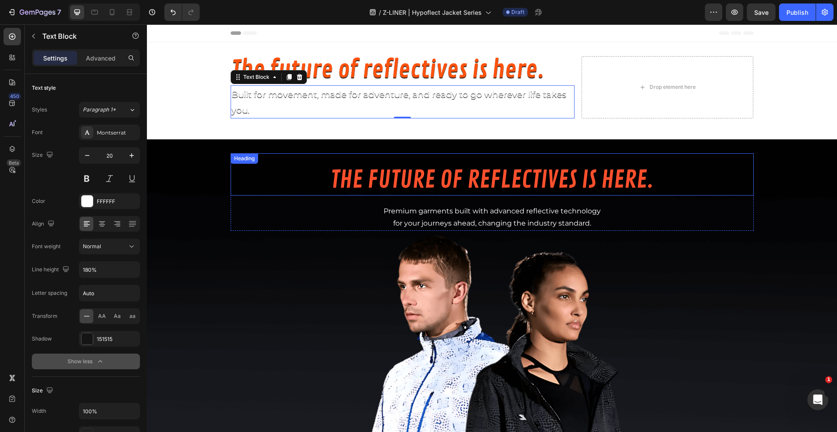
click at [259, 175] on p "⁠⁠⁠⁠⁠⁠⁠ The future of reflectives is here." at bounding box center [491, 180] width 521 height 27
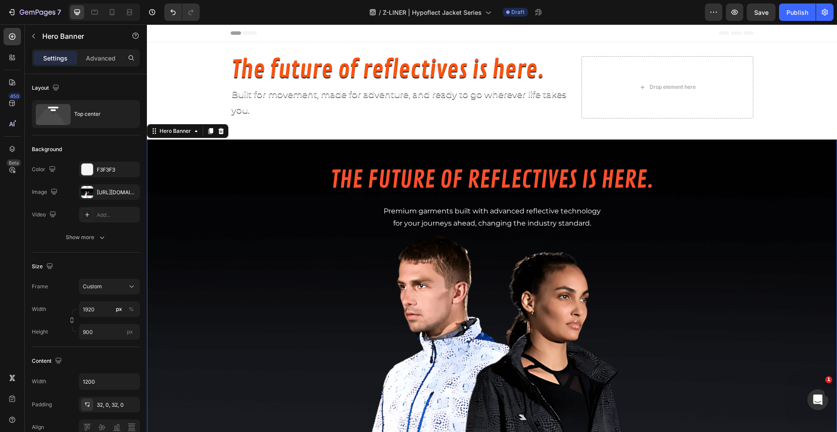
click at [182, 190] on div "Background Image" at bounding box center [492, 300] width 690 height 323
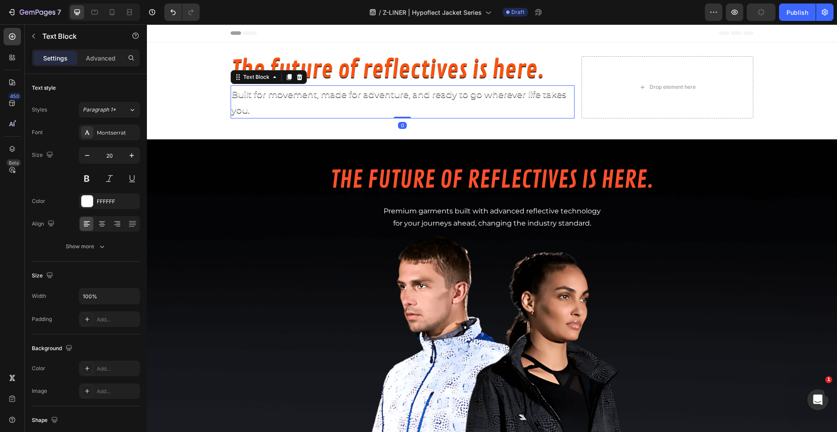
click at [423, 107] on p "Built for movement, made for adventure, and ready to go wherever life takes you." at bounding box center [402, 101] width 342 height 31
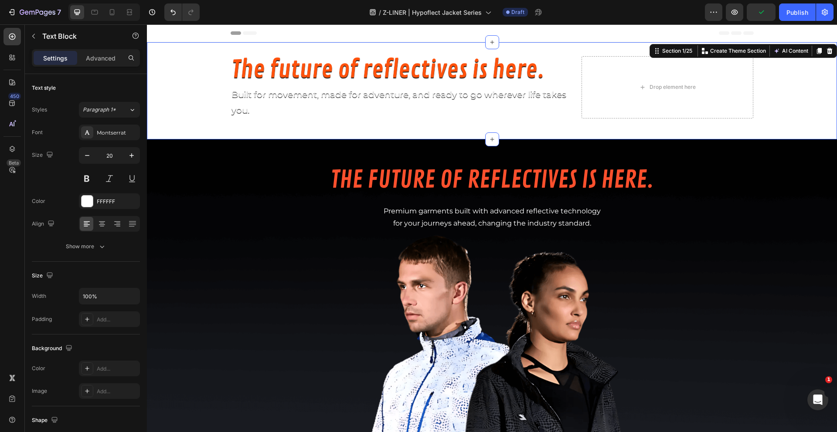
click at [288, 130] on div at bounding box center [492, 90] width 690 height 97
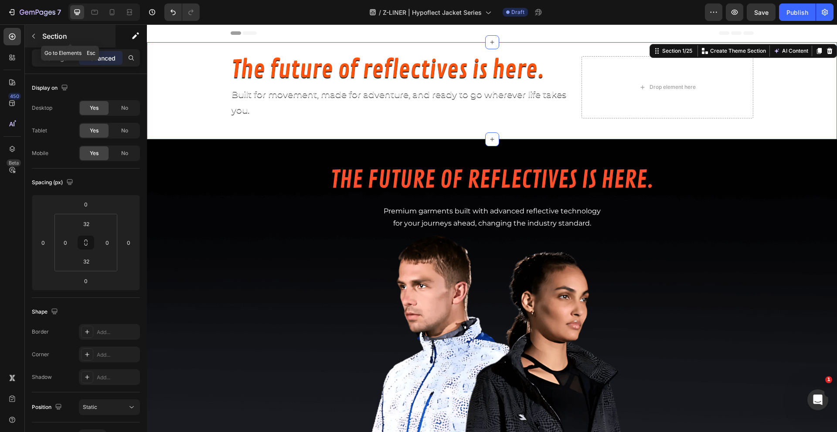
click at [41, 40] on div "Section" at bounding box center [70, 36] width 91 height 23
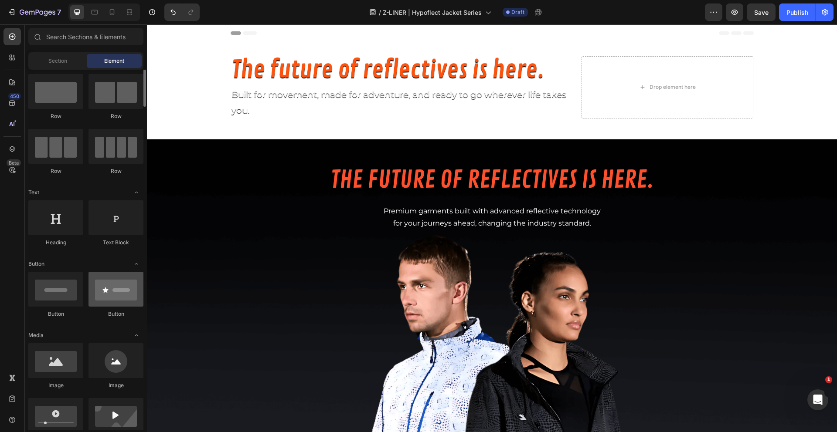
scroll to position [44, 0]
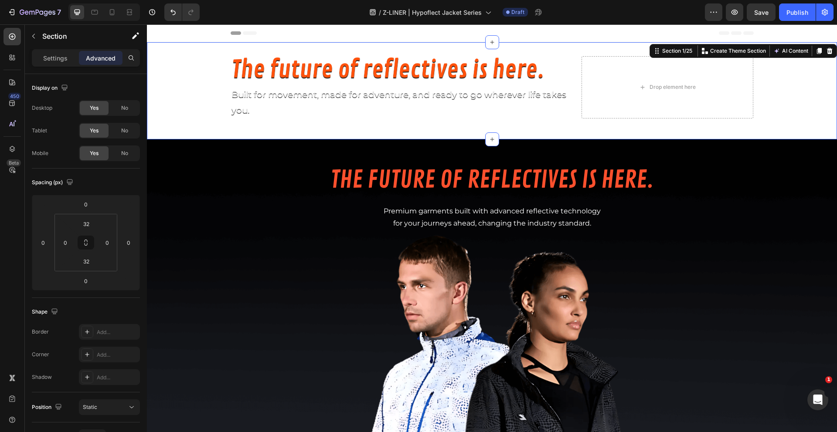
click at [356, 137] on div at bounding box center [492, 90] width 690 height 97
click at [39, 37] on button "button" at bounding box center [34, 36] width 14 height 14
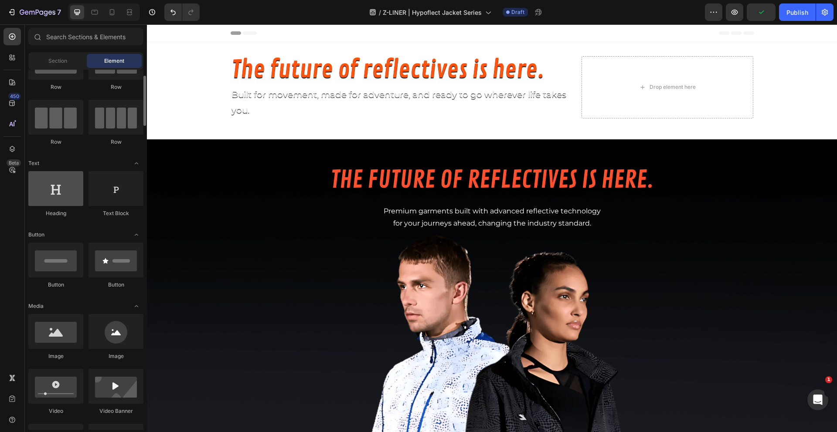
scroll to position [0, 0]
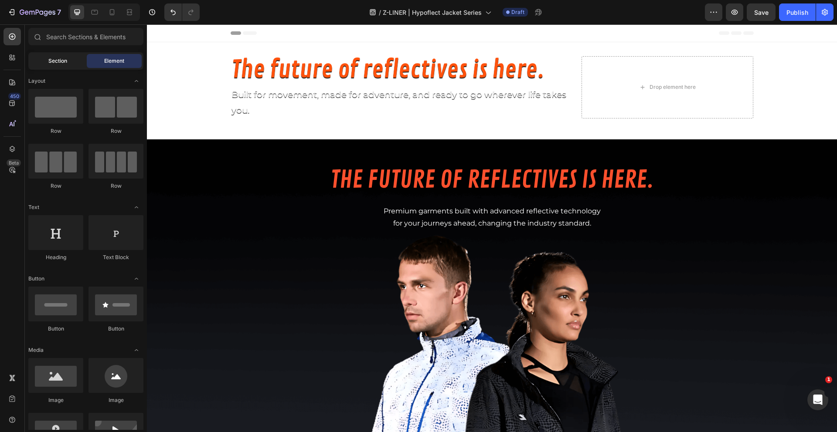
click at [56, 61] on span "Section" at bounding box center [57, 61] width 19 height 8
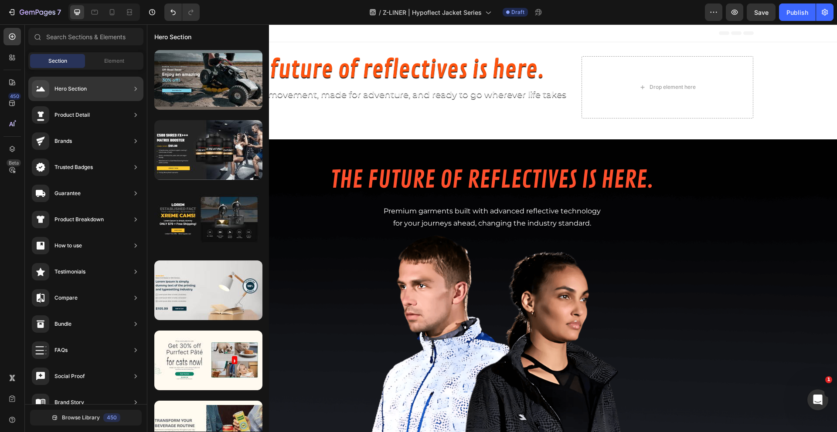
click at [84, 83] on div "Hero Section" at bounding box center [59, 88] width 55 height 17
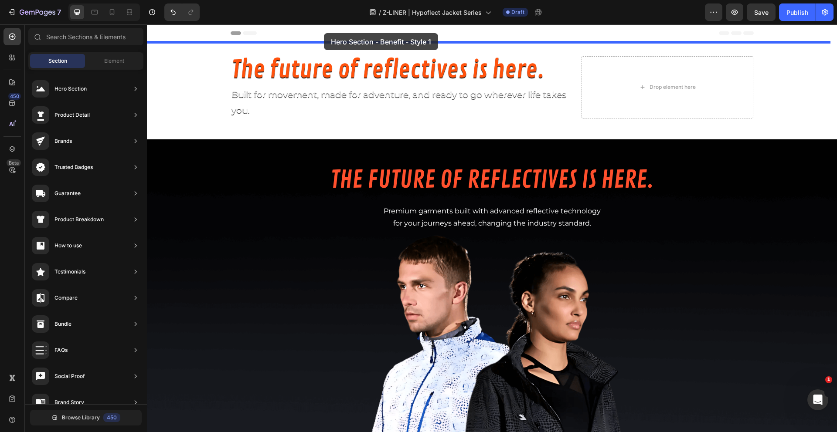
drag, startPoint x: 348, startPoint y: 176, endPoint x: 324, endPoint y: 33, distance: 145.4
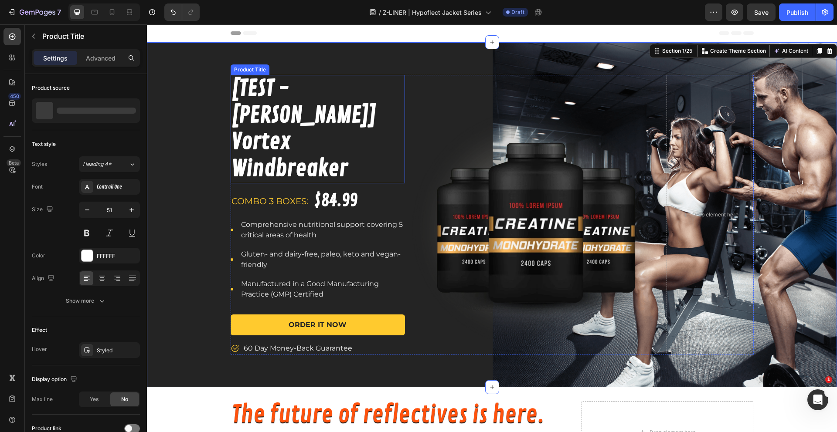
click at [292, 92] on h1 "[TEST - [PERSON_NAME]] Vortex Windbreaker" at bounding box center [317, 129] width 174 height 108
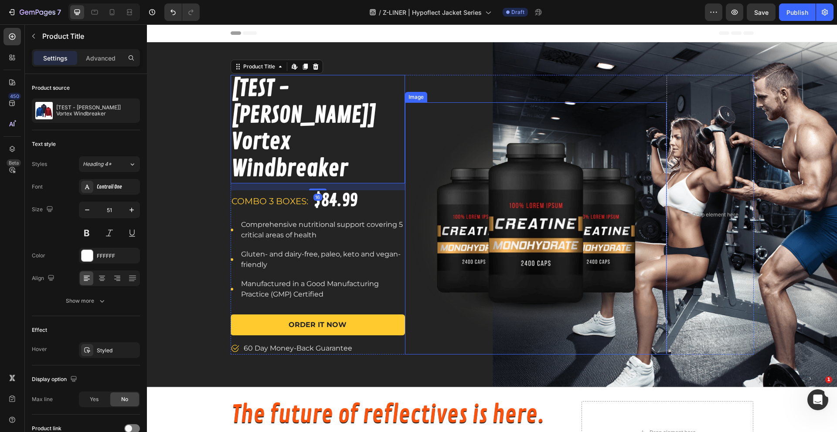
click at [612, 217] on img at bounding box center [535, 228] width 261 height 252
click at [293, 117] on h1 "[TEST - [PERSON_NAME]] Vortex Windbreaker" at bounding box center [317, 129] width 174 height 108
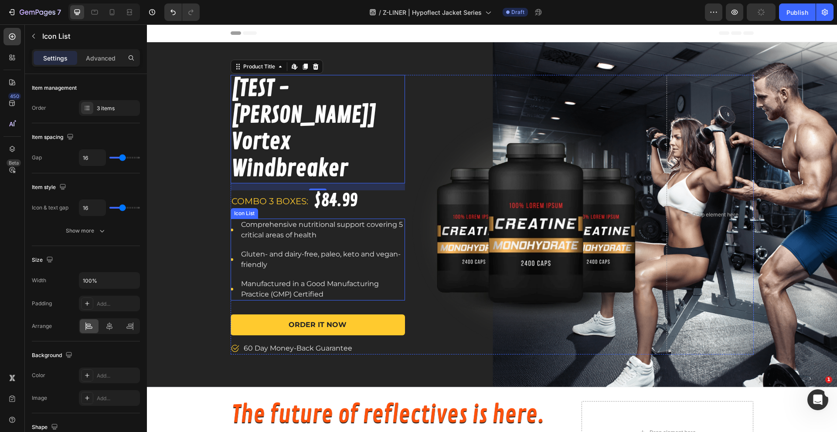
click at [233, 219] on li "Icon Comprehensive nutritional support covering 5 critical areas of health Text…" at bounding box center [317, 230] width 174 height 23
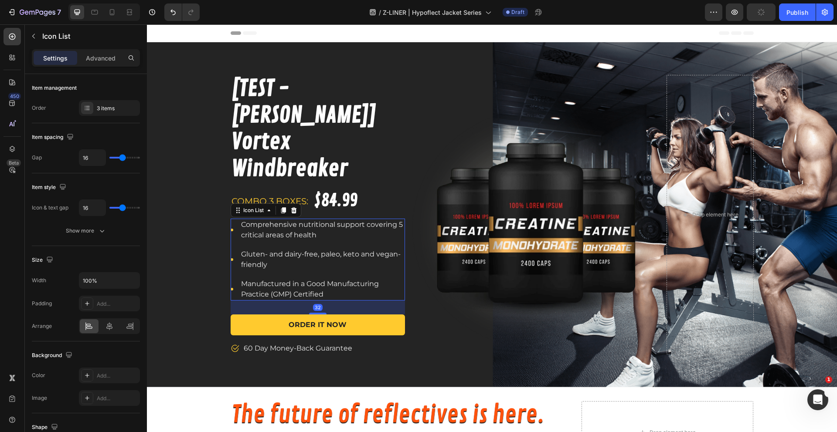
click at [230, 219] on li "Icon Comprehensive nutritional support covering 5 critical areas of health Text…" at bounding box center [317, 230] width 174 height 23
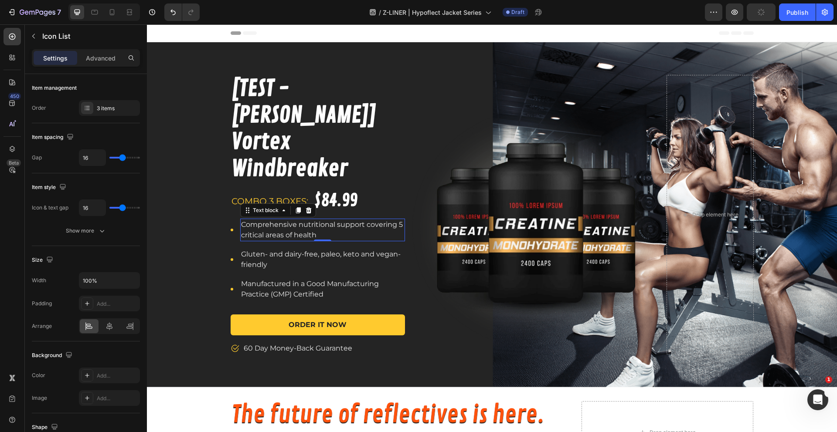
click at [279, 220] on p "Comprehensive nutritional support covering 5 critical areas of health" at bounding box center [322, 230] width 163 height 21
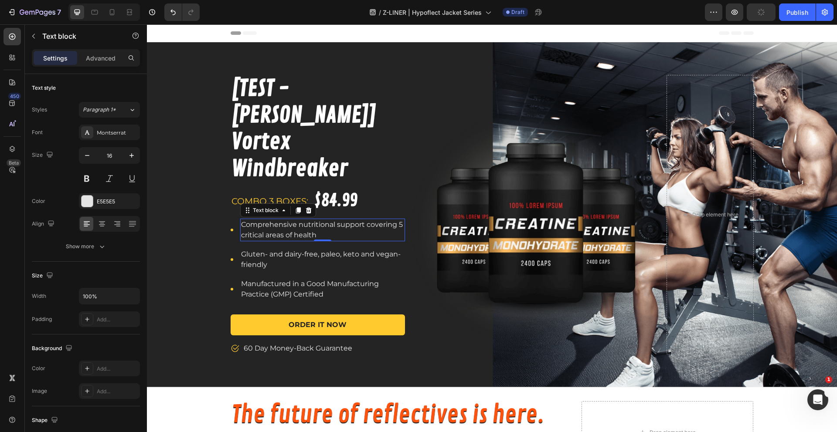
click at [278, 220] on p "Comprehensive nutritional support covering 5 critical areas of health" at bounding box center [322, 230] width 163 height 21
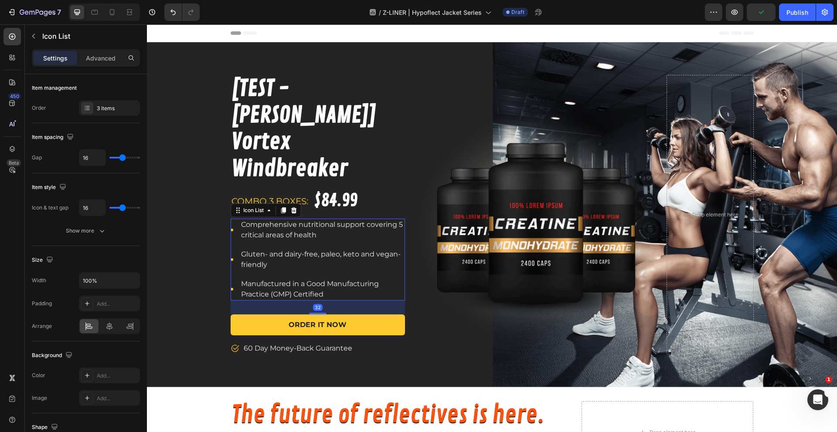
click at [231, 219] on li "Icon Comprehensive nutritional support covering 5 critical areas of health Text…" at bounding box center [317, 230] width 174 height 23
click at [230, 344] on icon at bounding box center [234, 348] width 9 height 9
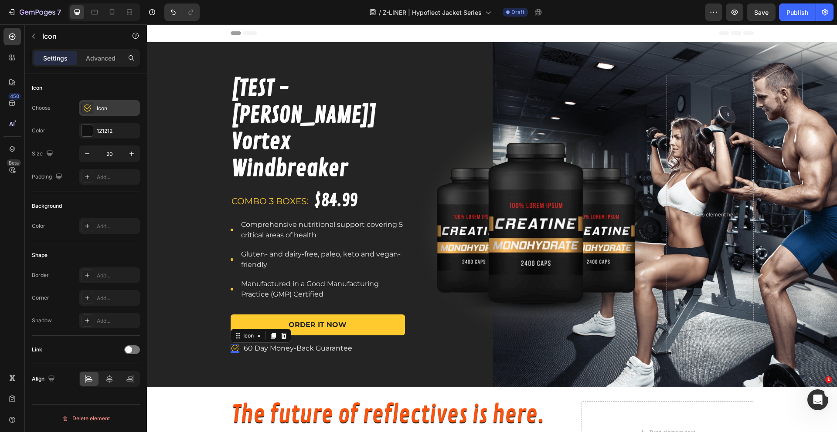
click at [105, 104] on div "Icon" at bounding box center [109, 108] width 61 height 16
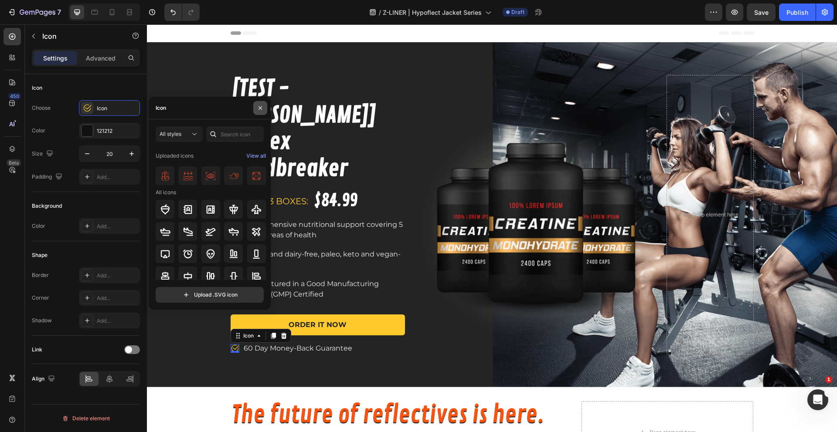
click at [262, 108] on icon "button" at bounding box center [260, 108] width 7 height 7
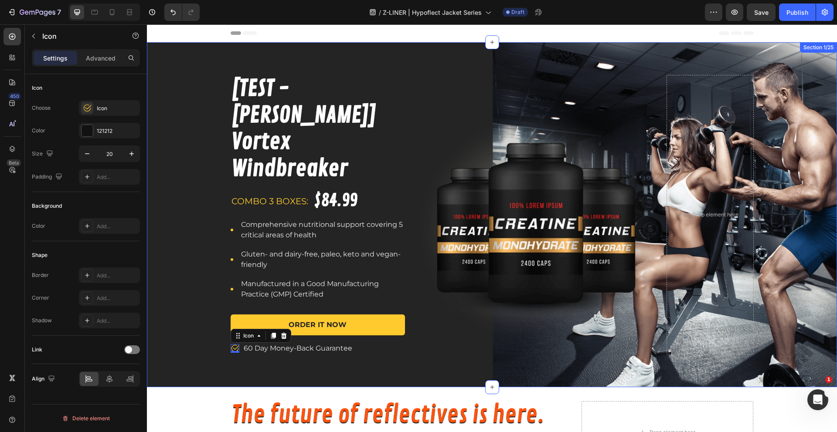
click at [155, 110] on div "[TEST - KRISTAL] Vortex Windbreaker Product Title combo 3 boxes: Text block $84…" at bounding box center [492, 215] width 690 height 280
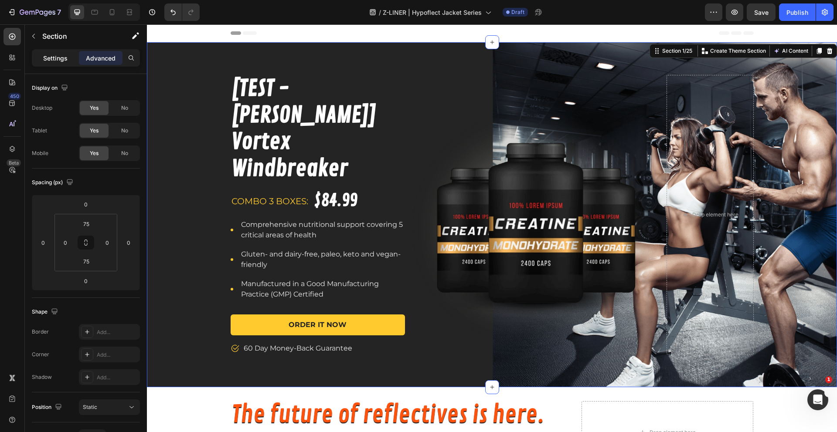
click at [48, 64] on div "Settings" at bounding box center [56, 58] width 44 height 14
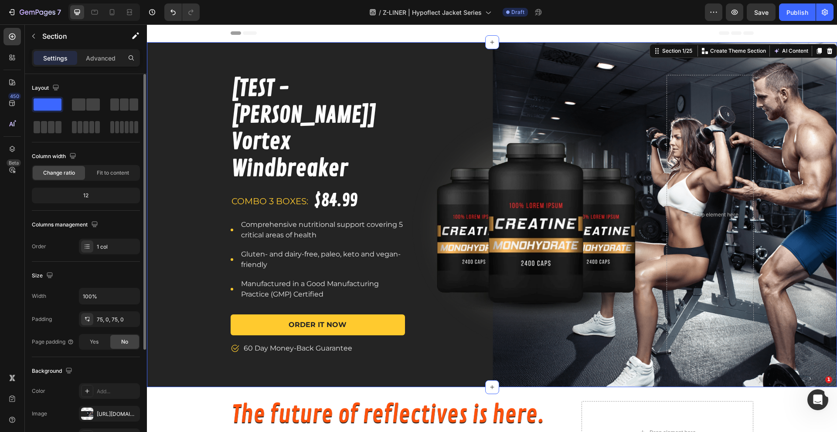
scroll to position [149, 0]
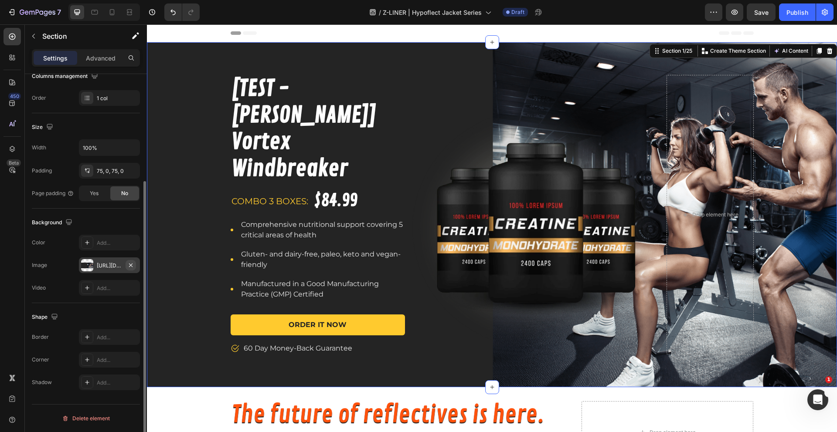
click at [130, 266] on icon "button" at bounding box center [130, 265] width 7 height 7
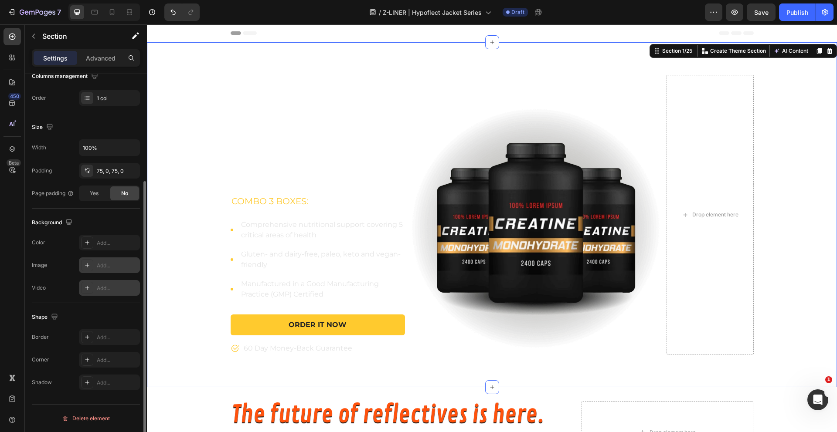
click at [107, 293] on div "Add..." at bounding box center [109, 288] width 61 height 16
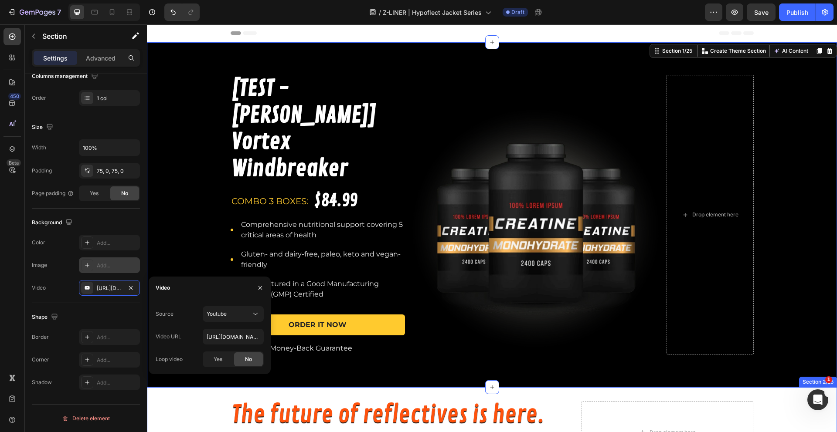
click at [178, 403] on div "The future of reflectives is here. Heading Built for movement, made for adventu…" at bounding box center [492, 435] width 690 height 69
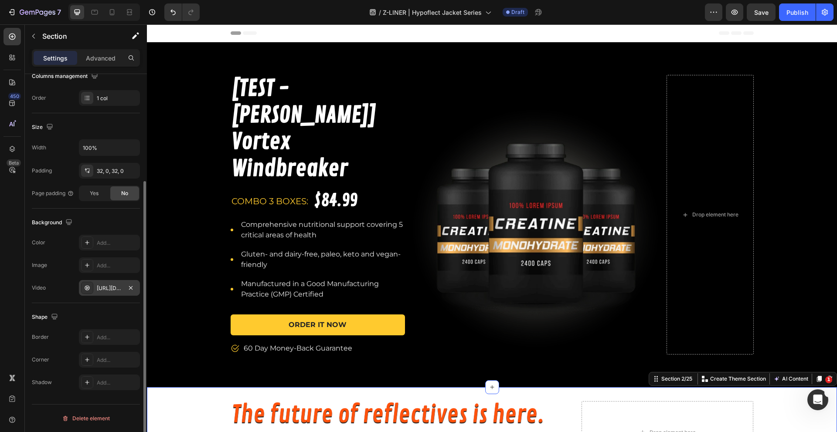
click at [115, 287] on div "https://cdn.shopify.com/videos/c/o/v/fd856327029a4cae8c7426c7d0c4da78.mp4" at bounding box center [109, 289] width 25 height 8
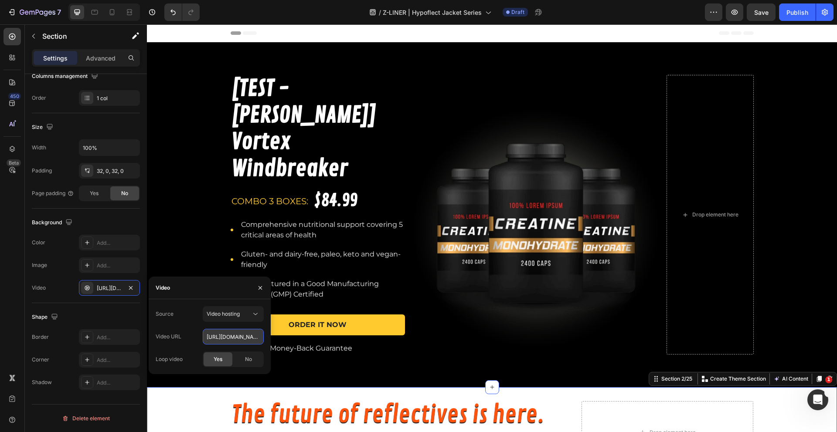
click at [256, 342] on input "https://cdn.shopify.com/videos/c/o/v/fd856327029a4cae8c7426c7d0c4da78.mp4" at bounding box center [233, 337] width 61 height 16
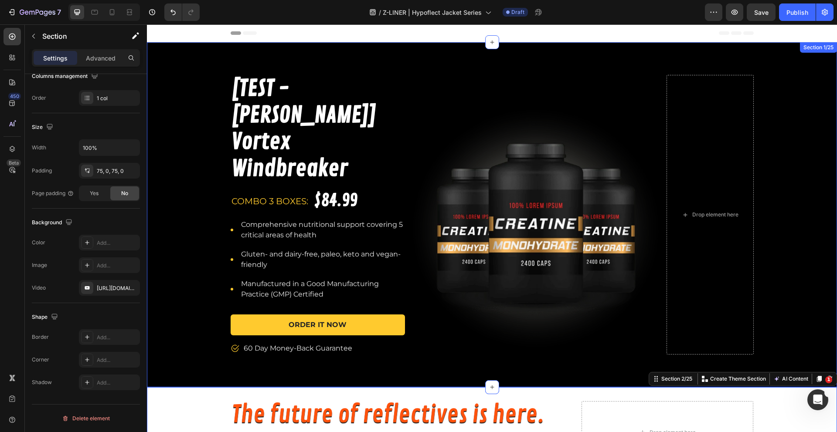
click at [198, 234] on div "[TEST - KRISTAL] Vortex Windbreaker Product Title combo 3 boxes: Text block $84…" at bounding box center [492, 215] width 690 height 280
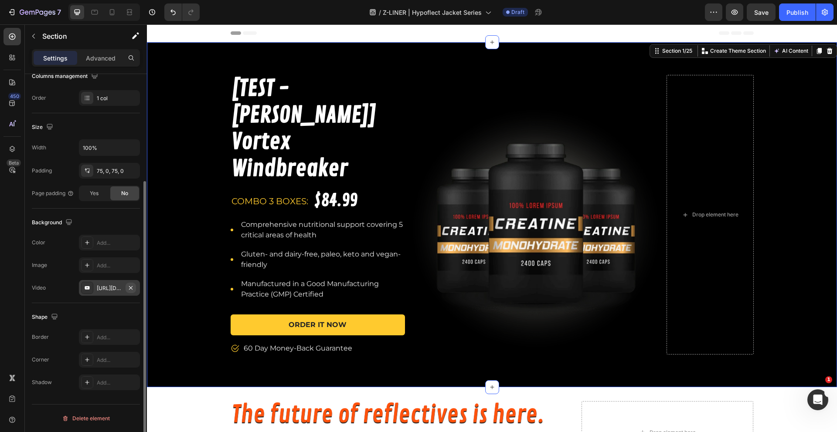
click at [135, 290] on button "button" at bounding box center [130, 288] width 10 height 10
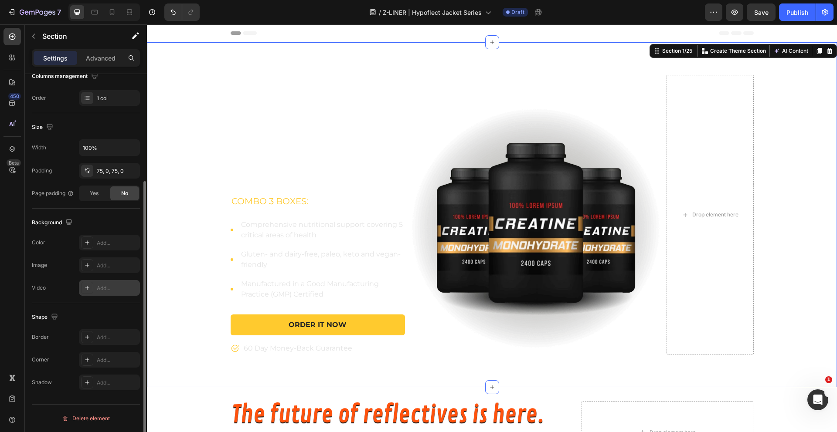
click at [117, 288] on div "Add..." at bounding box center [117, 289] width 41 height 8
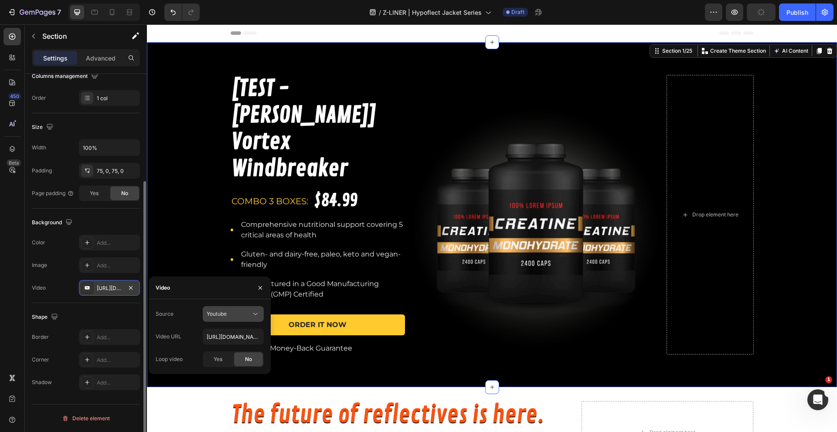
click at [223, 317] on span "Youtube" at bounding box center [217, 314] width 20 height 8
click at [223, 336] on span "Video hosting" at bounding box center [223, 336] width 33 height 8
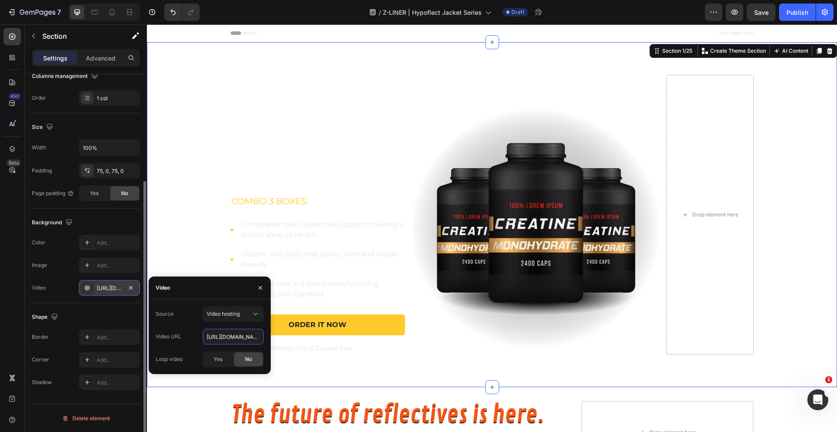
click at [227, 334] on input "https://media.w3.org/2010/05/sintel/trailer.mp4" at bounding box center [233, 337] width 61 height 16
type input "\"
click at [690, 28] on div "Header" at bounding box center [491, 32] width 523 height 17
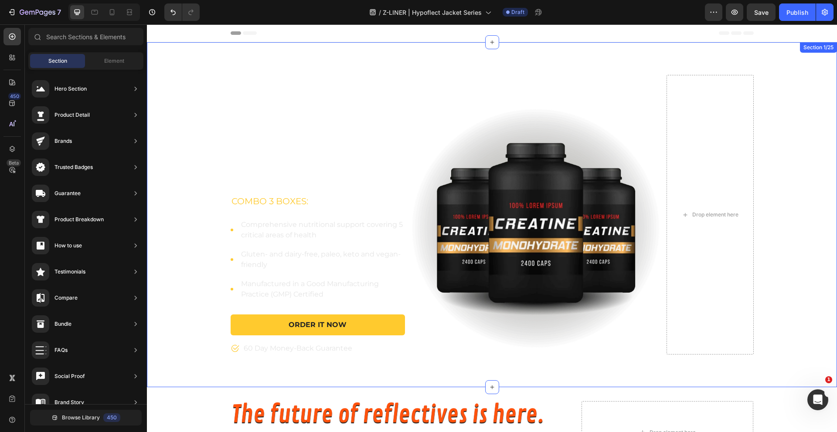
click at [341, 72] on div "[TEST - KRISTAL] Vortex Windbreaker Product Title combo 3 boxes: Text block $84…" at bounding box center [492, 214] width 690 height 345
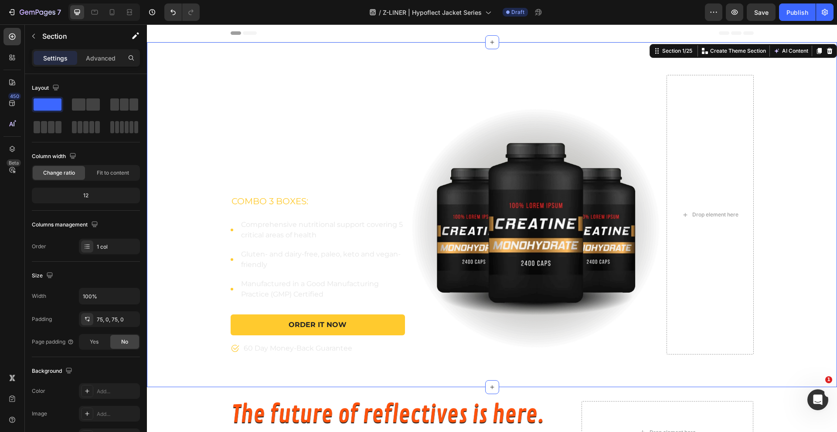
click at [167, 52] on div "[TEST - KRISTAL] Vortex Windbreaker Product Title combo 3 boxes: Text block $84…" at bounding box center [492, 214] width 690 height 345
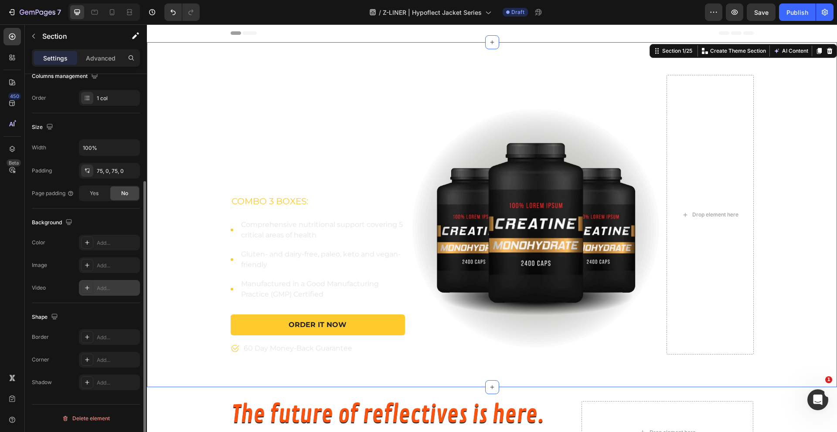
click at [116, 290] on div "Add..." at bounding box center [117, 289] width 41 height 8
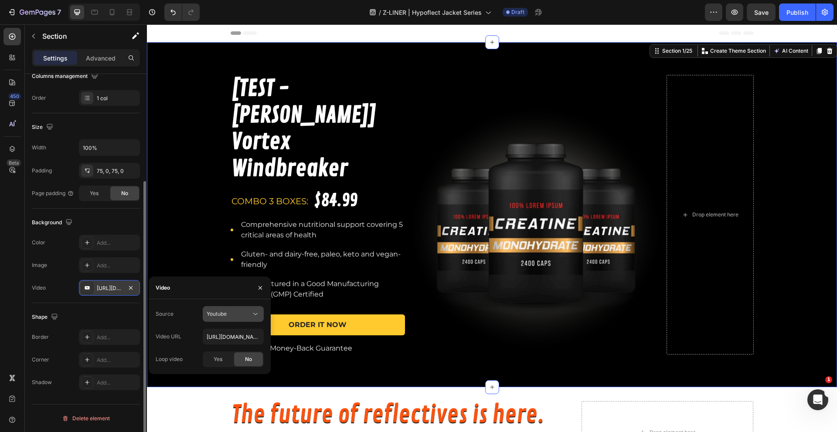
click at [224, 319] on button "Youtube" at bounding box center [233, 314] width 61 height 16
click at [227, 339] on span "Video hosting" at bounding box center [223, 336] width 33 height 8
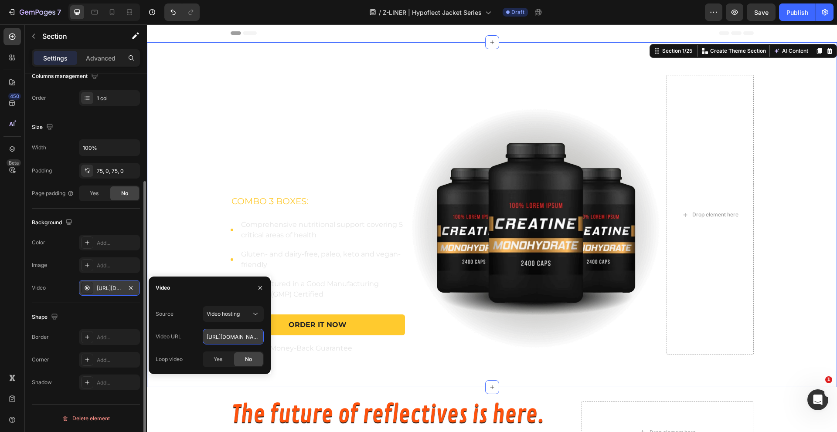
click at [230, 338] on input "https://media.w3.org/2010/05/sintel/trailer.mp4" at bounding box center [233, 337] width 61 height 16
paste input "https://cdn.shopify.com/videos/c/o/v/fd856327029a4cae8c7426c7d0c4da78.mp4"
type input "https://cdn.shopify.com/videos/c/o/v/fd856327029a4cae8c7426c7d0c4da78.mp4"
click at [219, 357] on span "Yes" at bounding box center [218, 360] width 9 height 8
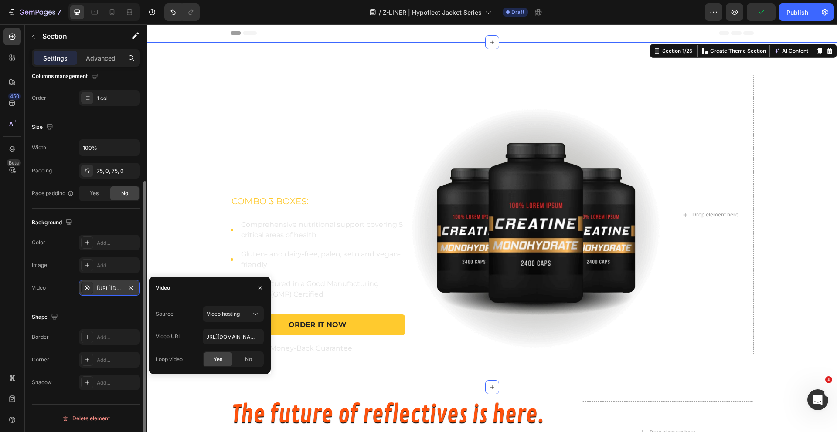
scroll to position [0, 0]
click at [264, 287] on button "button" at bounding box center [260, 288] width 14 height 14
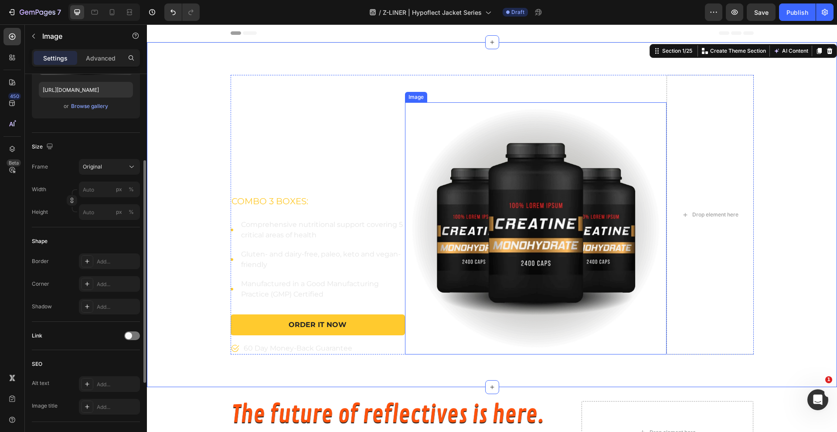
click at [568, 200] on img at bounding box center [535, 228] width 261 height 252
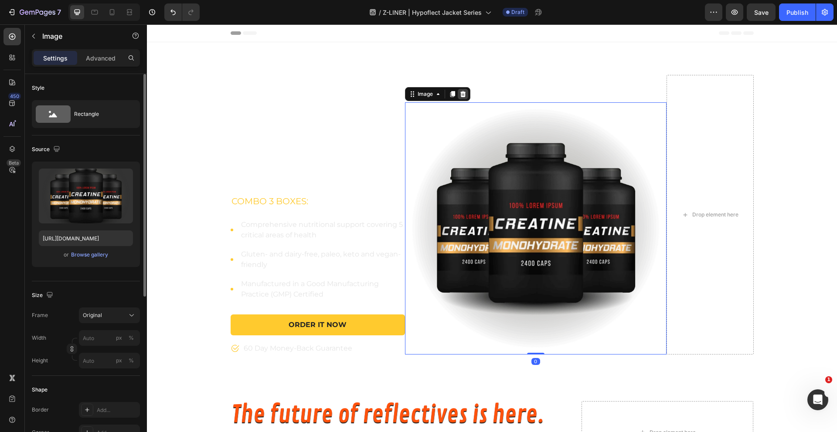
click at [460, 91] on icon at bounding box center [463, 94] width 6 height 6
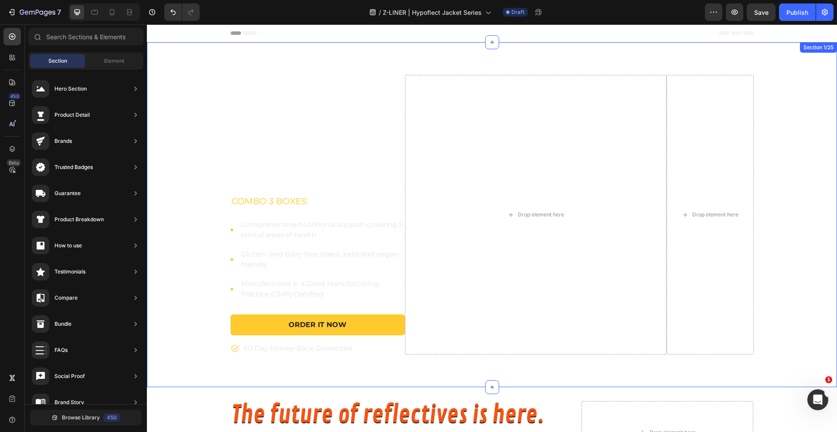
click at [529, 143] on div "Drop element here" at bounding box center [535, 215] width 261 height 280
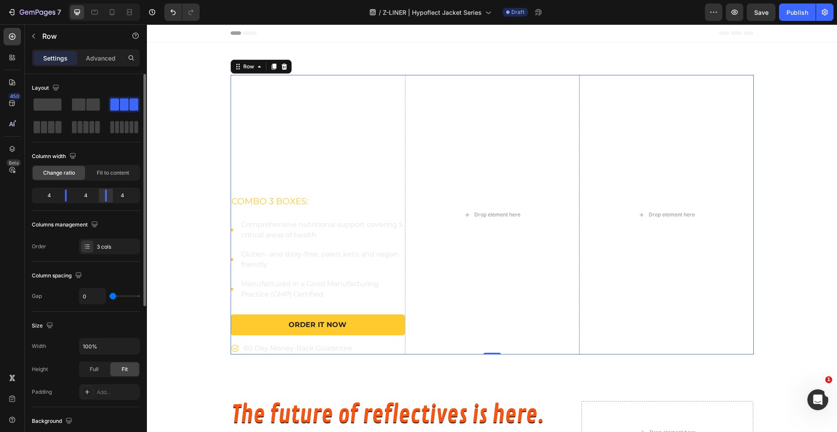
drag, startPoint x: 115, startPoint y: 197, endPoint x: 105, endPoint y: 196, distance: 10.1
click at [105, 196] on div at bounding box center [106, 196] width 16 height 12
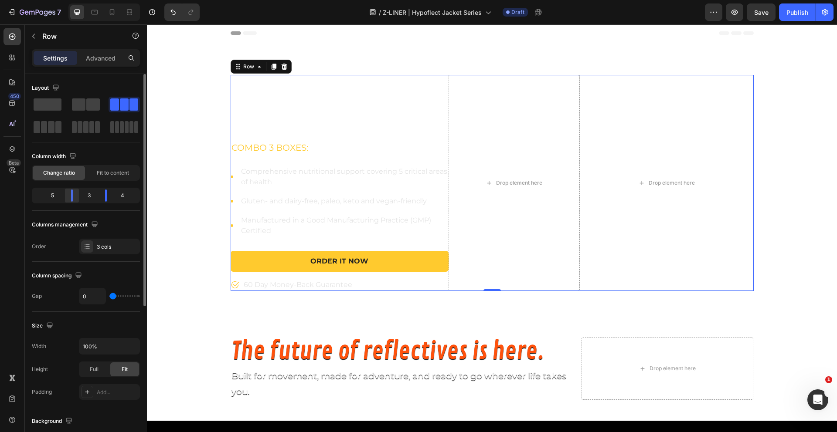
drag, startPoint x: 68, startPoint y: 198, endPoint x: 73, endPoint y: 197, distance: 5.3
click at [98, 197] on div at bounding box center [106, 196] width 16 height 12
click at [110, 197] on div at bounding box center [112, 196] width 16 height 12
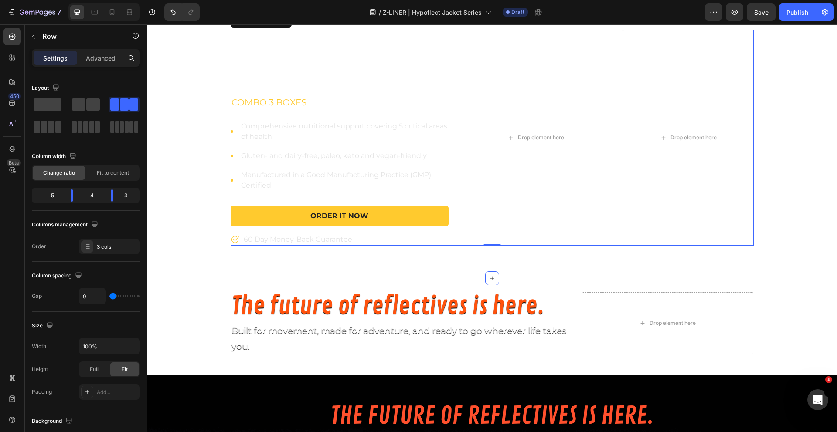
scroll to position [48, 0]
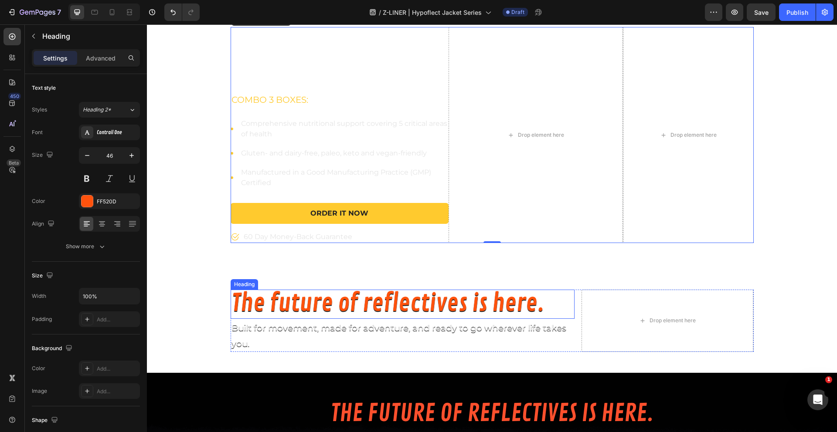
click at [312, 302] on span "The future of reflectives is here." at bounding box center [387, 303] width 313 height 30
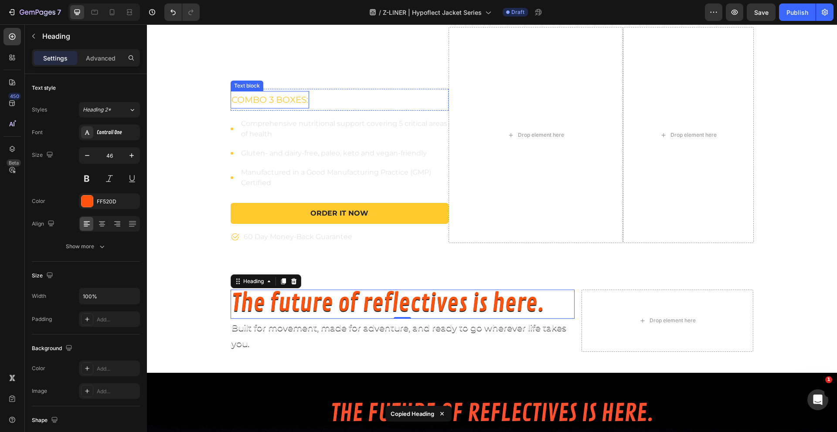
click at [306, 34] on div "[TEST - KRISTAL] Vortex Windbreaker Product Title" at bounding box center [339, 54] width 218 height 55
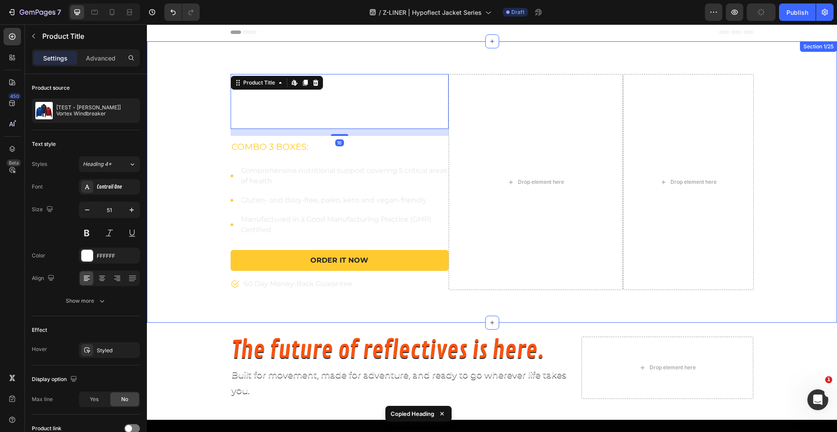
scroll to position [0, 0]
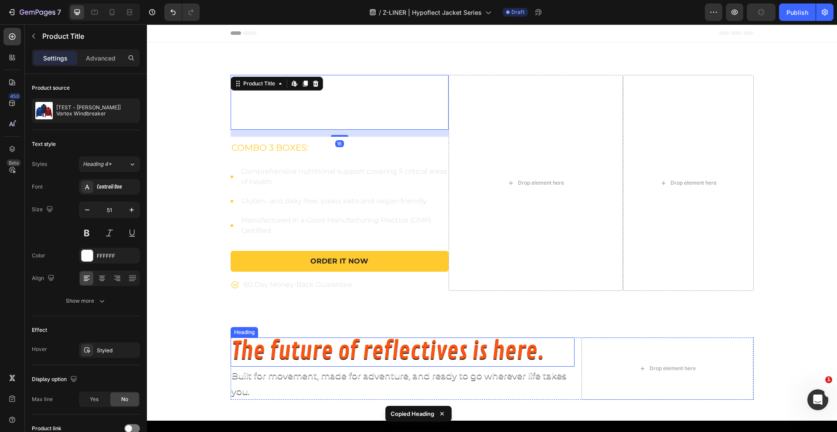
drag, startPoint x: 288, startPoint y: 348, endPoint x: 276, endPoint y: 344, distance: 12.0
click at [288, 348] on span "The future of reflectives is here." at bounding box center [387, 351] width 313 height 30
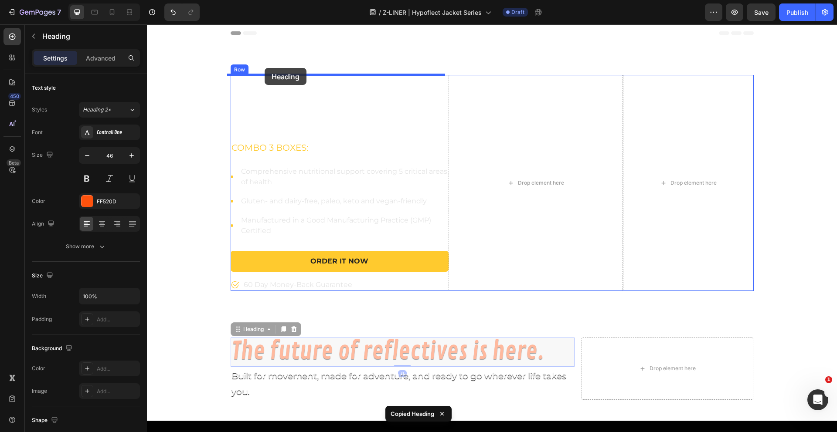
drag, startPoint x: 250, startPoint y: 330, endPoint x: 264, endPoint y: 68, distance: 262.7
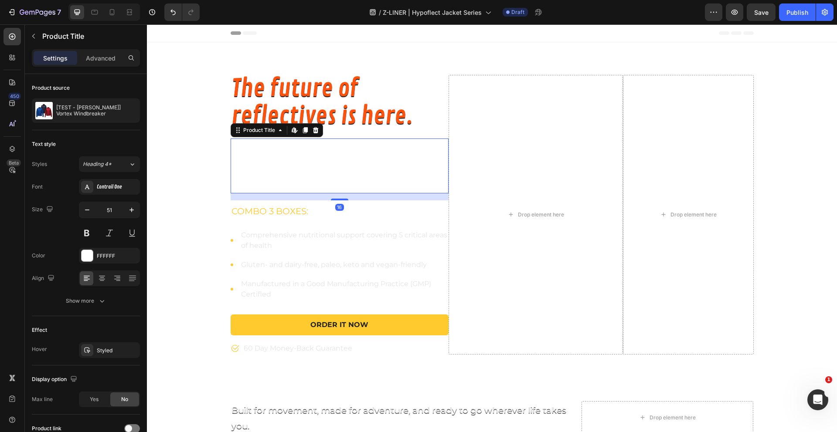
click at [362, 146] on h1 "[TEST - [PERSON_NAME]] Vortex Windbreaker" at bounding box center [339, 166] width 218 height 55
click at [312, 128] on icon at bounding box center [315, 130] width 6 height 6
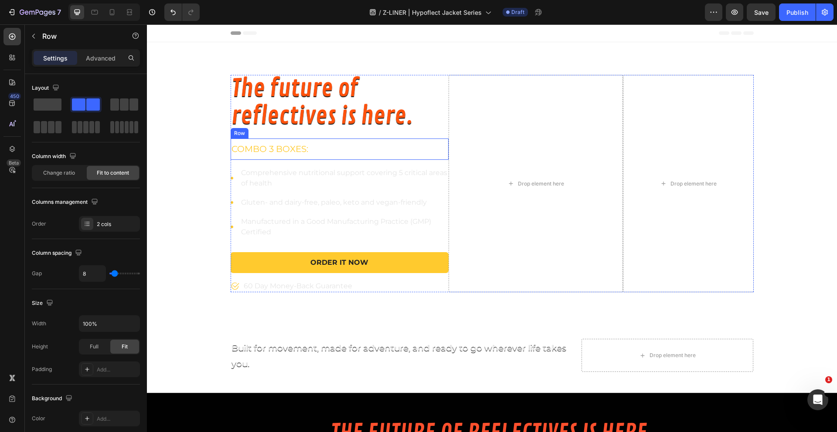
click at [409, 159] on div "combo 3 boxes: Text block $84.99 Product Price Product Price Row" at bounding box center [339, 150] width 218 height 22
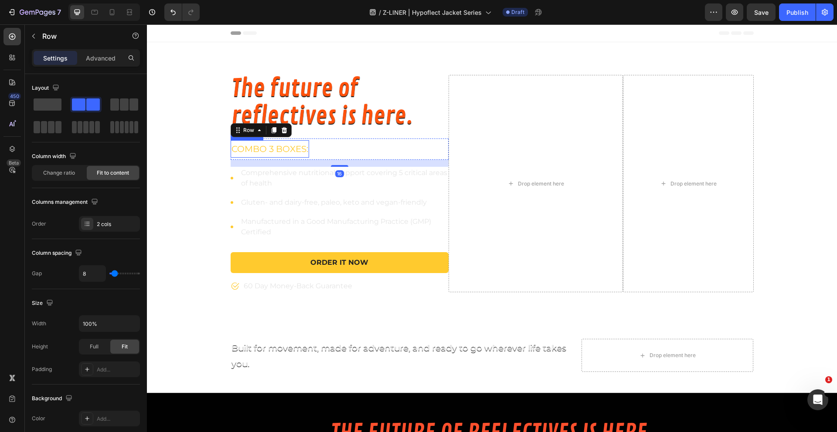
click at [269, 150] on p "combo 3 boxes:" at bounding box center [269, 149] width 77 height 16
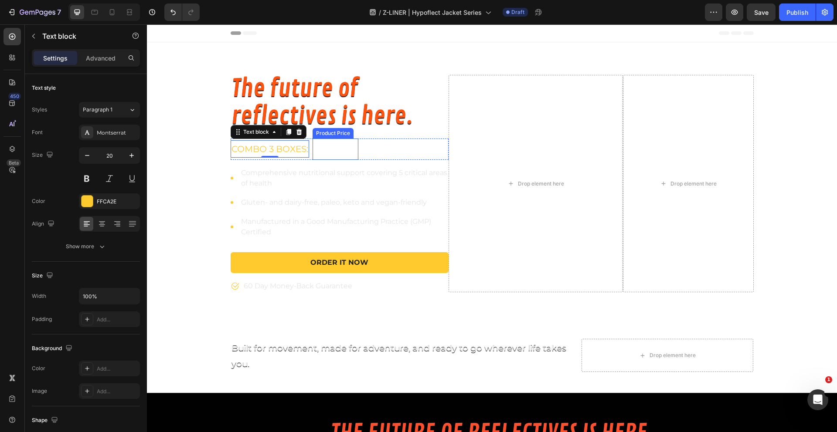
click at [340, 151] on div "$84.99" at bounding box center [335, 150] width 46 height 22
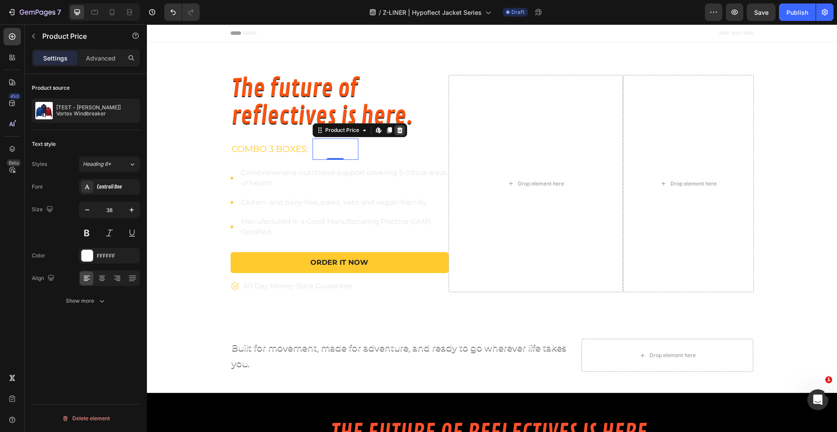
click at [397, 128] on icon at bounding box center [400, 130] width 6 height 6
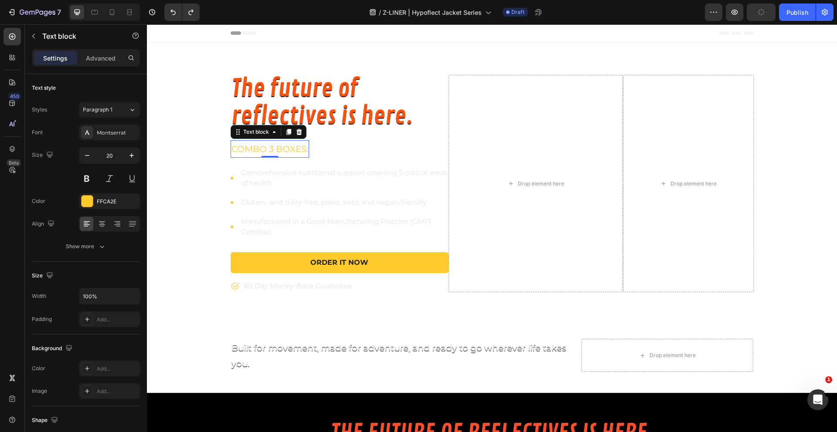
click at [288, 152] on p "combo 3 boxes:" at bounding box center [269, 149] width 77 height 16
click at [97, 200] on div "FFCA2E" at bounding box center [109, 202] width 25 height 8
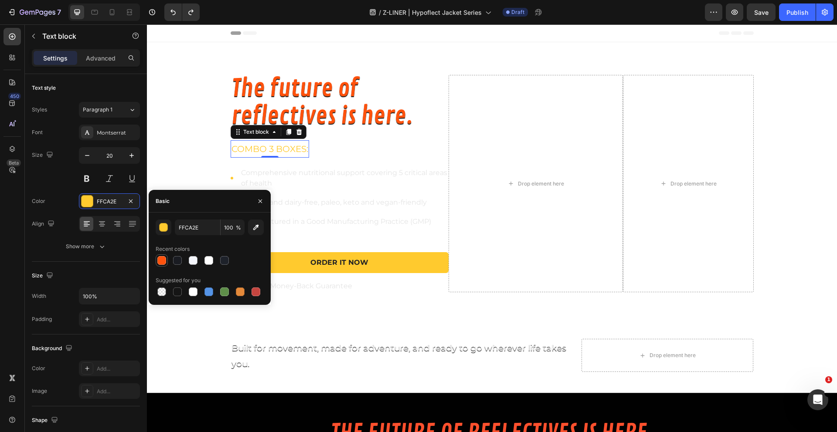
click at [161, 259] on div at bounding box center [161, 260] width 9 height 9
type input "FF520D"
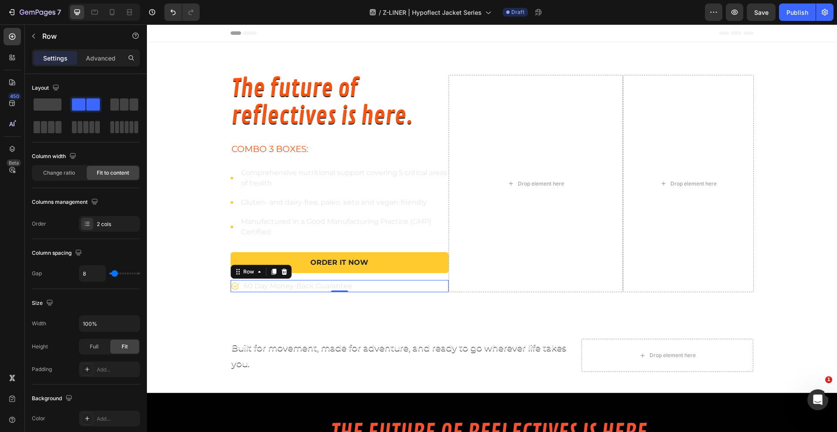
click at [361, 286] on div "Icon 60 Day Money-Back Guarantee Text block Row 0" at bounding box center [339, 286] width 218 height 12
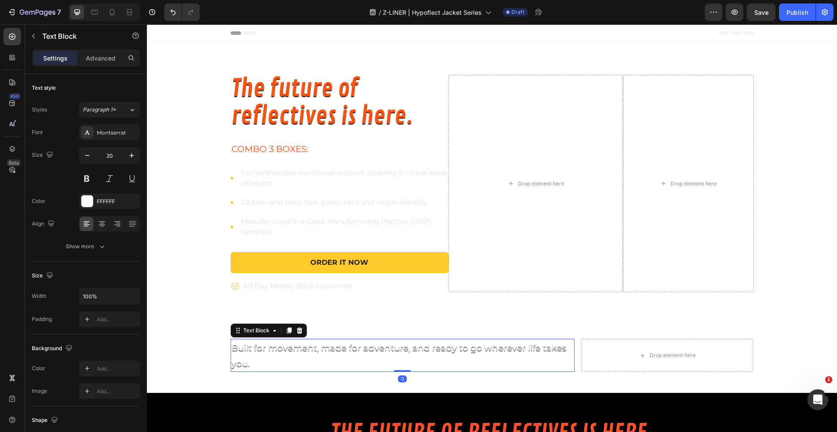
click at [334, 343] on p "Built for movement, made for adventure, and ready to go wherever life takes you." at bounding box center [402, 355] width 342 height 31
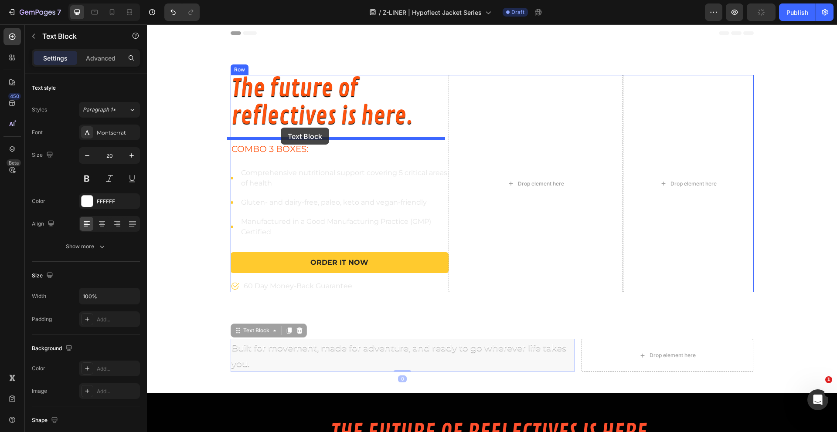
drag, startPoint x: 260, startPoint y: 330, endPoint x: 281, endPoint y: 128, distance: 203.6
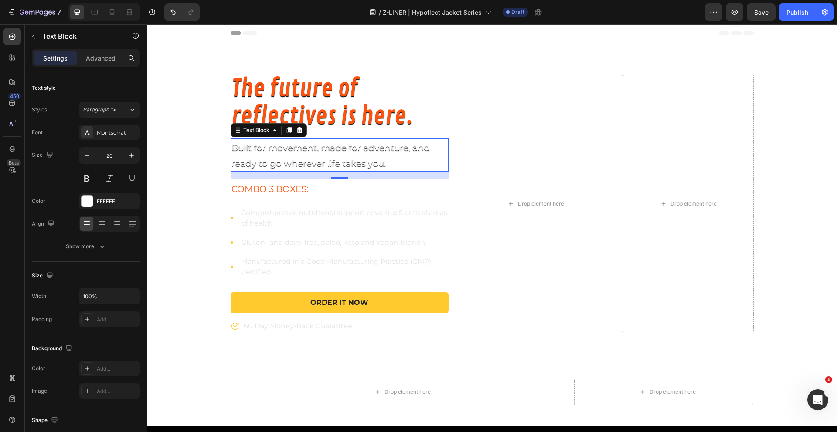
click at [337, 156] on p "Built for movement, made for adventure, and ready to go wherever life takes you." at bounding box center [339, 154] width 216 height 31
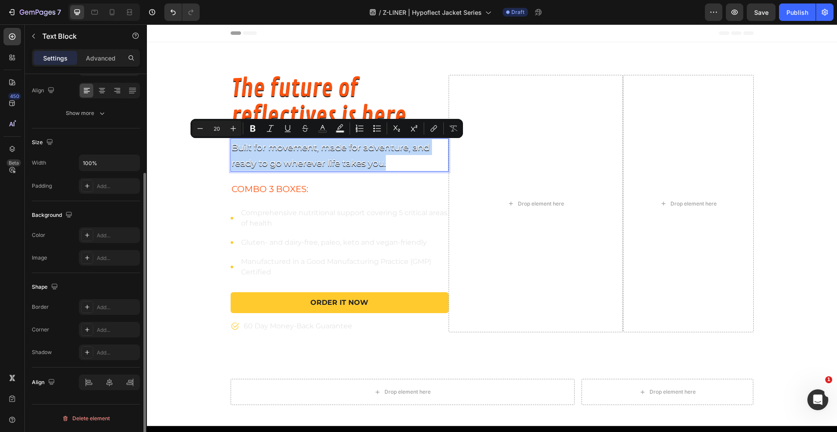
scroll to position [96, 0]
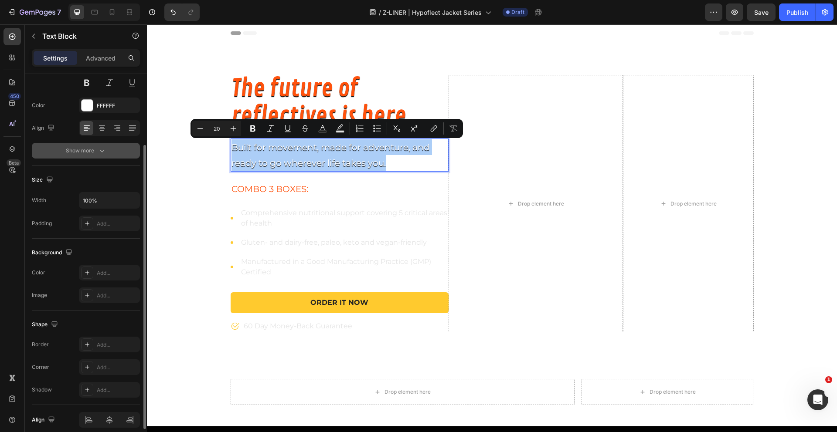
click at [102, 156] on button "Show more" at bounding box center [86, 151] width 108 height 16
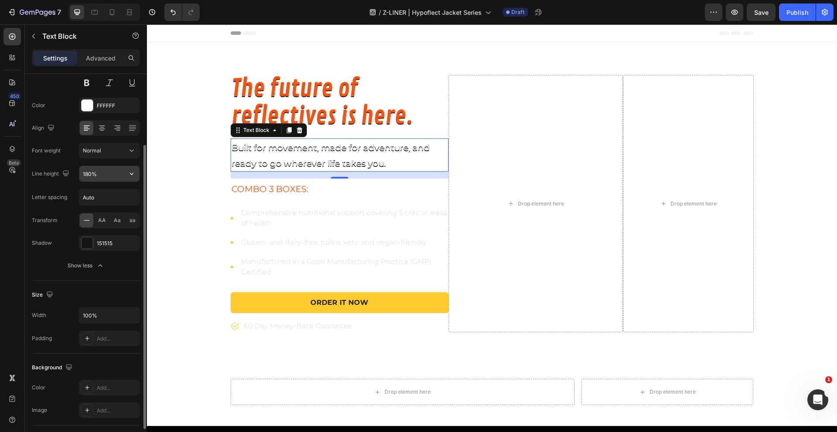
click at [113, 173] on input "180%" at bounding box center [109, 174] width 60 height 16
click at [127, 178] on icon "button" at bounding box center [131, 173] width 9 height 9
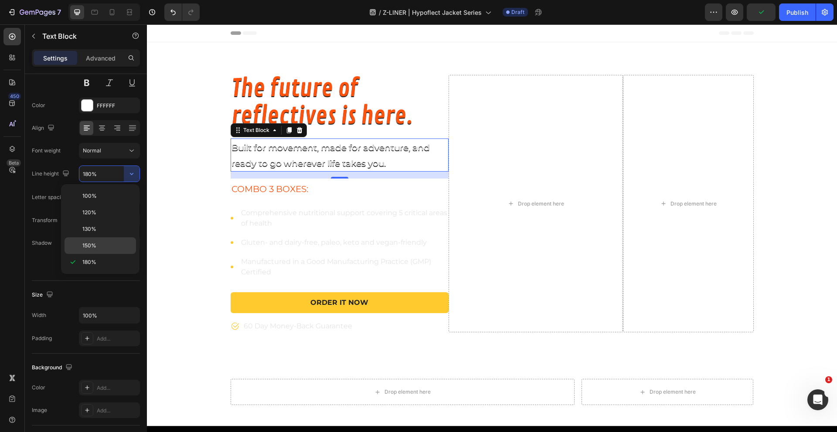
click at [99, 248] on p "150%" at bounding box center [107, 246] width 50 height 8
type input "150%"
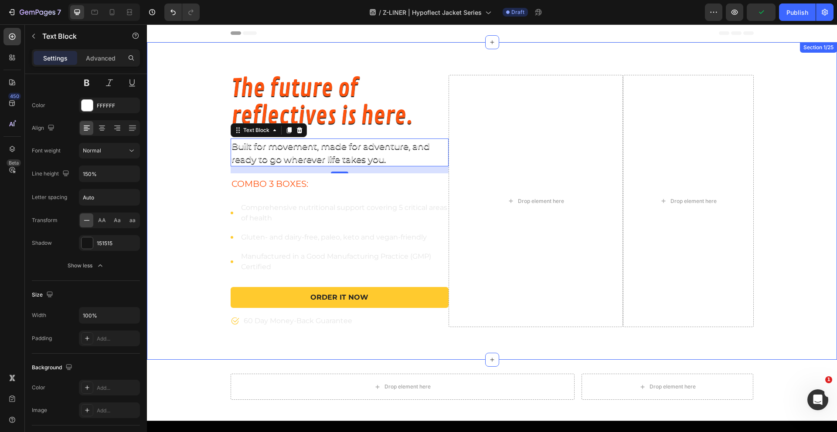
click at [191, 168] on div "The future of reflectives is here. Heading Built for movement, made for adventu…" at bounding box center [492, 201] width 690 height 252
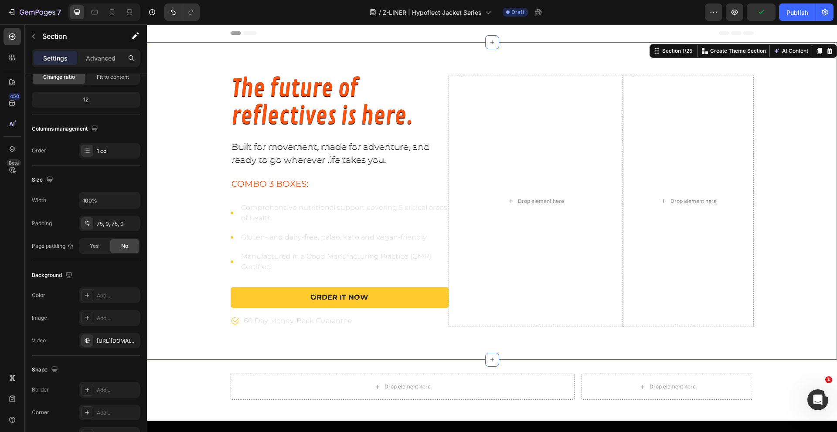
scroll to position [0, 0]
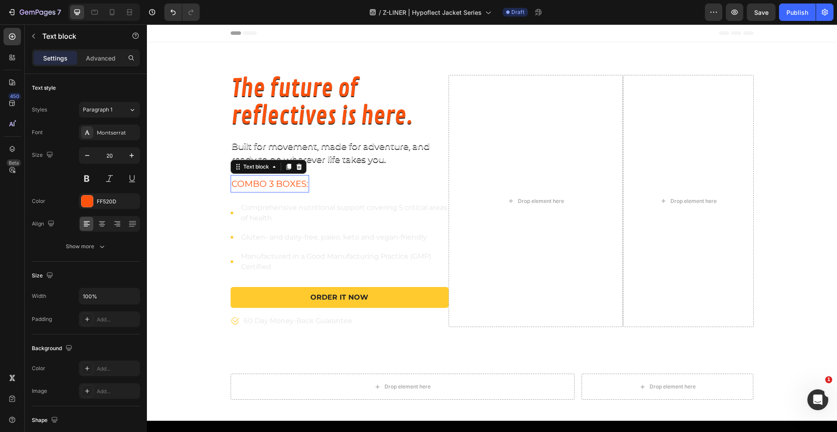
click at [275, 185] on p "combo 3 boxes:" at bounding box center [269, 184] width 77 height 16
click at [335, 192] on div "$84.99" at bounding box center [325, 184] width 46 height 22
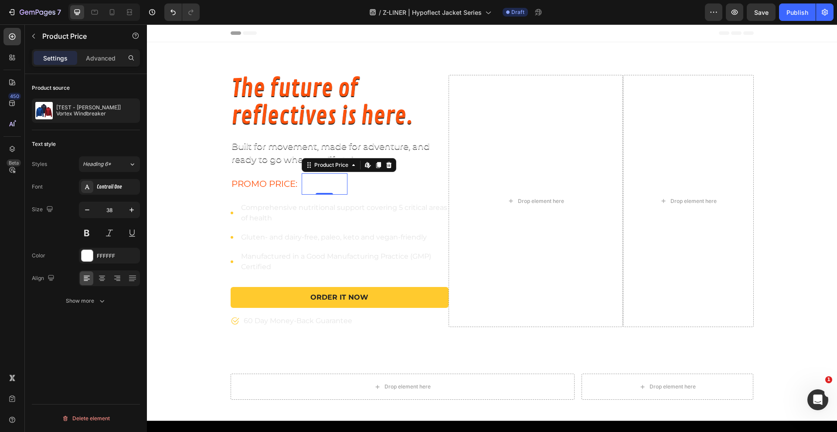
click at [333, 187] on div "$84.99" at bounding box center [325, 184] width 46 height 22
click at [342, 184] on div "$84.99" at bounding box center [325, 184] width 46 height 22
click at [385, 165] on icon at bounding box center [388, 165] width 7 height 7
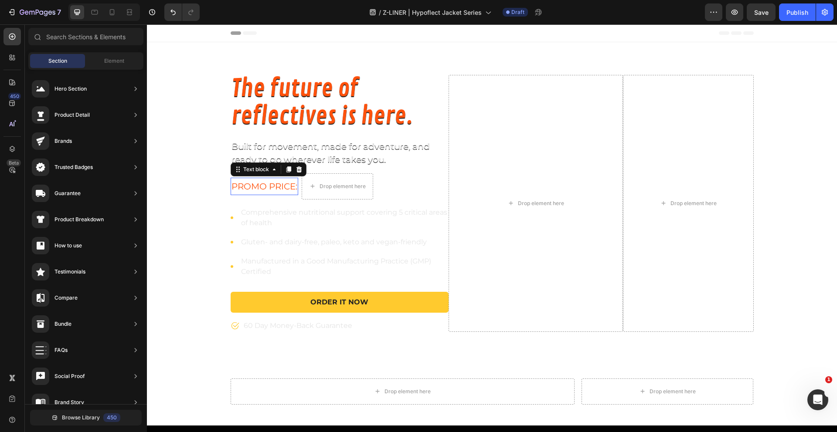
click at [263, 185] on p "promo price:" at bounding box center [264, 187] width 66 height 16
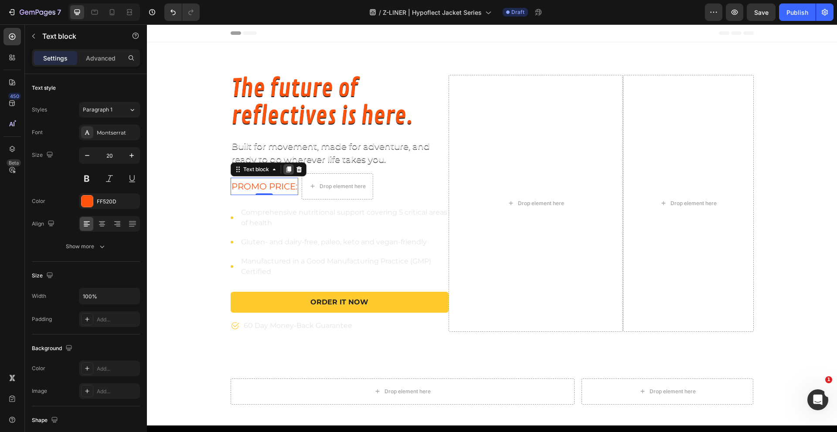
click at [286, 169] on icon at bounding box center [288, 169] width 5 height 6
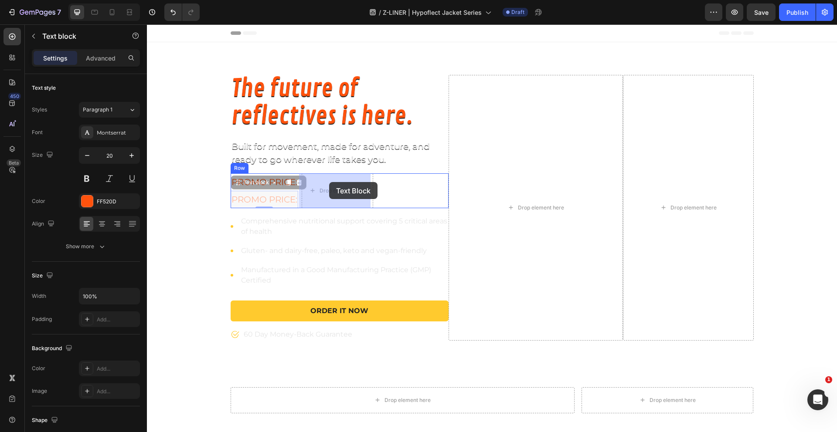
drag, startPoint x: 258, startPoint y: 185, endPoint x: 329, endPoint y: 182, distance: 71.1
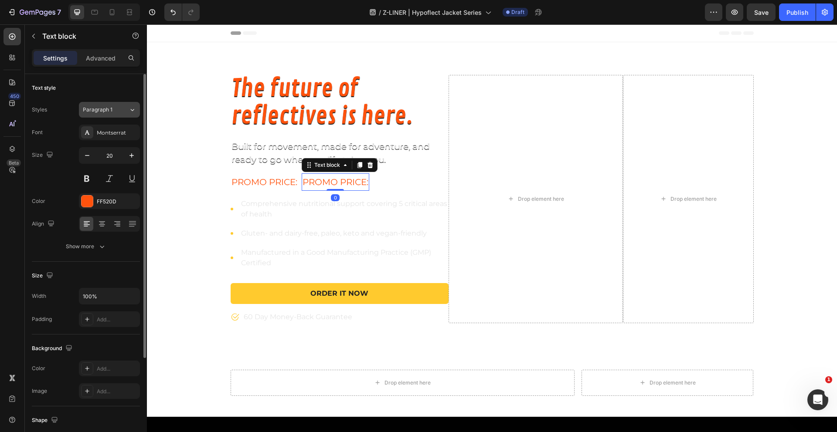
click at [90, 107] on span "Paragraph 1" at bounding box center [98, 110] width 30 height 8
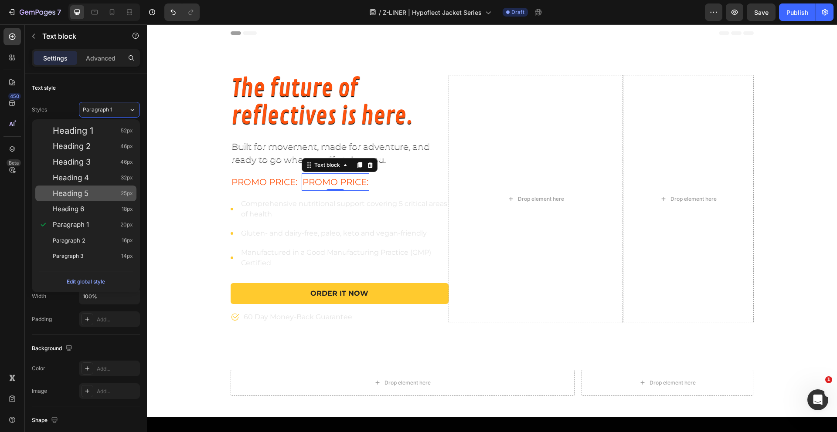
click at [84, 190] on span "Heading 5" at bounding box center [71, 193] width 36 height 9
type input "25"
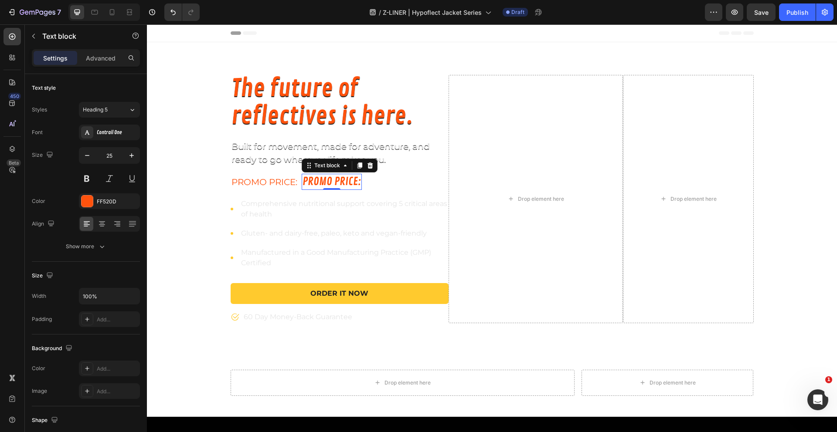
click at [317, 182] on p "promo price:" at bounding box center [331, 182] width 58 height 14
click at [377, 177] on div "promo price: Text block $80-$85 Text block 0 Row" at bounding box center [339, 181] width 218 height 17
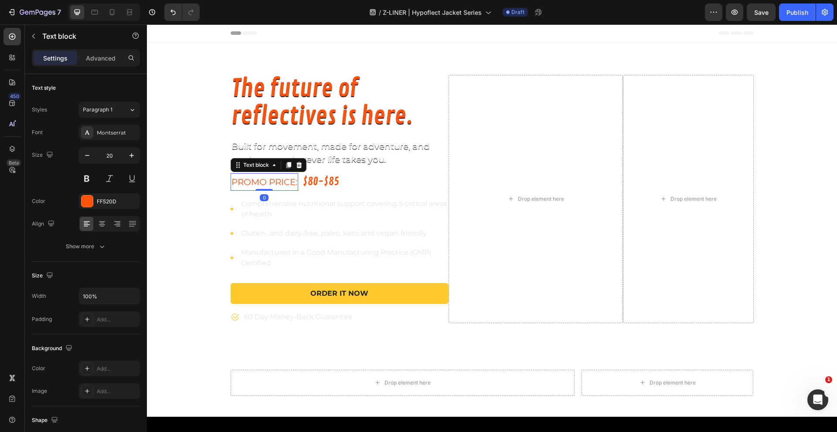
click at [271, 183] on p "promo price:" at bounding box center [264, 182] width 66 height 16
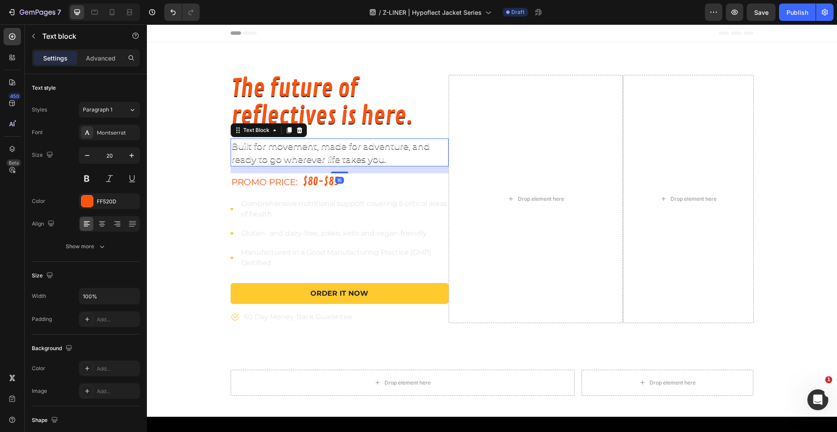
click at [323, 147] on p "Built for movement, made for adventure, and ready to go wherever life takes you." at bounding box center [339, 152] width 216 height 26
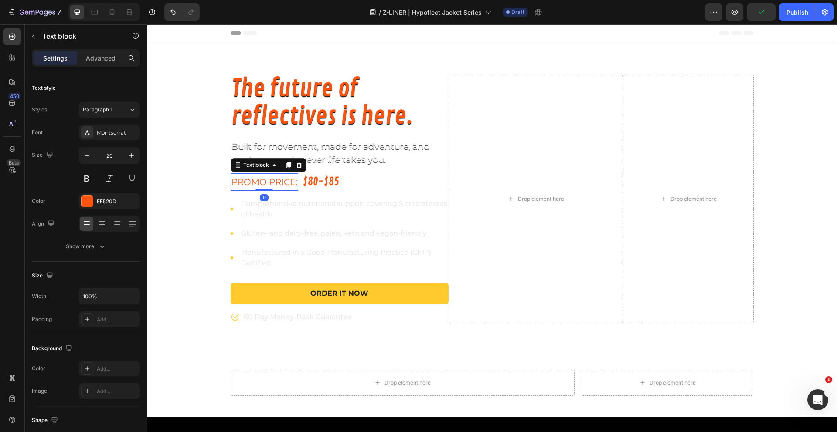
click at [285, 188] on p "promo price:" at bounding box center [264, 182] width 66 height 16
click at [101, 245] on icon "button" at bounding box center [102, 246] width 9 height 9
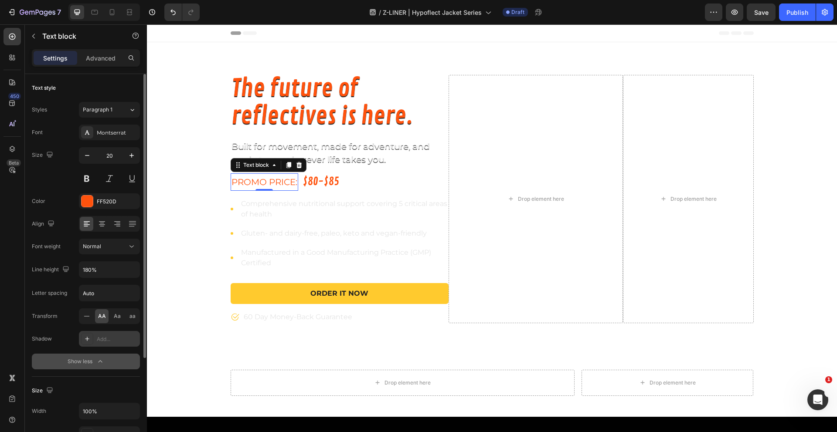
click at [104, 345] on div "Add..." at bounding box center [109, 339] width 61 height 16
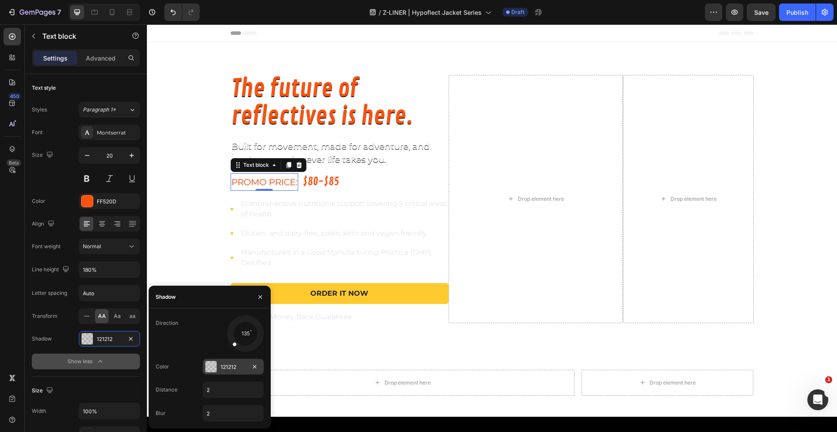
click at [207, 370] on div at bounding box center [210, 366] width 11 height 11
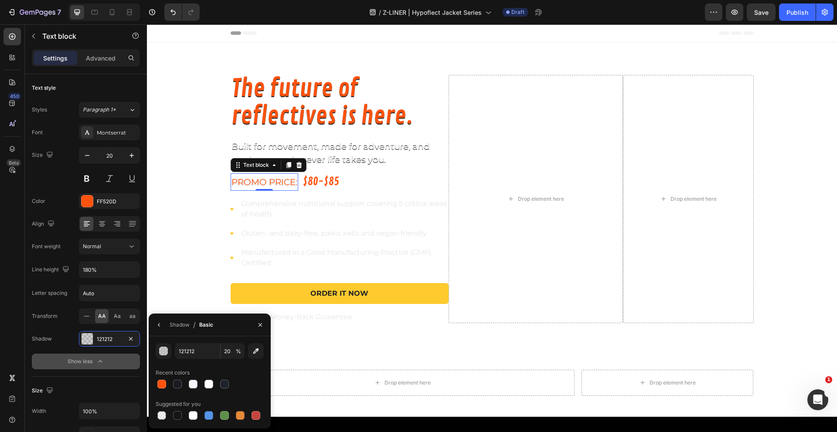
click at [169, 385] on div at bounding box center [210, 384] width 108 height 12
click at [174, 384] on div at bounding box center [177, 384] width 9 height 9
type input "1A1C22"
type input "100"
click at [222, 387] on div at bounding box center [224, 384] width 9 height 9
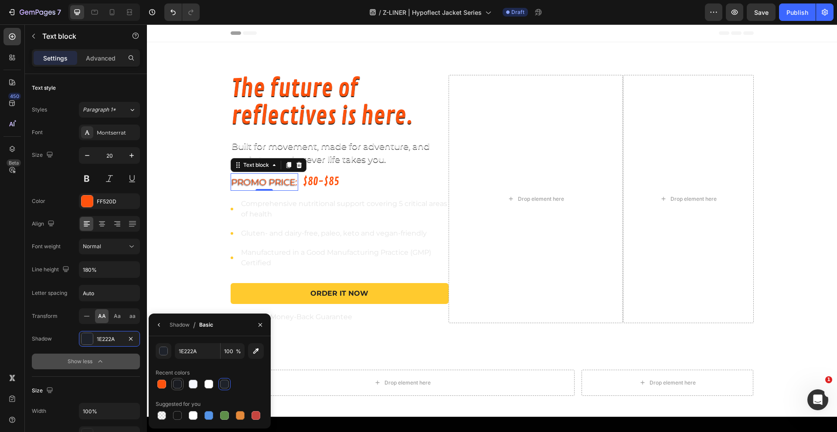
click at [182, 382] on div at bounding box center [177, 384] width 10 height 10
type input "1A1C22"
click at [161, 326] on icon "button" at bounding box center [159, 325] width 7 height 7
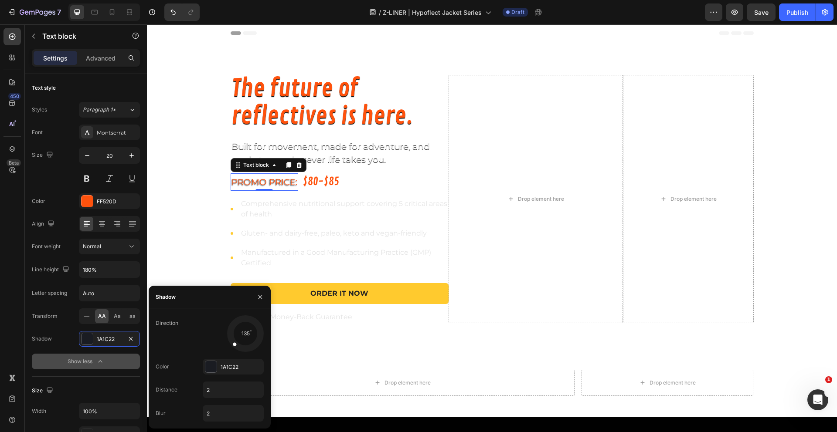
click at [212, 424] on div "Direction 135 Color 1A1C22 Distance 2 Blur 2" at bounding box center [210, 368] width 122 height 120
click at [212, 416] on input "2" at bounding box center [233, 414] width 60 height 16
type input "1"
drag, startPoint x: 234, startPoint y: 343, endPoint x: 244, endPoint y: 345, distance: 10.1
click at [244, 345] on div at bounding box center [246, 343] width 6 height 20
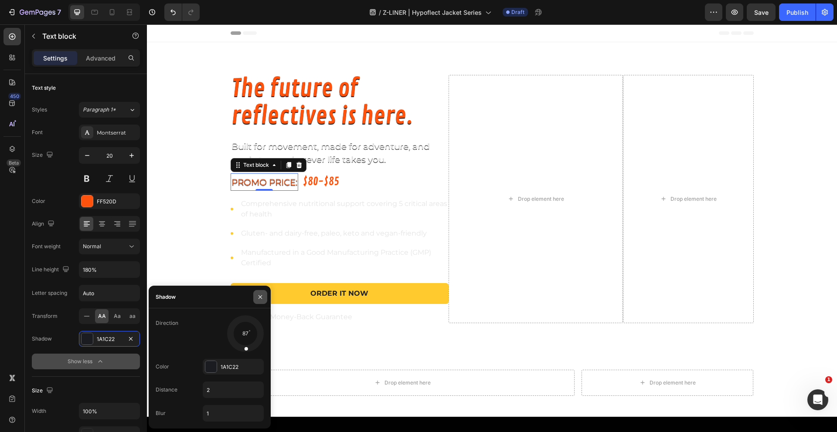
click at [263, 294] on icon "button" at bounding box center [260, 297] width 7 height 7
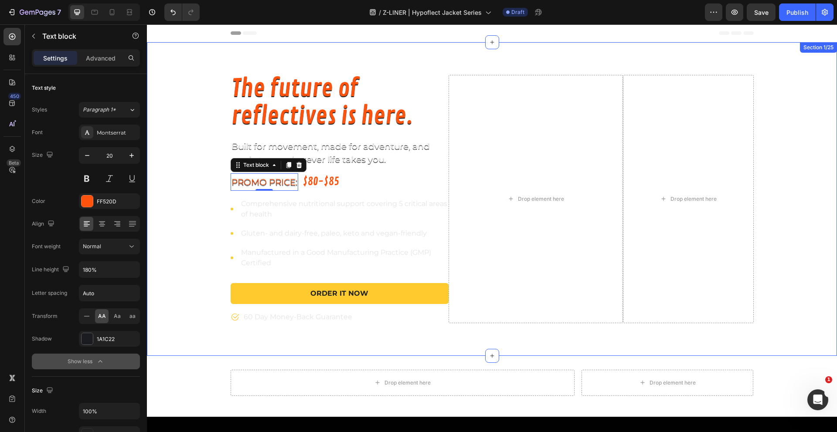
click at [210, 214] on div "The future of reflectives is here. Heading Built for movement, made for adventu…" at bounding box center [492, 199] width 690 height 248
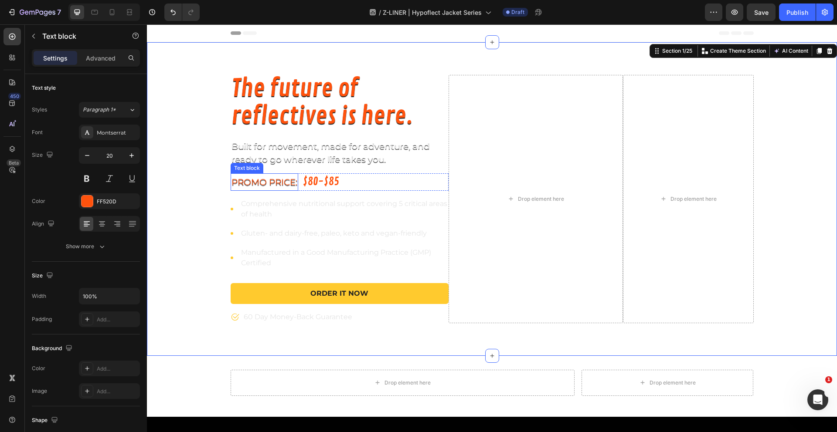
click at [291, 185] on p "promo price:" at bounding box center [264, 182] width 66 height 16
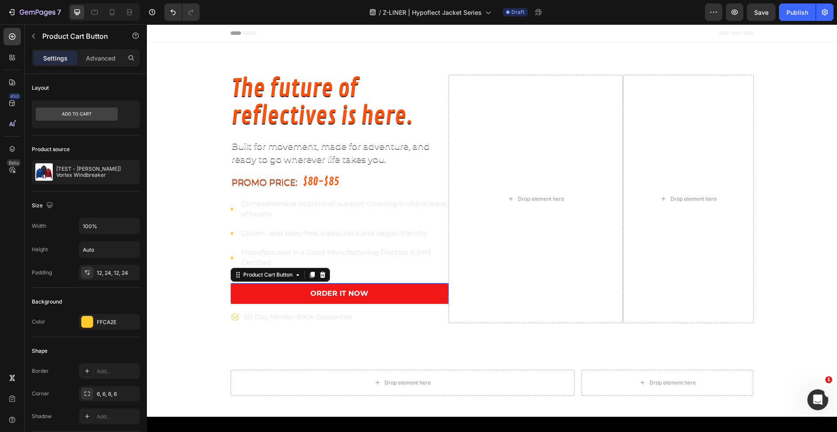
click at [409, 287] on button "Order It Now" at bounding box center [339, 293] width 218 height 21
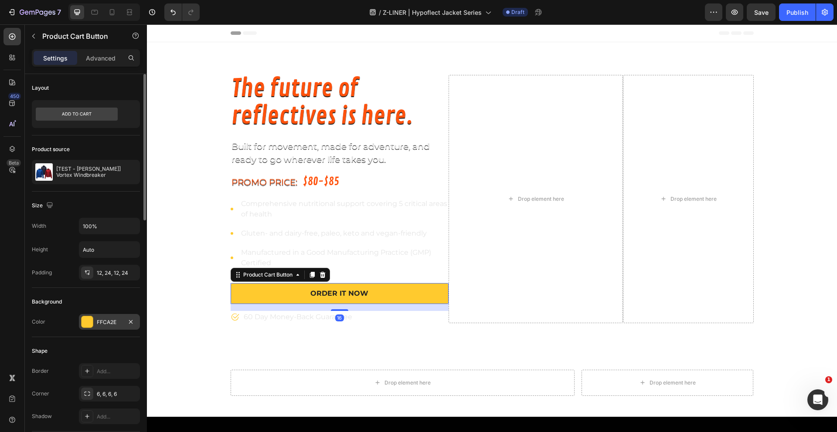
click at [88, 321] on div at bounding box center [86, 321] width 11 height 11
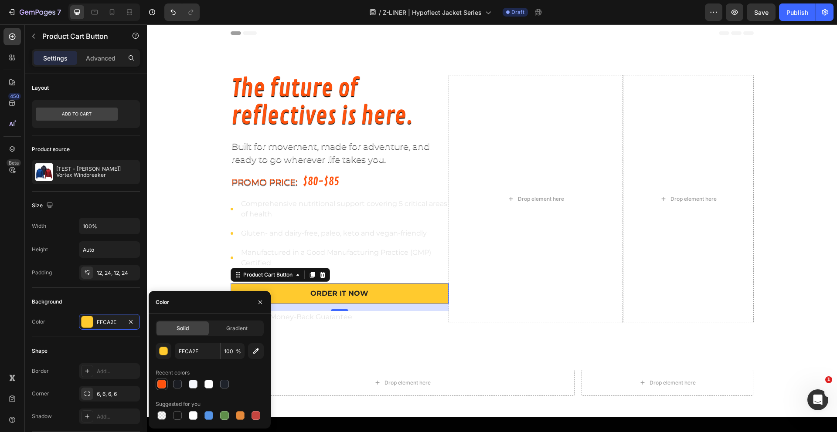
click at [159, 382] on div at bounding box center [161, 384] width 9 height 9
type input "FF520D"
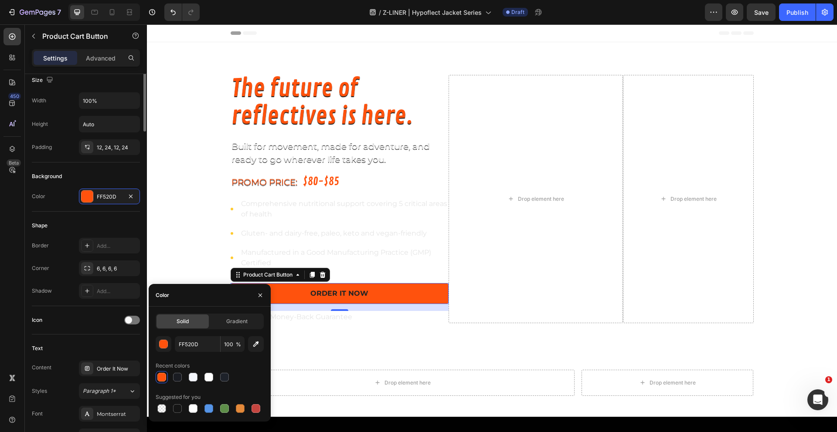
scroll to position [243, 0]
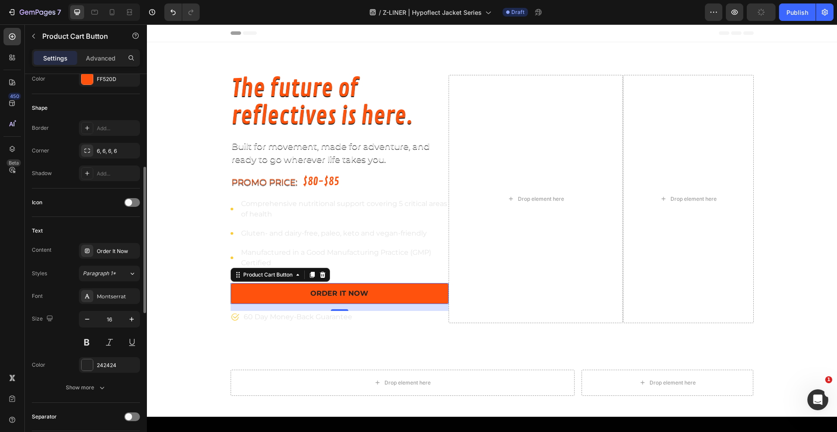
click at [102, 202] on div "Icon" at bounding box center [86, 203] width 108 height 14
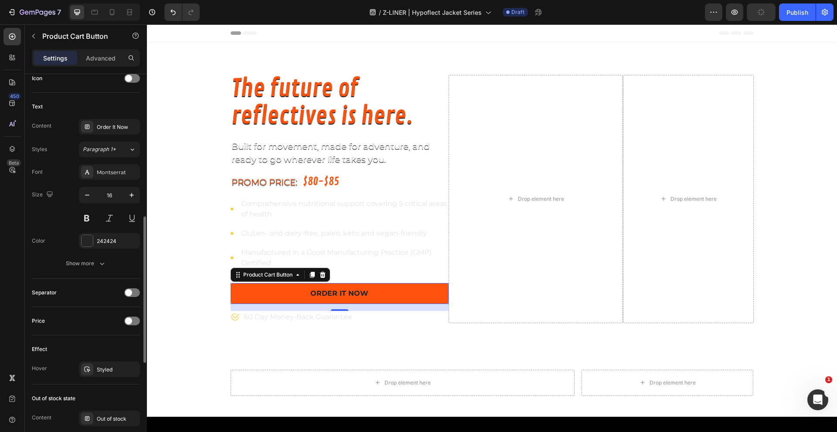
scroll to position [369, 0]
click at [86, 265] on div "Show more" at bounding box center [86, 262] width 41 height 9
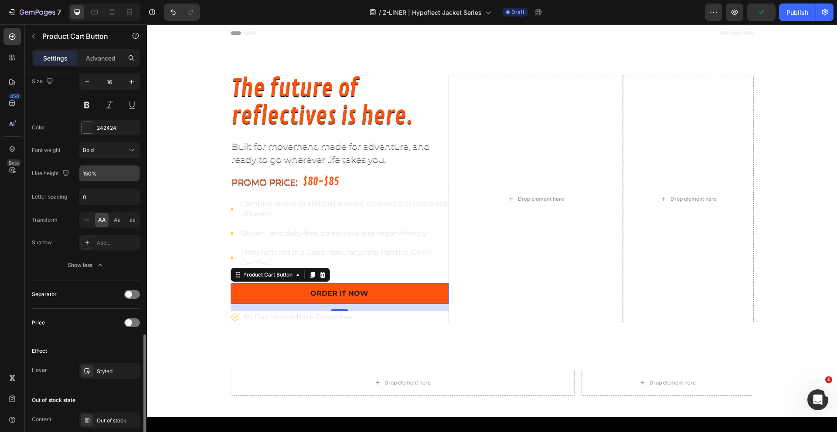
scroll to position [641, 0]
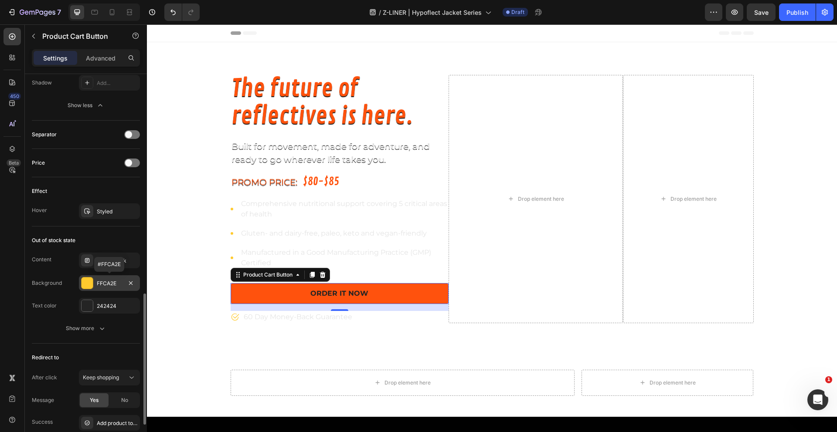
click at [89, 282] on div at bounding box center [86, 283] width 11 height 11
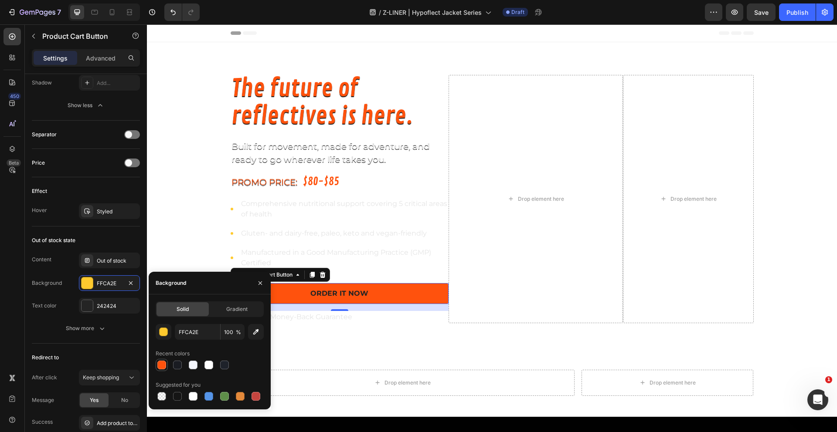
click at [160, 364] on div at bounding box center [161, 365] width 9 height 9
type input "FF520D"
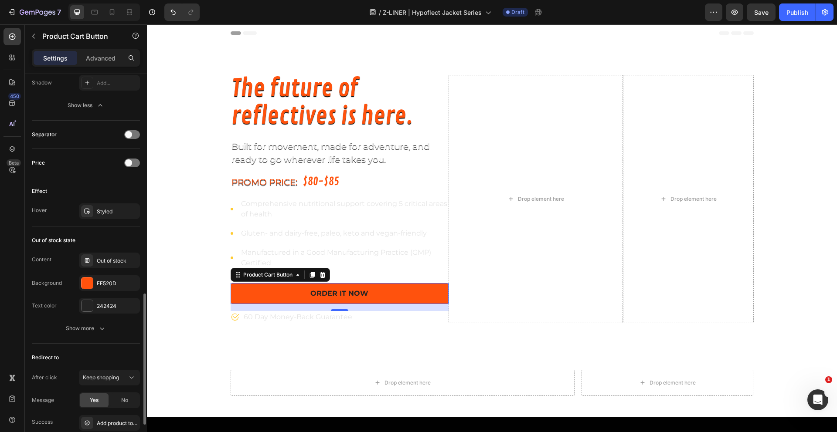
click at [92, 338] on div "Out of stock state Content Out of stock Background FF520D Text color 242424 Sho…" at bounding box center [86, 285] width 108 height 117
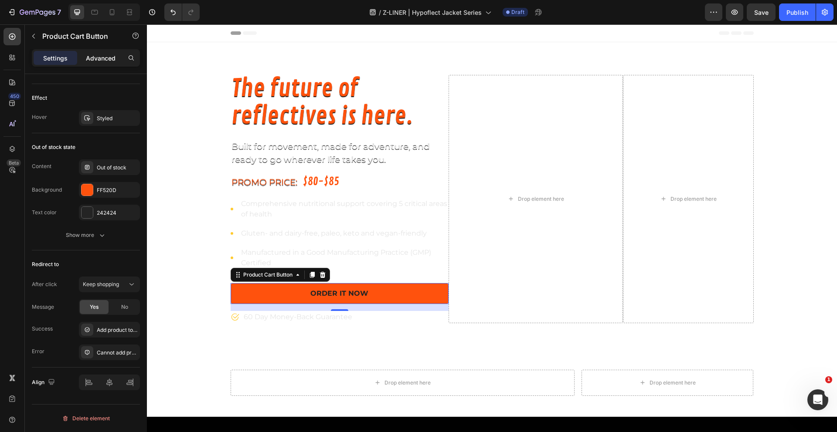
click at [103, 60] on p "Advanced" at bounding box center [101, 58] width 30 height 9
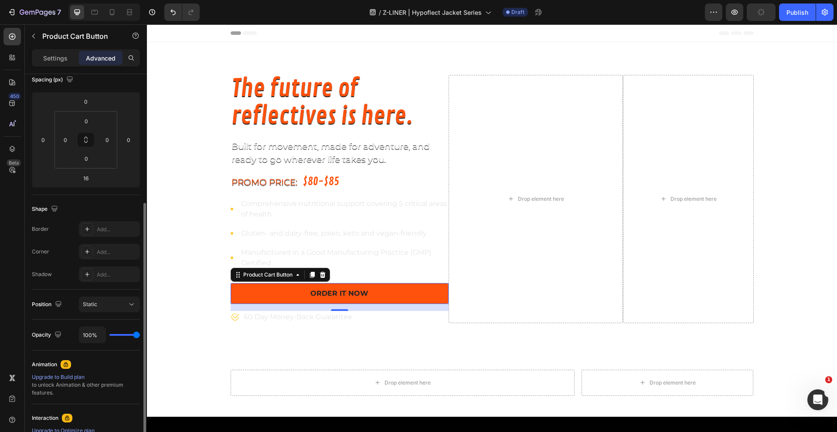
scroll to position [179, 0]
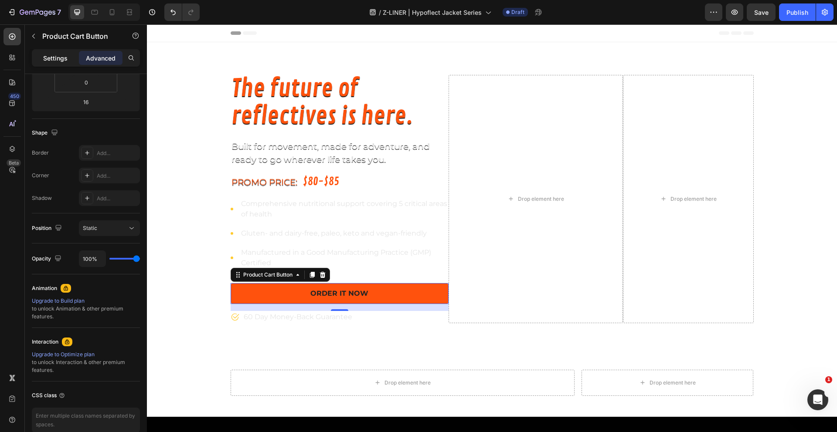
click at [60, 61] on p "Settings" at bounding box center [55, 58] width 24 height 9
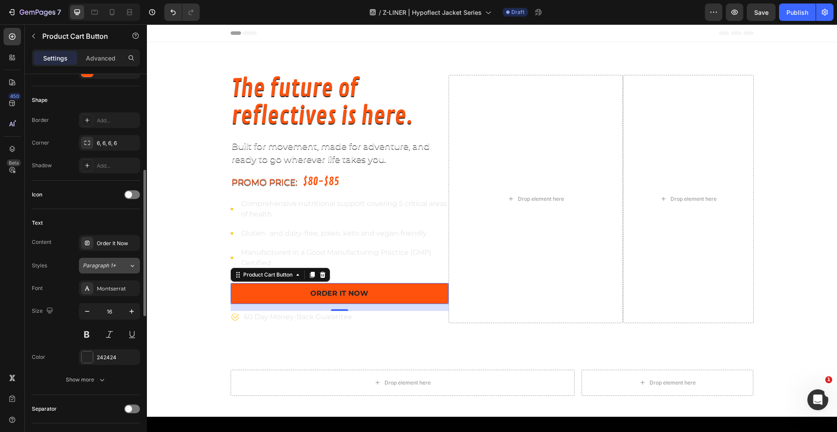
scroll to position [316, 0]
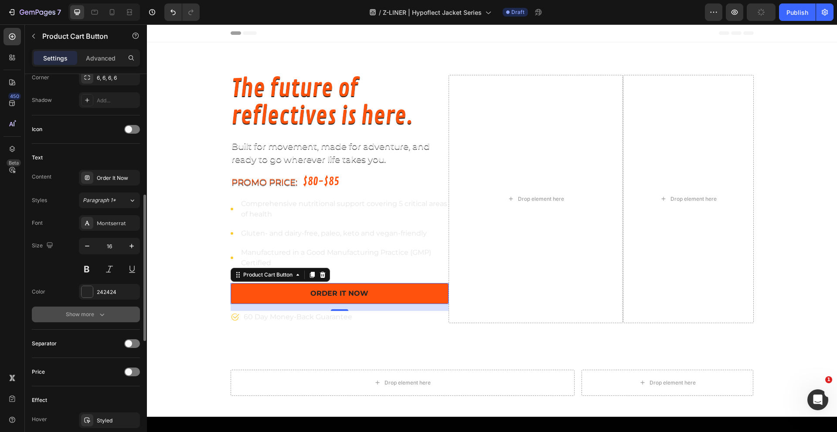
click at [95, 316] on div "Show more" at bounding box center [86, 314] width 41 height 9
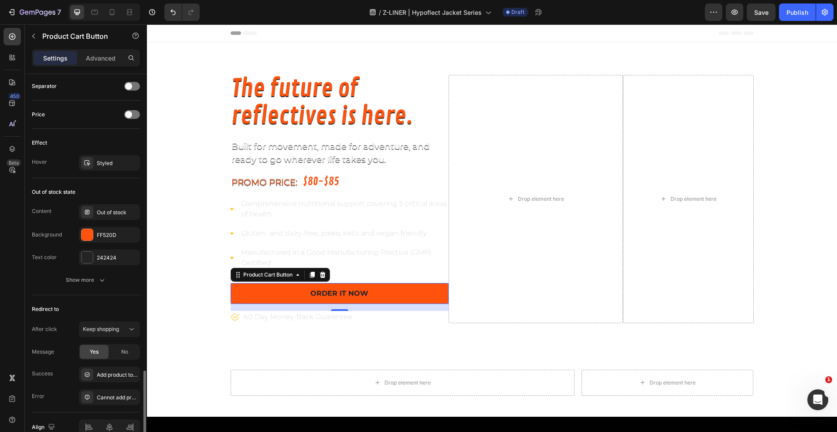
scroll to position [734, 0]
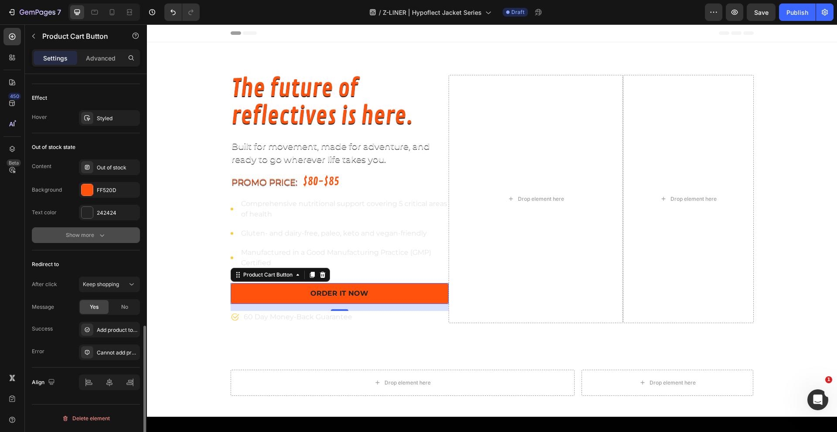
click at [88, 235] on div "Show more" at bounding box center [86, 235] width 41 height 9
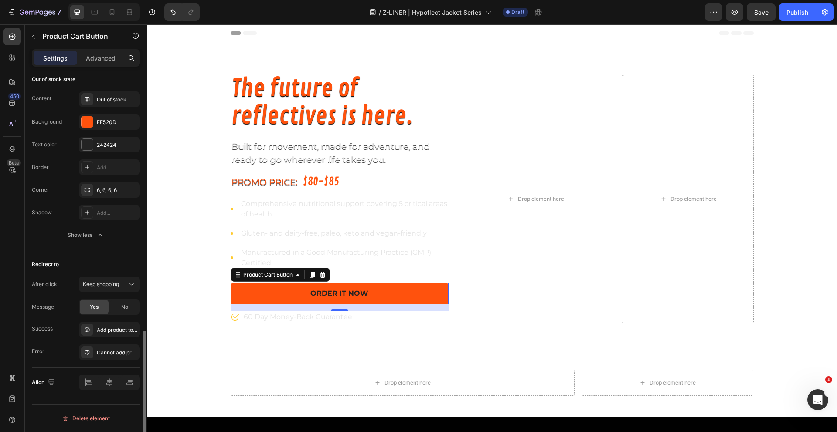
scroll to position [0, 0]
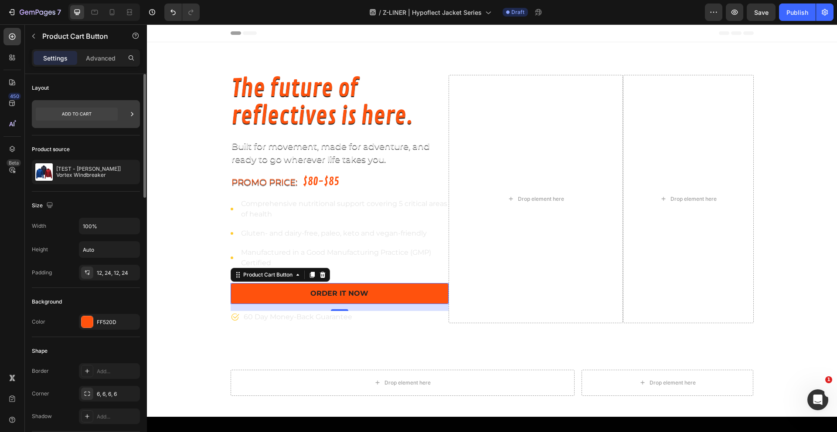
click at [135, 113] on icon at bounding box center [132, 114] width 9 height 9
click at [121, 86] on div "Layout" at bounding box center [86, 88] width 108 height 14
click at [230, 212] on li "Icon Comprehensive nutritional support covering 5 critical areas of health Text…" at bounding box center [339, 209] width 218 height 23
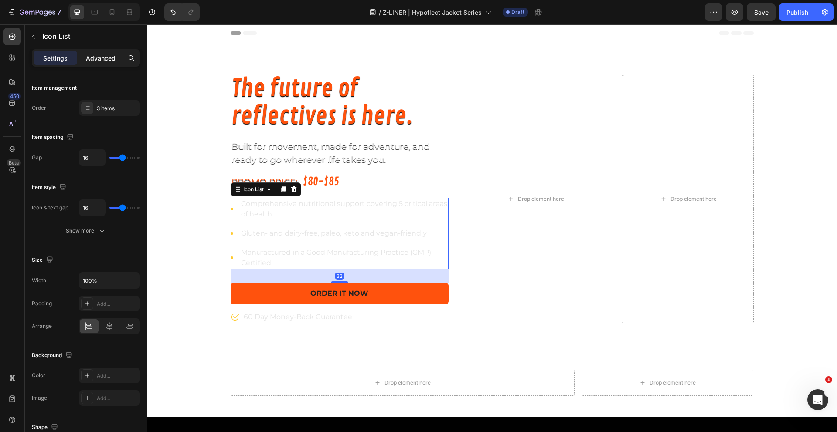
click at [105, 58] on p "Advanced" at bounding box center [101, 58] width 30 height 9
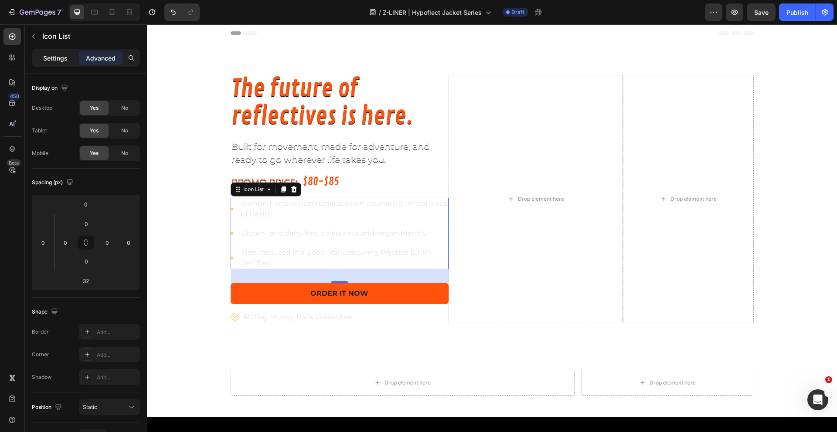
click at [49, 62] on div "Settings" at bounding box center [56, 58] width 44 height 14
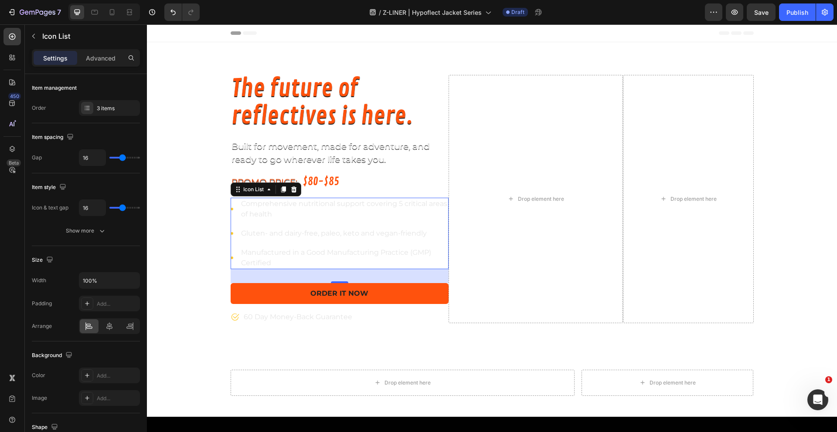
click at [230, 210] on li "Icon Comprehensive nutritional support covering 5 critical areas of health Text…" at bounding box center [339, 209] width 218 height 23
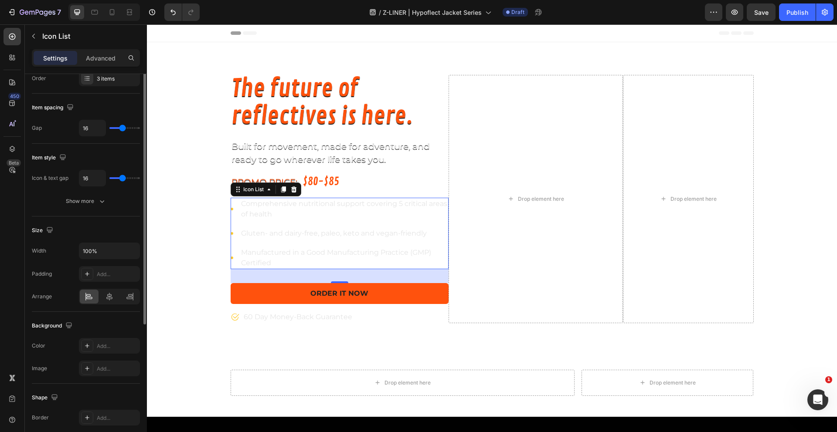
scroll to position [140, 0]
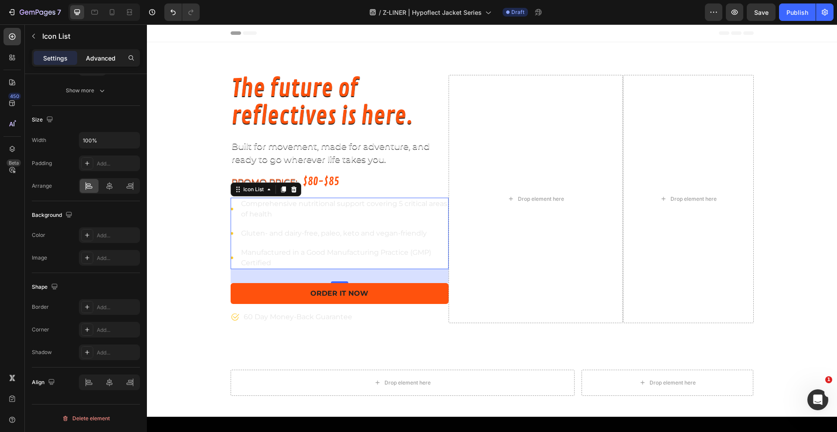
click at [86, 54] on p "Advanced" at bounding box center [101, 58] width 30 height 9
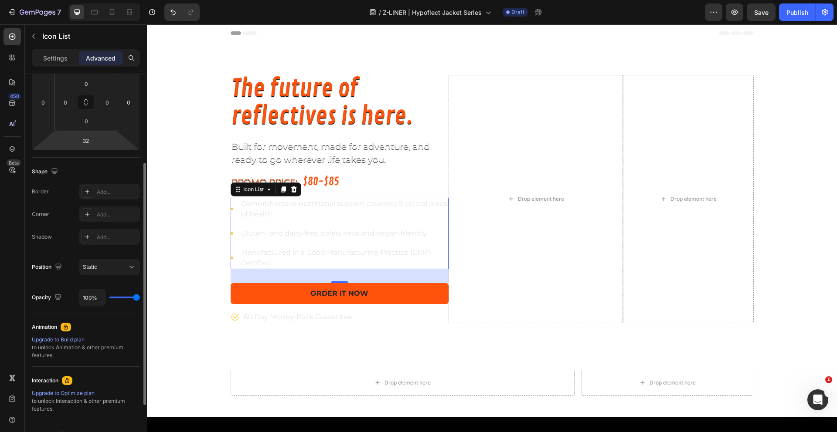
scroll to position [0, 0]
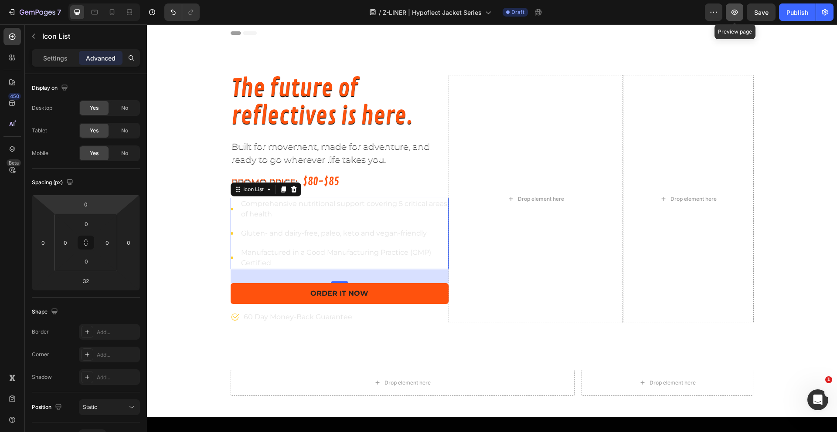
click at [736, 18] on button "button" at bounding box center [733, 11] width 17 height 17
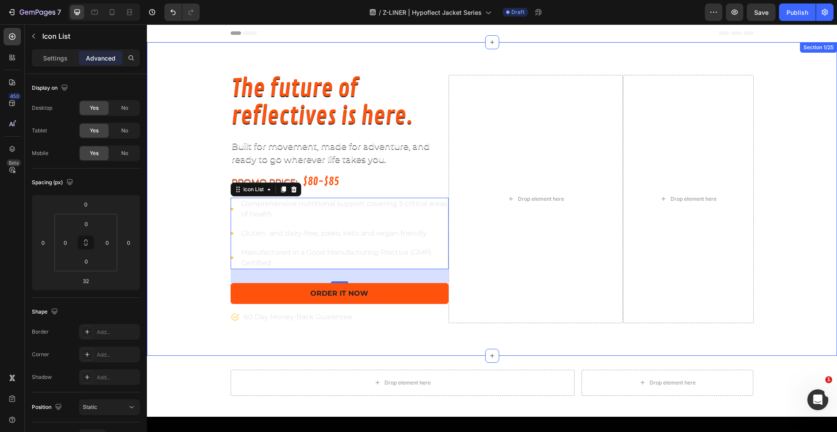
click at [189, 188] on div "The future of reflectives is here. Heading Built for movement, made for adventu…" at bounding box center [492, 199] width 690 height 248
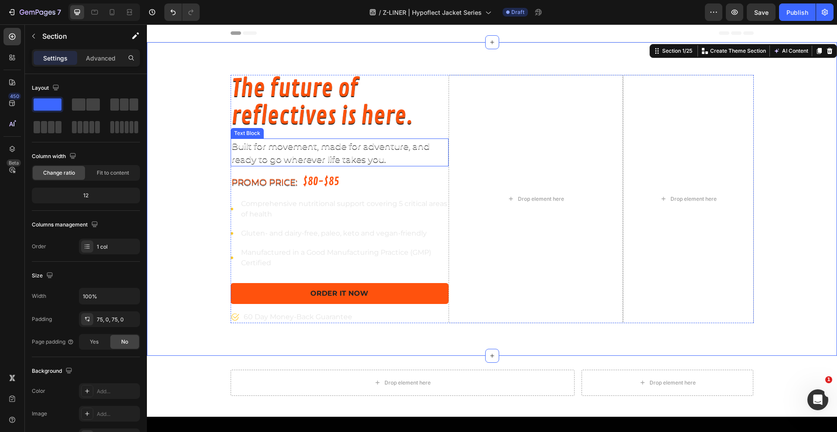
click at [293, 148] on p "Built for movement, made for adventure, and ready to go wherever life takes you." at bounding box center [339, 152] width 216 height 26
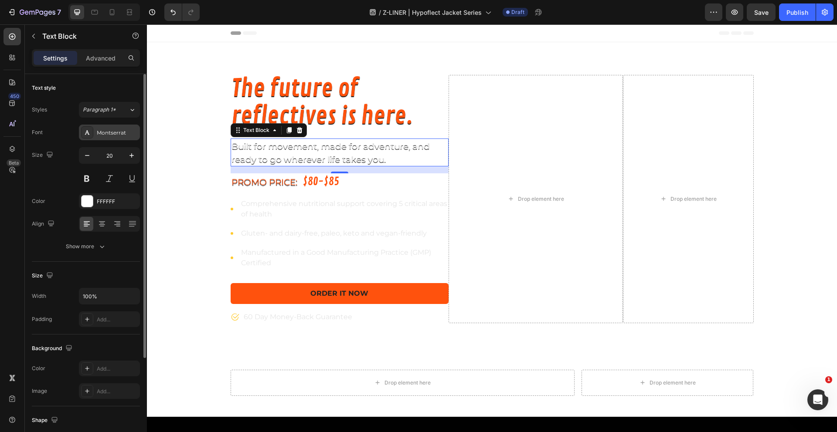
click at [101, 132] on div "Montserrat" at bounding box center [117, 133] width 41 height 8
click at [60, 200] on div "Color FFFFFF" at bounding box center [86, 201] width 108 height 16
click at [105, 132] on div "Montserrat" at bounding box center [117, 133] width 41 height 8
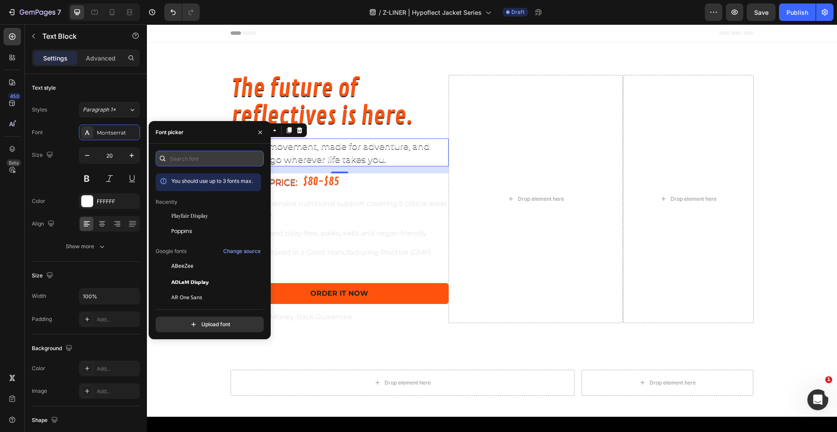
click at [185, 156] on input "text" at bounding box center [210, 159] width 108 height 16
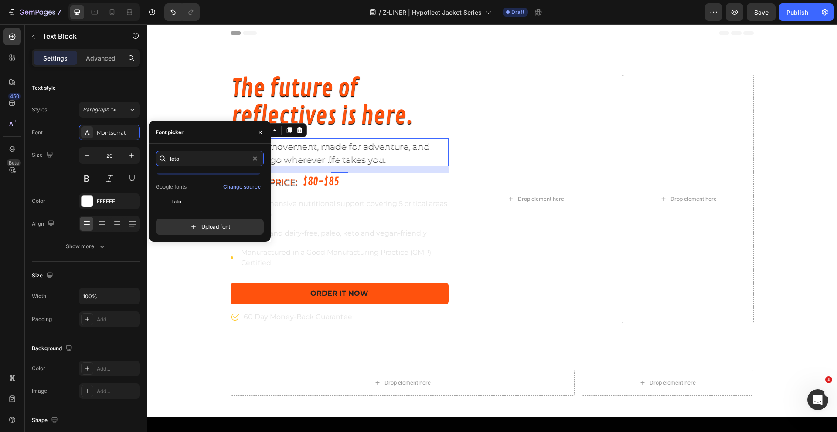
scroll to position [21, 0]
type input "lato"
click at [175, 199] on span "Lato" at bounding box center [176, 197] width 10 height 8
click at [230, 182] on div "Change source" at bounding box center [241, 182] width 37 height 8
click at [747, 14] on button "Save" at bounding box center [760, 11] width 29 height 17
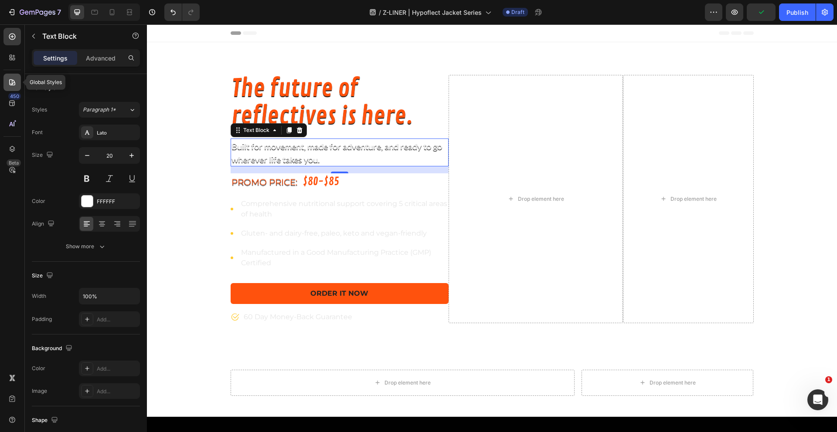
click at [12, 87] on div at bounding box center [11, 82] width 17 height 17
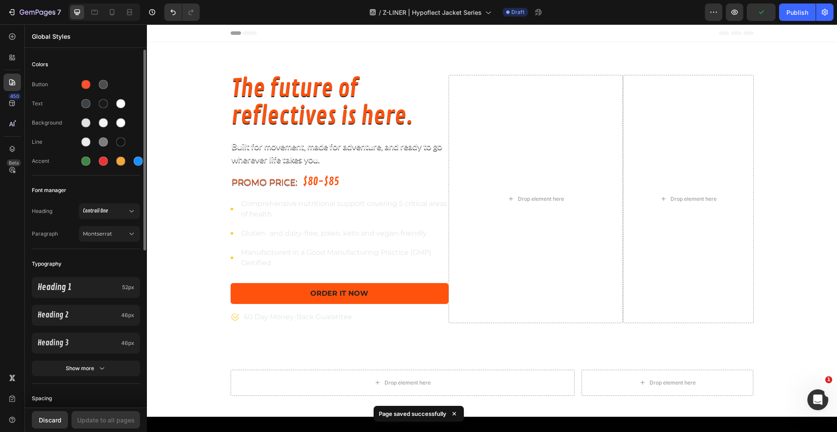
scroll to position [2, 0]
click at [97, 230] on span "Montserrat" at bounding box center [105, 232] width 44 height 8
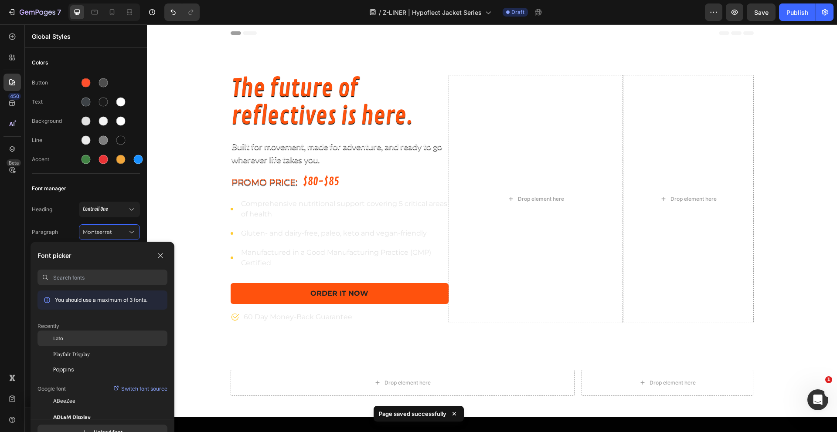
click at [80, 345] on div "Lato" at bounding box center [102, 339] width 130 height 16
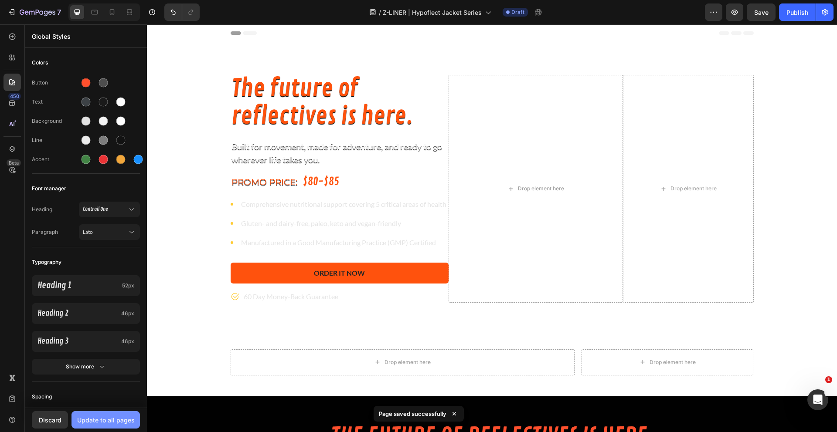
click at [104, 420] on div "Update to all pages" at bounding box center [106, 420] width 58 height 9
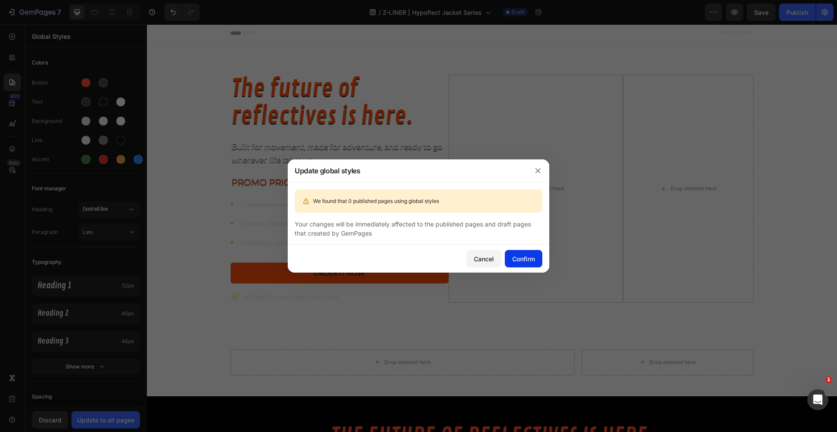
click at [539, 260] on button "Confirm" at bounding box center [523, 258] width 37 height 17
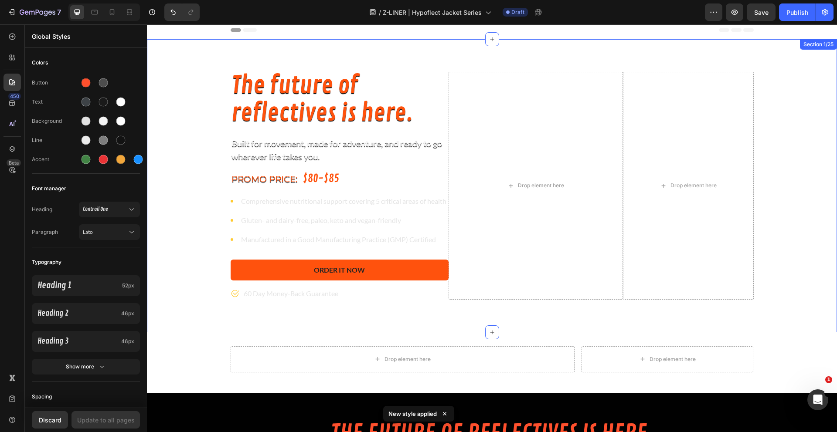
scroll to position [0, 0]
